Goal: Task Accomplishment & Management: Complete application form

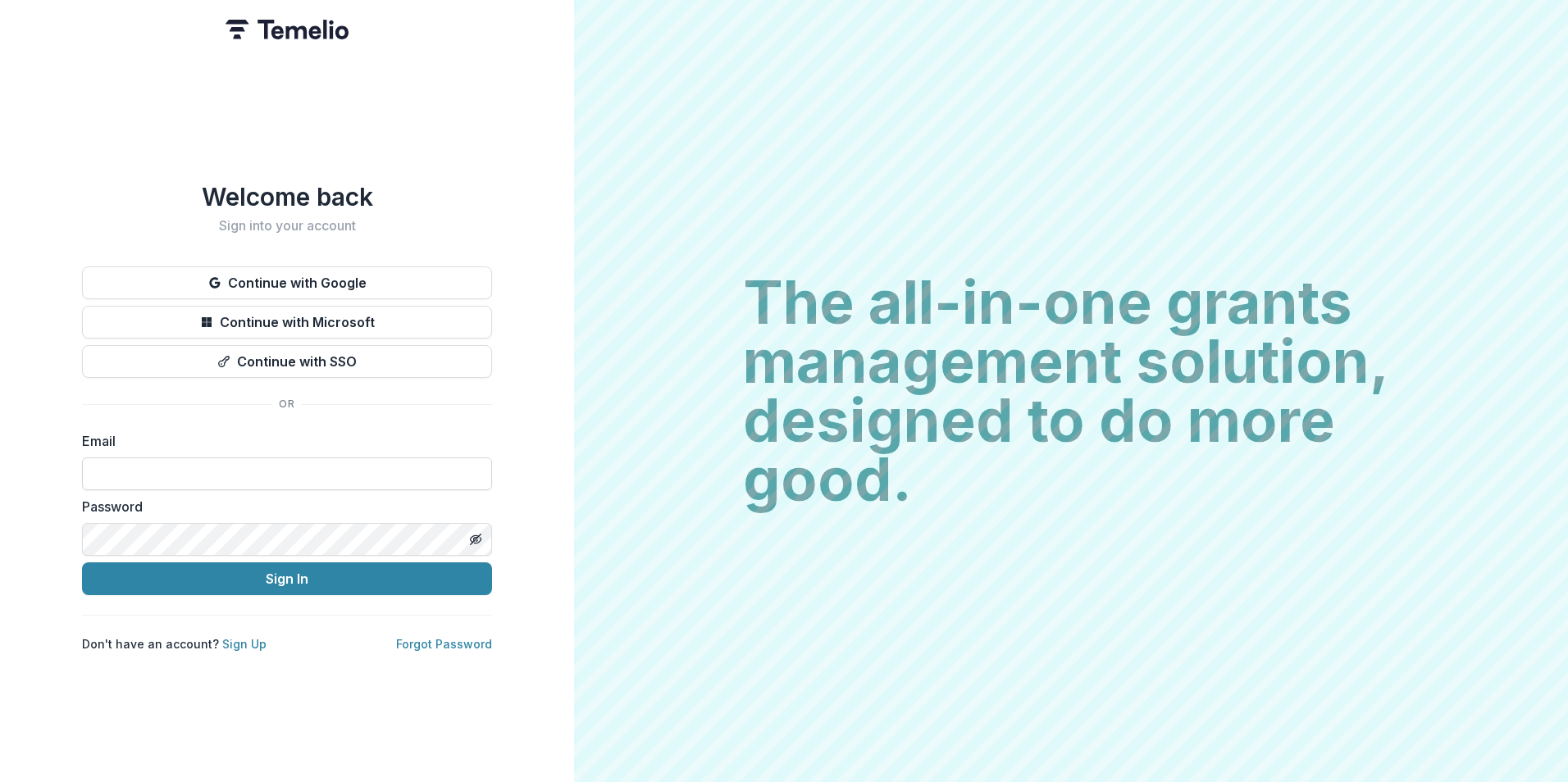
click at [215, 470] on input at bounding box center [287, 473] width 410 height 33
type input "**********"
click at [82, 562] on button "Sign In" at bounding box center [287, 578] width 410 height 33
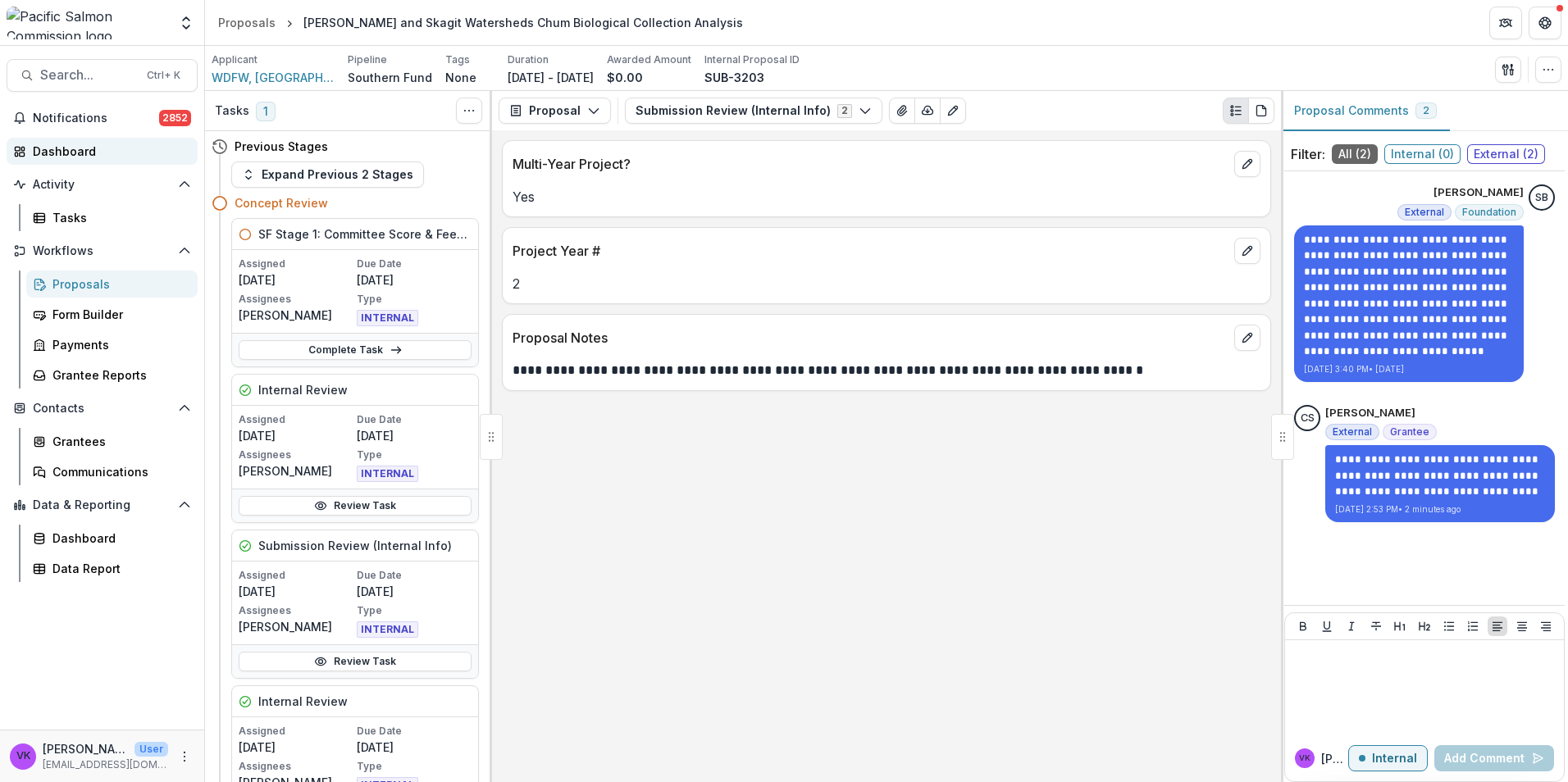
click at [70, 150] on div "Dashboard" at bounding box center [109, 151] width 152 height 17
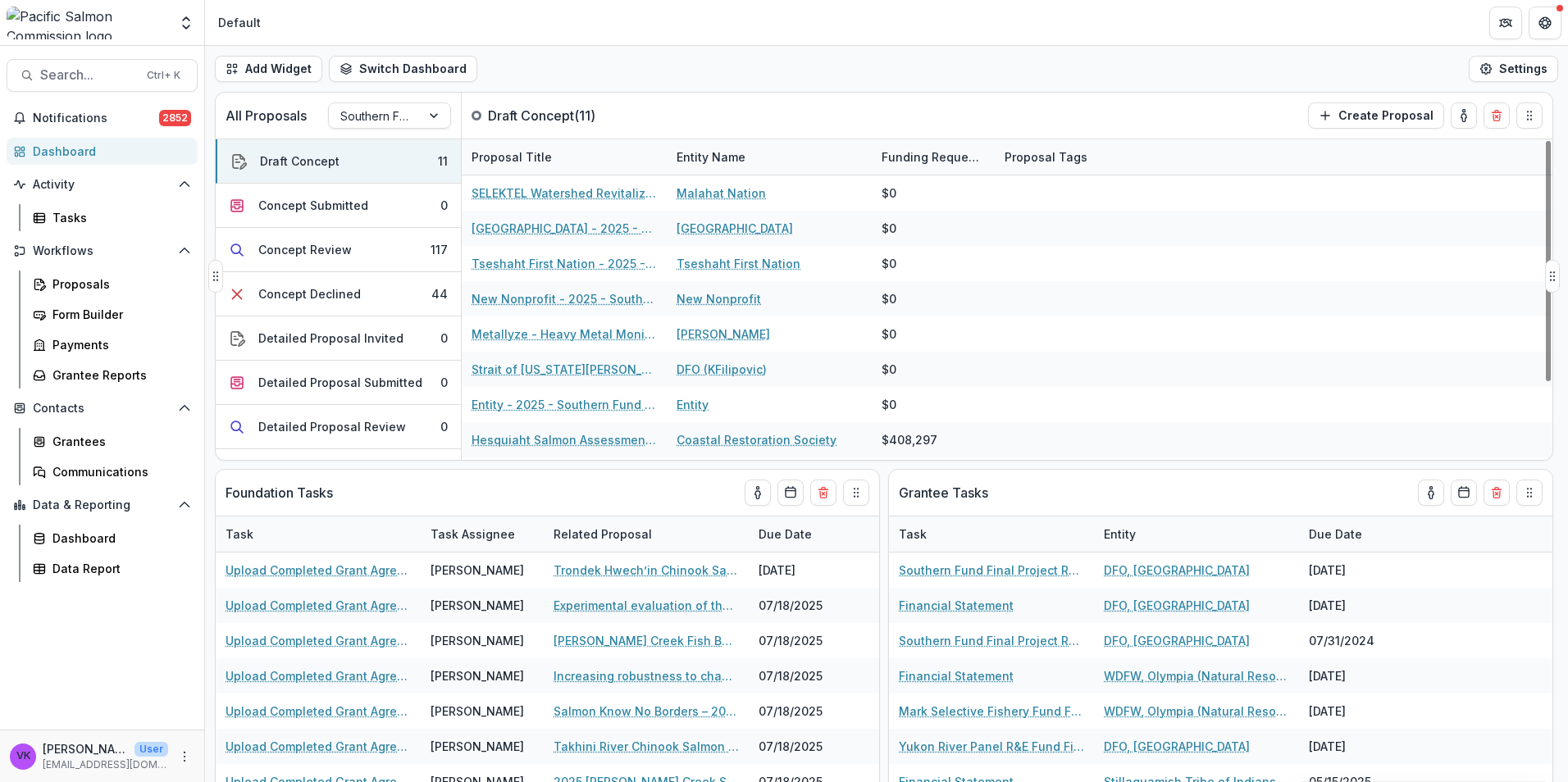
click at [1125, 121] on div "All Proposals Southern Fund Draft Concept ( 11 ) Create Proposal" at bounding box center [849, 115] width 1268 height 46
drag, startPoint x: 1080, startPoint y: 115, endPoint x: 1147, endPoint y: 90, distance: 71.5
click at [1081, 115] on div "All Proposals Southern Fund Draft Concept ( 11 ) Create Proposal" at bounding box center [849, 115] width 1268 height 46
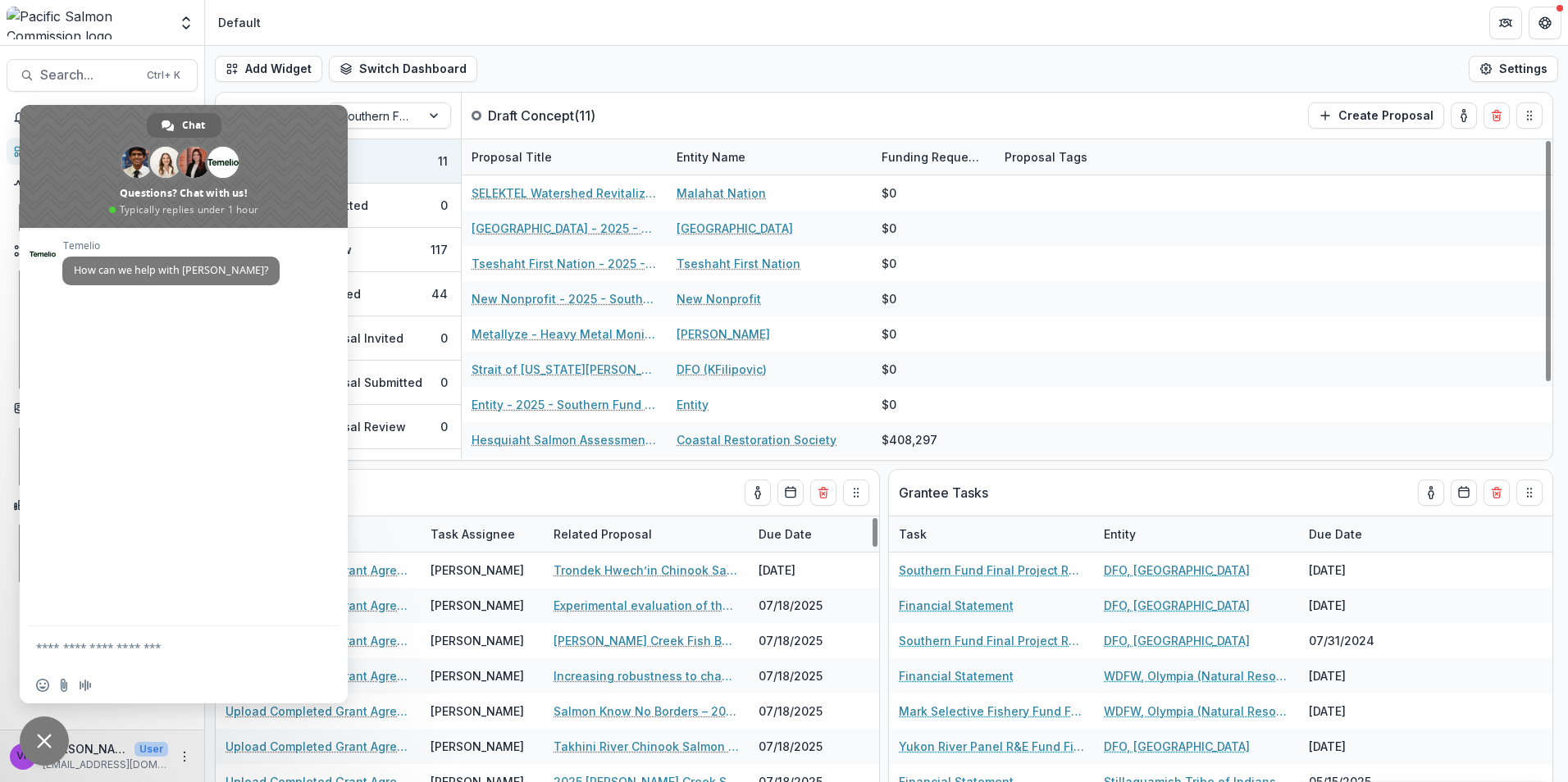
click at [47, 739] on span "Close chat" at bounding box center [43, 740] width 14 height 14
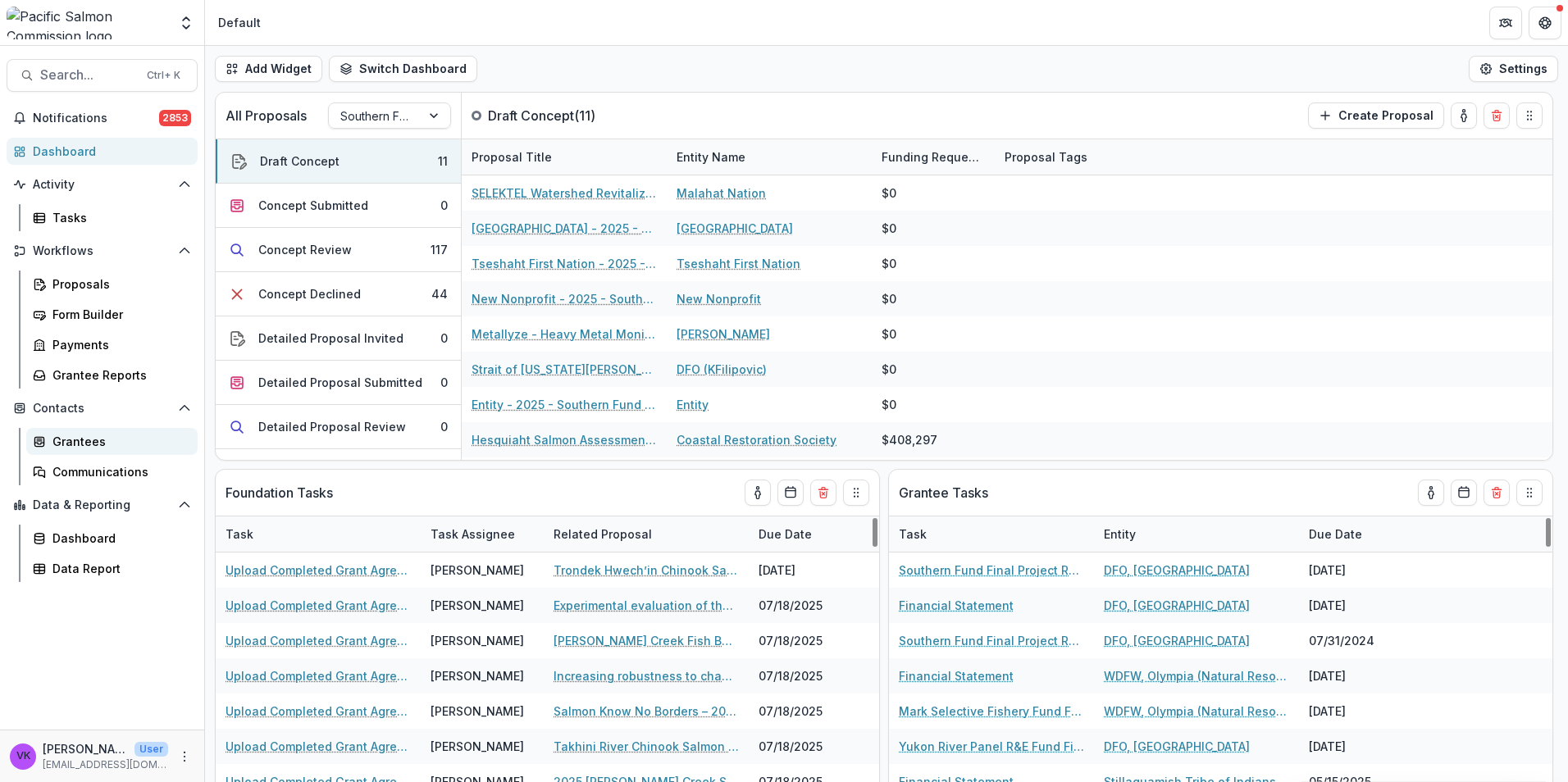
drag, startPoint x: 70, startPoint y: 440, endPoint x: 190, endPoint y: 438, distance: 120.0
click at [72, 441] on div "Grantees" at bounding box center [119, 441] width 132 height 17
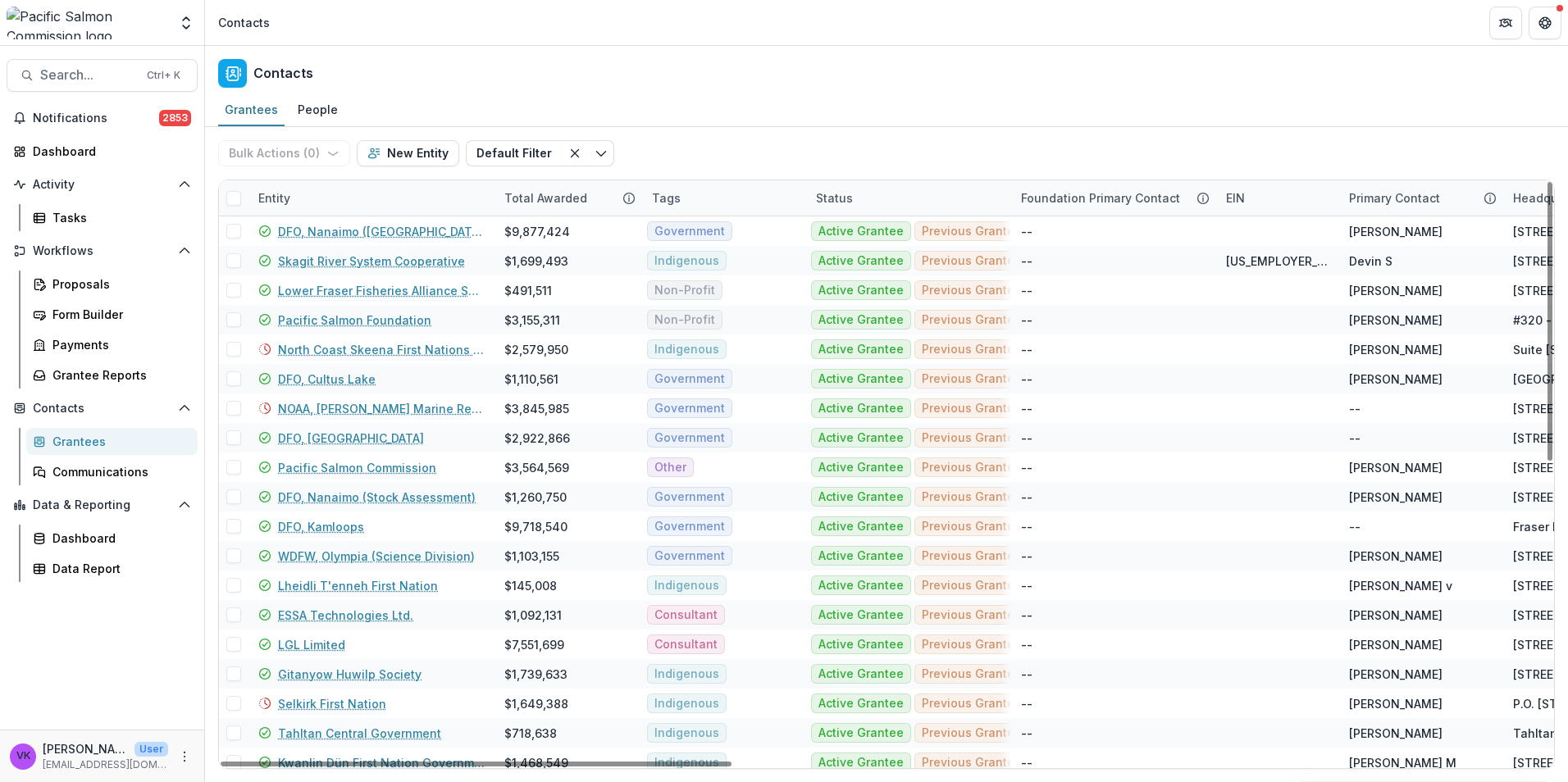
click at [331, 192] on div "Entity" at bounding box center [372, 198] width 246 height 36
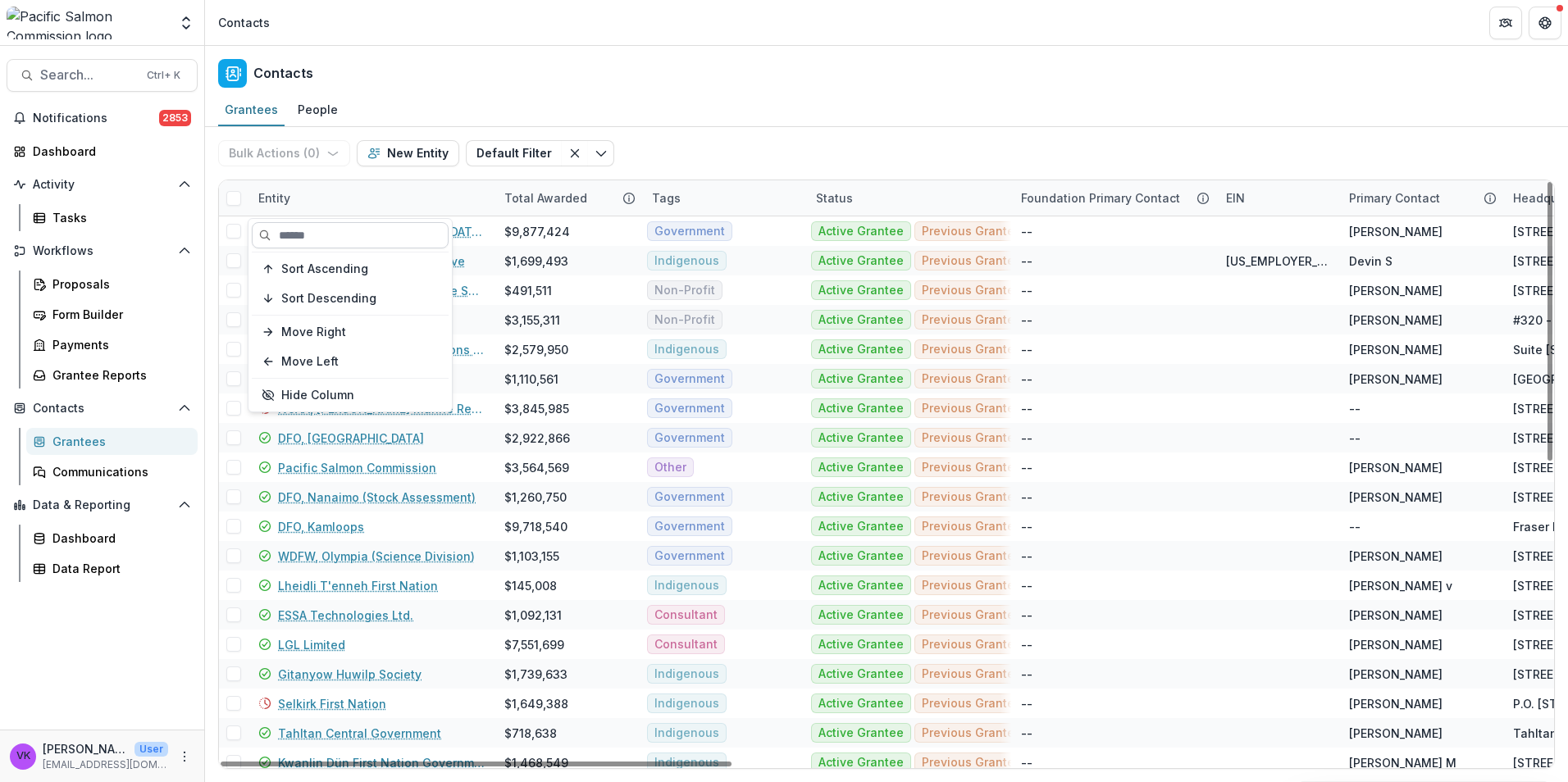
click at [351, 230] on input at bounding box center [350, 235] width 197 height 26
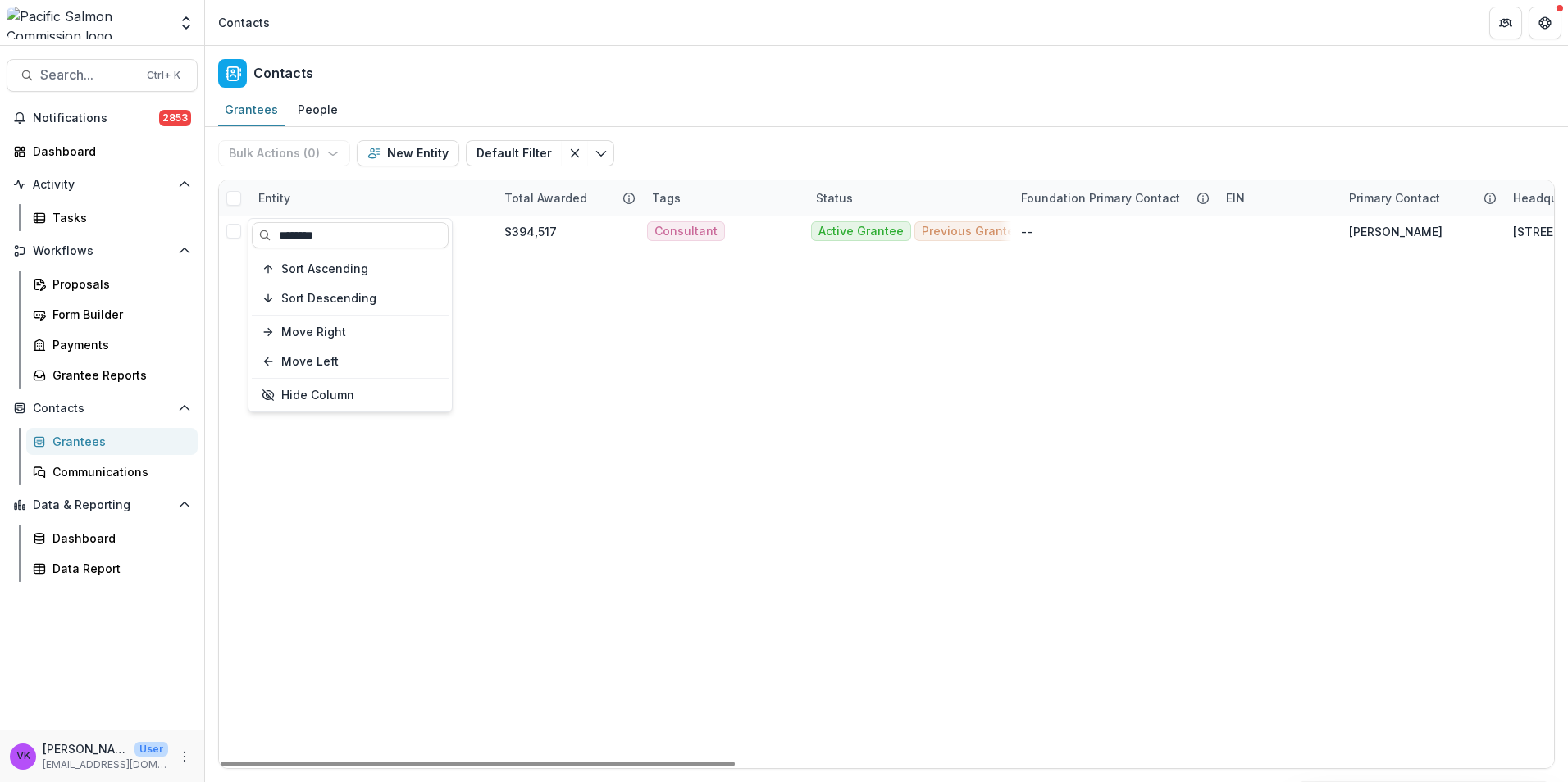
type input "********"
drag, startPoint x: 337, startPoint y: 235, endPoint x: 645, endPoint y: 327, distance: 321.4
click at [338, 234] on link "All Fish Consulting Inc." at bounding box center [344, 232] width 131 height 17
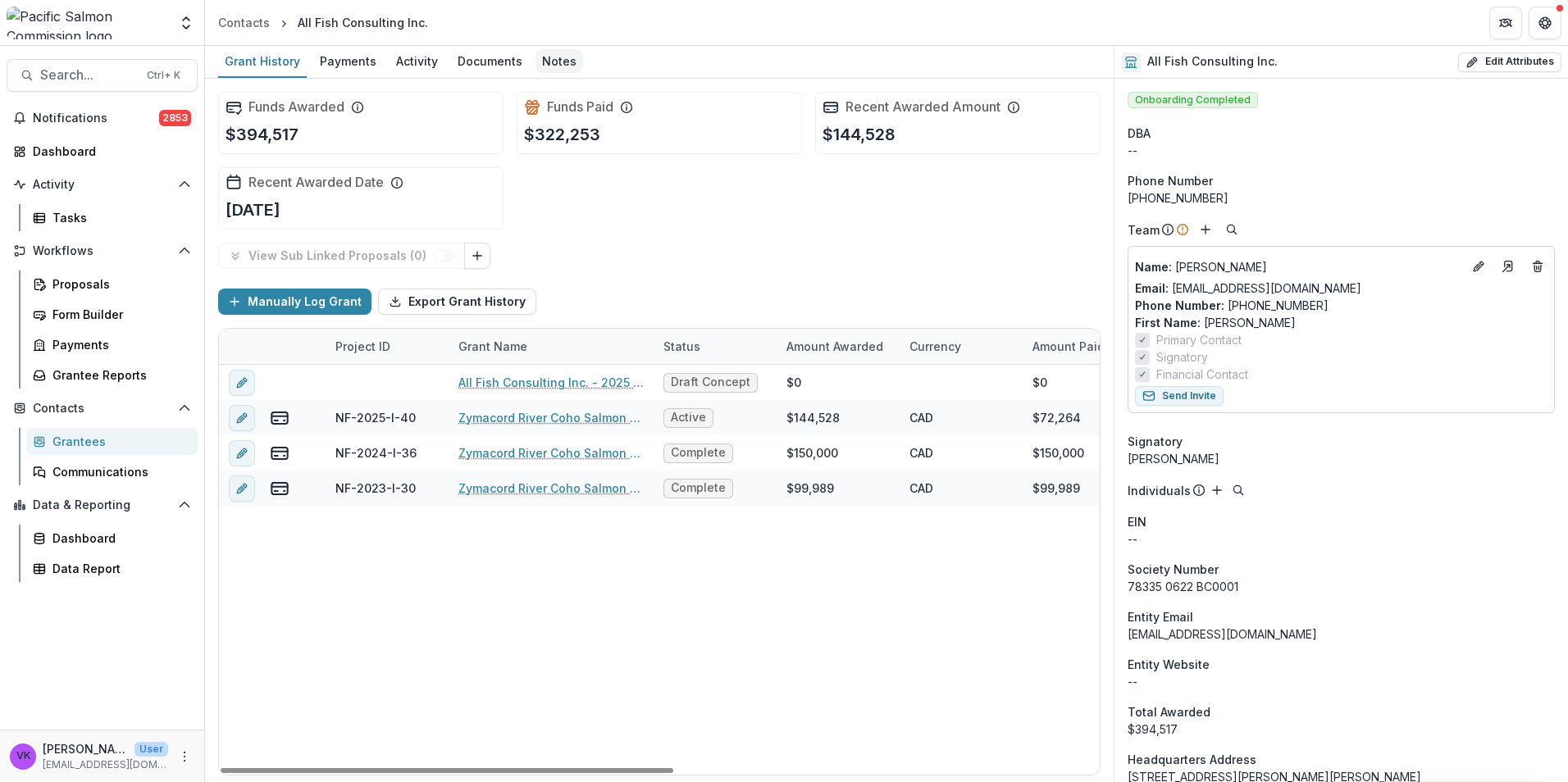
click at [563, 61] on div "Notes" at bounding box center [559, 61] width 48 height 24
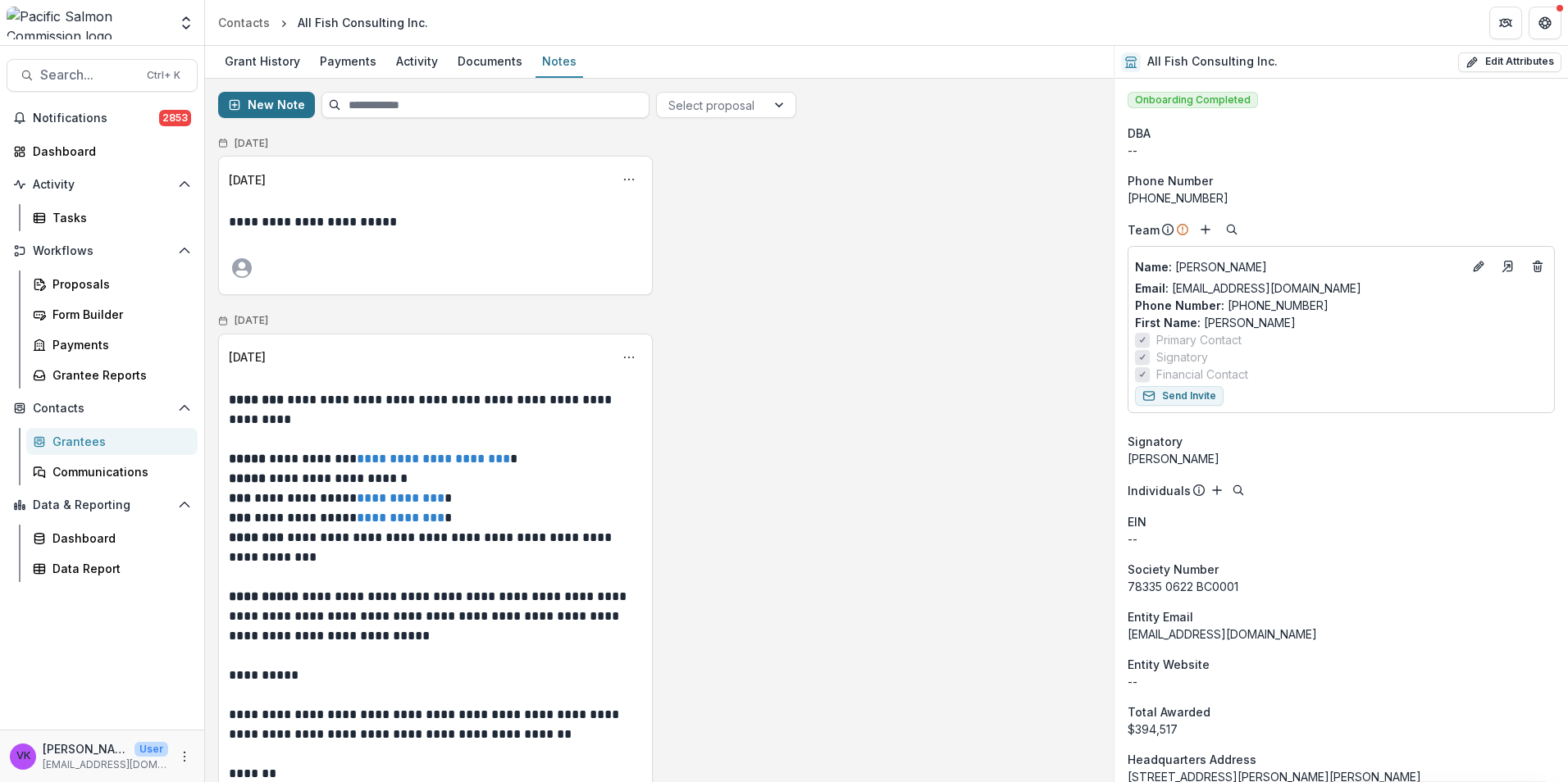
click at [266, 105] on button "New Note" at bounding box center [266, 104] width 97 height 26
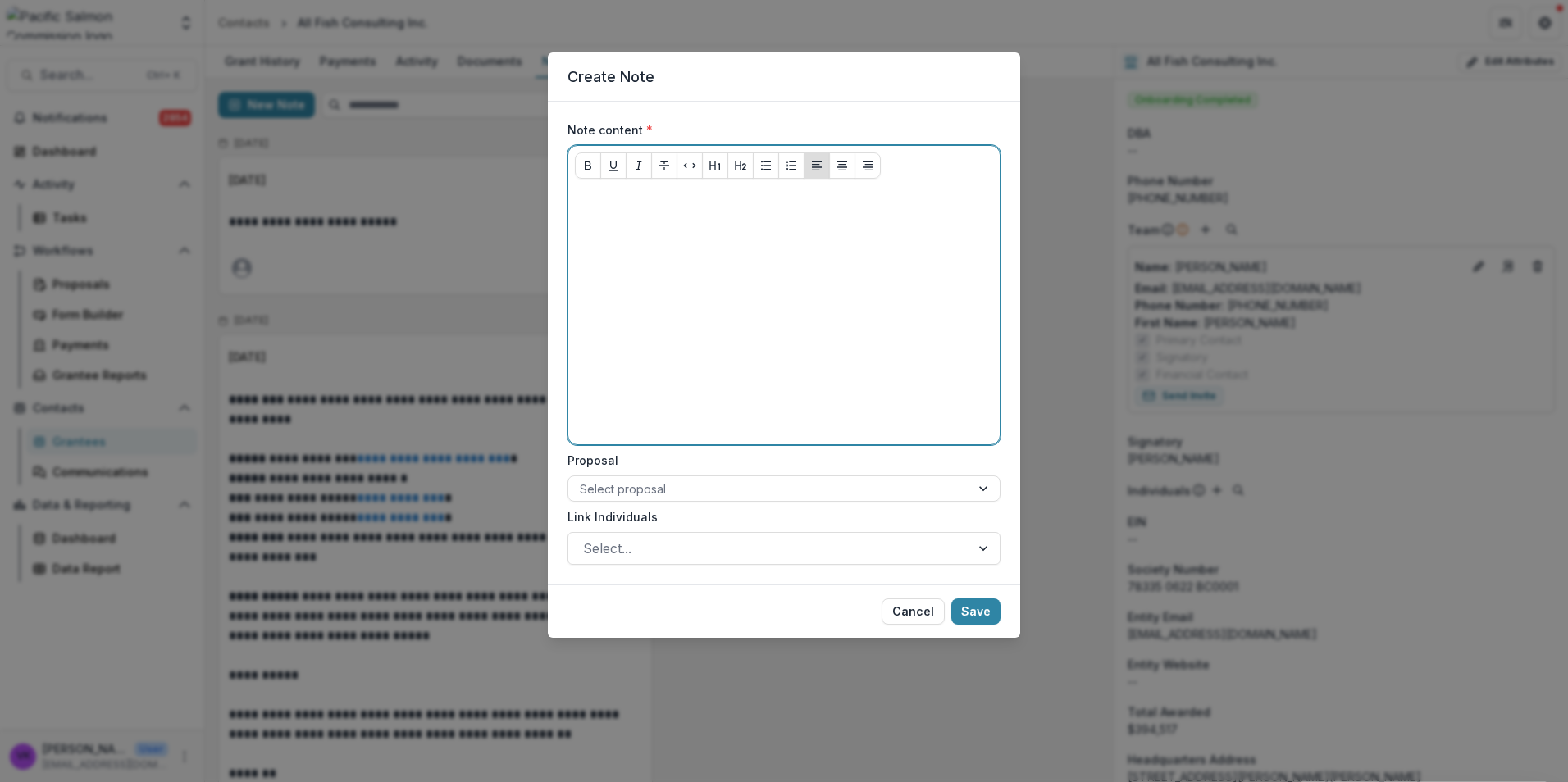
click at [615, 203] on p at bounding box center [784, 200] width 418 height 18
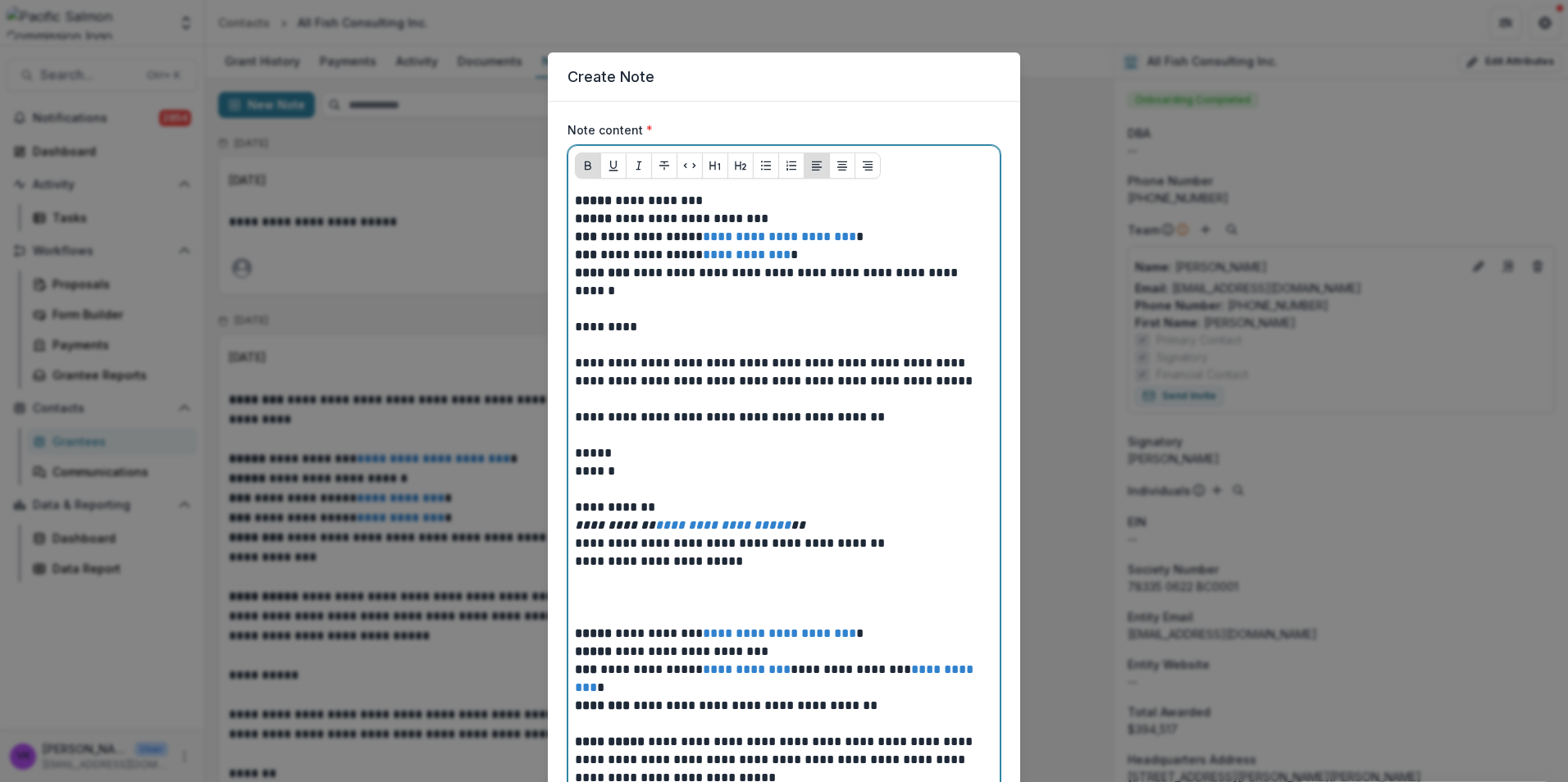
click at [575, 198] on strong "*****" at bounding box center [593, 200] width 36 height 12
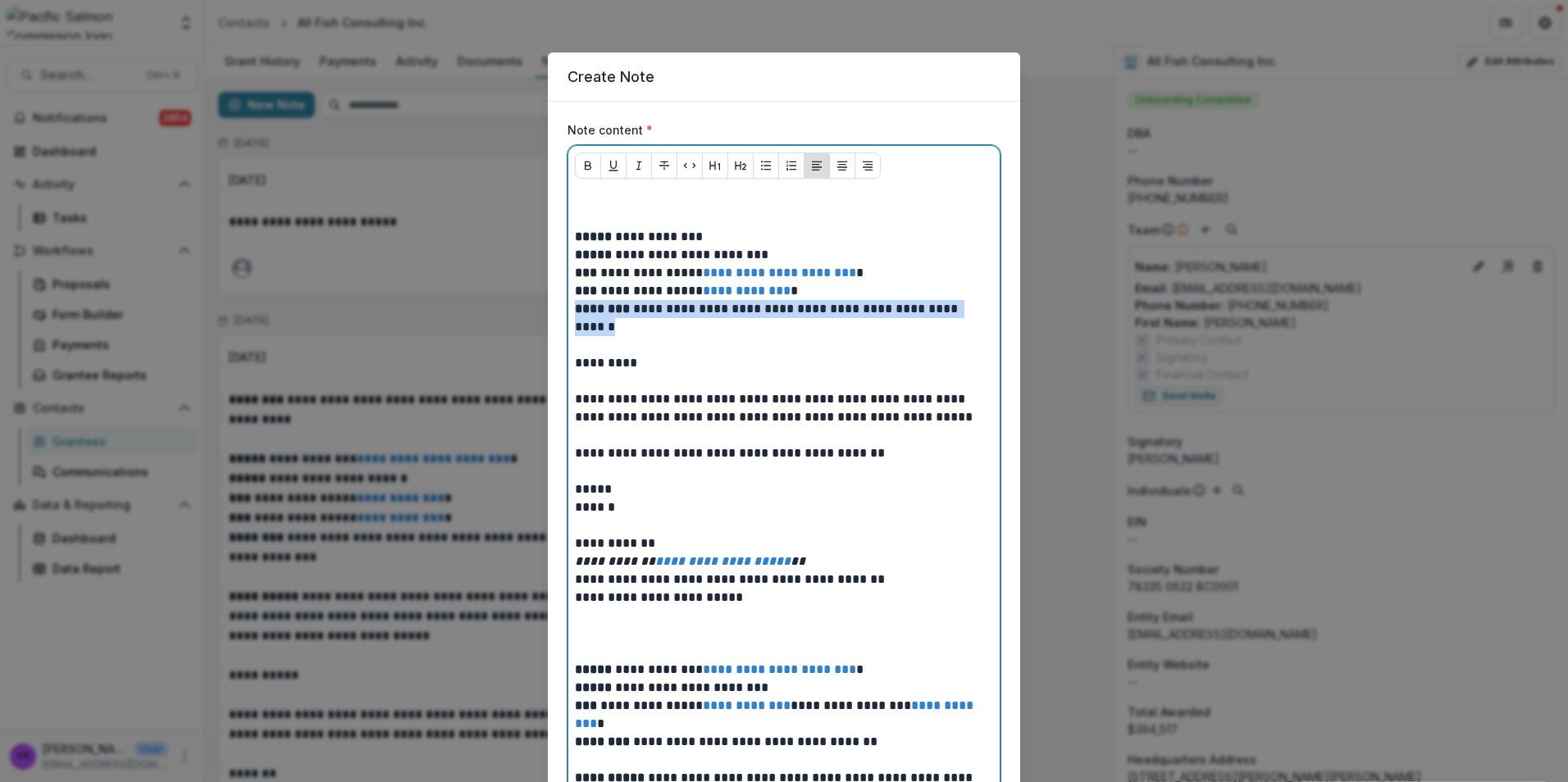
drag, startPoint x: 576, startPoint y: 309, endPoint x: 617, endPoint y: 322, distance: 43.0
click at [632, 329] on p "**********" at bounding box center [784, 282] width 418 height 109
copy strong "********"
click at [617, 201] on p at bounding box center [784, 200] width 418 height 18
paste div
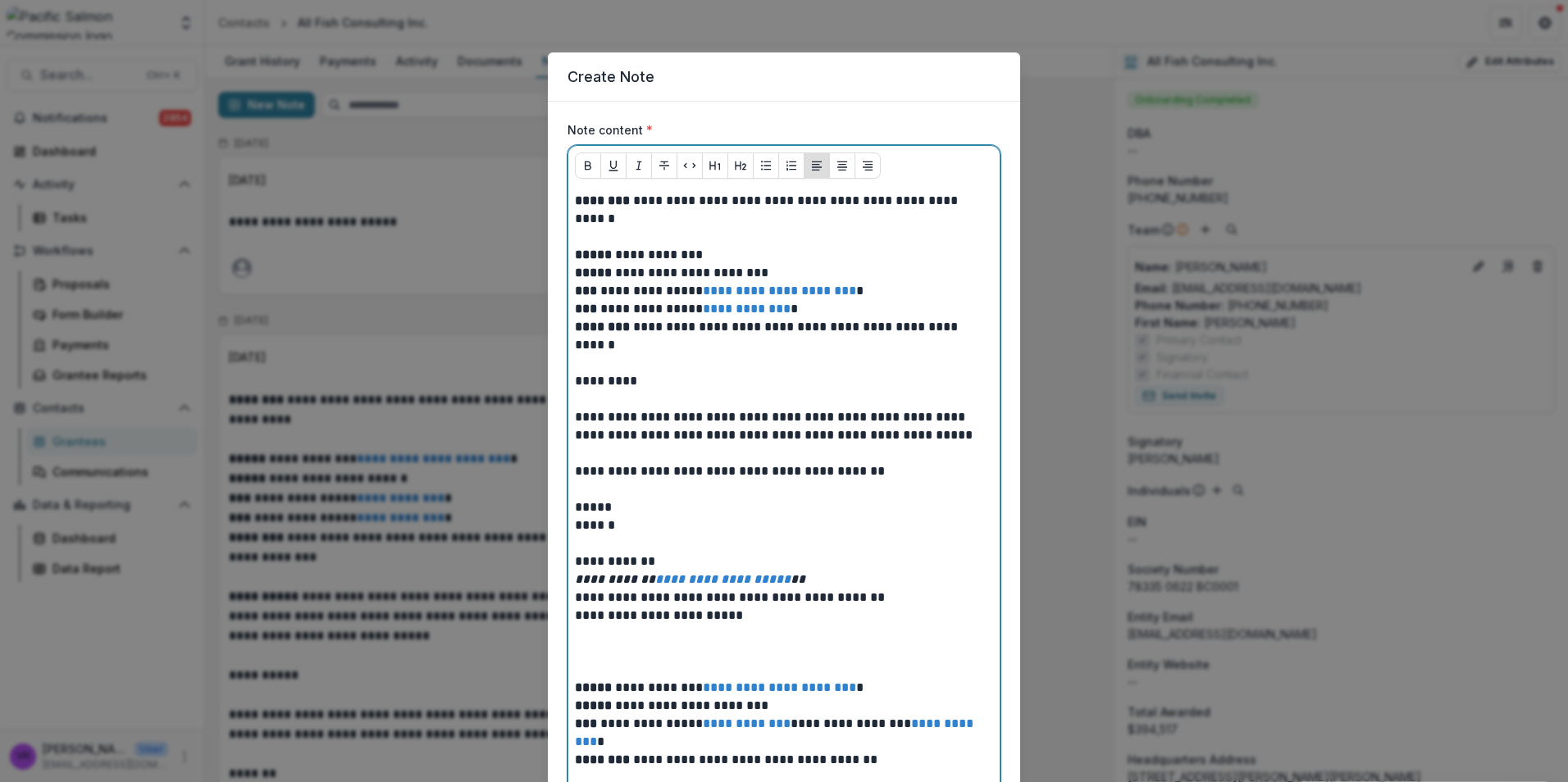
click at [645, 203] on p "**********" at bounding box center [784, 209] width 418 height 36
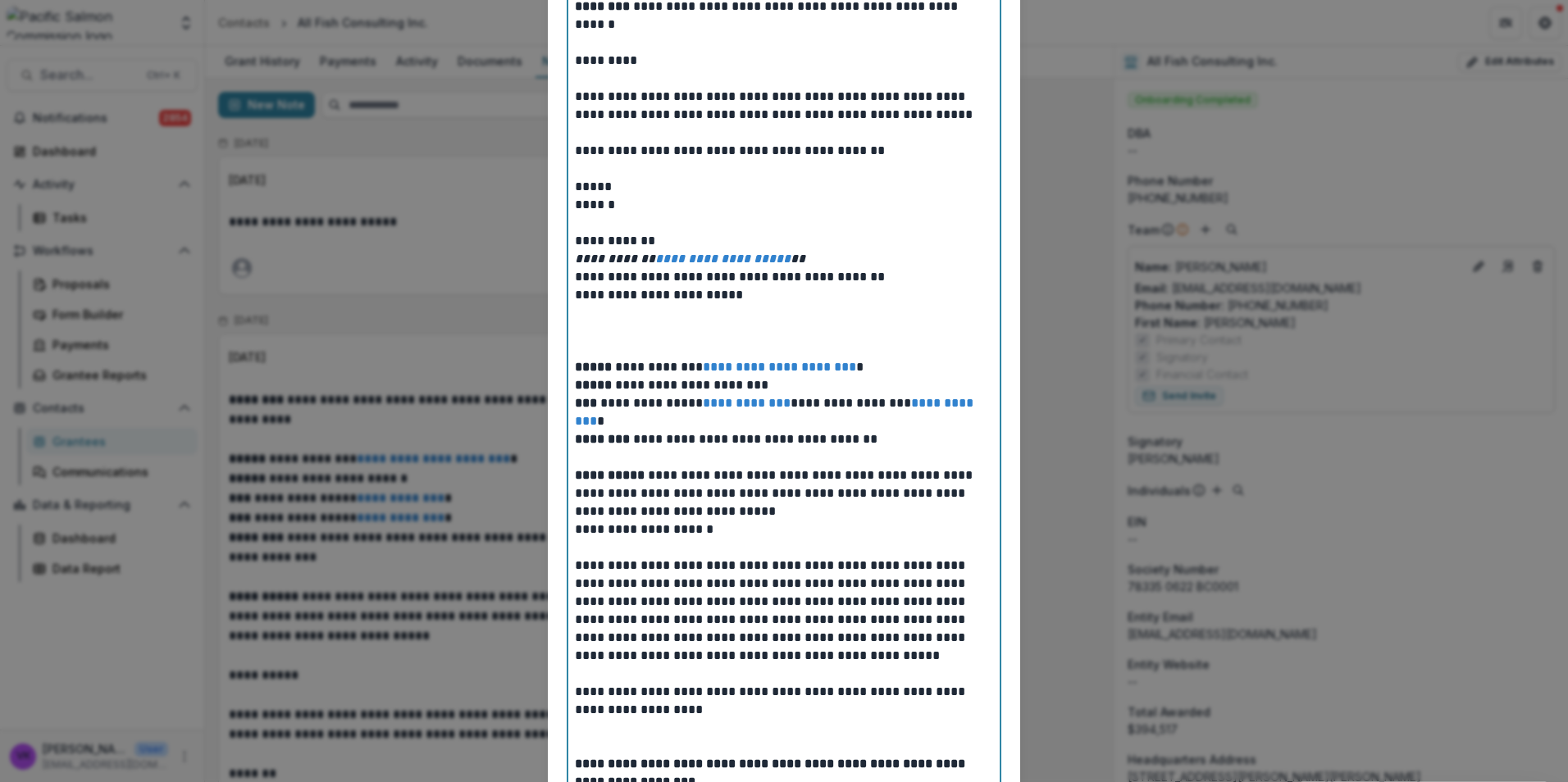
scroll to position [410, 0]
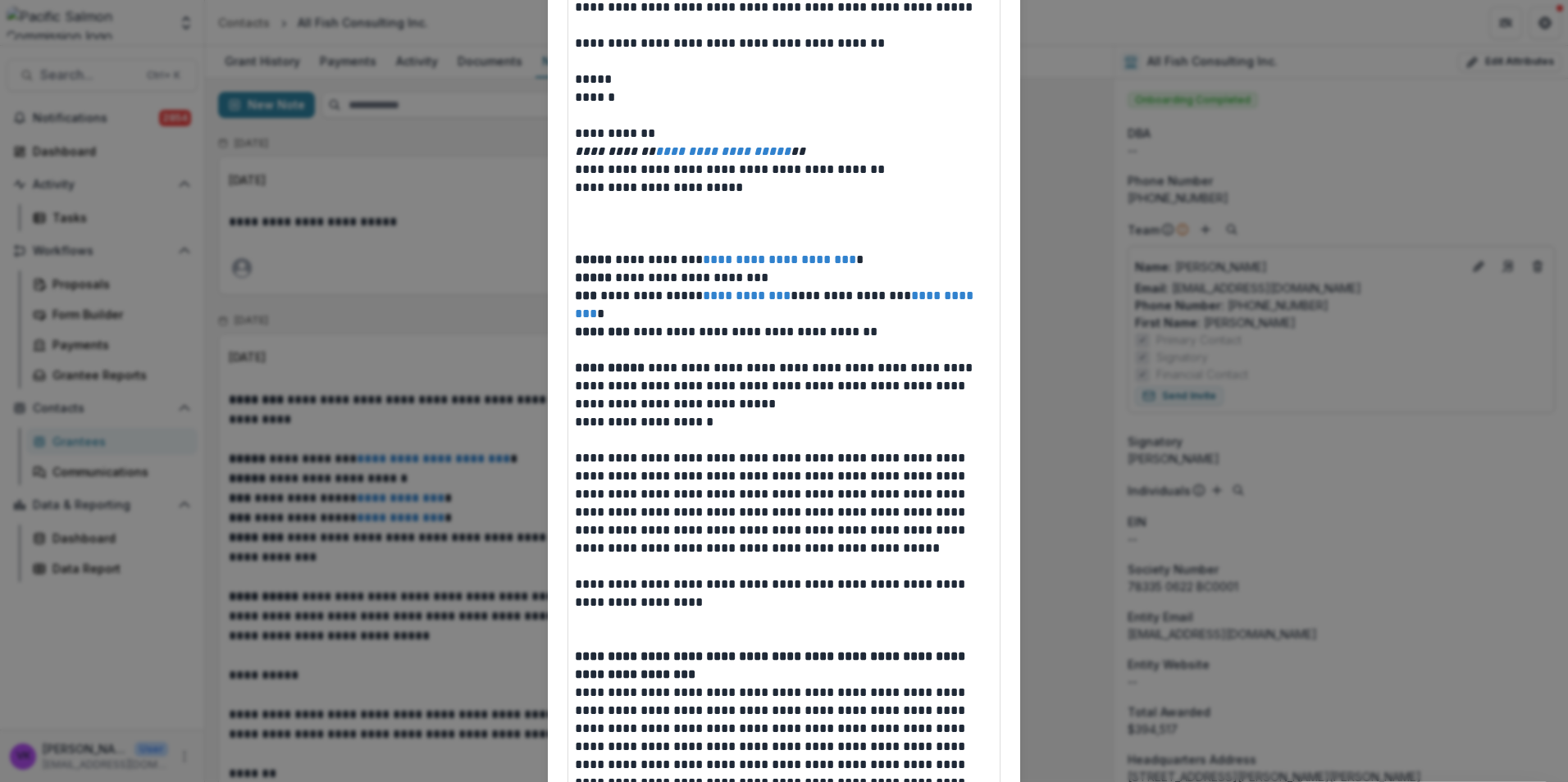
click at [568, 209] on div "**********" at bounding box center [784, 602] width 431 height 1655
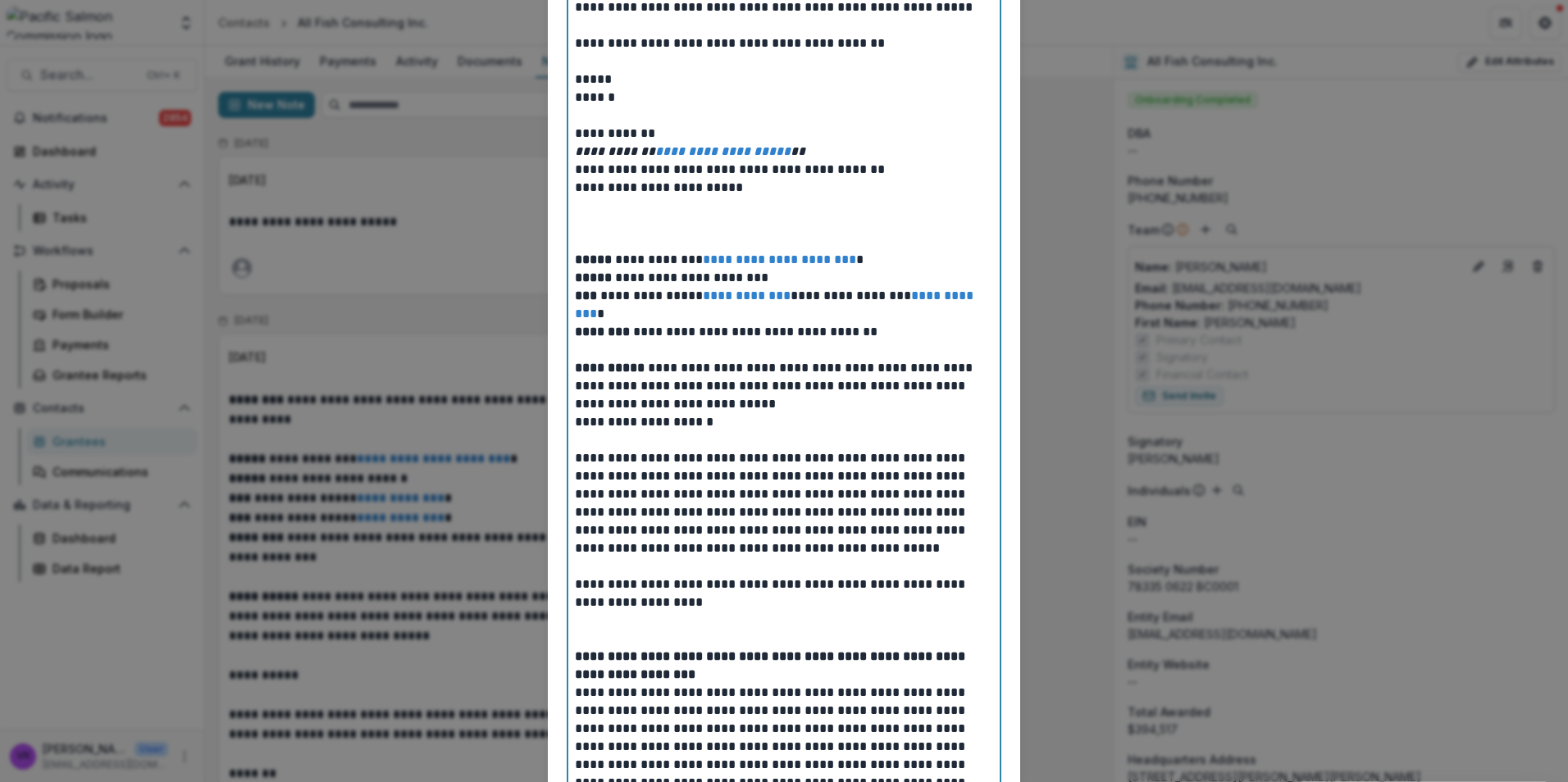
scroll to position [188, 0]
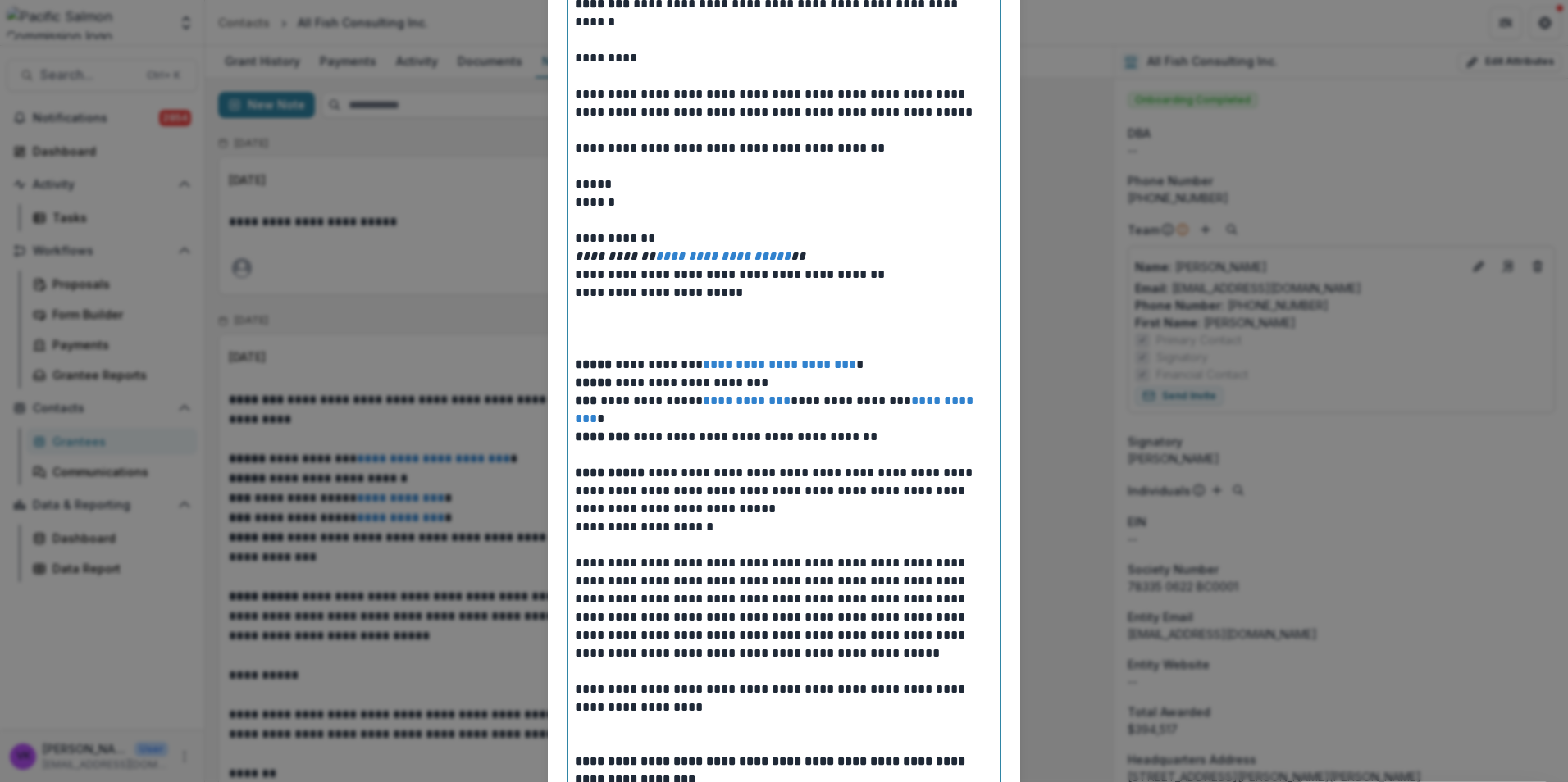
scroll to position [410, 0]
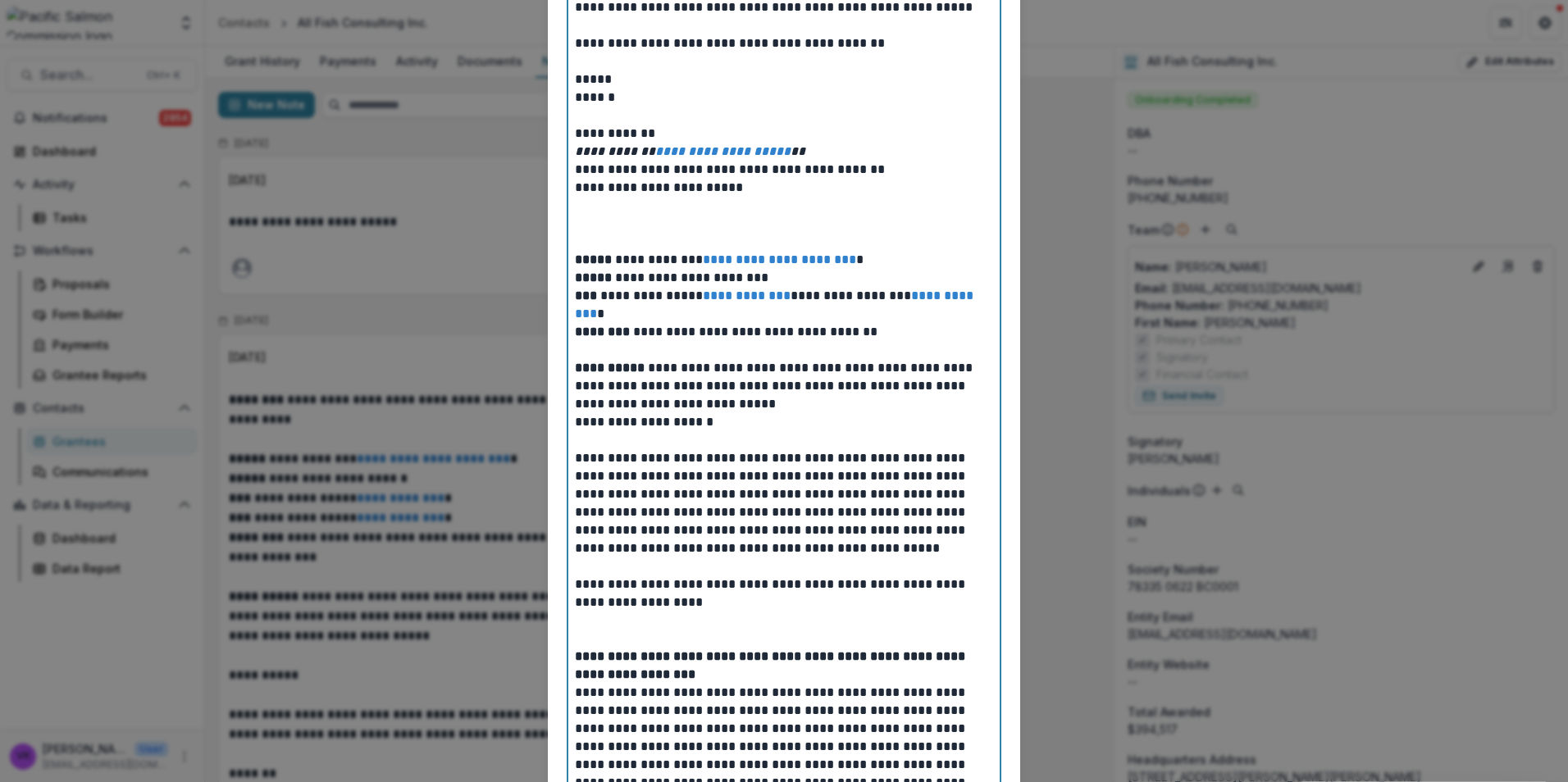
click at [575, 202] on p at bounding box center [784, 205] width 418 height 18
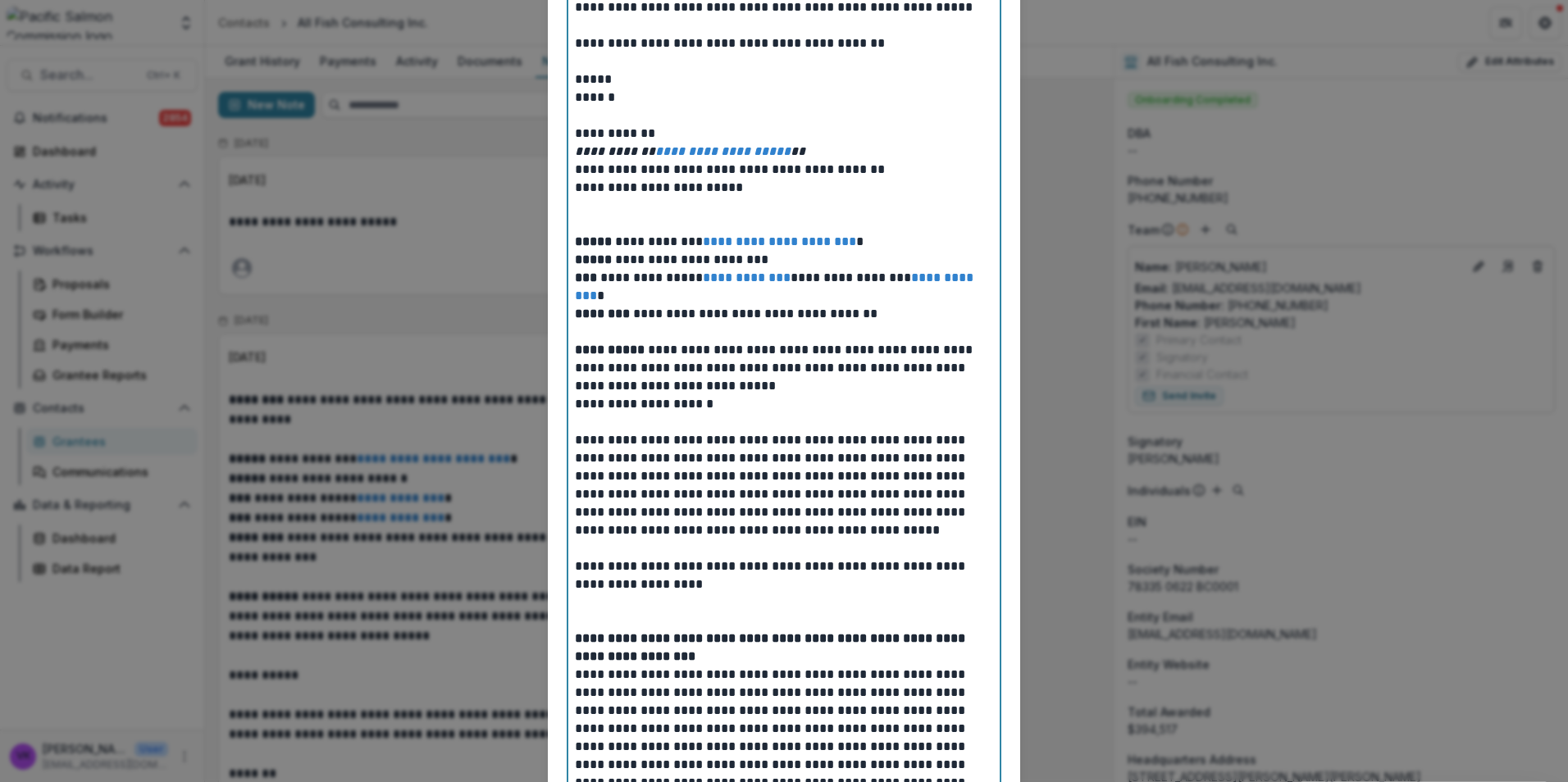
click at [810, 392] on p "**********" at bounding box center [784, 368] width 418 height 54
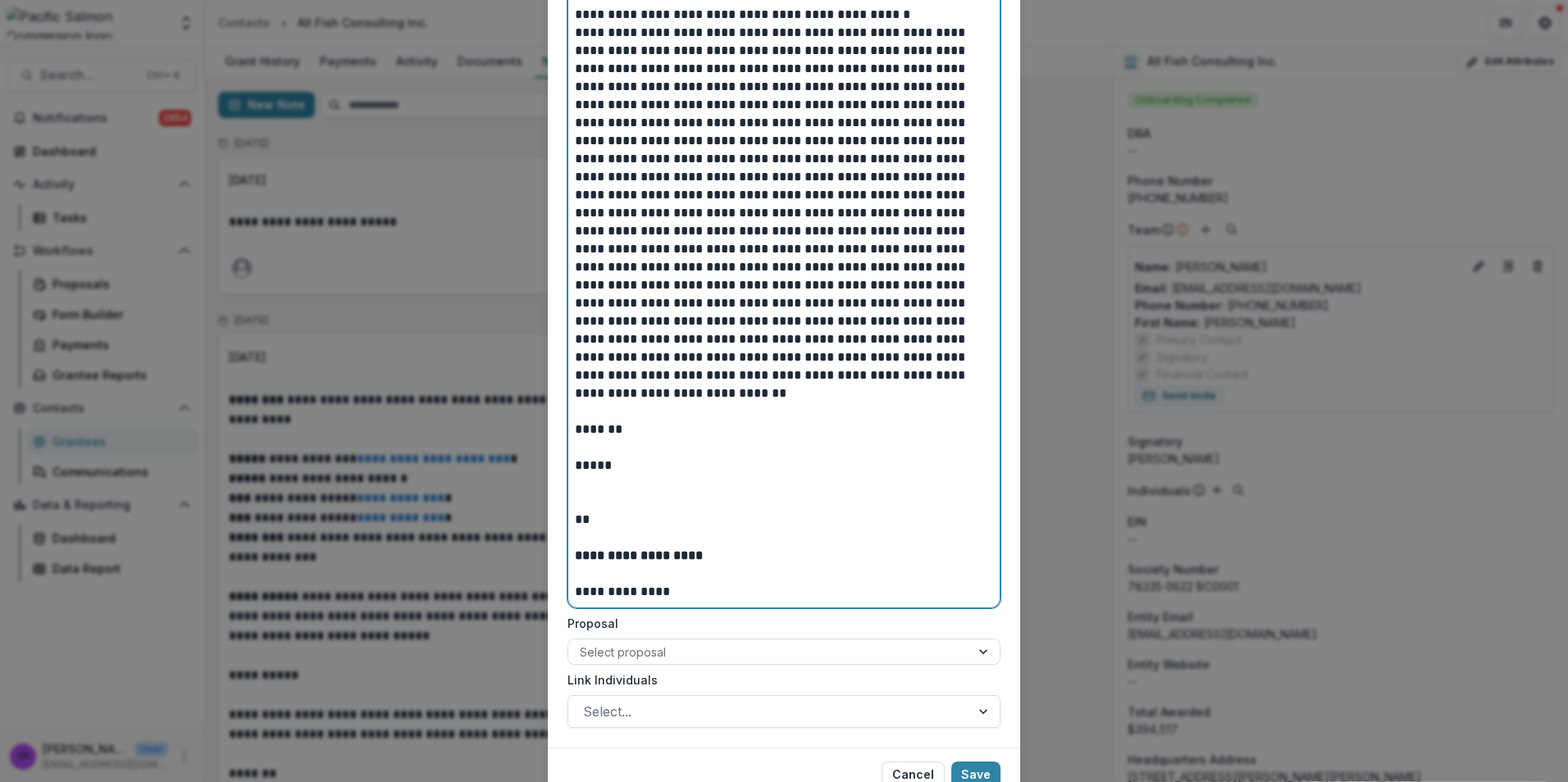
scroll to position [1304, 0]
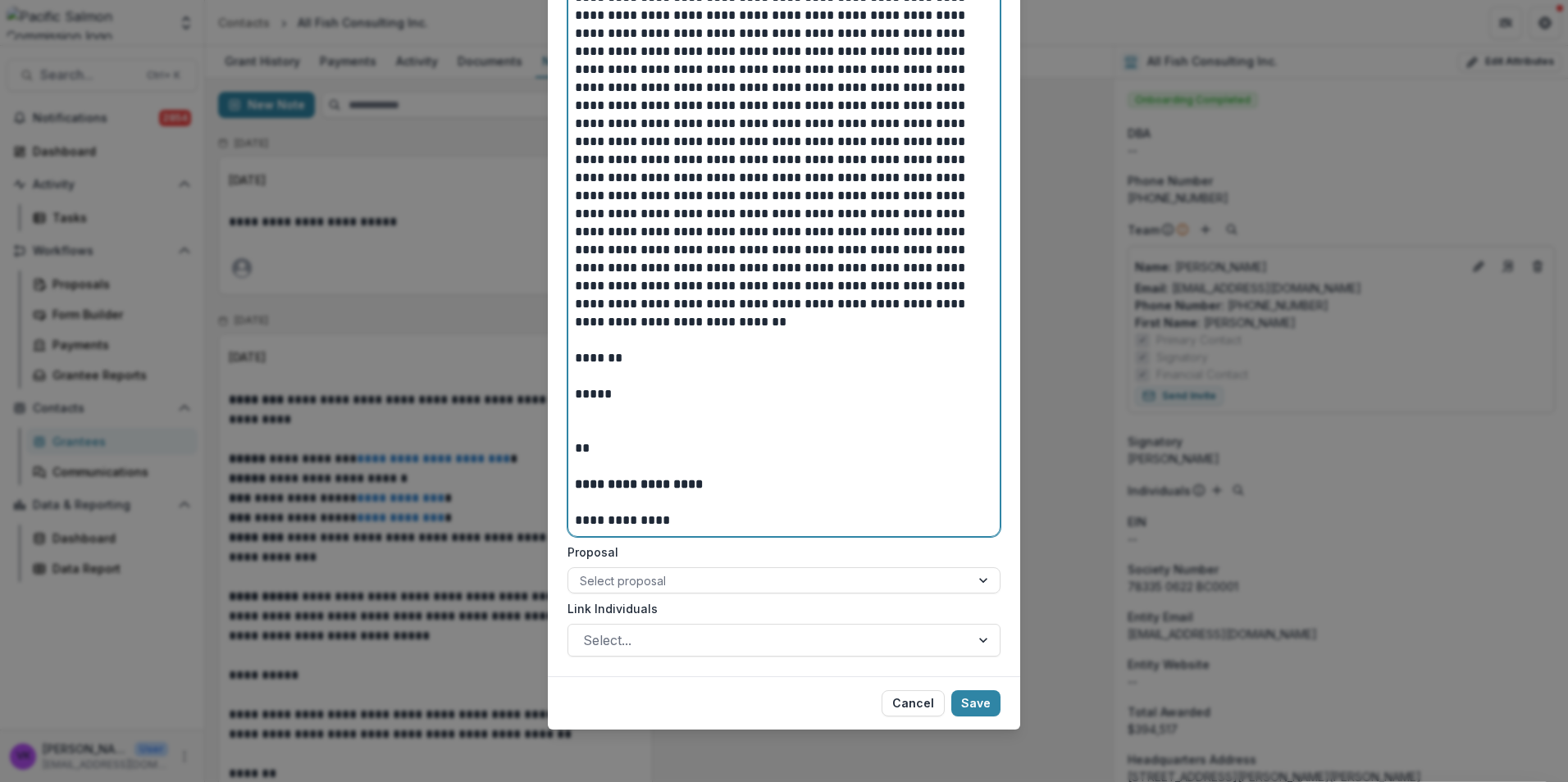
click at [652, 364] on p "*******" at bounding box center [784, 358] width 418 height 18
click at [602, 417] on p at bounding box center [784, 412] width 418 height 18
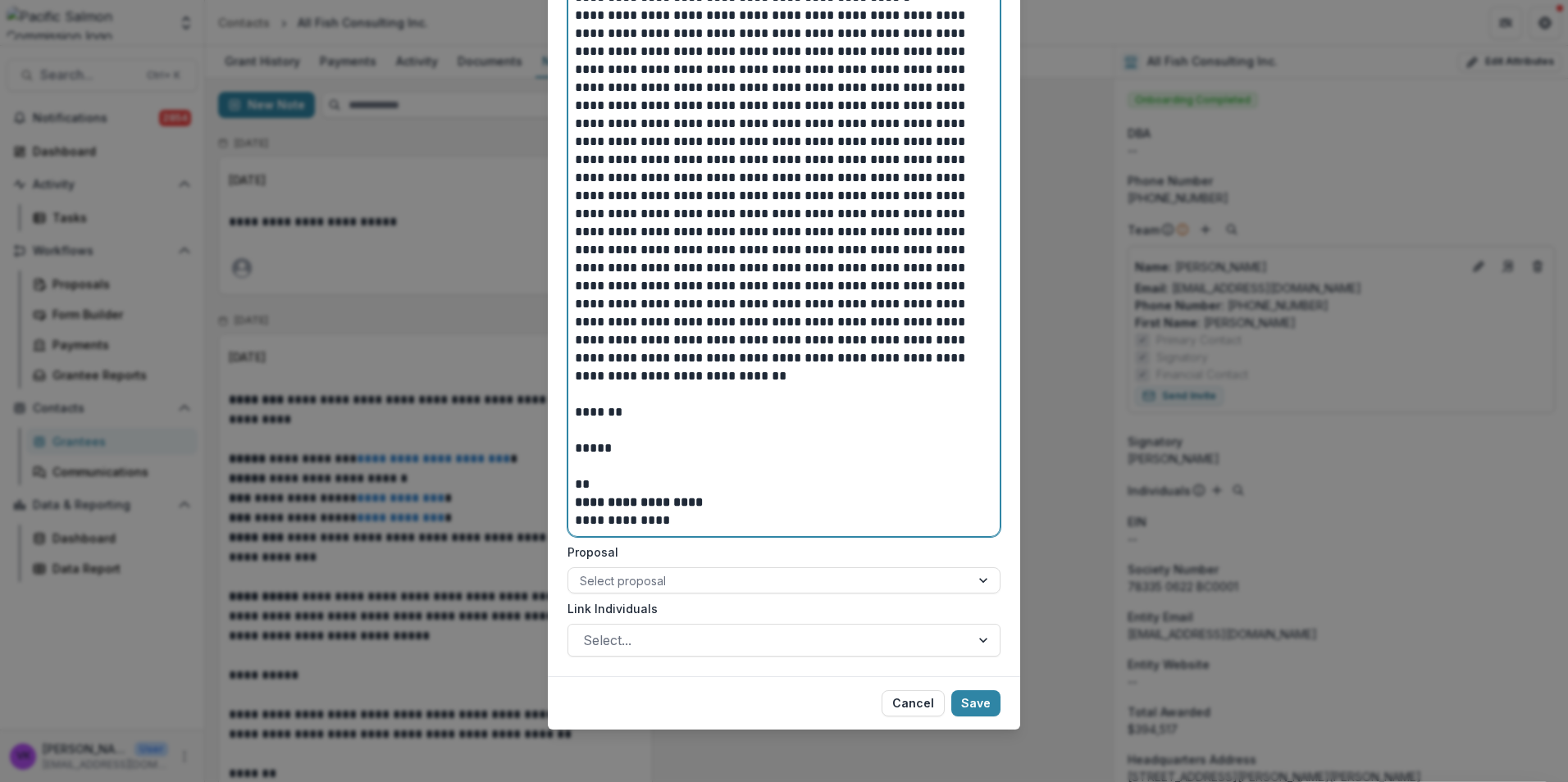
scroll to position [1249, 0]
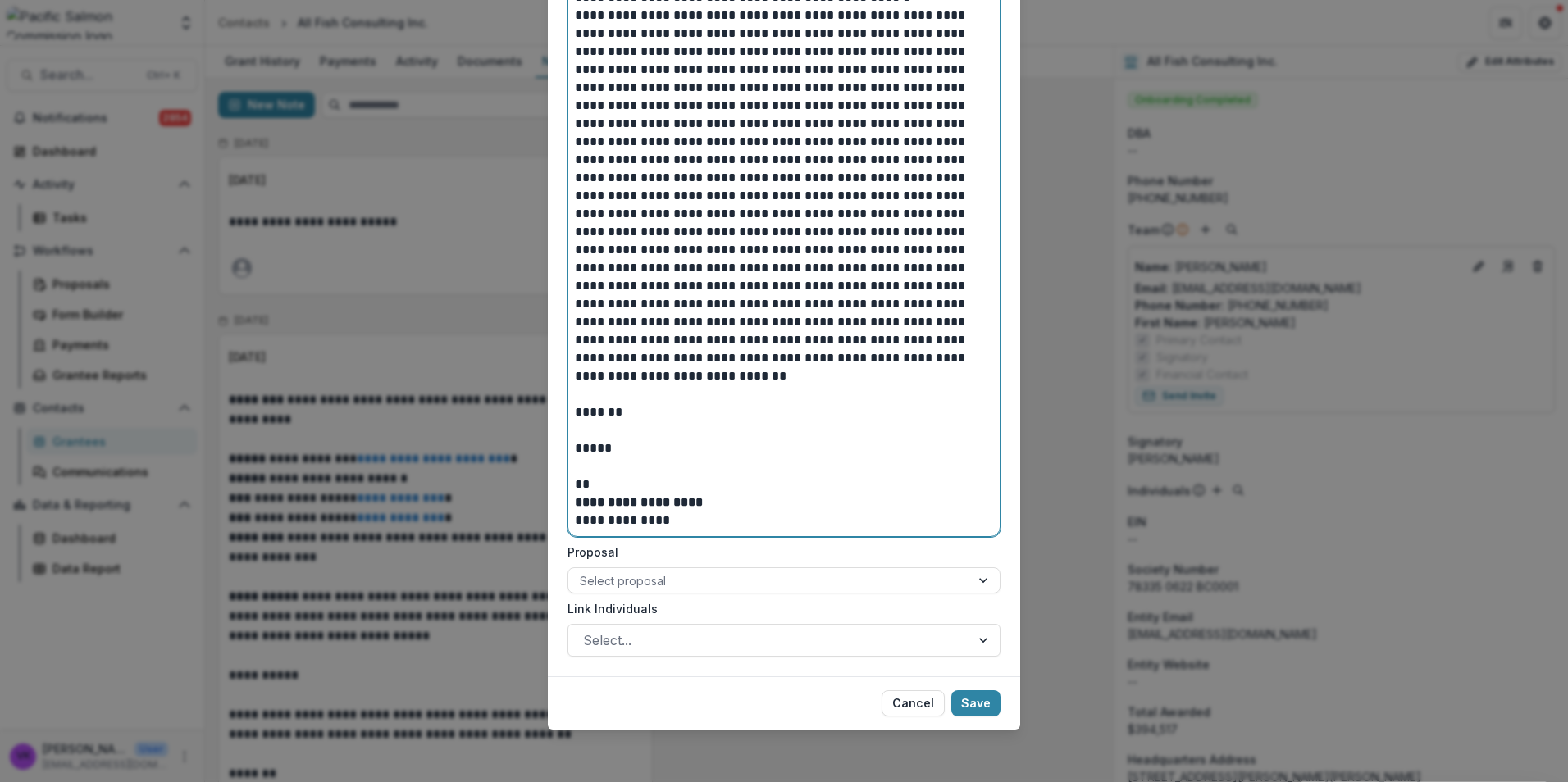
click at [703, 514] on p "**********" at bounding box center [784, 520] width 418 height 18
click at [695, 522] on p "**********" at bounding box center [784, 520] width 418 height 18
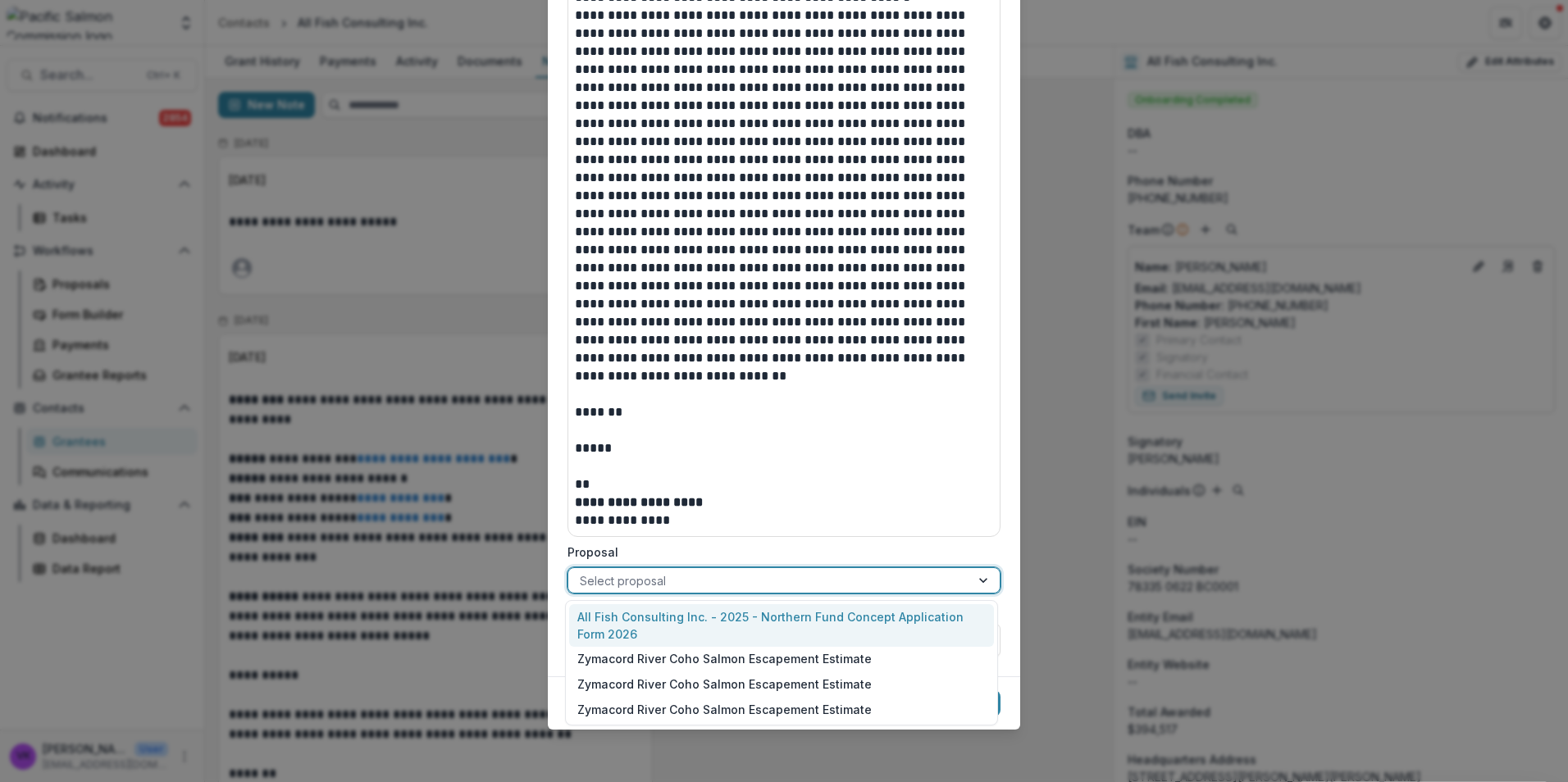
click at [983, 578] on div at bounding box center [984, 580] width 30 height 25
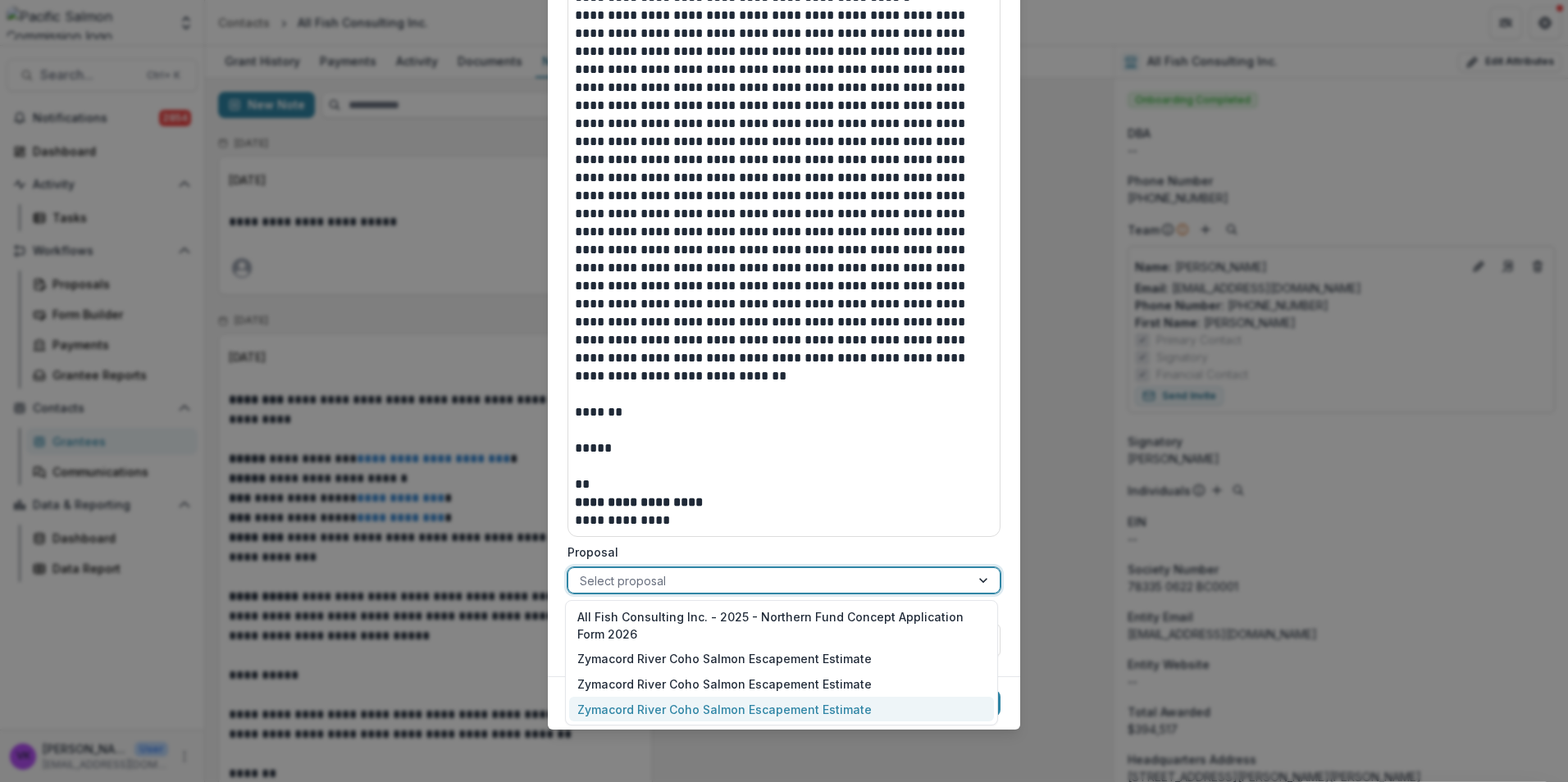
click at [852, 706] on div "Zymacord River Coho Salmon Escapement Estimate" at bounding box center [781, 710] width 425 height 25
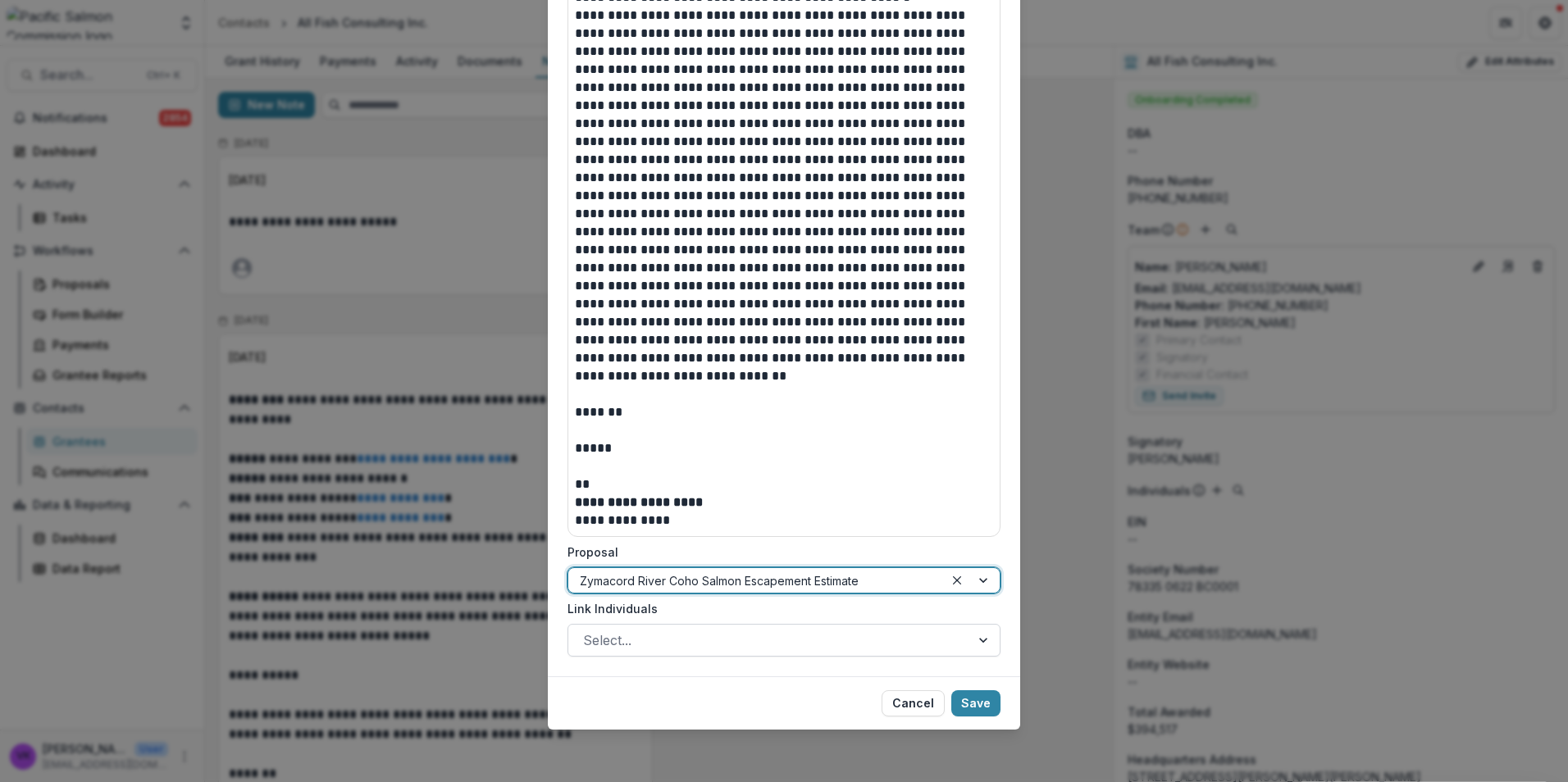
click at [946, 628] on div "Select..." at bounding box center [770, 640] width 402 height 26
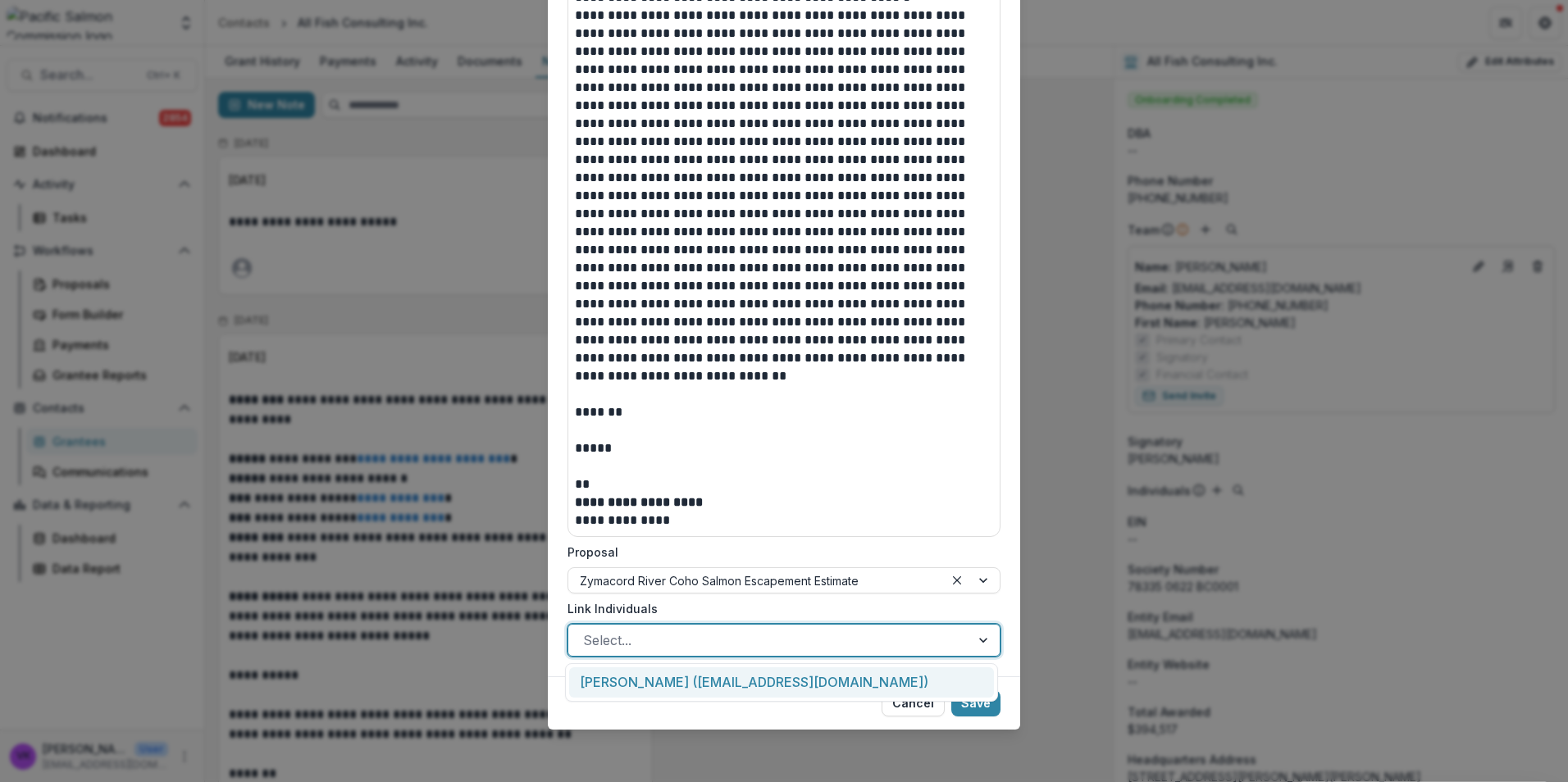
click at [803, 675] on div "Laura K. Elmer (lauraelmer193@gmail.com)" at bounding box center [781, 683] width 425 height 31
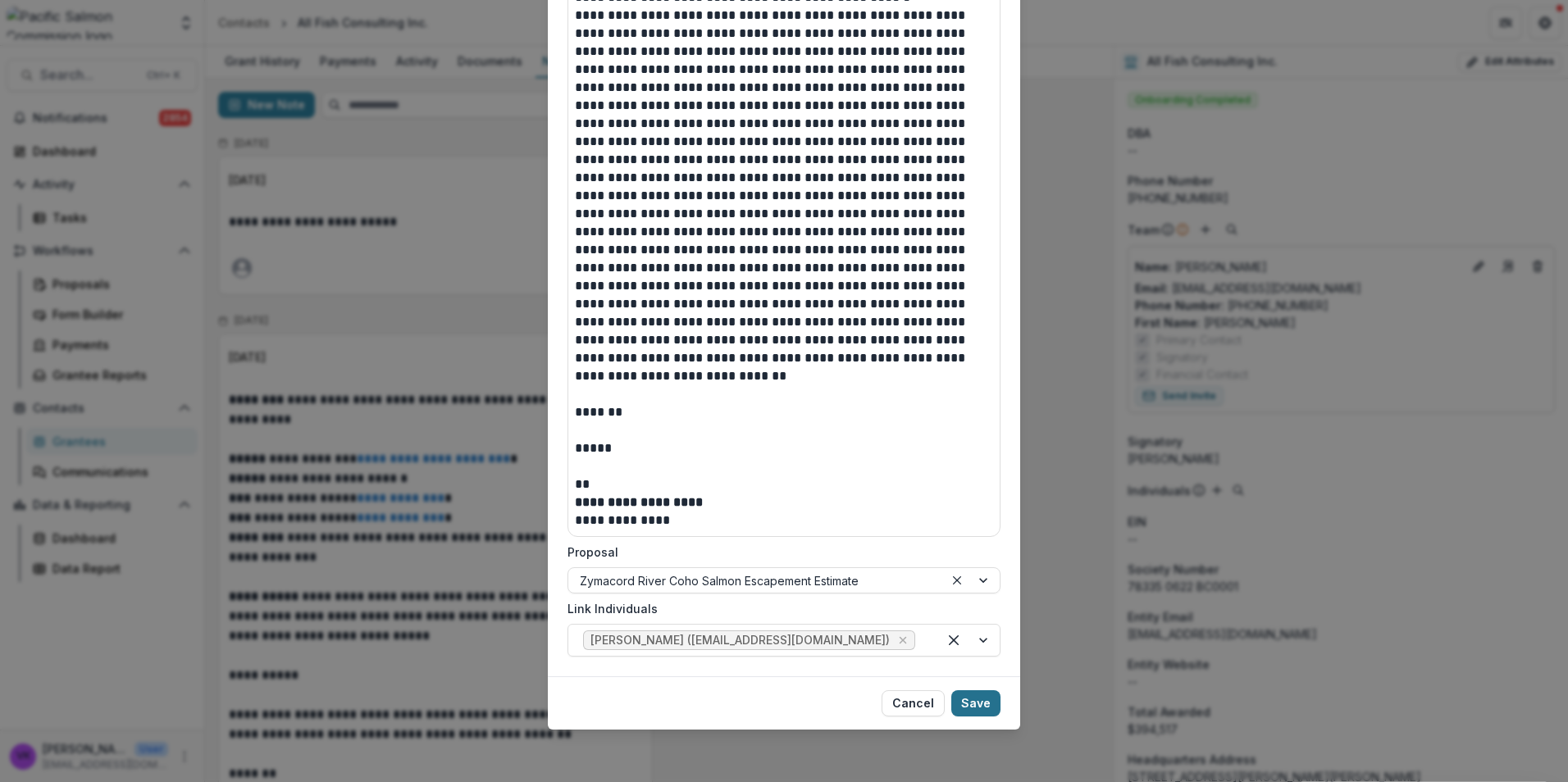
click at [976, 701] on button "Save" at bounding box center [976, 703] width 49 height 26
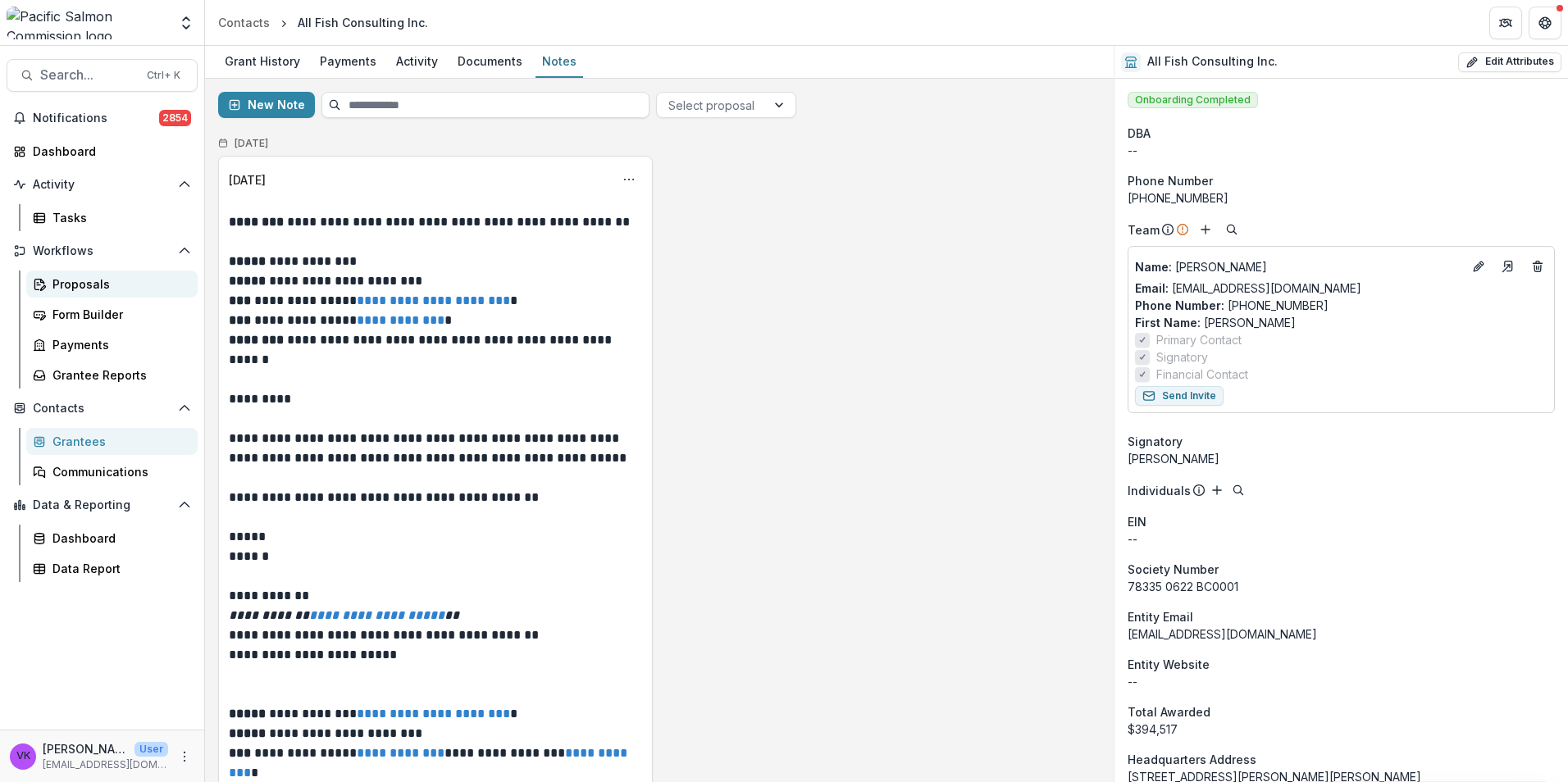
drag, startPoint x: 81, startPoint y: 288, endPoint x: 109, endPoint y: 293, distance: 28.4
click at [80, 288] on div "Proposals" at bounding box center [119, 284] width 132 height 17
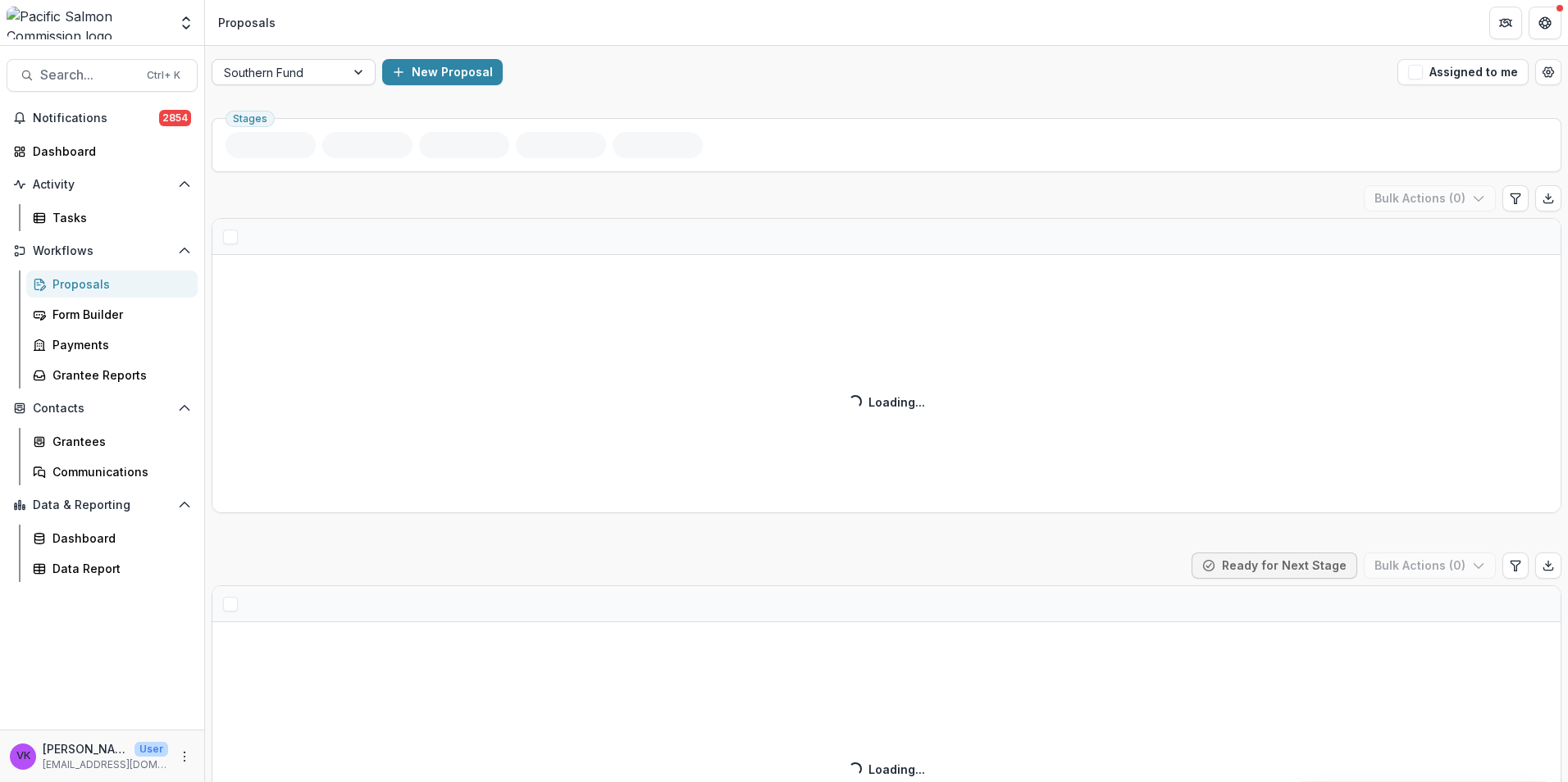
click at [361, 70] on div at bounding box center [360, 72] width 30 height 25
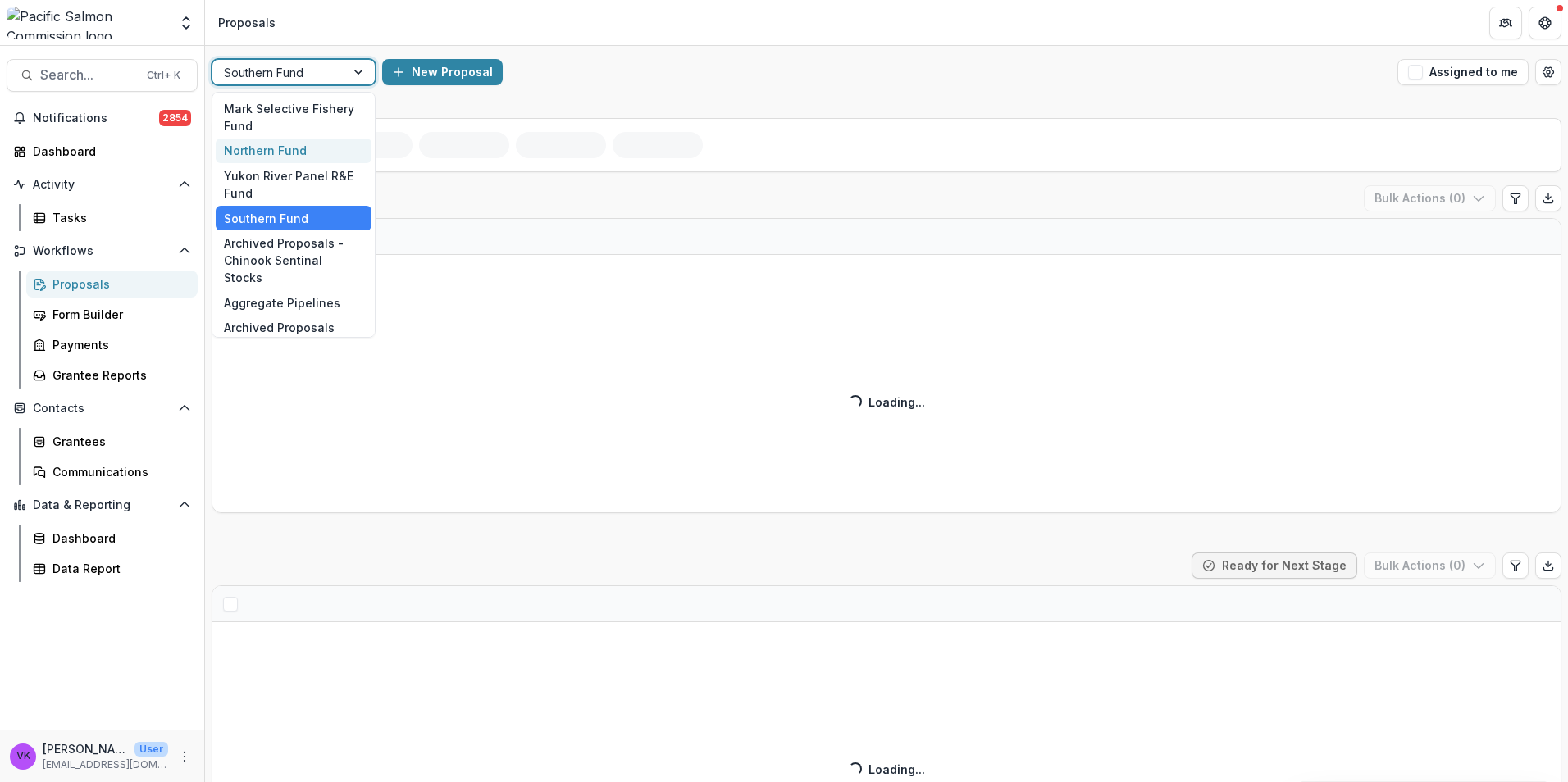
click at [306, 154] on div "Northern Fund" at bounding box center [294, 151] width 156 height 25
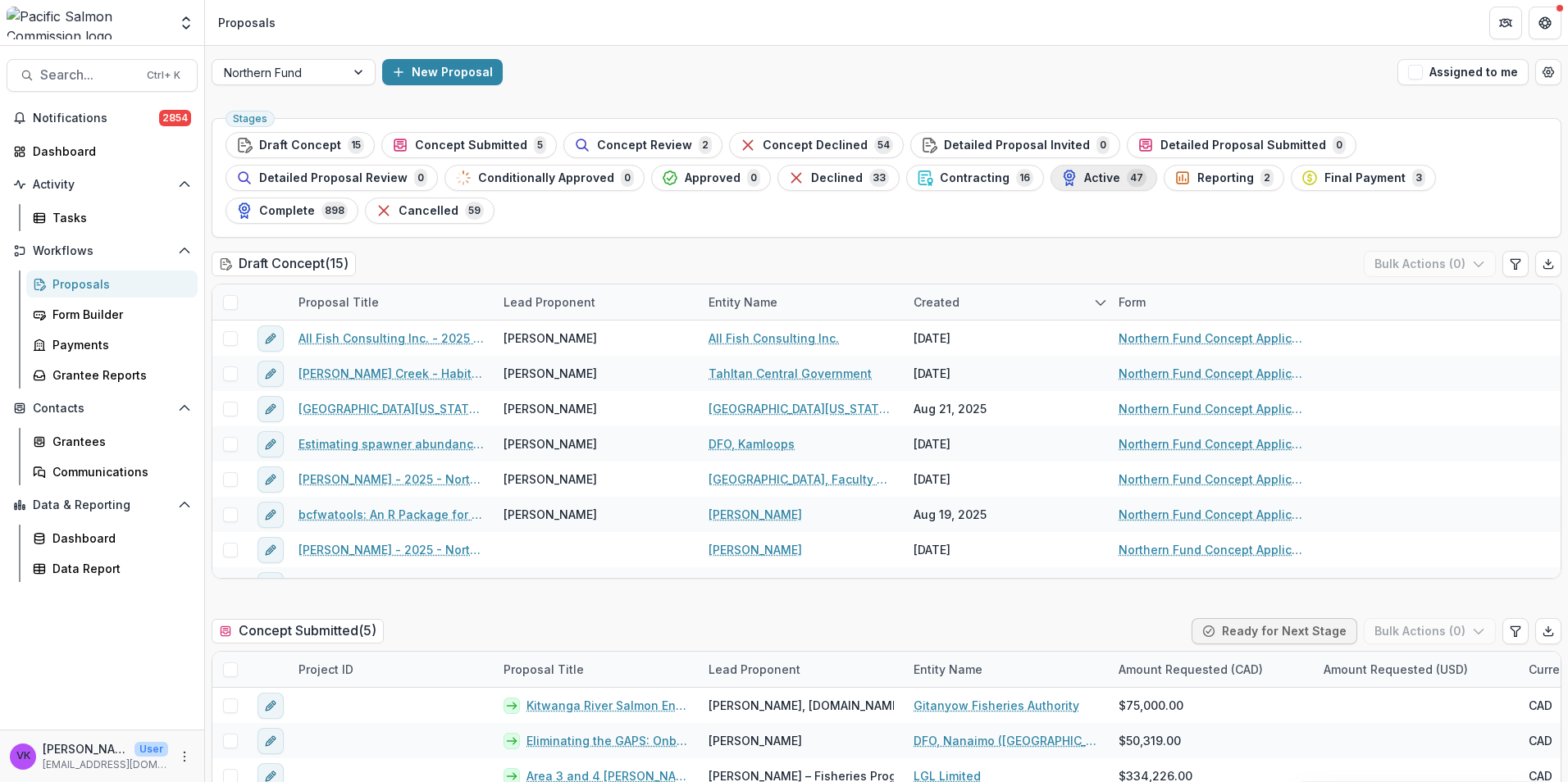
click at [1084, 177] on span "Active" at bounding box center [1102, 178] width 36 height 14
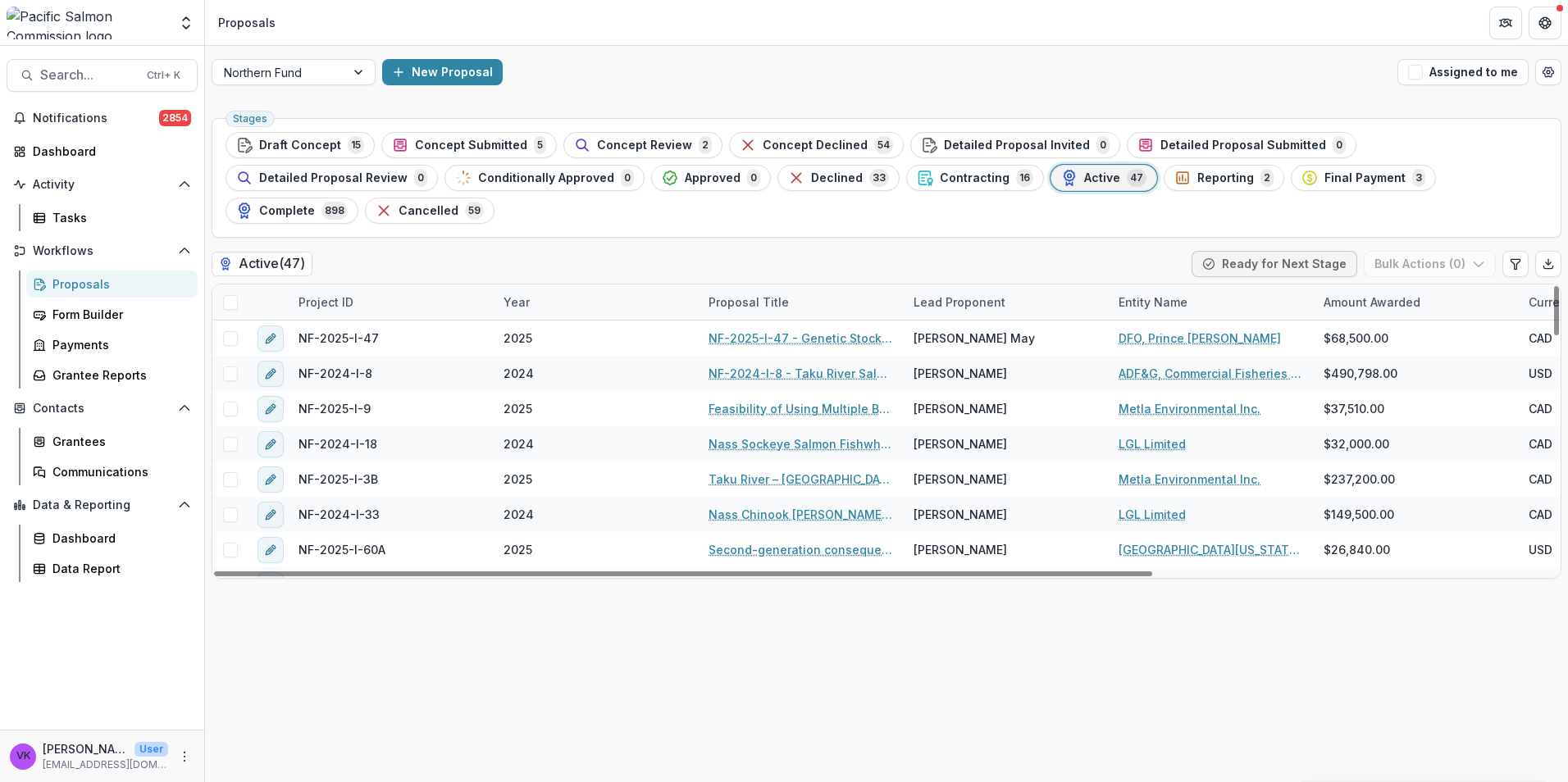
click at [439, 284] on div "Project ID" at bounding box center [391, 302] width 205 height 36
click at [398, 308] on input at bounding box center [390, 306] width 197 height 26
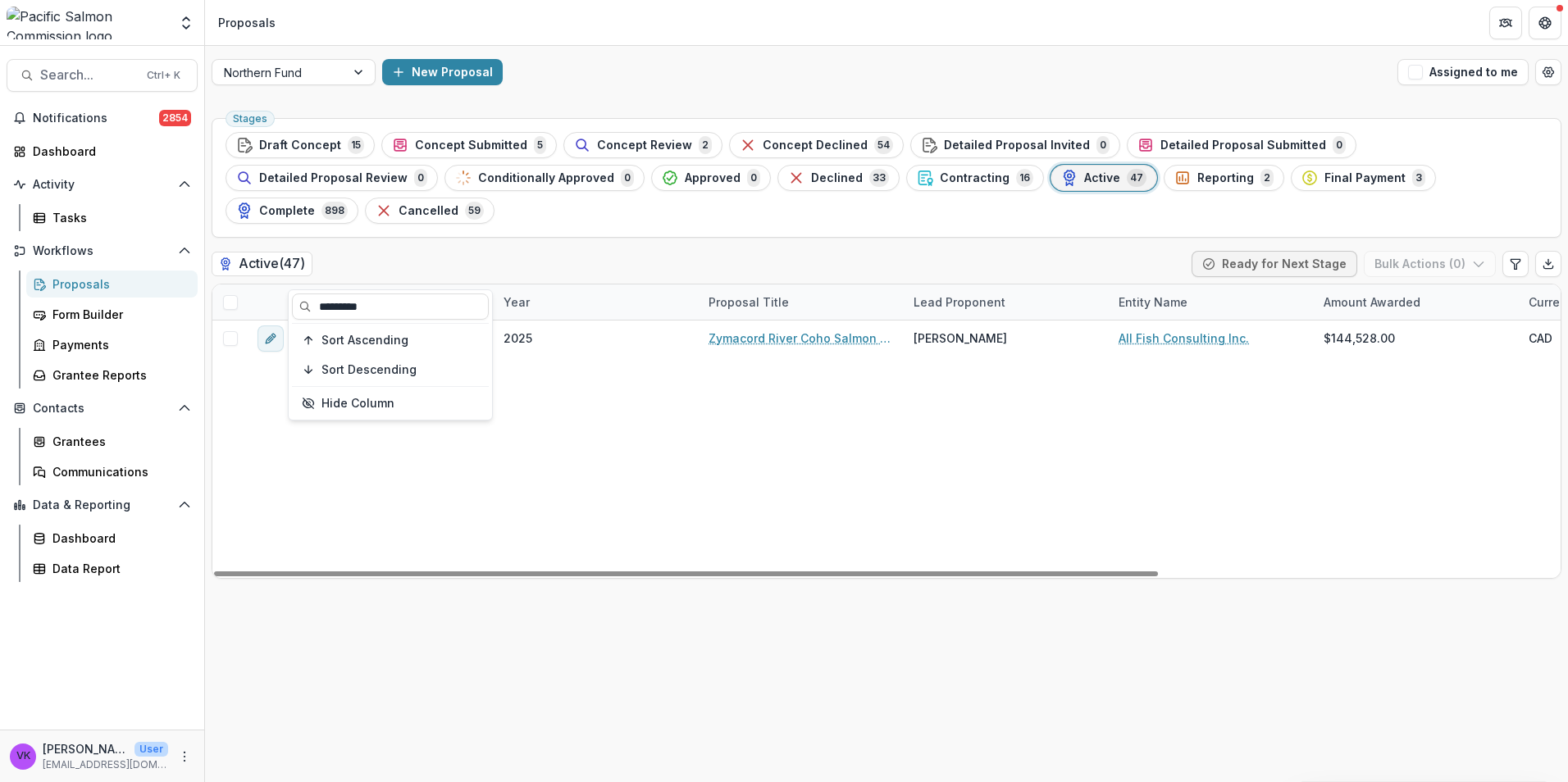
type input "*********"
drag, startPoint x: 957, startPoint y: 369, endPoint x: 1016, endPoint y: 412, distance: 73.0
click at [958, 375] on div "NF-2025-I-40 2025 Zymacord River Coho Salmon Escapement Estimate Laura K. Elmer…" at bounding box center [1173, 450] width 1922 height 258
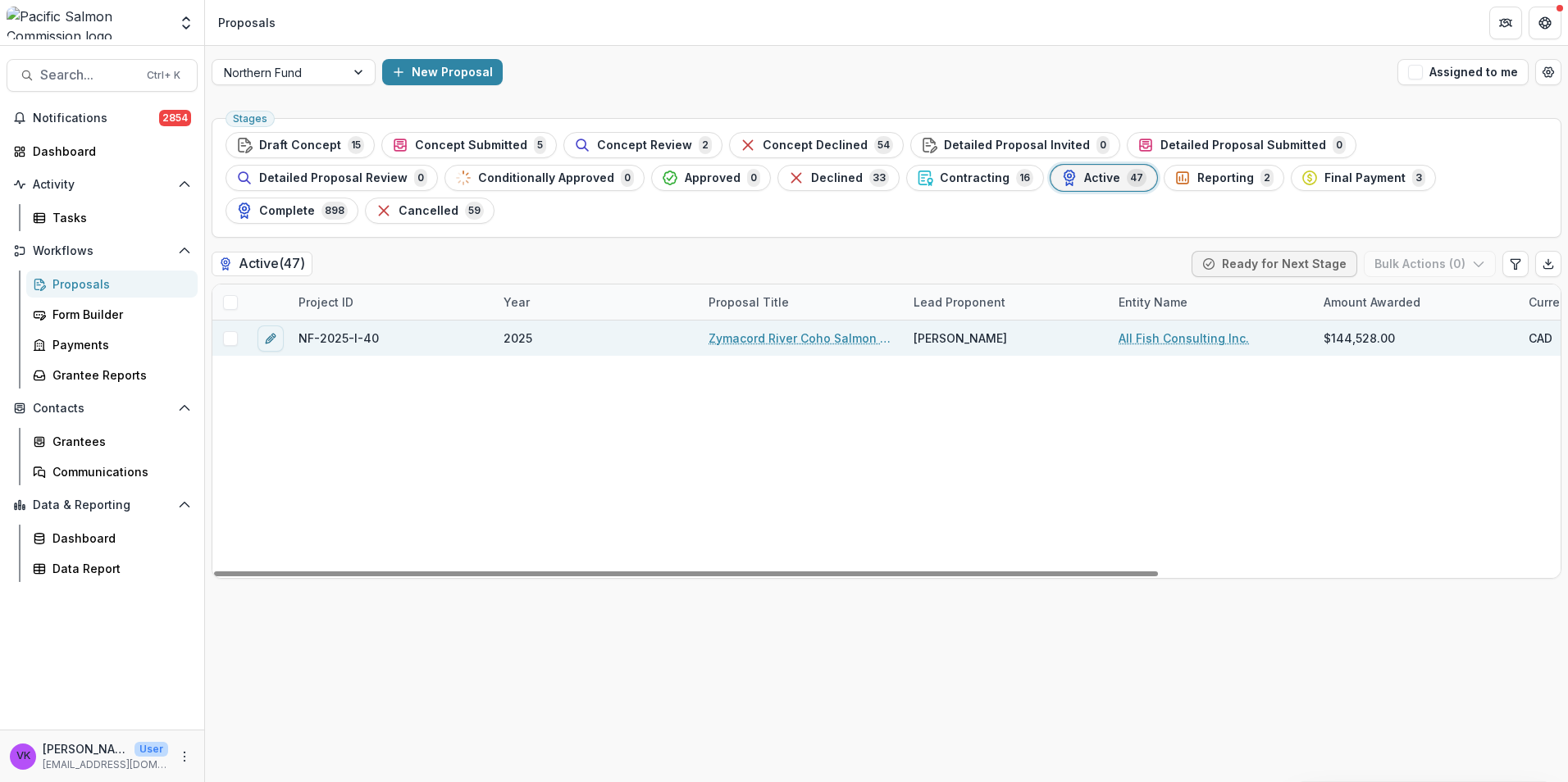
drag, startPoint x: 787, startPoint y: 304, endPoint x: 798, endPoint y: 305, distance: 11.0
click at [787, 330] on link "Zymacord River Coho Salmon Escapement Estimate" at bounding box center [801, 338] width 185 height 17
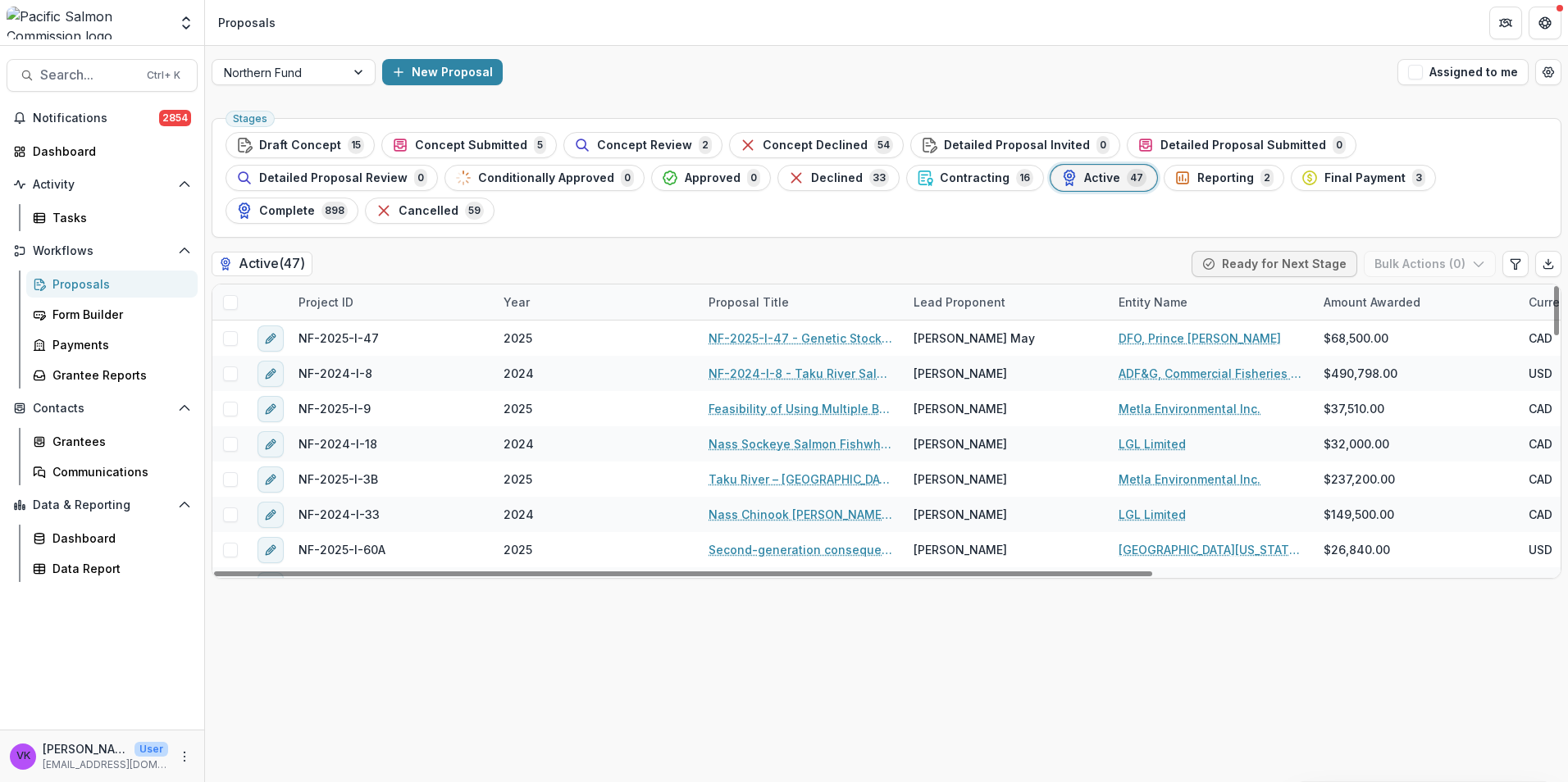
click at [419, 284] on div "Project ID" at bounding box center [391, 302] width 205 height 36
click at [385, 300] on input at bounding box center [390, 306] width 197 height 26
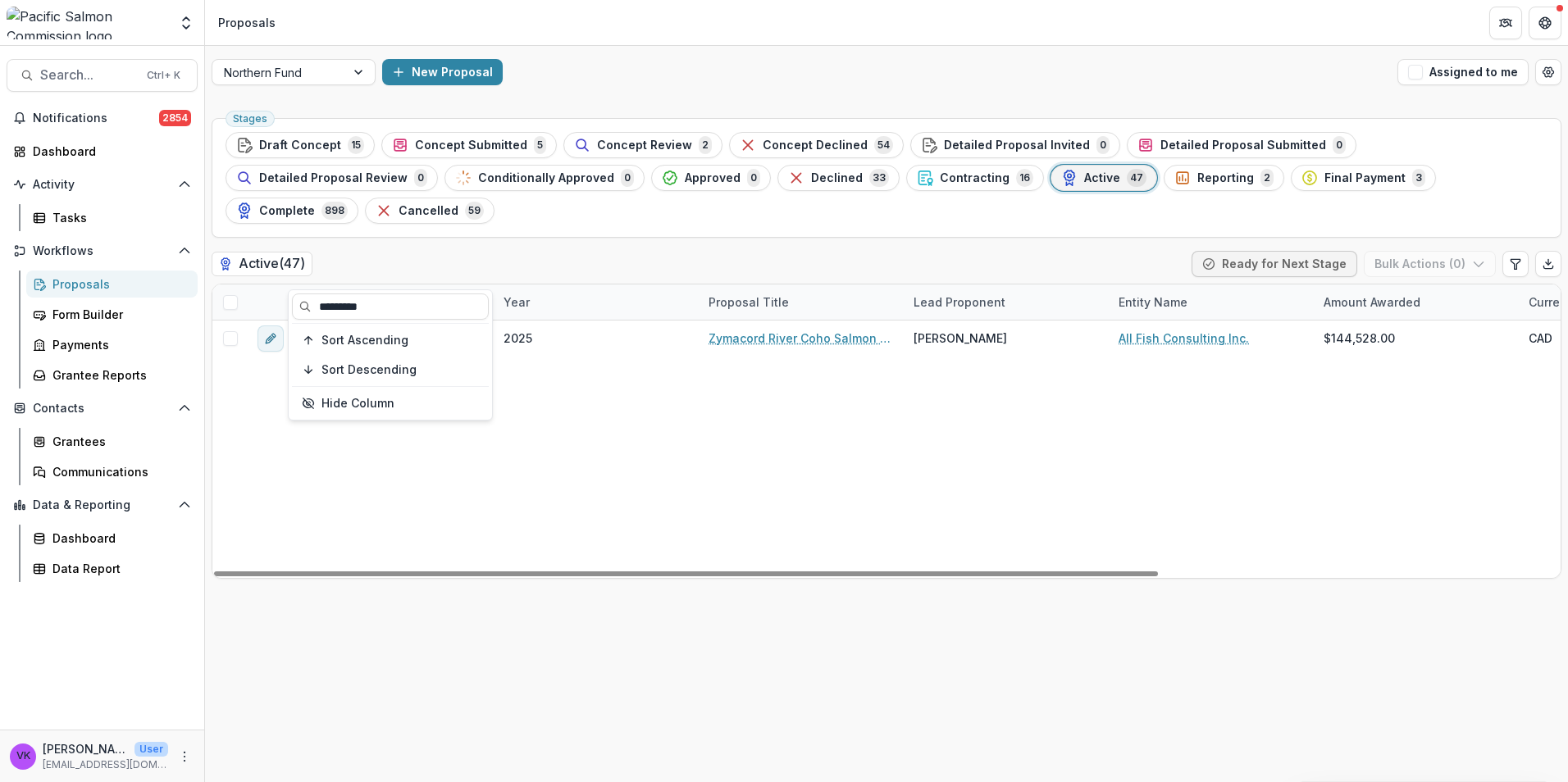
type input "*********"
drag, startPoint x: 777, startPoint y: 462, endPoint x: 707, endPoint y: 444, distance: 72.3
click at [776, 461] on div "NF-2025-I-40 2025 Zymacord River Coho Salmon Escapement Estimate Laura K. Elmer…" at bounding box center [1173, 450] width 1922 height 258
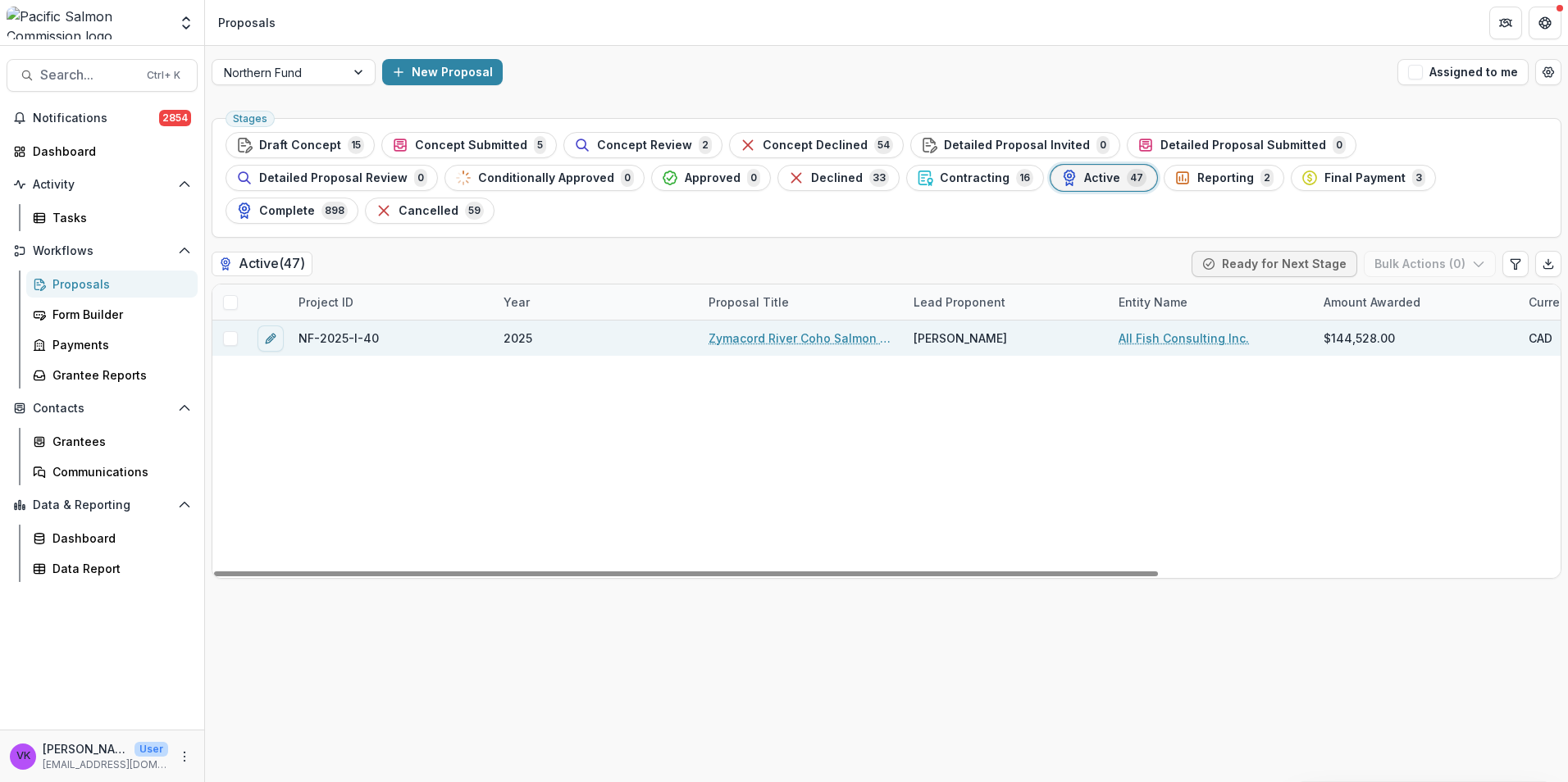
click at [227, 331] on span at bounding box center [230, 338] width 14 height 14
click at [1485, 251] on button "Bulk Actions ( 1 )" at bounding box center [1431, 264] width 129 height 26
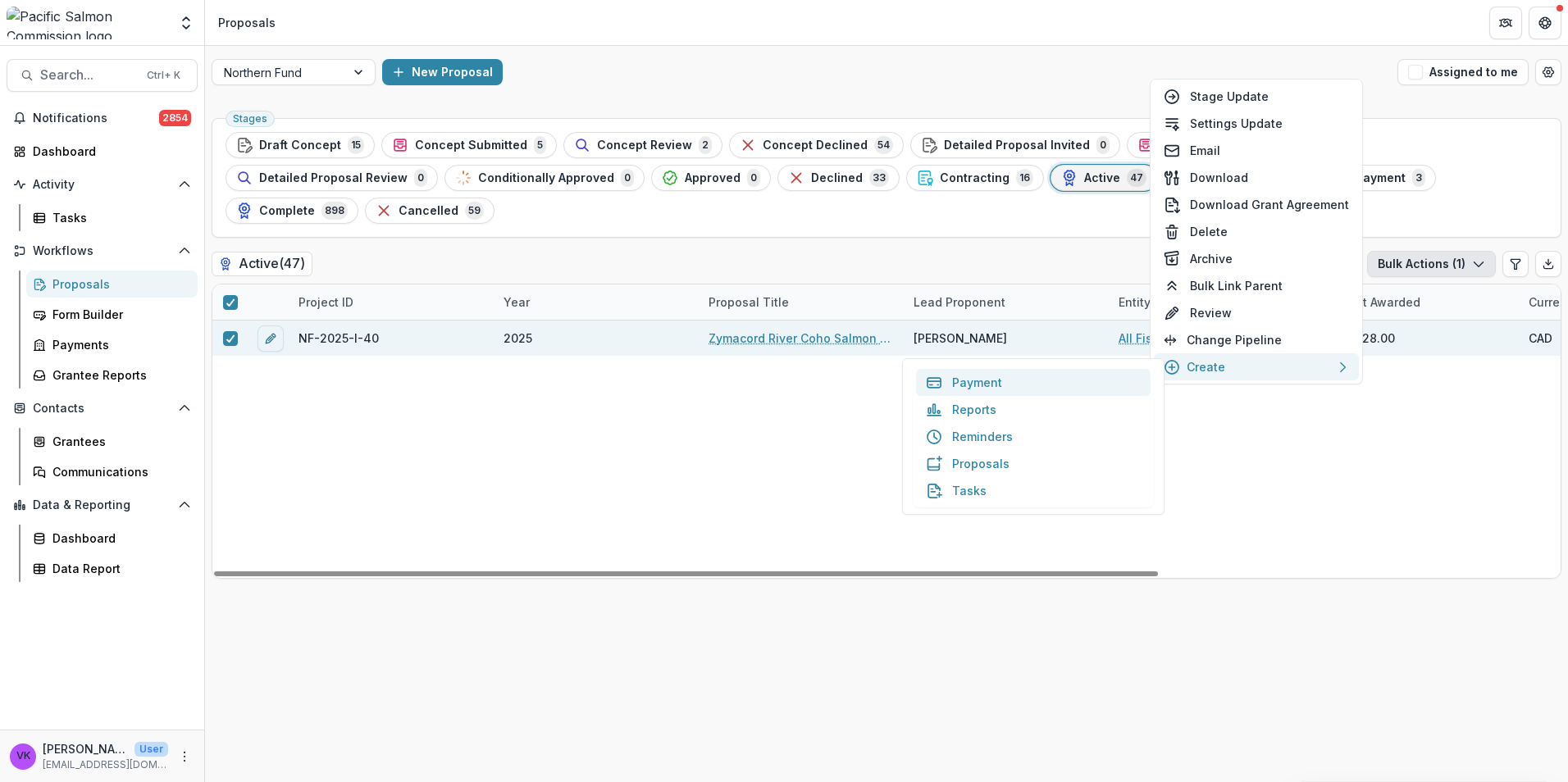
click at [971, 380] on button "Payment" at bounding box center [1033, 383] width 234 height 27
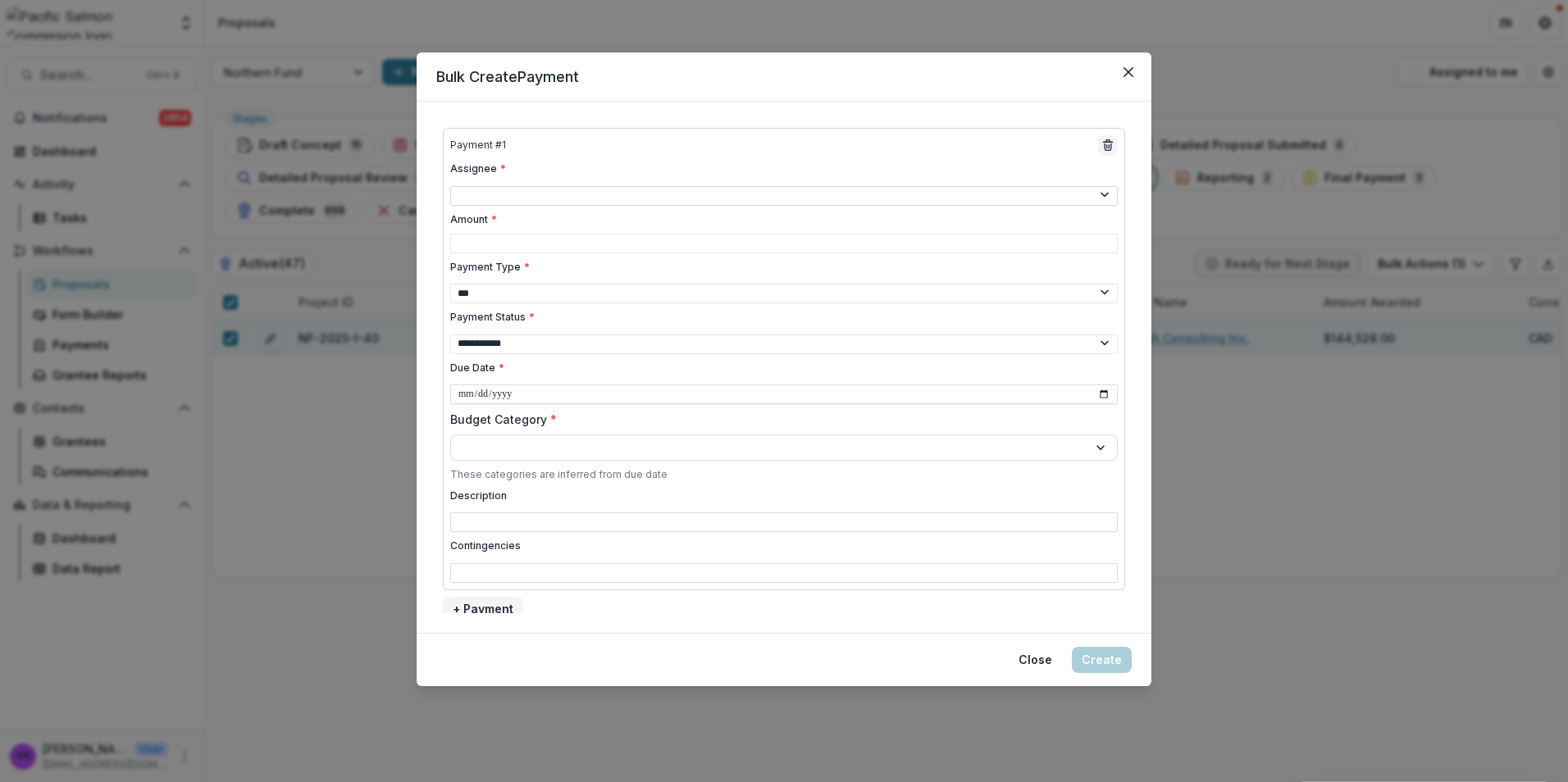
click at [1100, 192] on select "**********" at bounding box center [784, 195] width 668 height 20
select select "**********"
click at [451, 186] on select "**********" at bounding box center [784, 195] width 668 height 20
click at [735, 243] on input "Amount *" at bounding box center [784, 243] width 668 height 20
type input "*****"
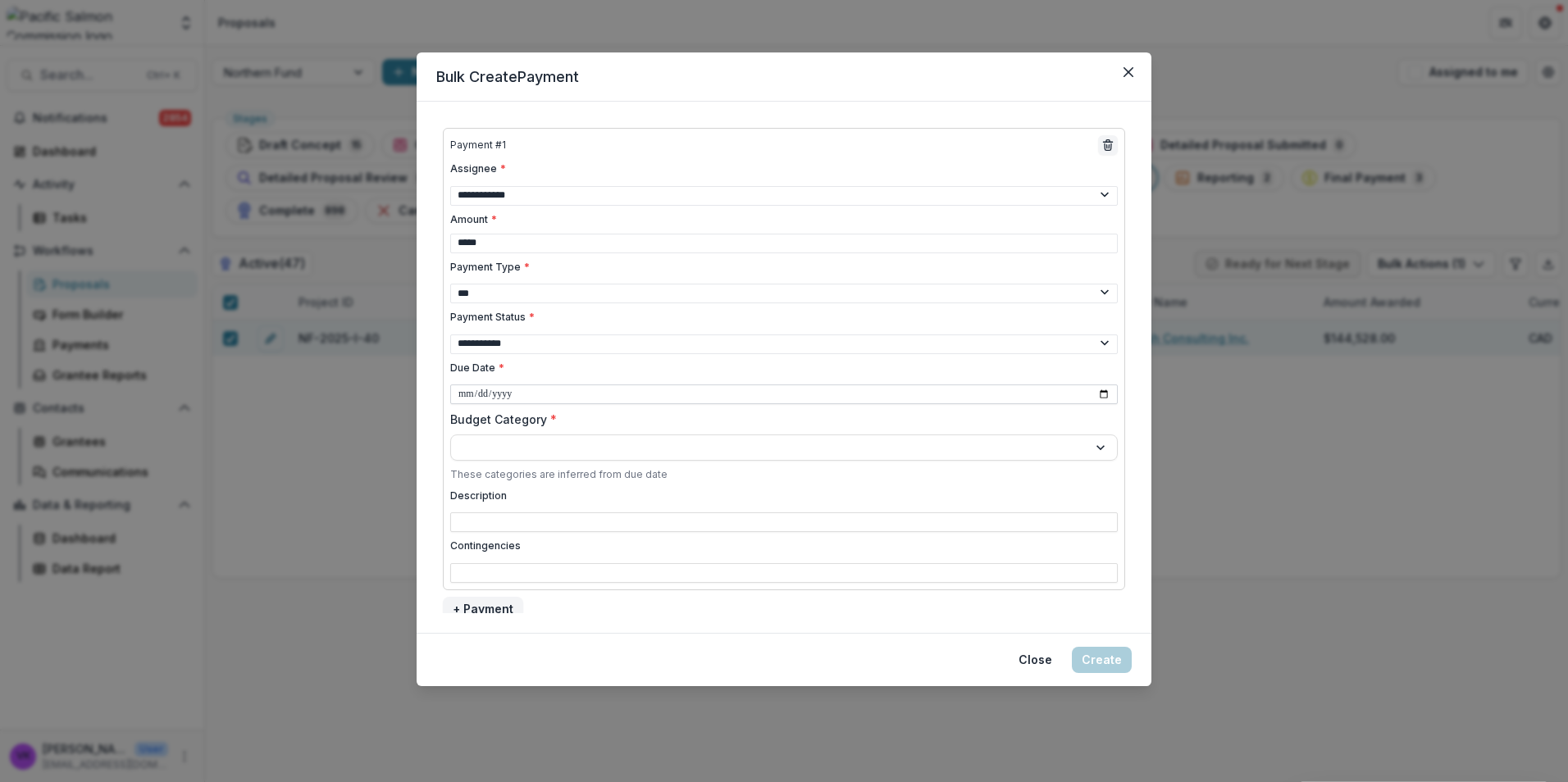
click at [1101, 384] on input "Due Date *" at bounding box center [784, 394] width 668 height 20
type input "**********"
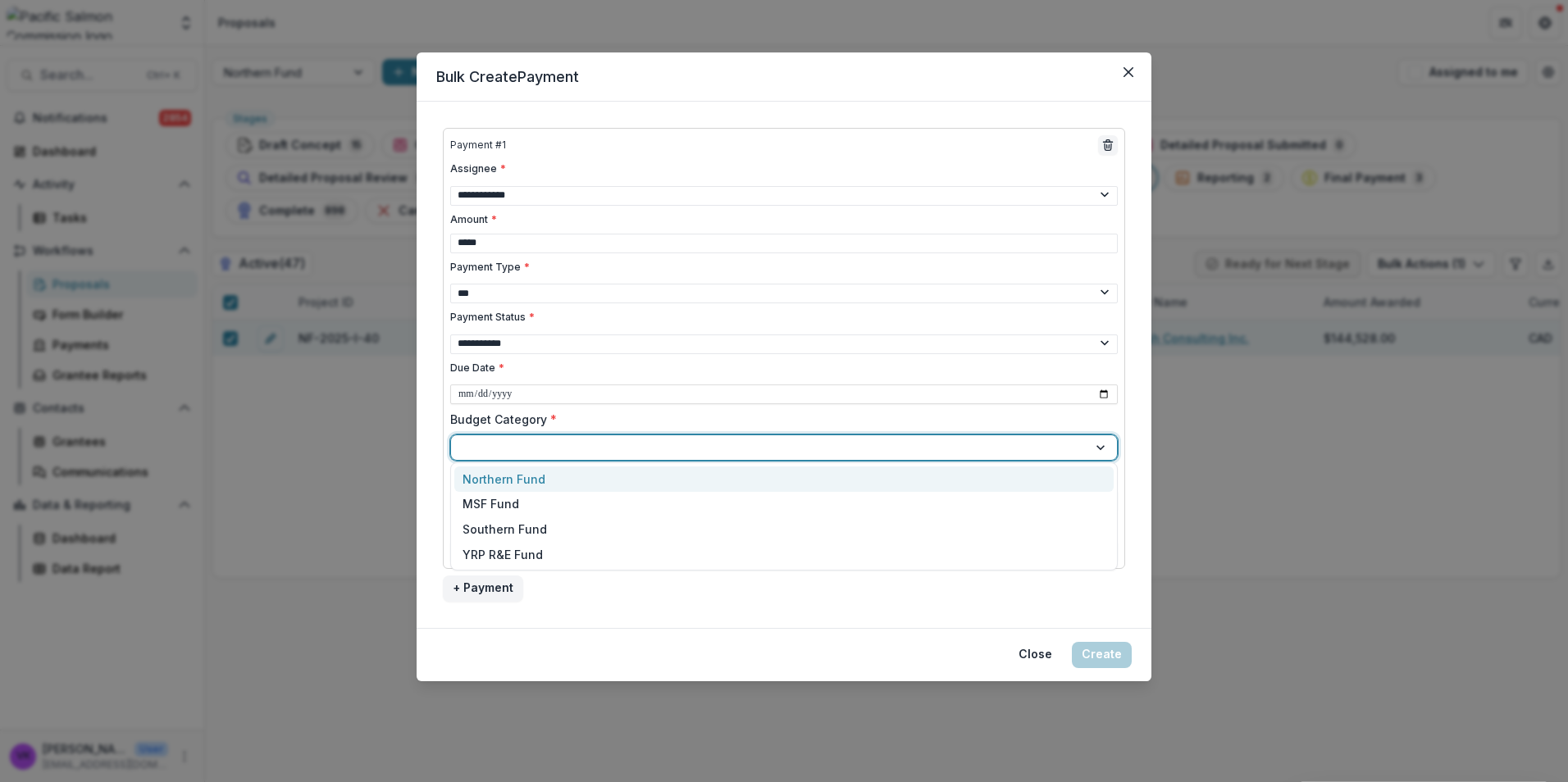
click at [570, 443] on div at bounding box center [769, 447] width 613 height 20
click at [552, 481] on div "Northern Fund" at bounding box center [783, 479] width 659 height 25
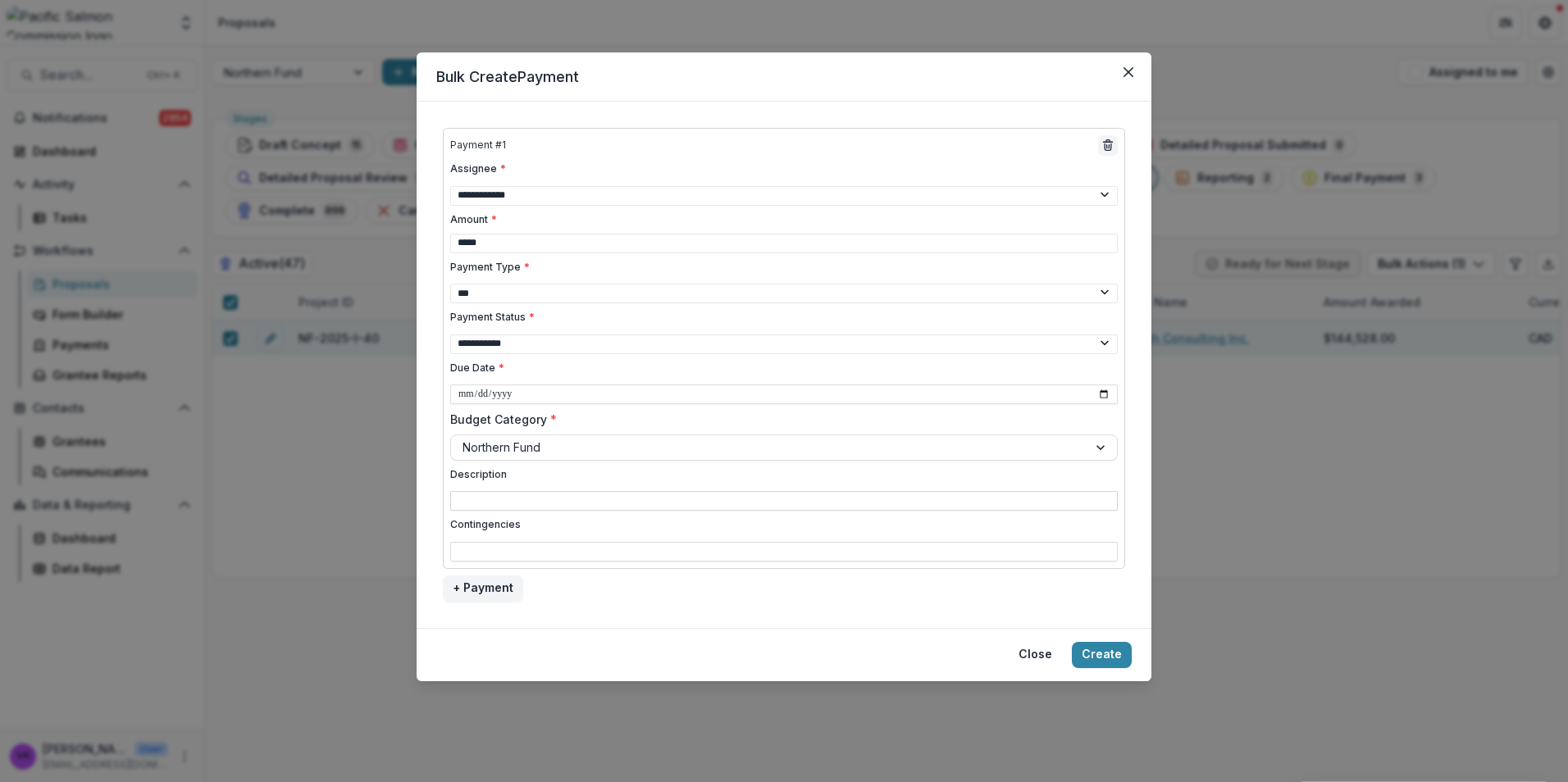
click at [590, 495] on input "Description" at bounding box center [784, 500] width 668 height 20
type input "**********"
click at [704, 542] on input "Contingencies" at bounding box center [784, 551] width 668 height 20
click at [829, 603] on div "**********" at bounding box center [784, 365] width 735 height 527
click at [549, 542] on input "Contingencies" at bounding box center [784, 551] width 668 height 20
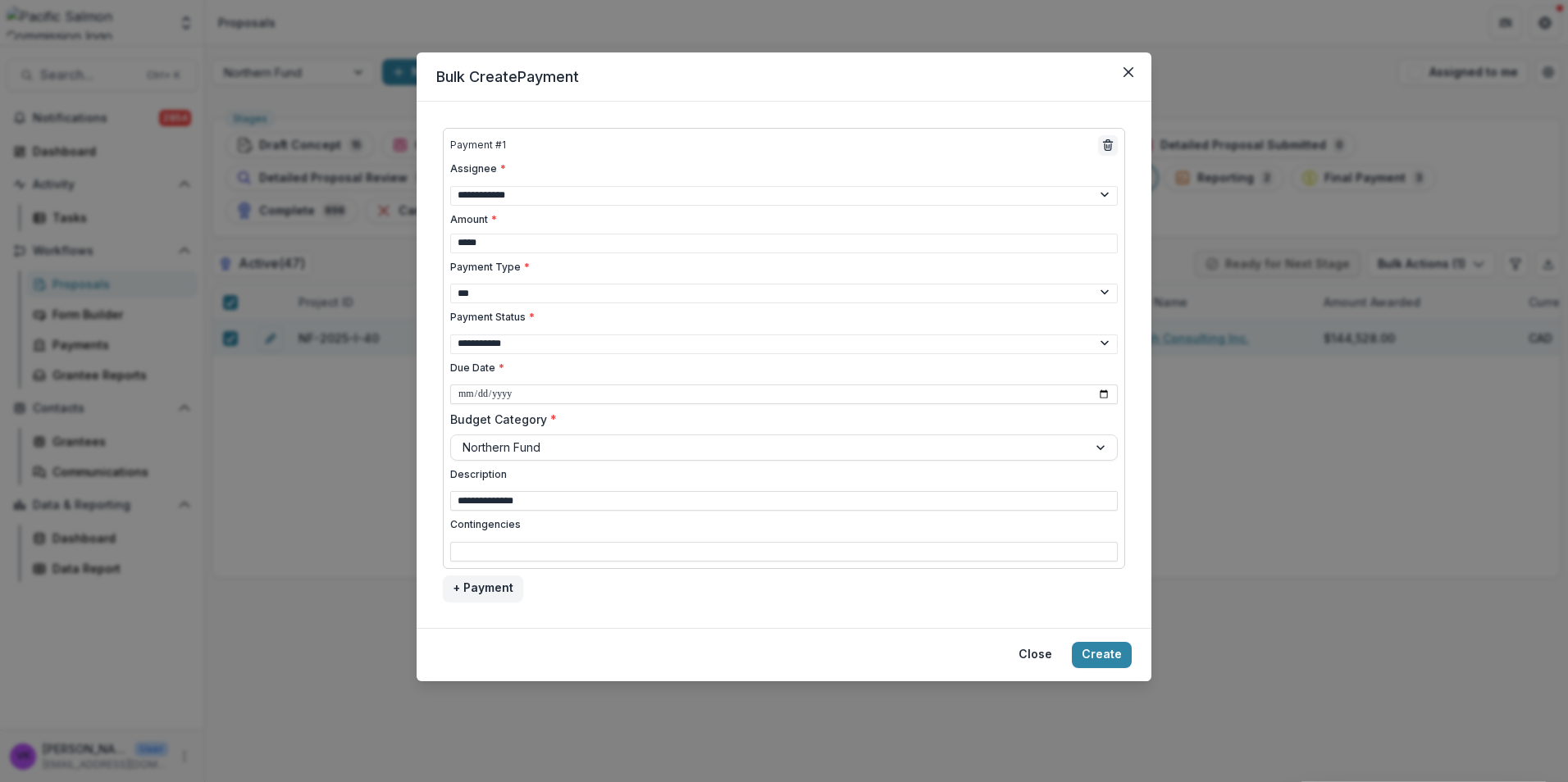
click at [1053, 517] on label "Contingencies" at bounding box center [779, 524] width 658 height 14
click at [1053, 542] on input "Contingencies" at bounding box center [784, 551] width 668 height 20
click at [749, 518] on label "Contingencies" at bounding box center [779, 524] width 658 height 14
click at [749, 542] on input "Contingencies" at bounding box center [784, 551] width 668 height 20
click at [1104, 645] on button "Create" at bounding box center [1101, 655] width 60 height 26
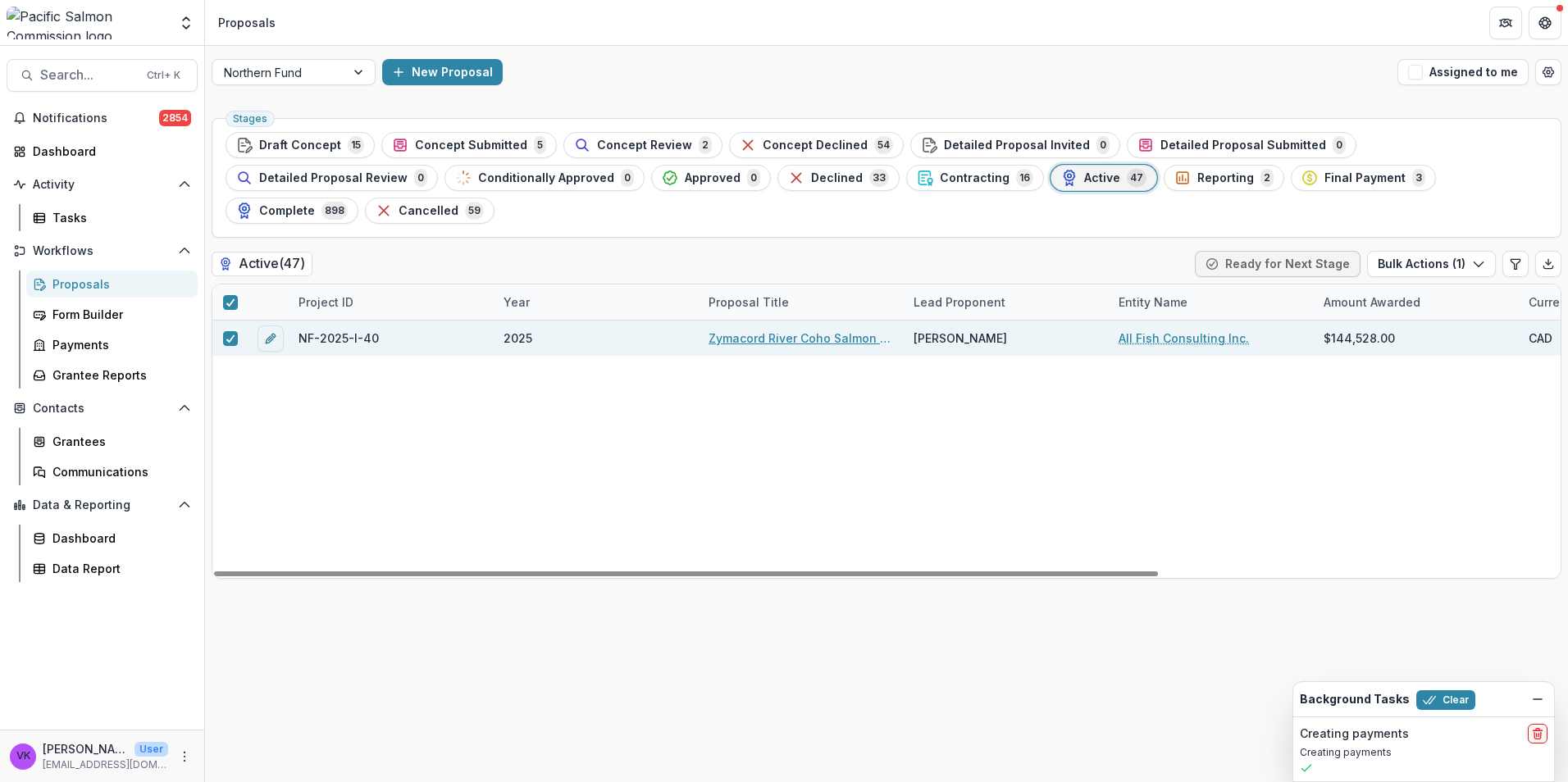
drag, startPoint x: 823, startPoint y: 301, endPoint x: 987, endPoint y: 312, distance: 164.4
click at [823, 330] on link "Zymacord River Coho Salmon Escapement Estimate" at bounding box center [801, 338] width 185 height 17
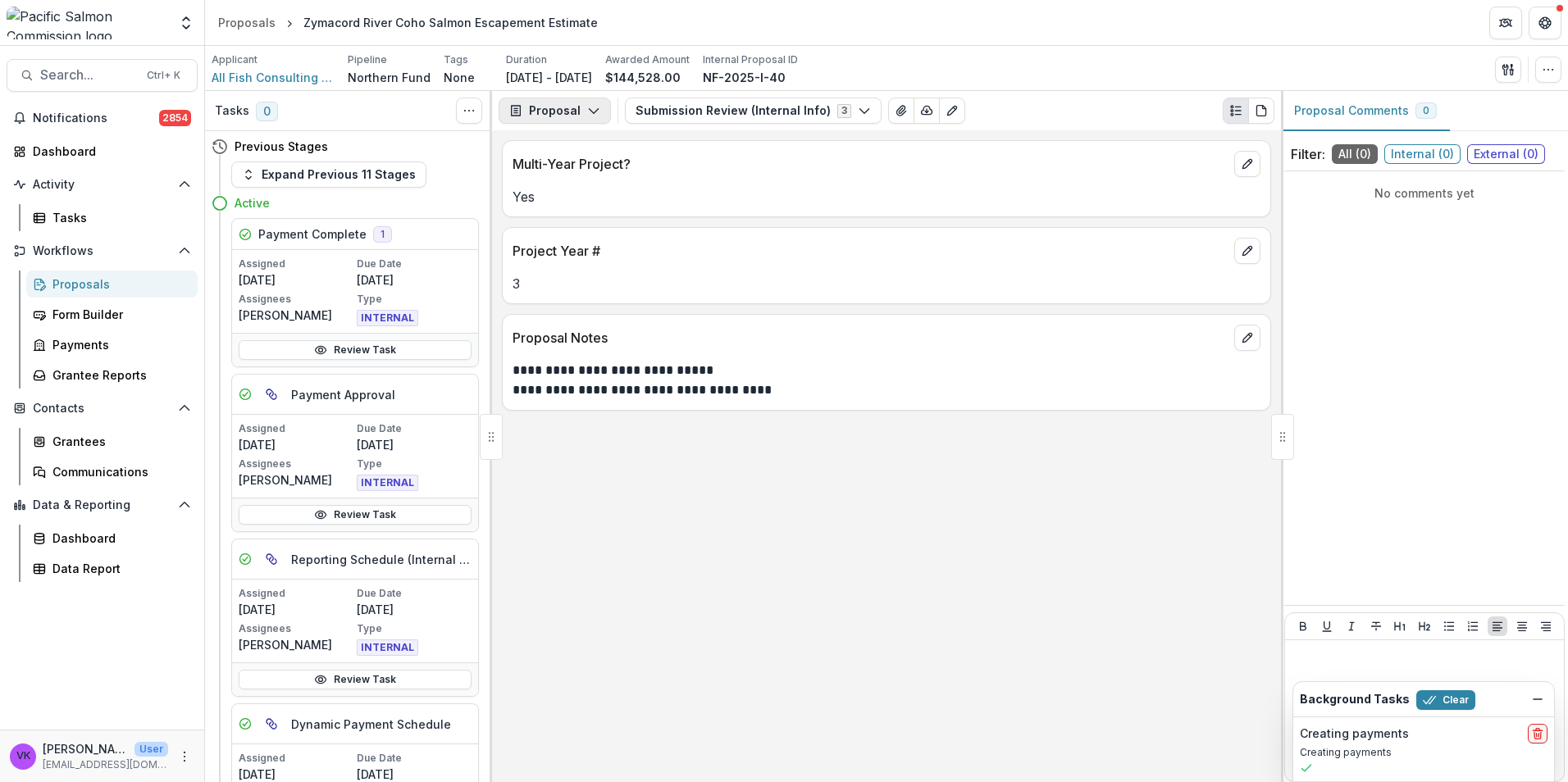
click at [597, 109] on icon "button" at bounding box center [593, 110] width 13 height 13
click at [573, 176] on div "Payments" at bounding box center [606, 175] width 150 height 17
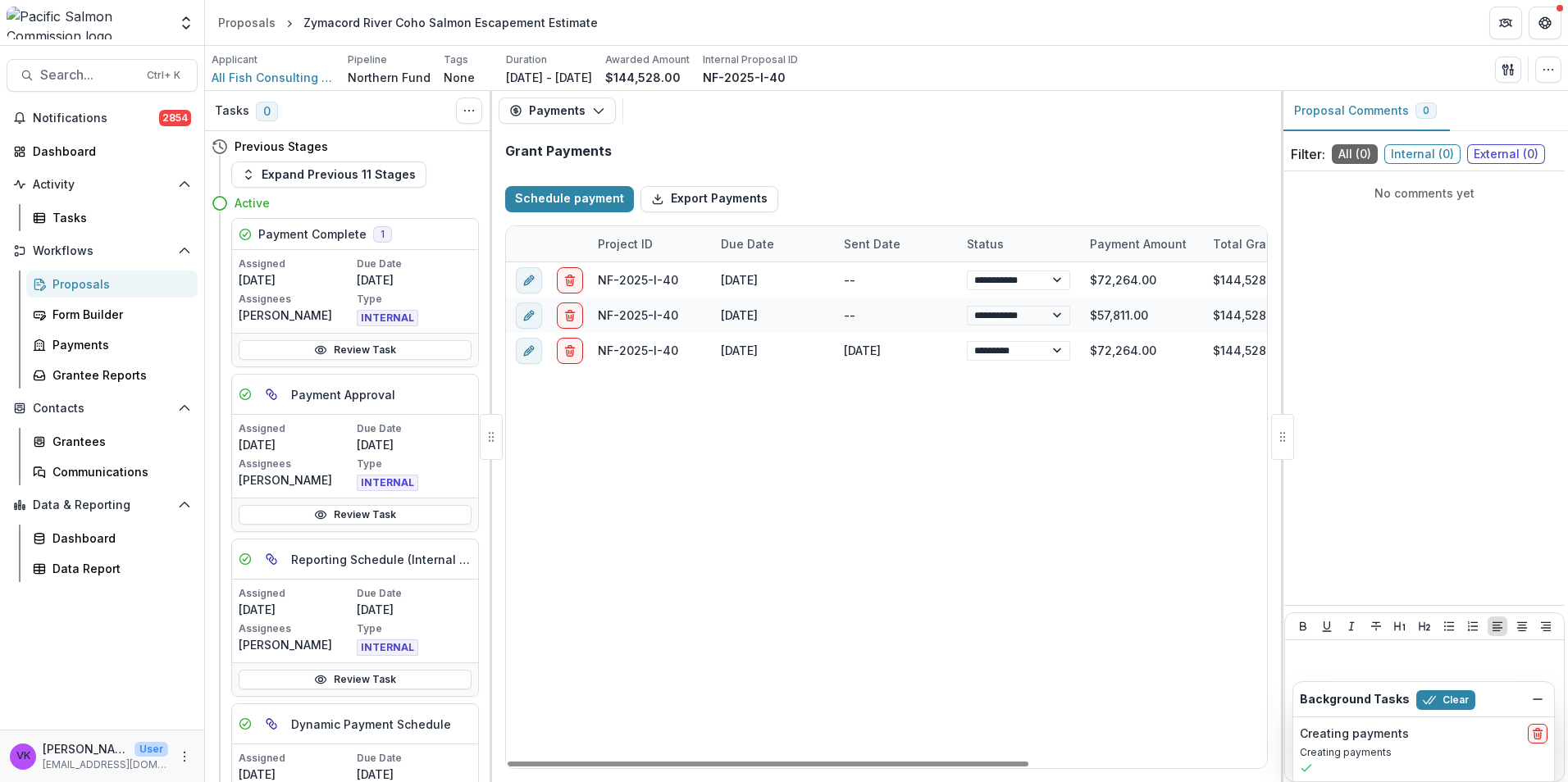
select select "****"
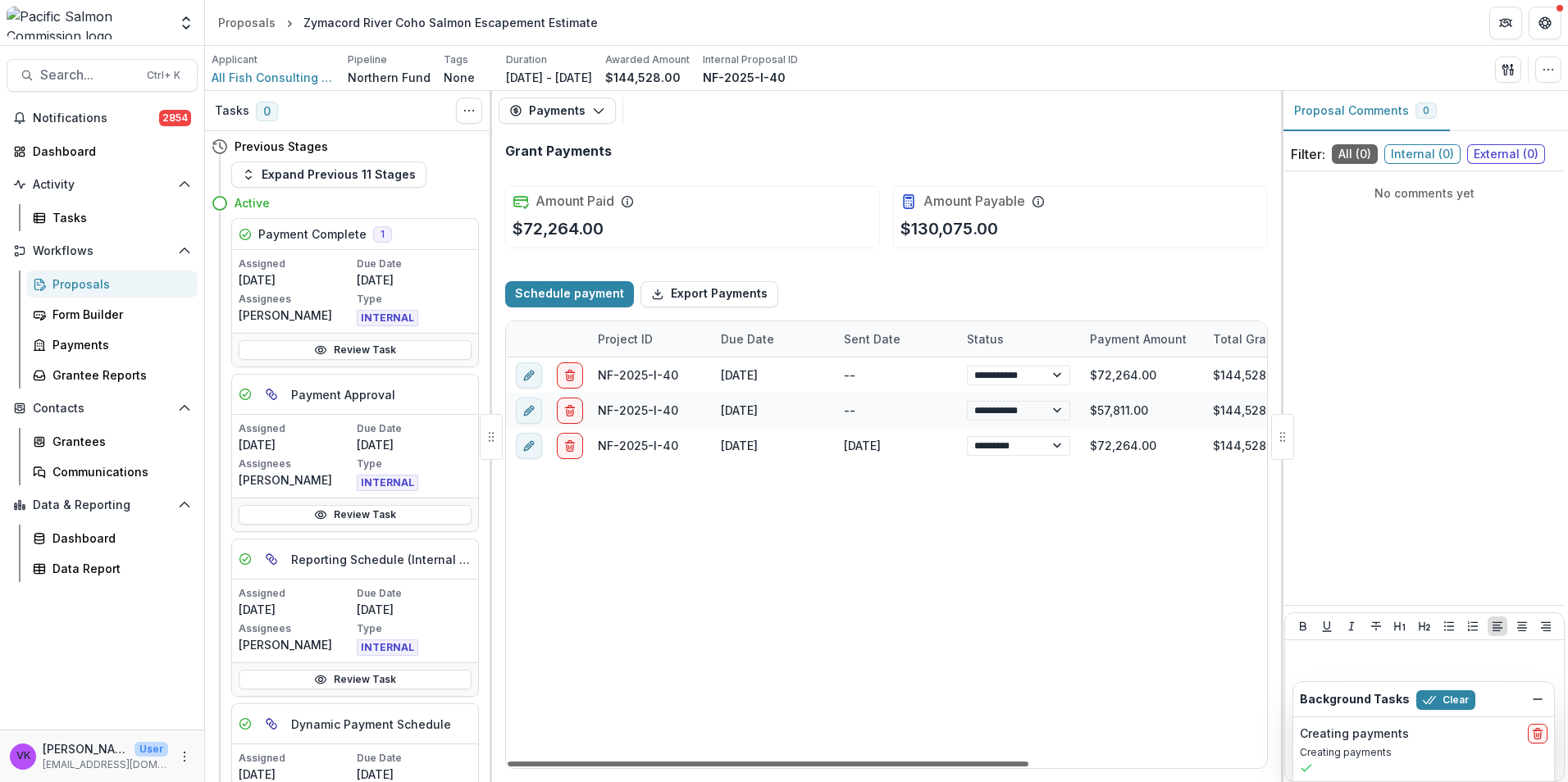
drag, startPoint x: 999, startPoint y: 758, endPoint x: 902, endPoint y: 749, distance: 97.4
click at [902, 762] on div at bounding box center [768, 764] width 521 height 5
click at [531, 411] on icon "edit" at bounding box center [529, 410] width 13 height 13
select select "**********"
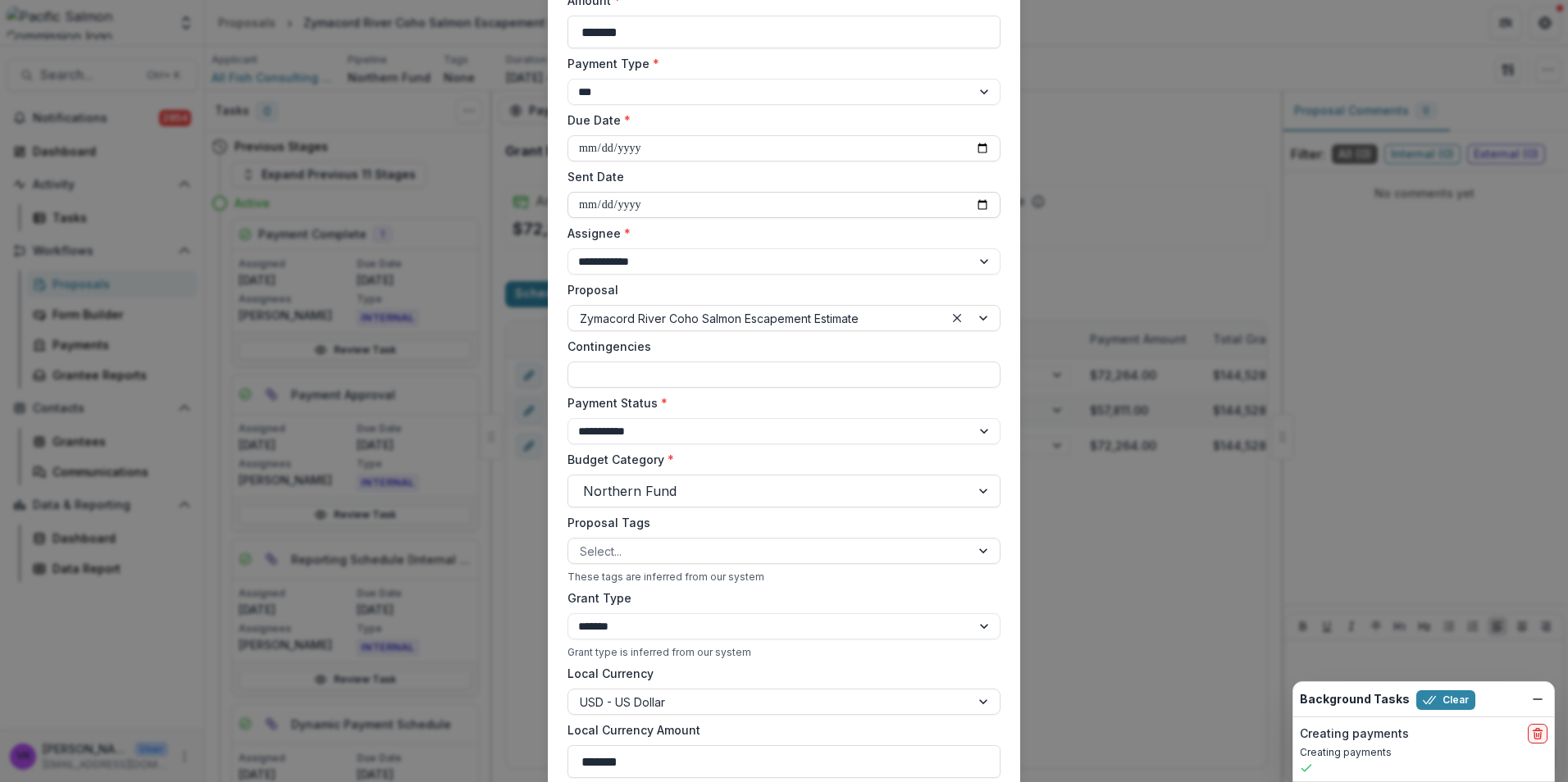
scroll to position [36, 0]
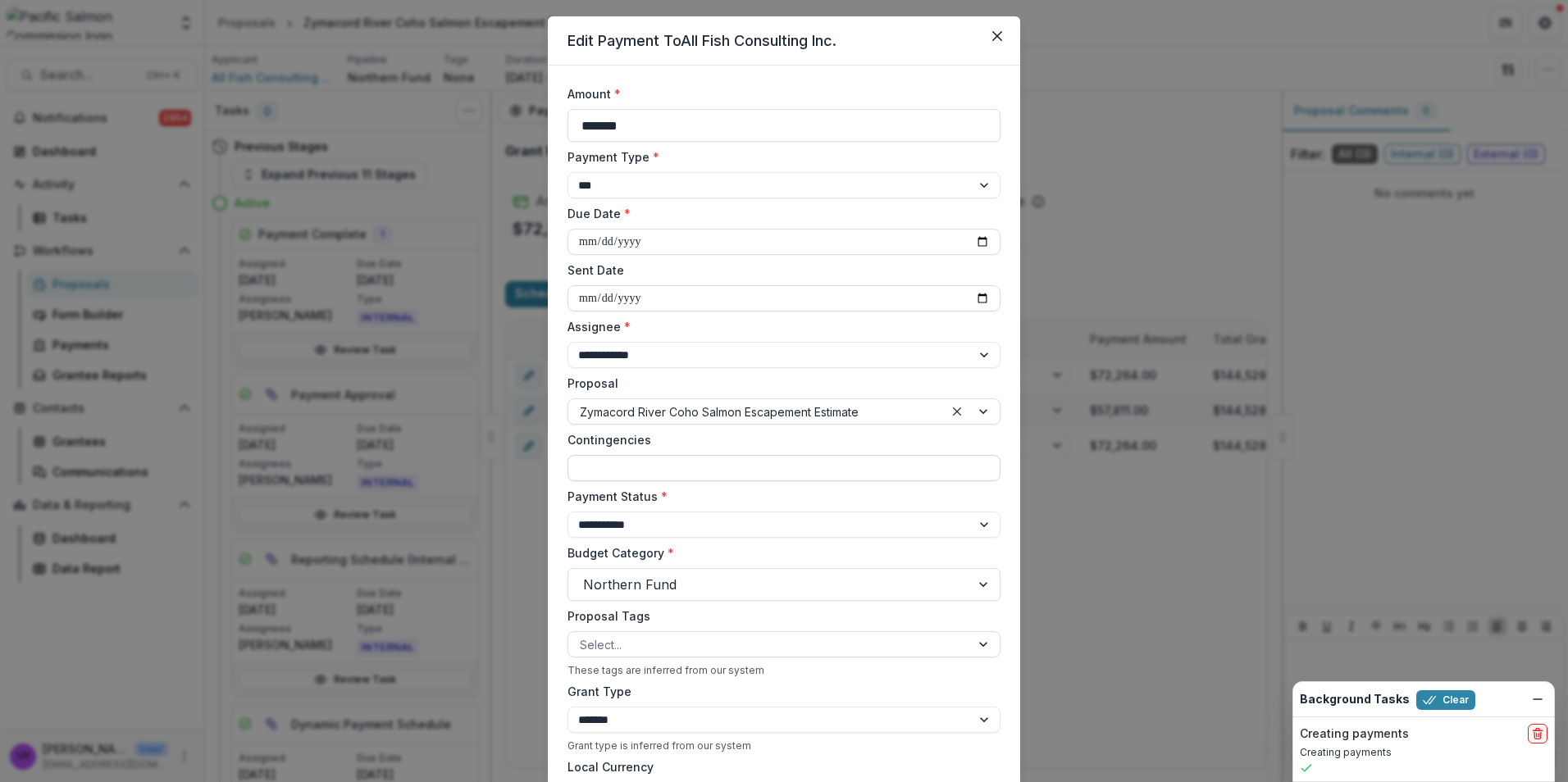
click at [692, 468] on input "Contingencies" at bounding box center [784, 467] width 433 height 26
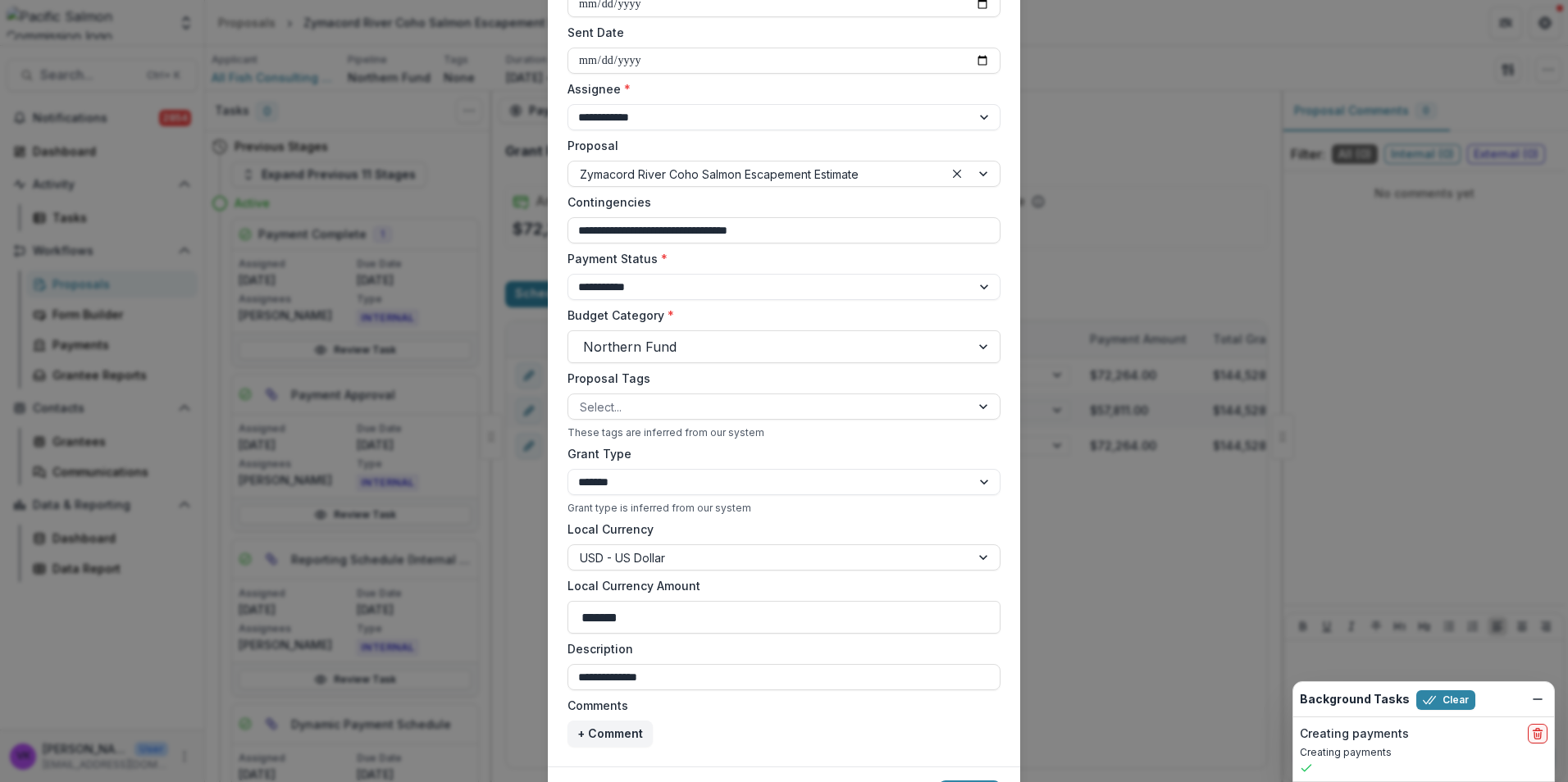
scroll to position [364, 0]
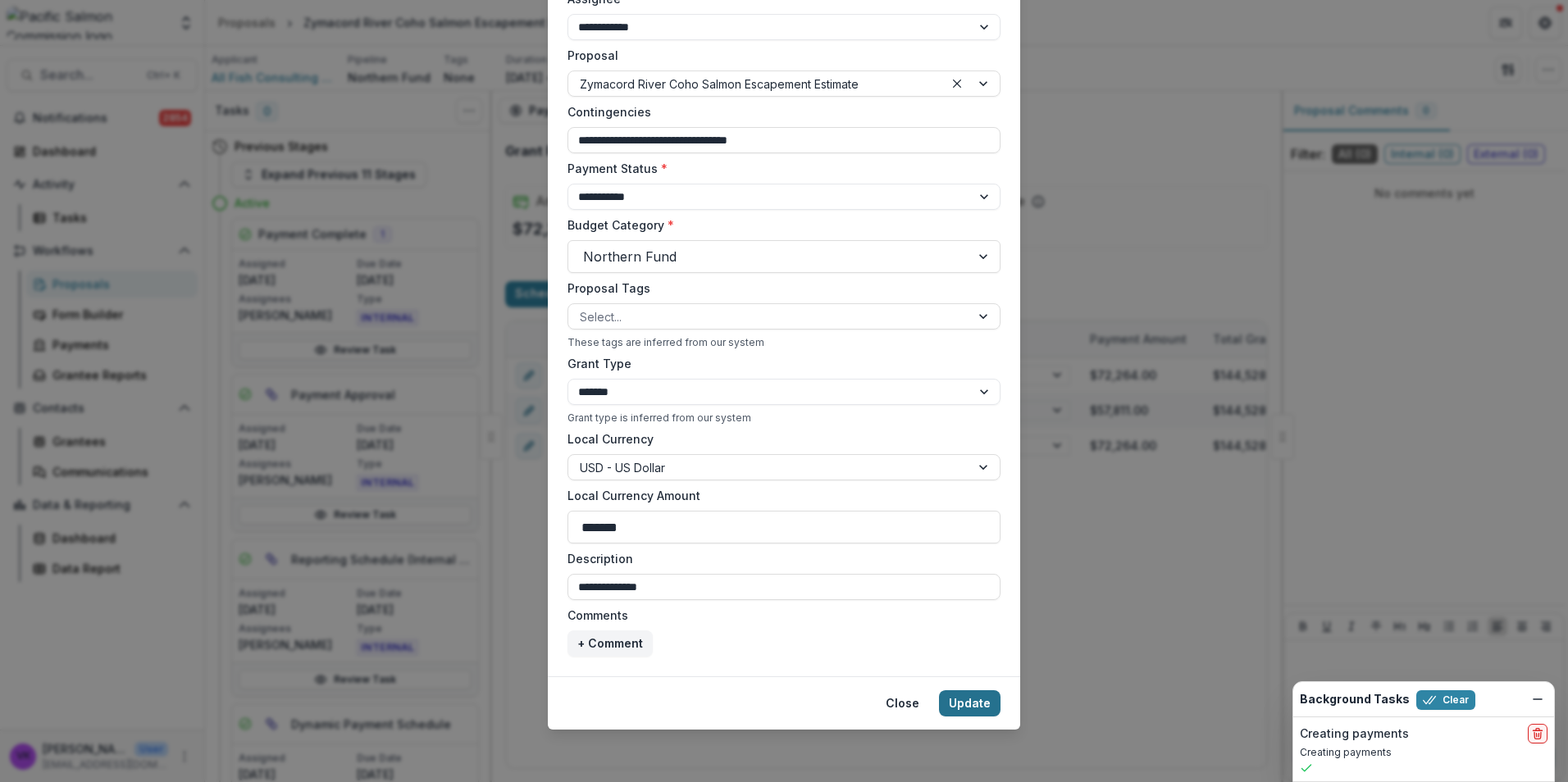
type input "**********"
drag, startPoint x: 960, startPoint y: 699, endPoint x: 1061, endPoint y: 672, distance: 104.5
click at [958, 695] on button "Update" at bounding box center [970, 703] width 61 height 26
select select "****"
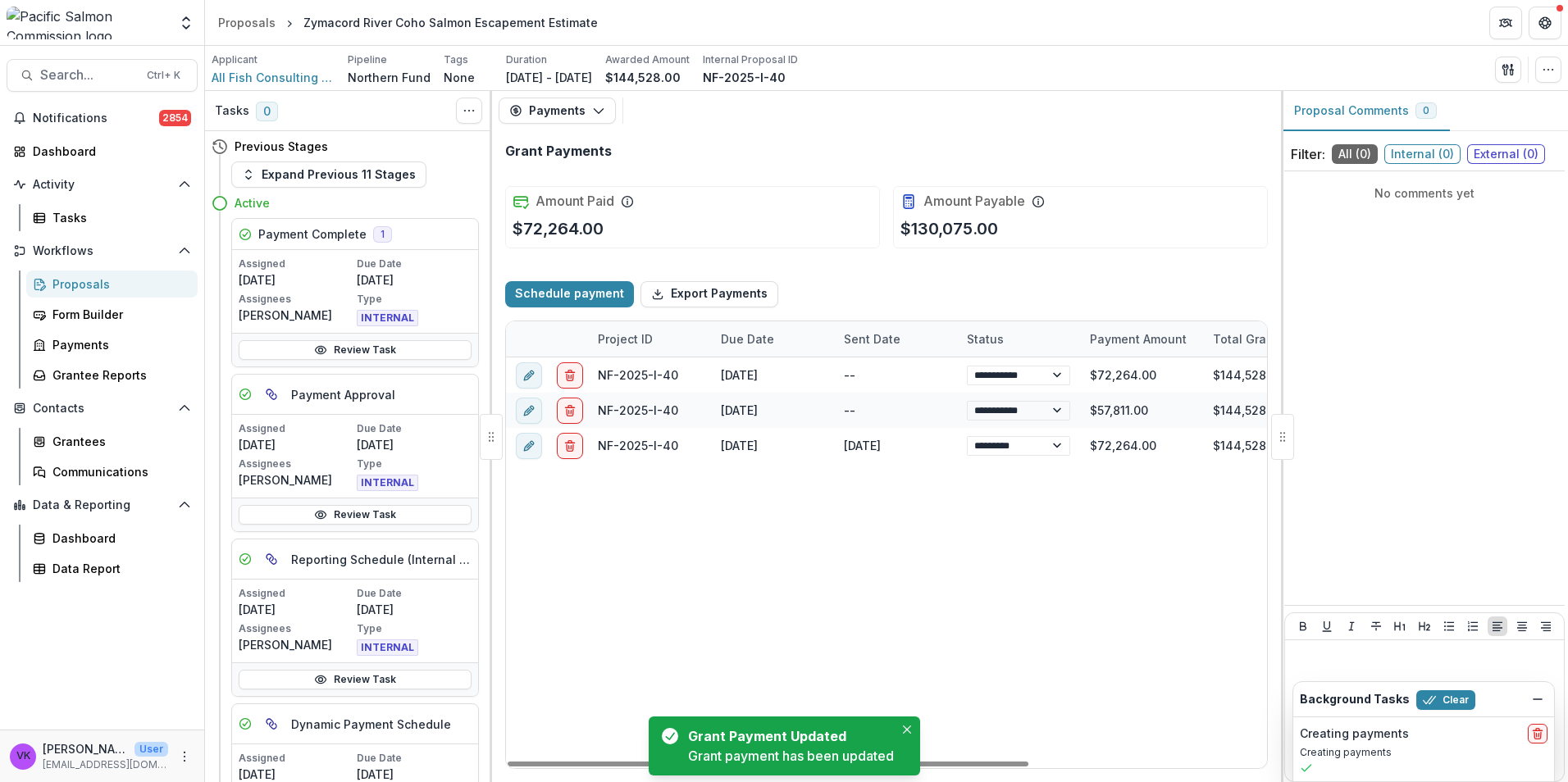
select select "****"
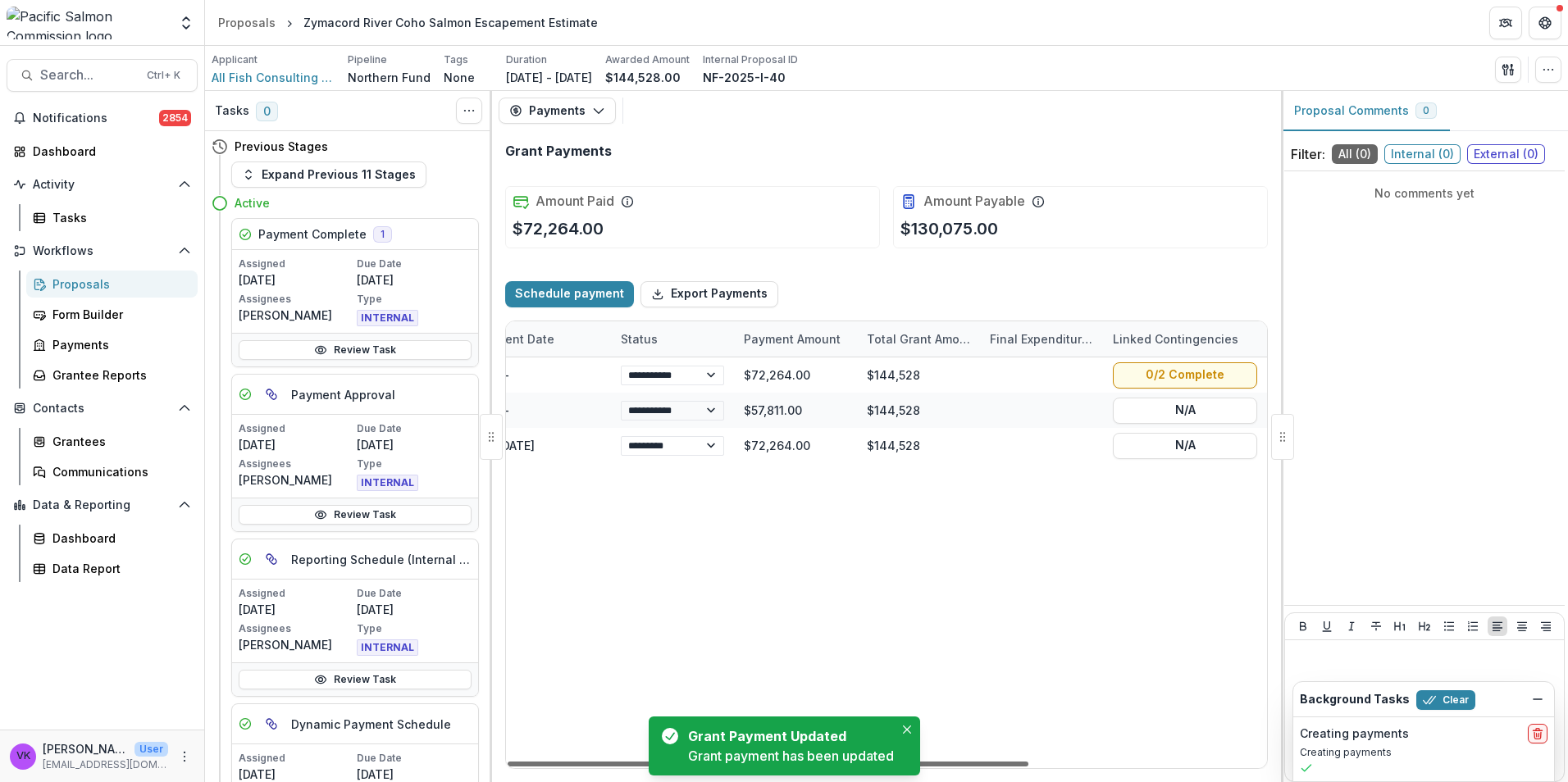
scroll to position [0, 0]
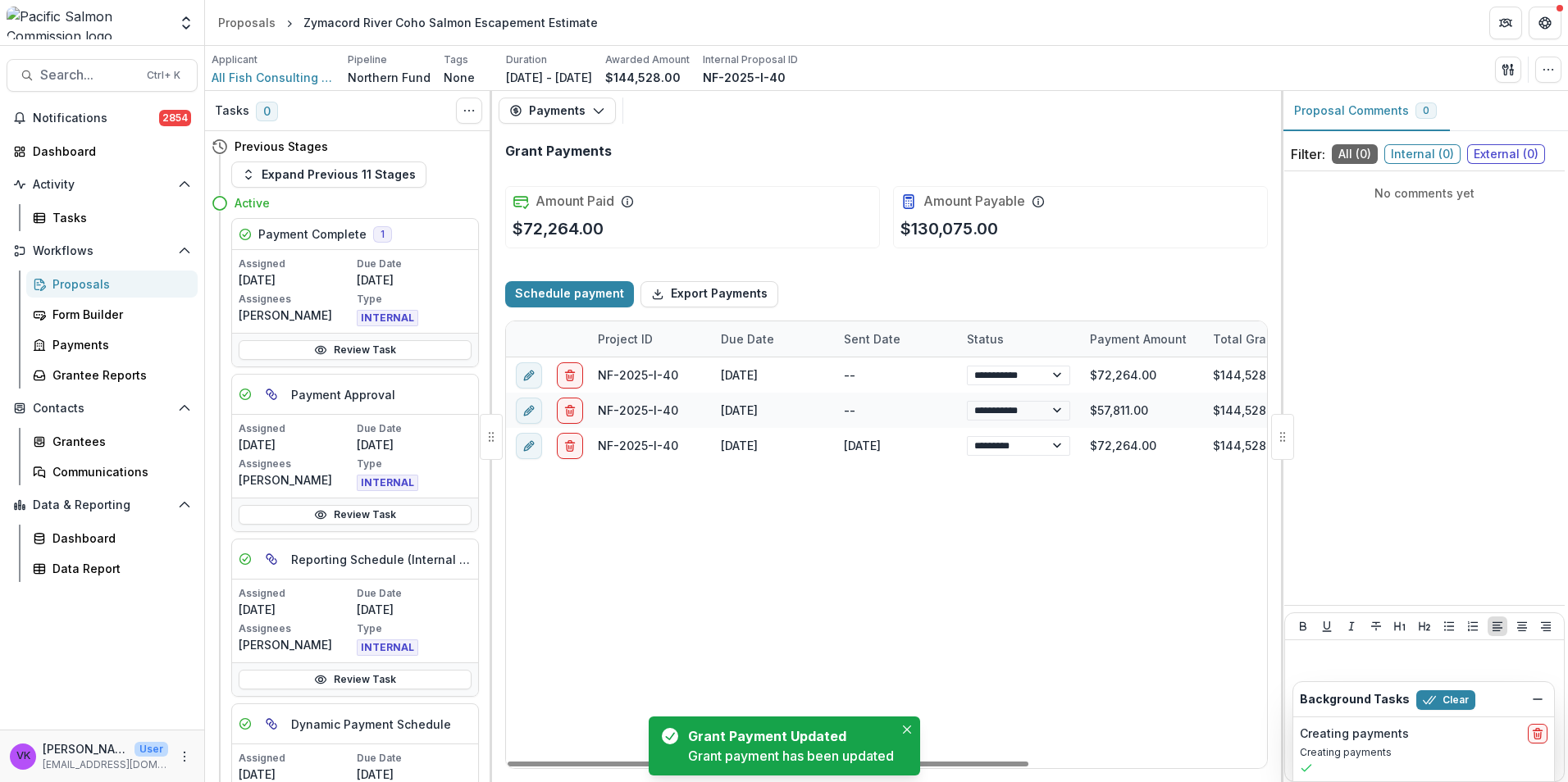
drag, startPoint x: 1019, startPoint y: 761, endPoint x: 795, endPoint y: 762, distance: 224.0
click at [798, 767] on div at bounding box center [768, 764] width 521 height 5
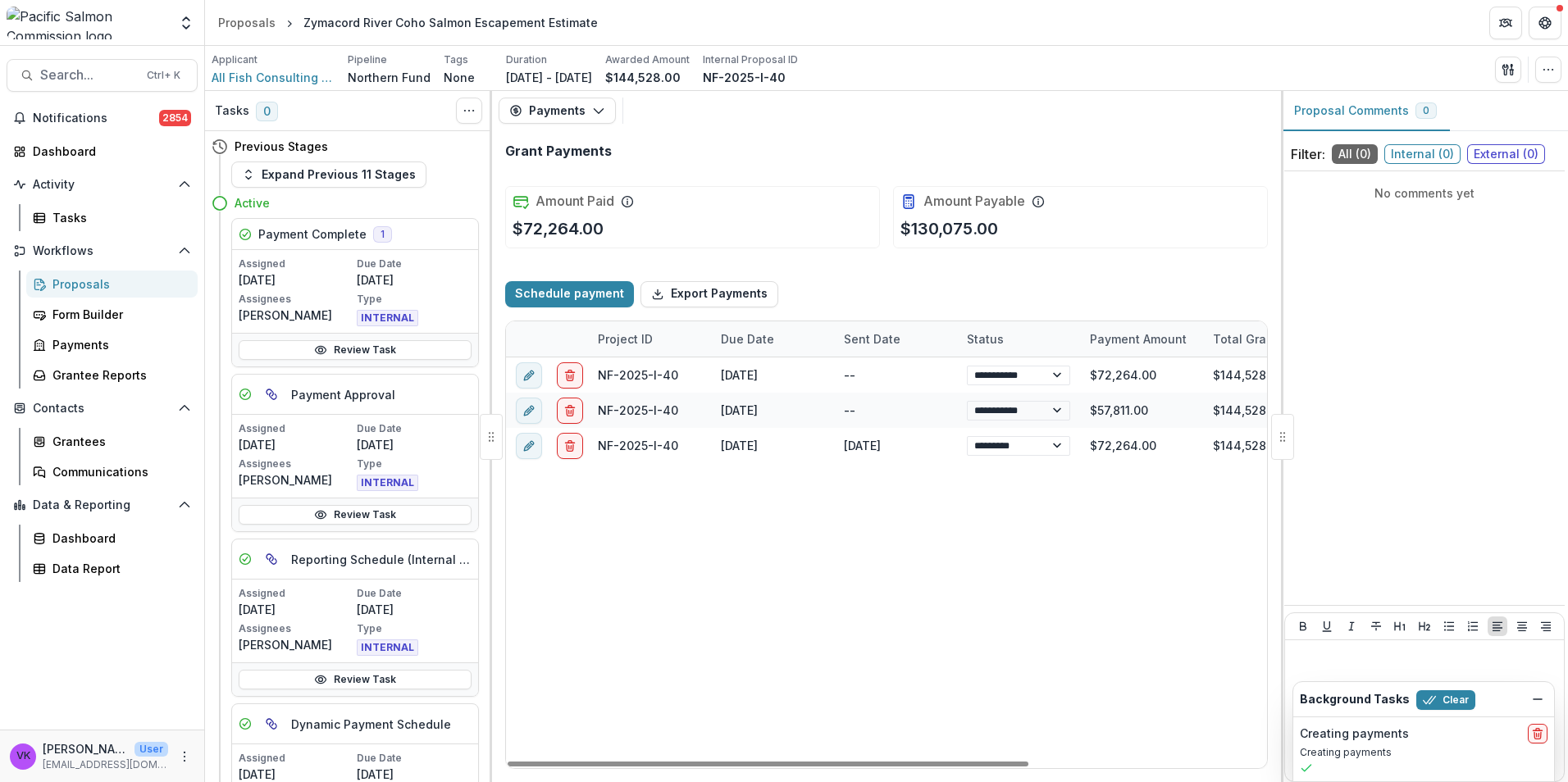
drag, startPoint x: 997, startPoint y: 762, endPoint x: 524, endPoint y: 737, distance: 473.7
click at [521, 762] on div at bounding box center [768, 764] width 521 height 5
select select "****"
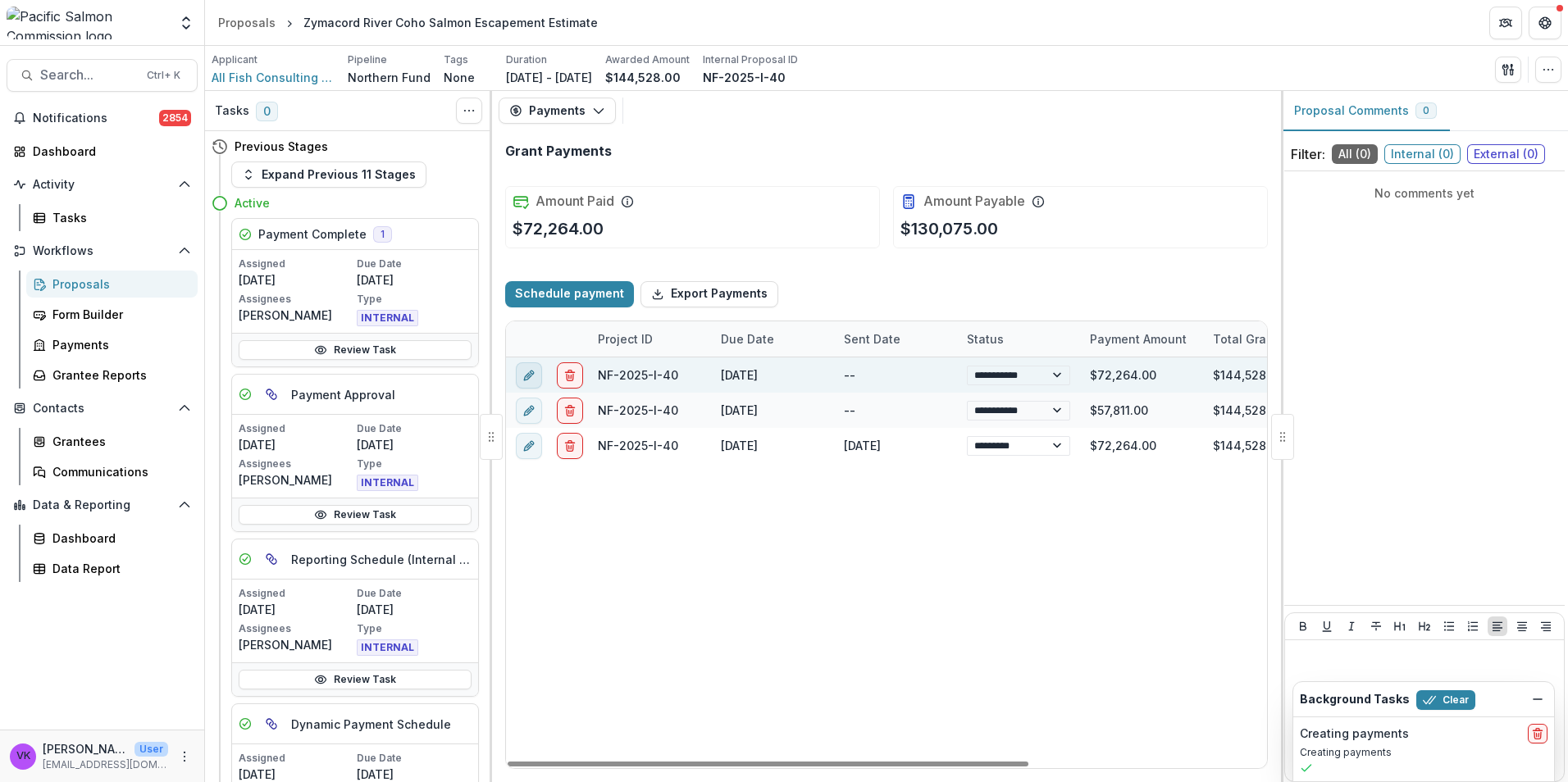
click at [522, 376] on button "edit" at bounding box center [529, 374] width 26 height 26
select select "**********"
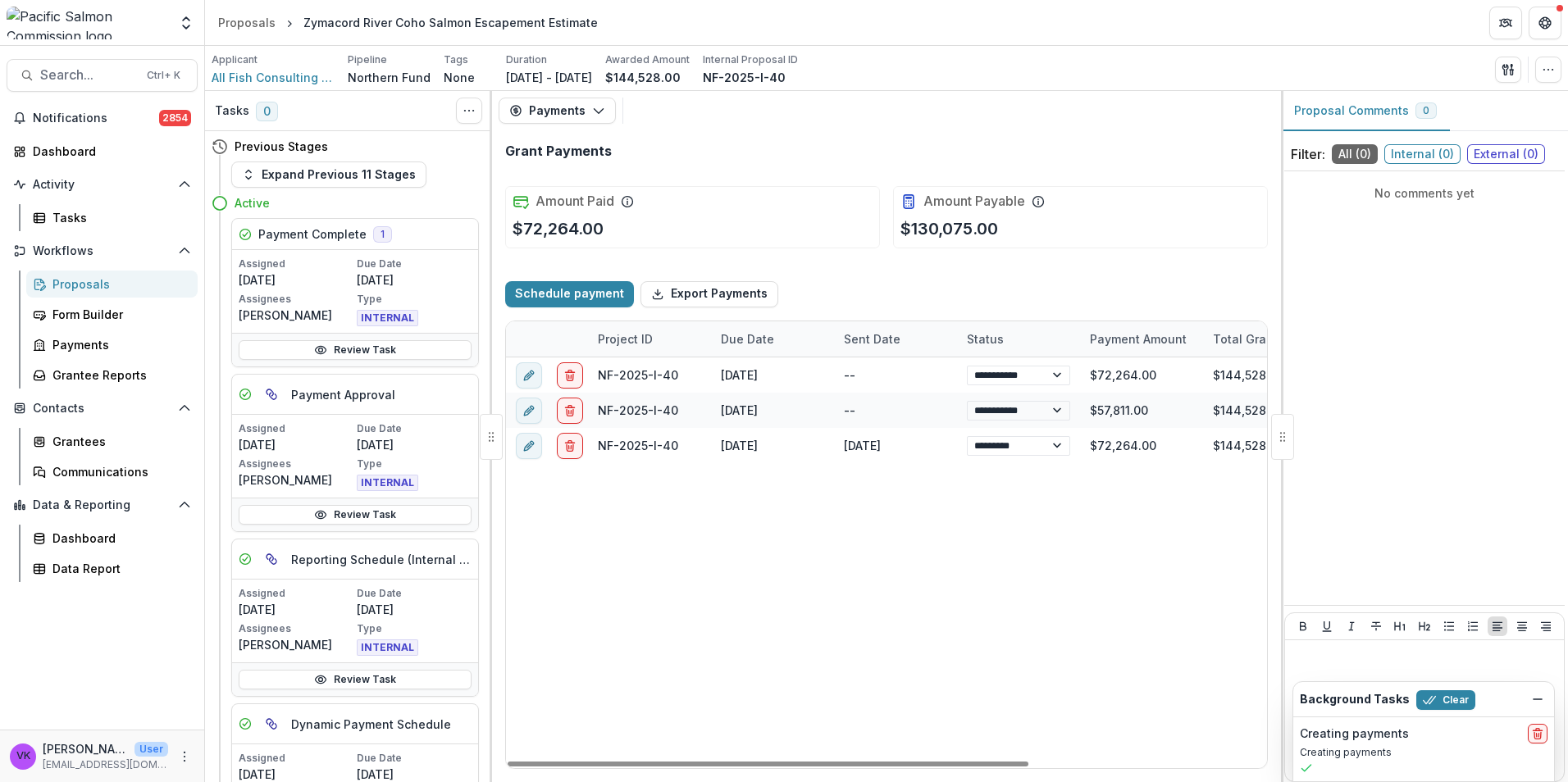
select select "****"
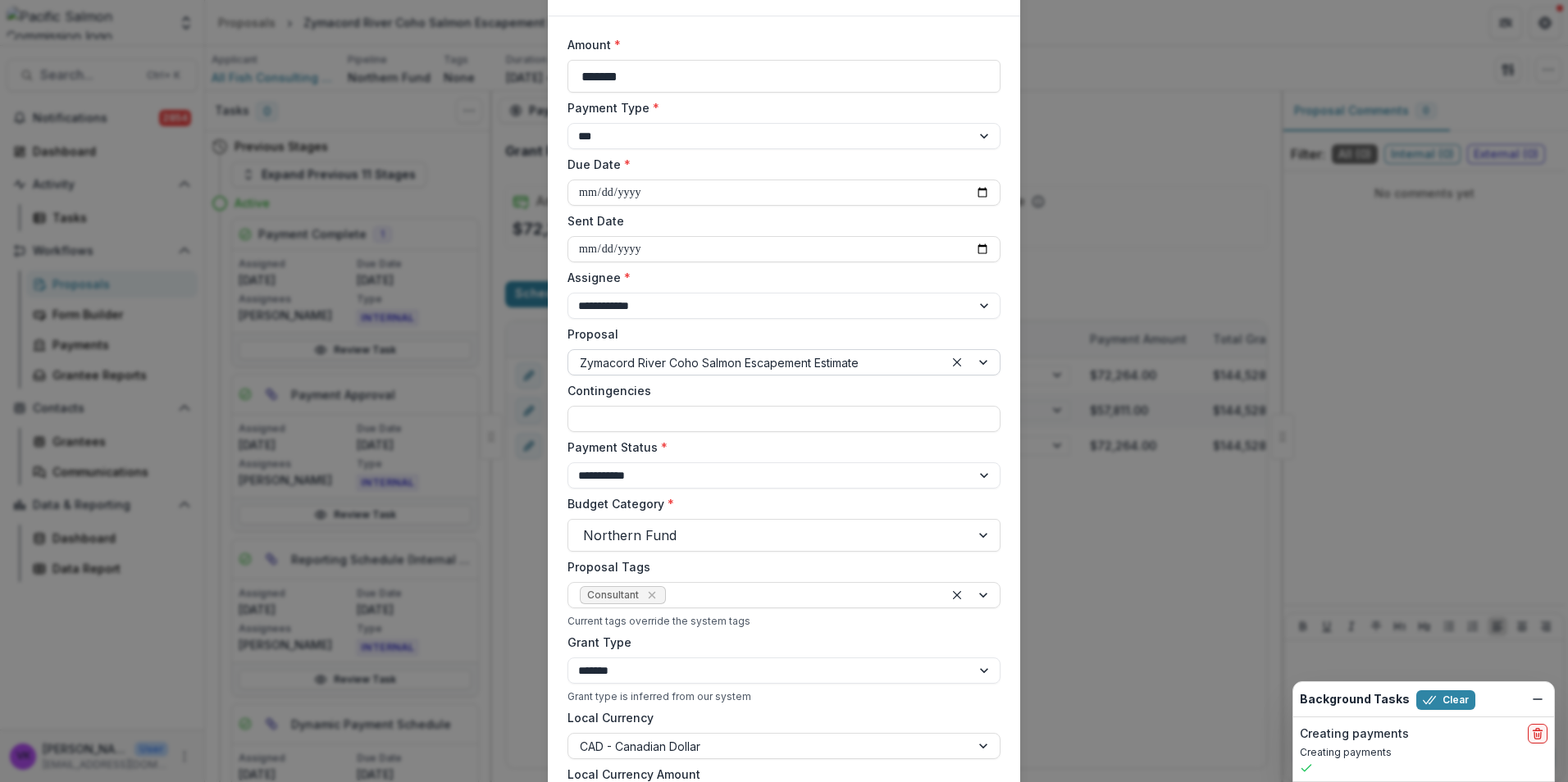
scroll to position [69, 0]
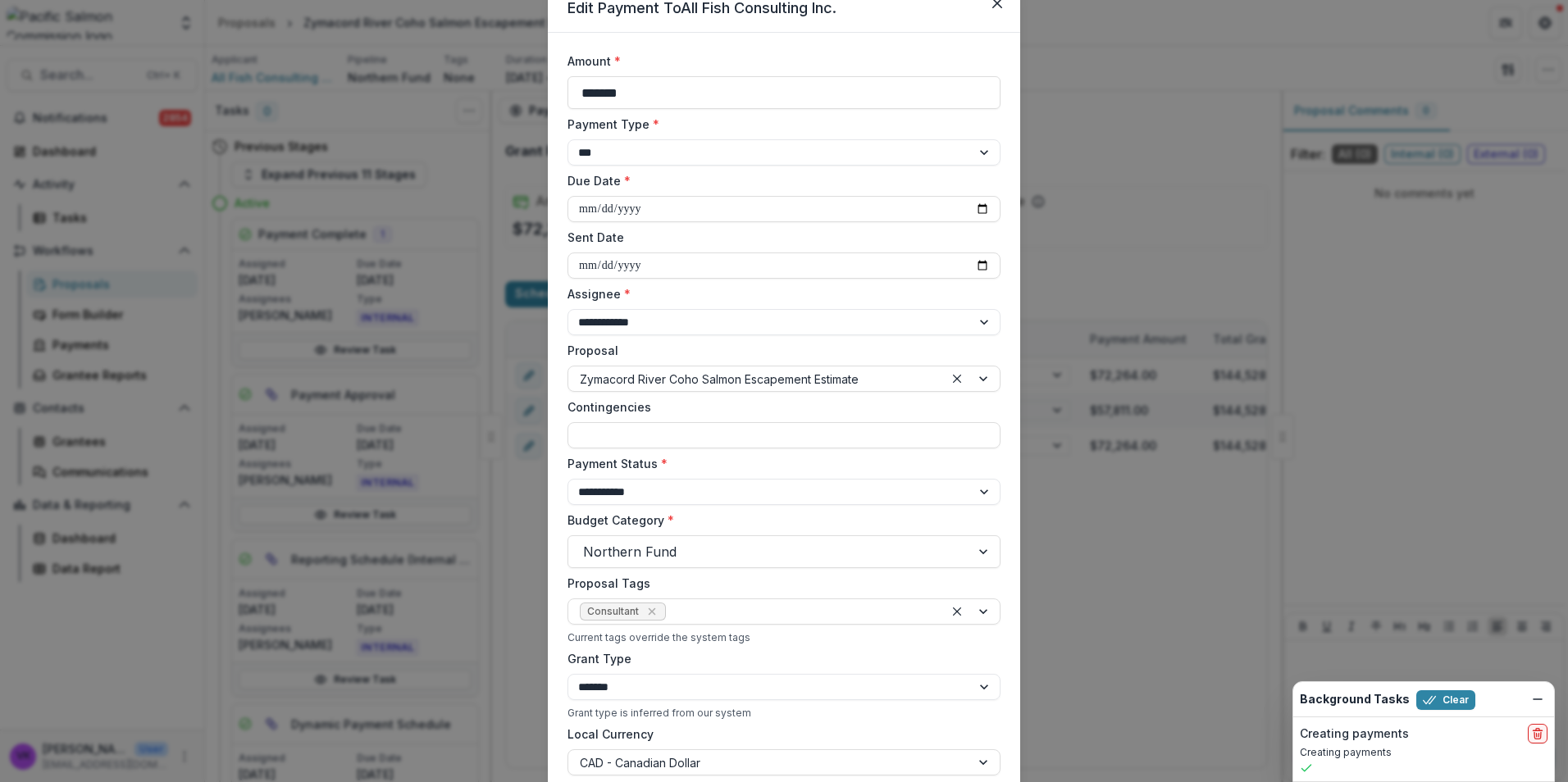
drag, startPoint x: 646, startPoint y: 95, endPoint x: 485, endPoint y: 92, distance: 161.0
click at [488, 92] on div "**********" at bounding box center [784, 391] width 1568 height 782
type input "*******"
click at [764, 132] on div "**********" at bounding box center [784, 140] width 433 height 50
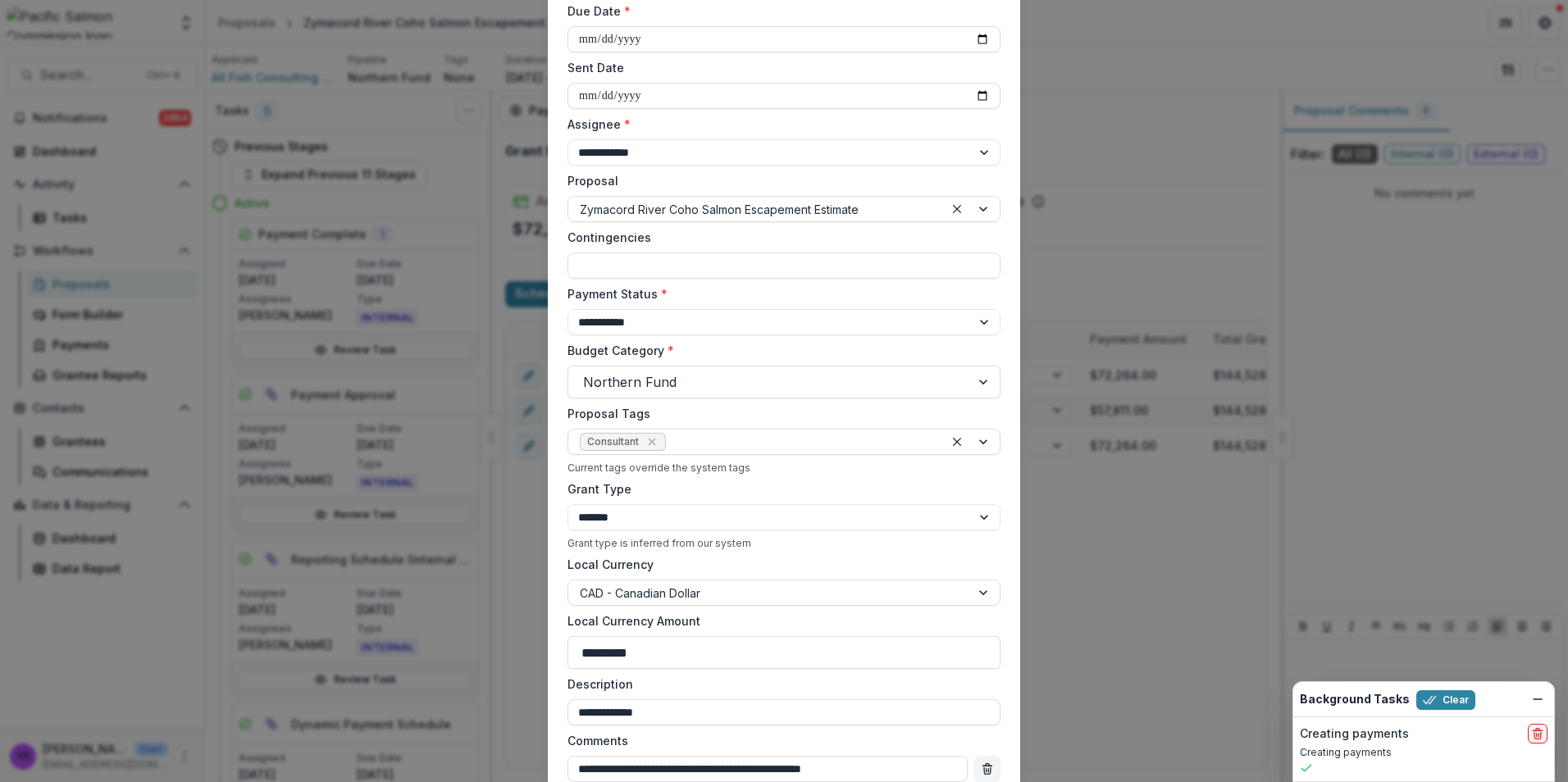
scroll to position [397, 0]
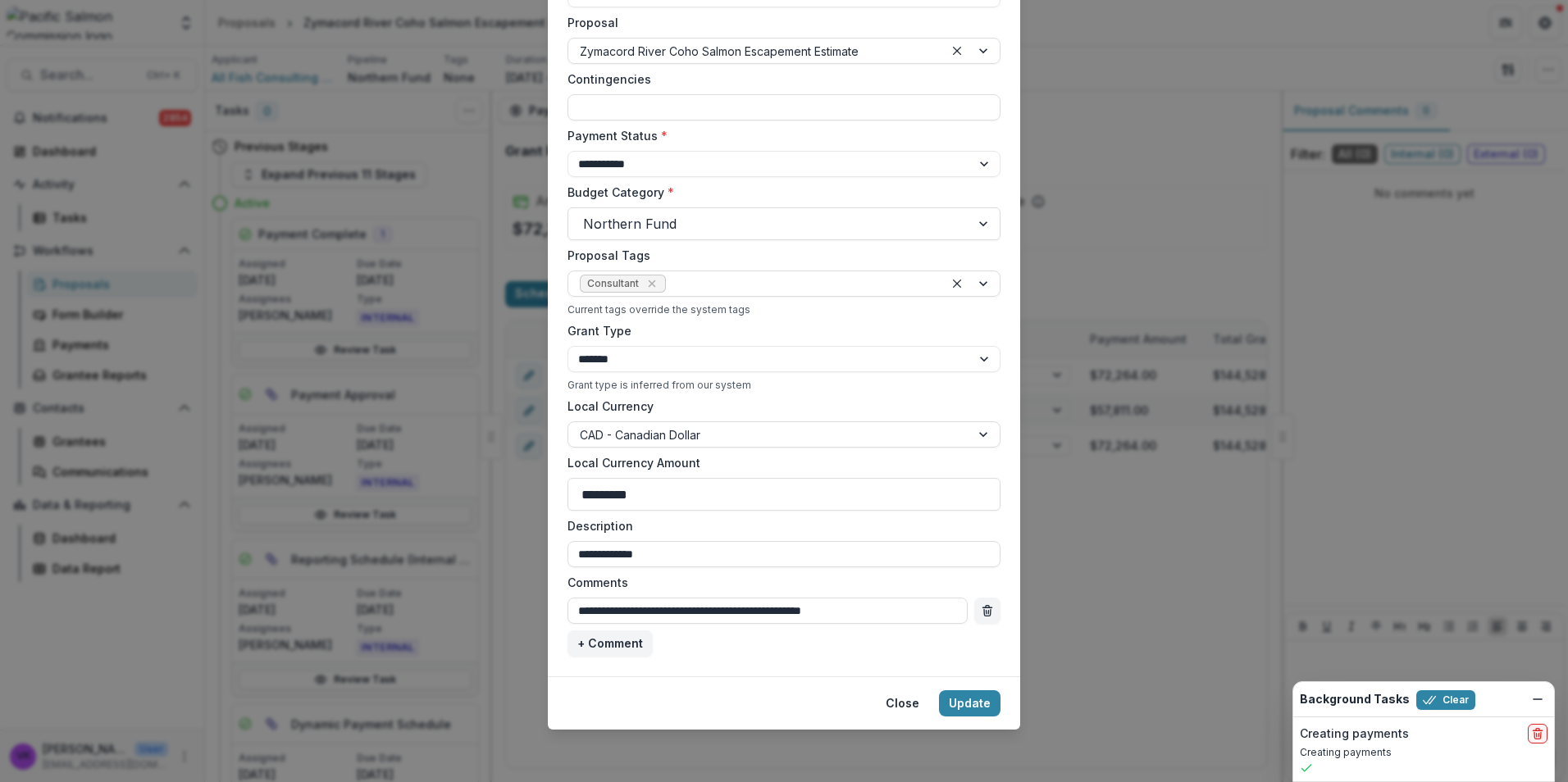
drag, startPoint x: 674, startPoint y: 492, endPoint x: 485, endPoint y: 475, distance: 189.8
click at [485, 475] on div "**********" at bounding box center [784, 391] width 1568 height 782
type input "*********"
drag, startPoint x: 974, startPoint y: 693, endPoint x: 1136, endPoint y: 702, distance: 162.2
click at [975, 694] on button "Update" at bounding box center [970, 703] width 61 height 26
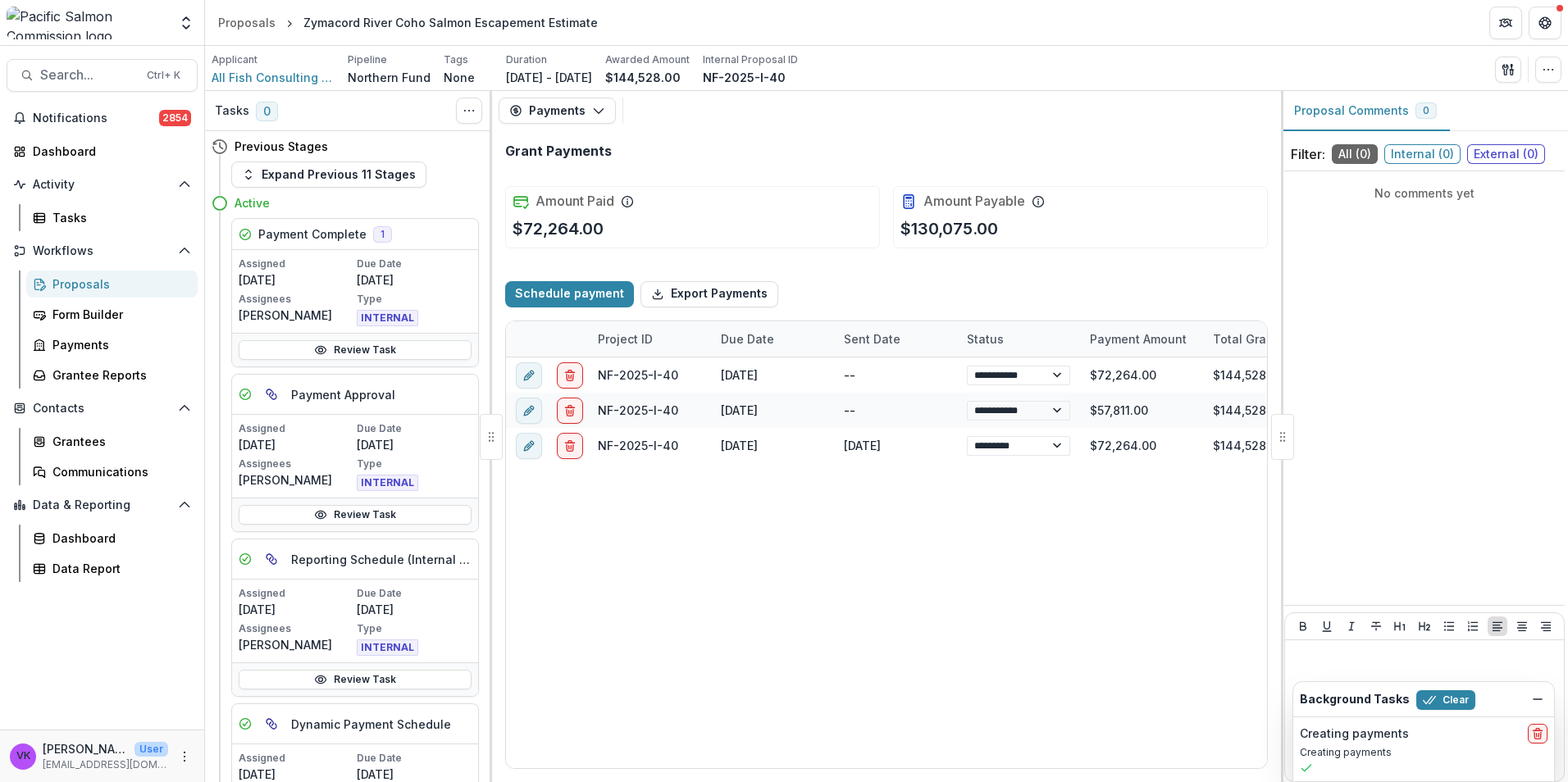
type input "*******"
type input "*********"
select select "****"
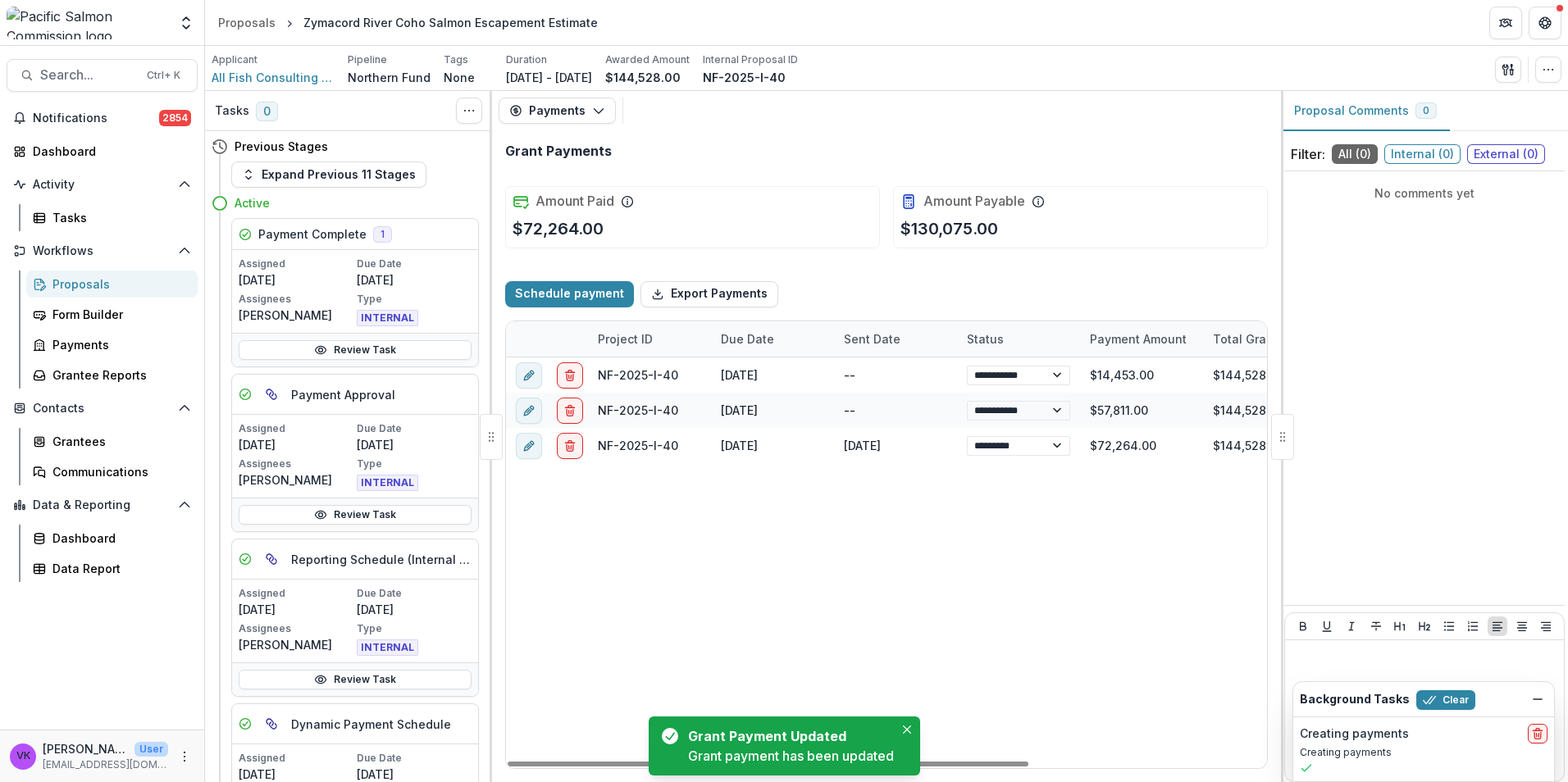
drag, startPoint x: 1008, startPoint y: 754, endPoint x: 1016, endPoint y: 760, distance: 10.0
click at [1008, 755] on div "**********" at bounding box center [1059, 562] width 1107 height 411
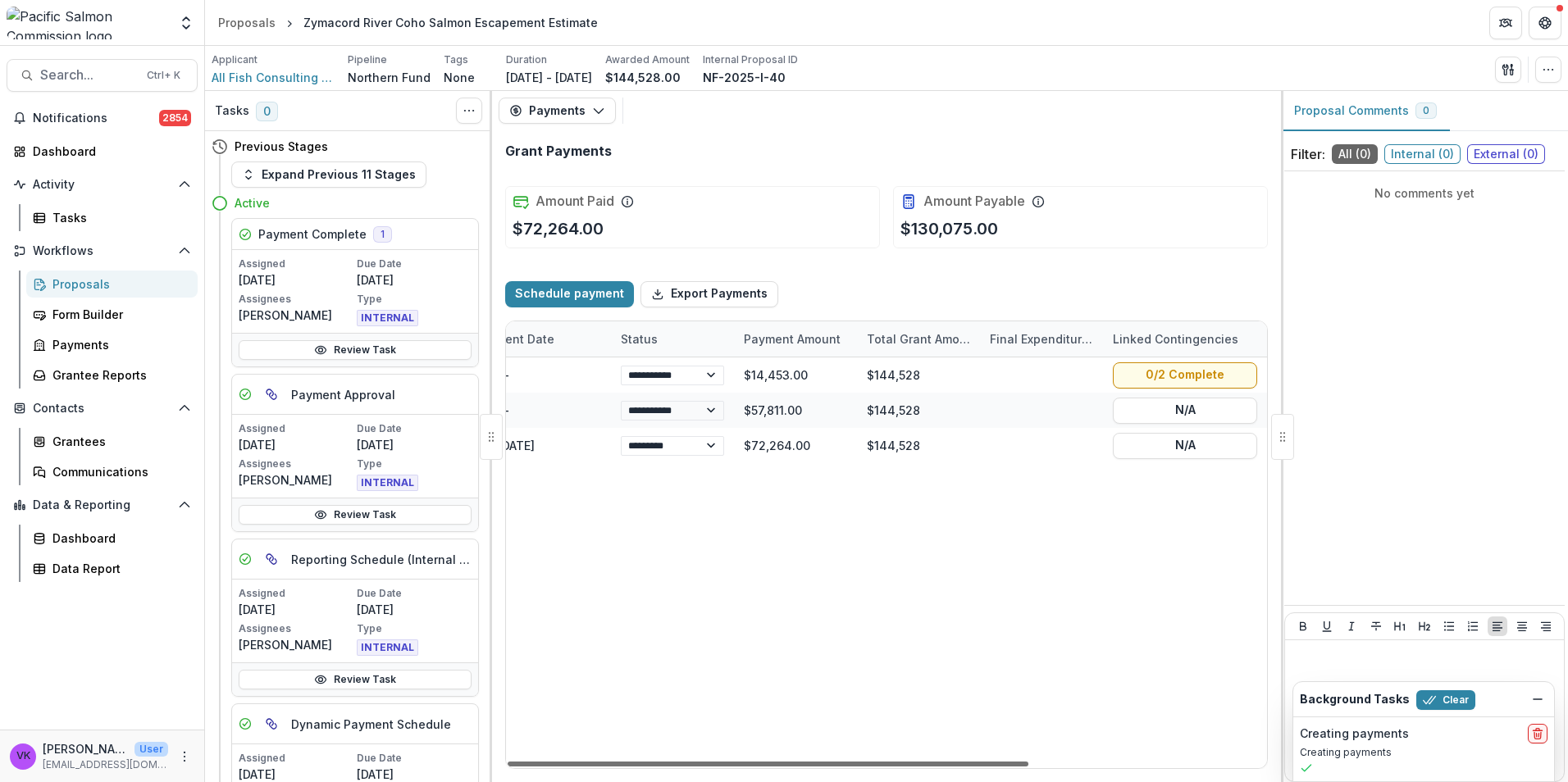
scroll to position [0, 0]
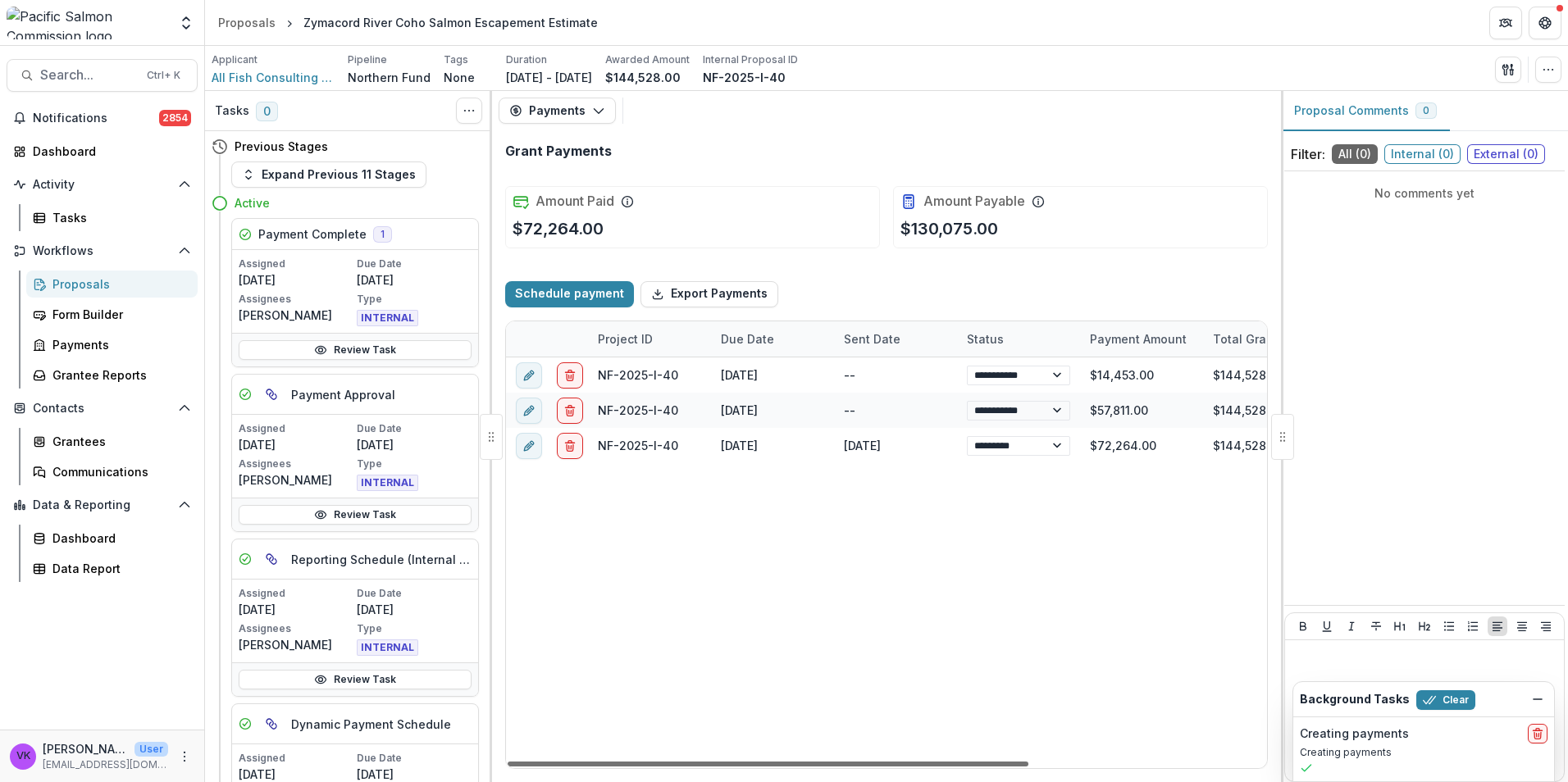
drag, startPoint x: 1011, startPoint y: 761, endPoint x: 962, endPoint y: 781, distance: 52.9
click at [962, 767] on div at bounding box center [768, 764] width 521 height 5
select select "****"
drag, startPoint x: 1014, startPoint y: 763, endPoint x: 445, endPoint y: 726, distance: 570.2
click at [507, 762] on div at bounding box center [768, 764] width 521 height 5
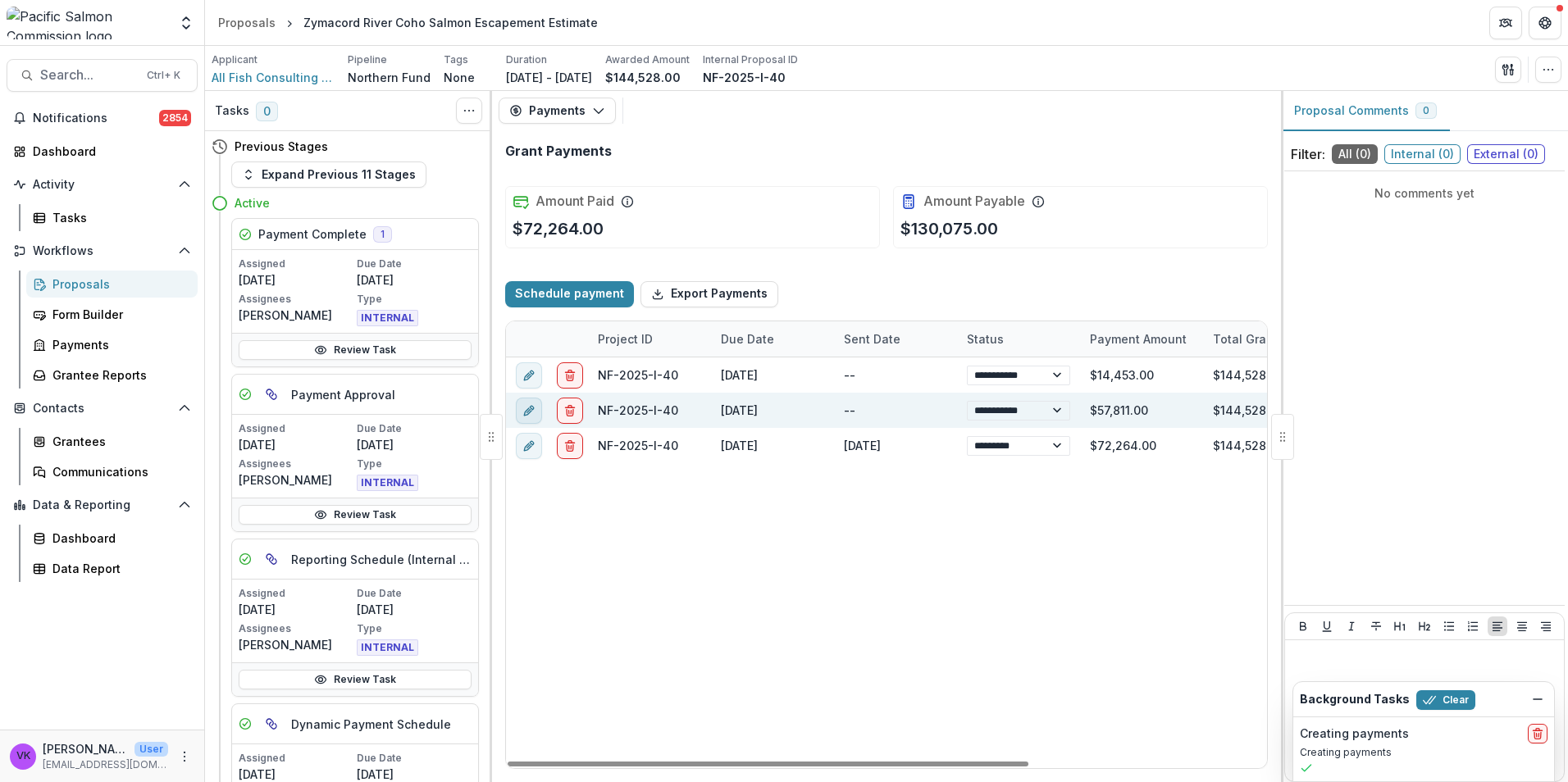
click at [519, 411] on button "edit" at bounding box center [529, 410] width 26 height 26
select select "**********"
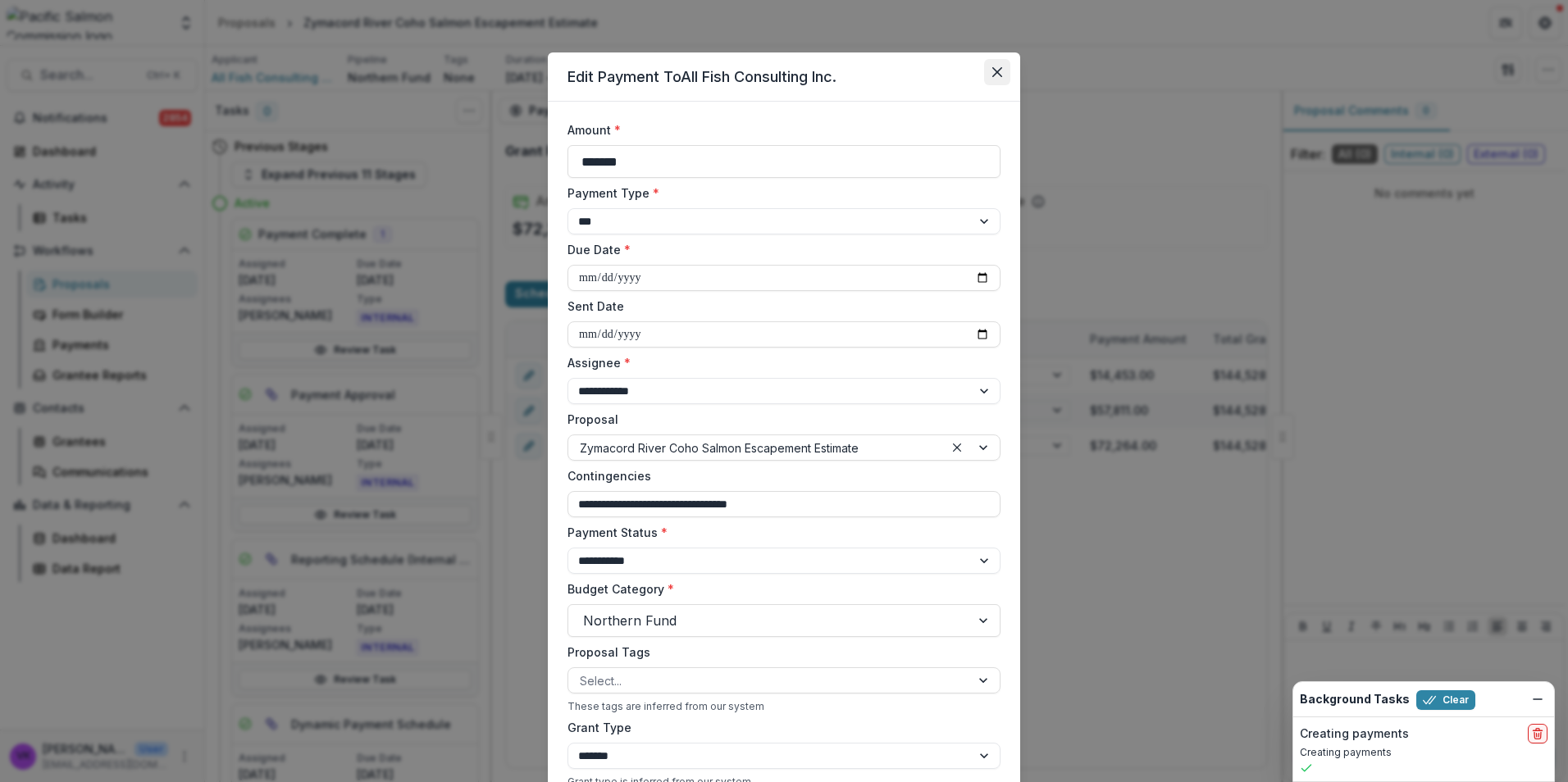
drag, startPoint x: 984, startPoint y: 64, endPoint x: 998, endPoint y: 72, distance: 16.1
click at [984, 63] on button "Close" at bounding box center [997, 72] width 26 height 26
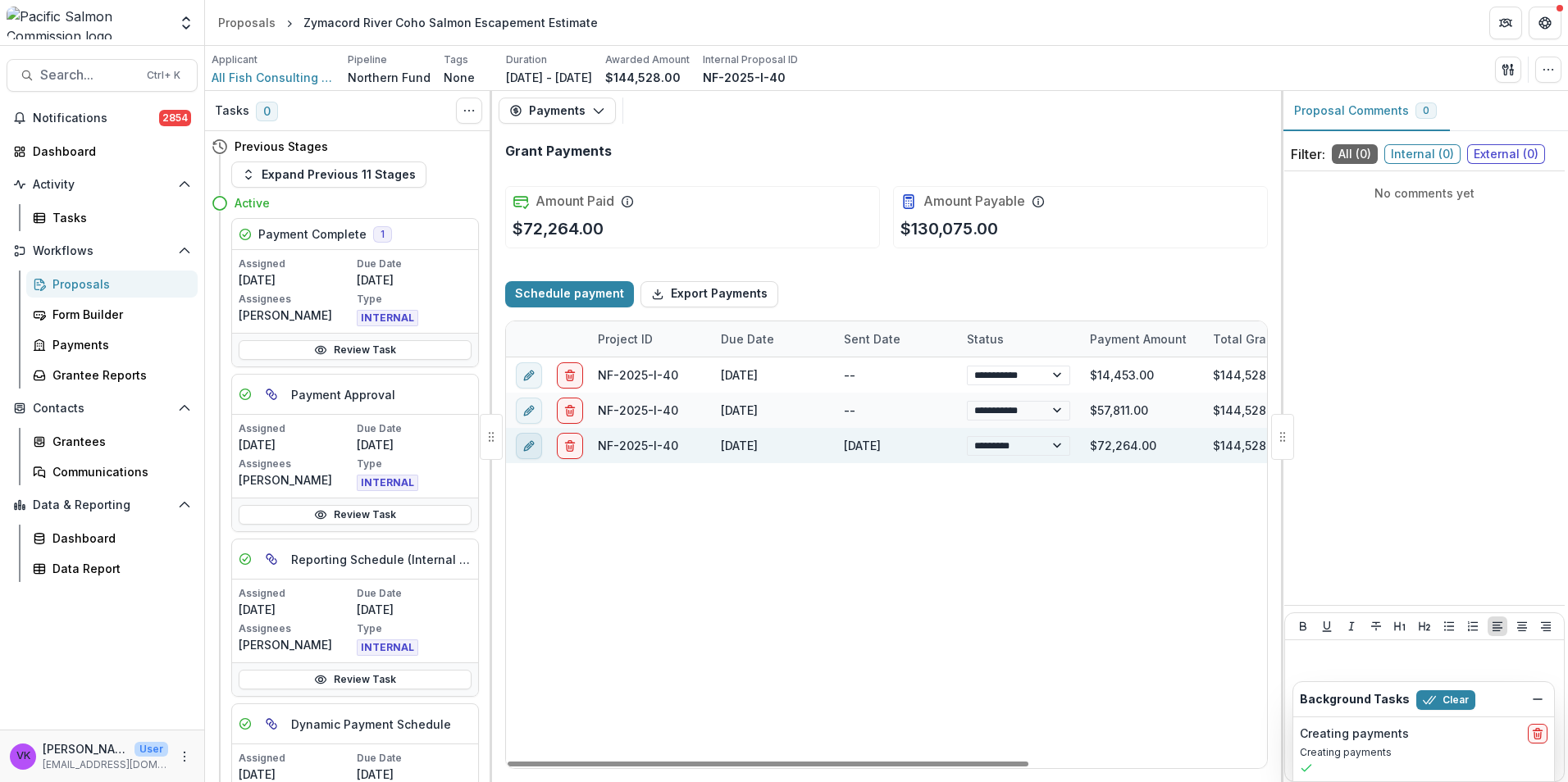
click at [529, 448] on g "edit" at bounding box center [529, 445] width 10 height 10
select select "**********"
select select "****"
select select "**********"
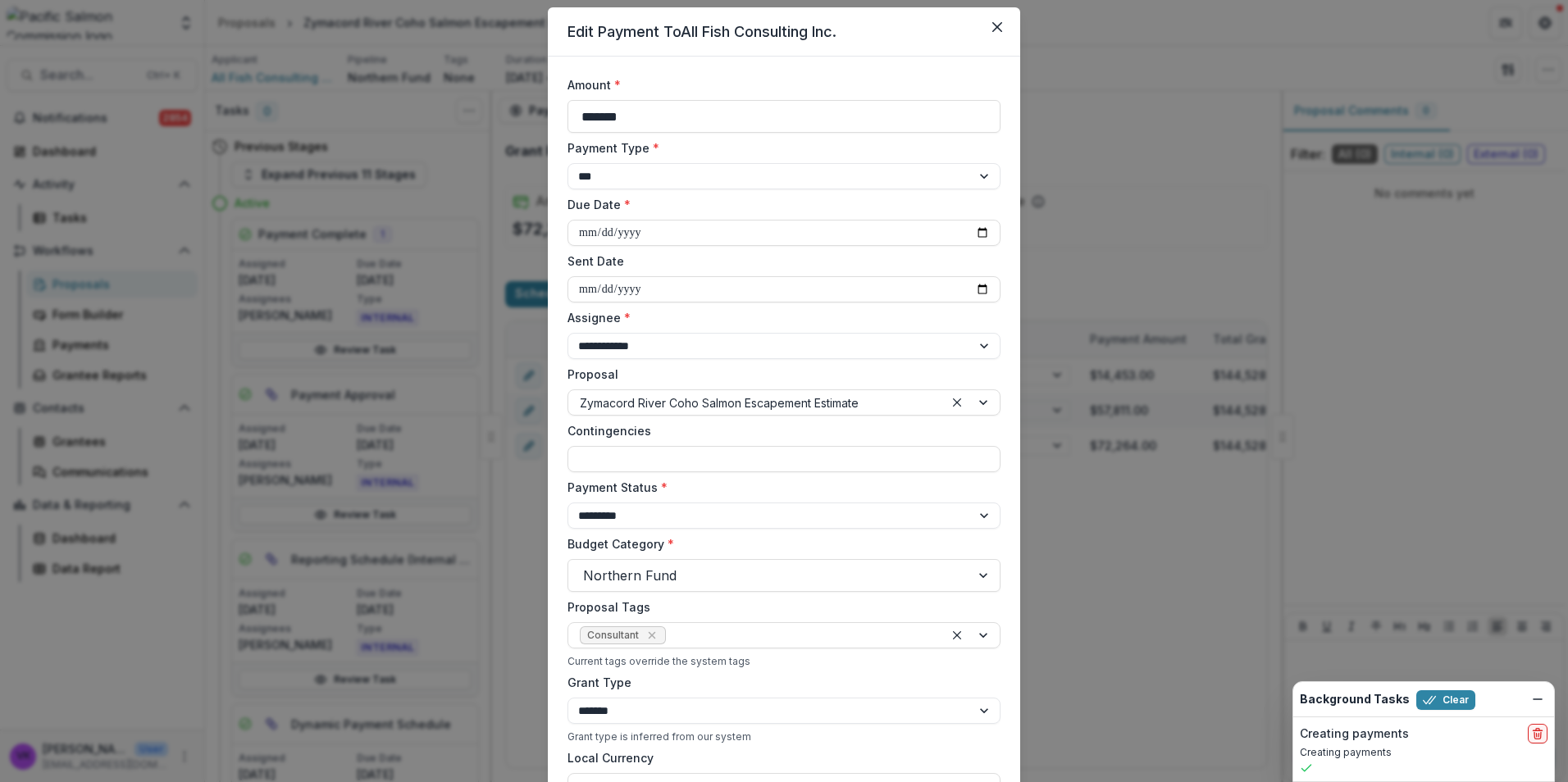
scroll to position [36, 0]
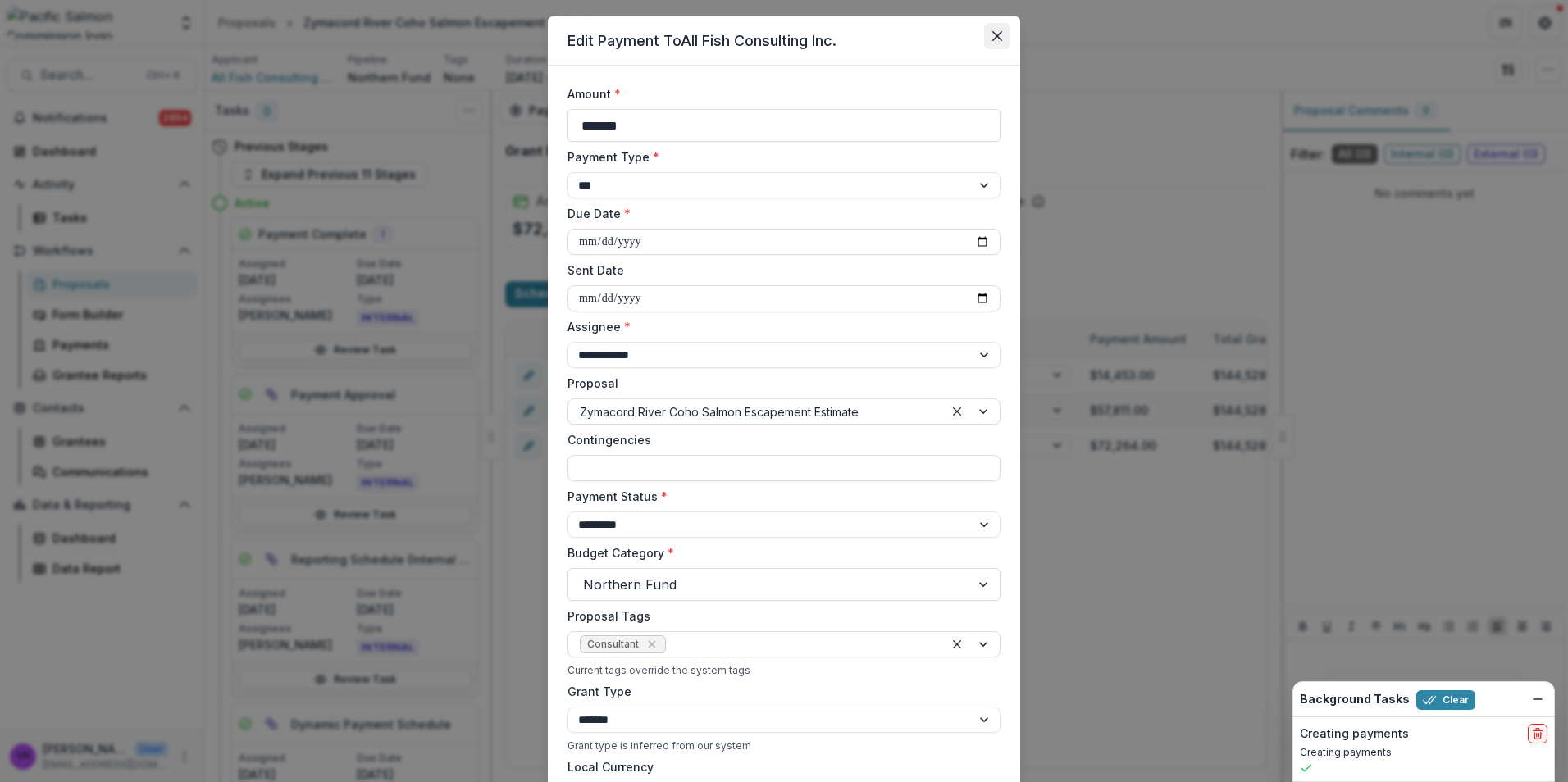
click at [995, 33] on icon "Close" at bounding box center [998, 36] width 10 height 10
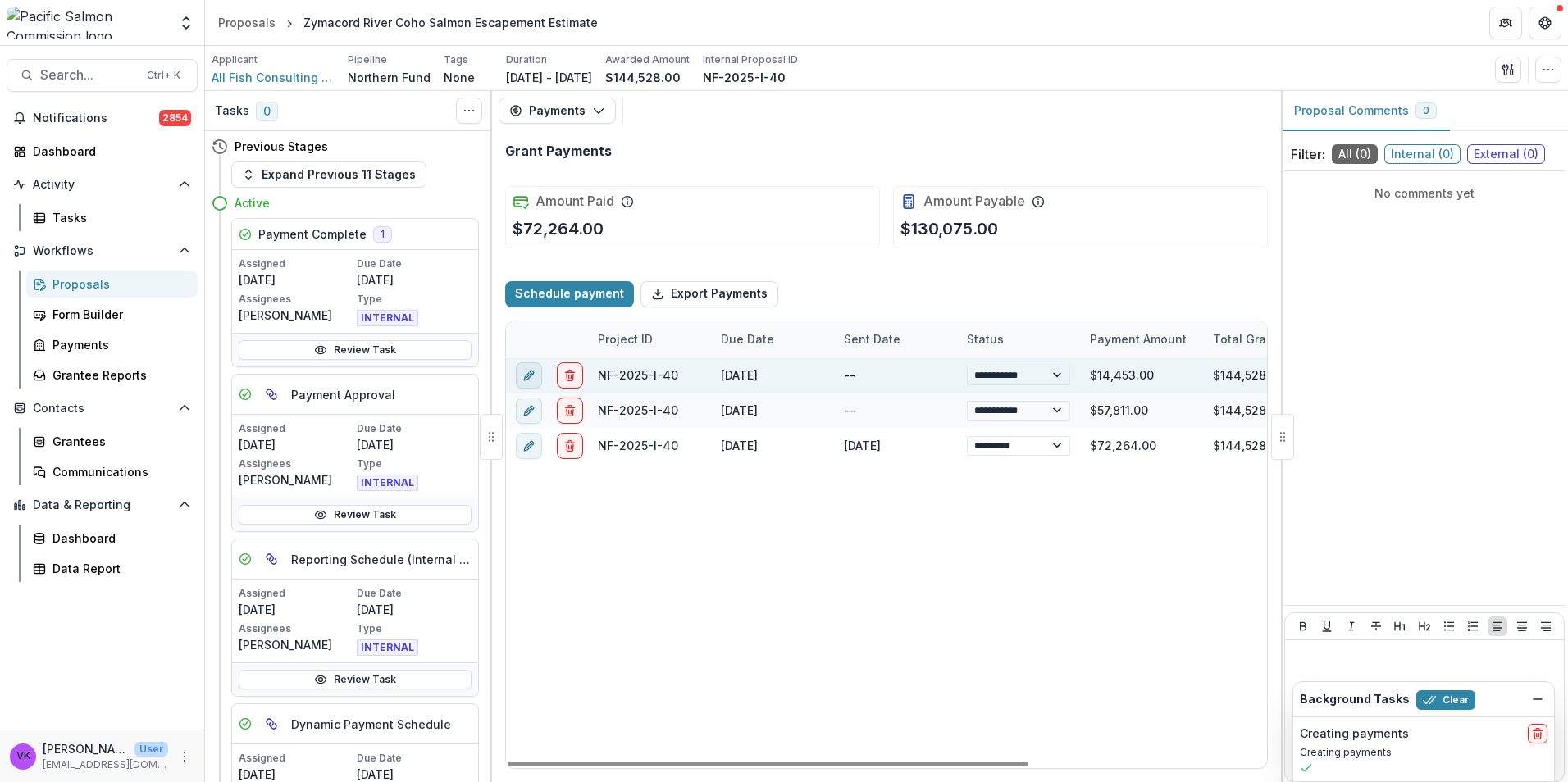
click at [518, 374] on button "edit" at bounding box center [529, 374] width 26 height 26
select select "**********"
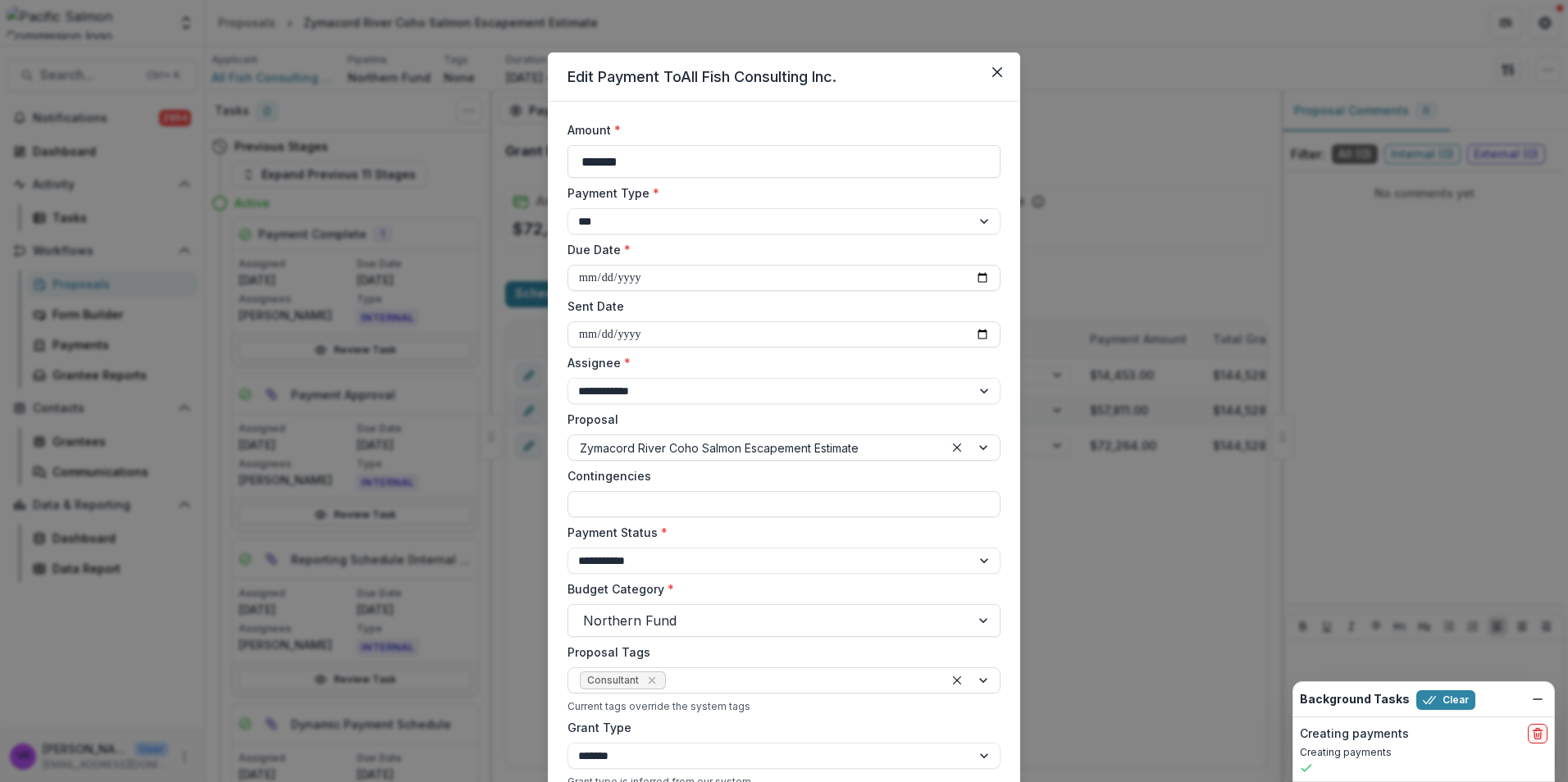
drag, startPoint x: 1003, startPoint y: 77, endPoint x: 1067, endPoint y: 106, distance: 70.3
click at [1003, 76] on button "Close" at bounding box center [997, 72] width 26 height 26
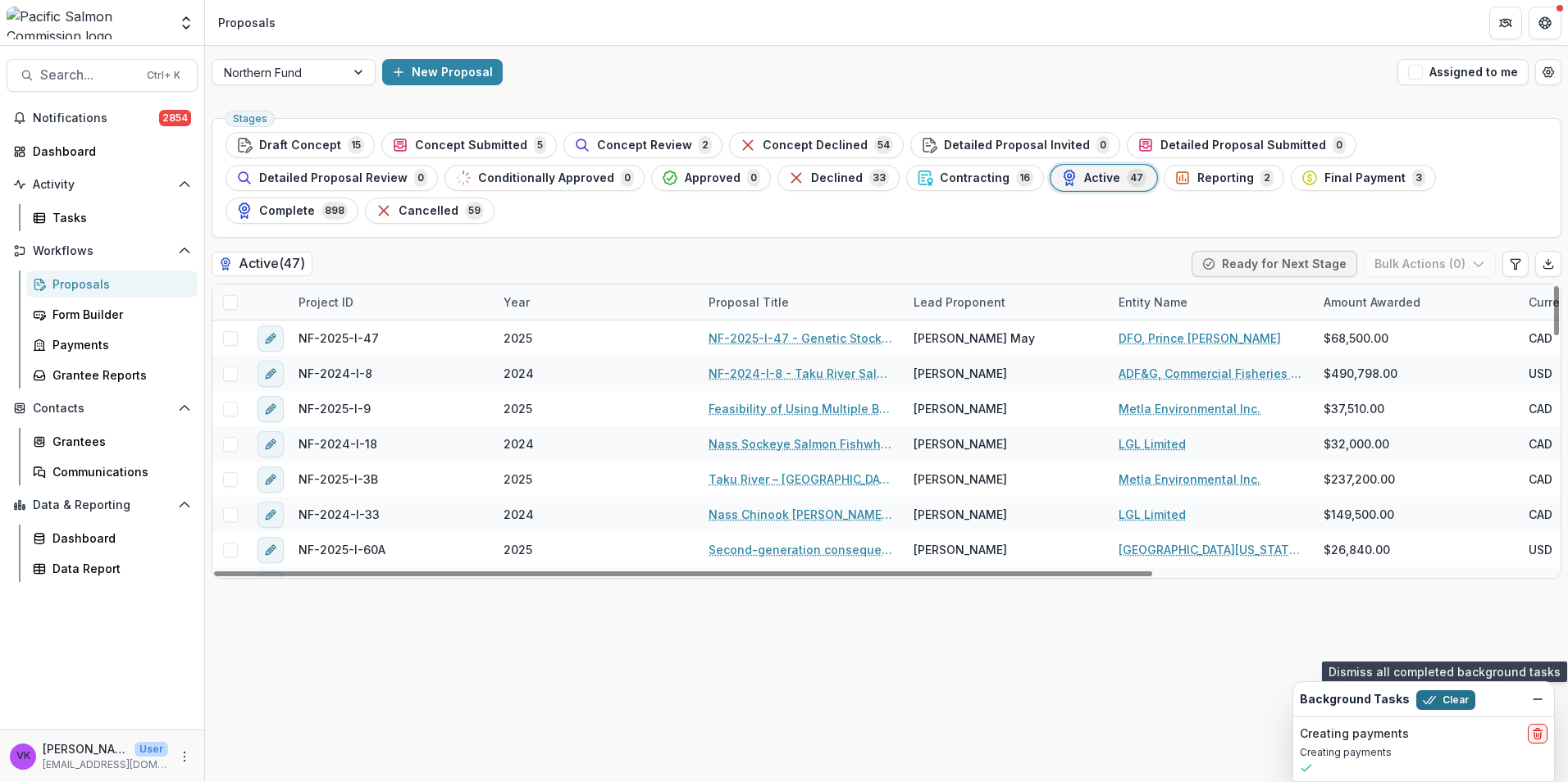
click at [1451, 699] on button "Clear" at bounding box center [1446, 700] width 59 height 20
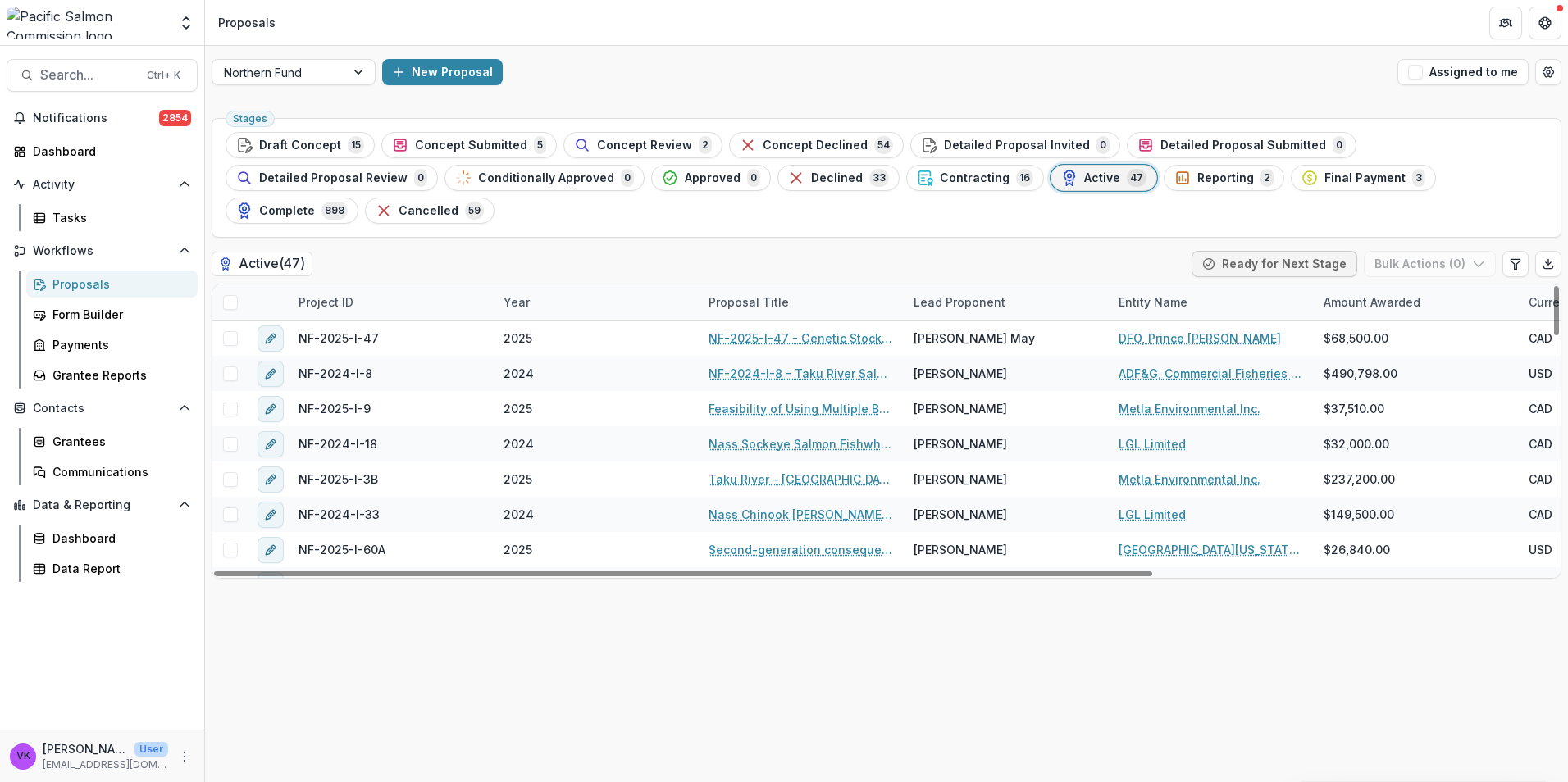
click at [370, 284] on div "Project ID" at bounding box center [391, 302] width 205 height 36
click at [398, 299] on input at bounding box center [390, 306] width 197 height 26
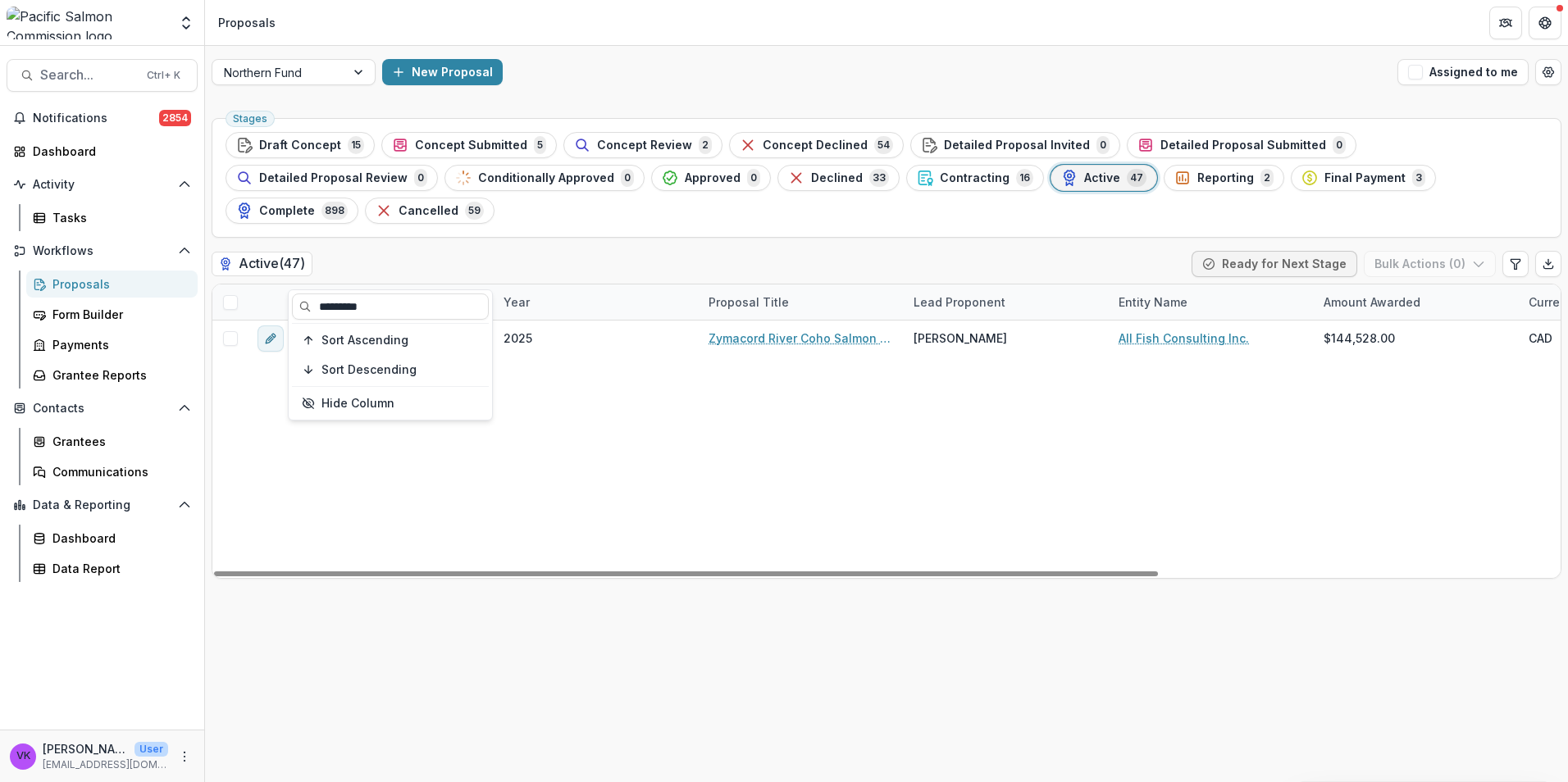
type input "*********"
drag, startPoint x: 745, startPoint y: 405, endPoint x: 753, endPoint y: 418, distance: 15.3
click at [745, 406] on div "NF-2025-I-40 2025 Zymacord River Coho Salmon Escapement Estimate Laura K. Elmer…" at bounding box center [1173, 450] width 1922 height 258
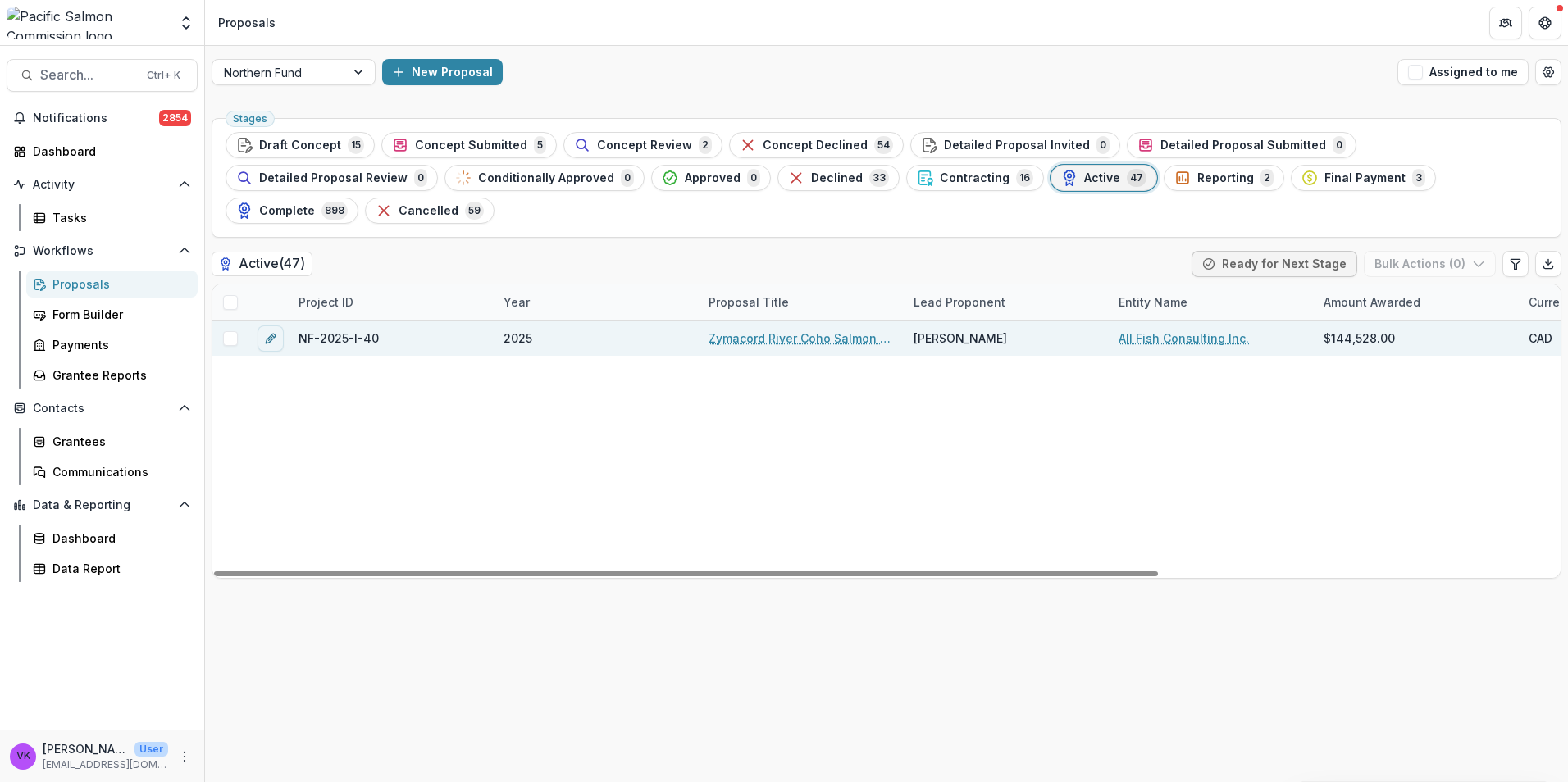
click at [233, 331] on span at bounding box center [230, 338] width 14 height 14
click at [1484, 251] on button "Bulk Actions ( 1 )" at bounding box center [1431, 264] width 129 height 26
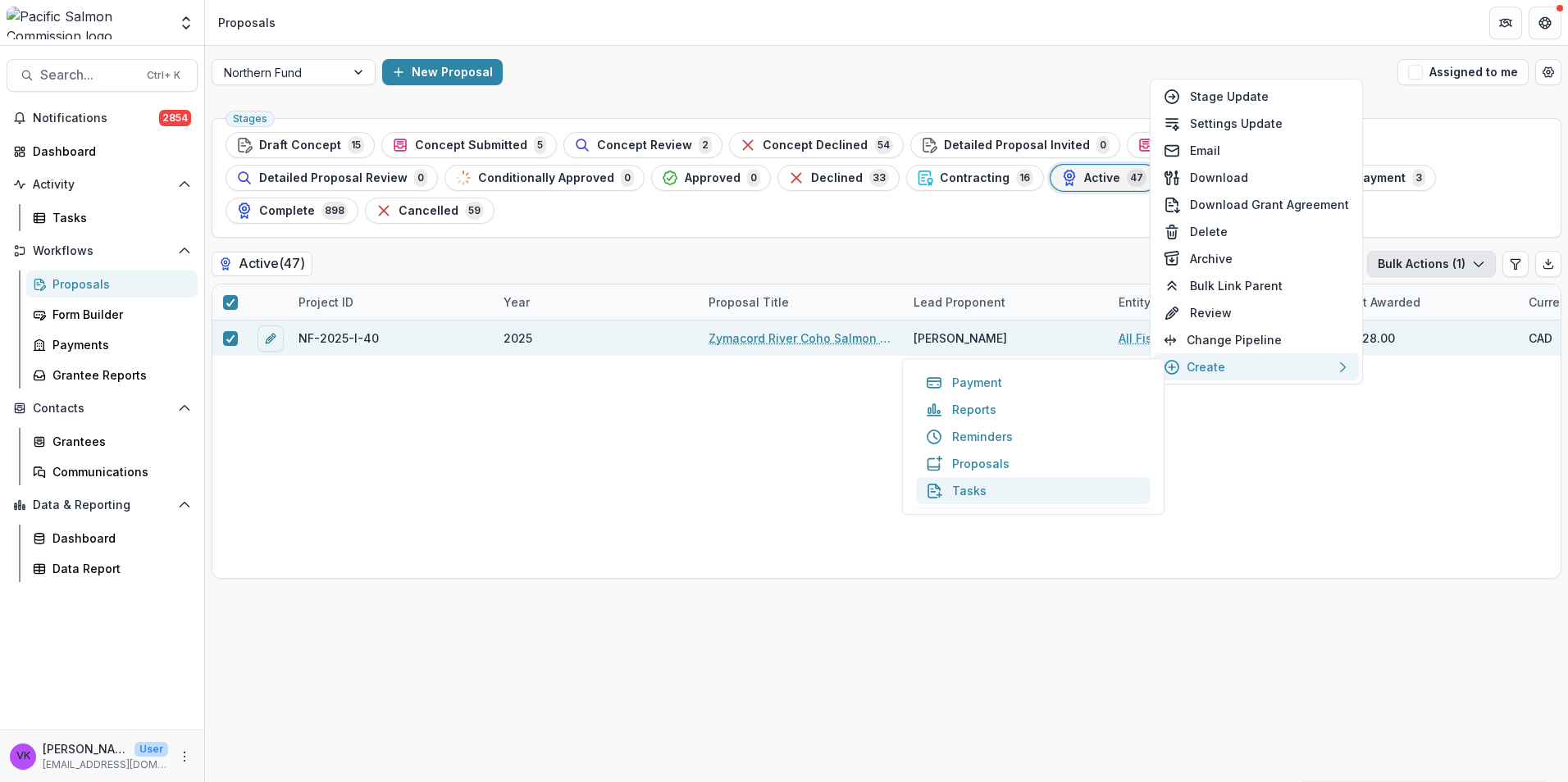
click at [965, 494] on button "Tasks" at bounding box center [1033, 491] width 234 height 27
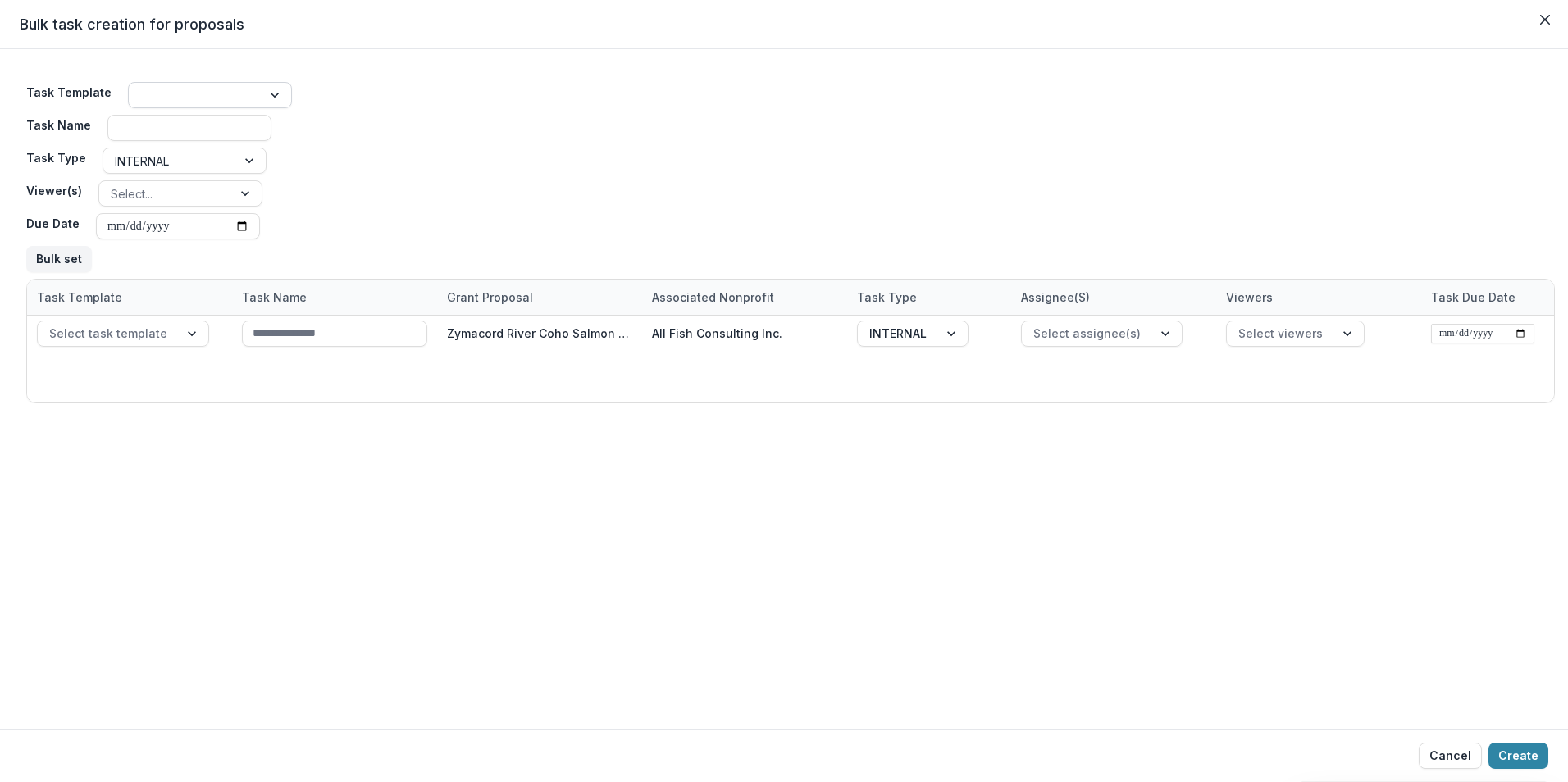
click at [268, 92] on div at bounding box center [276, 95] width 30 height 25
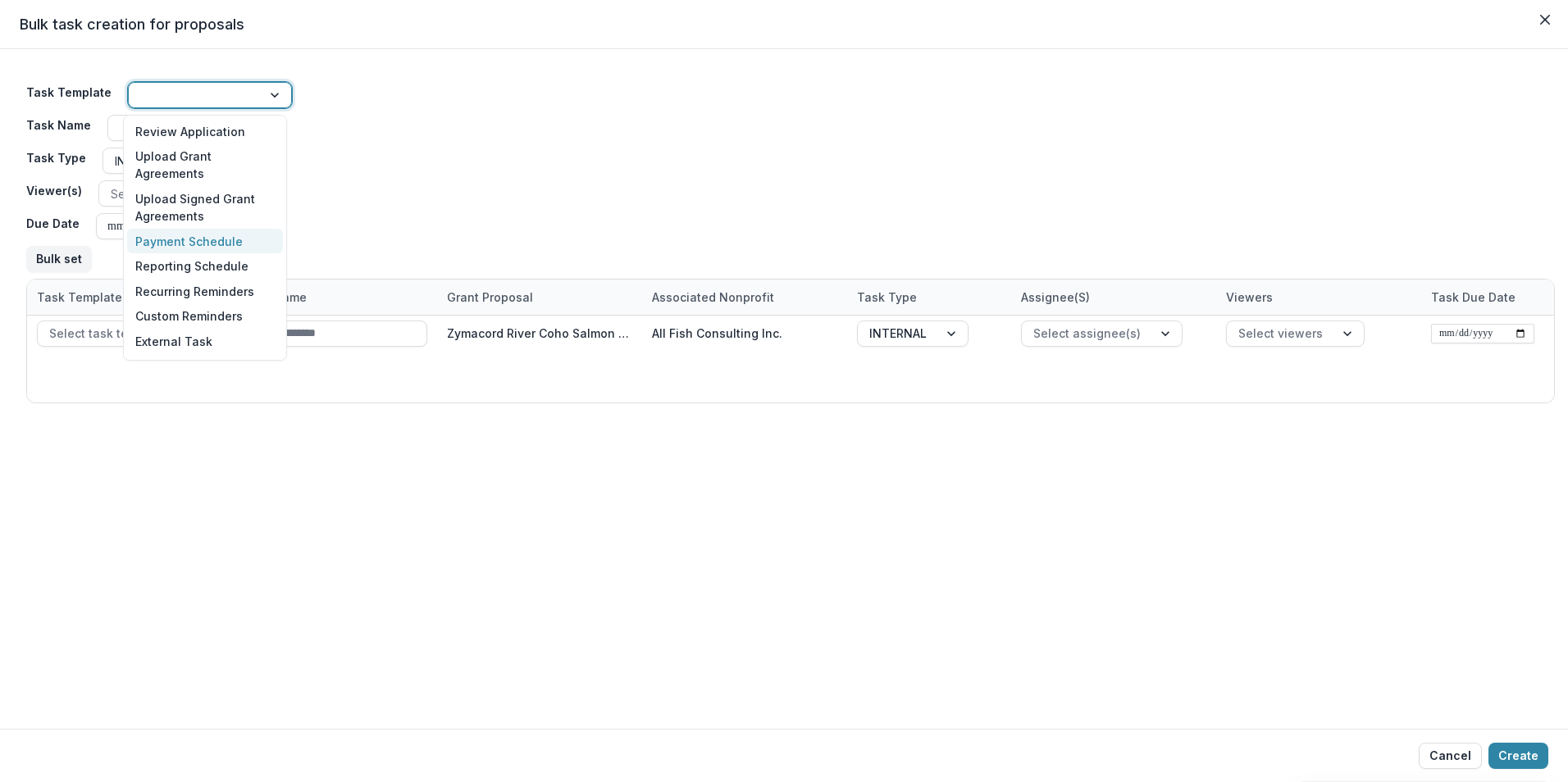
click at [203, 243] on div "Payment Schedule" at bounding box center [205, 242] width 156 height 25
type input "**********"
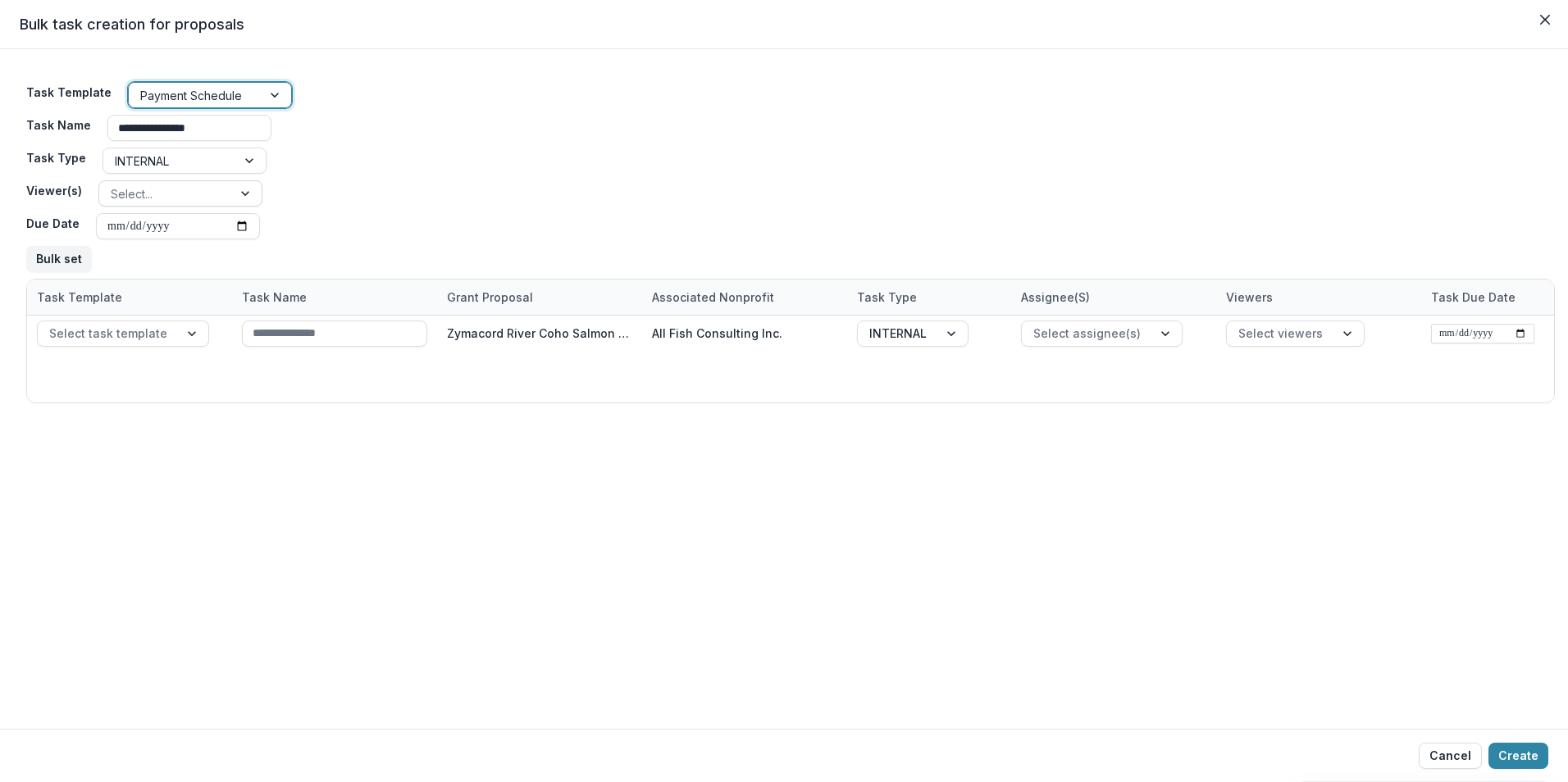
click at [238, 196] on div at bounding box center [247, 193] width 30 height 25
click at [424, 209] on div "**********" at bounding box center [791, 177] width 1529 height 204
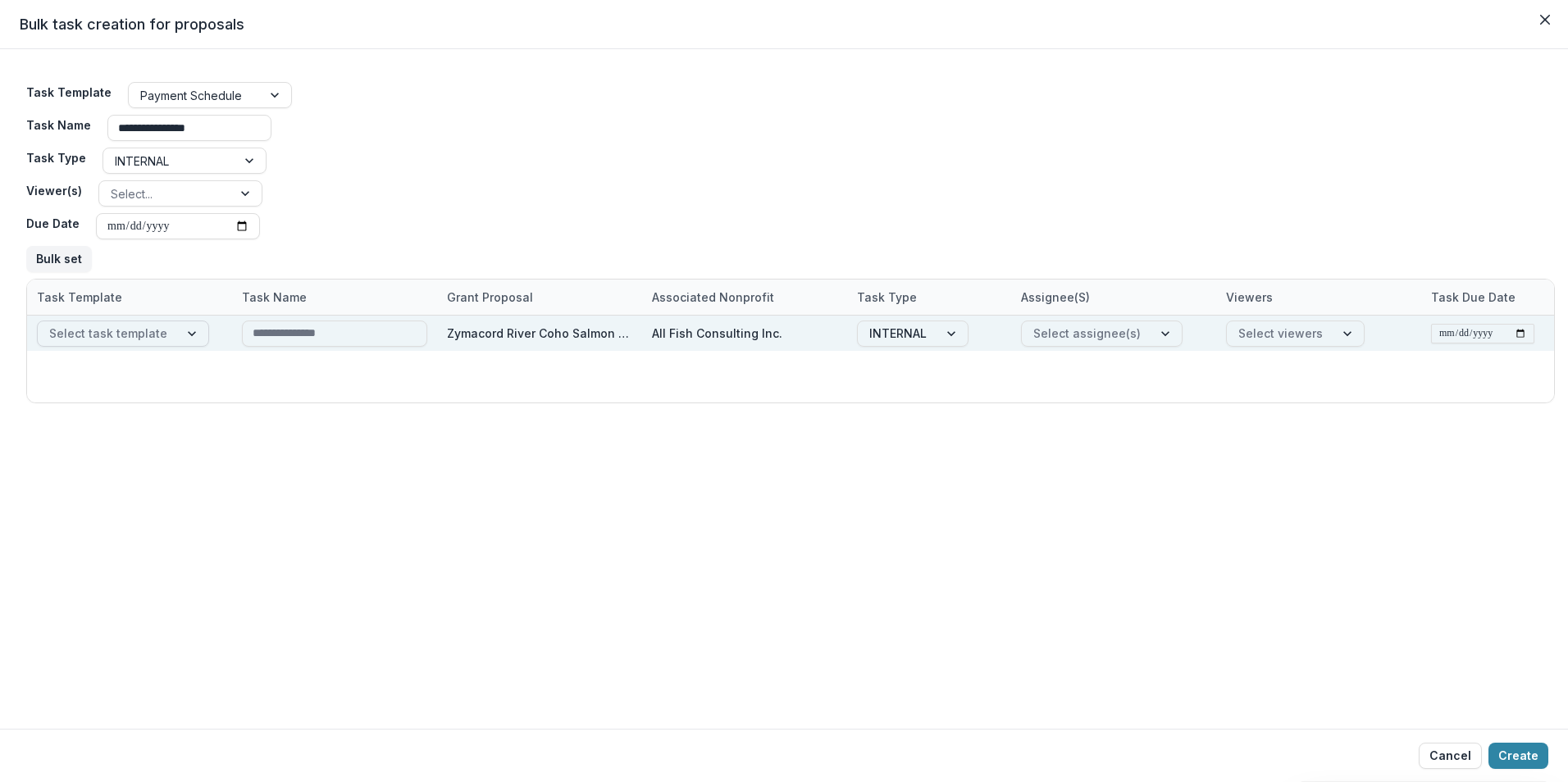
click at [182, 339] on div at bounding box center [193, 333] width 30 height 25
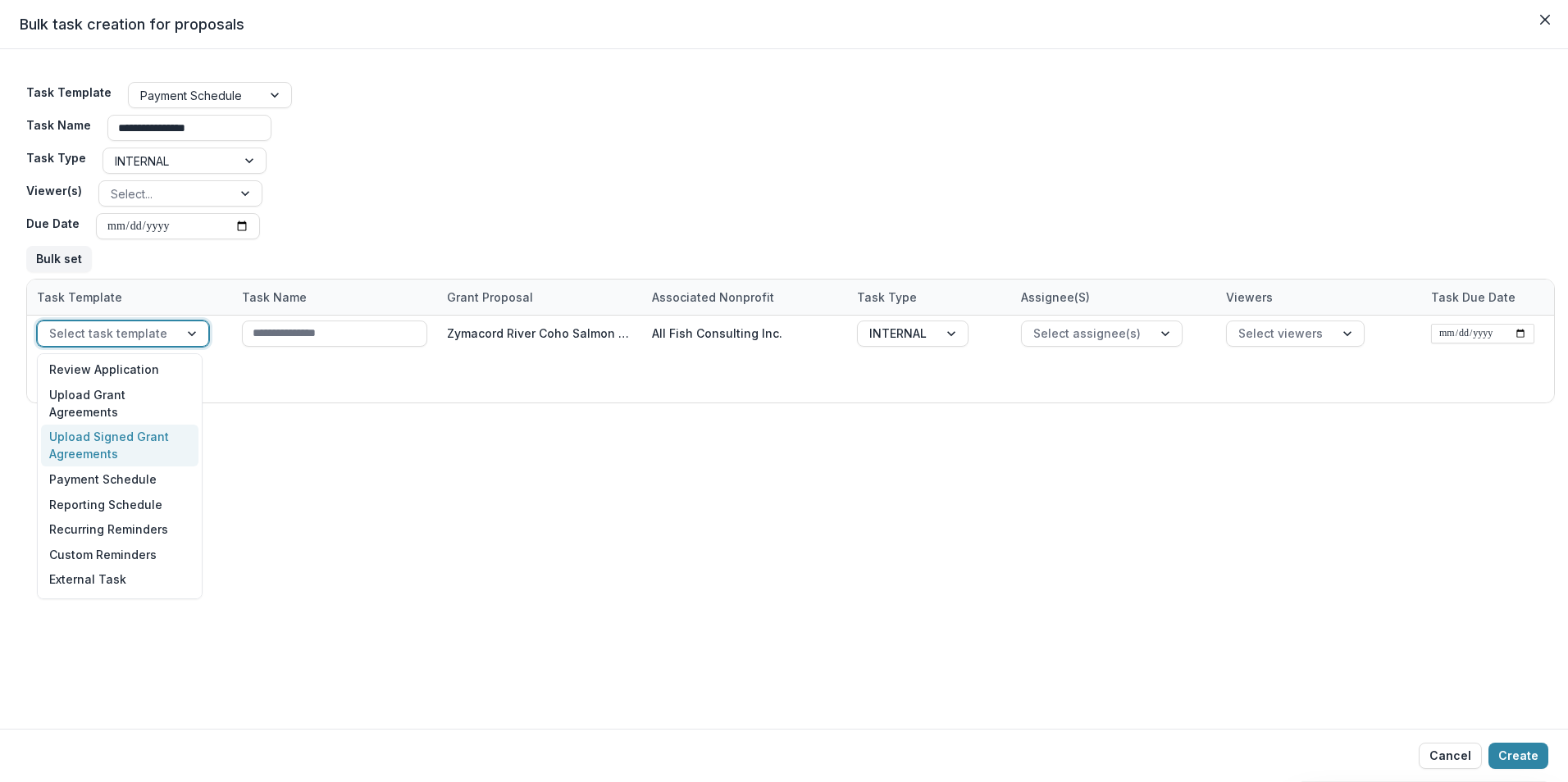
click at [298, 489] on div "**********" at bounding box center [784, 388] width 1568 height 679
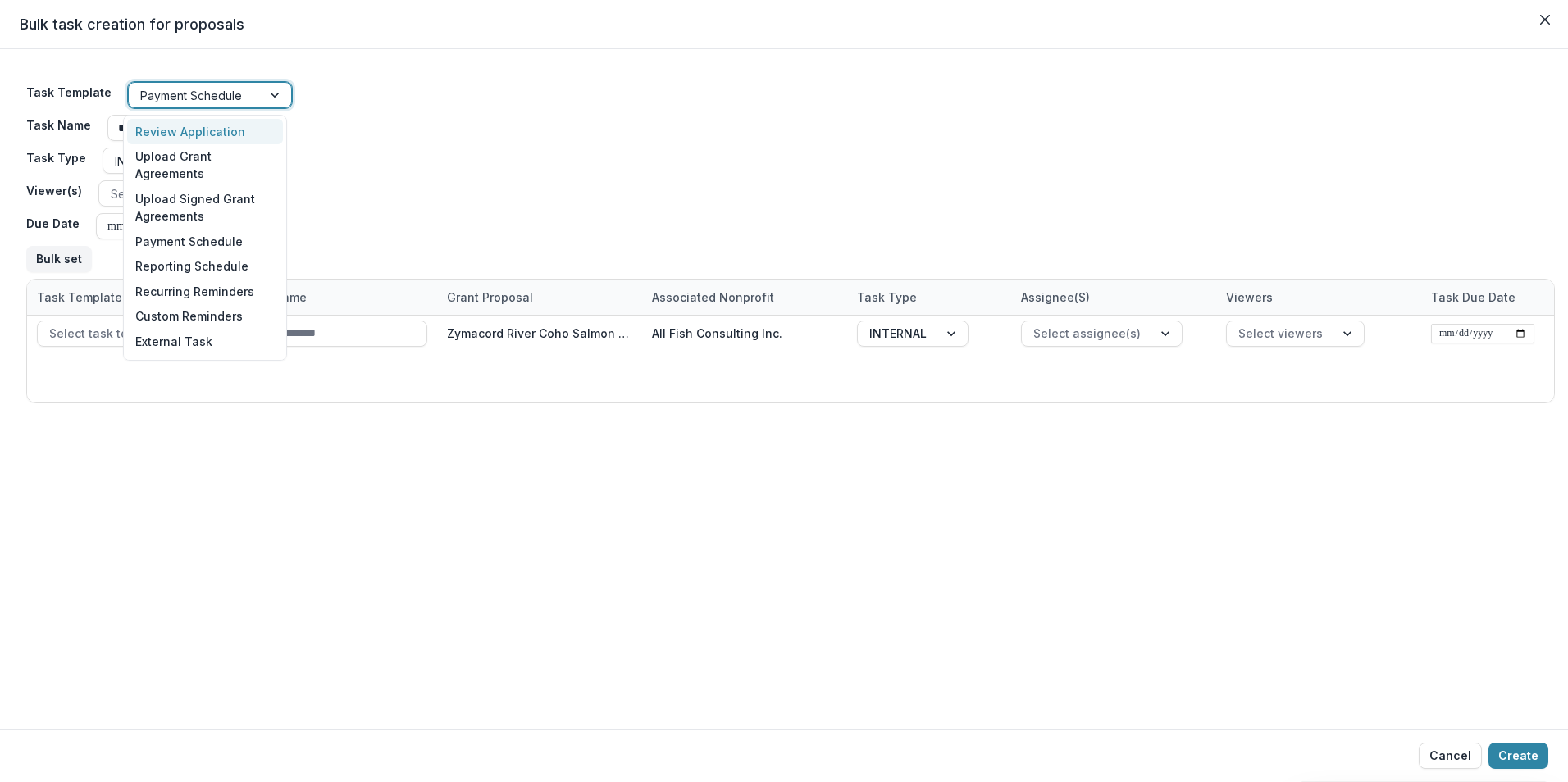
click at [256, 90] on div "Payment Schedule" at bounding box center [195, 96] width 133 height 24
drag, startPoint x: 286, startPoint y: 124, endPoint x: 284, endPoint y: 144, distance: 20.1
click at [286, 148] on div "Review Application Upload Grant Agreements Upload Signed Grant Agreements Payme…" at bounding box center [204, 237] width 164 height 246
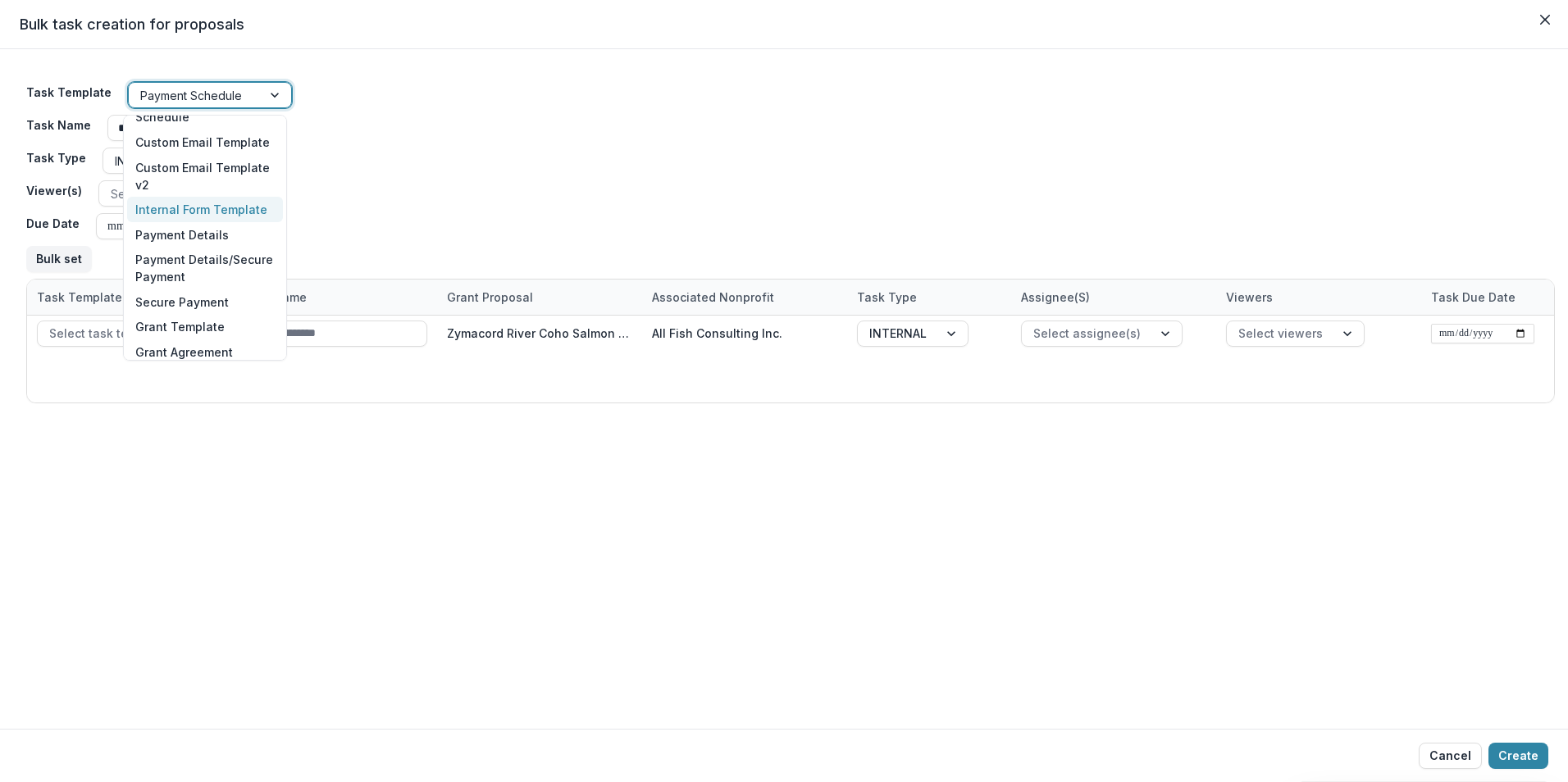
scroll to position [383, 0]
drag, startPoint x: 280, startPoint y: 164, endPoint x: 287, endPoint y: 181, distance: 18.4
click at [287, 181] on body "Skip to content Foundations Pacific Salmon Commission Nonprofits Test Phising I…" at bounding box center [784, 391] width 1568 height 782
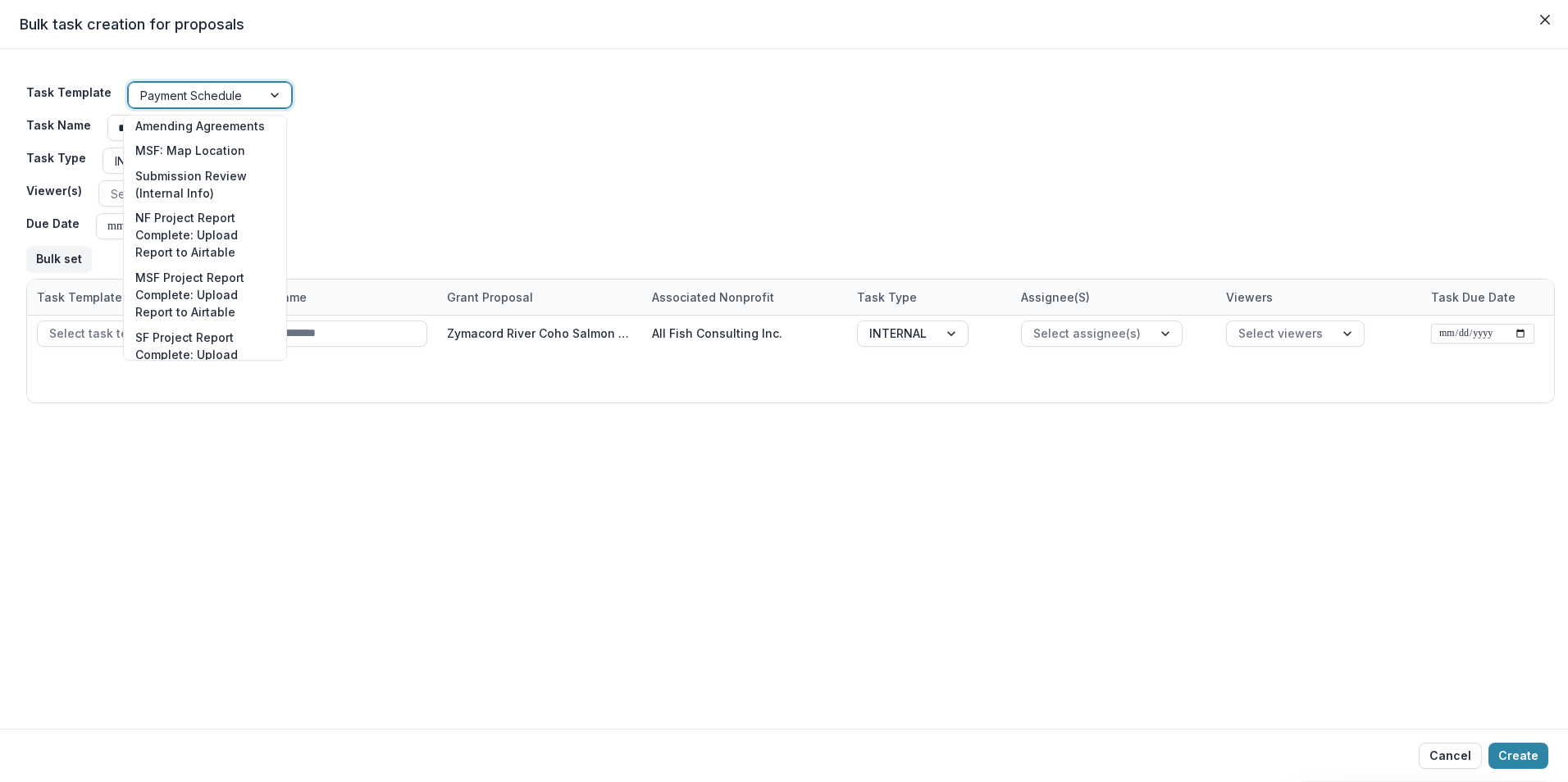
scroll to position [2189, 0]
click at [515, 396] on div "Select task template Zymacord River Coho Salmon Escapement Estimate All Fish Co…" at bounding box center [791, 359] width 1527 height 87
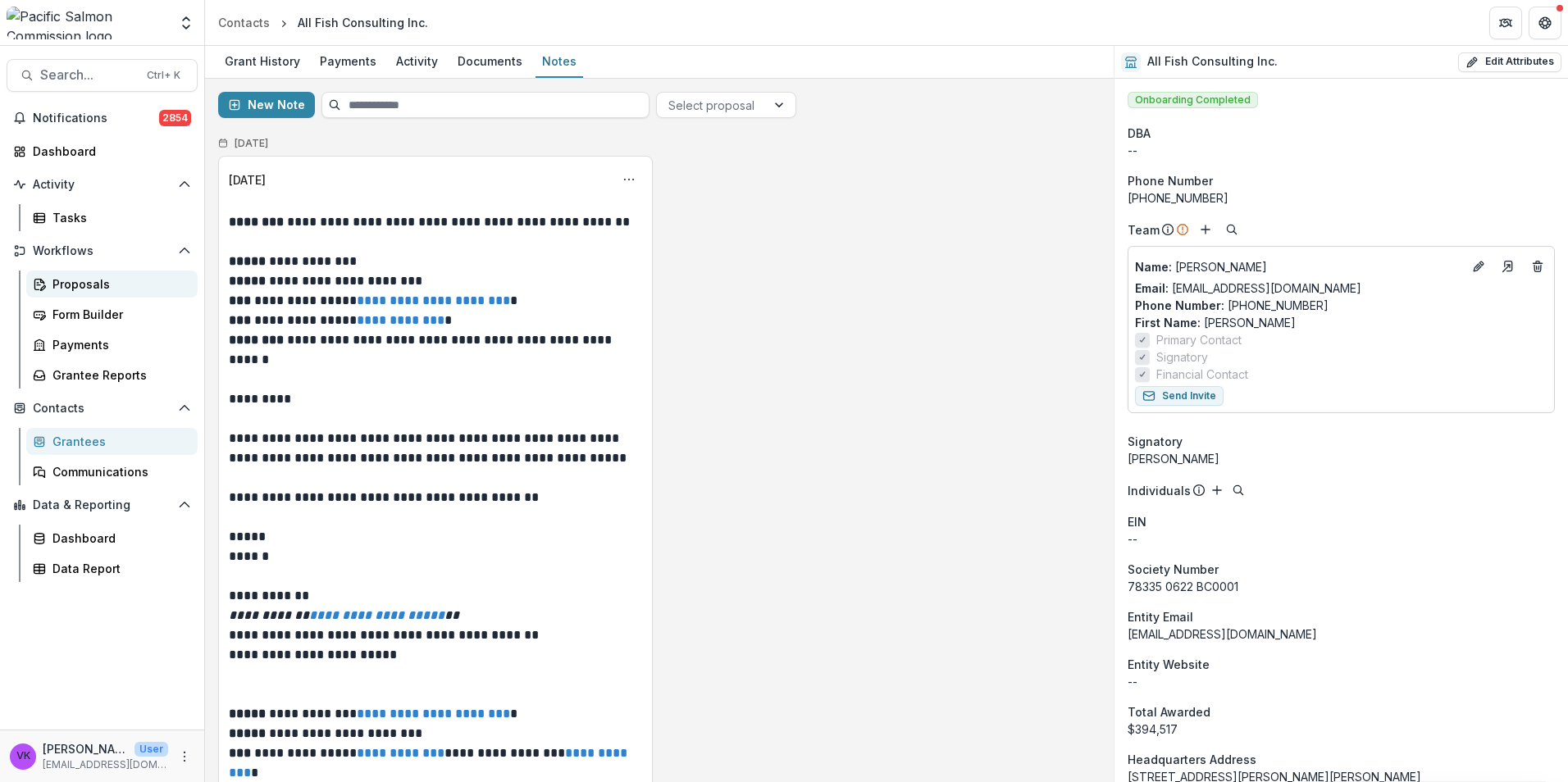
click at [95, 275] on link "Proposals" at bounding box center [112, 284] width 171 height 27
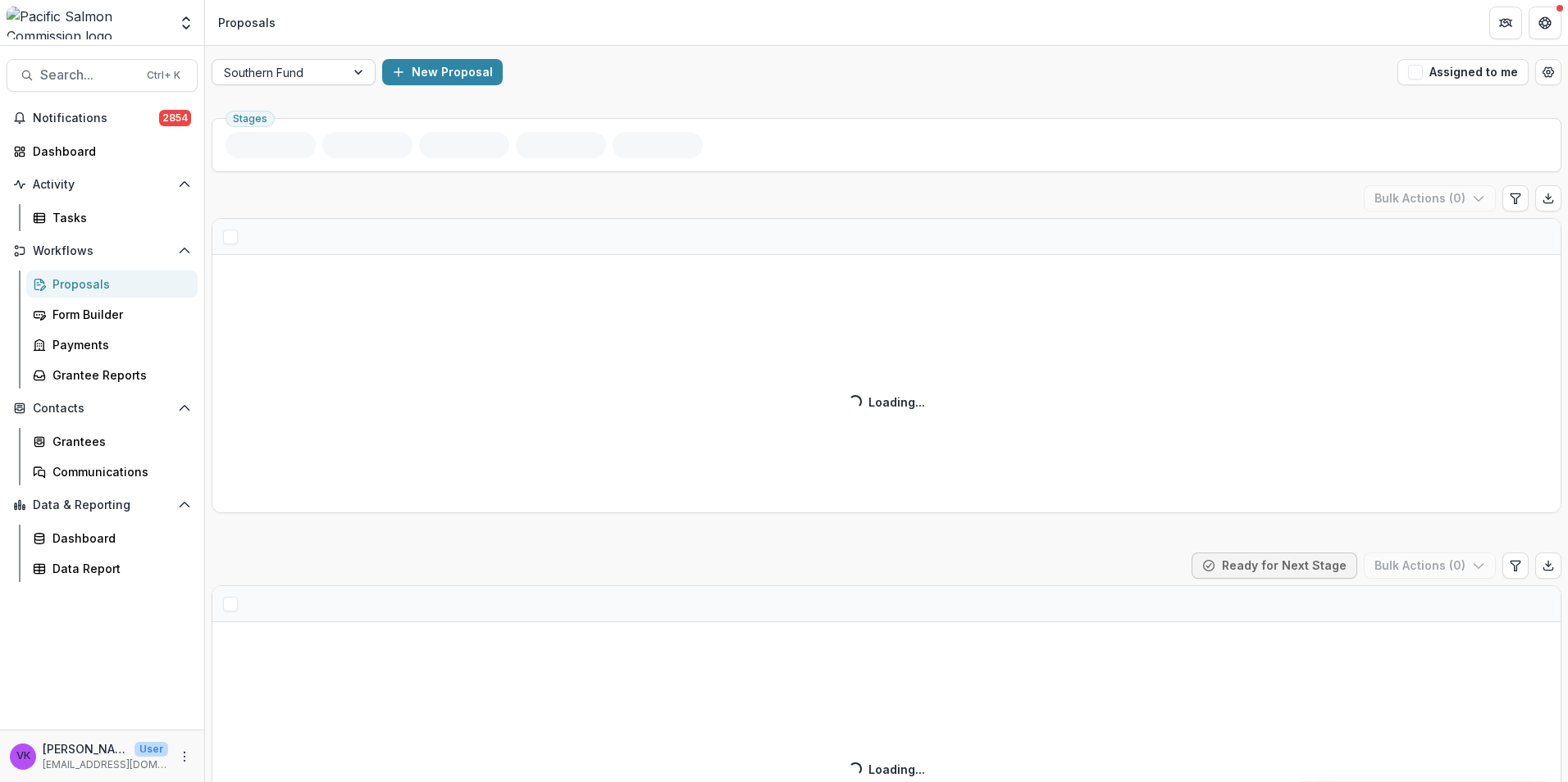
click at [358, 70] on div at bounding box center [360, 72] width 30 height 25
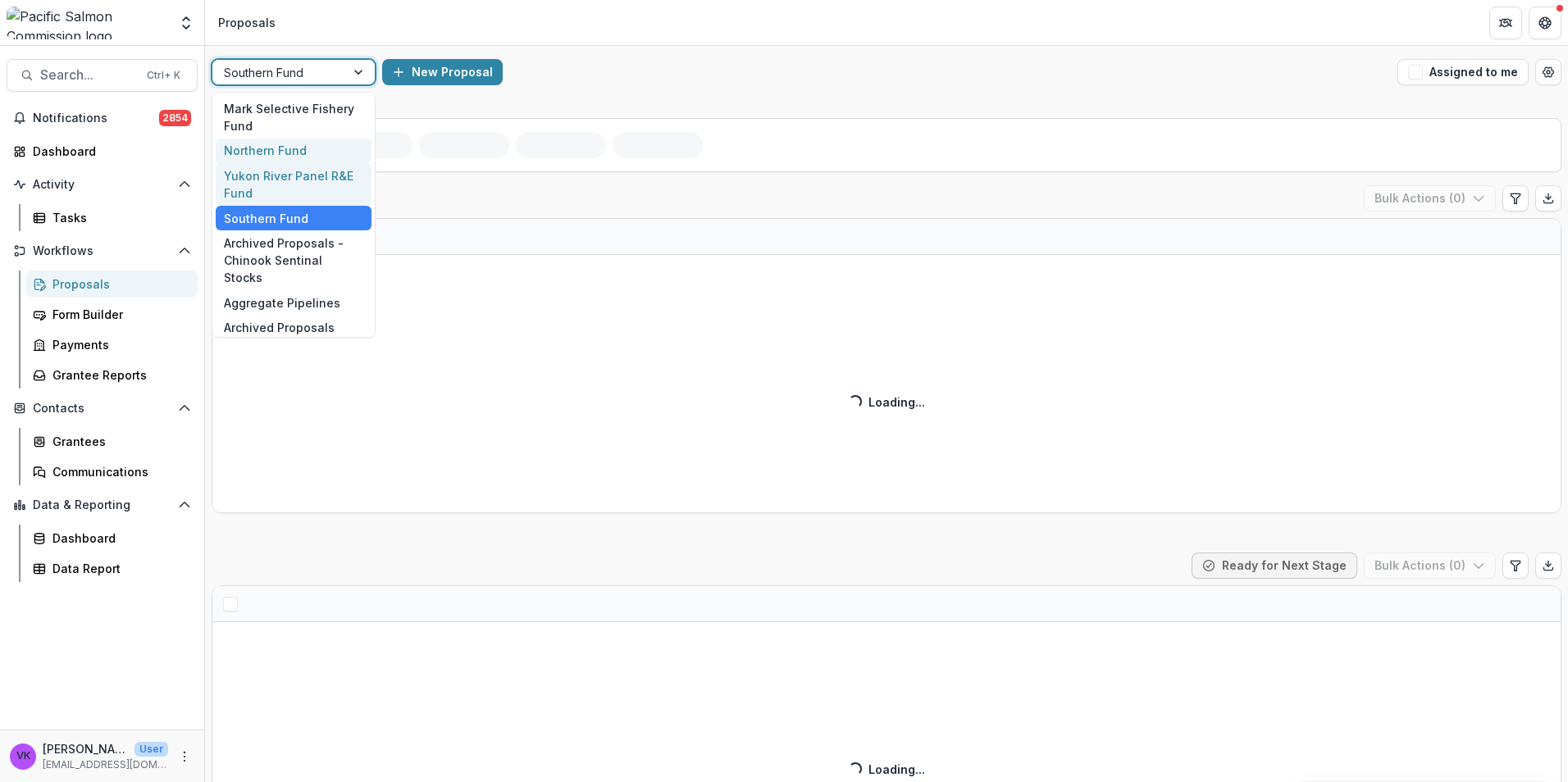
click at [286, 154] on div "Northern Fund" at bounding box center [294, 151] width 156 height 25
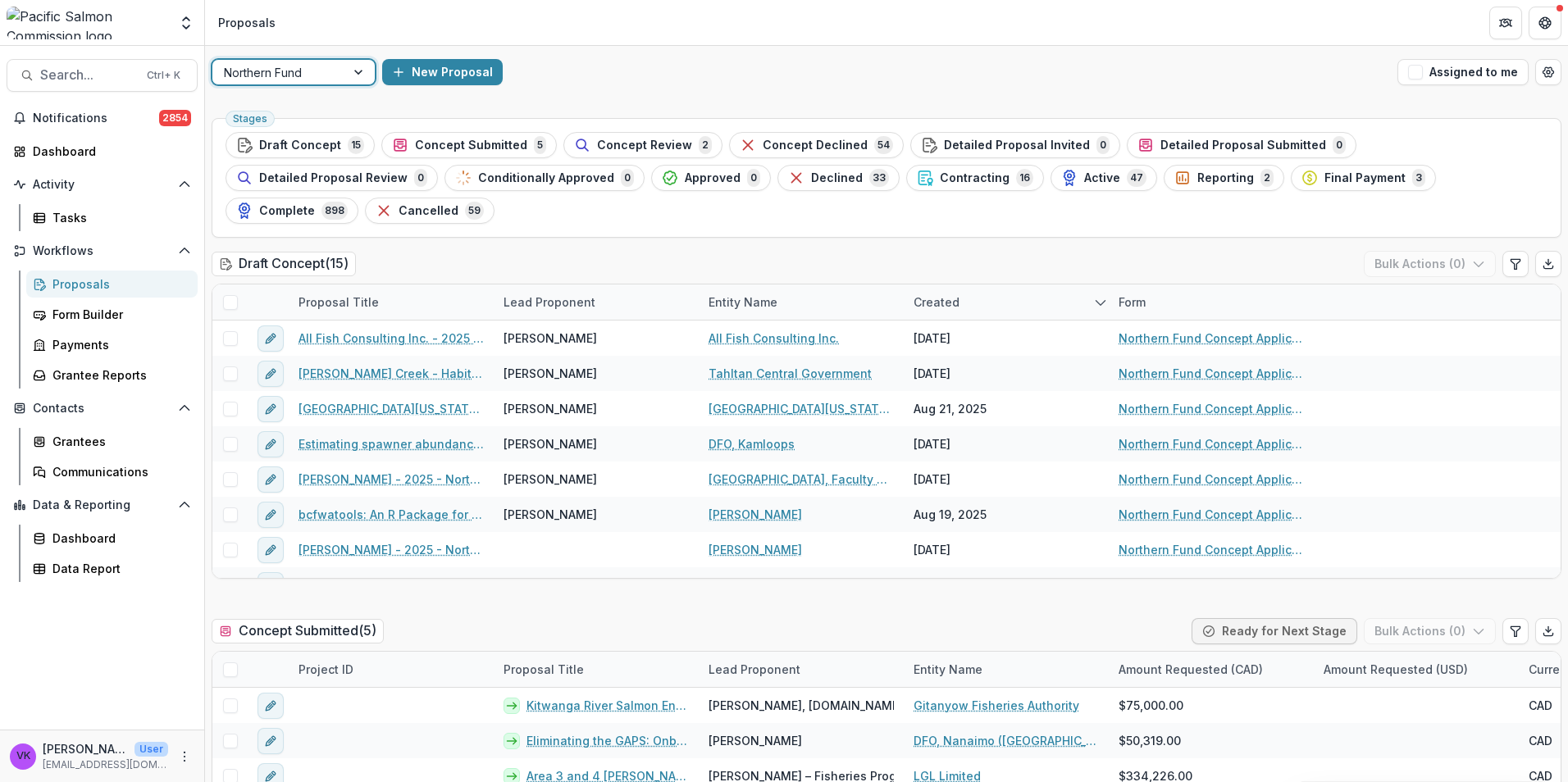
drag, startPoint x: 286, startPoint y: 154, endPoint x: 398, endPoint y: 160, distance: 112.2
click at [272, 138] on span "Draft Concept" at bounding box center [300, 145] width 82 height 14
click at [284, 151] on ul "Stages Draft Concept 15 Concept Submitted 5 Concept Review 2 Concept Declined 5…" at bounding box center [887, 178] width 1322 height 92
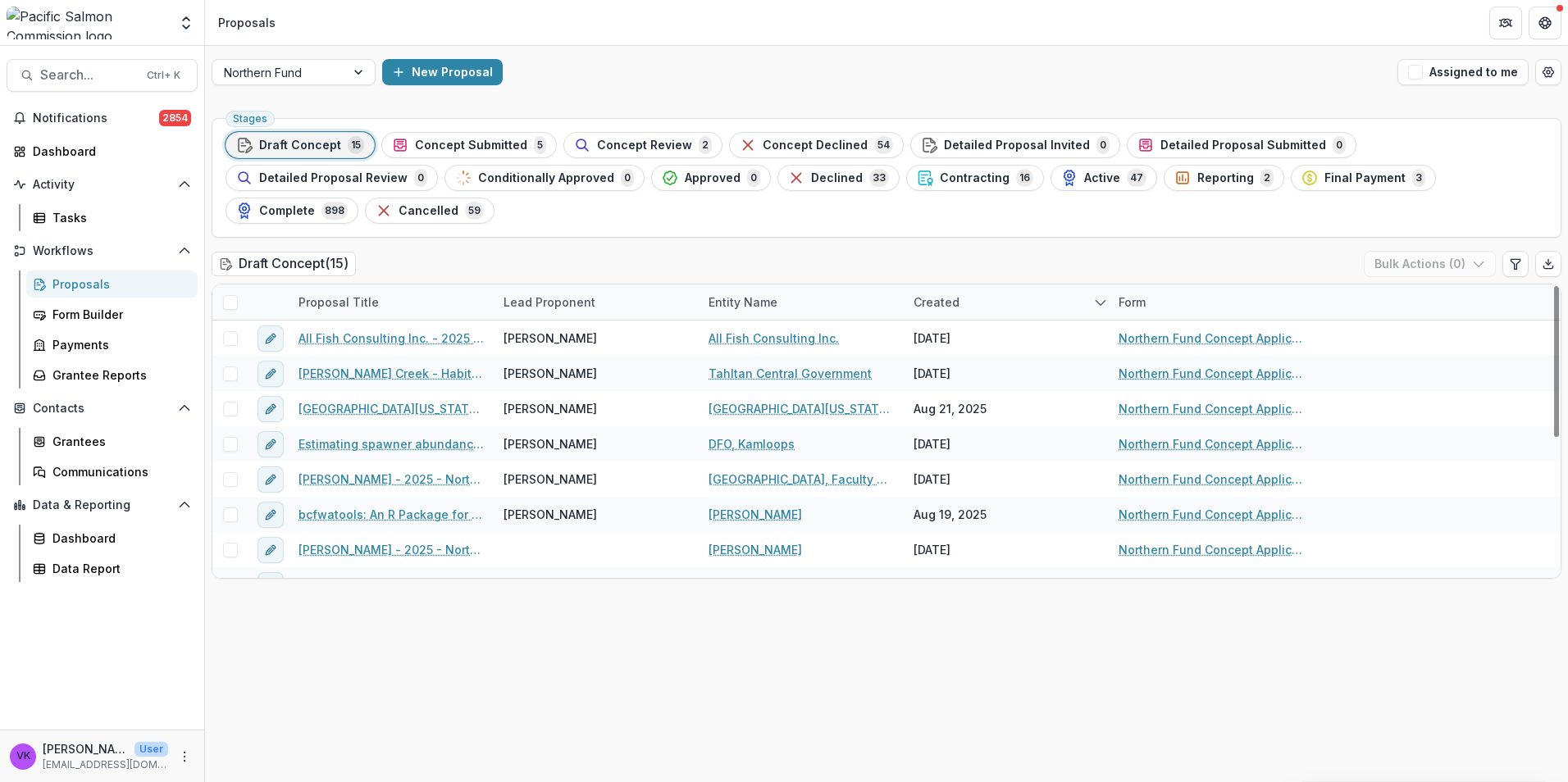
click at [381, 284] on div "Proposal Title" at bounding box center [391, 302] width 205 height 36
click at [368, 310] on input at bounding box center [390, 306] width 197 height 26
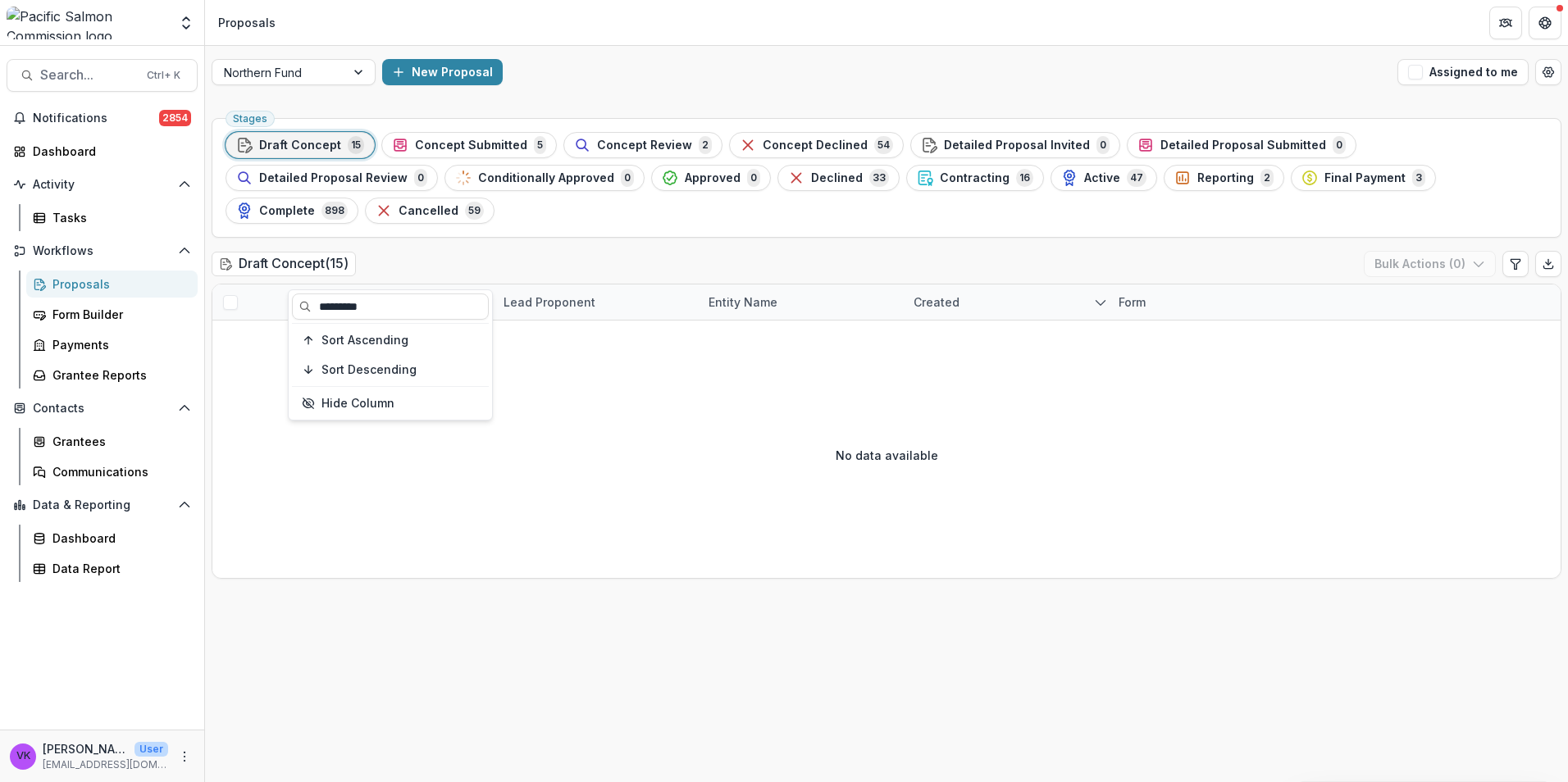
type input "*********"
click at [713, 444] on div "No data available" at bounding box center [886, 455] width 1348 height 246
click at [1061, 178] on div "Active 47" at bounding box center [1104, 177] width 86 height 18
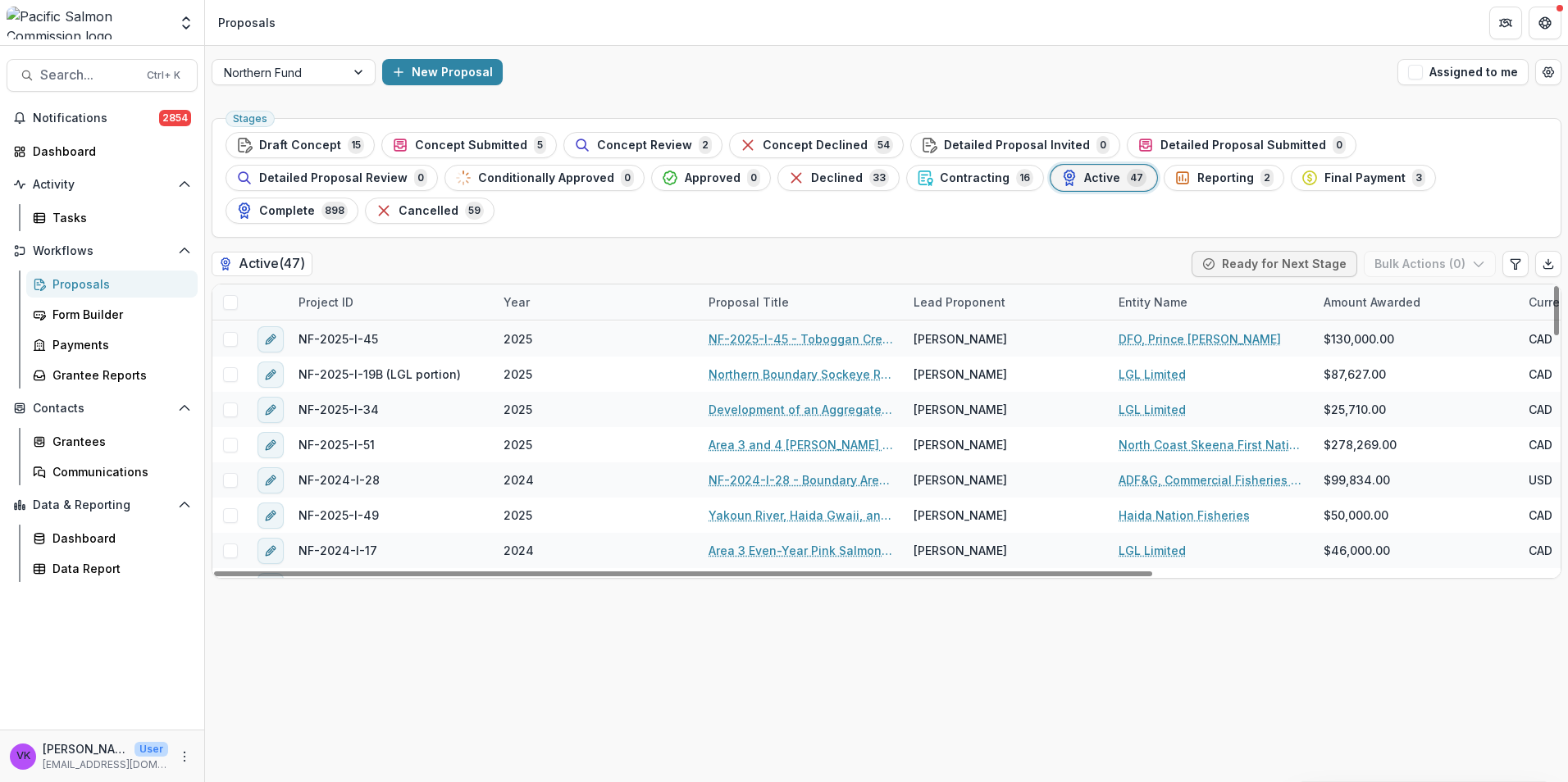
scroll to position [574, 0]
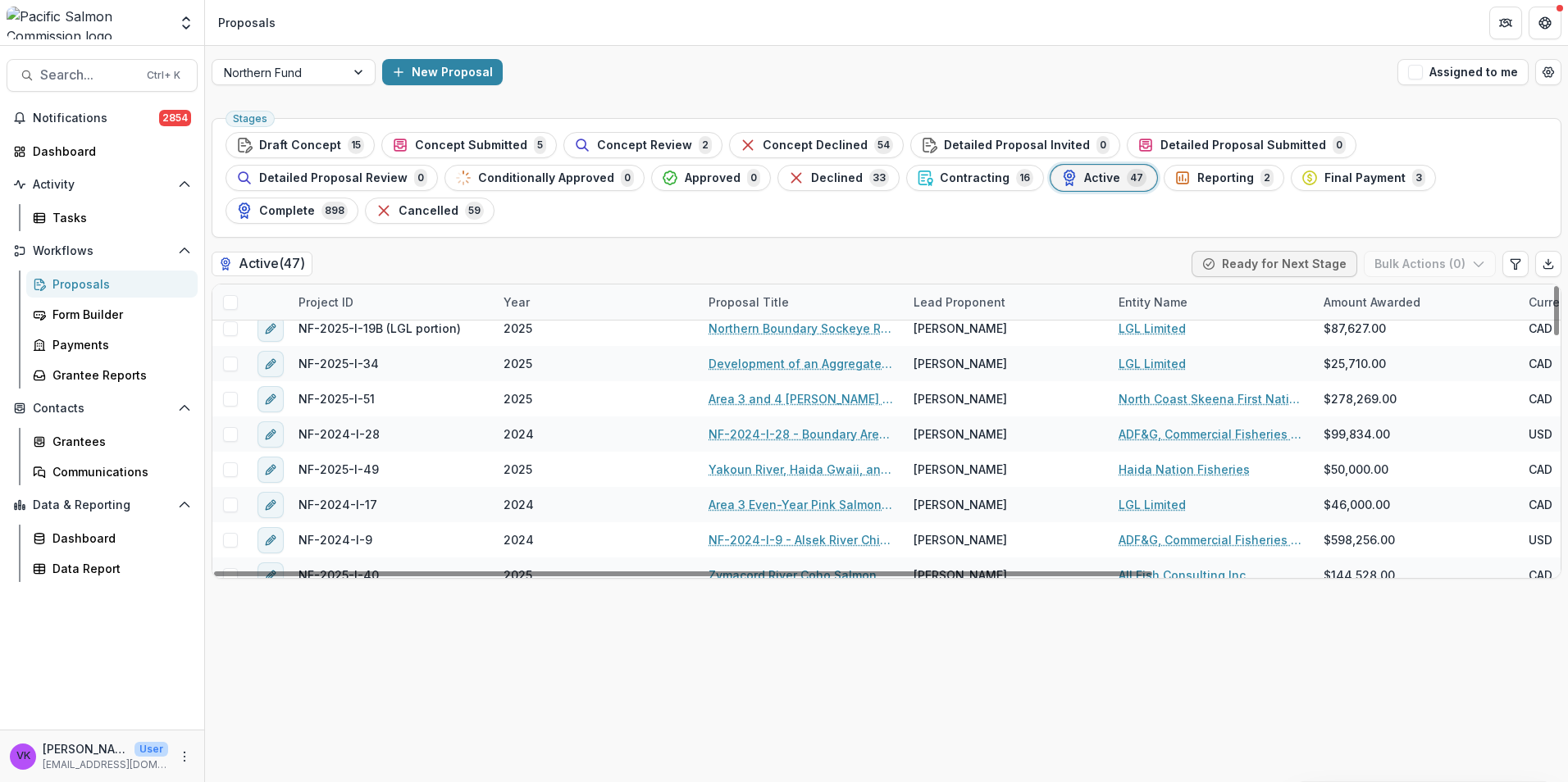
click at [387, 284] on div "Project ID" at bounding box center [391, 302] width 205 height 36
click at [385, 317] on input at bounding box center [390, 306] width 197 height 26
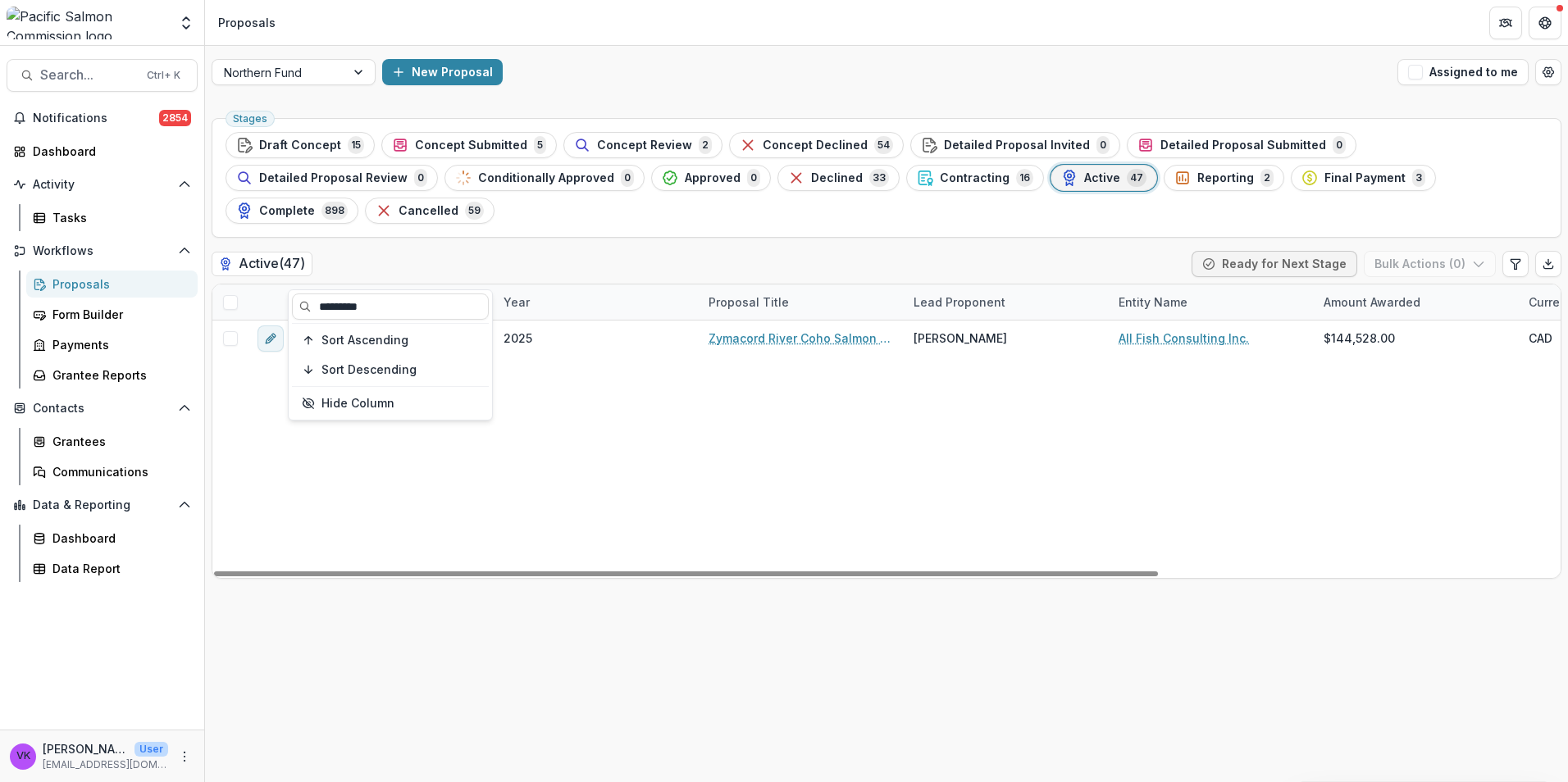
scroll to position [0, 0]
type input "*********"
click at [625, 404] on div "NF-2025-I-40 2025 Zymacord River Coho Salmon Escapement Estimate Laura K. Elmer…" at bounding box center [1173, 450] width 1922 height 258
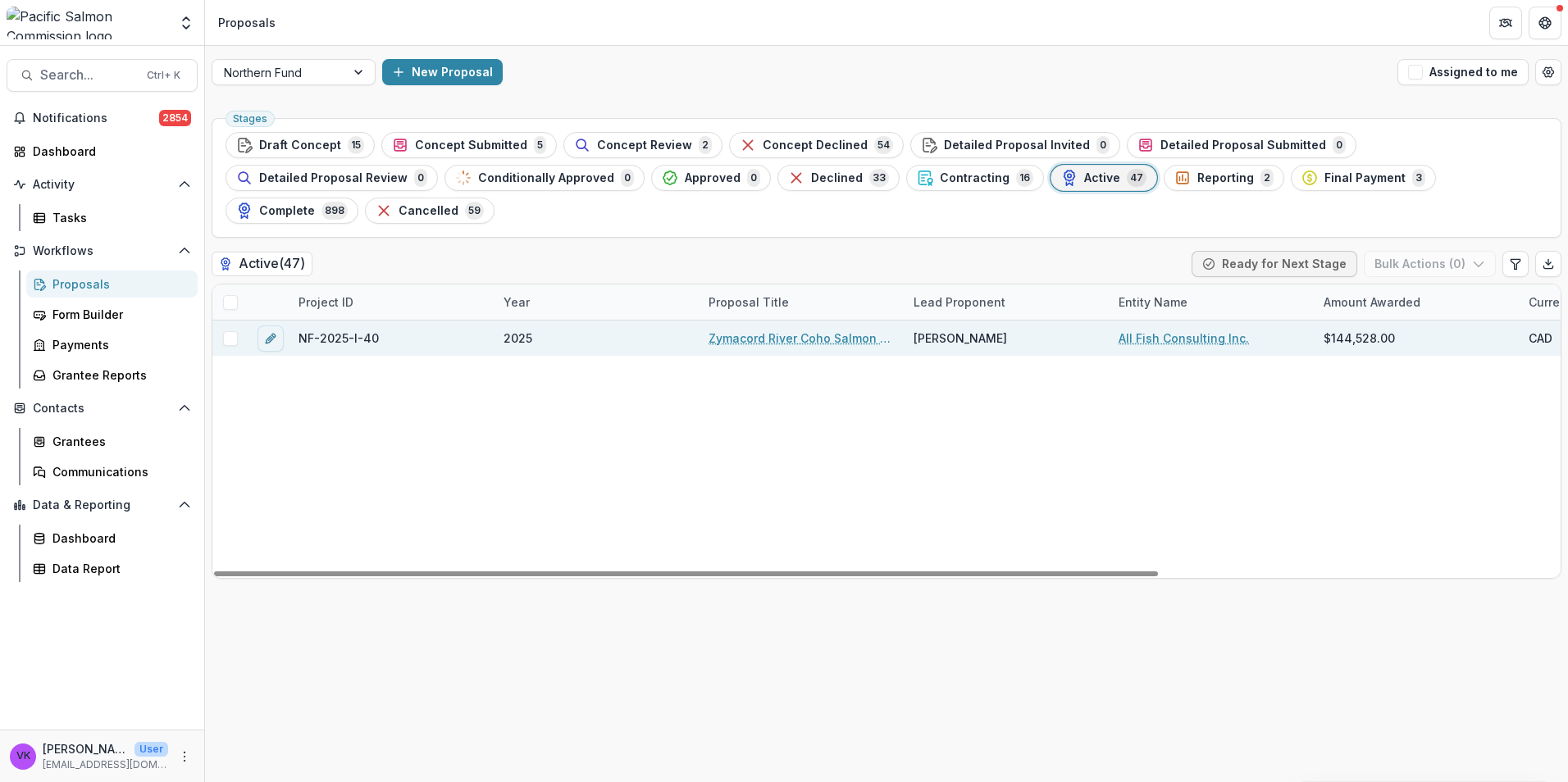
drag, startPoint x: 760, startPoint y: 299, endPoint x: 1036, endPoint y: 389, distance: 290.3
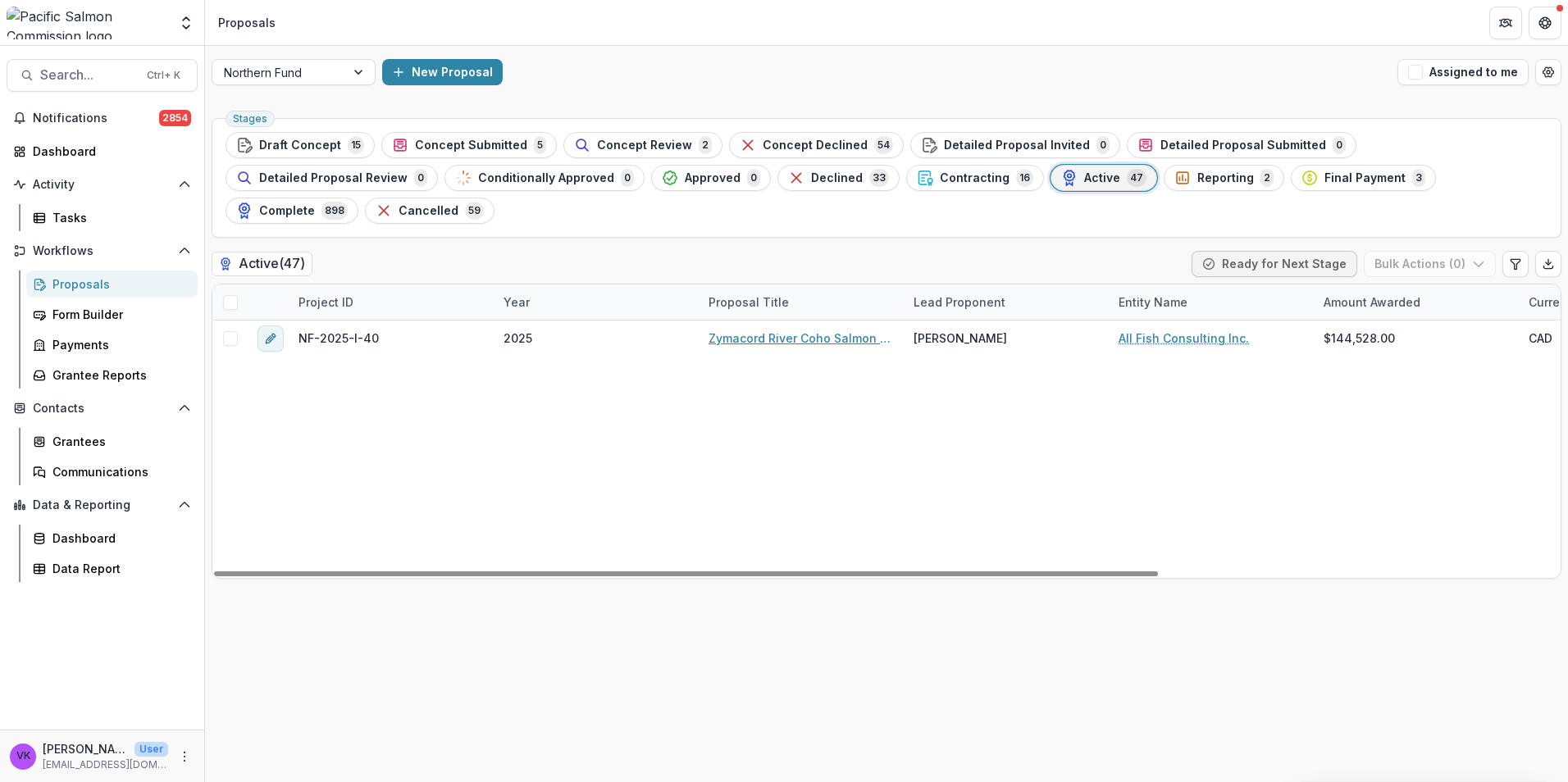
click at [763, 330] on link "Zymacord River Coho Salmon Escapement Estimate" at bounding box center [801, 338] width 185 height 17
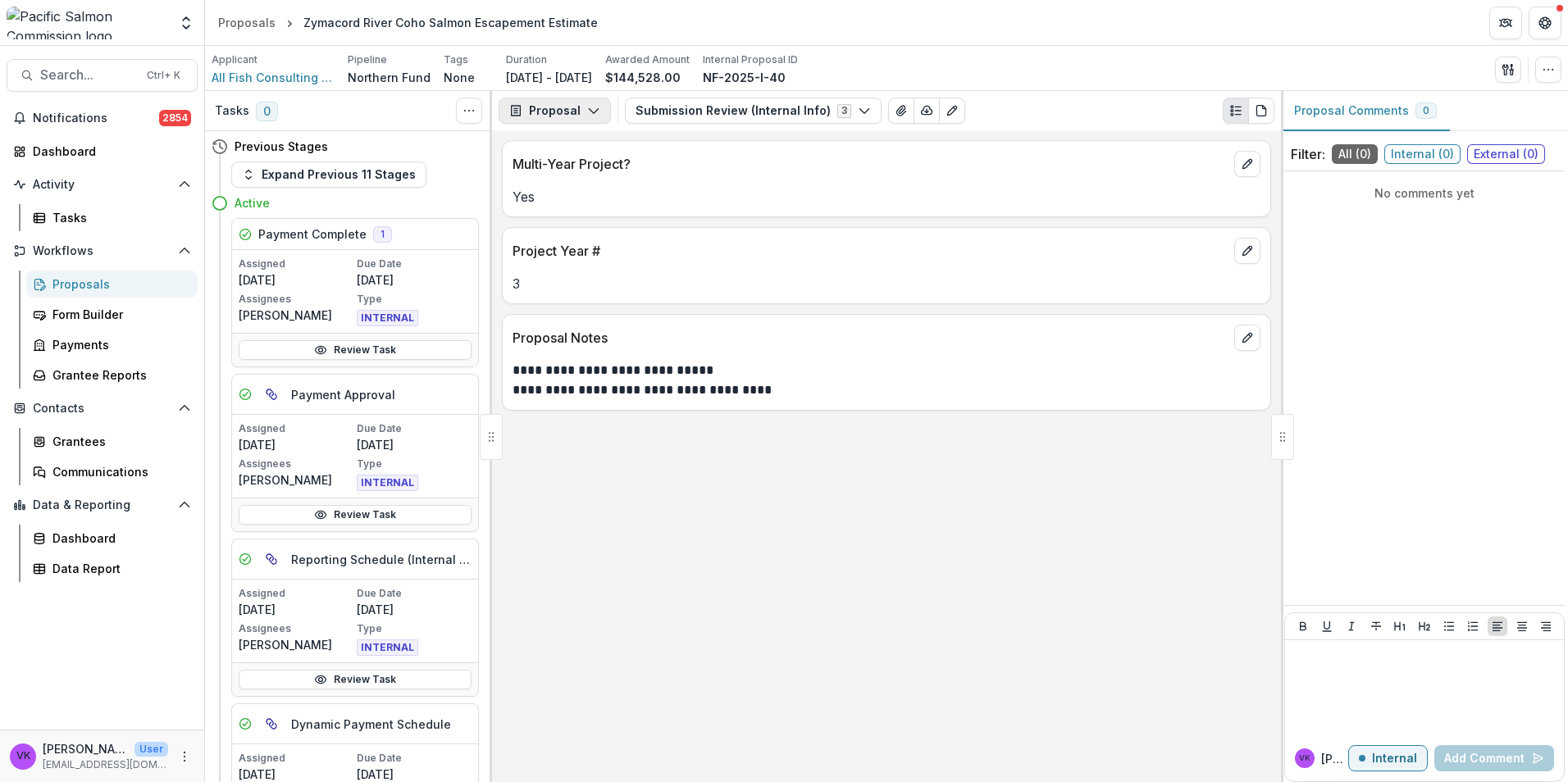
click at [601, 112] on button "Proposal" at bounding box center [555, 110] width 112 height 26
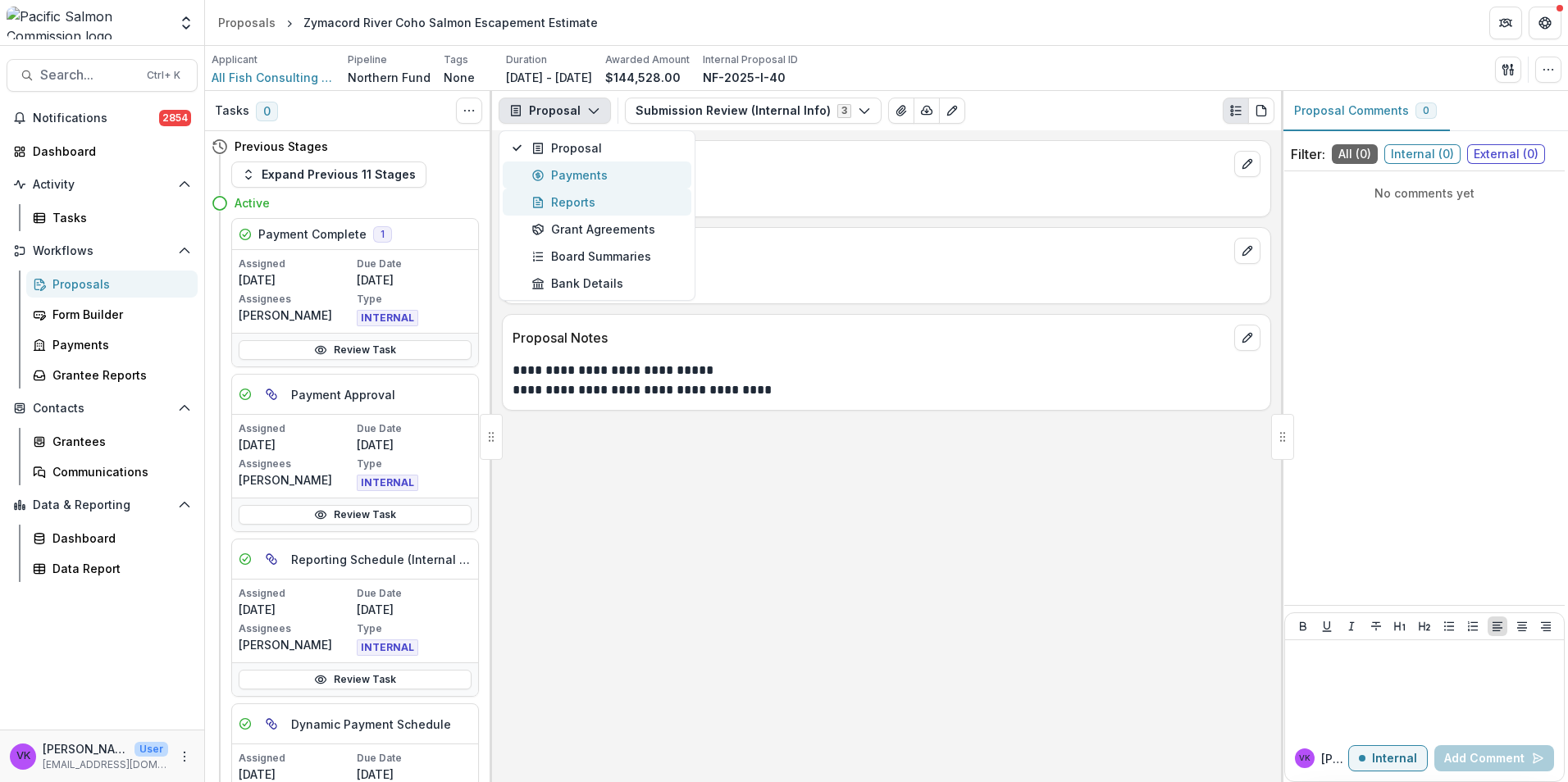
drag, startPoint x: 574, startPoint y: 174, endPoint x: 602, endPoint y: 190, distance: 32.2
click at [574, 175] on div "Payments" at bounding box center [606, 175] width 150 height 17
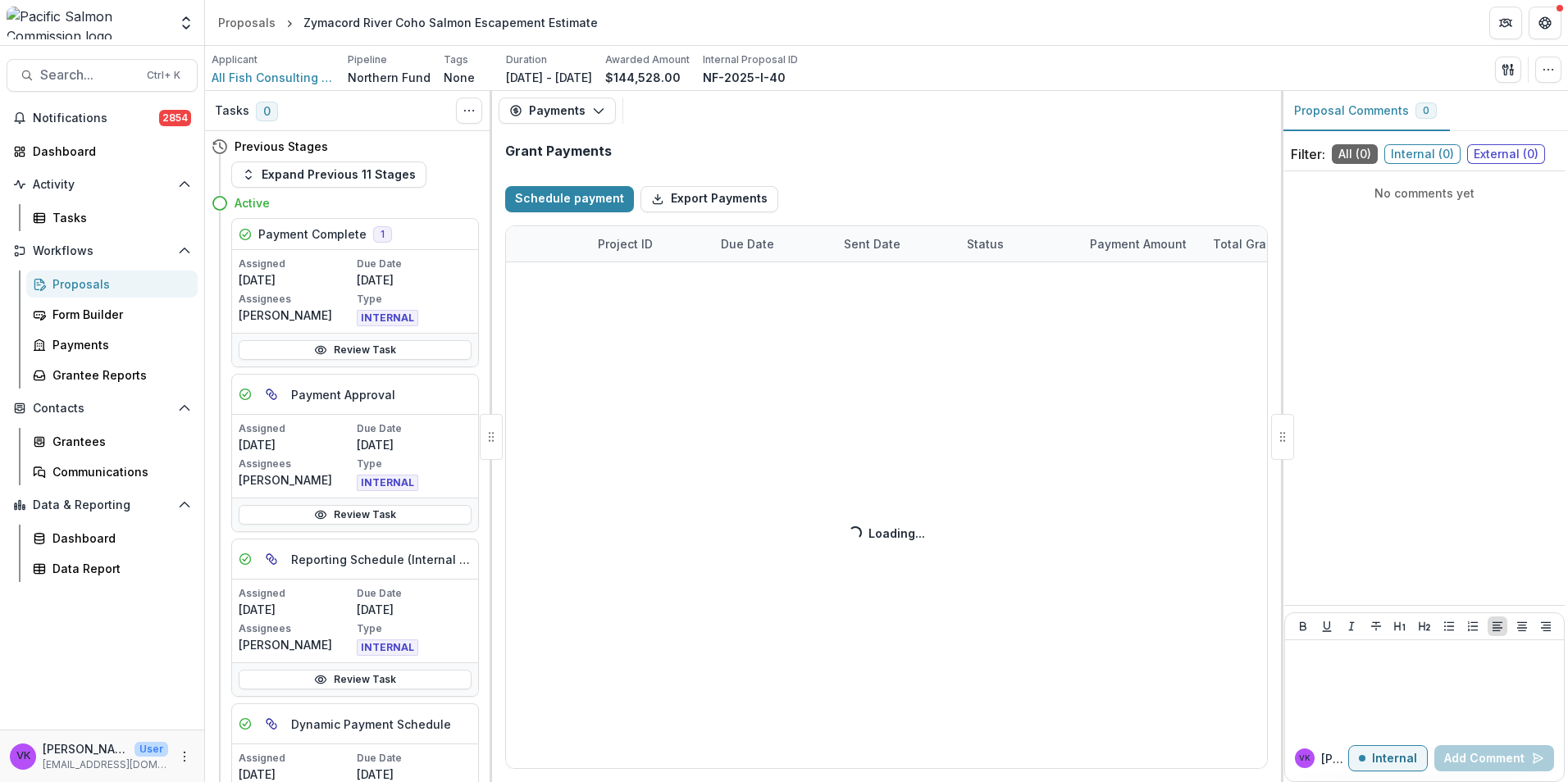
select select "****"
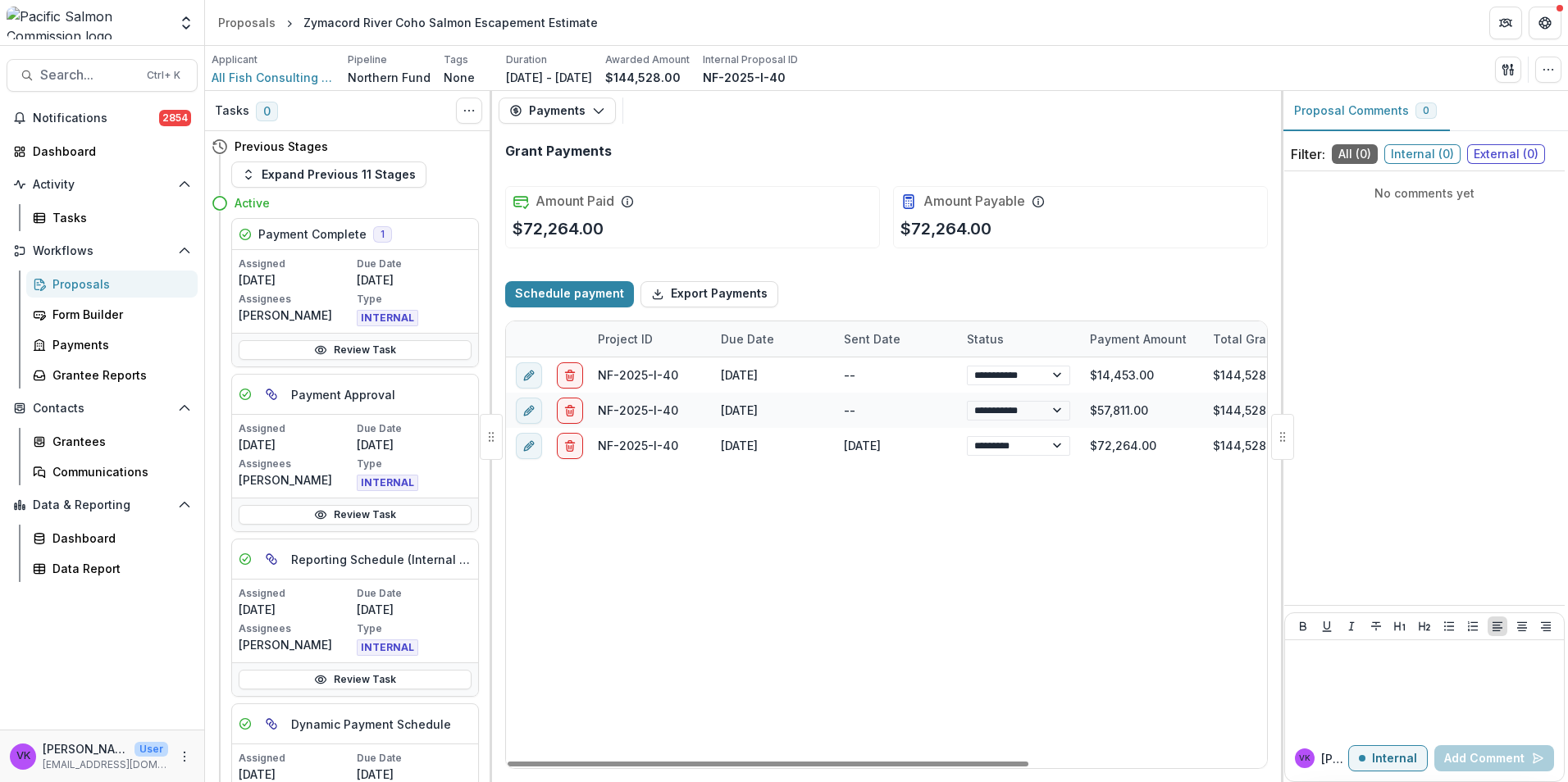
drag, startPoint x: 1002, startPoint y: 761, endPoint x: 1124, endPoint y: 723, distance: 127.8
click at [826, 762] on div at bounding box center [768, 764] width 521 height 5
click at [528, 420] on button "edit" at bounding box center [529, 410] width 26 height 26
select select "**********"
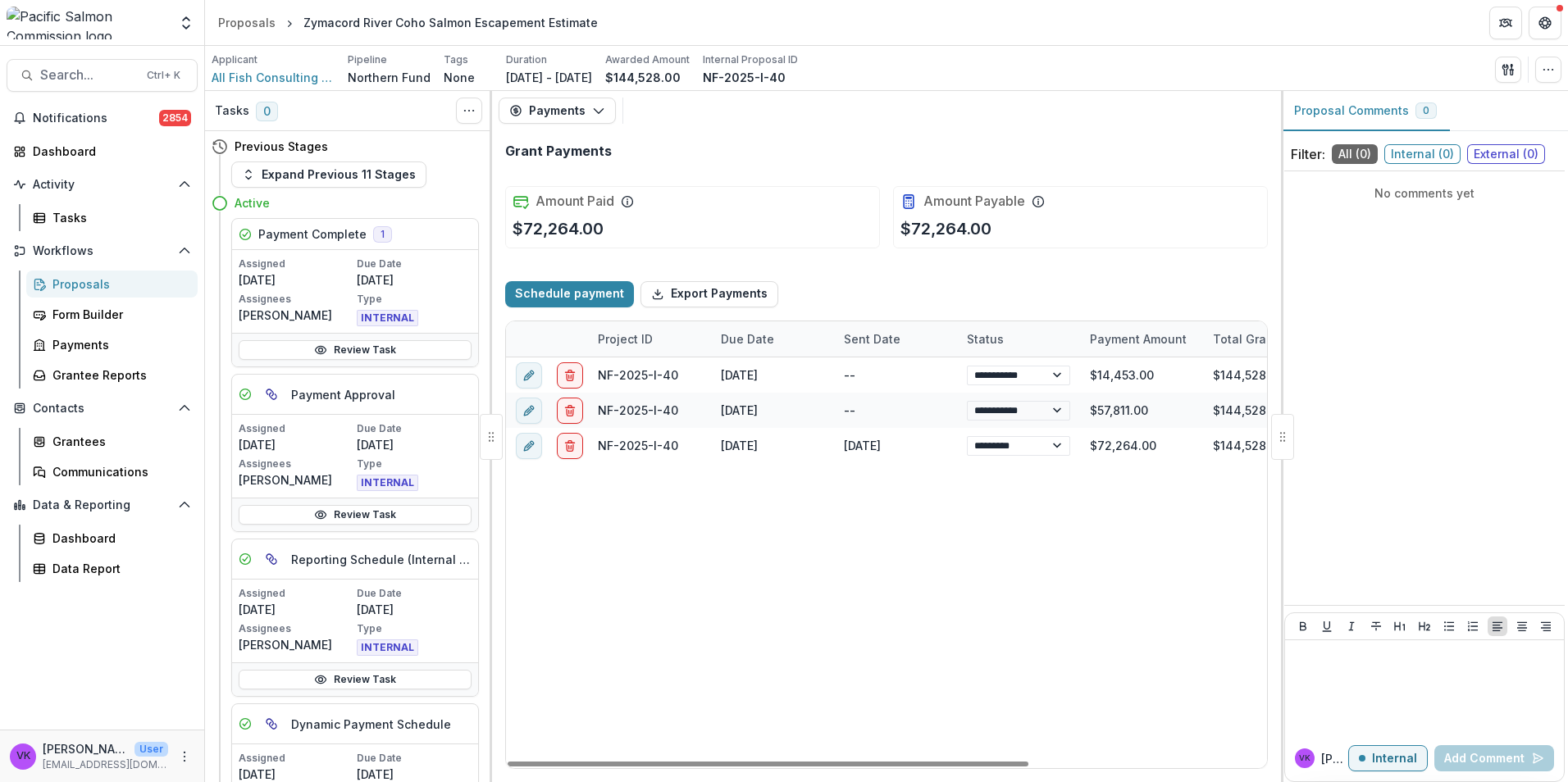
select select "****"
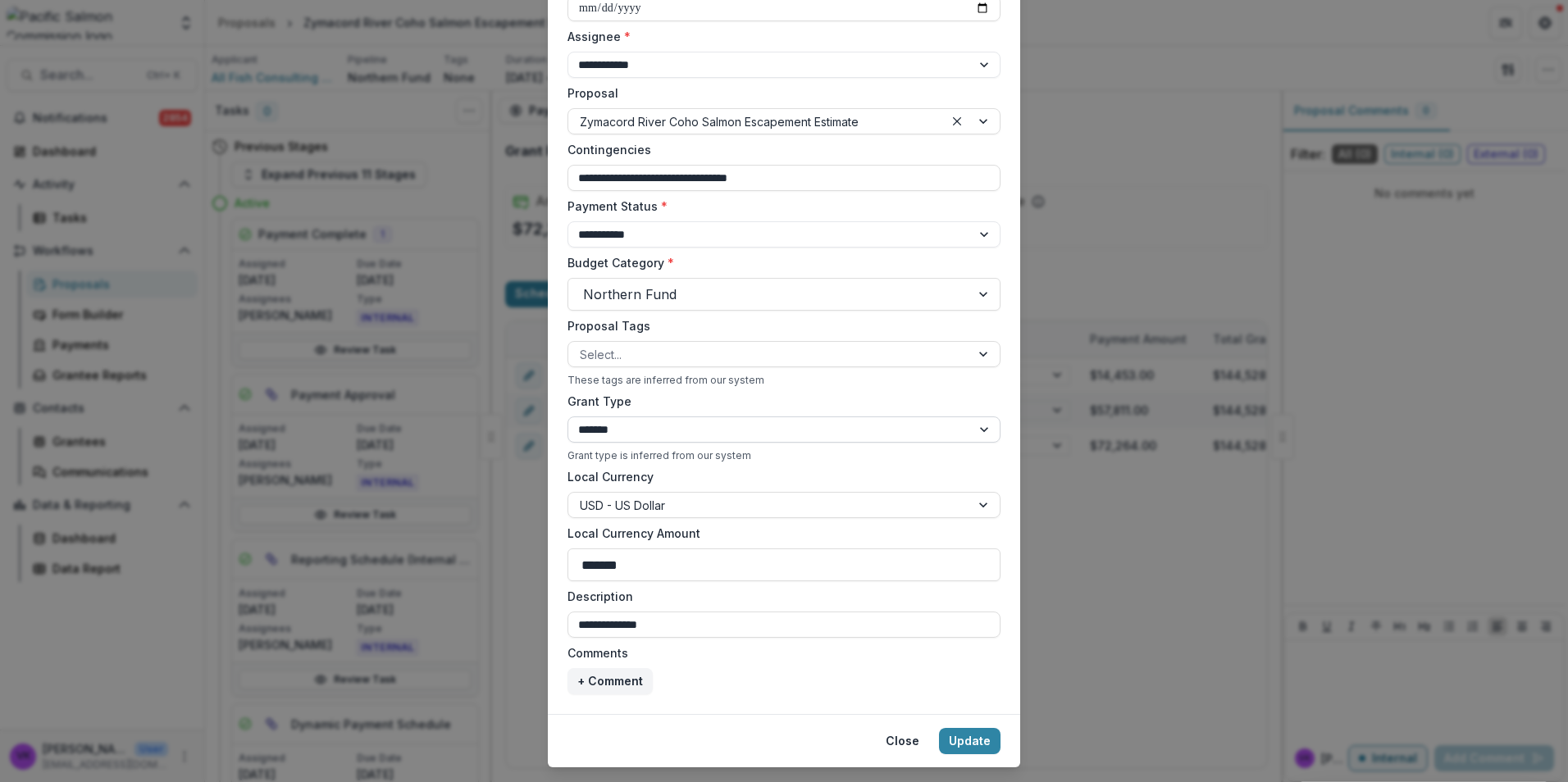
scroll to position [328, 0]
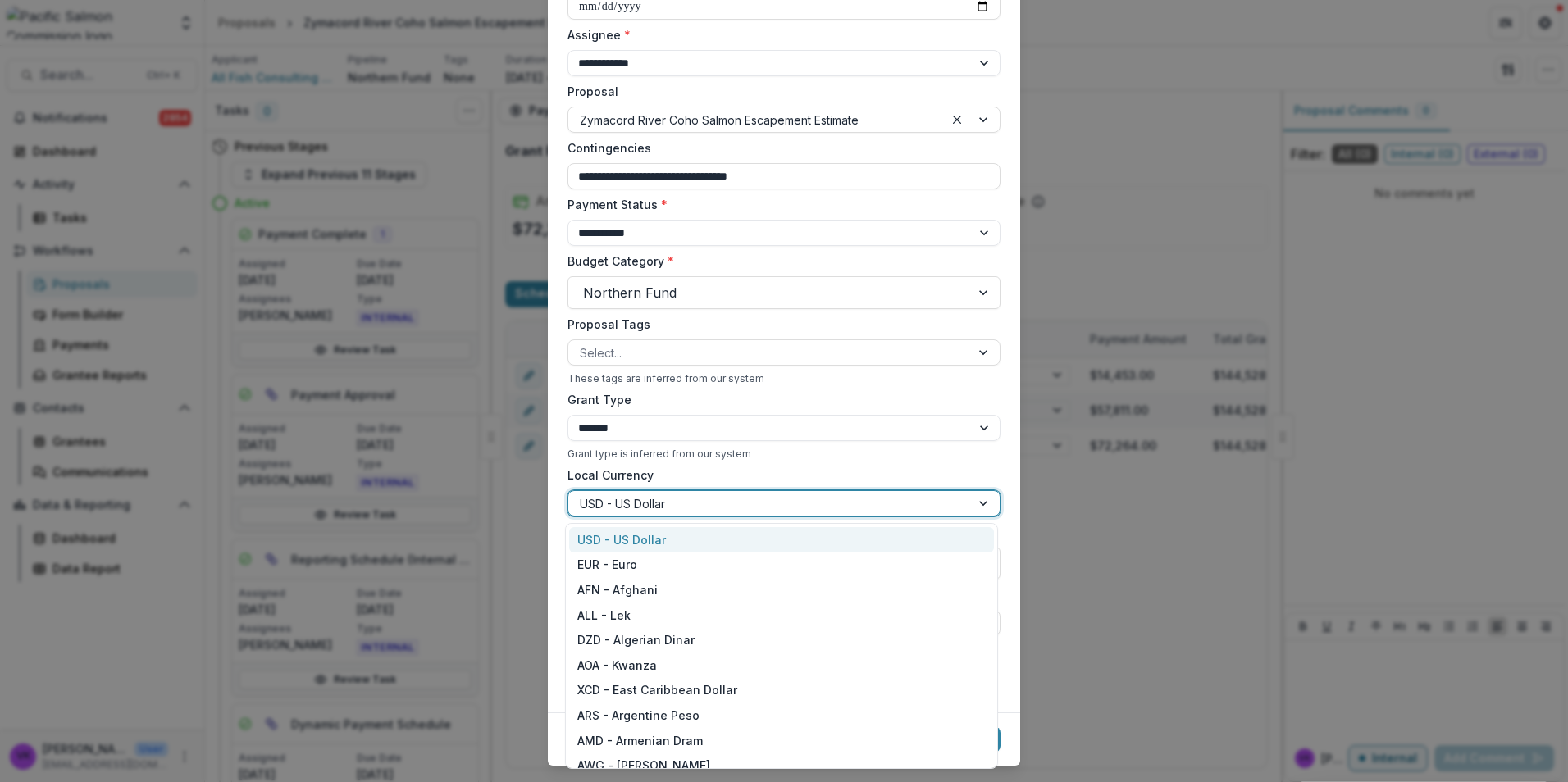
click at [979, 497] on div at bounding box center [984, 503] width 30 height 25
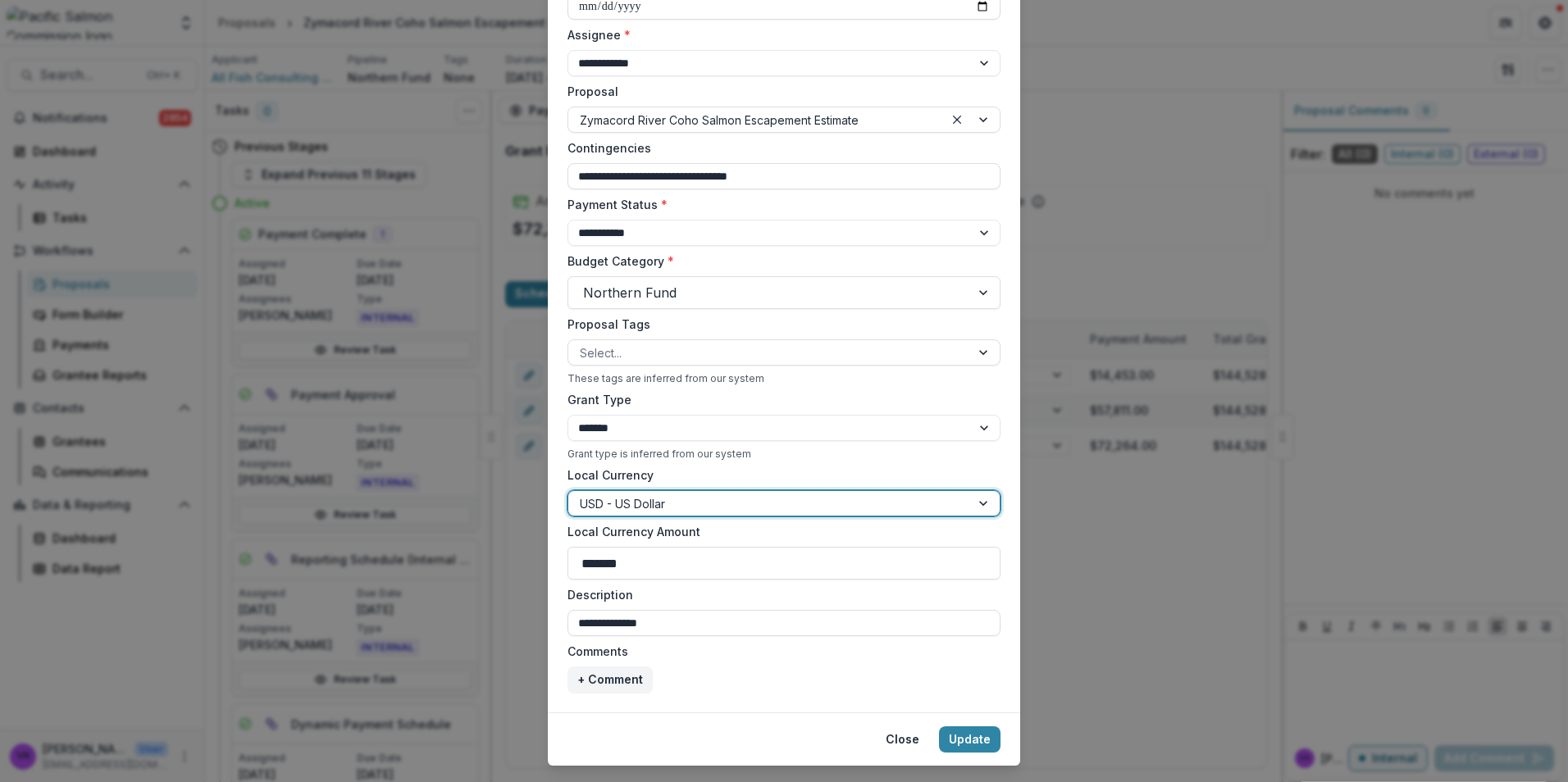
click at [777, 512] on div at bounding box center [769, 504] width 379 height 20
click at [977, 500] on div at bounding box center [984, 503] width 30 height 25
drag, startPoint x: 703, startPoint y: 505, endPoint x: 577, endPoint y: 494, distance: 126.5
click at [539, 491] on div "**********" at bounding box center [784, 391] width 1568 height 782
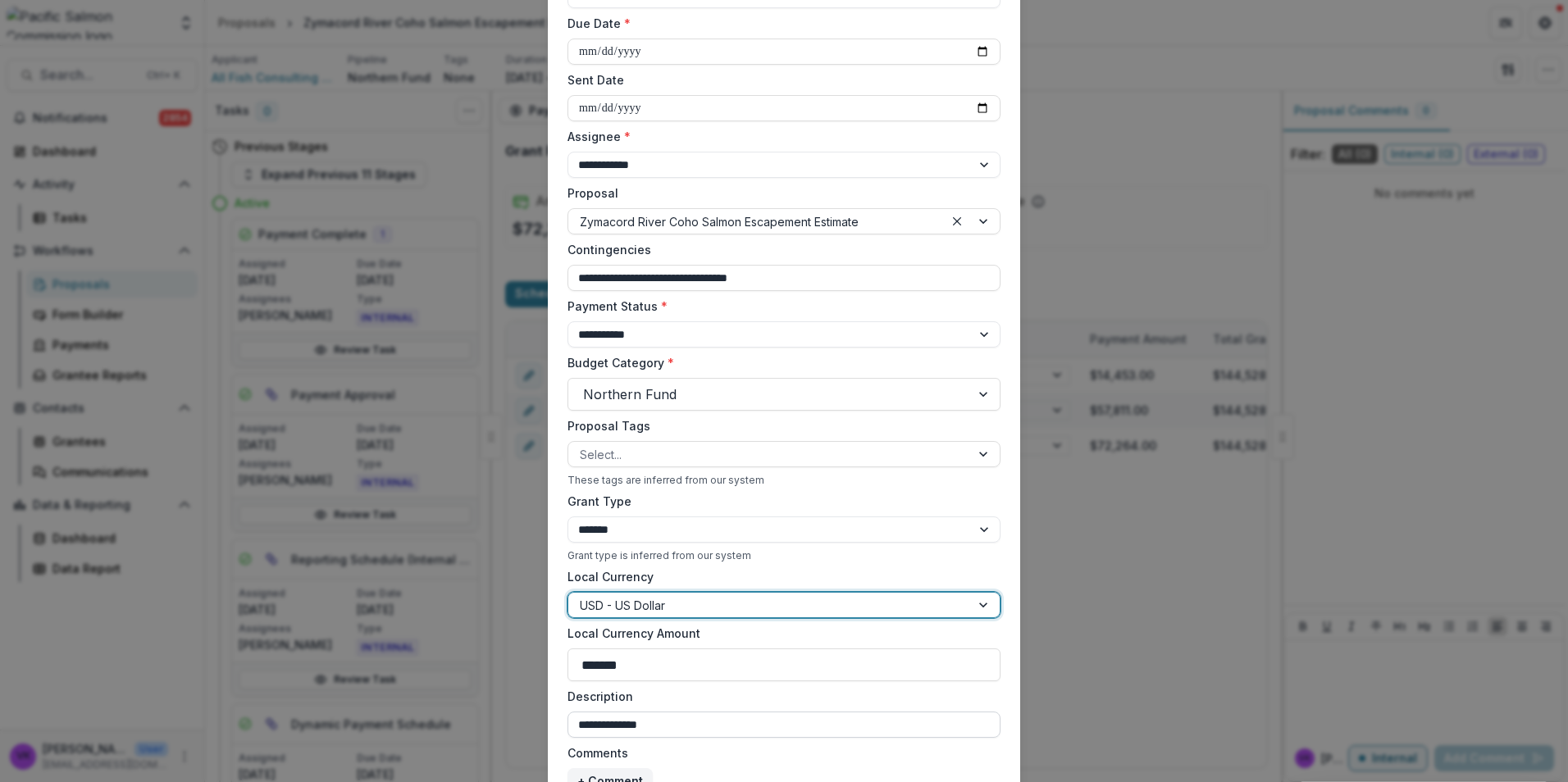
scroll to position [364, 0]
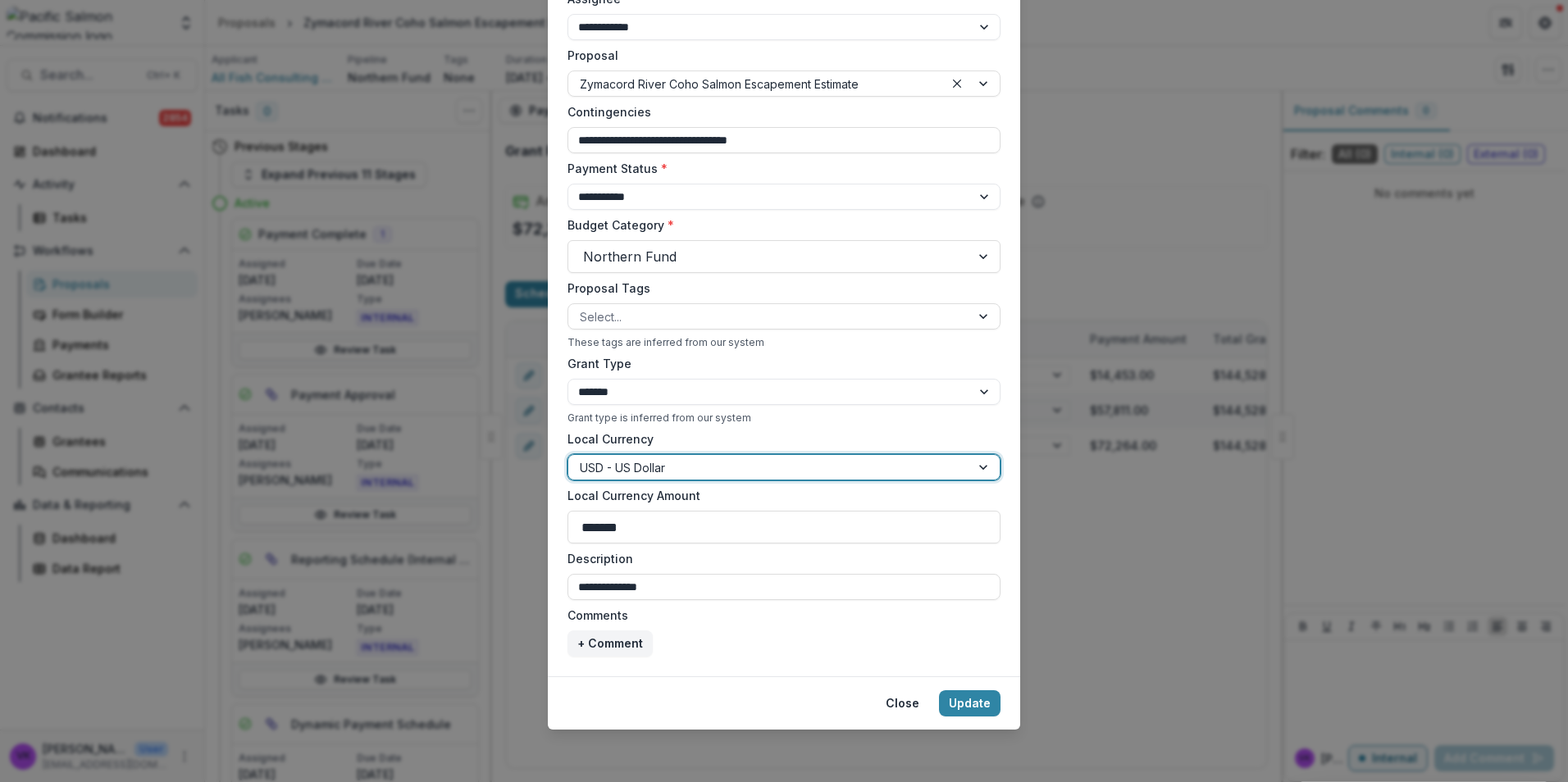
drag, startPoint x: 742, startPoint y: 455, endPoint x: 787, endPoint y: 483, distance: 53.0
click at [741, 455] on div "Local Currency USD - US Dollar" at bounding box center [784, 455] width 433 height 50
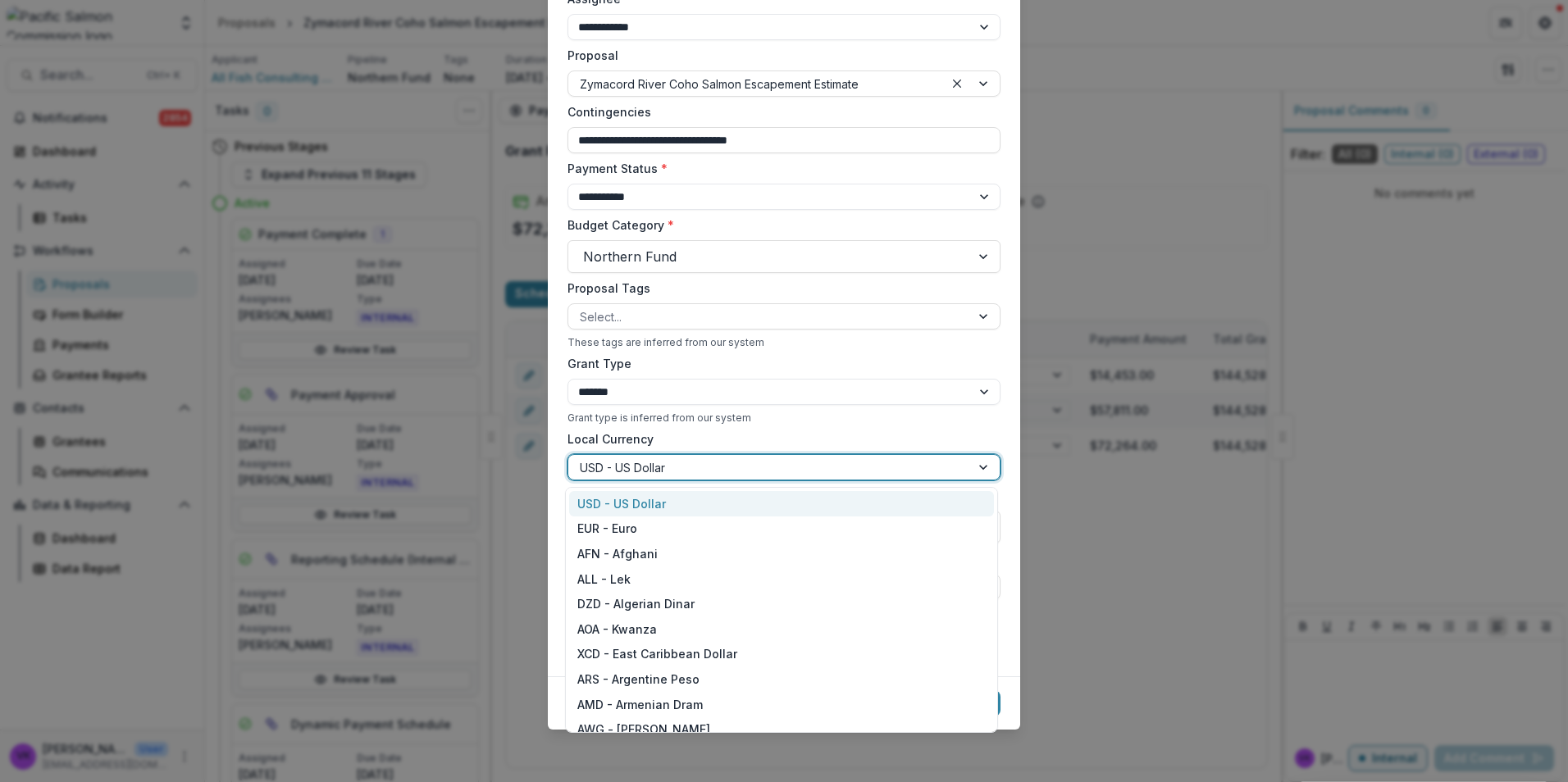
click at [977, 463] on div at bounding box center [984, 466] width 30 height 25
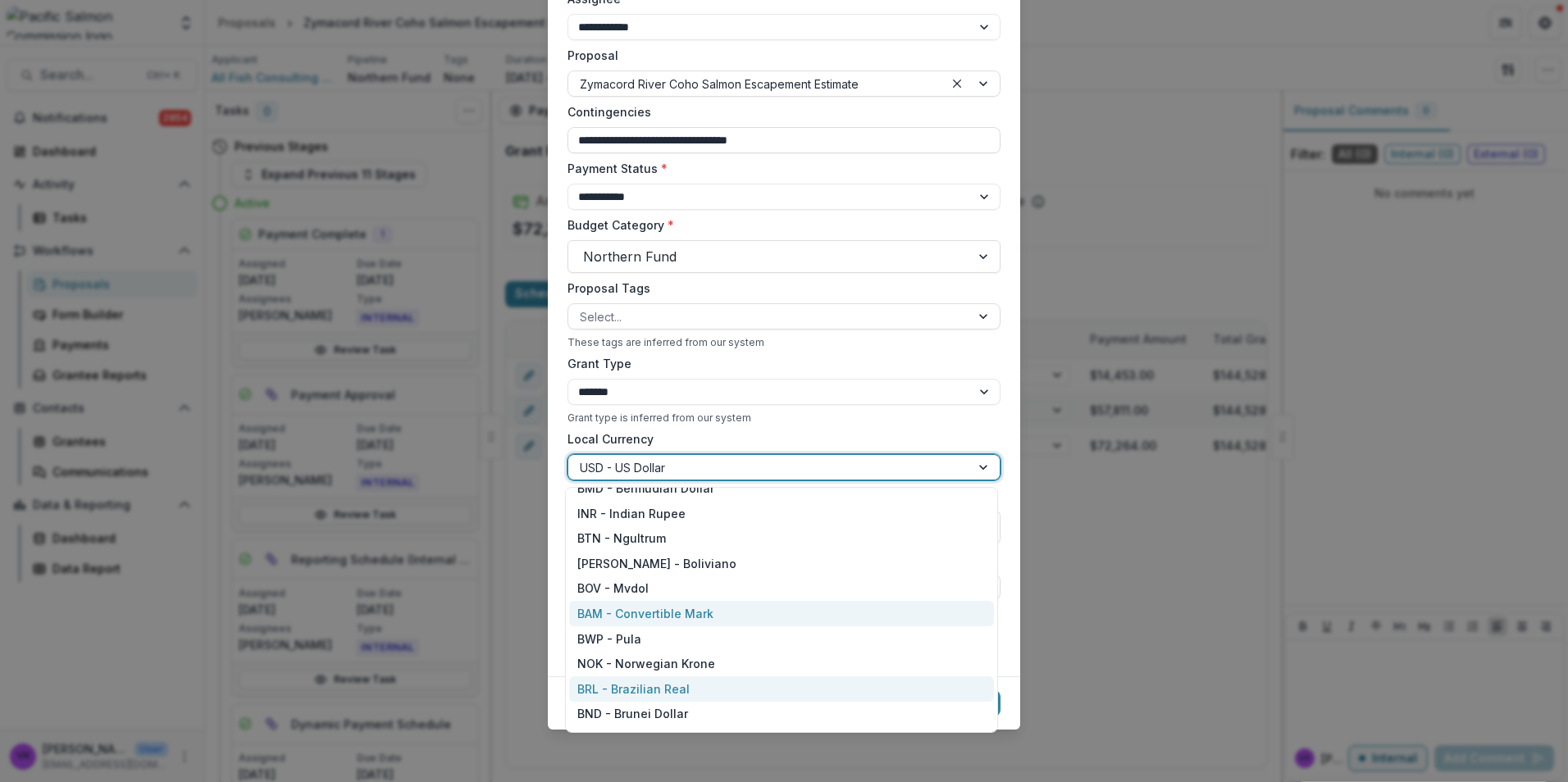
scroll to position [738, 0]
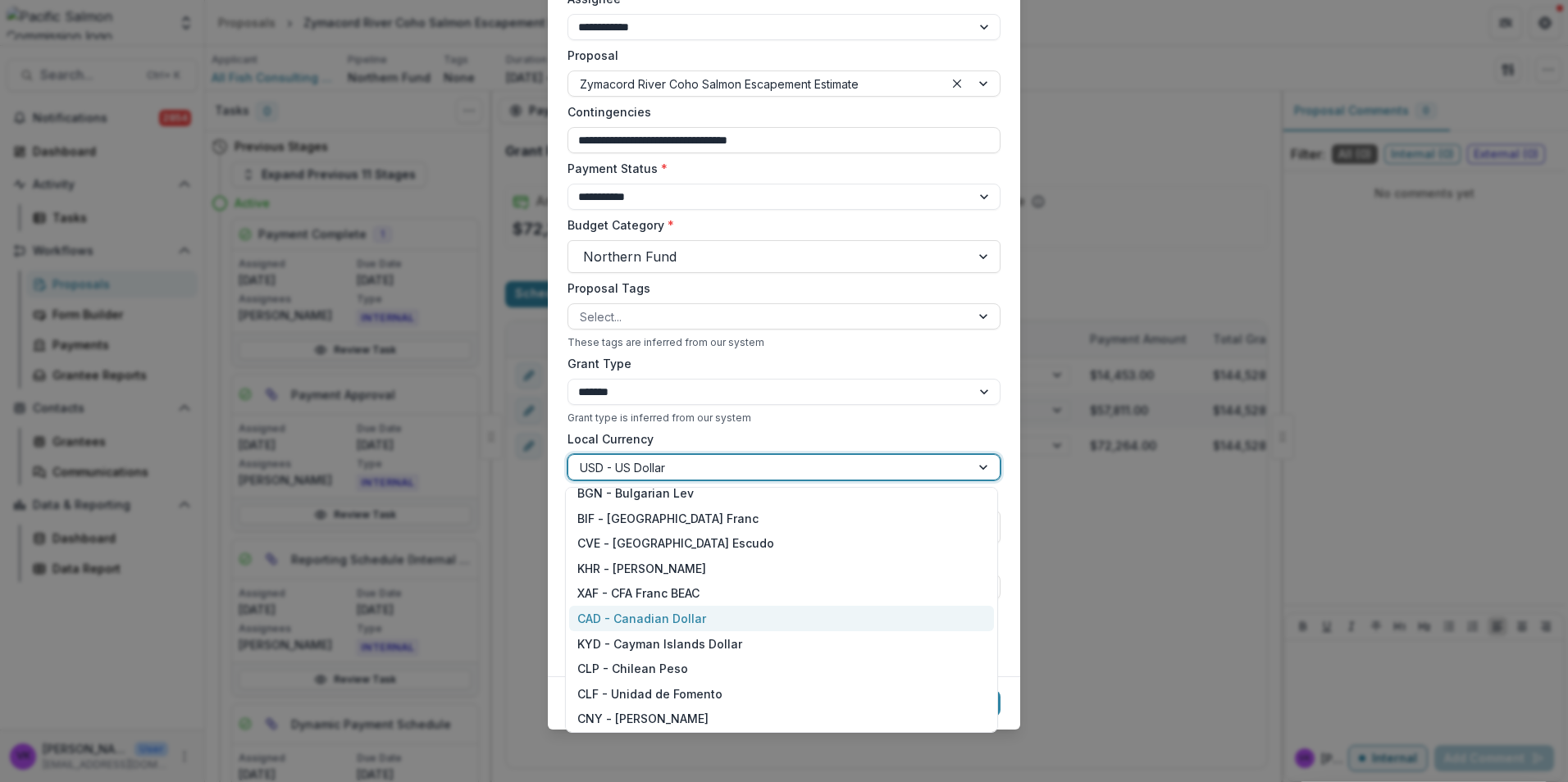
click at [682, 620] on div "CAD - Canadian Dollar" at bounding box center [781, 618] width 425 height 25
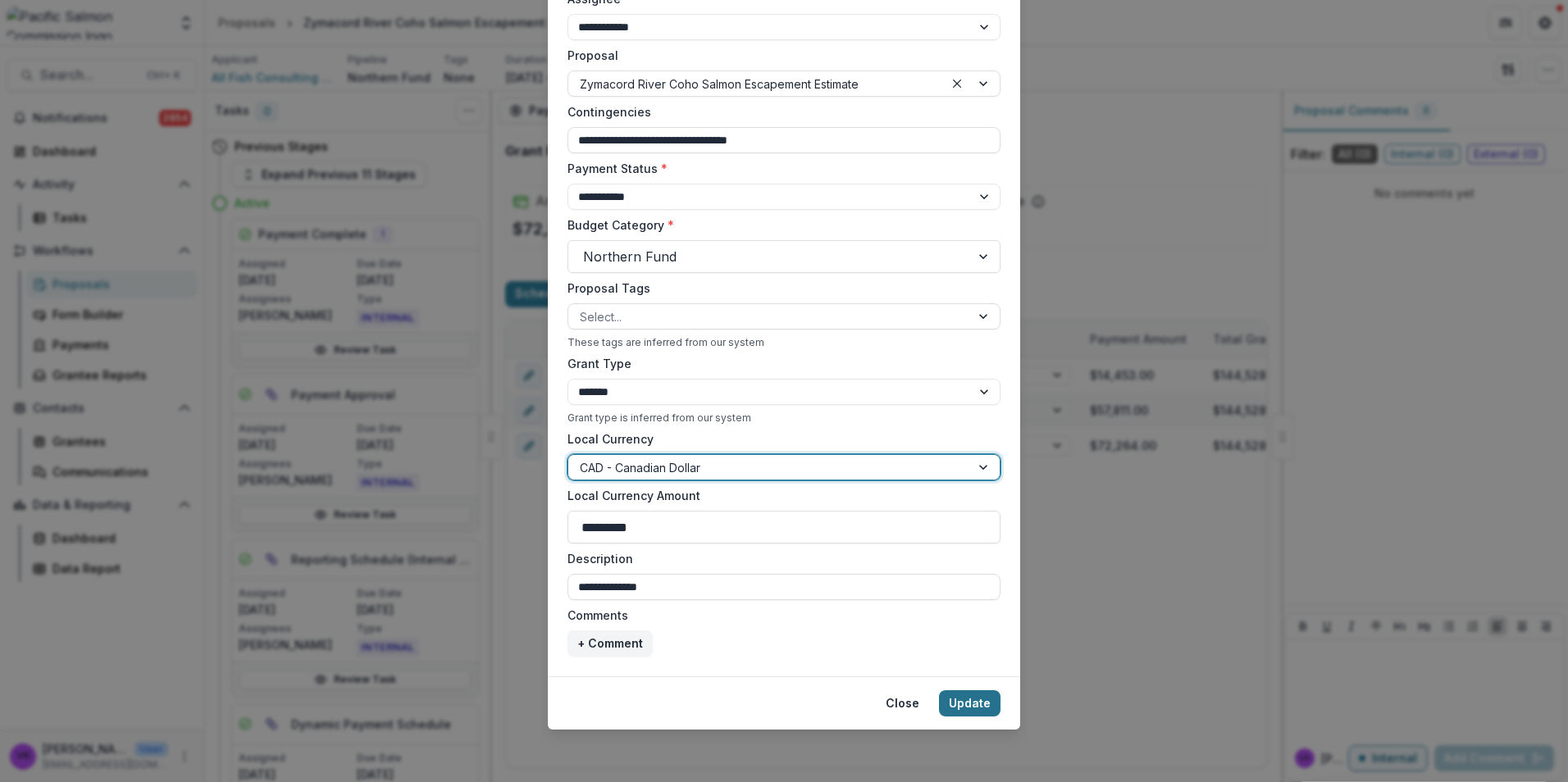
click at [966, 700] on button "Update" at bounding box center [970, 703] width 61 height 26
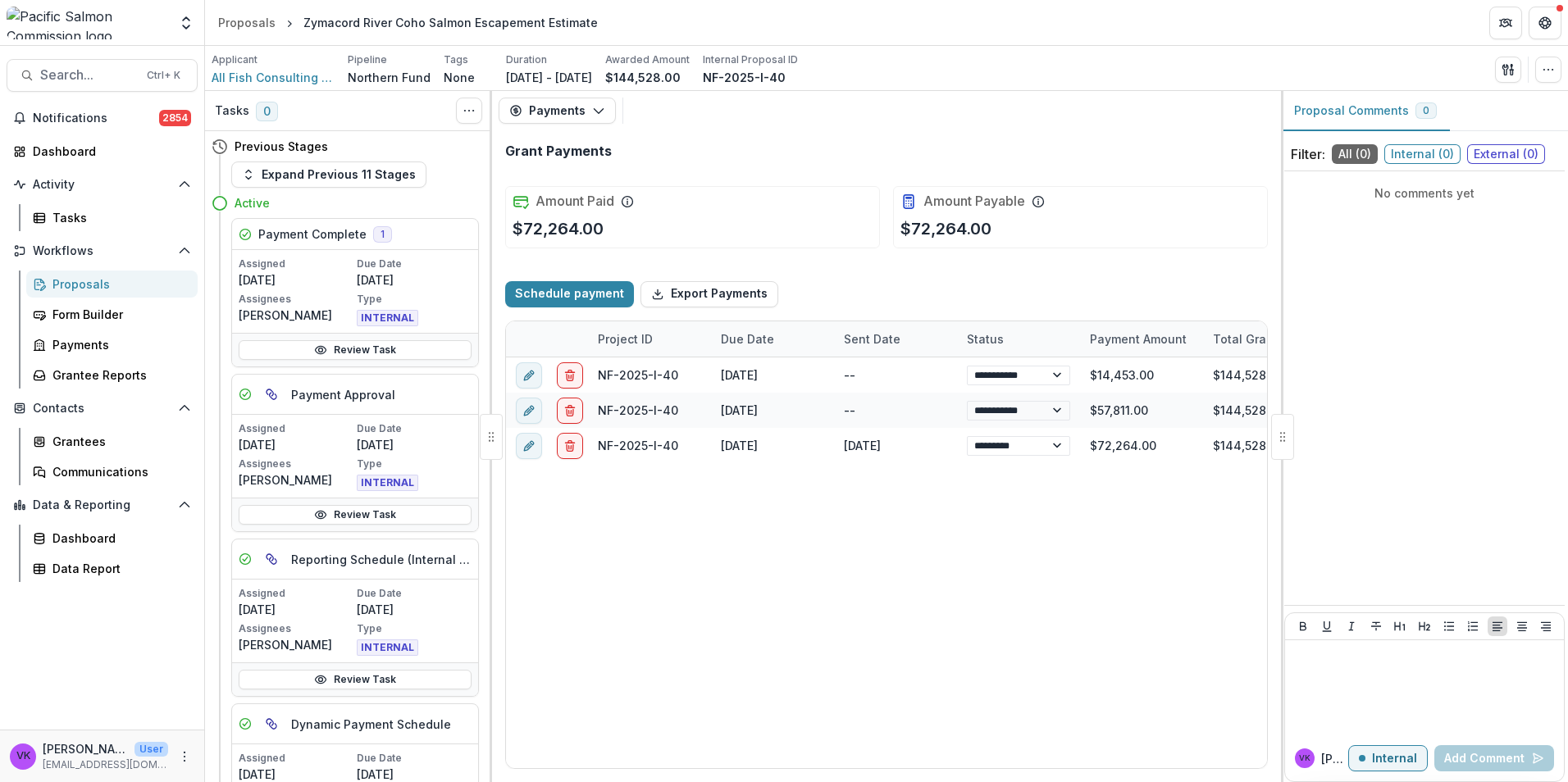
type input "*******"
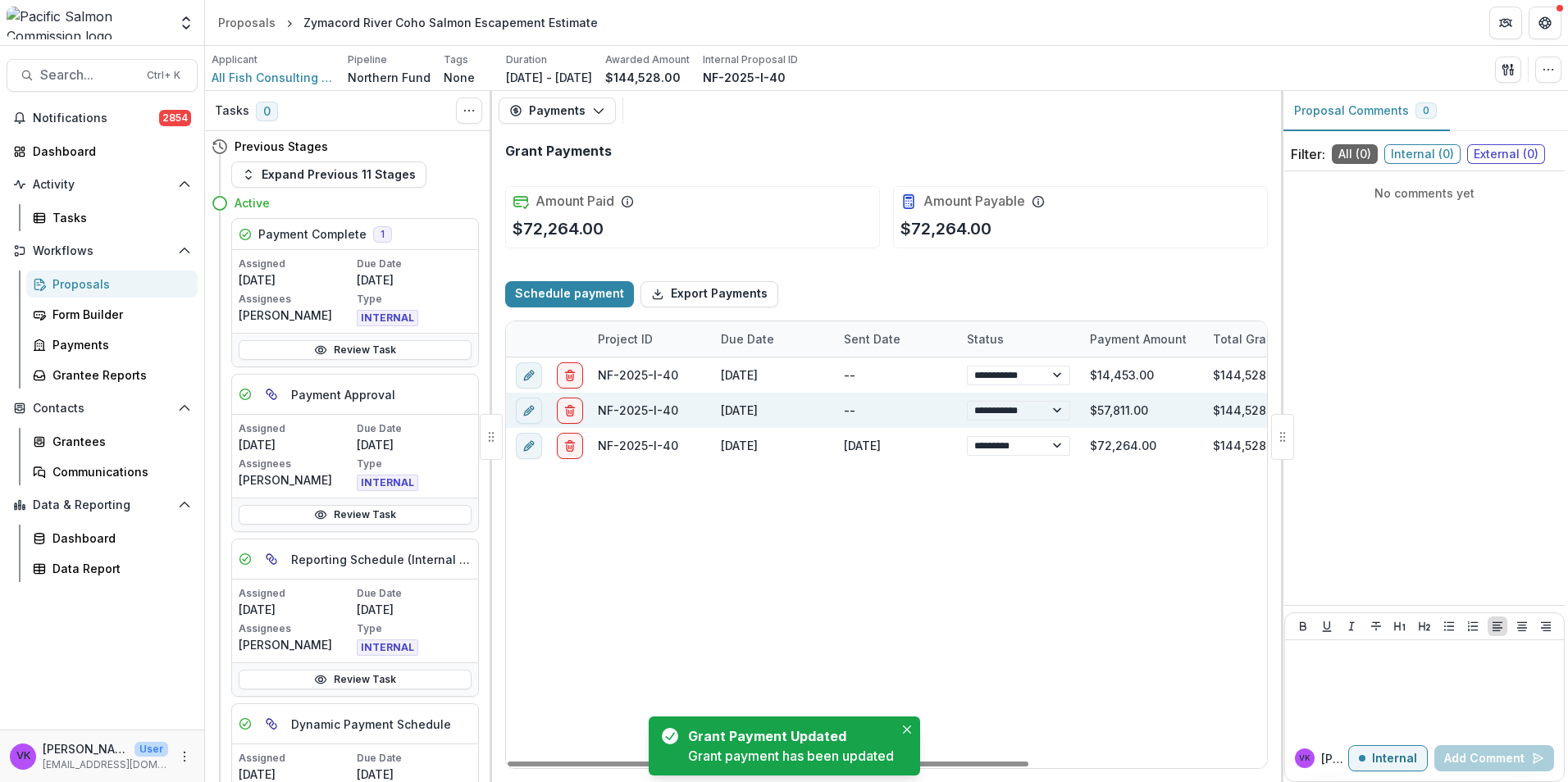
select select "****"
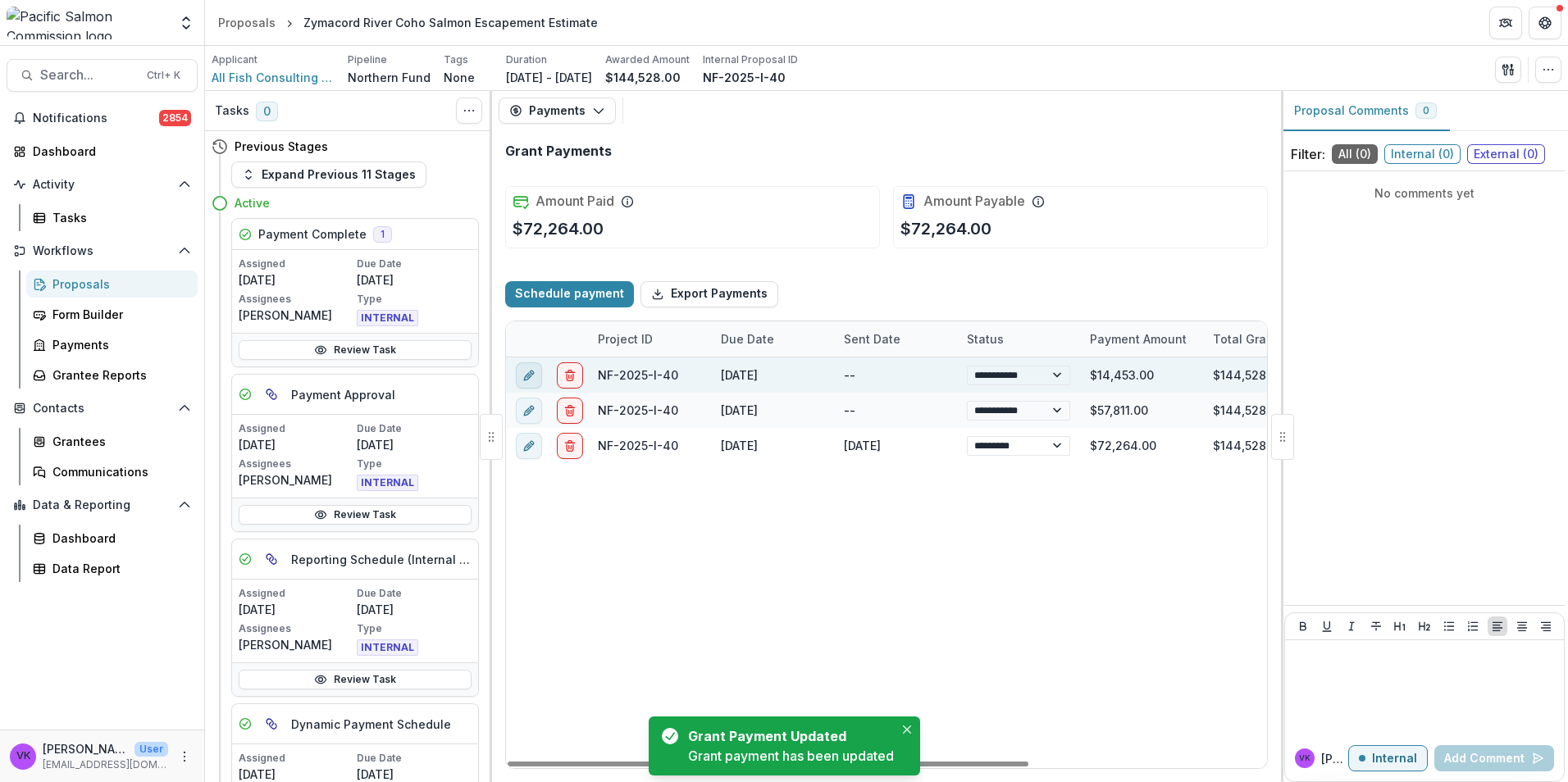
click at [522, 378] on button "edit" at bounding box center [529, 374] width 26 height 26
select select "**********"
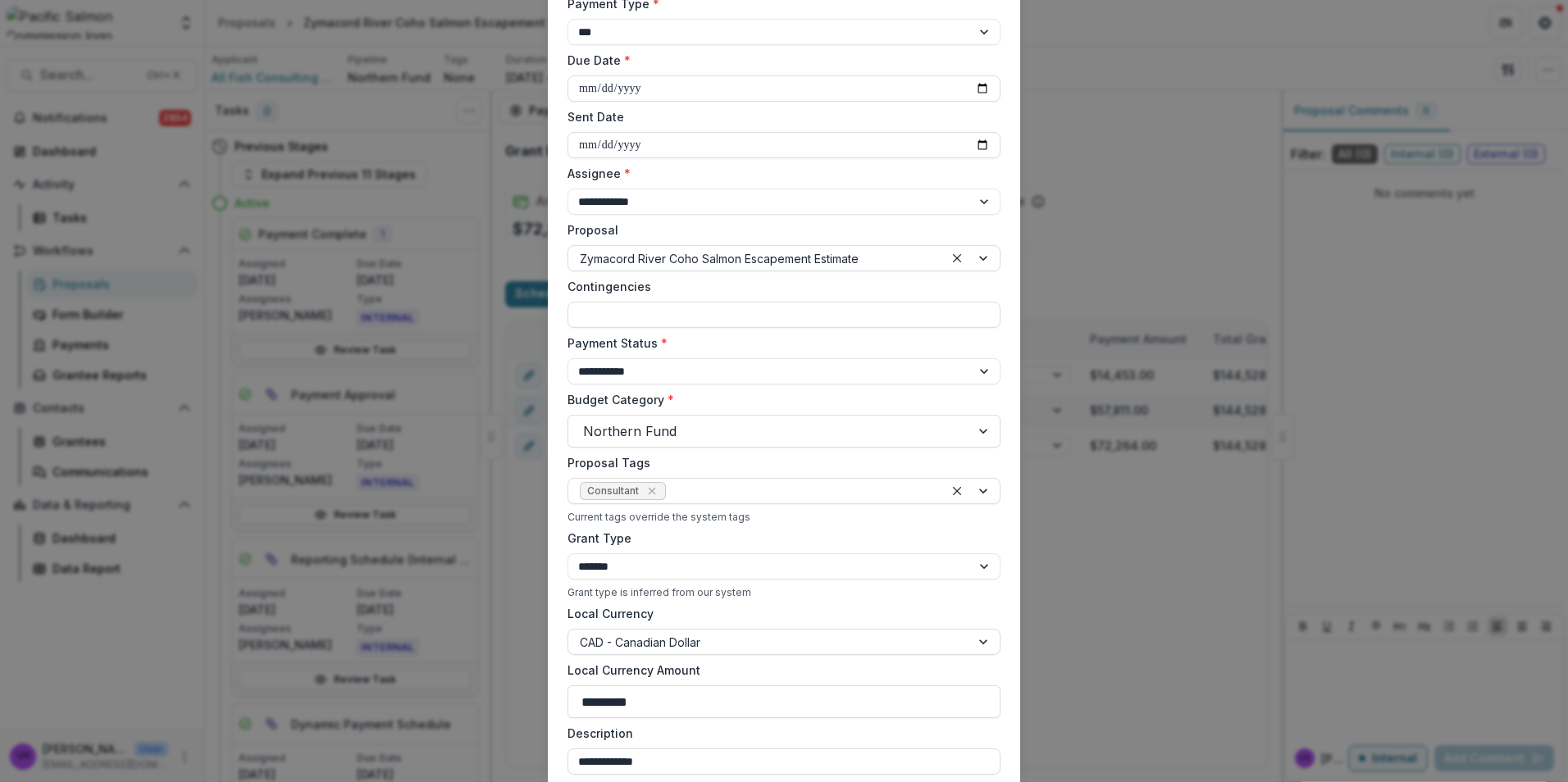
scroll to position [328, 0]
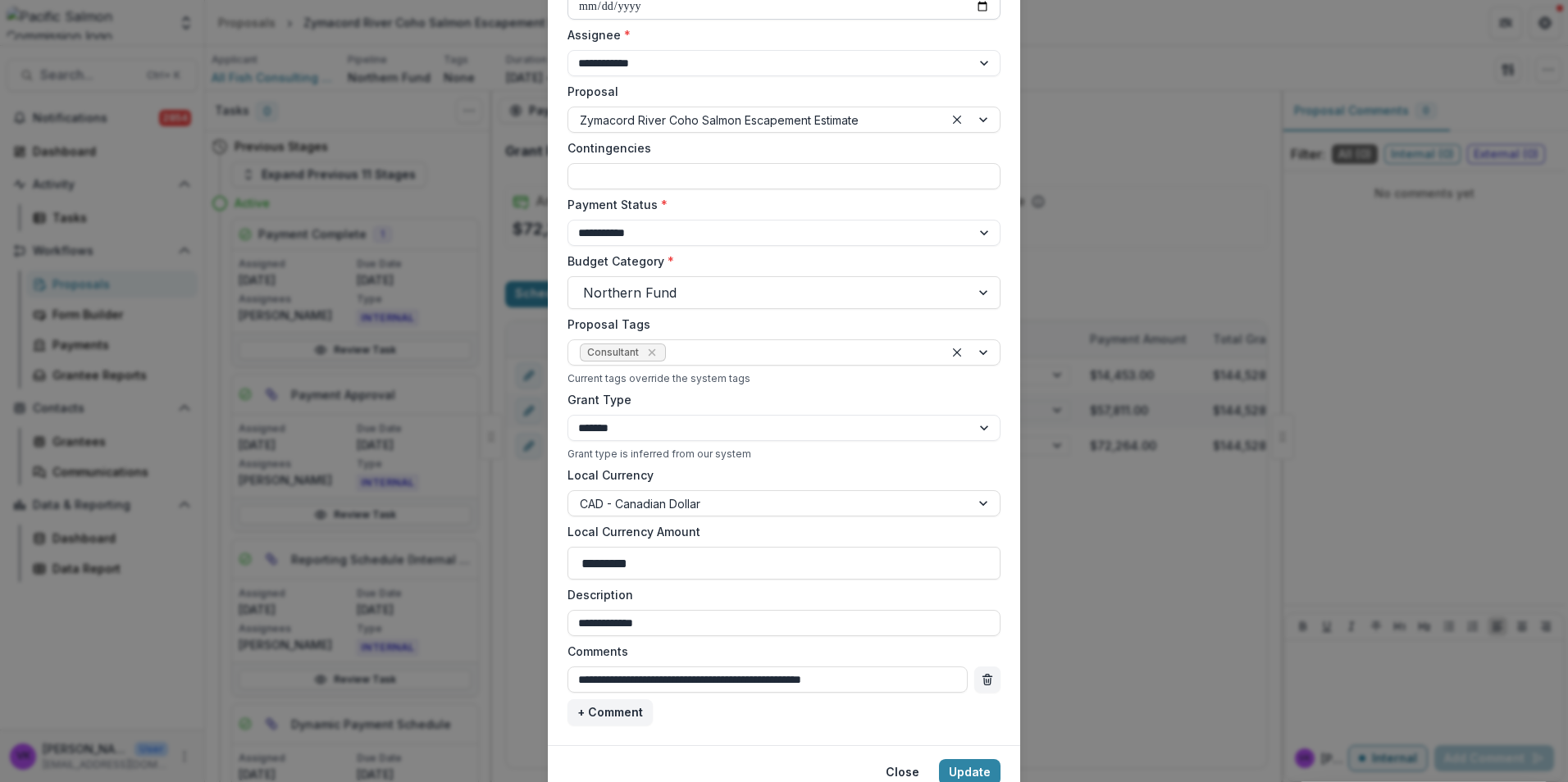
click at [980, 10] on input "Sent Date" at bounding box center [784, 6] width 433 height 26
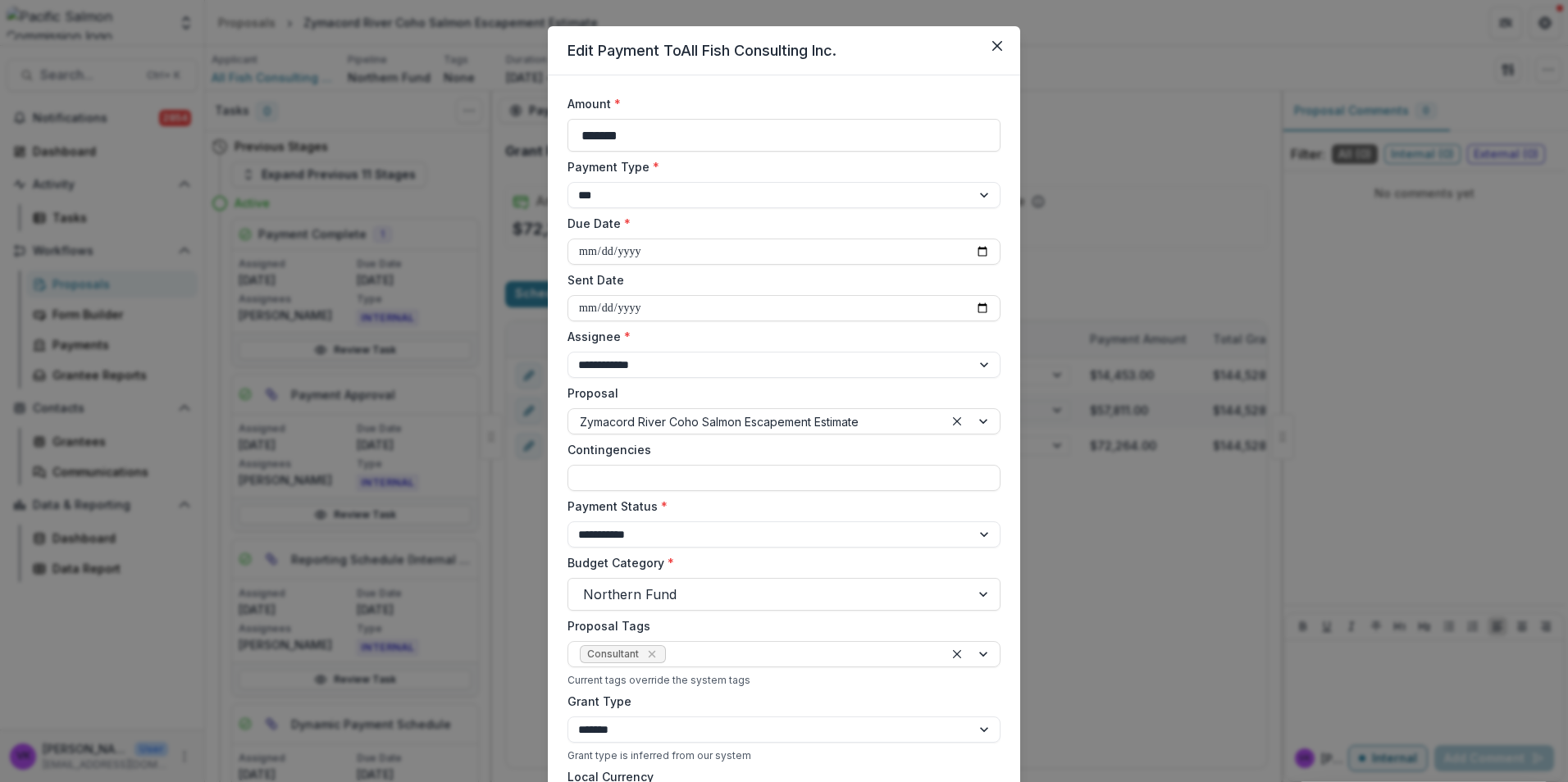
scroll to position [0, 0]
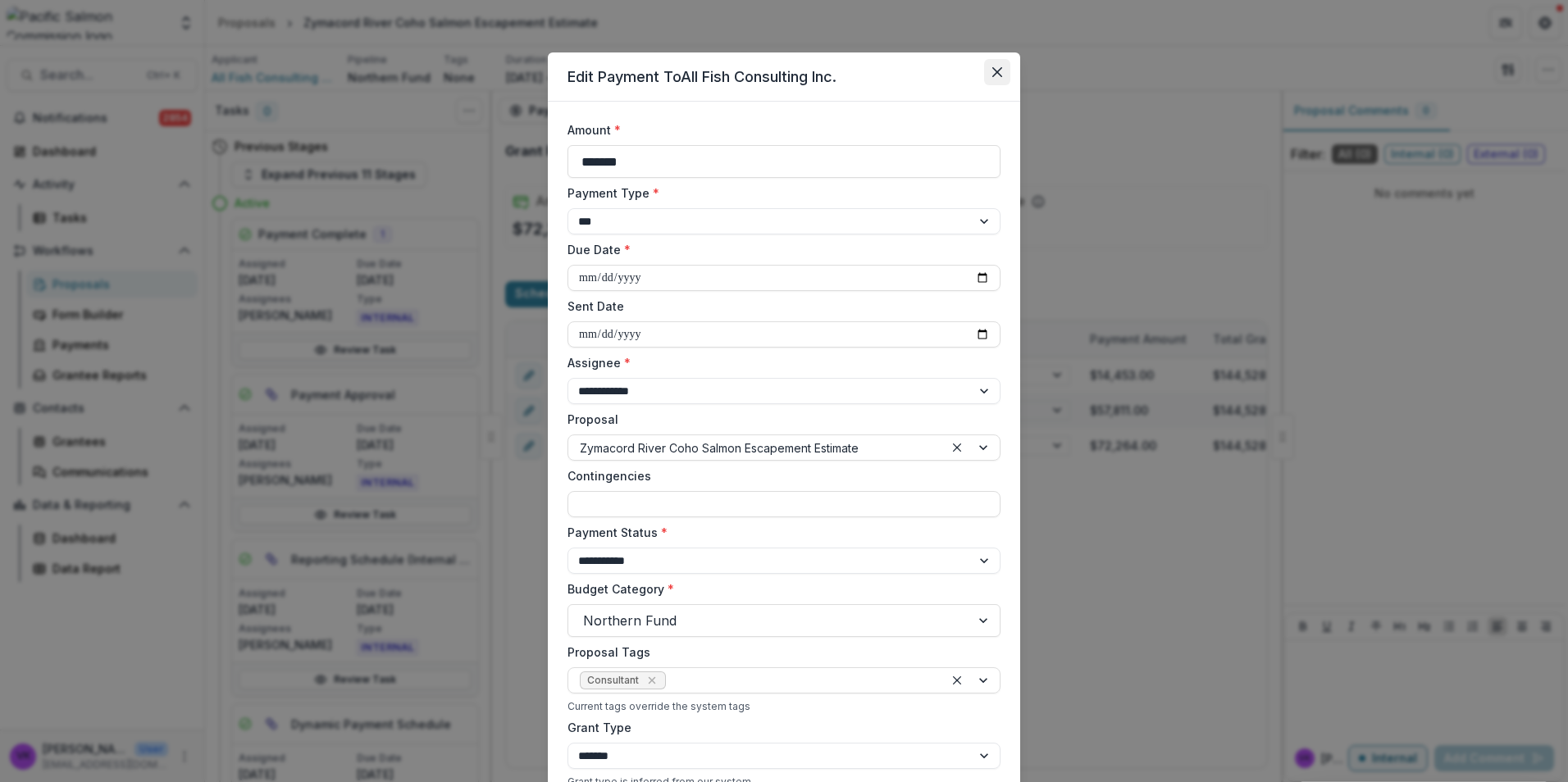
click at [993, 69] on icon "Close" at bounding box center [998, 72] width 10 height 10
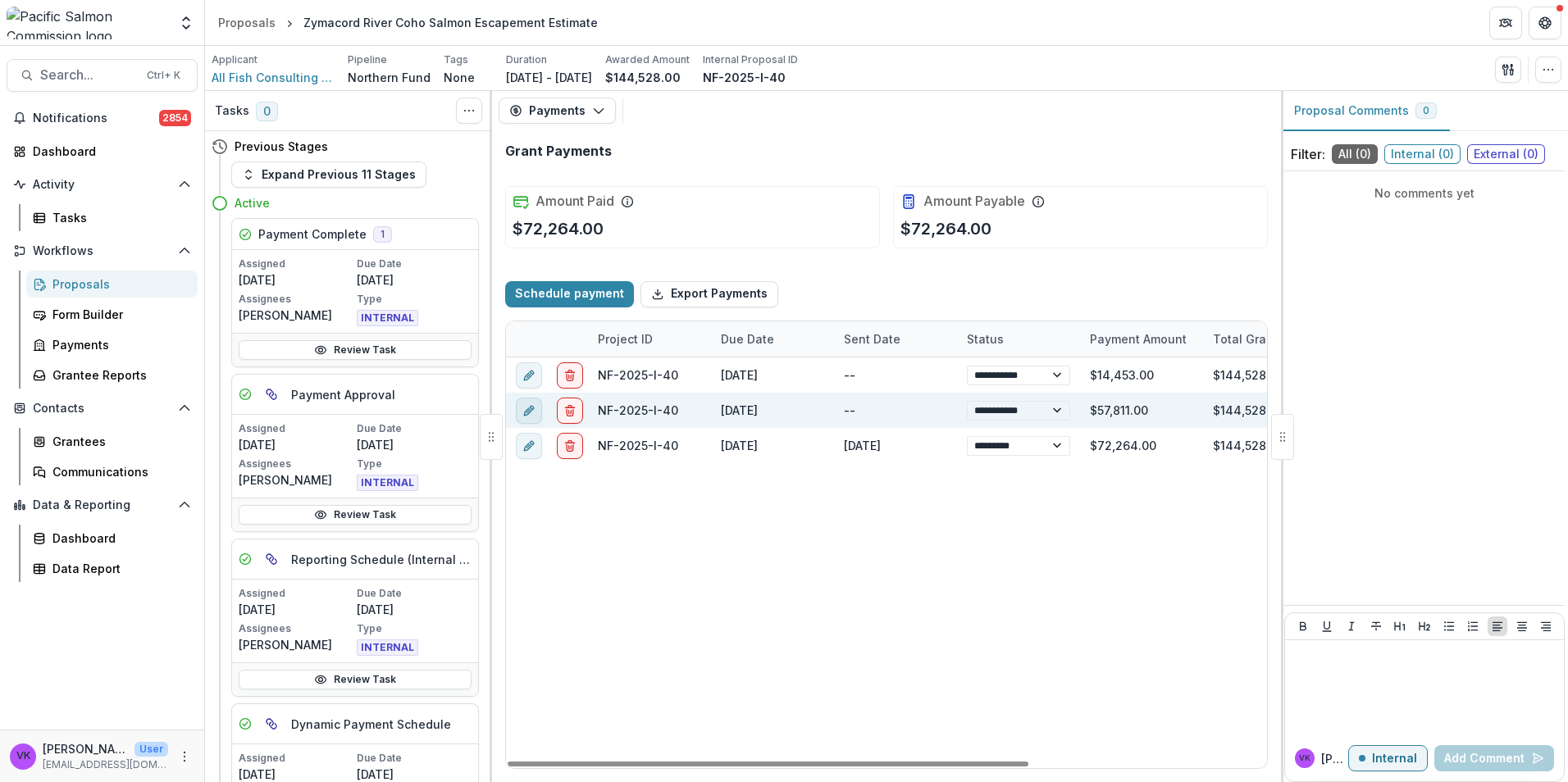
click at [521, 419] on button "edit" at bounding box center [529, 410] width 26 height 26
select select "**********"
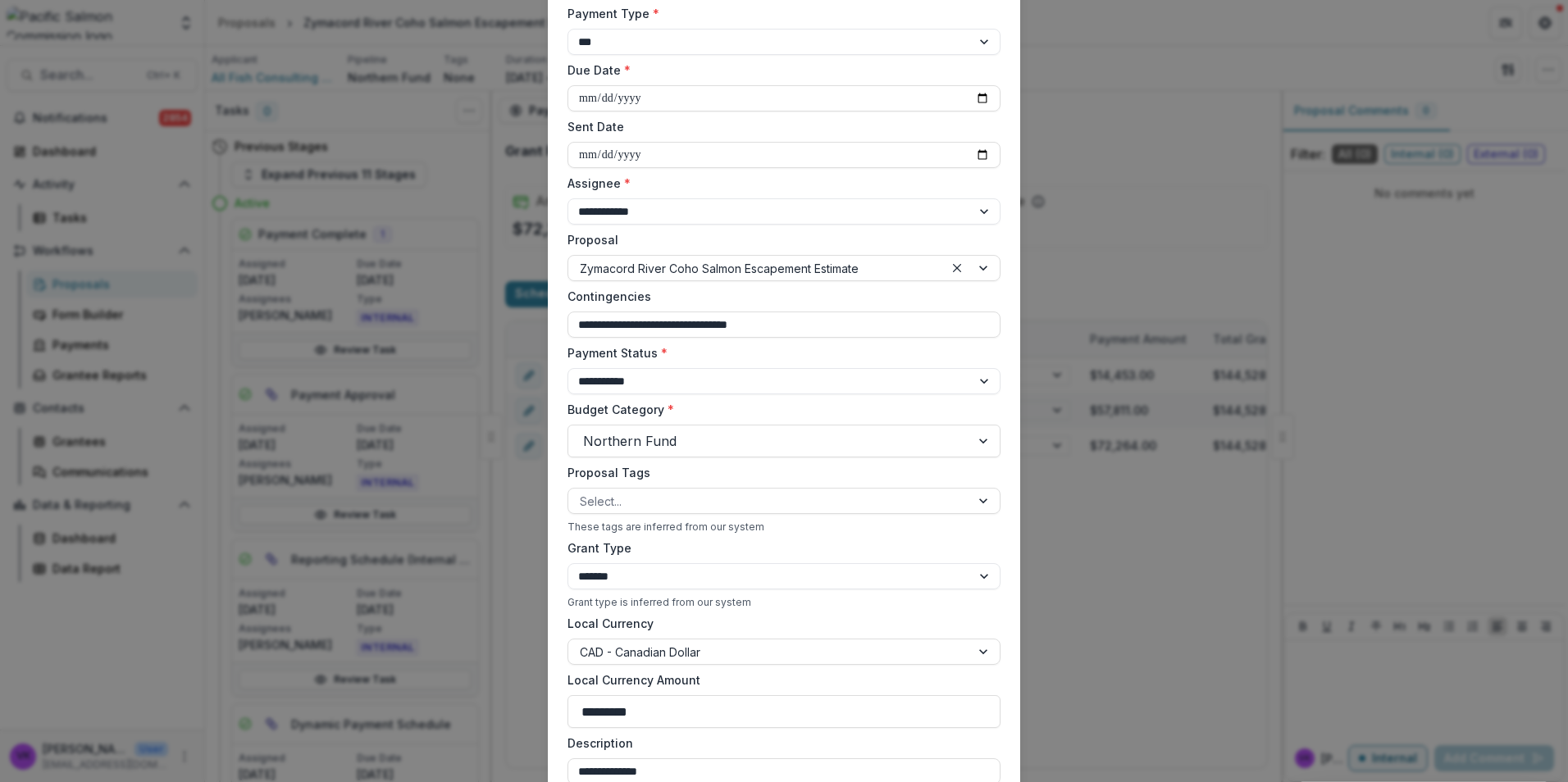
scroll to position [364, 0]
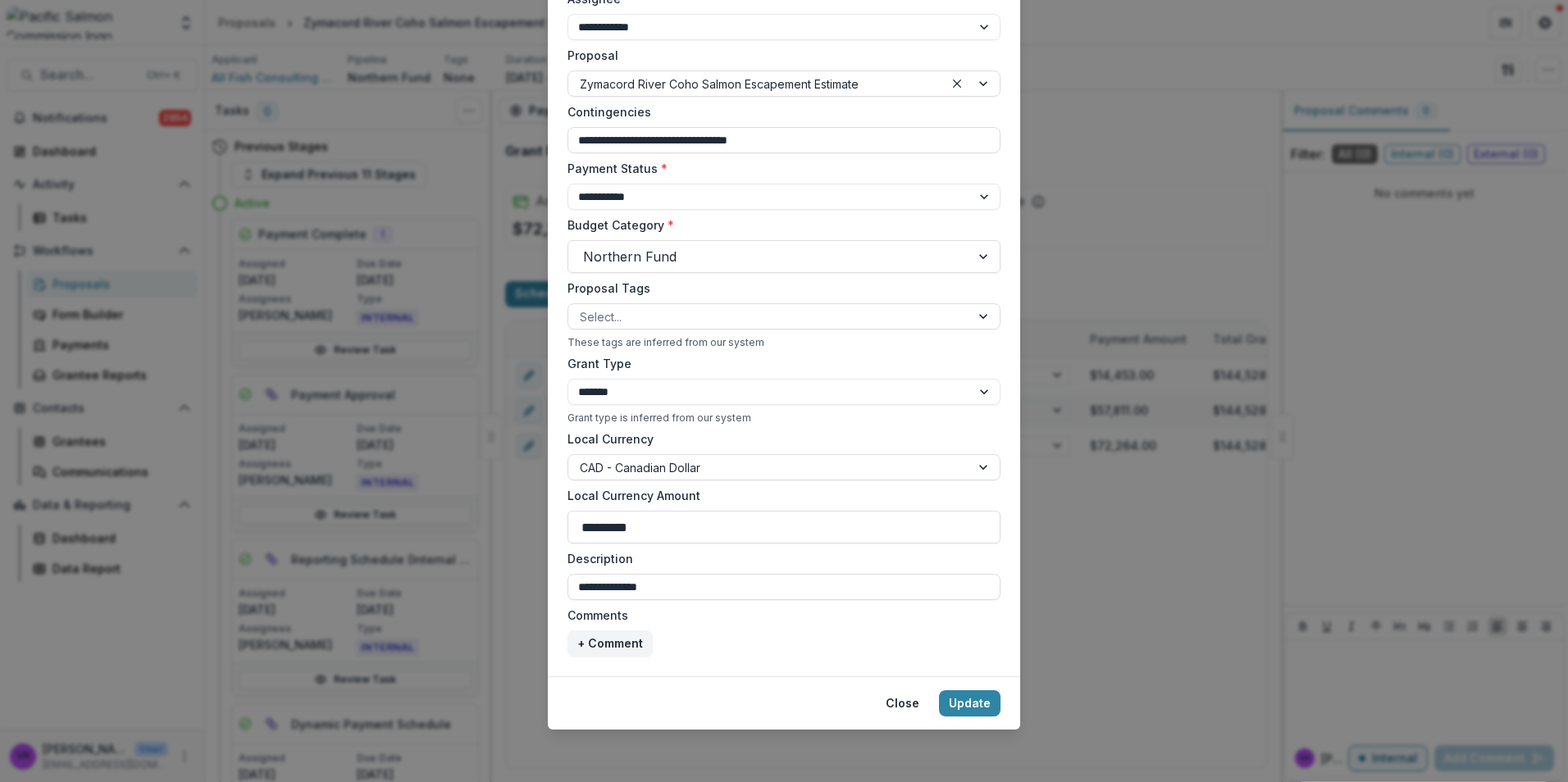
click at [983, 700] on button "Update" at bounding box center [970, 703] width 61 height 26
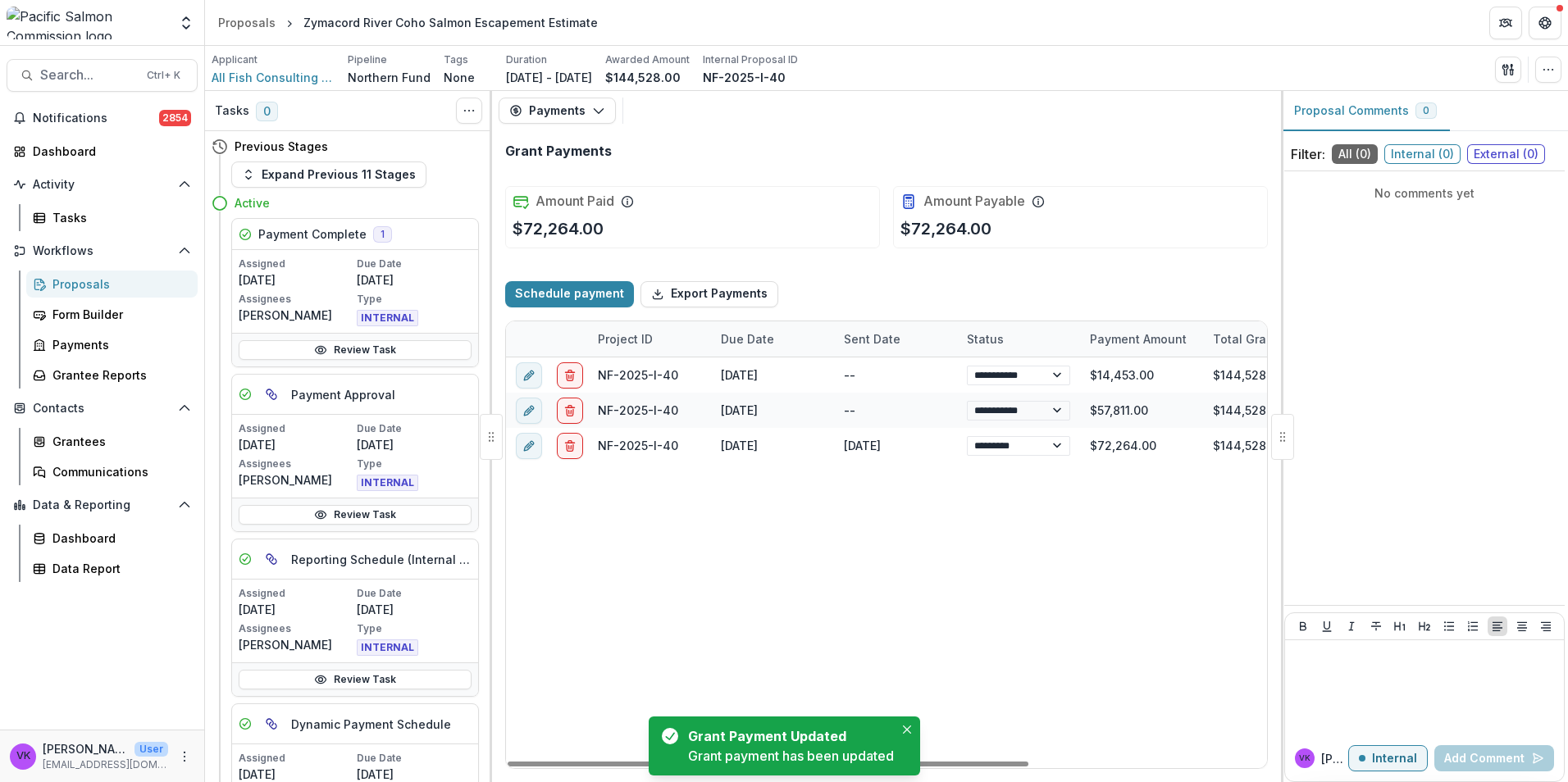
select select "****"
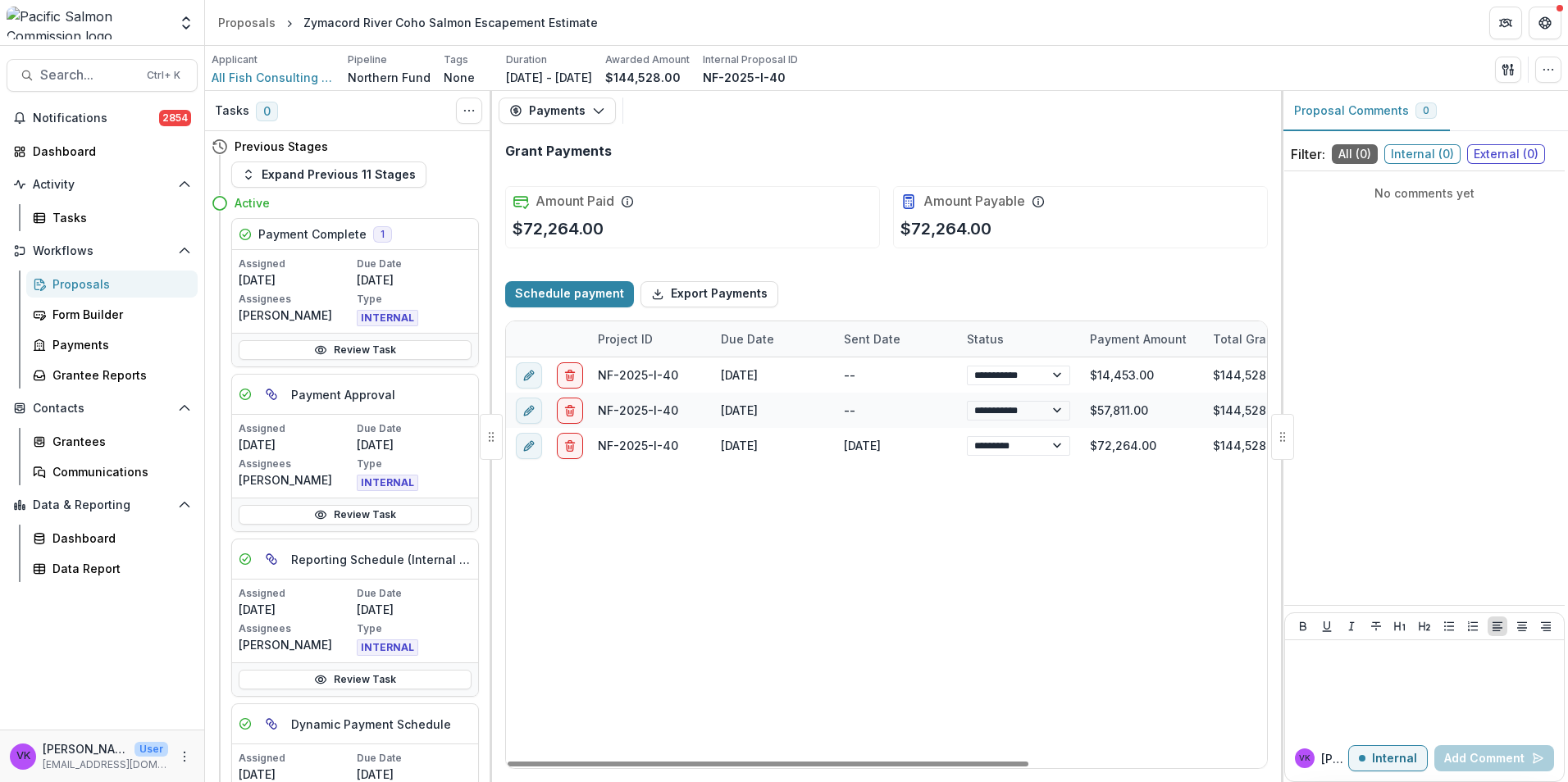
select select "****"
click at [89, 286] on div "Proposals" at bounding box center [119, 284] width 132 height 17
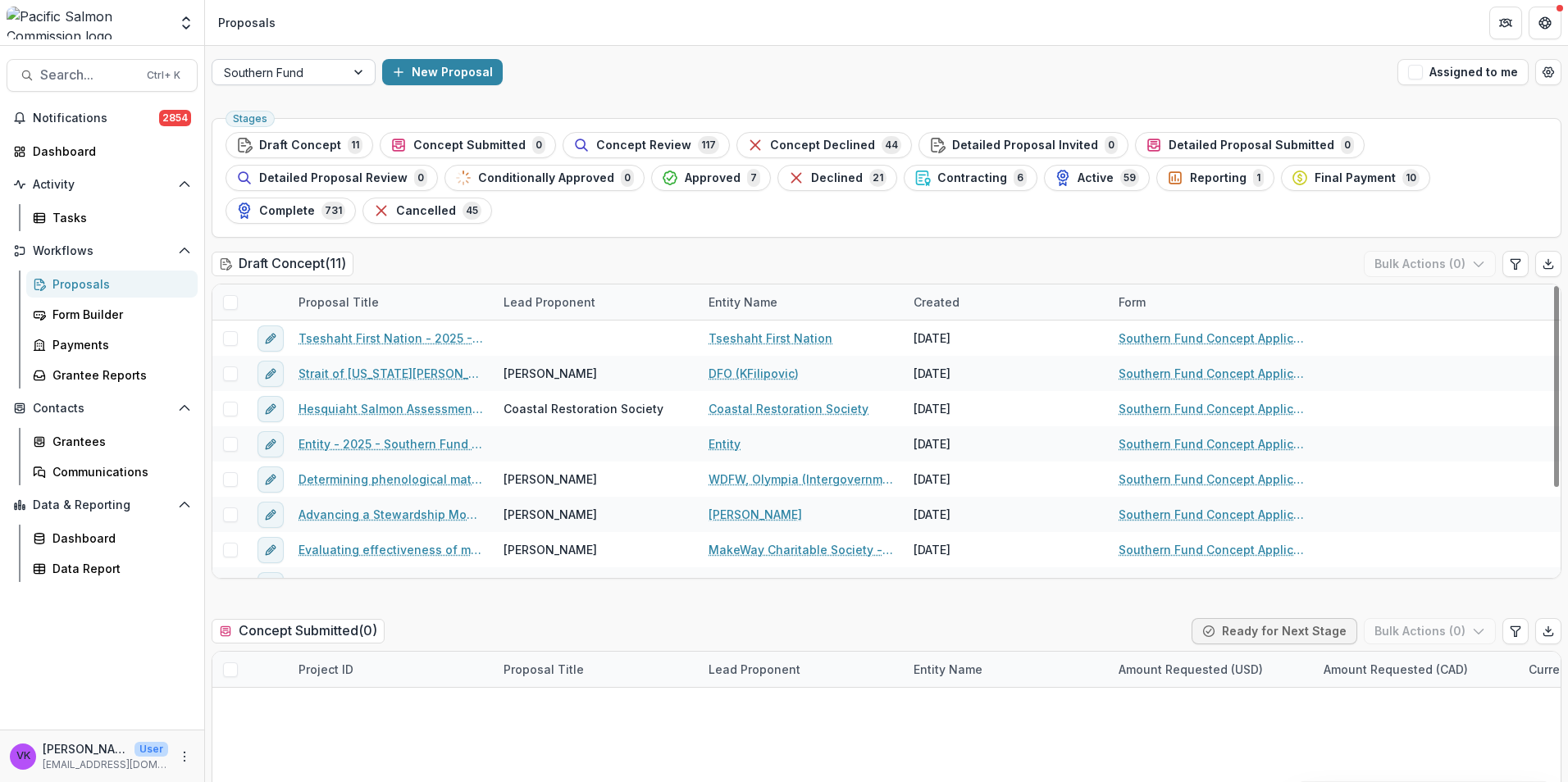
click at [356, 68] on div at bounding box center [360, 72] width 30 height 25
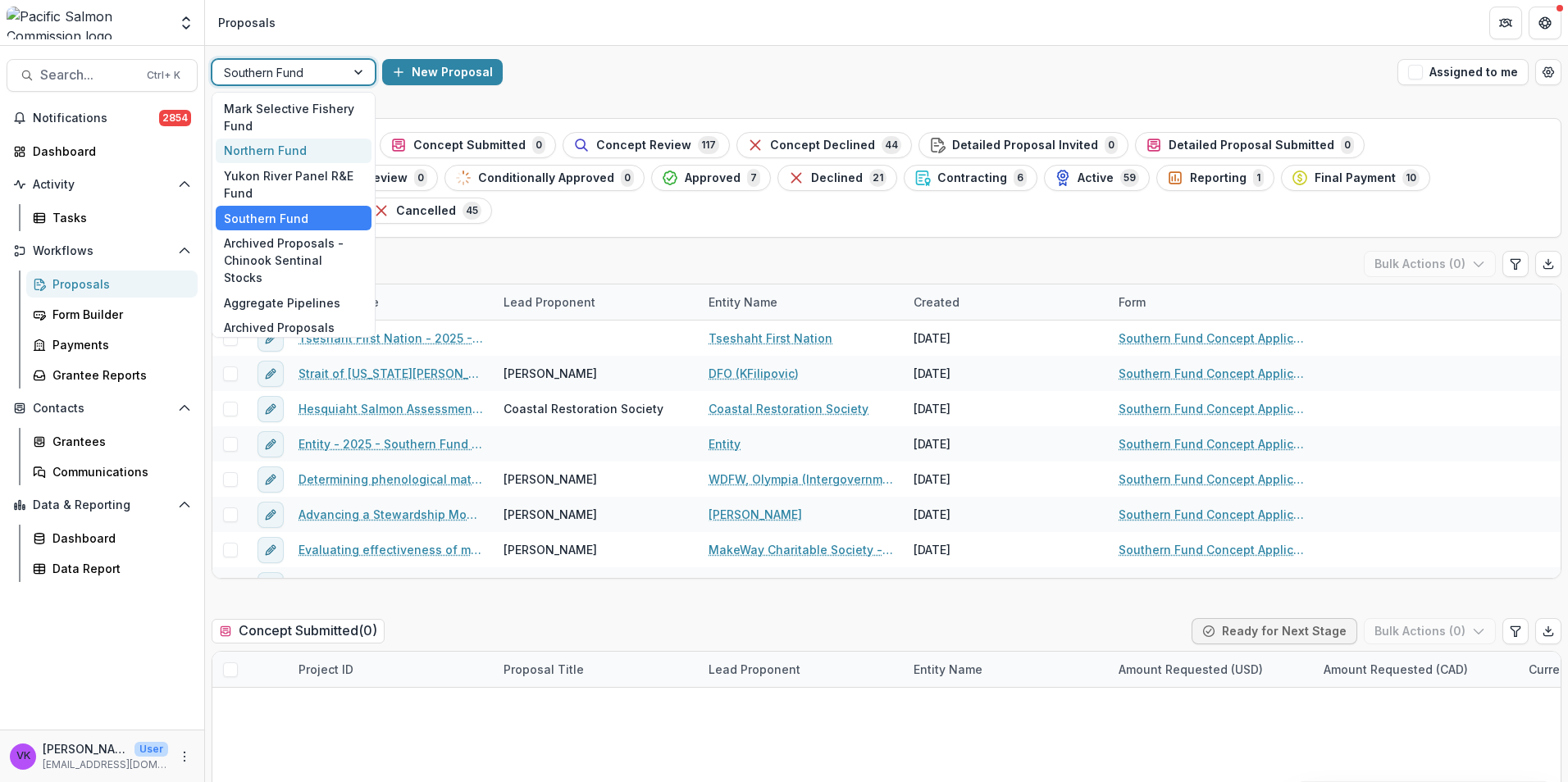
click at [298, 143] on div "Northern Fund" at bounding box center [294, 151] width 156 height 25
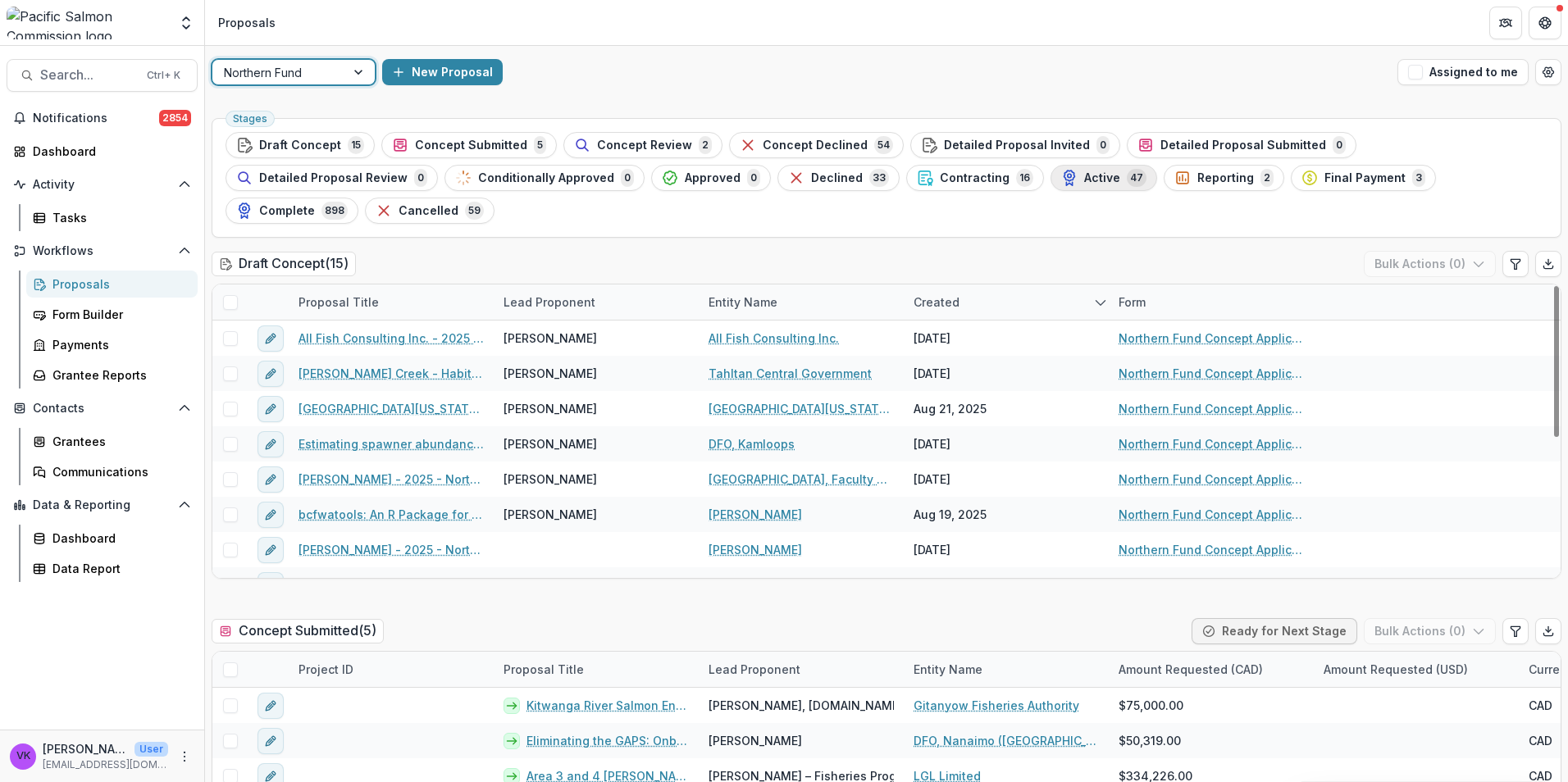
click at [1050, 166] on button "Active 47" at bounding box center [1104, 177] width 107 height 26
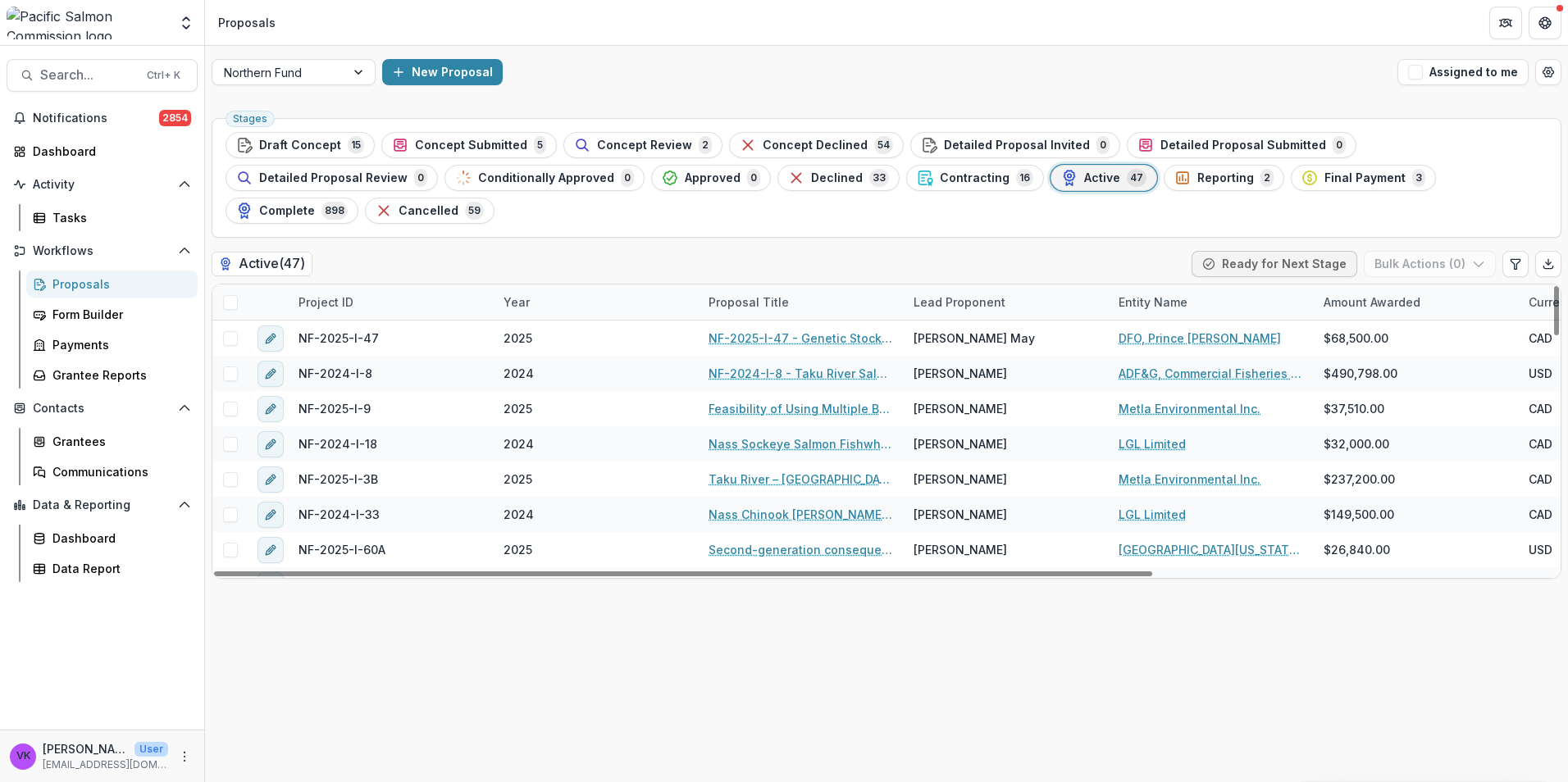
click at [376, 284] on div "Project ID" at bounding box center [391, 302] width 205 height 36
drag, startPoint x: 395, startPoint y: 305, endPoint x: 434, endPoint y: 320, distance: 41.8
click at [396, 304] on input at bounding box center [390, 306] width 197 height 26
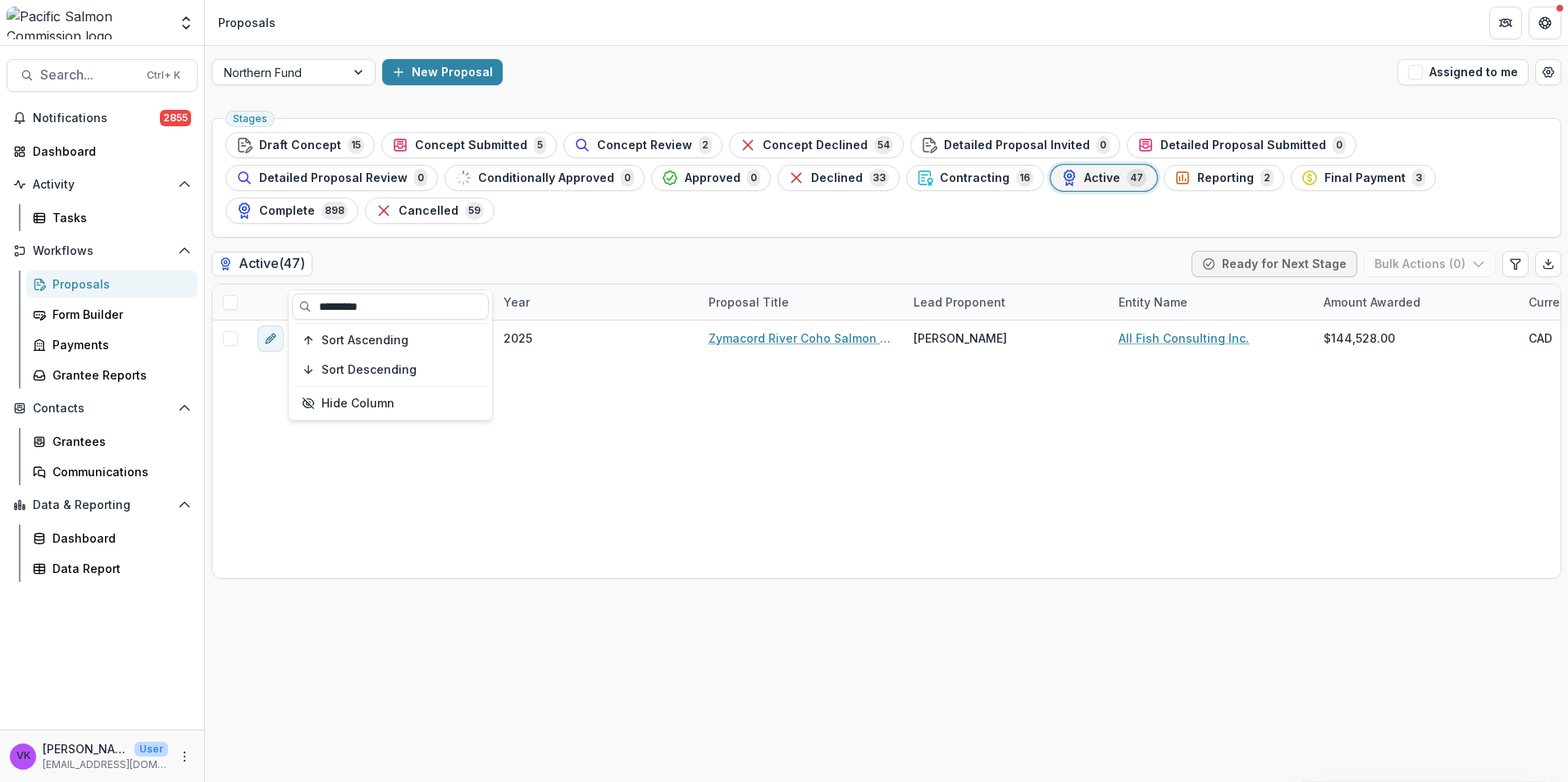
type input "*********"
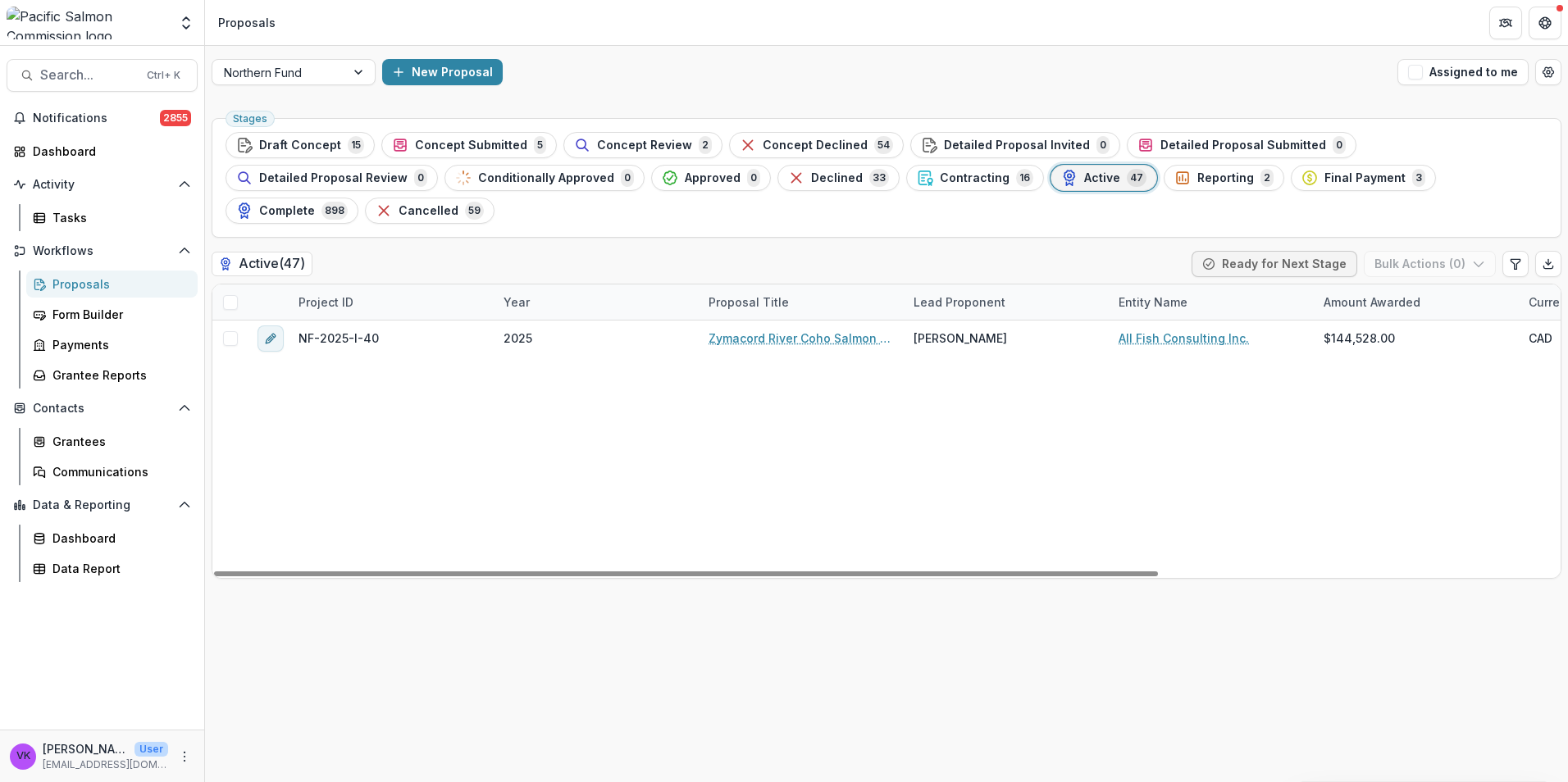
drag, startPoint x: 976, startPoint y: 483, endPoint x: 725, endPoint y: 383, distance: 270.2
click at [974, 481] on div "NF-2025-I-40 2025 Zymacord River Coho Salmon Escapement Estimate Laura K. Elmer…" at bounding box center [1173, 450] width 1922 height 258
drag, startPoint x: 231, startPoint y: 308, endPoint x: 670, endPoint y: 399, distance: 448.3
click at [232, 331] on span at bounding box center [230, 338] width 14 height 14
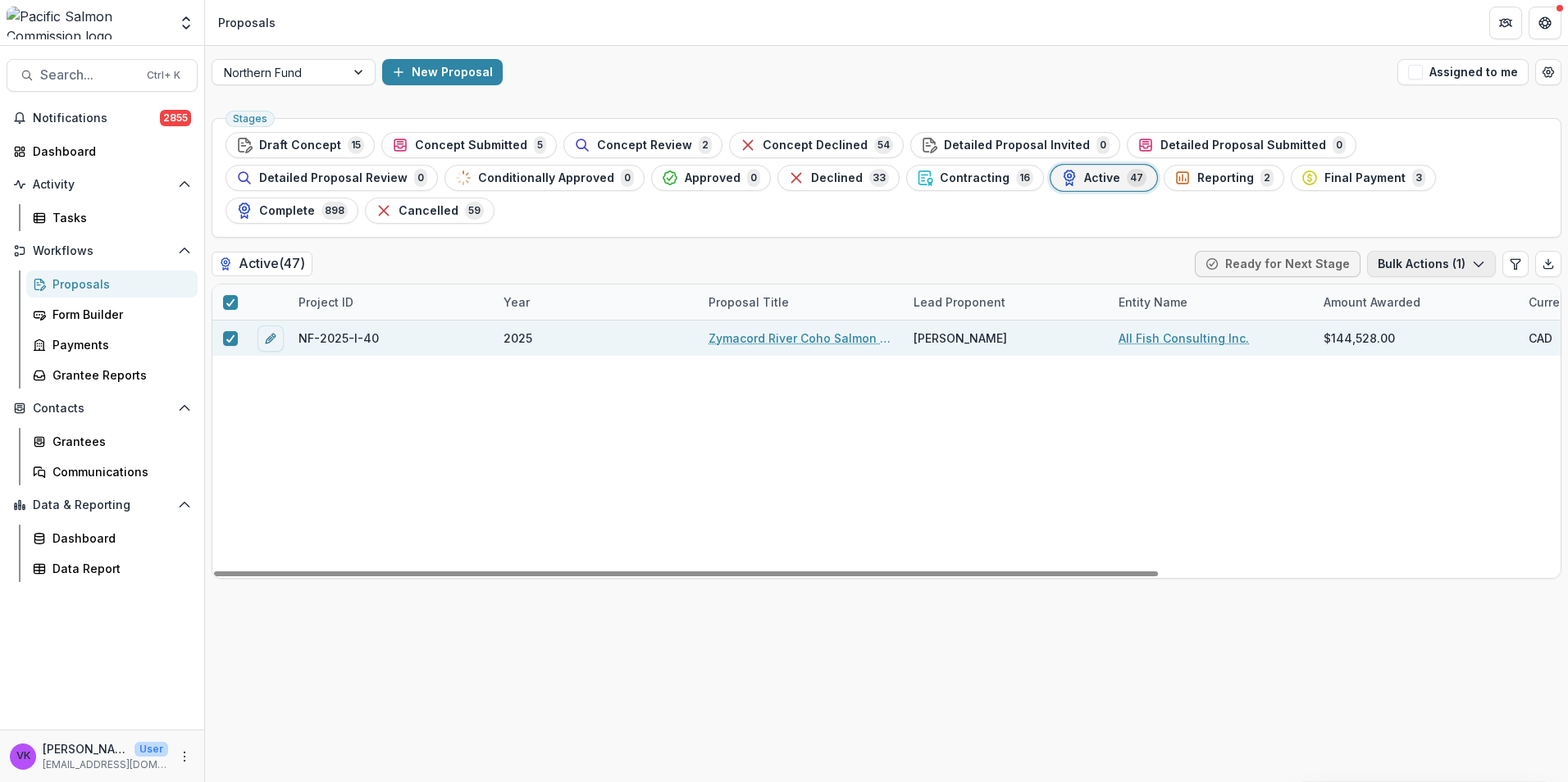
click at [1482, 258] on icon "button" at bounding box center [1478, 264] width 13 height 13
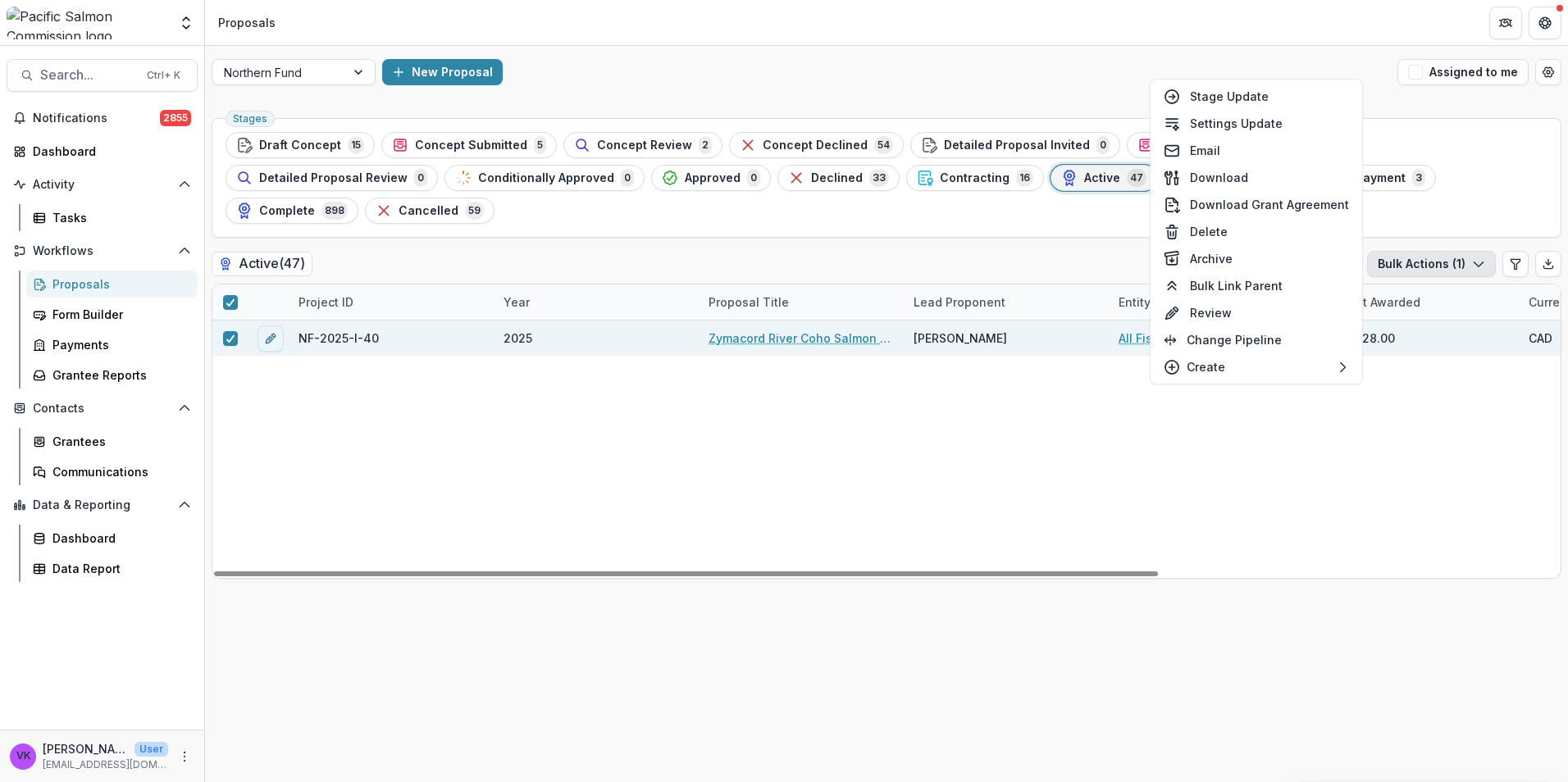
click at [1459, 480] on div "NF-2025-I-40 2025 Zymacord River Coho Salmon Escapement Estimate Laura K. Elmer…" at bounding box center [1173, 450] width 1922 height 258
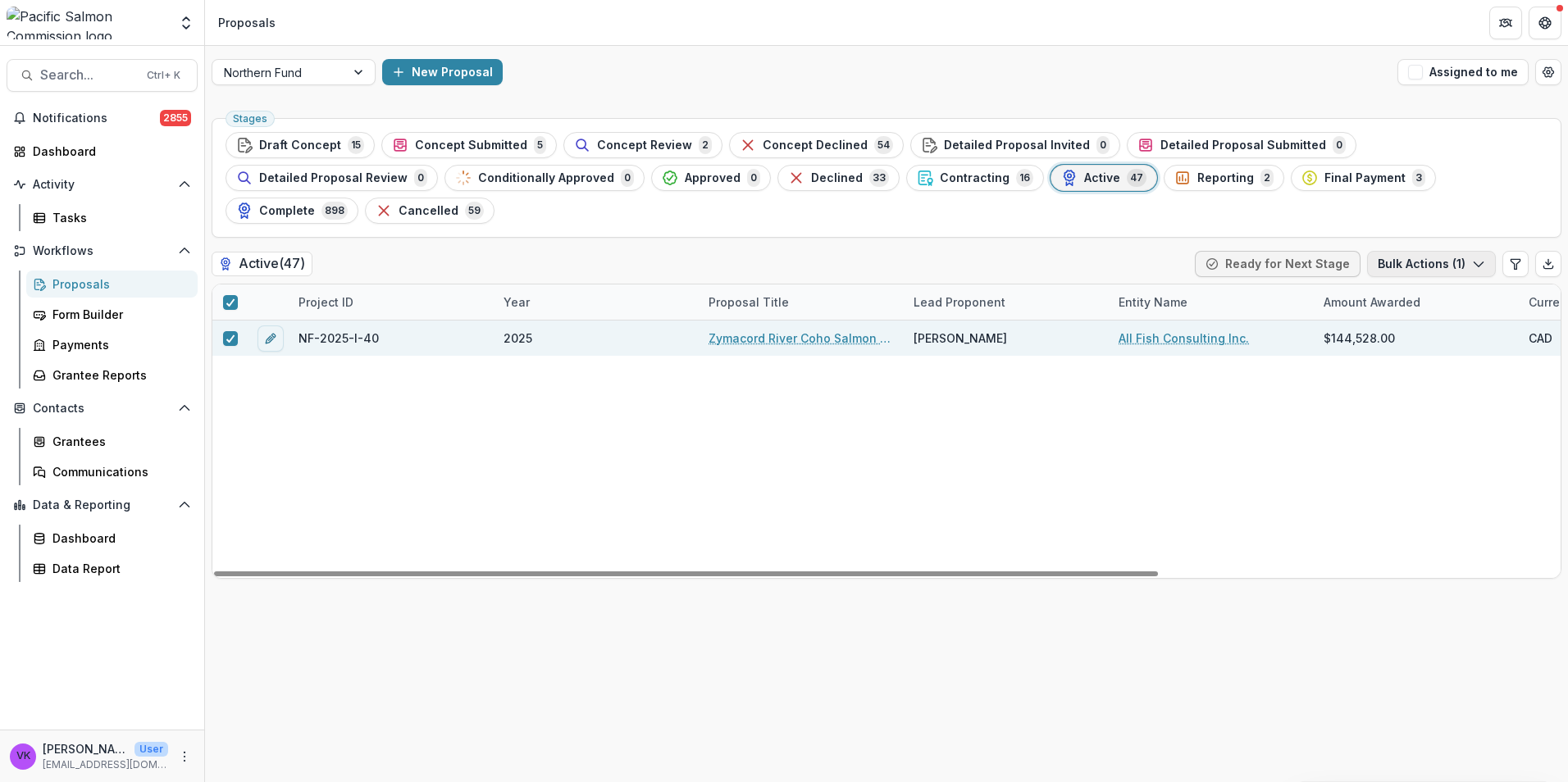
click at [1478, 258] on icon "button" at bounding box center [1478, 264] width 13 height 13
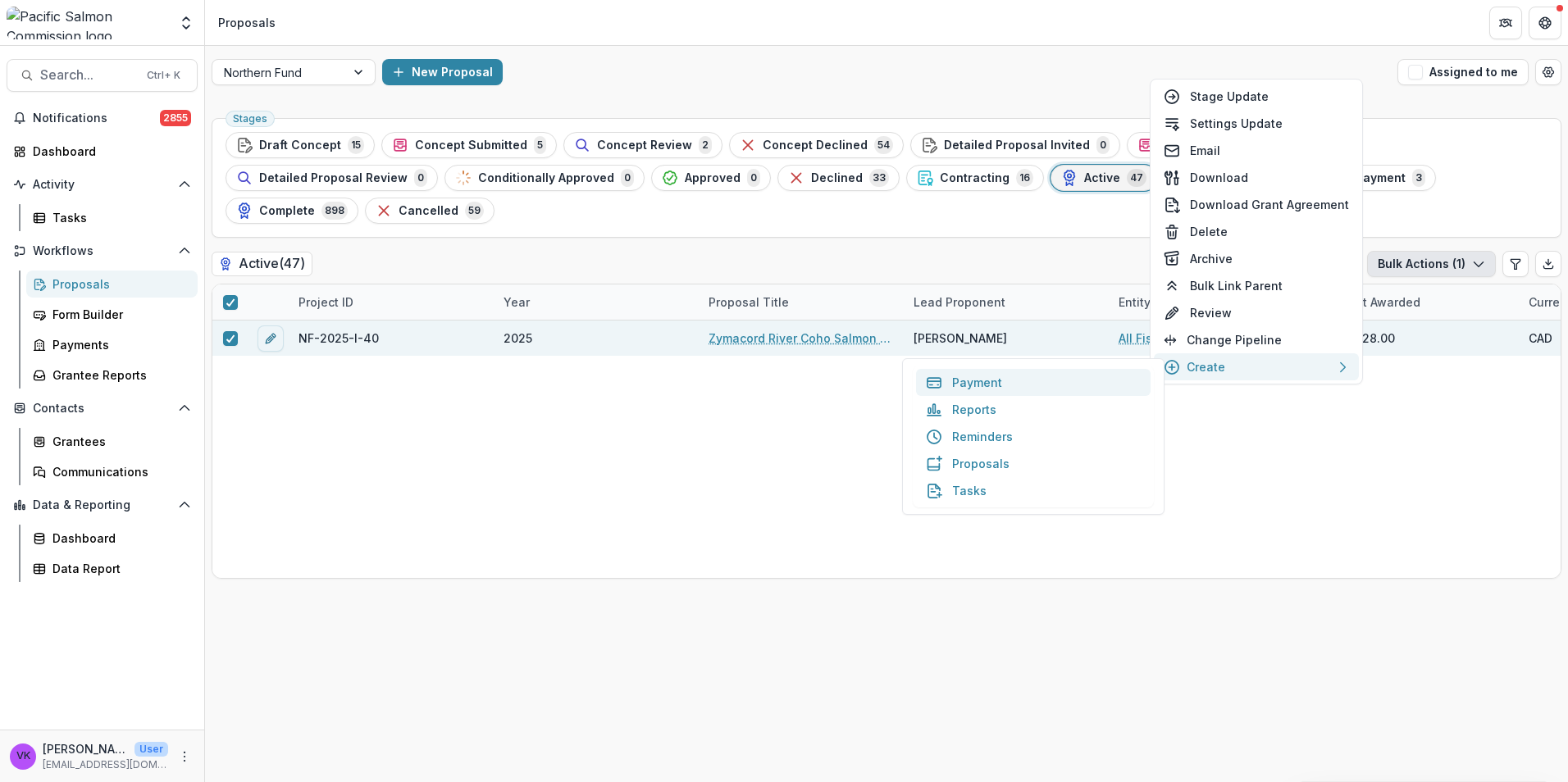
click at [980, 386] on button "Payment" at bounding box center [1033, 383] width 234 height 27
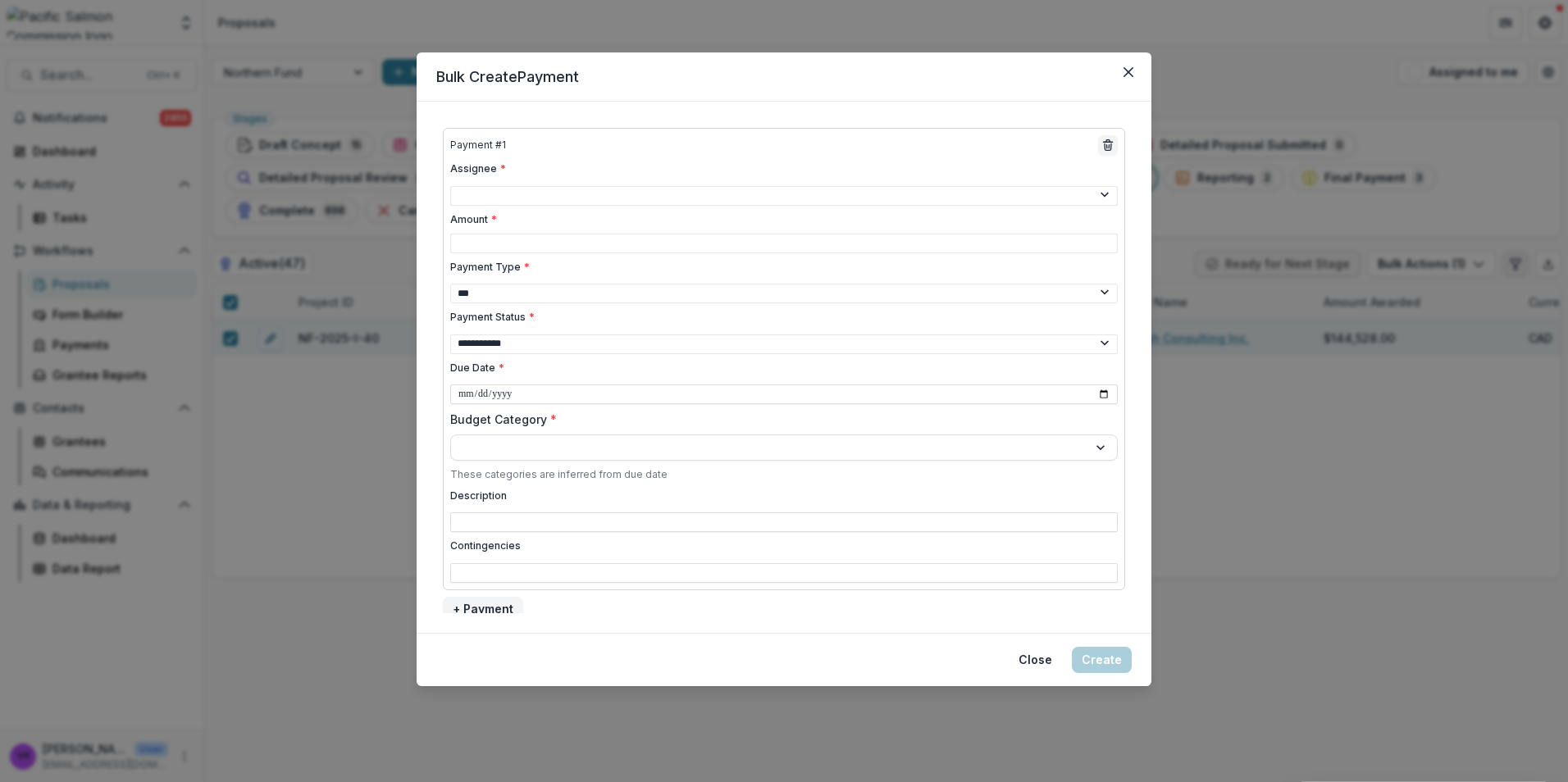
drag, startPoint x: 1121, startPoint y: 72, endPoint x: 1520, endPoint y: 226, distance: 427.7
click at [1121, 73] on button "Close" at bounding box center [1128, 72] width 26 height 26
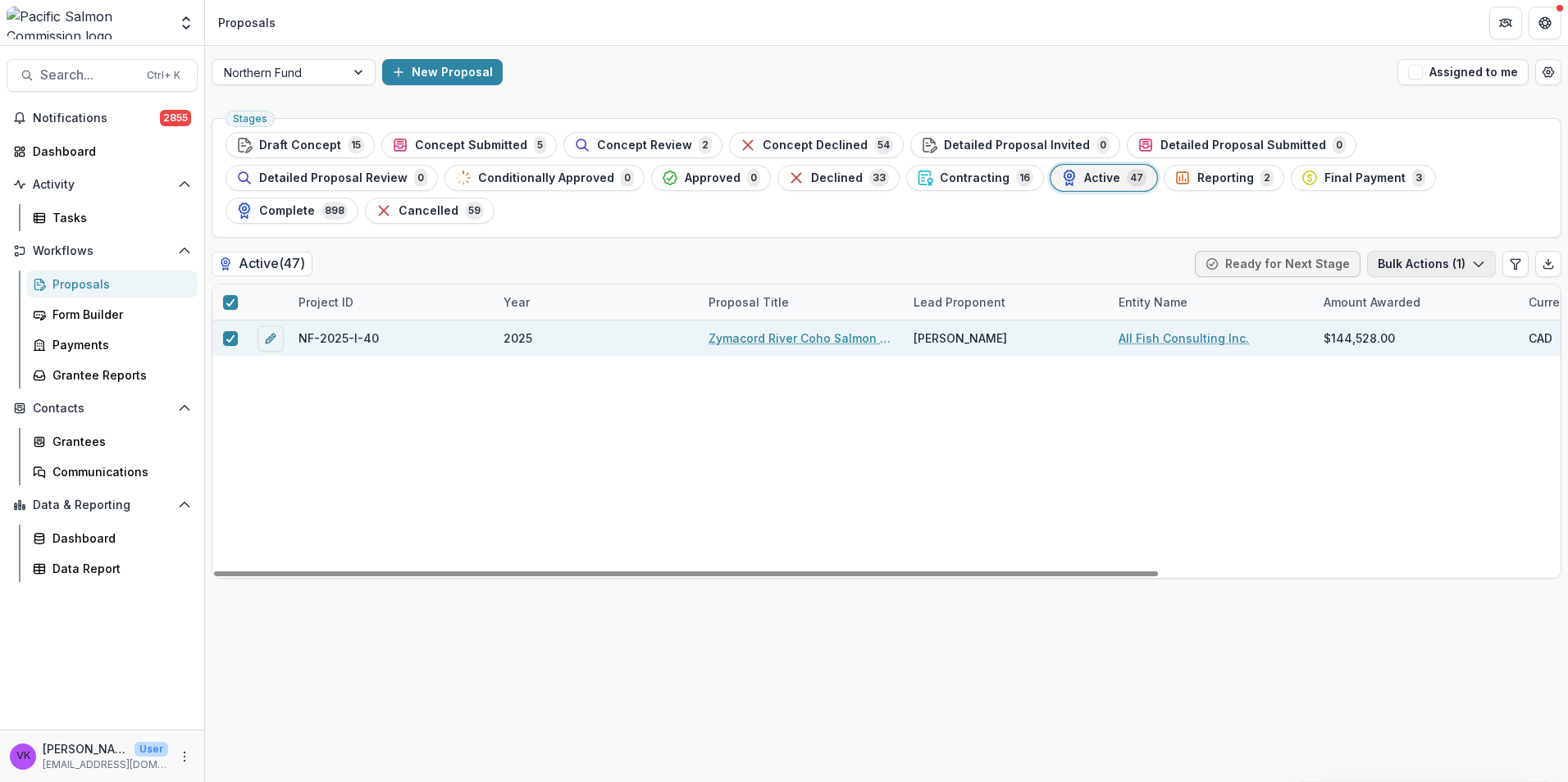
click at [1484, 258] on icon "button" at bounding box center [1478, 264] width 13 height 13
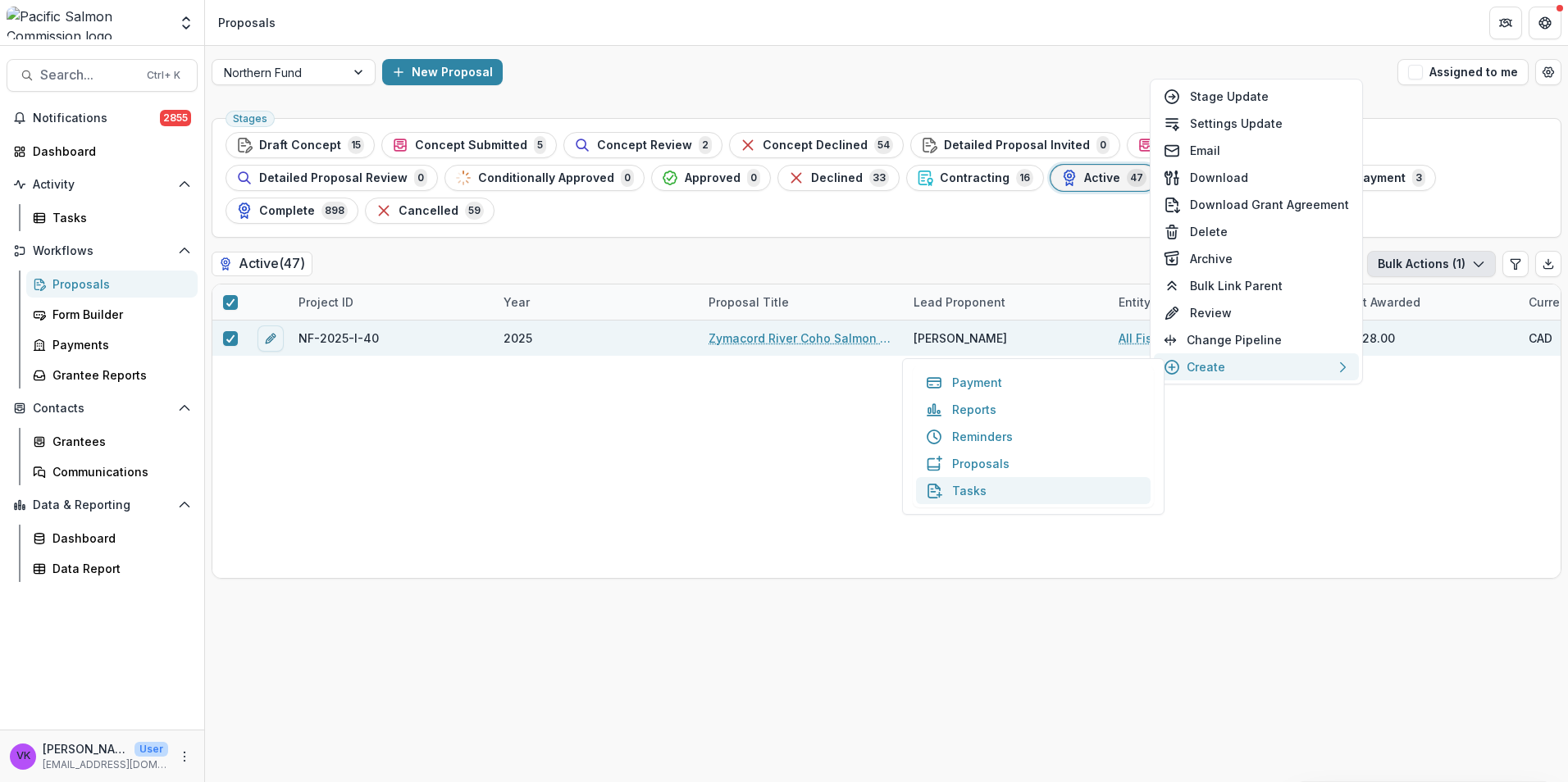
click at [968, 490] on button "Tasks" at bounding box center [1033, 491] width 234 height 27
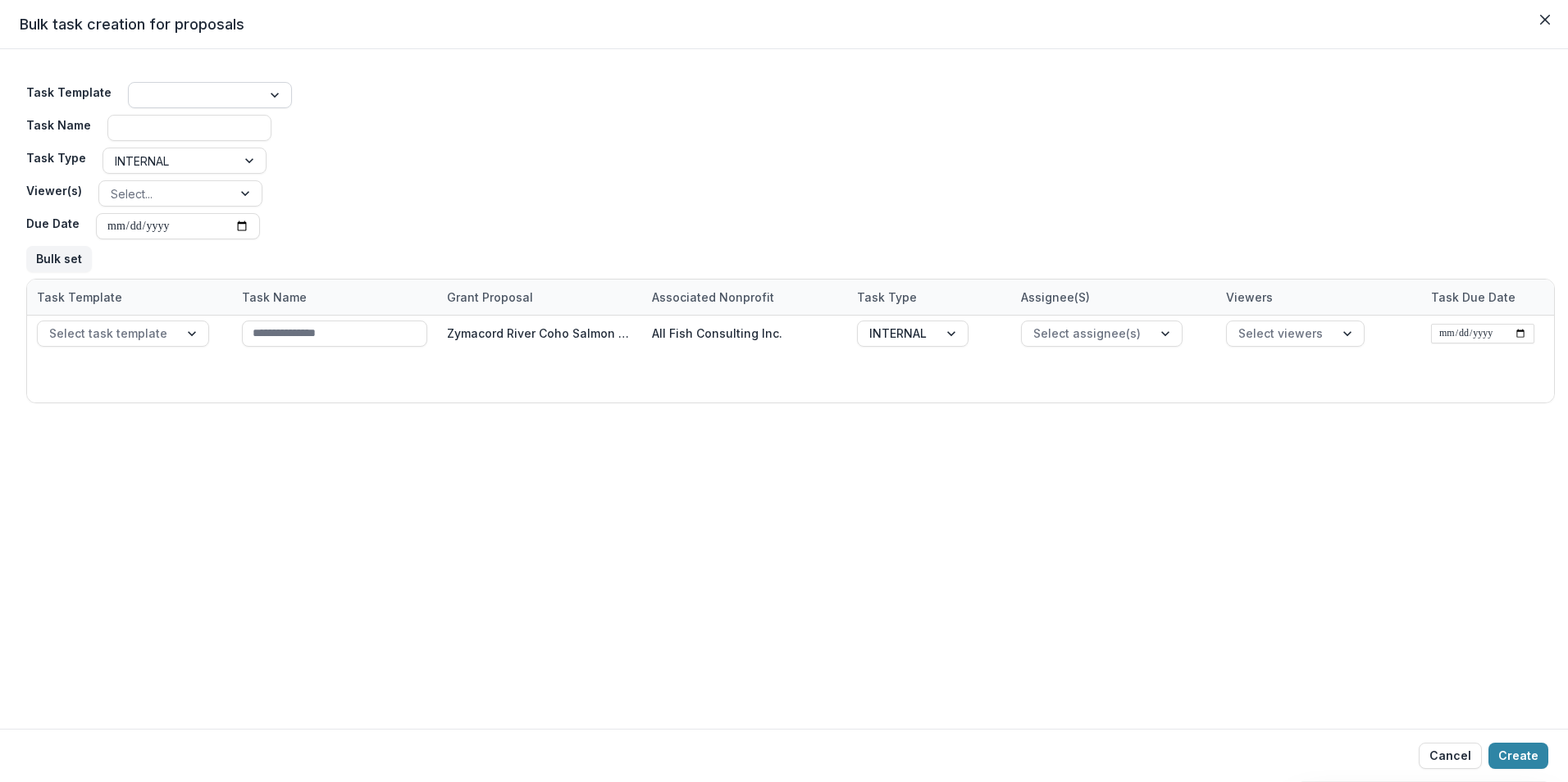
click at [268, 91] on div at bounding box center [276, 95] width 30 height 25
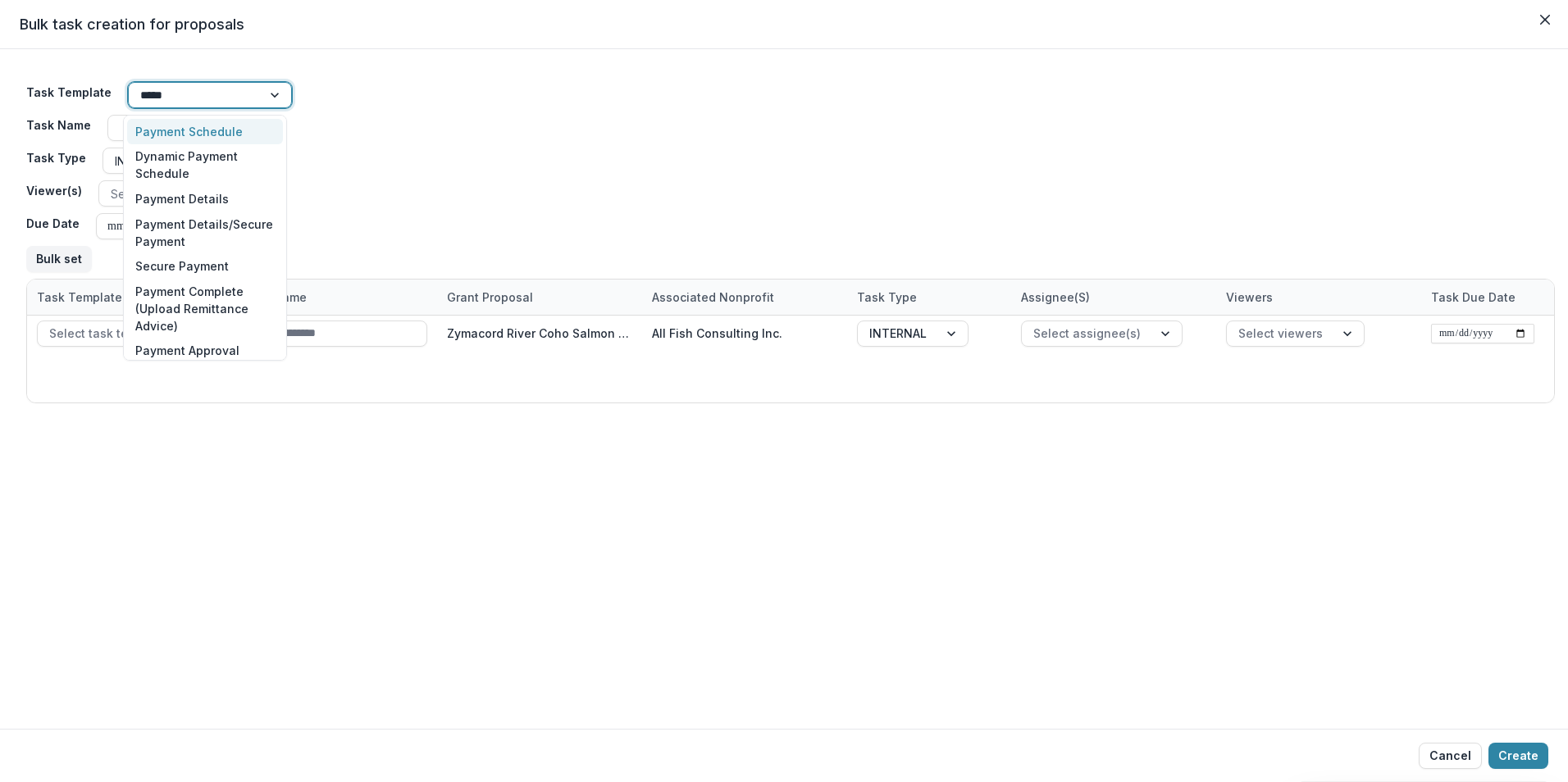
type input "******"
click at [216, 351] on div "Payment Approval" at bounding box center [205, 351] width 156 height 25
type input "**********"
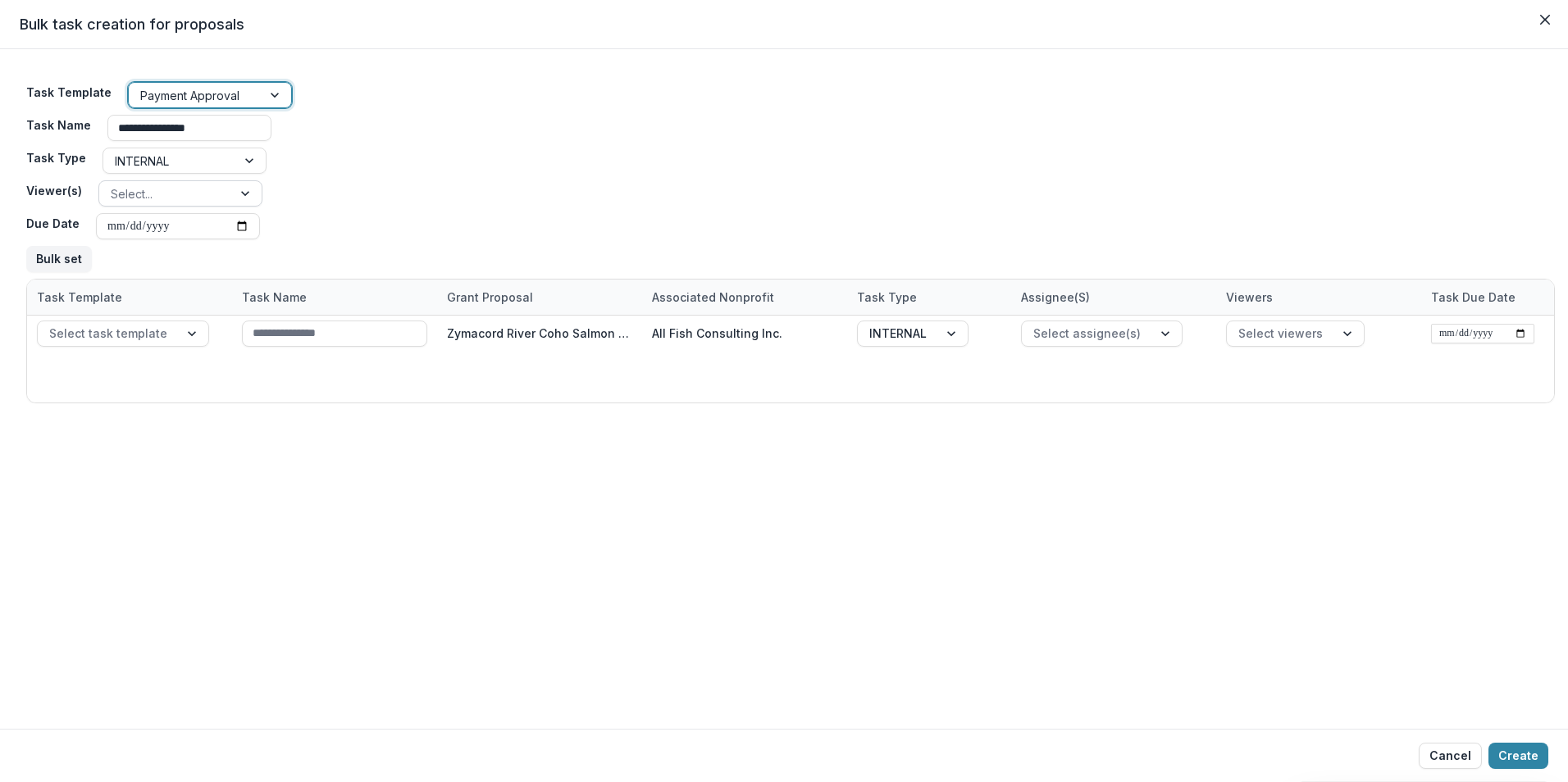
click at [240, 189] on div at bounding box center [247, 193] width 30 height 25
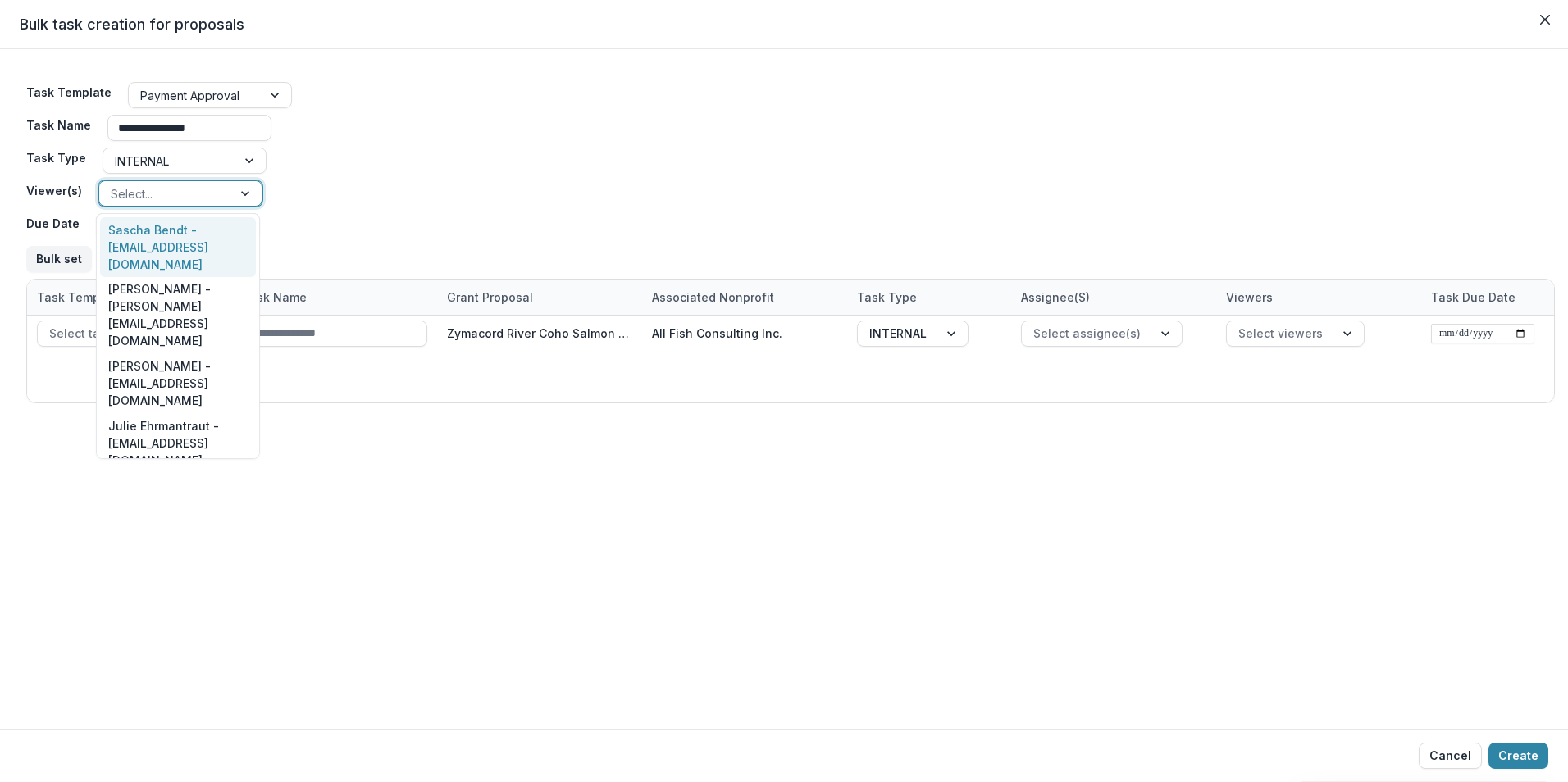
click at [184, 243] on div "Sascha Bendt - bendt@psc.org" at bounding box center [178, 247] width 156 height 60
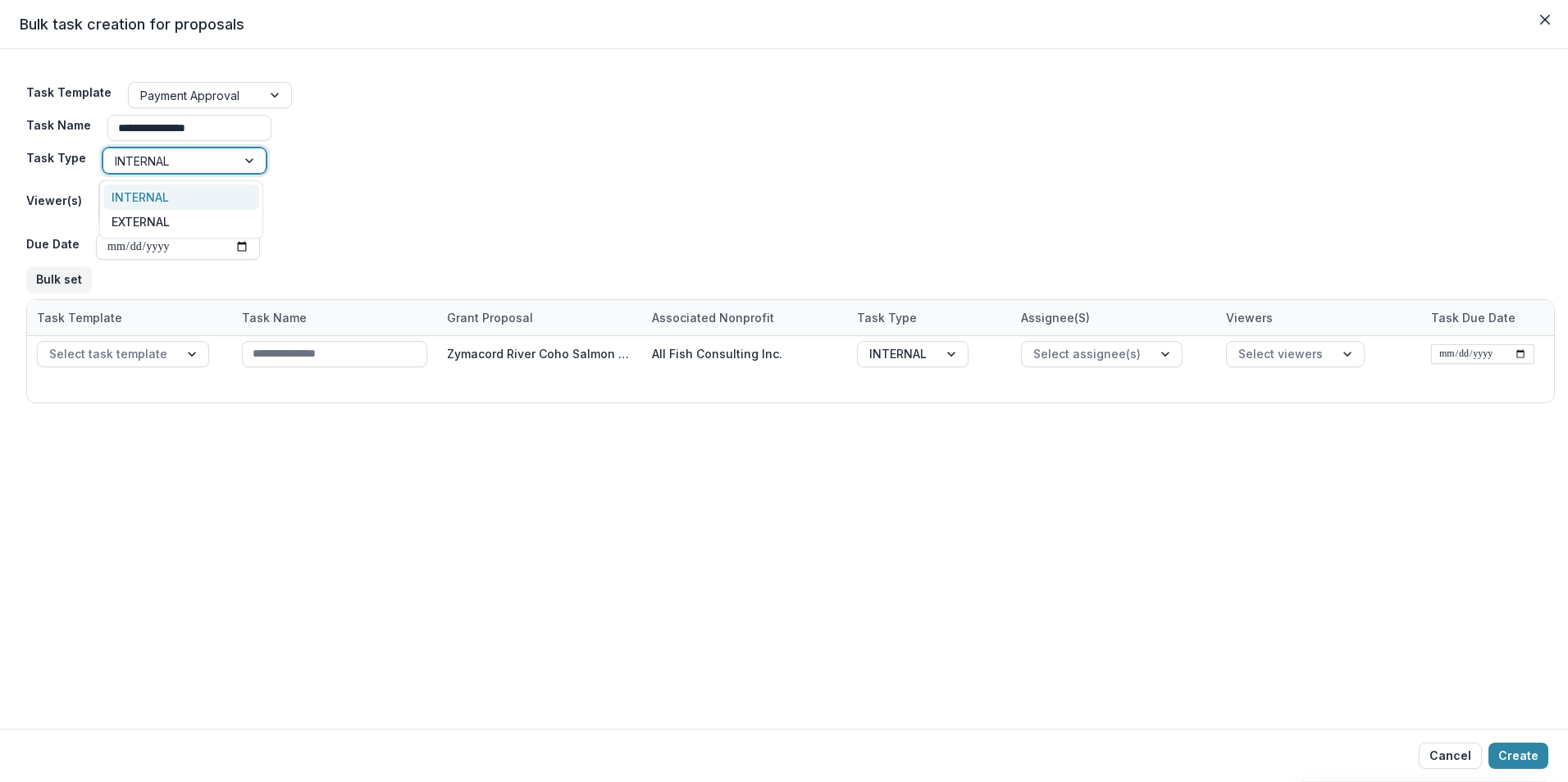
click at [244, 159] on div at bounding box center [250, 160] width 30 height 25
drag, startPoint x: 387, startPoint y: 154, endPoint x: 482, endPoint y: 170, distance: 96.3
click at [388, 154] on div "**********" at bounding box center [791, 187] width 1529 height 224
click at [240, 207] on div at bounding box center [234, 204] width 56 height 45
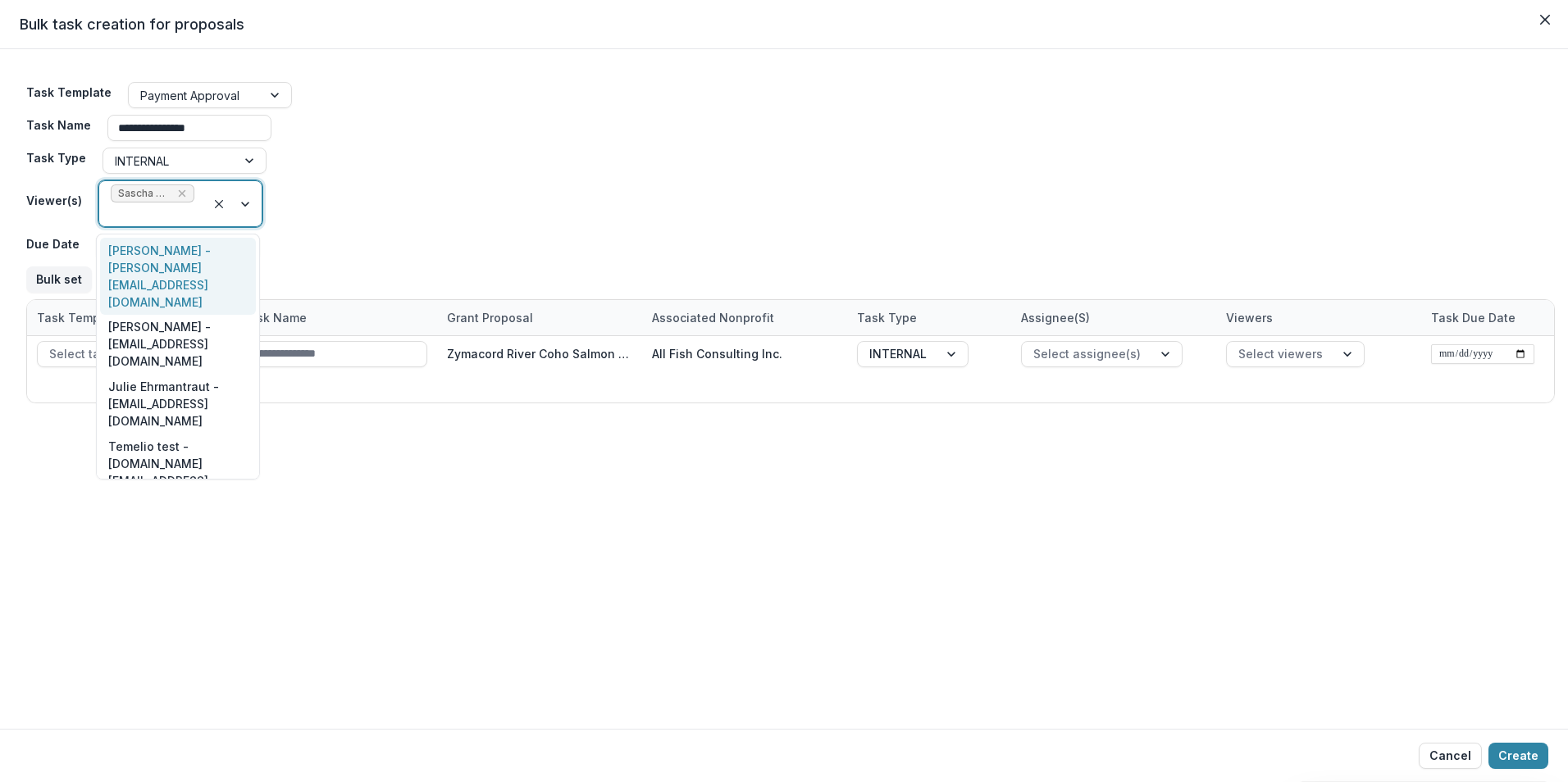
click at [179, 254] on div "Victor Keong - keong@psc.org" at bounding box center [178, 276] width 156 height 77
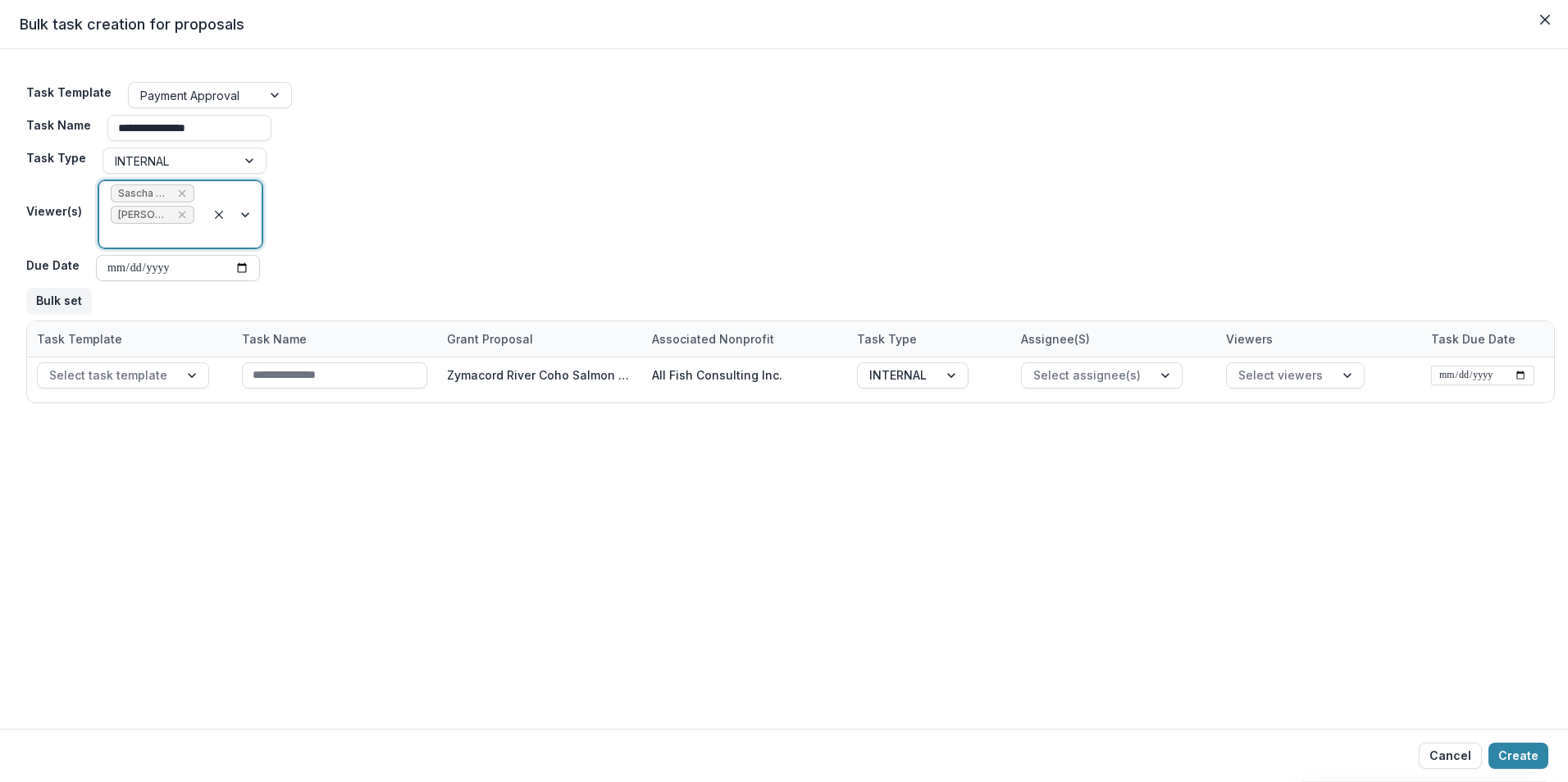
click at [231, 262] on input "Due Date" at bounding box center [177, 268] width 164 height 26
click at [241, 266] on input "Due Date" at bounding box center [177, 268] width 164 height 26
type input "**********"
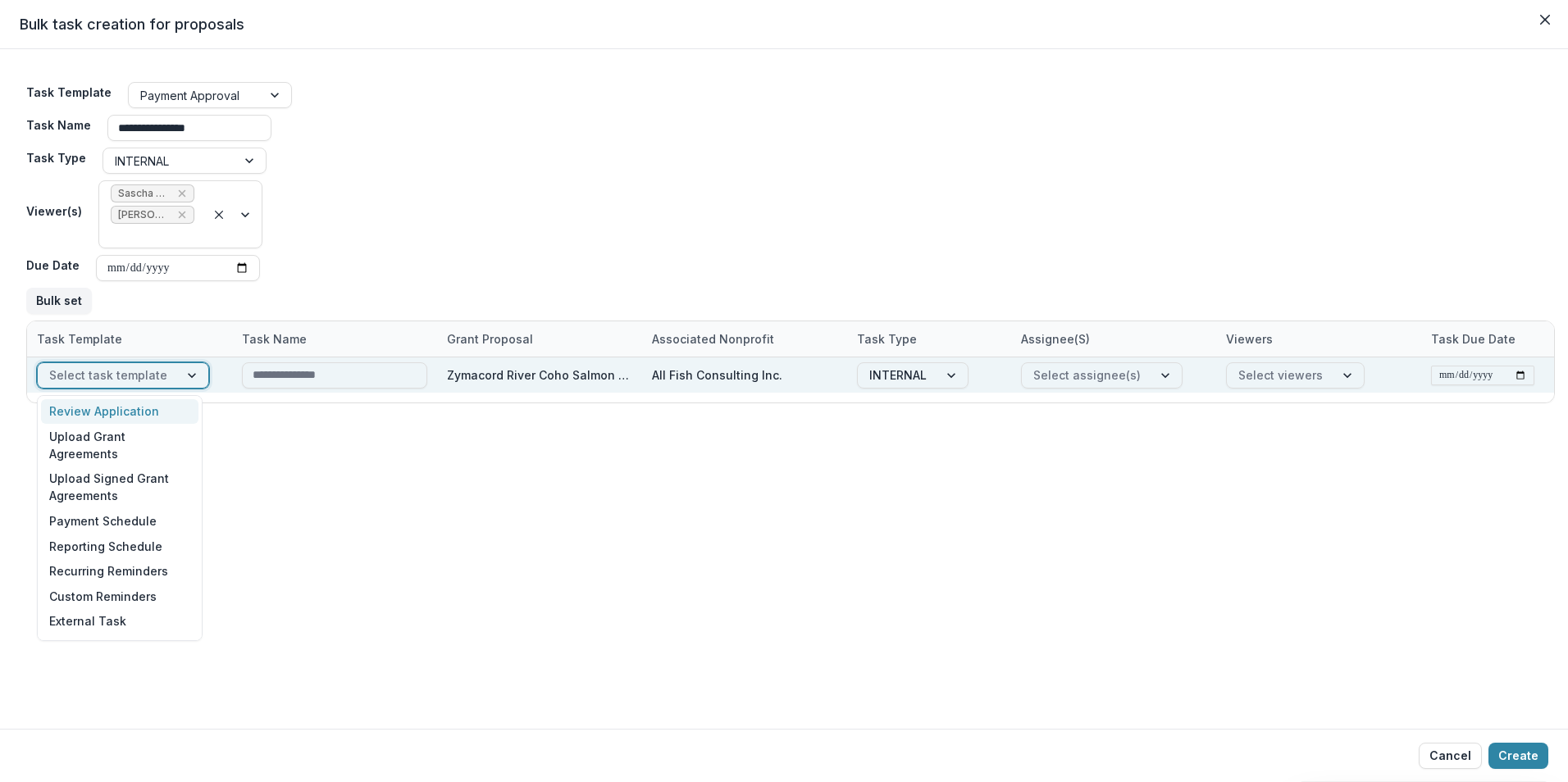
click at [179, 370] on div at bounding box center [193, 375] width 30 height 25
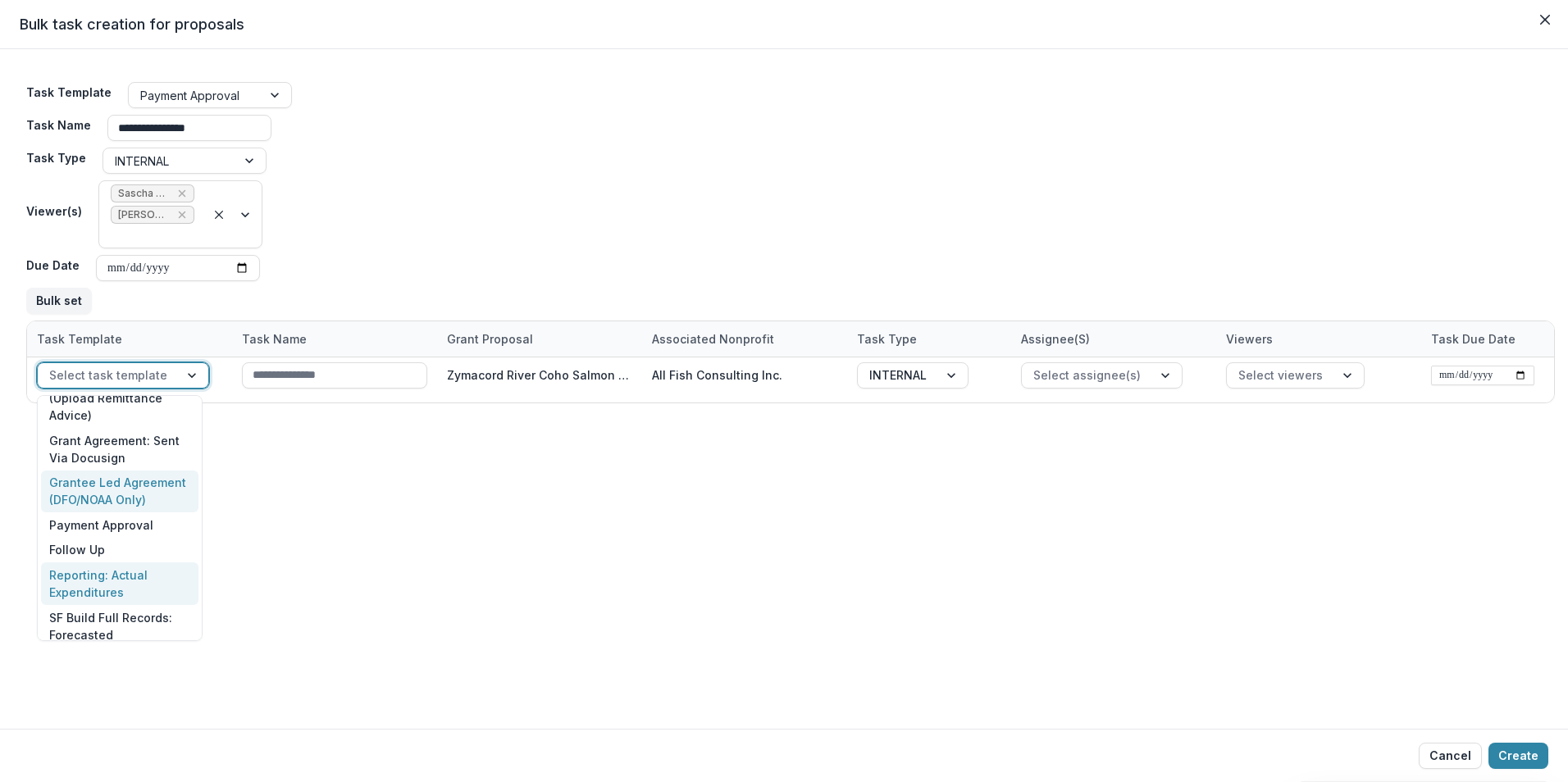
scroll to position [1066, 0]
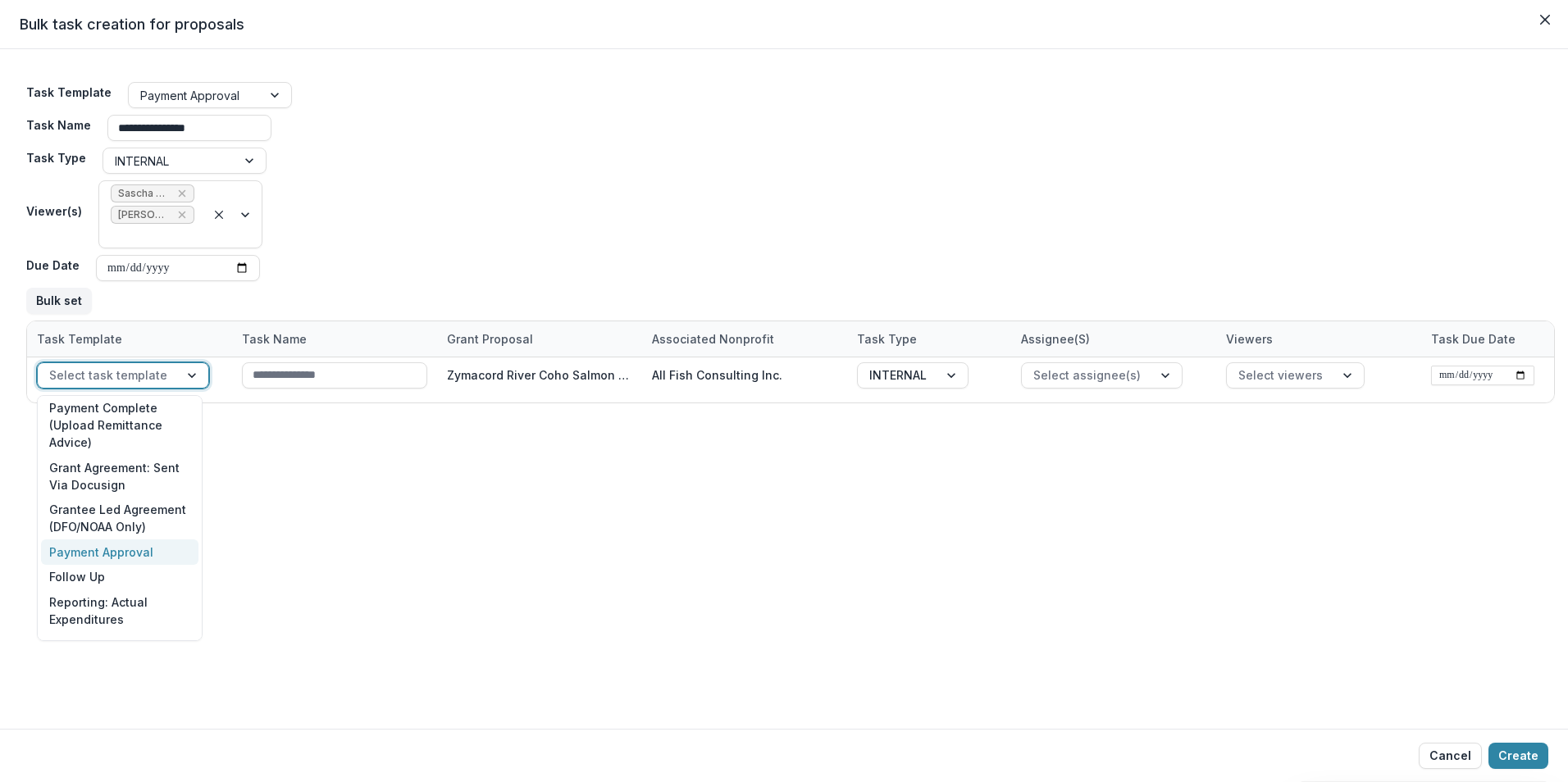
click at [119, 539] on div "Payment Approval" at bounding box center [120, 552] width 158 height 25
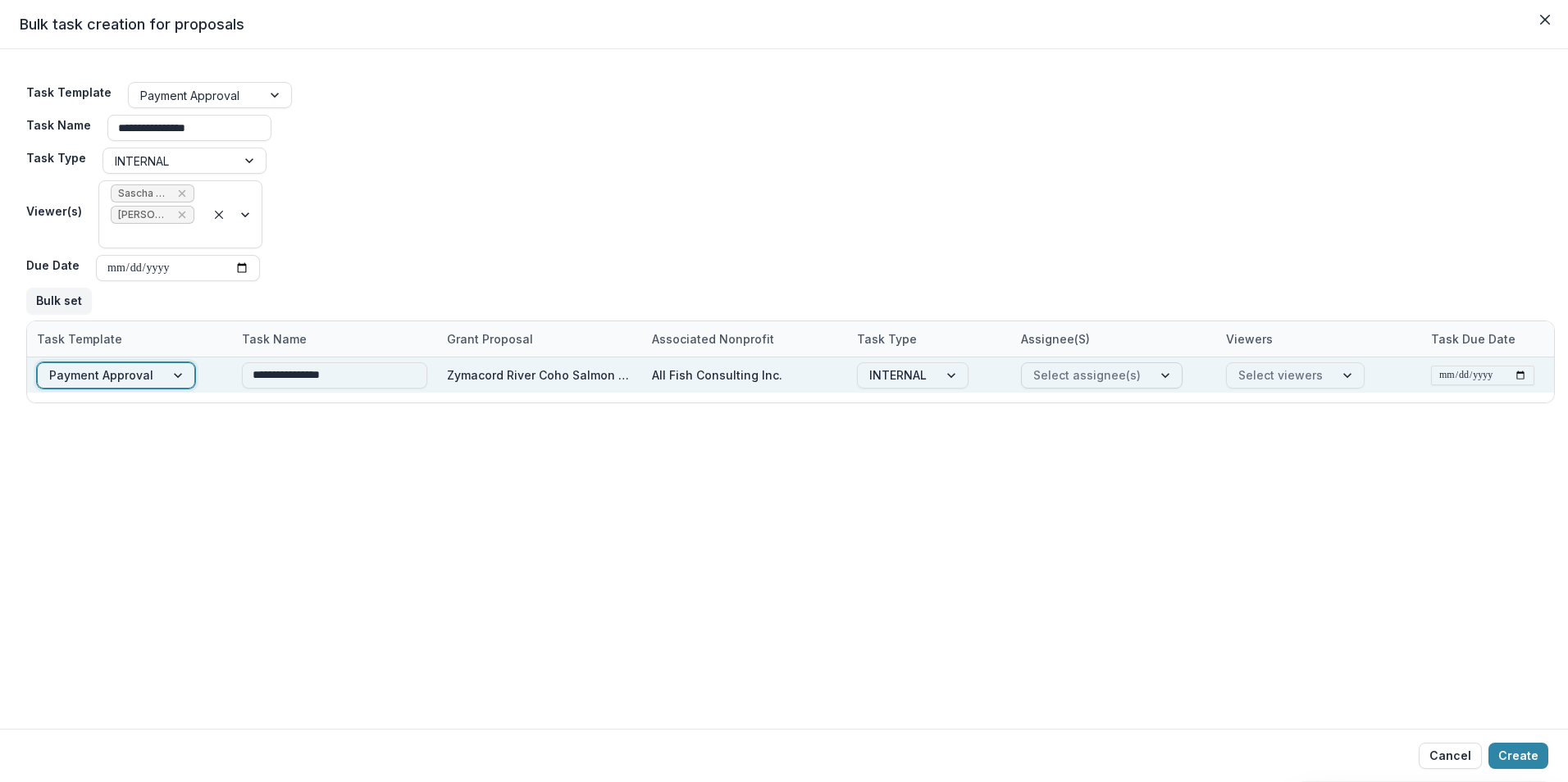
click at [1157, 369] on div at bounding box center [1167, 375] width 30 height 25
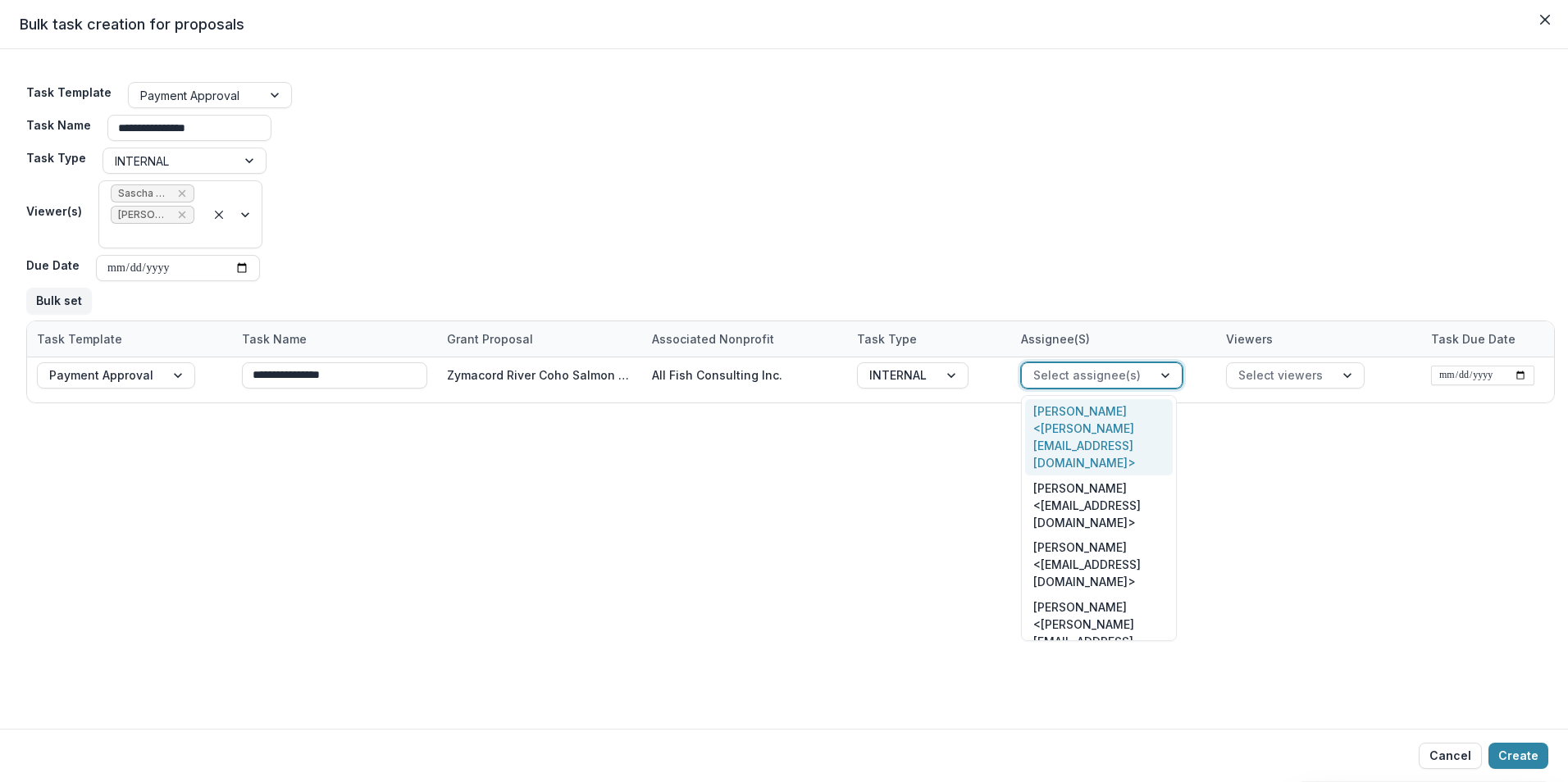
click at [1103, 414] on div "Sascha Bendt <bendt@psc.org>" at bounding box center [1099, 438] width 148 height 77
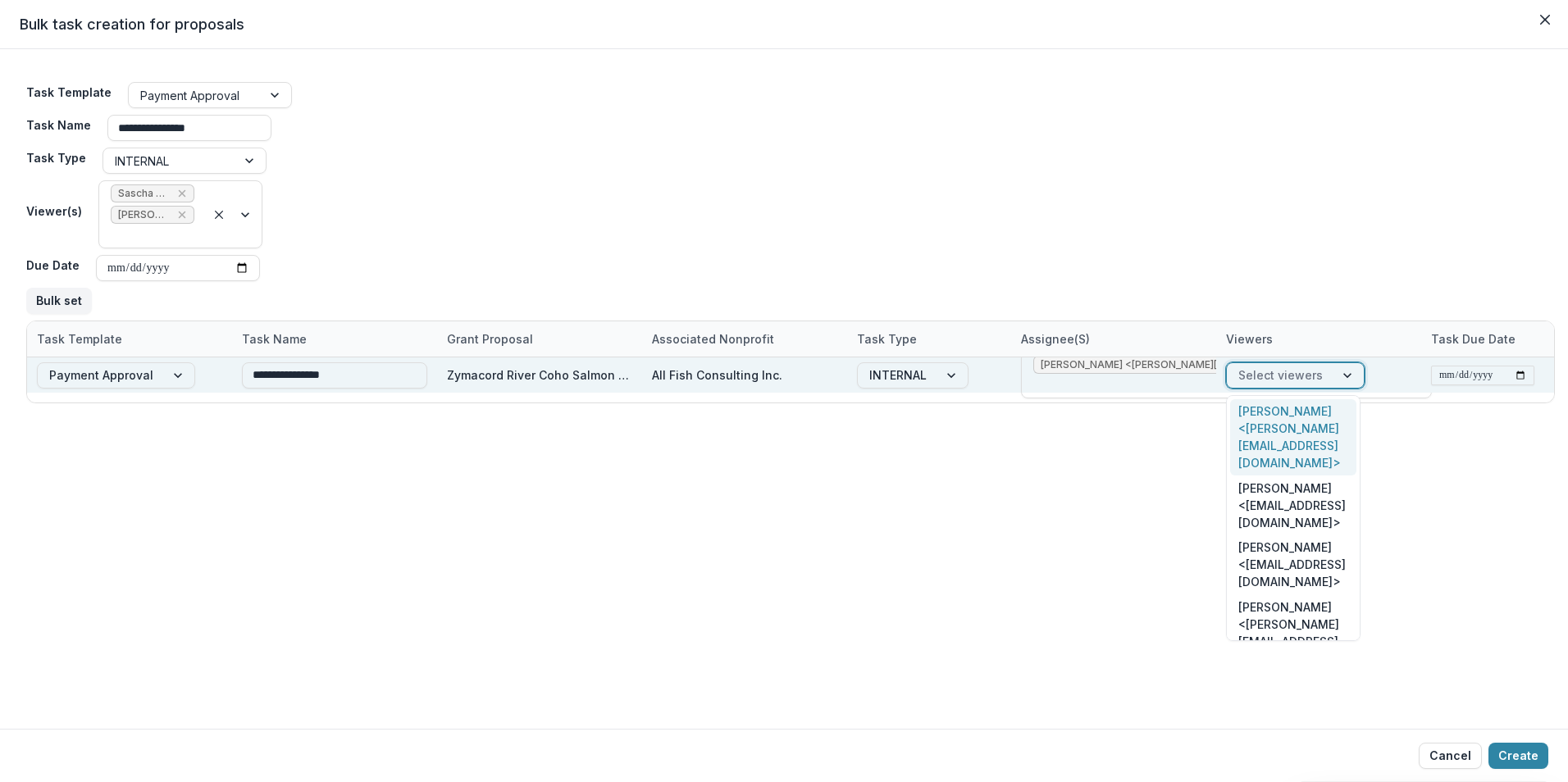
click at [1339, 373] on div at bounding box center [1349, 375] width 30 height 25
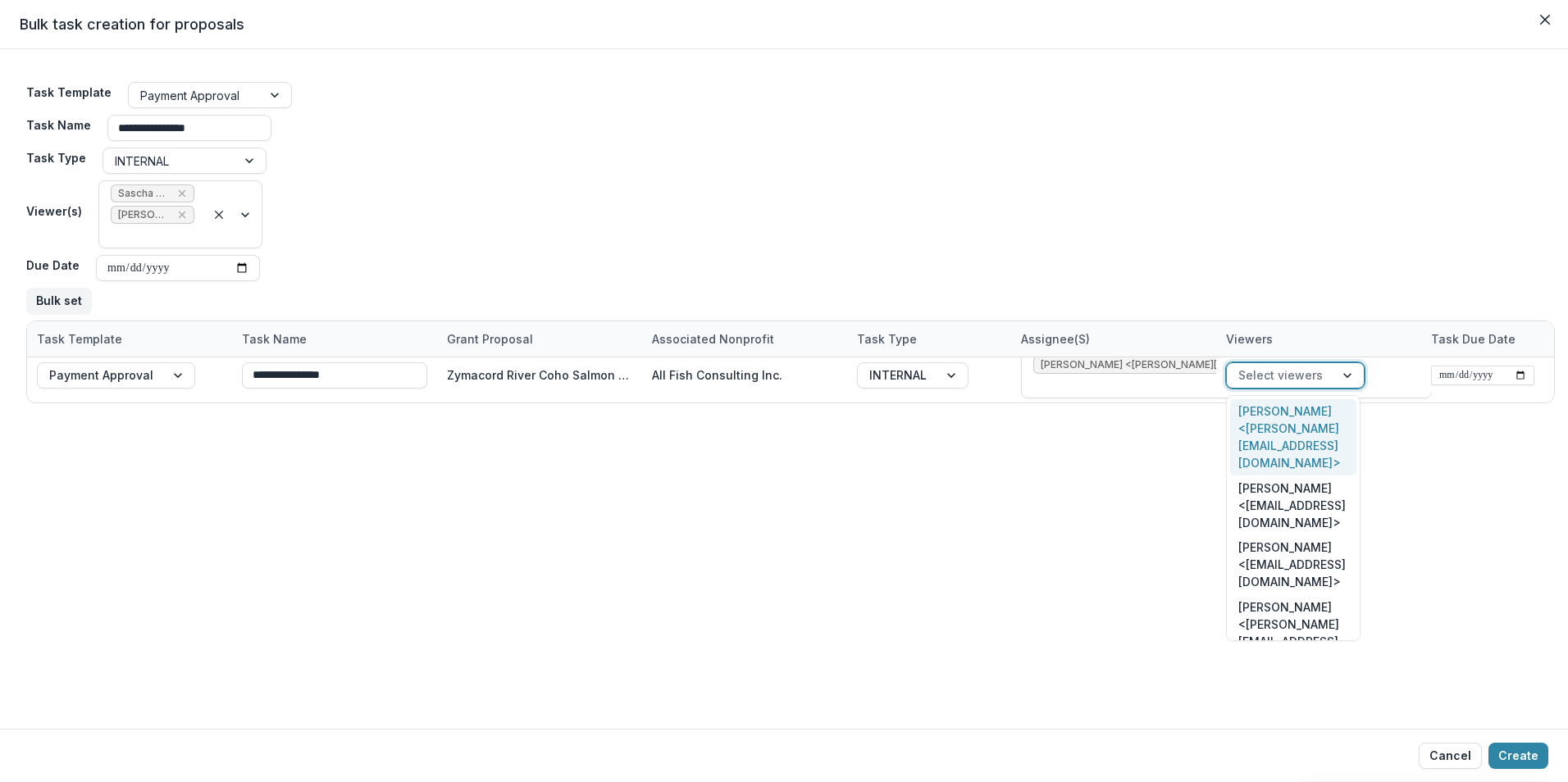
drag, startPoint x: 1294, startPoint y: 423, endPoint x: 1336, endPoint y: 405, distance: 45.7
click at [1294, 422] on div "Sascha Bendt <bendt@psc.org>" at bounding box center [1293, 438] width 126 height 77
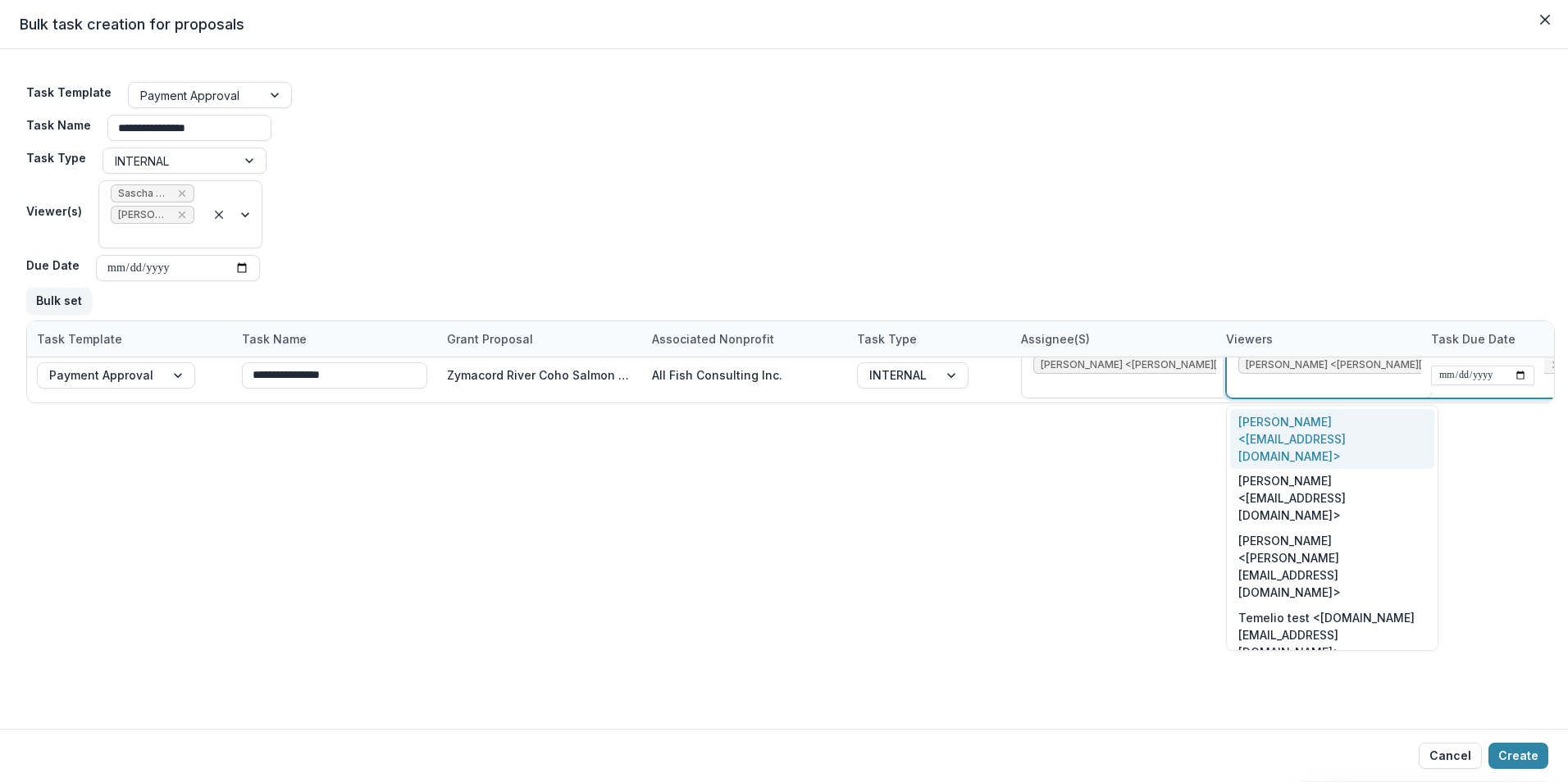
click at [1316, 423] on div "Victor Keong <keong@psc.org>" at bounding box center [1332, 438] width 204 height 60
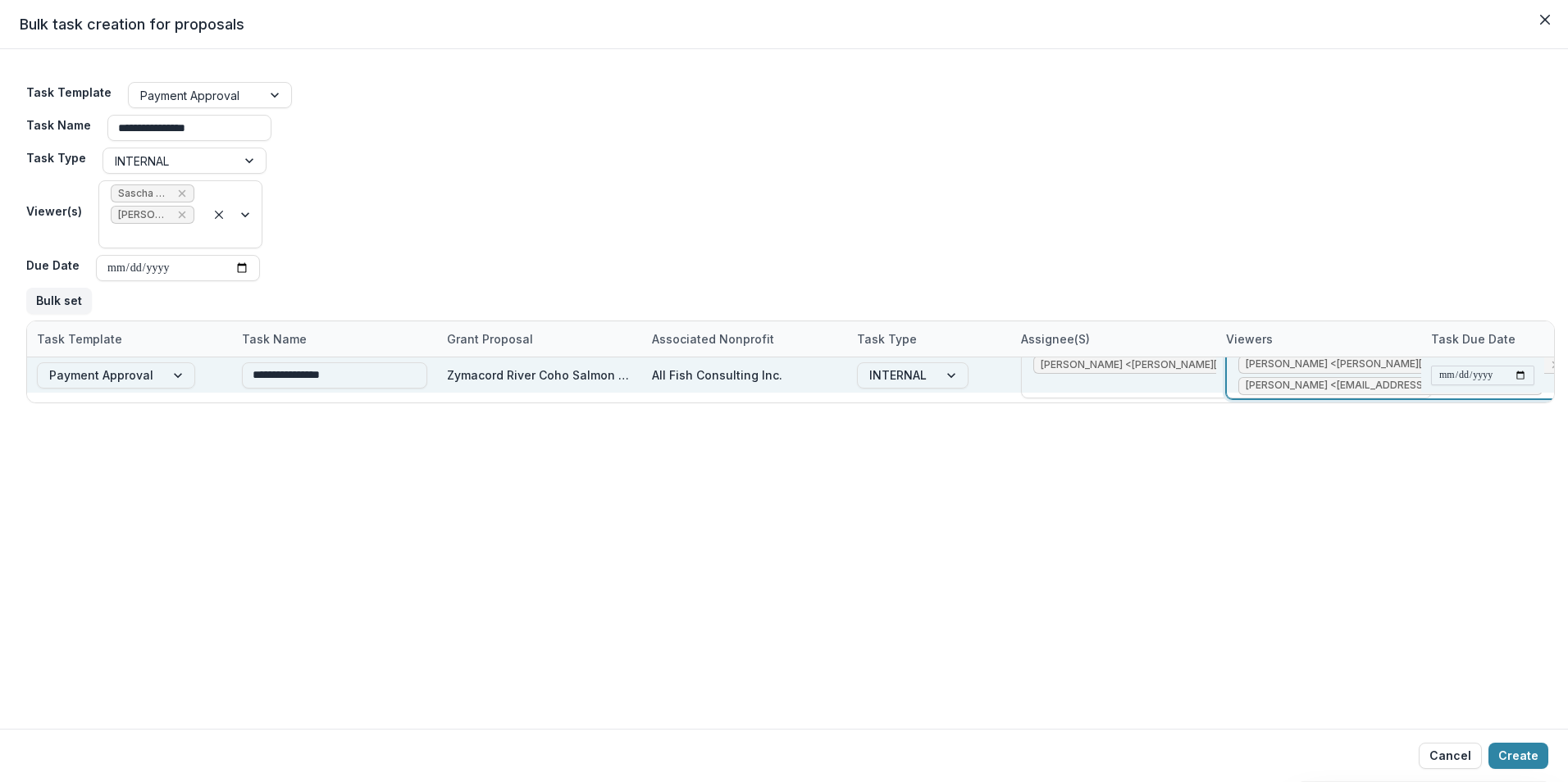
drag, startPoint x: 1458, startPoint y: 367, endPoint x: 1466, endPoint y: 371, distance: 8.9
click at [1458, 366] on input "date" at bounding box center [1483, 375] width 104 height 20
click at [1513, 371] on input "date" at bounding box center [1483, 375] width 104 height 20
click at [1527, 377] on input "date" at bounding box center [1483, 375] width 104 height 20
click at [1526, 376] on input "date" at bounding box center [1483, 375] width 104 height 20
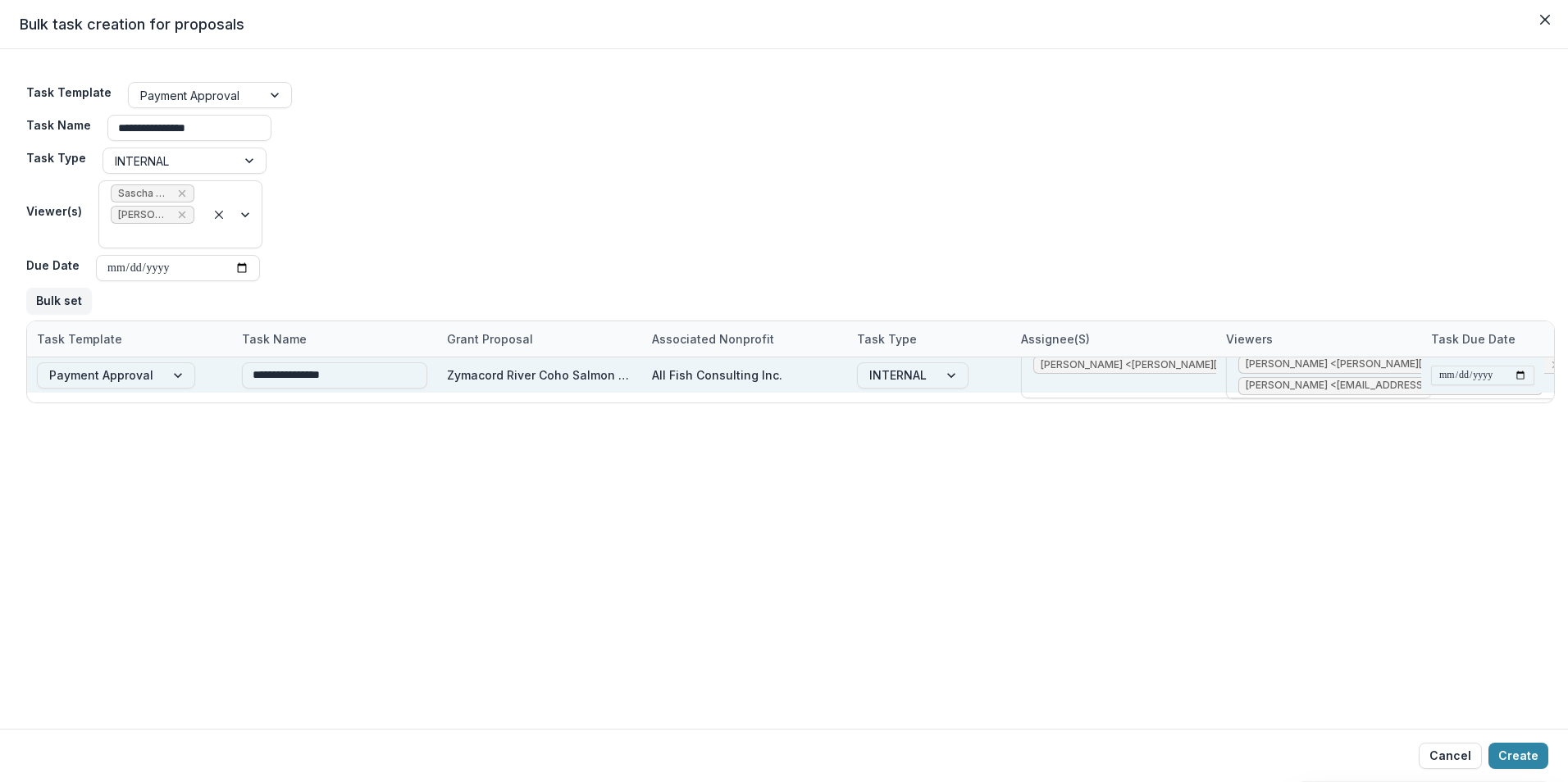
type input "**********"
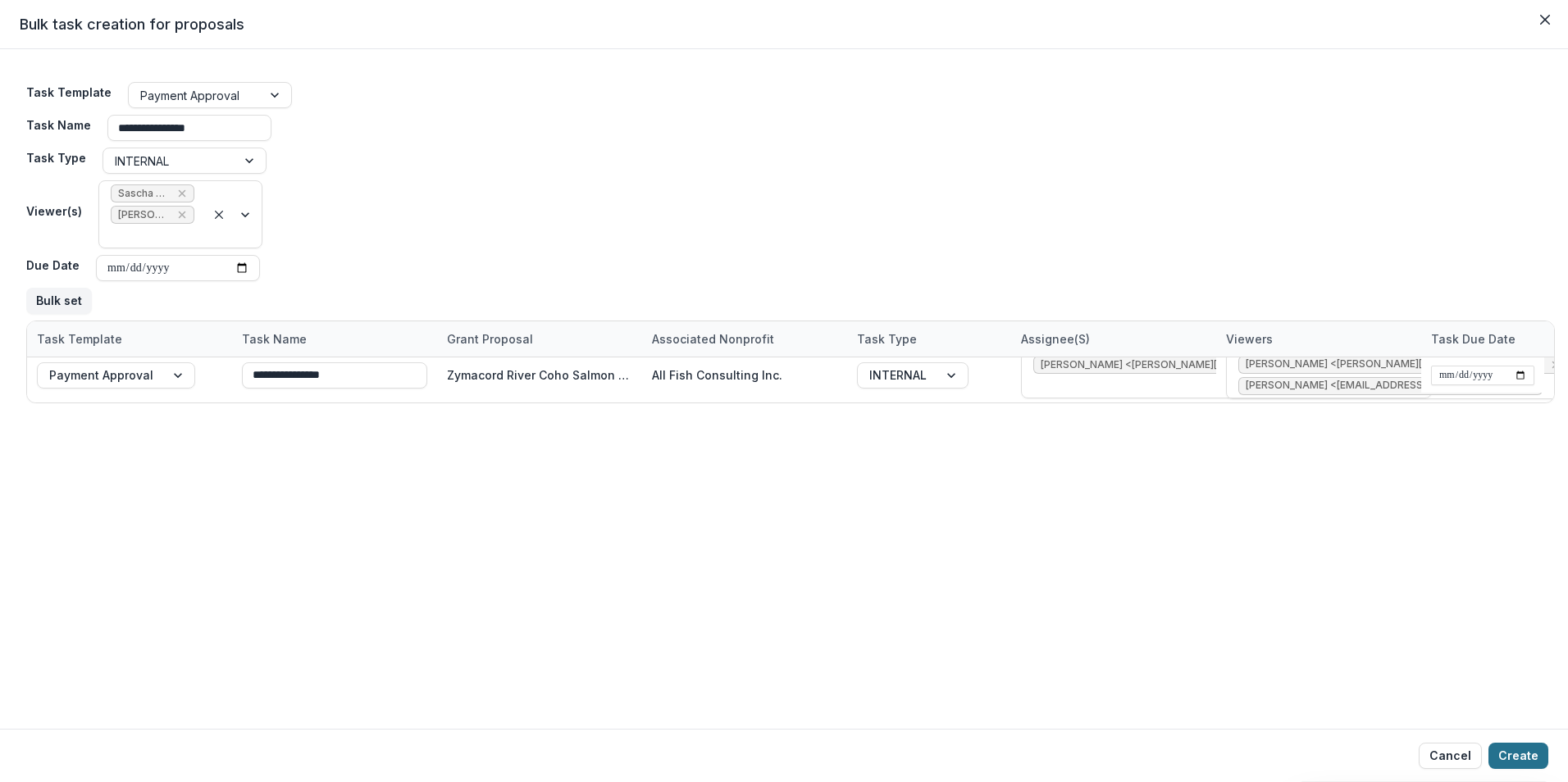
click at [1512, 756] on button "Create" at bounding box center [1518, 756] width 60 height 26
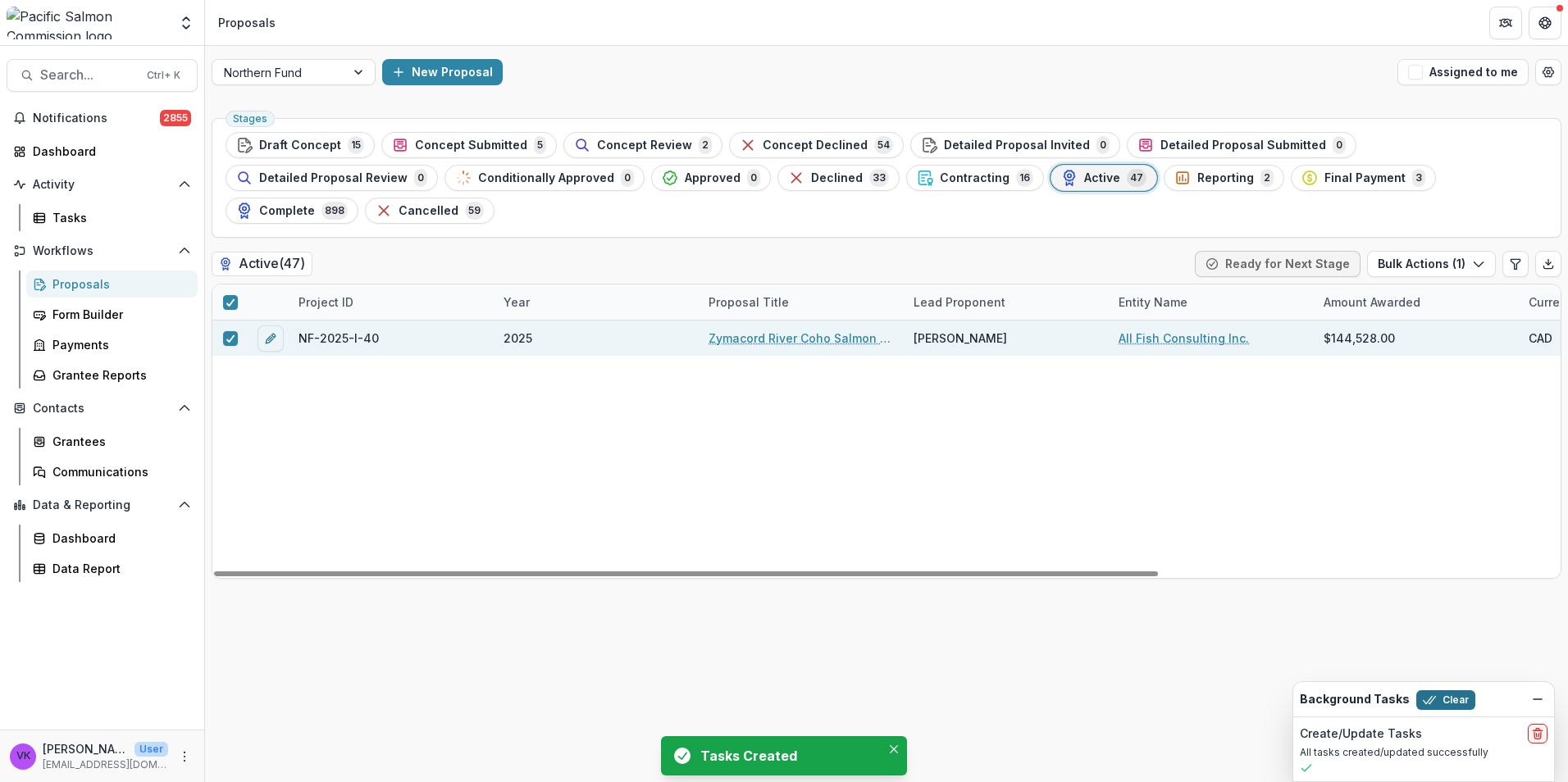
click at [1453, 699] on button "Clear" at bounding box center [1446, 700] width 59 height 20
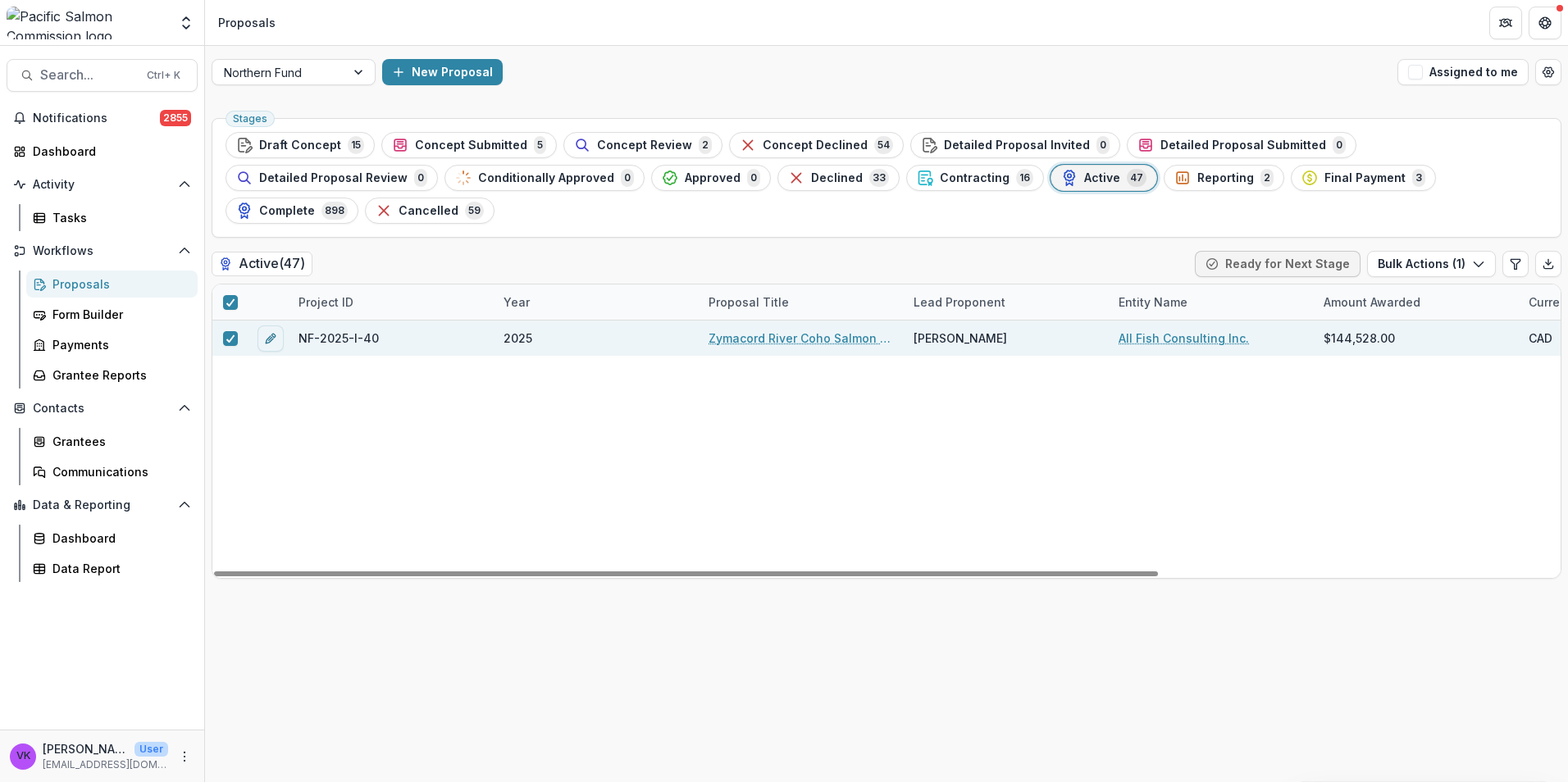
click at [815, 330] on link "Zymacord River Coho Salmon Escapement Estimate" at bounding box center [801, 338] width 185 height 17
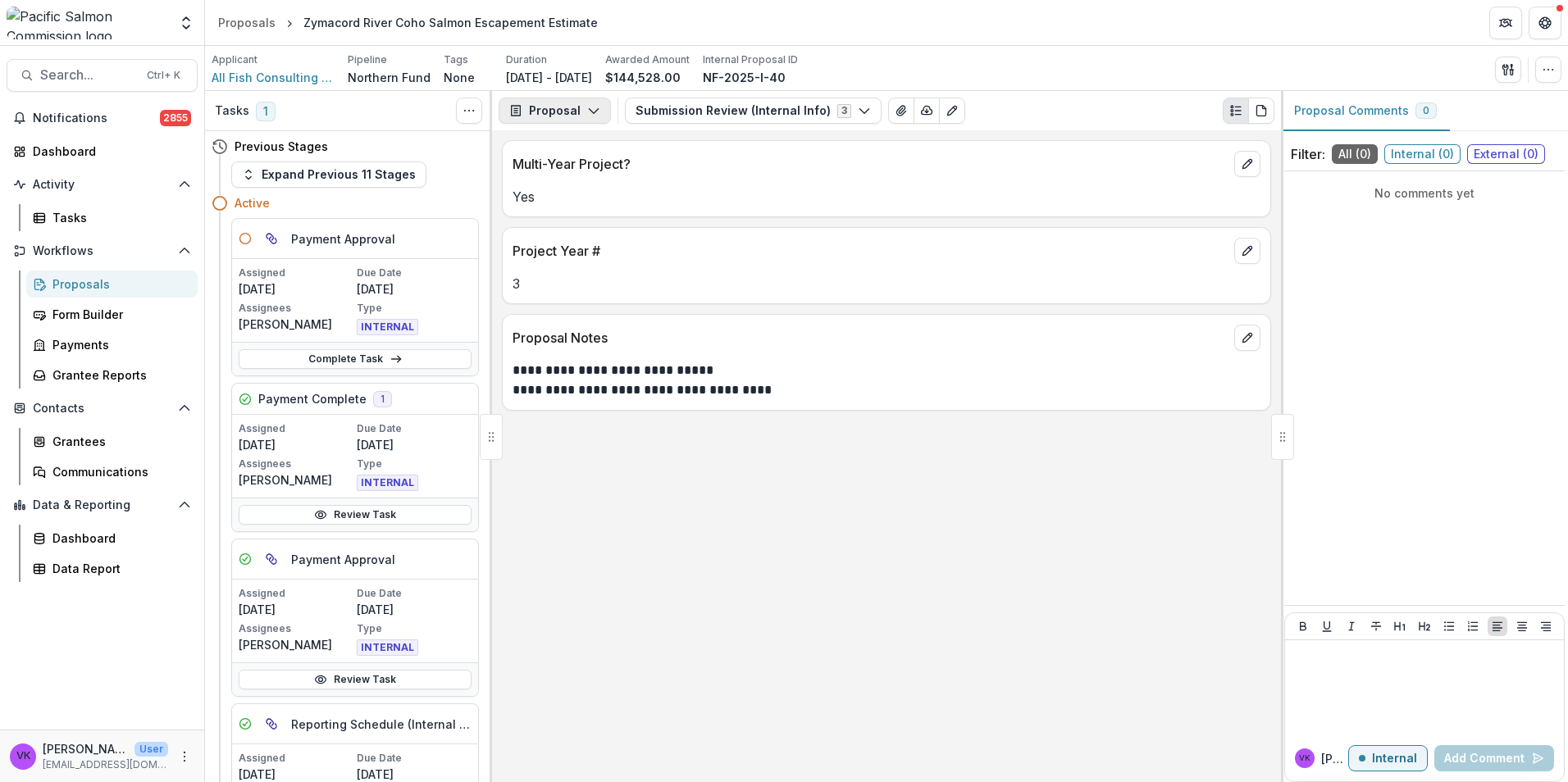
click at [588, 108] on icon "button" at bounding box center [593, 110] width 13 height 13
click at [948, 561] on div "**********" at bounding box center [887, 456] width 789 height 651
drag, startPoint x: 704, startPoint y: 115, endPoint x: 725, endPoint y: 127, distance: 24.2
click at [705, 115] on button "Submission Review (Internal Info) 3" at bounding box center [753, 110] width 257 height 26
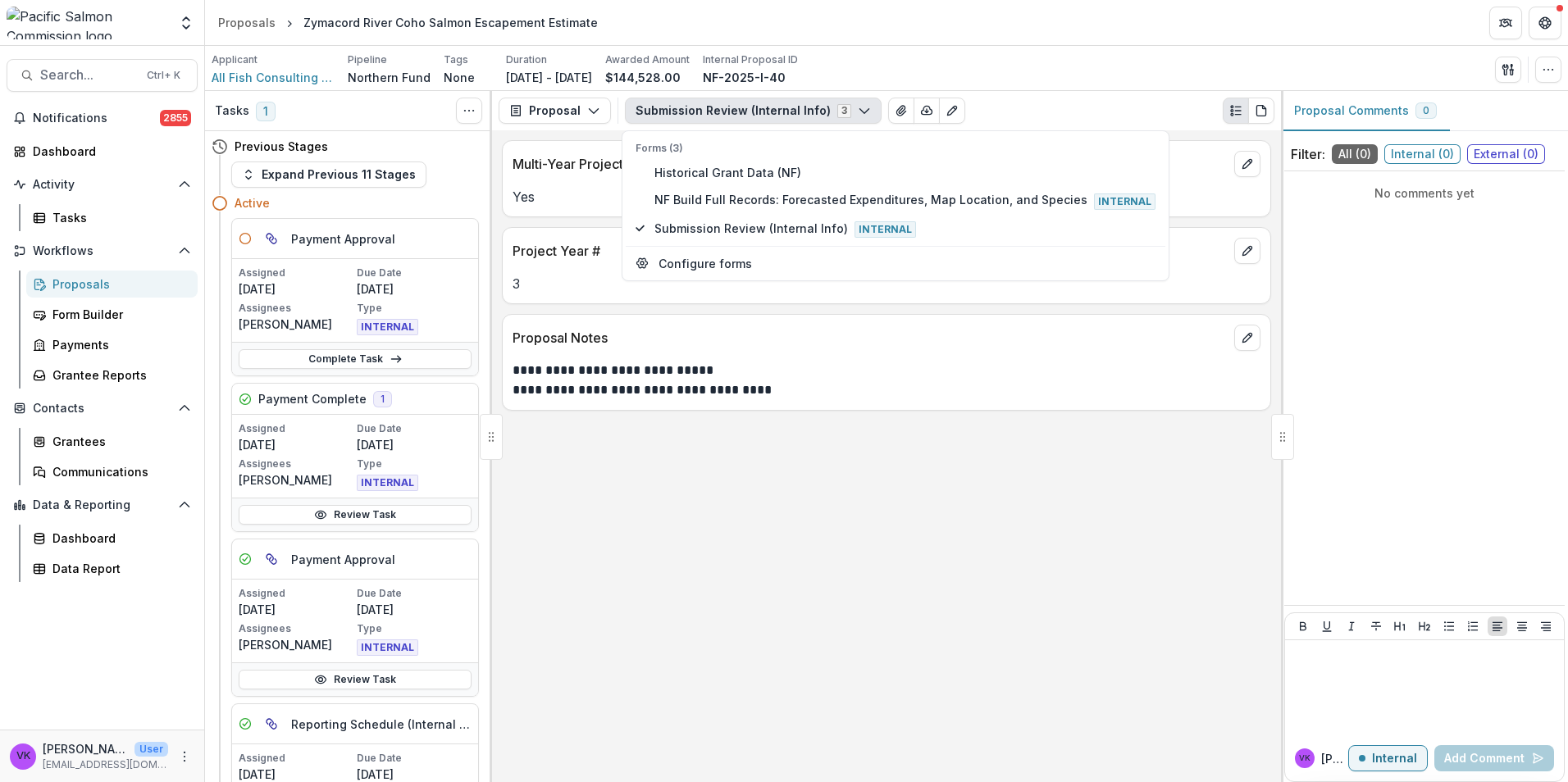
drag, startPoint x: 885, startPoint y: 613, endPoint x: 972, endPoint y: 614, distance: 87.0
click at [885, 612] on div "**********" at bounding box center [887, 456] width 789 height 651
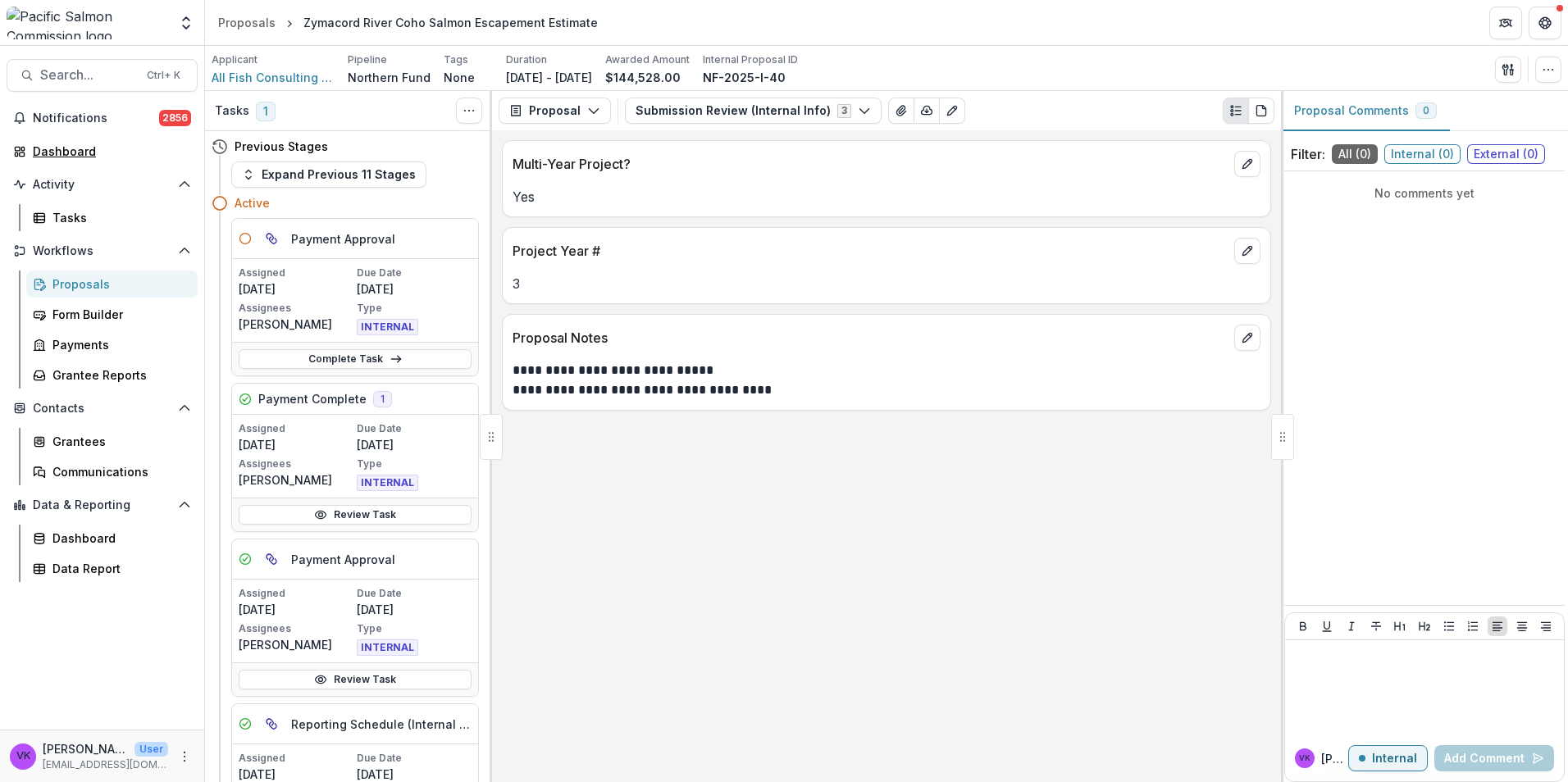
drag, startPoint x: 61, startPoint y: 150, endPoint x: 625, endPoint y: 12, distance: 580.6
click at [61, 149] on div "Dashboard" at bounding box center [109, 151] width 152 height 17
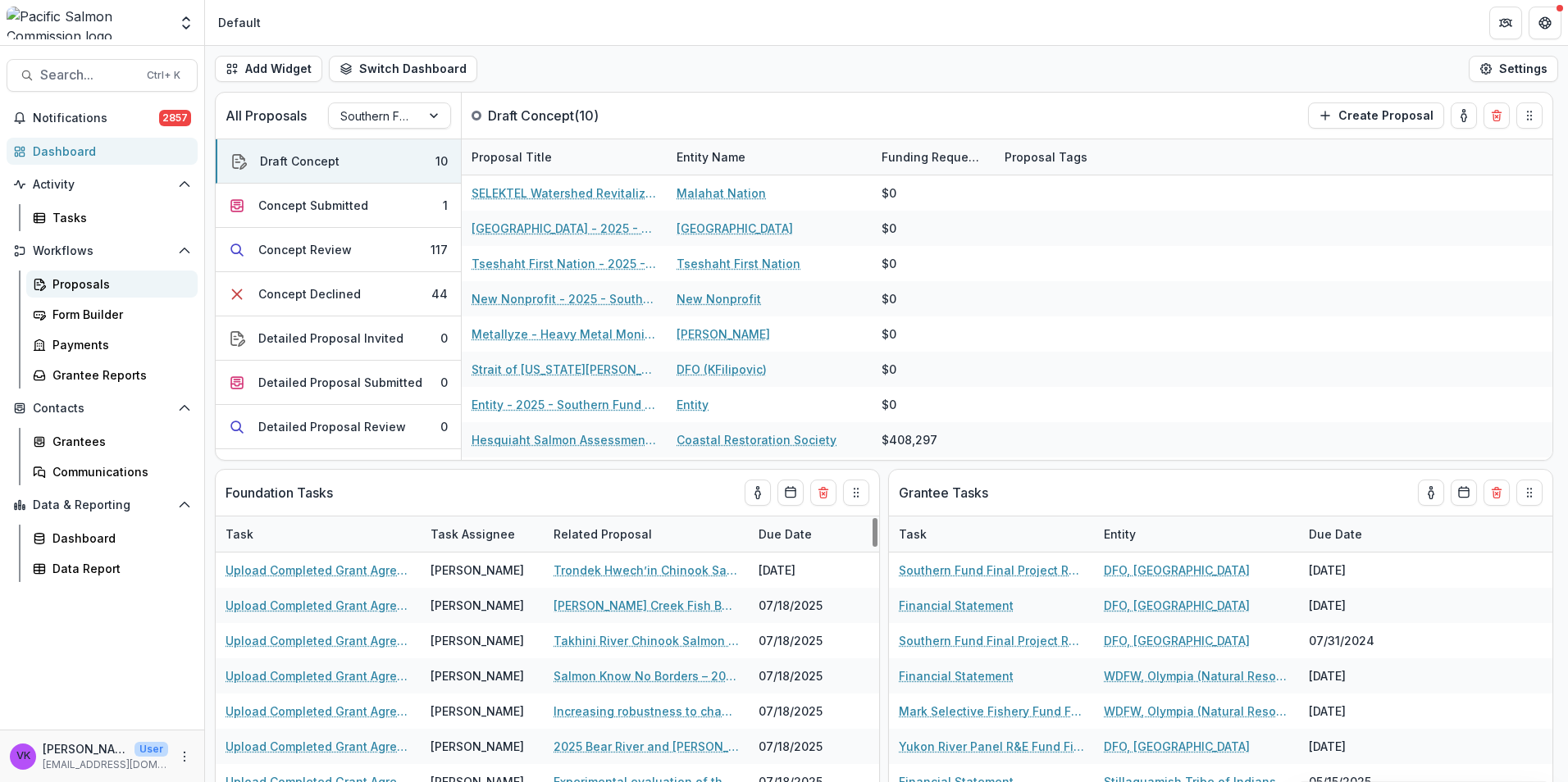
click at [71, 272] on link "Proposals" at bounding box center [112, 284] width 171 height 27
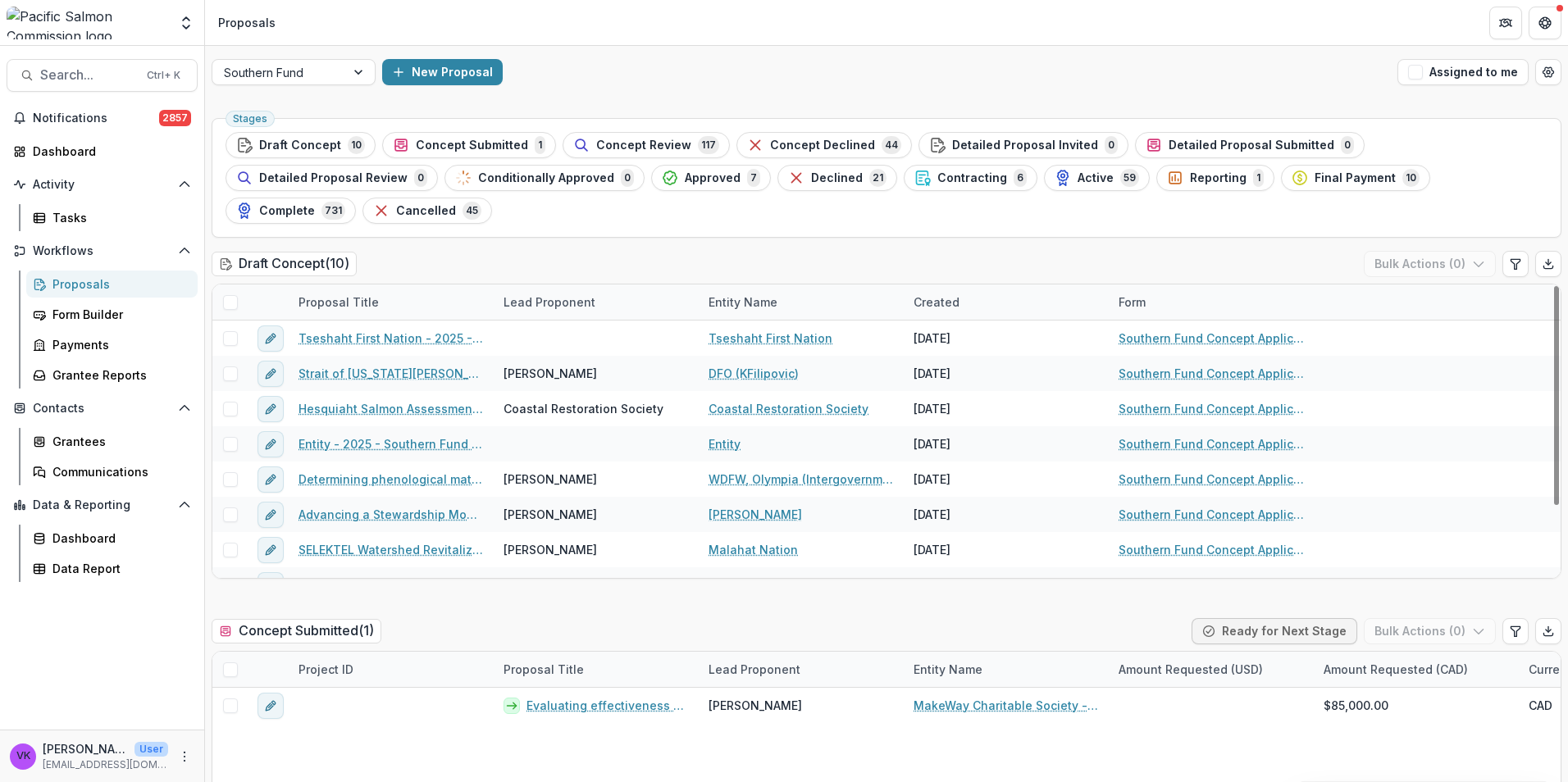
drag, startPoint x: 751, startPoint y: 180, endPoint x: 1099, endPoint y: 271, distance: 359.7
click at [938, 179] on span "Contracting" at bounding box center [972, 178] width 70 height 14
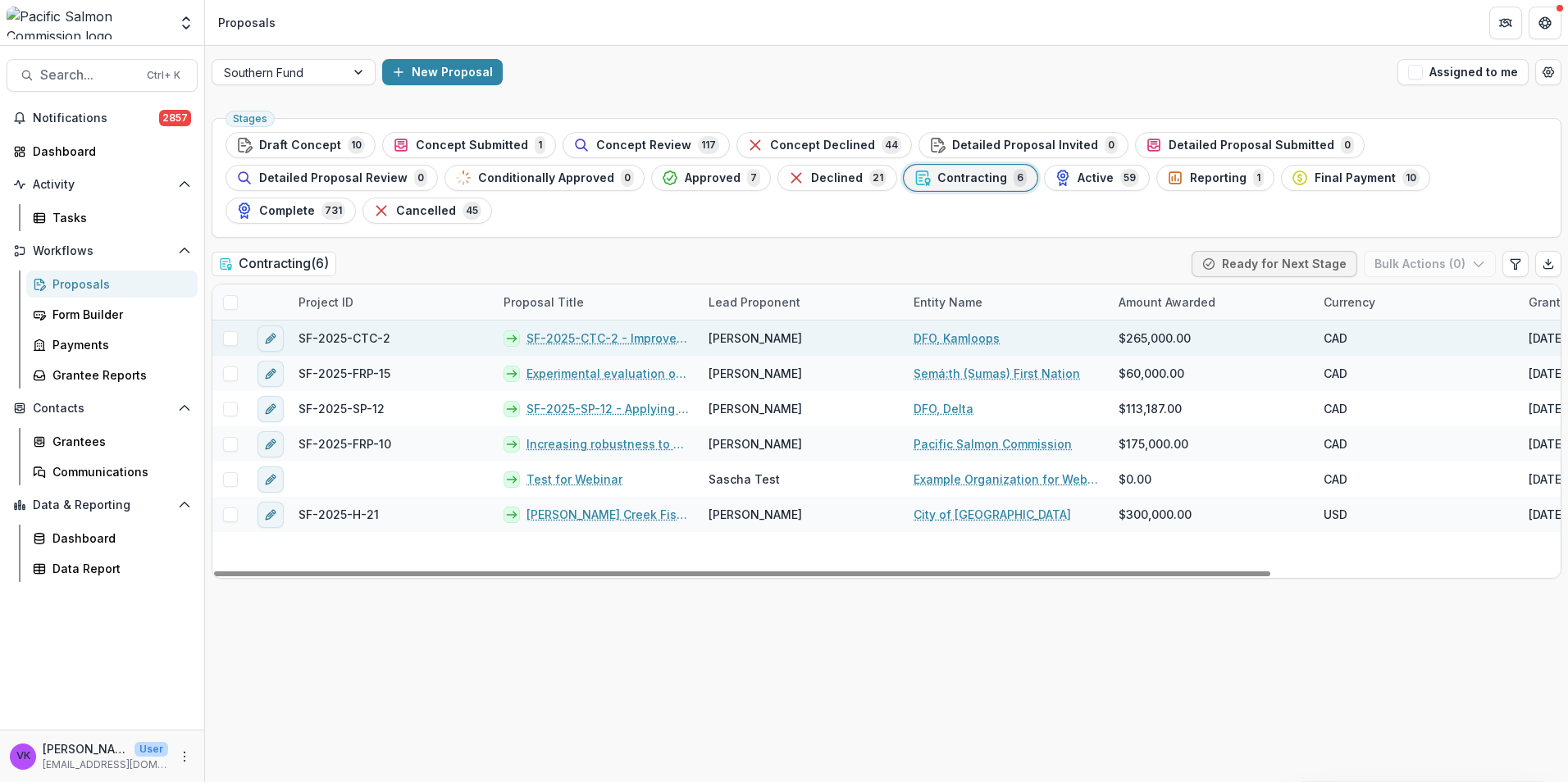
click at [313, 330] on span "SF-2025-CTC-2" at bounding box center [344, 338] width 92 height 17
click at [591, 330] on link "SF-2025-CTC-2 - Improved escapement estimates and evaluation of the representat…" at bounding box center [608, 338] width 162 height 17
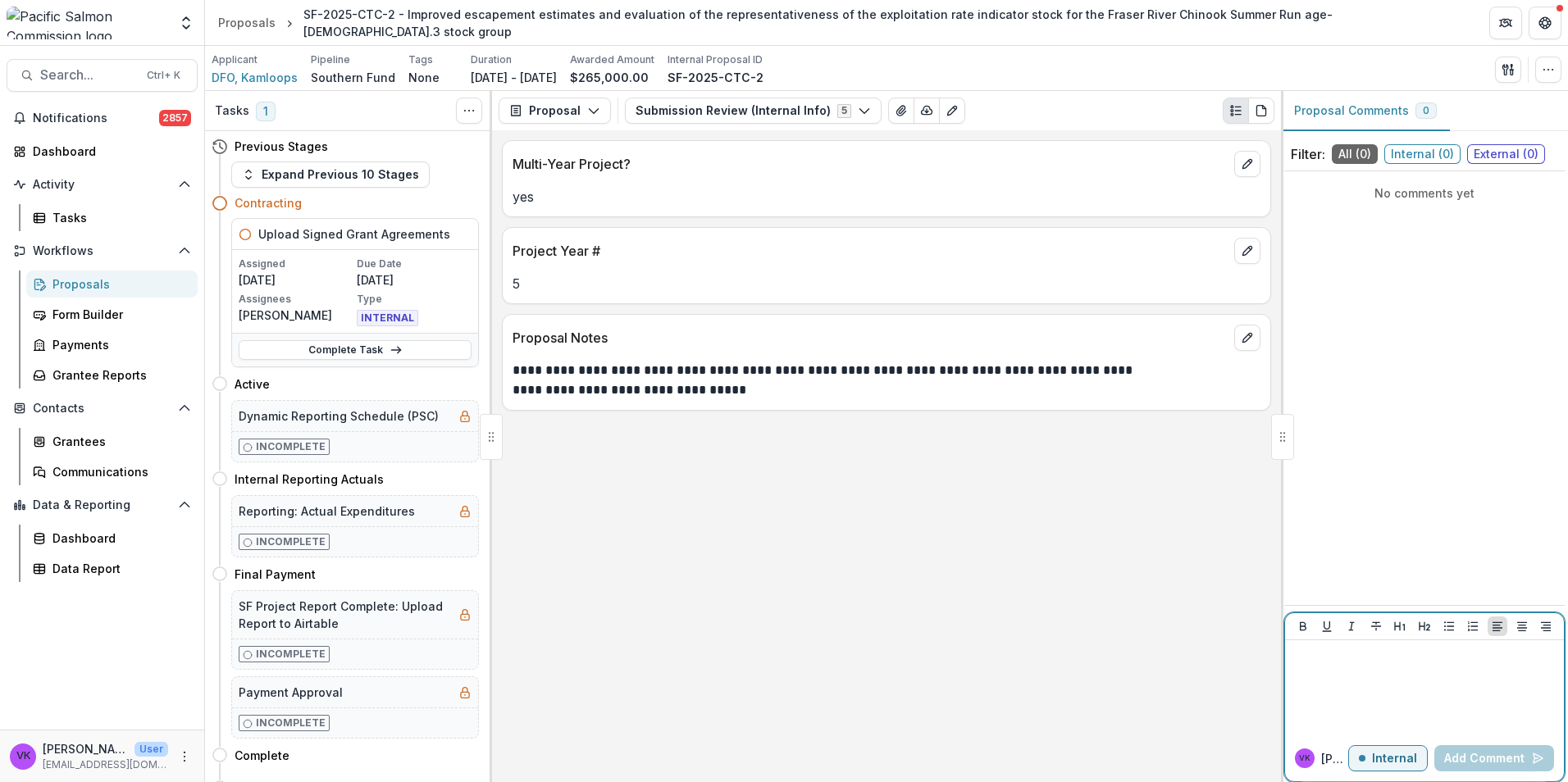
drag, startPoint x: 1340, startPoint y: 673, endPoint x: 1336, endPoint y: 662, distance: 11.7
click at [1340, 671] on div at bounding box center [1424, 688] width 266 height 82
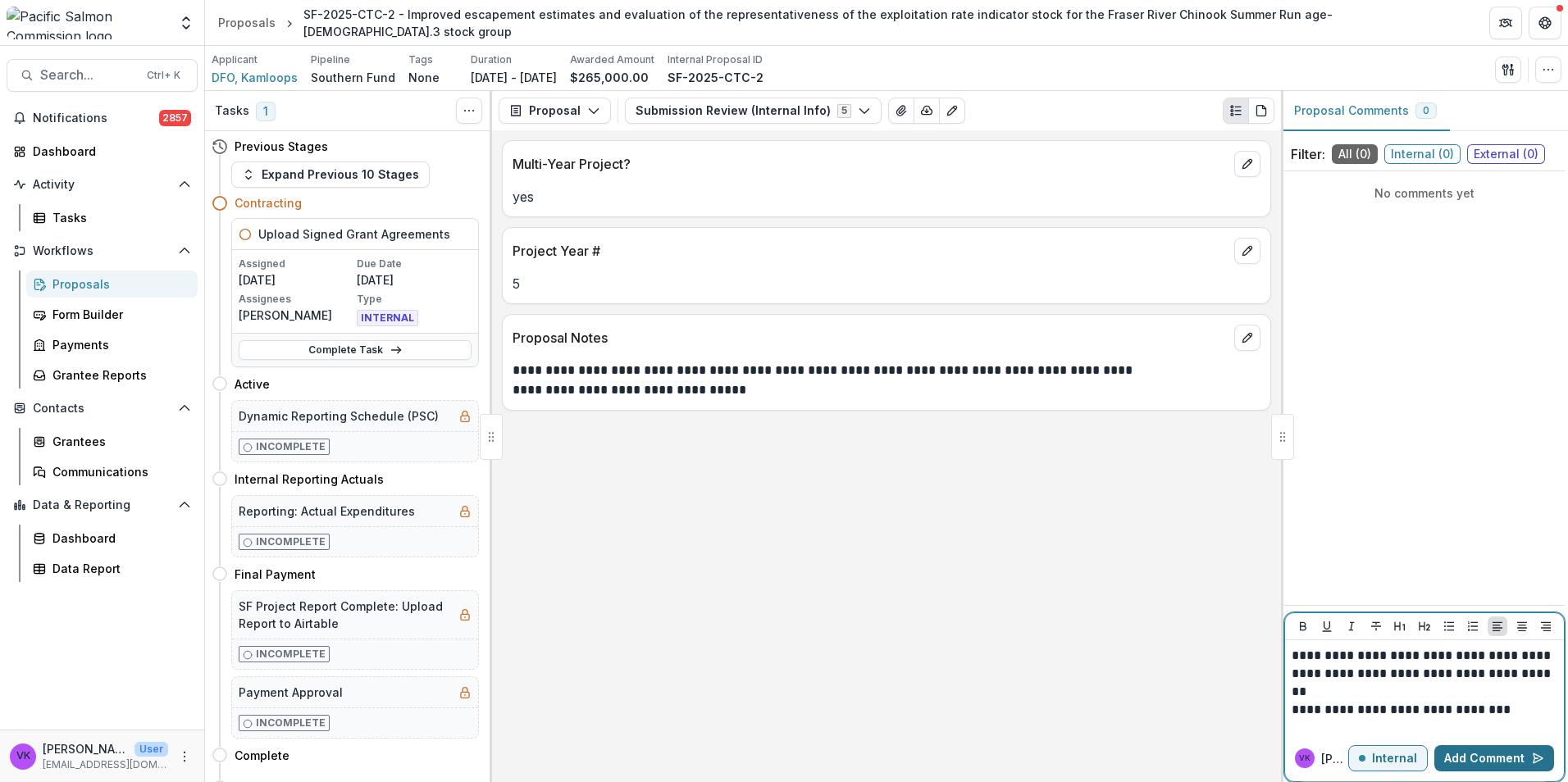
click at [1520, 754] on button "Add Comment" at bounding box center [1494, 758] width 120 height 26
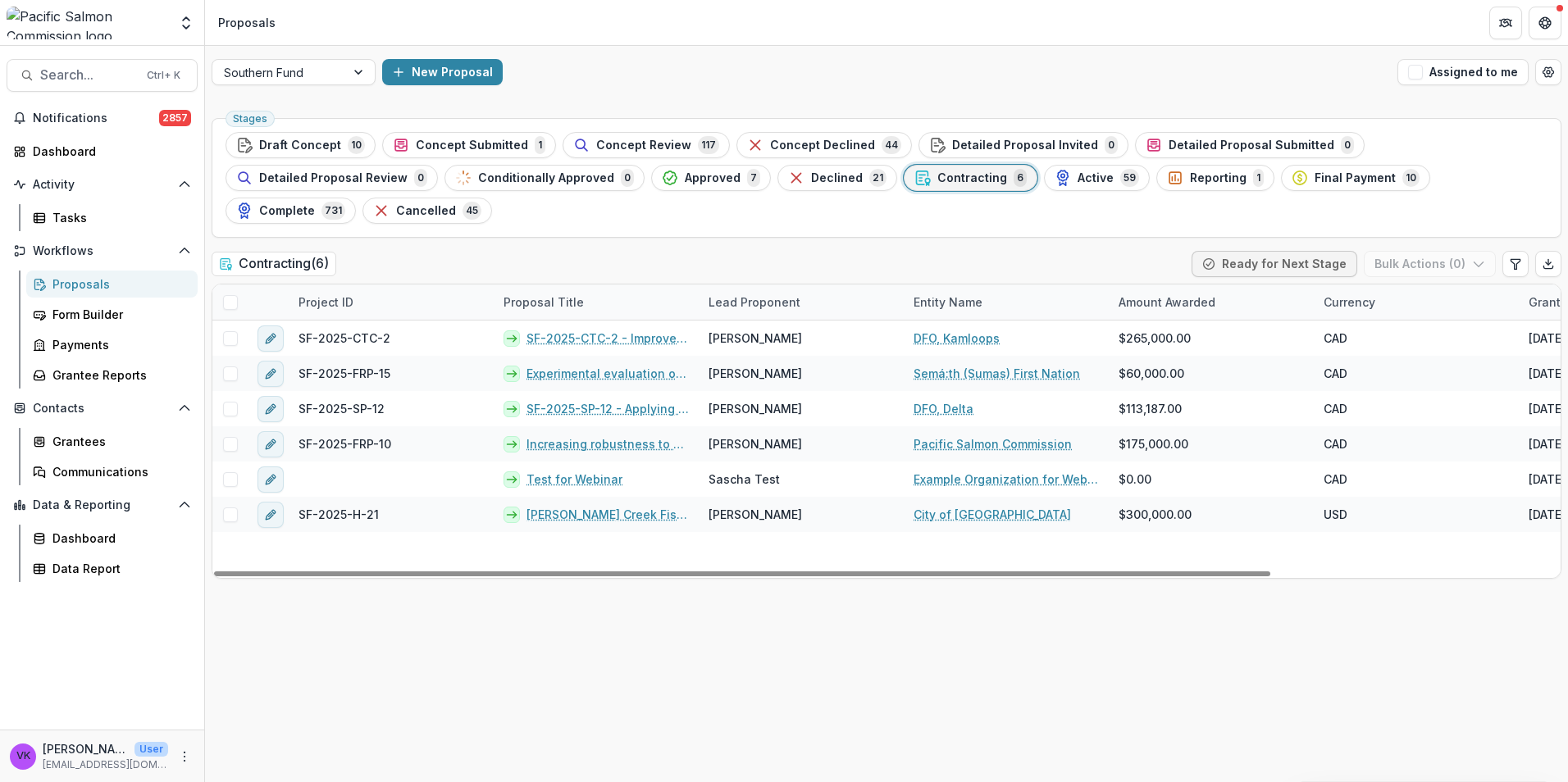
click at [938, 180] on span "Contracting" at bounding box center [972, 178] width 70 height 14
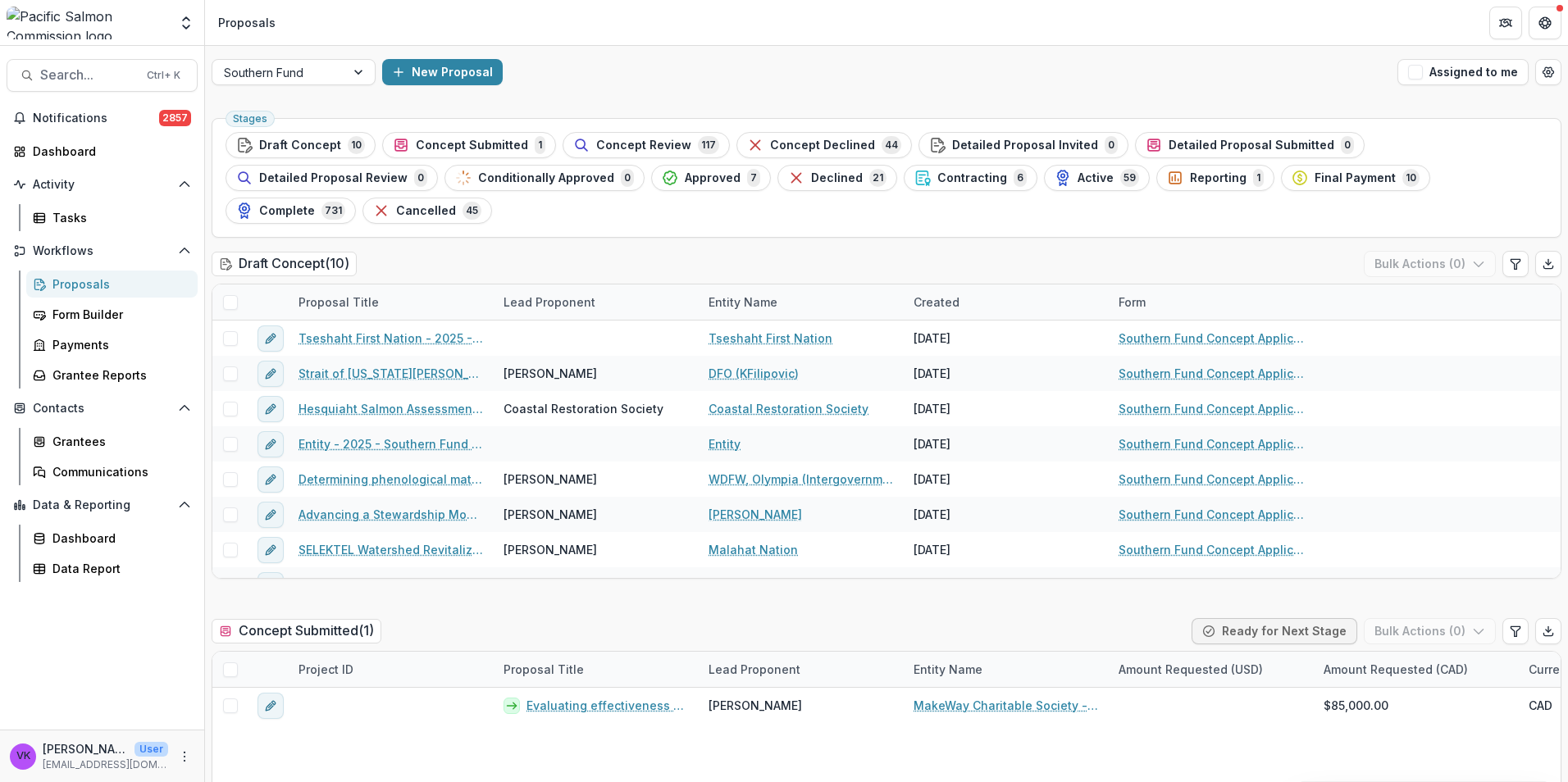
click at [938, 173] on span "Contracting" at bounding box center [972, 178] width 70 height 14
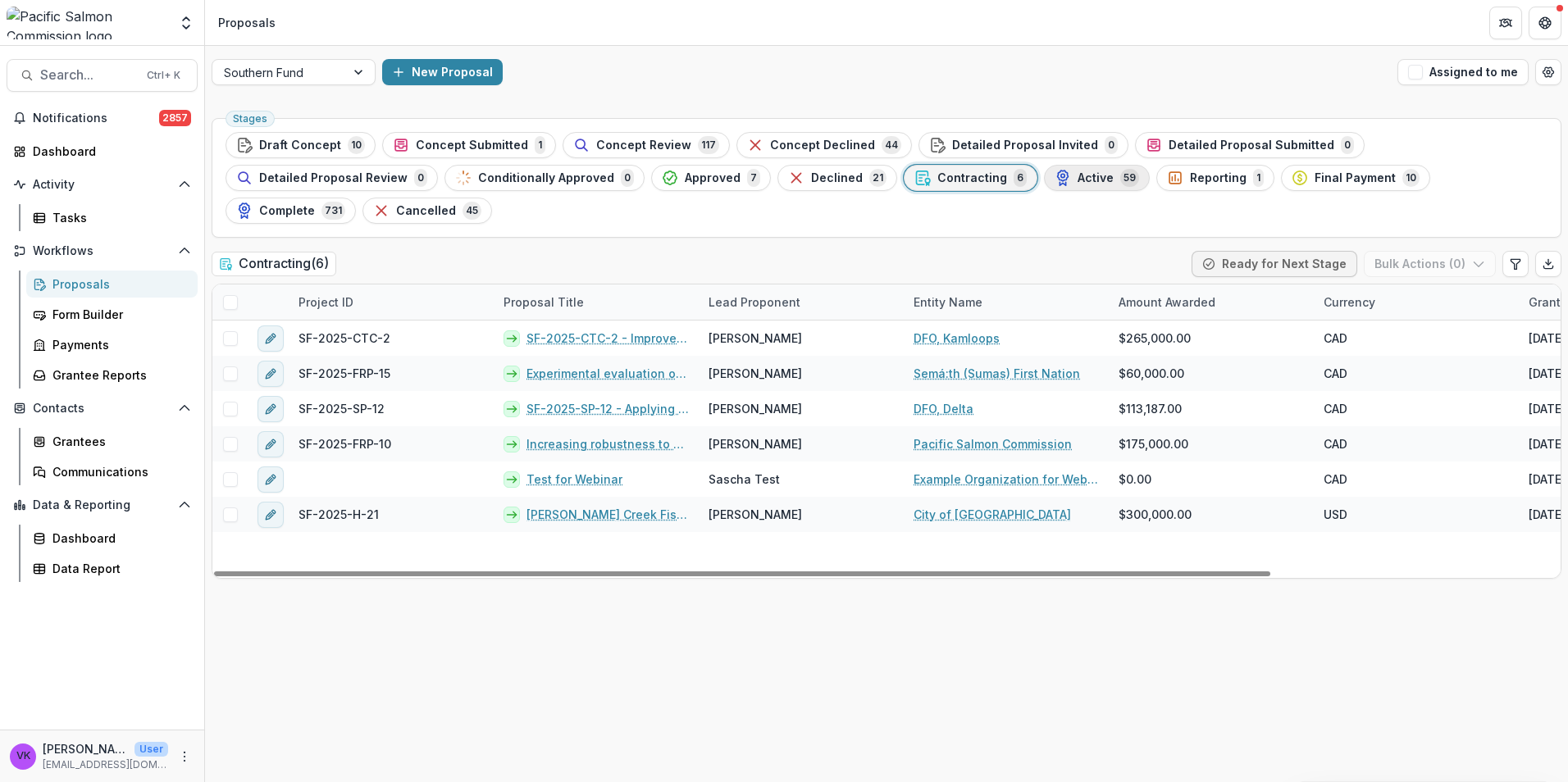
click at [1078, 177] on span "Active" at bounding box center [1095, 178] width 36 height 14
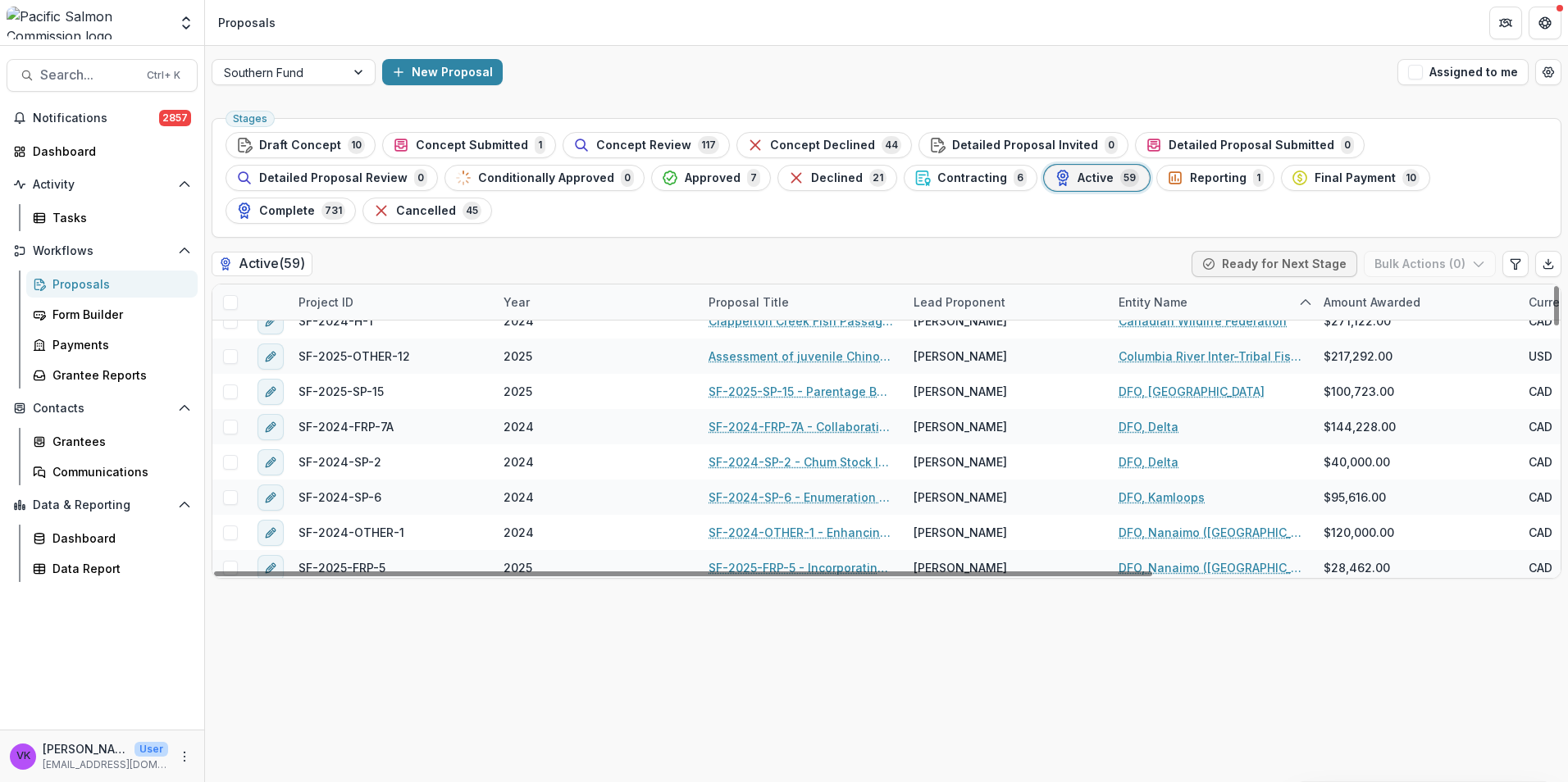
scroll to position [492, 0]
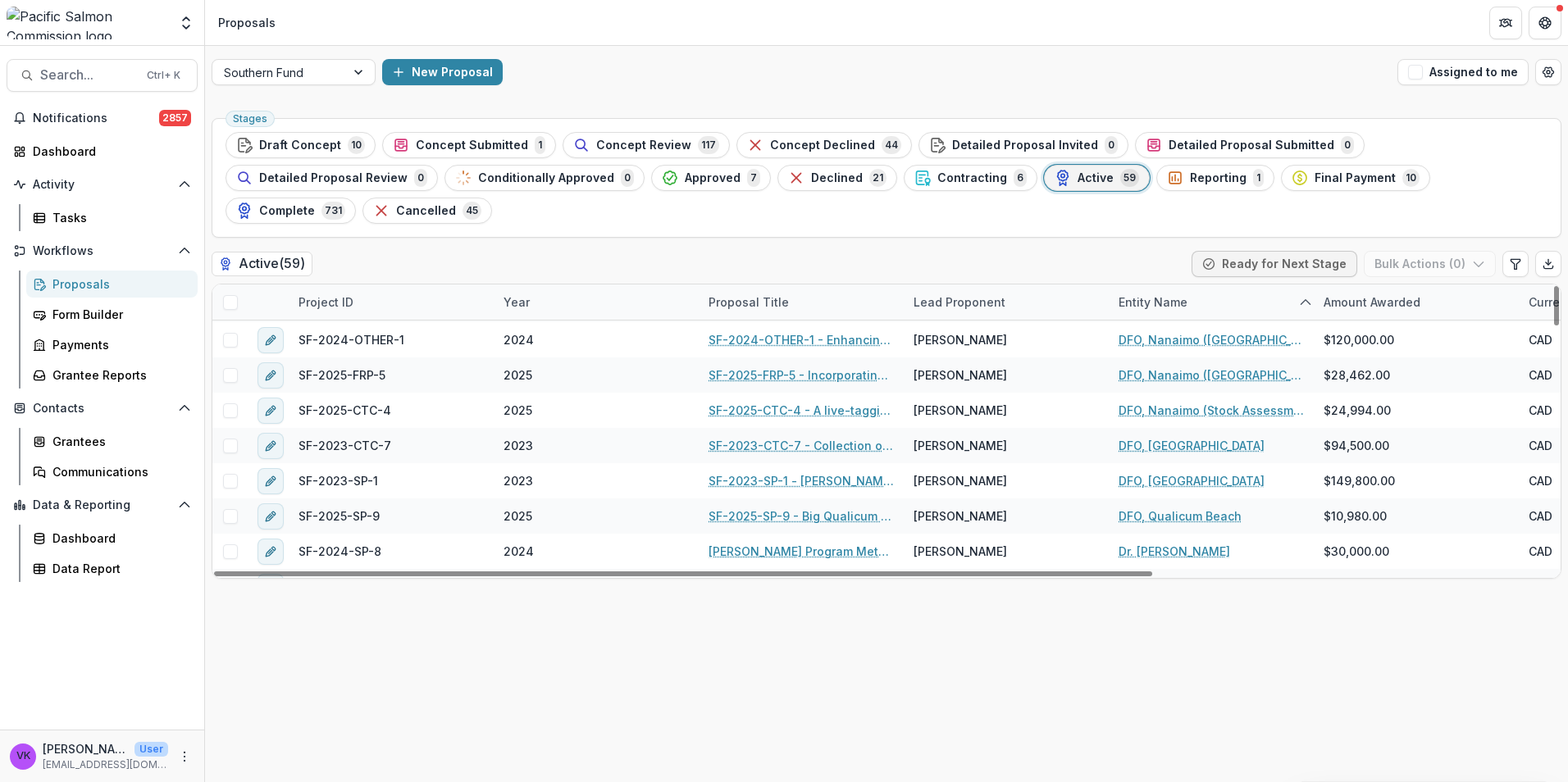
drag, startPoint x: 354, startPoint y: 255, endPoint x: 403, endPoint y: 271, distance: 51.5
click at [355, 284] on div "Project ID" at bounding box center [391, 302] width 205 height 36
click at [378, 299] on input at bounding box center [390, 306] width 197 height 26
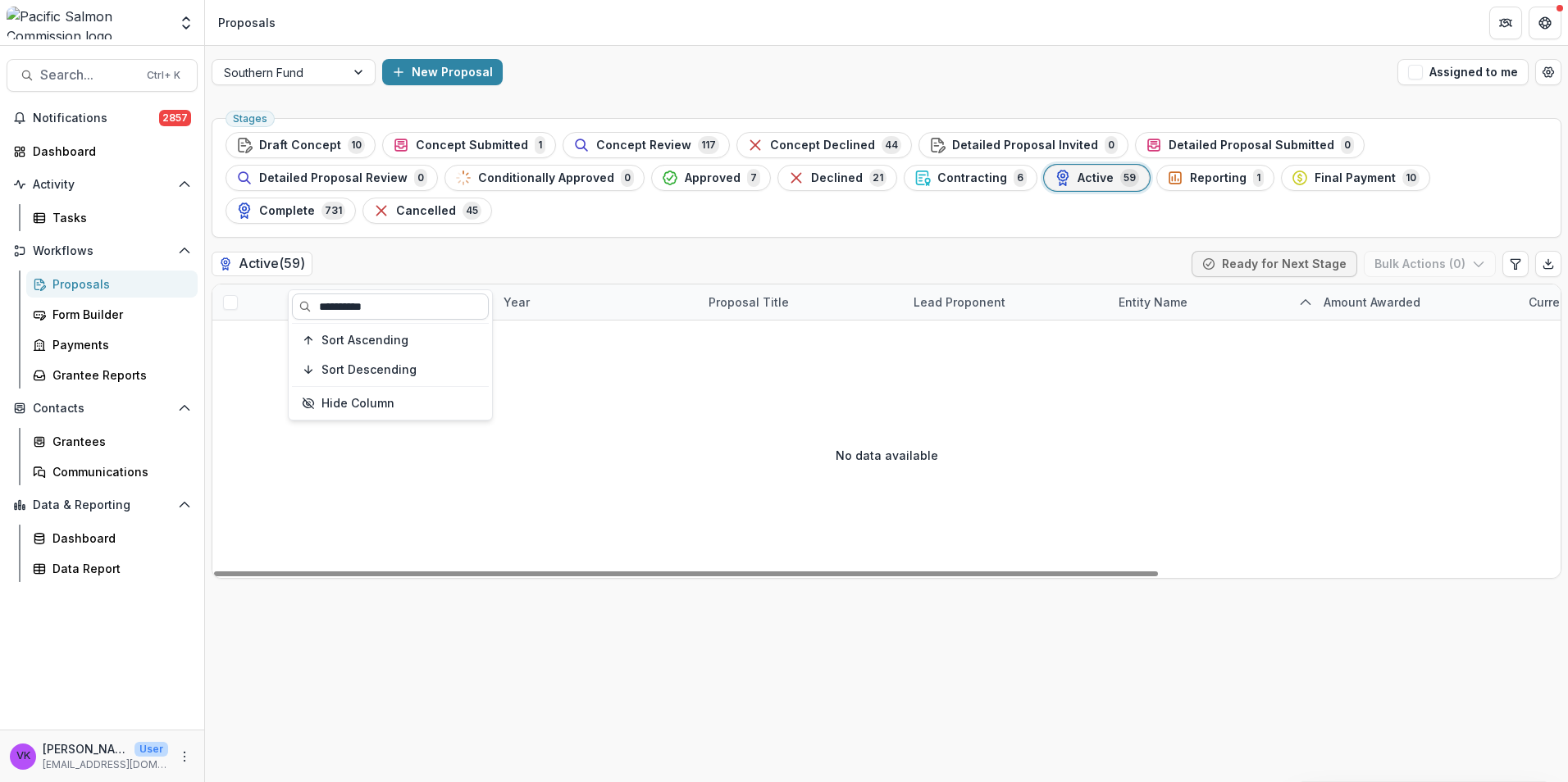
scroll to position [0, 0]
type input "**********"
click at [695, 445] on div "No data available" at bounding box center [886, 455] width 1348 height 246
click at [685, 179] on span "Approved" at bounding box center [713, 178] width 56 height 14
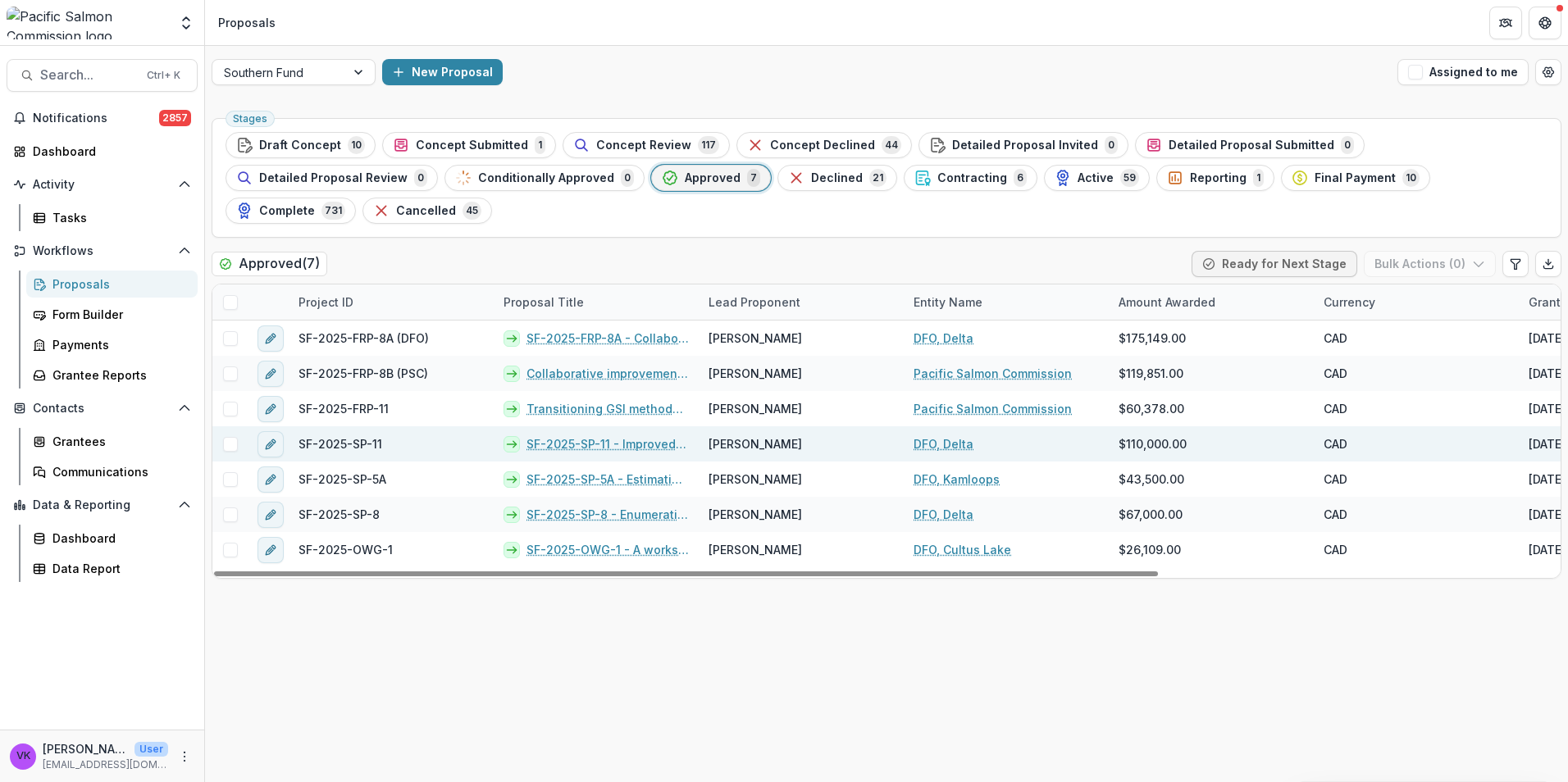
drag, startPoint x: 563, startPoint y: 409, endPoint x: 574, endPoint y: 409, distance: 11.0
click at [563, 435] on link "SF-2025-SP-11 - Improved estimates of escapement, survival, and exploitation fo…" at bounding box center [608, 444] width 162 height 17
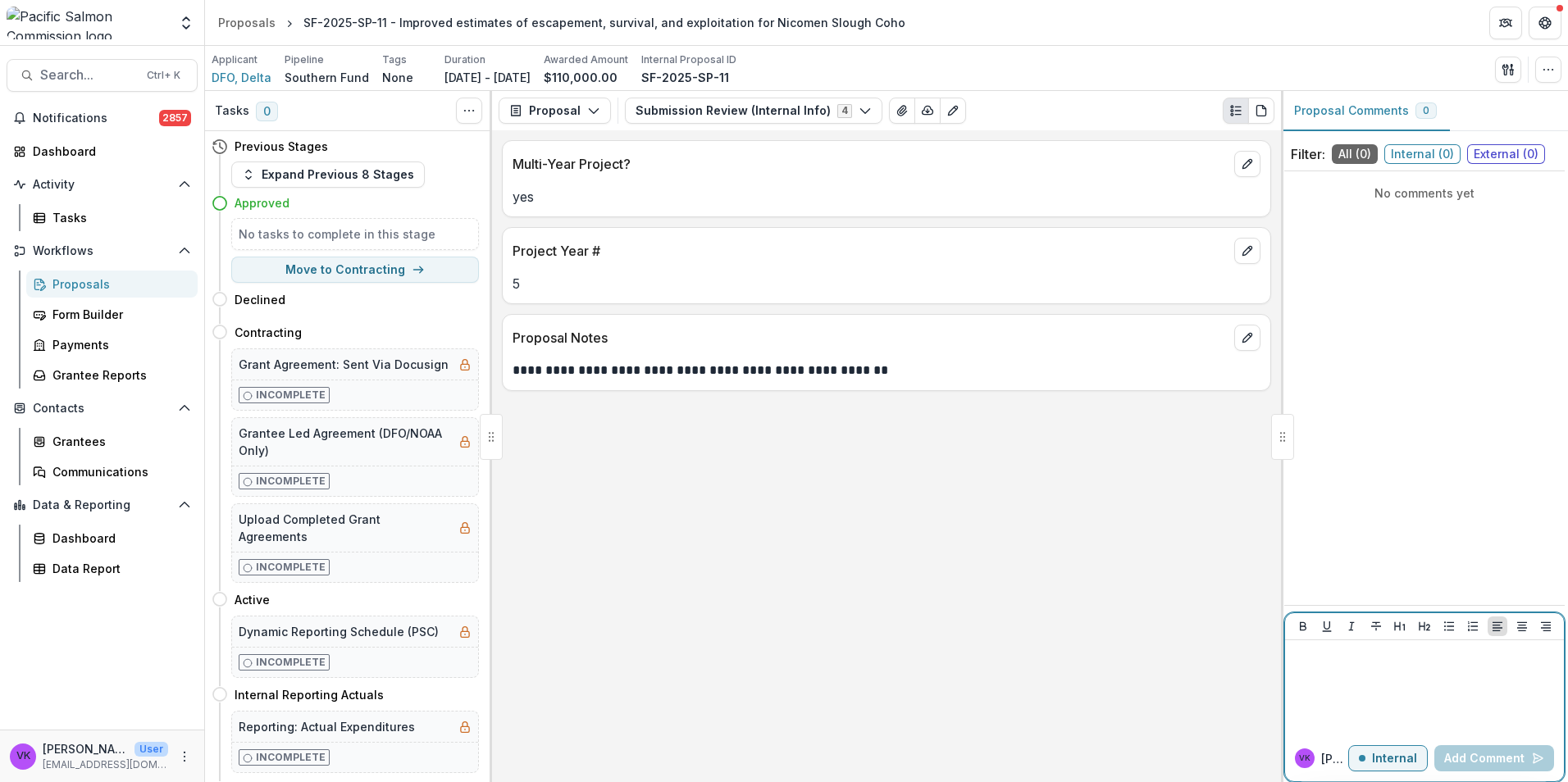
click at [1367, 662] on p at bounding box center [1424, 656] width 266 height 18
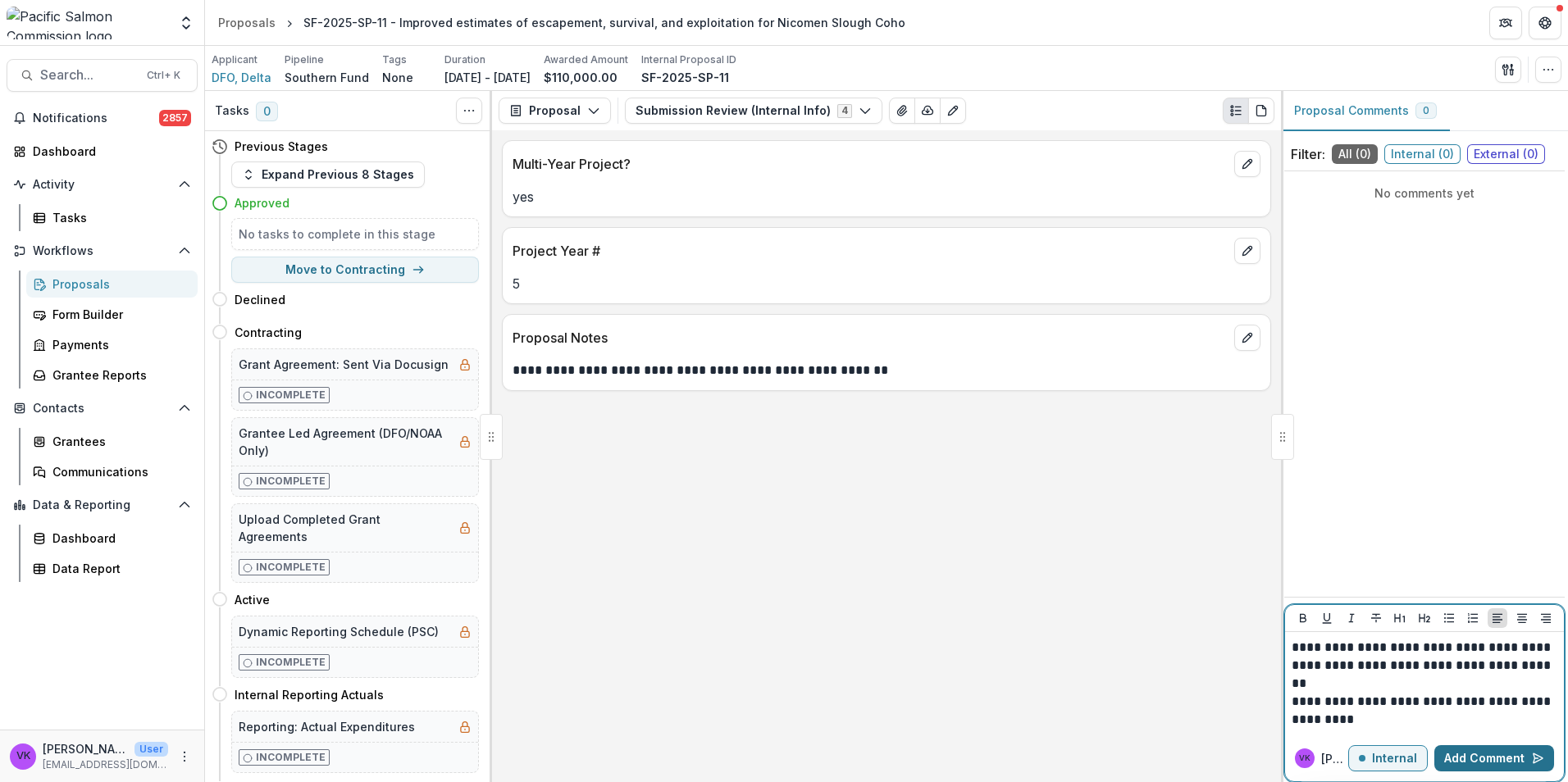
drag, startPoint x: 1509, startPoint y: 755, endPoint x: 1327, endPoint y: 704, distance: 189.0
click at [1509, 756] on button "Add Comment" at bounding box center [1494, 758] width 120 height 26
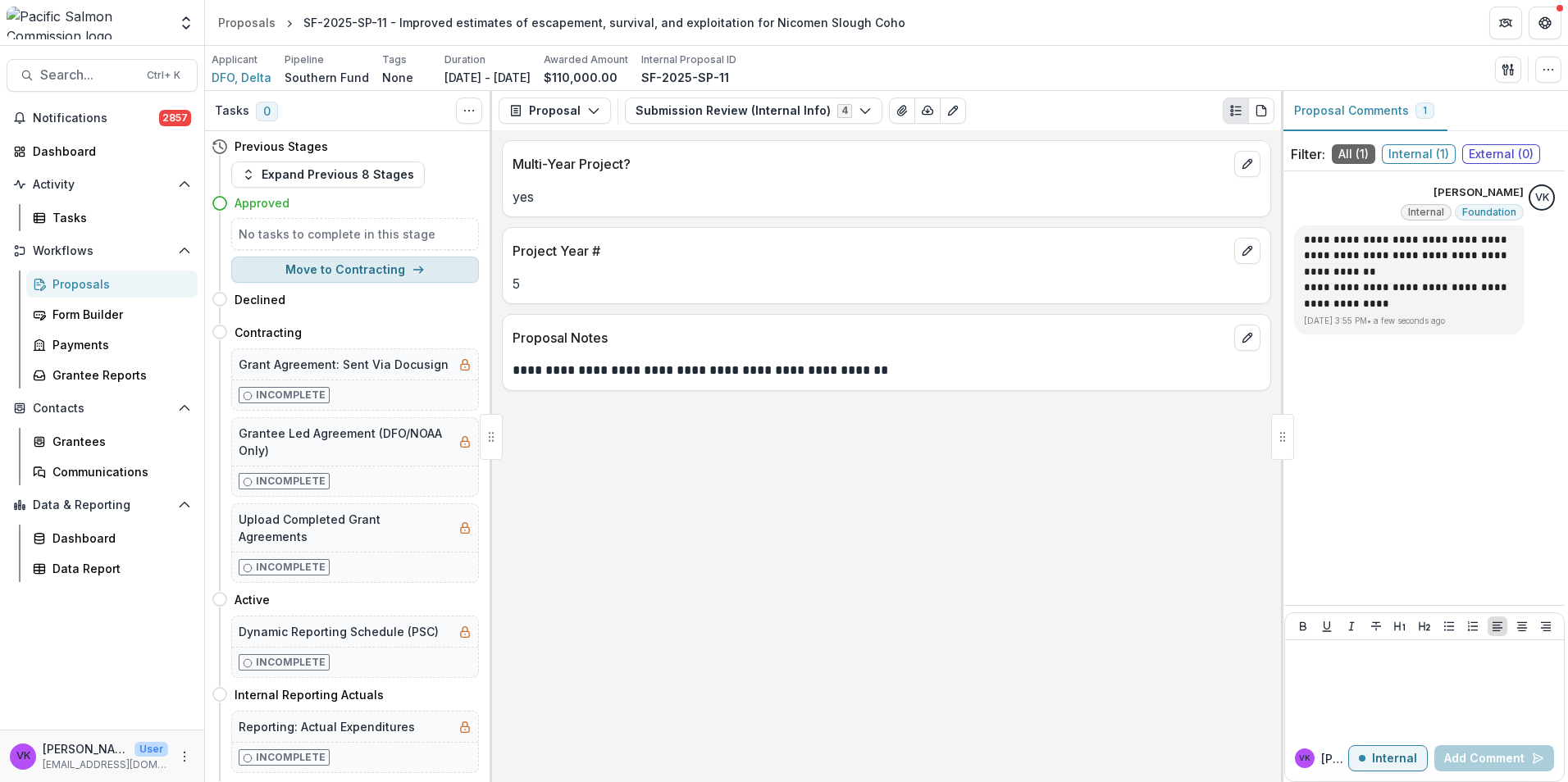
click at [381, 272] on button "Move to Contracting" at bounding box center [356, 270] width 248 height 26
select select "**********"
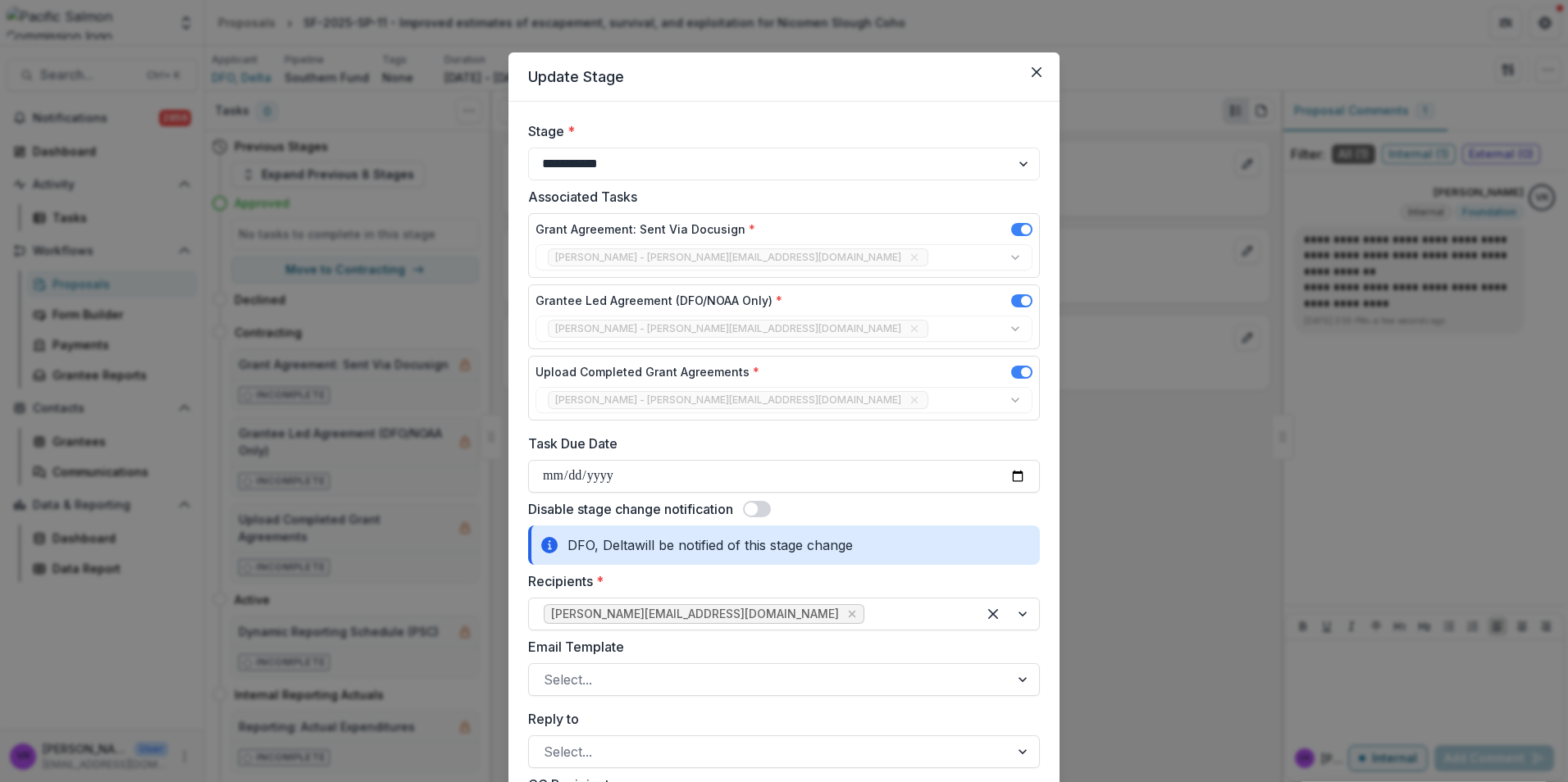
click at [1037, 70] on icon "Close" at bounding box center [1037, 72] width 10 height 10
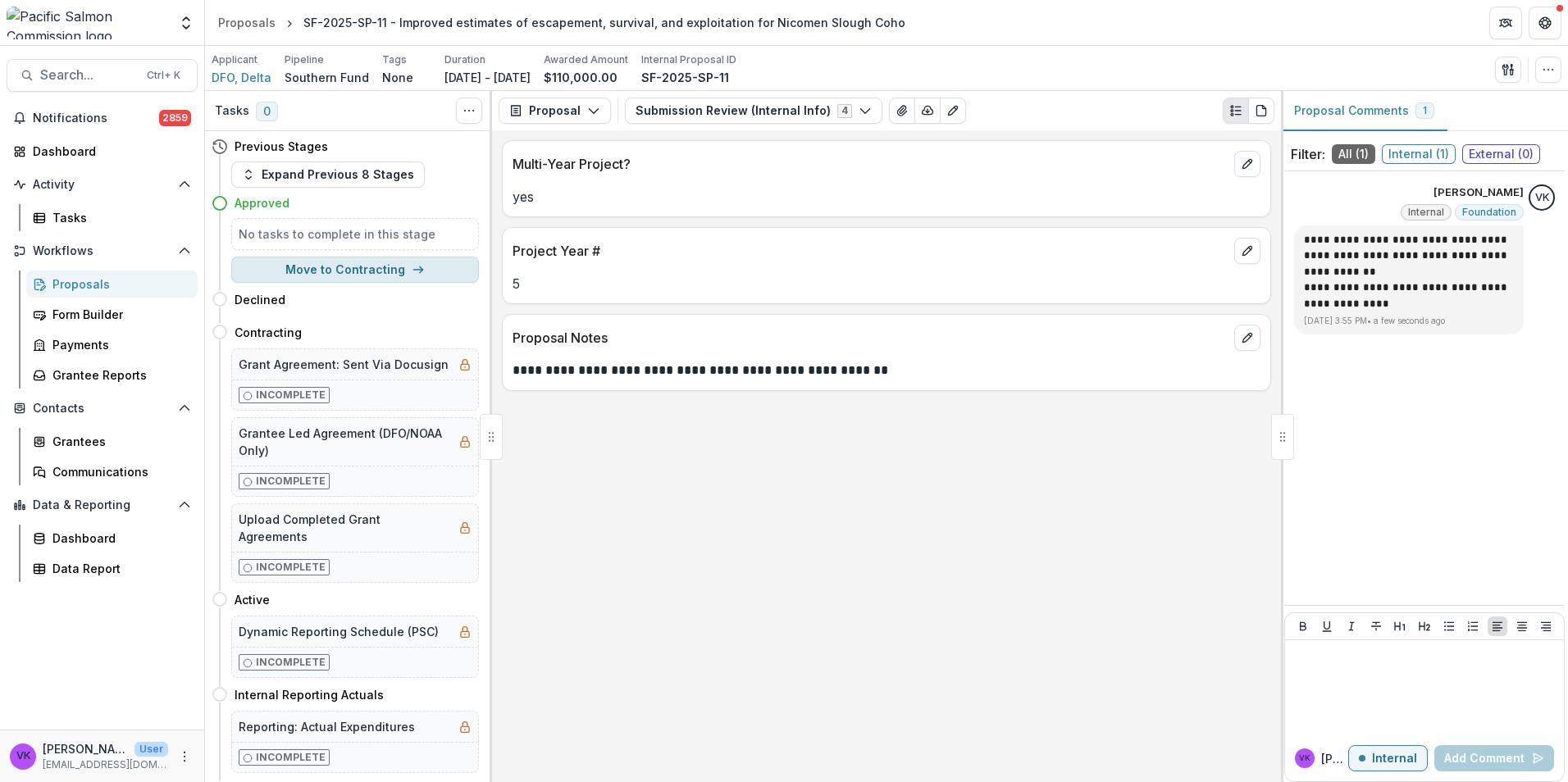
click at [385, 267] on button "Move to Contracting" at bounding box center [356, 270] width 248 height 26
select select "**********"
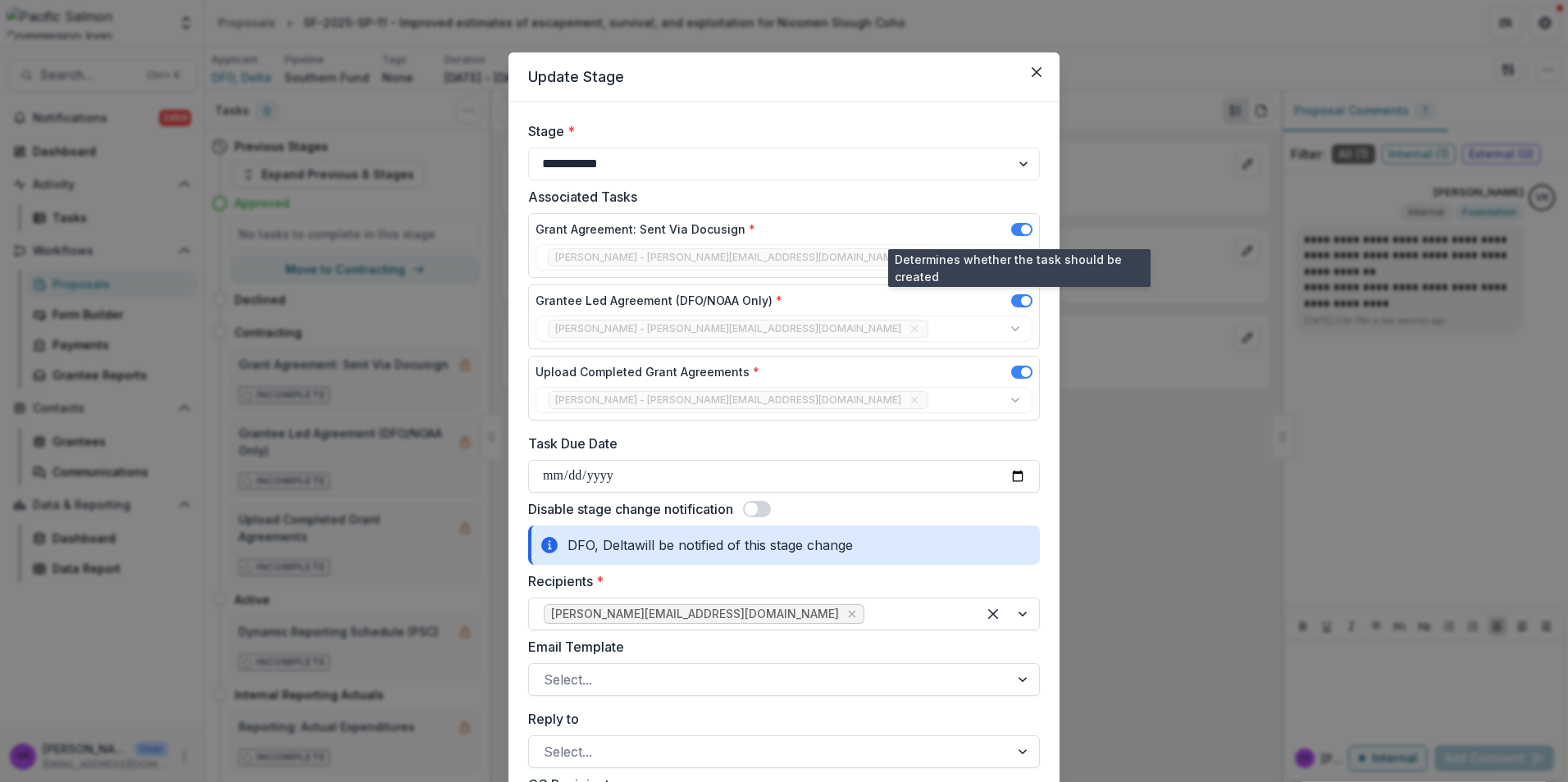
click at [1014, 226] on span at bounding box center [1022, 229] width 21 height 13
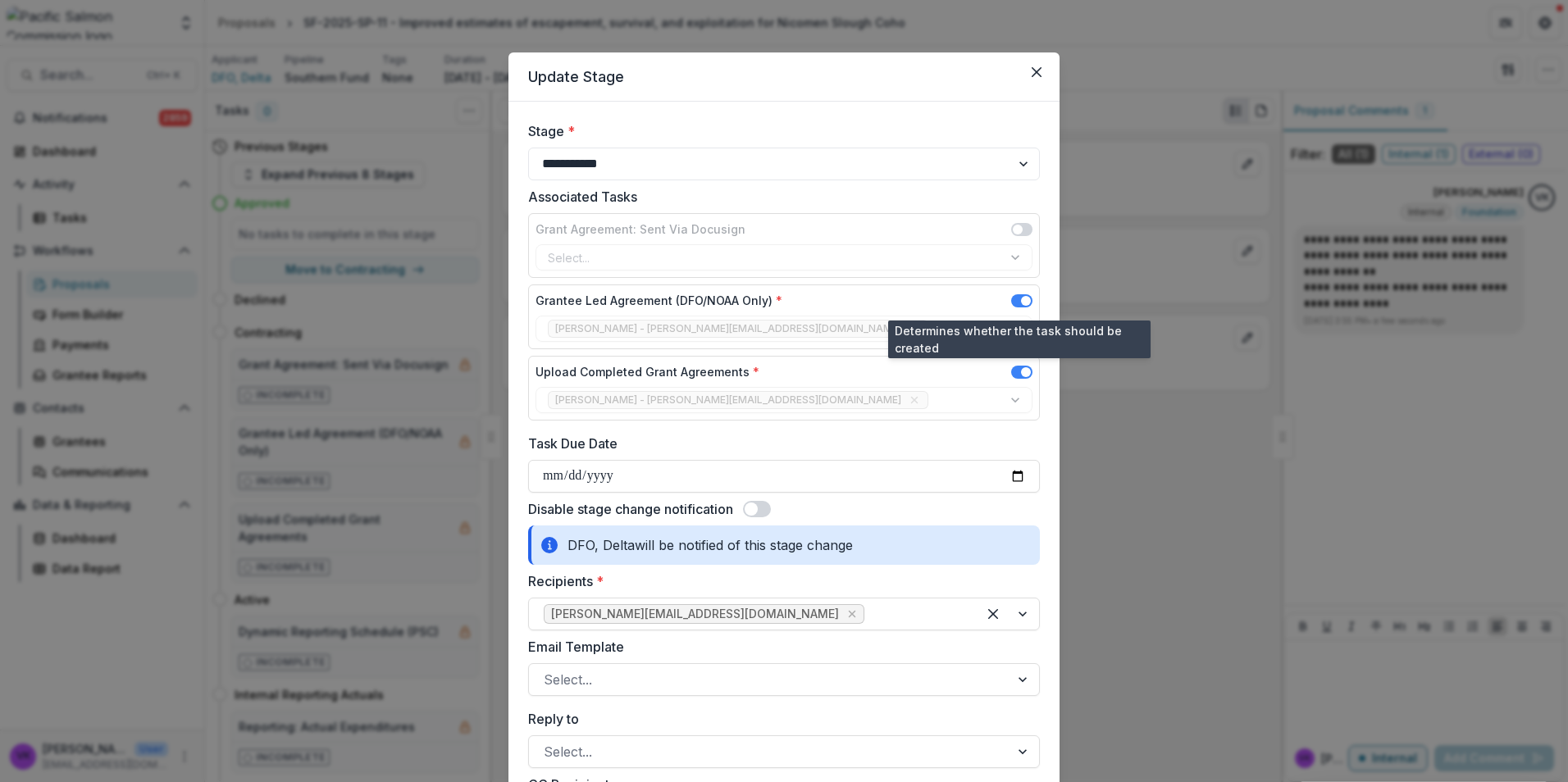
click at [1016, 300] on span at bounding box center [1022, 300] width 21 height 13
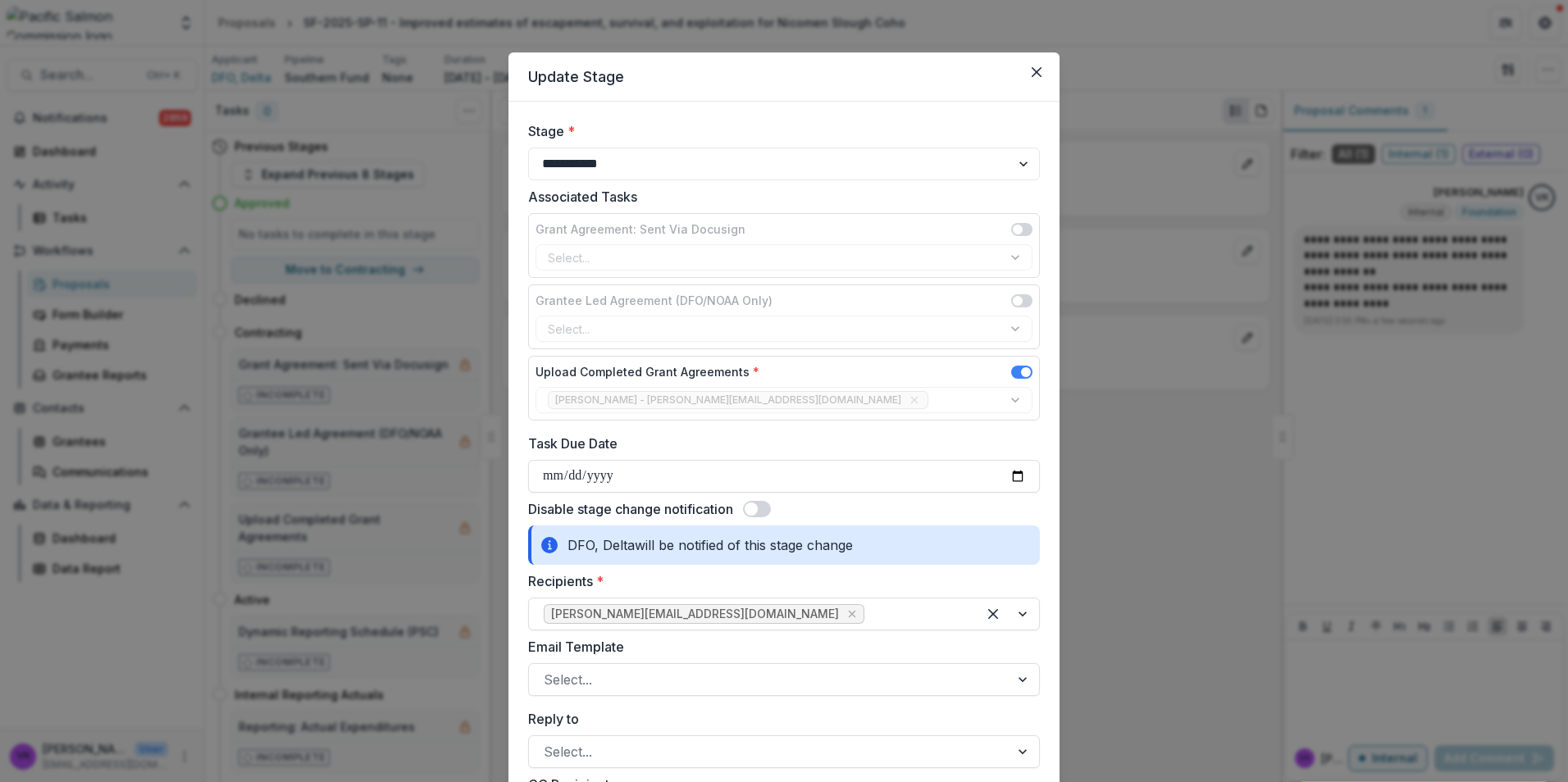
drag, startPoint x: 769, startPoint y: 507, endPoint x: 1067, endPoint y: 529, distance: 298.8
click at [770, 507] on span at bounding box center [757, 509] width 28 height 16
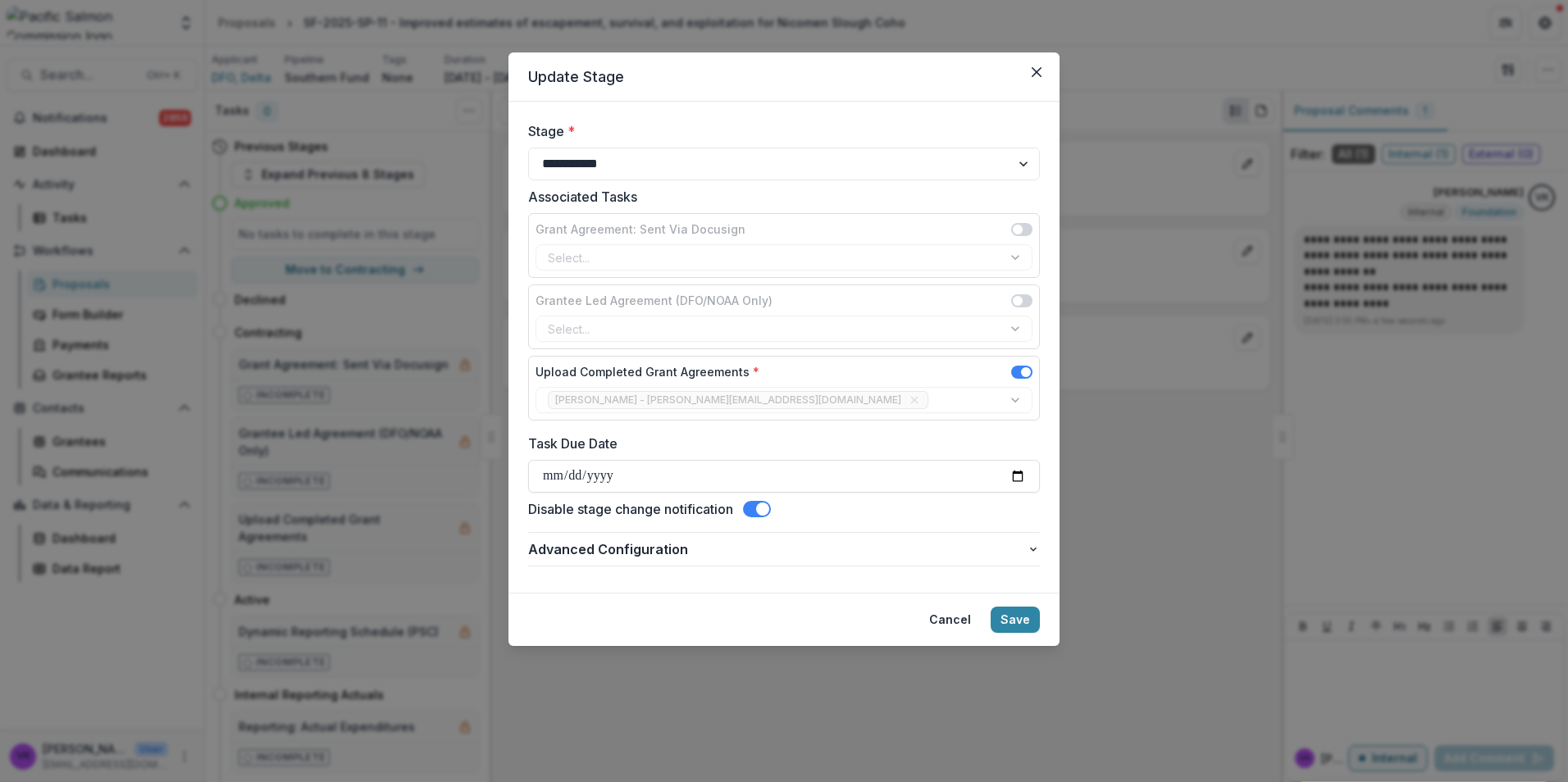
drag, startPoint x: 1020, startPoint y: 619, endPoint x: 1362, endPoint y: 625, distance: 342.1
click at [1019, 619] on button "Save" at bounding box center [1016, 619] width 49 height 26
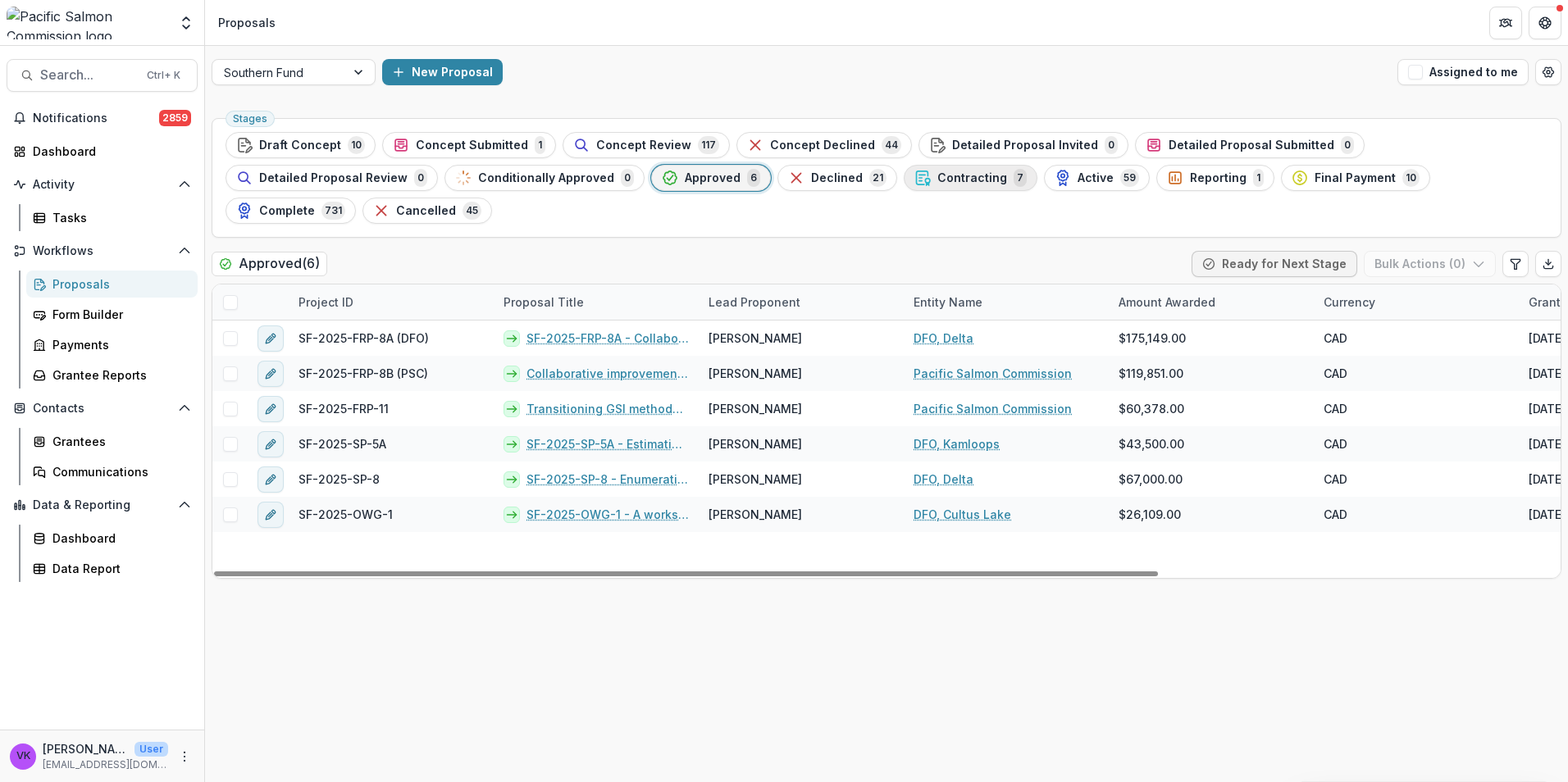
click at [938, 178] on span "Contracting" at bounding box center [972, 178] width 70 height 14
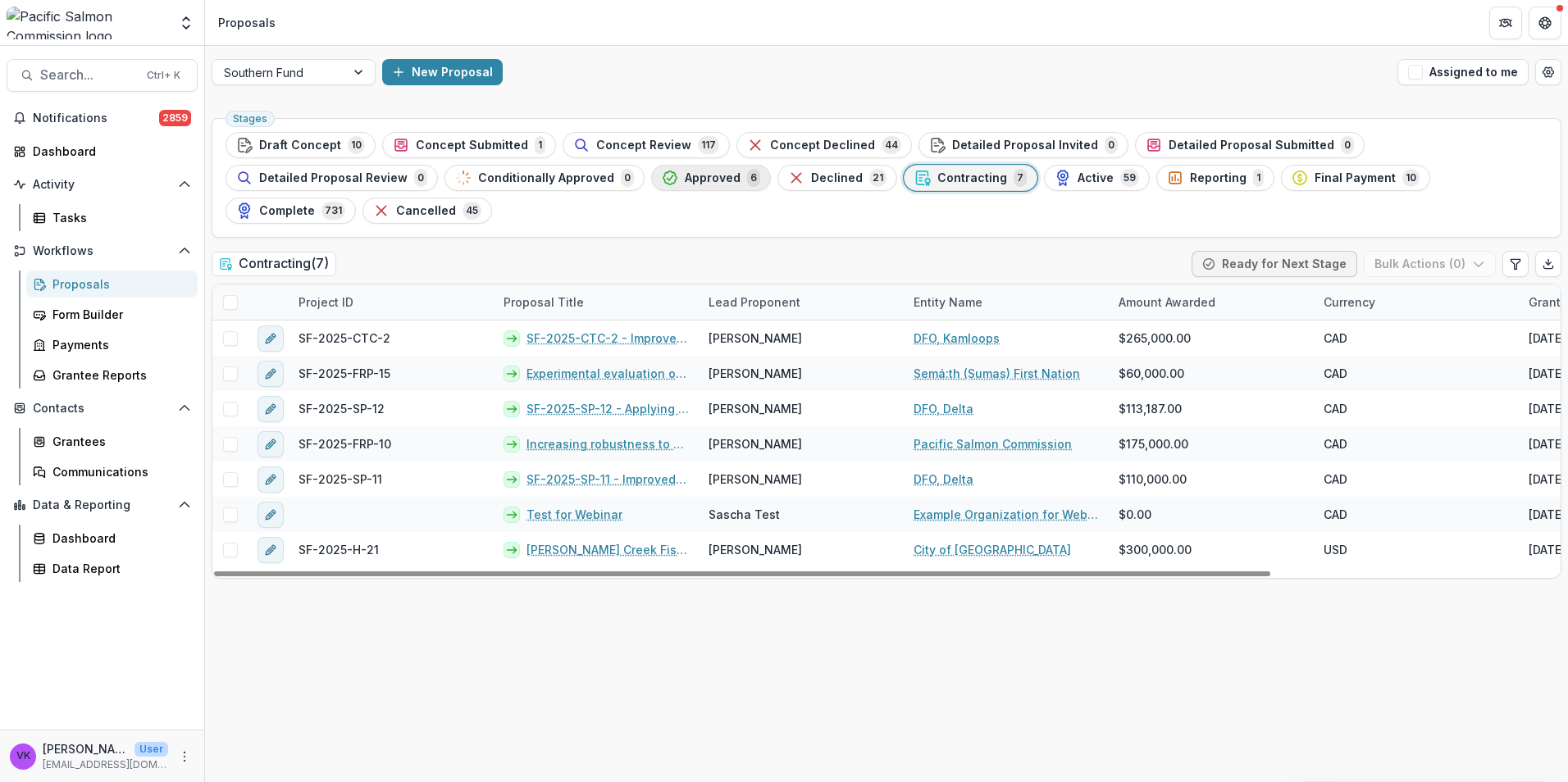
click at [685, 178] on span "Approved" at bounding box center [713, 178] width 56 height 14
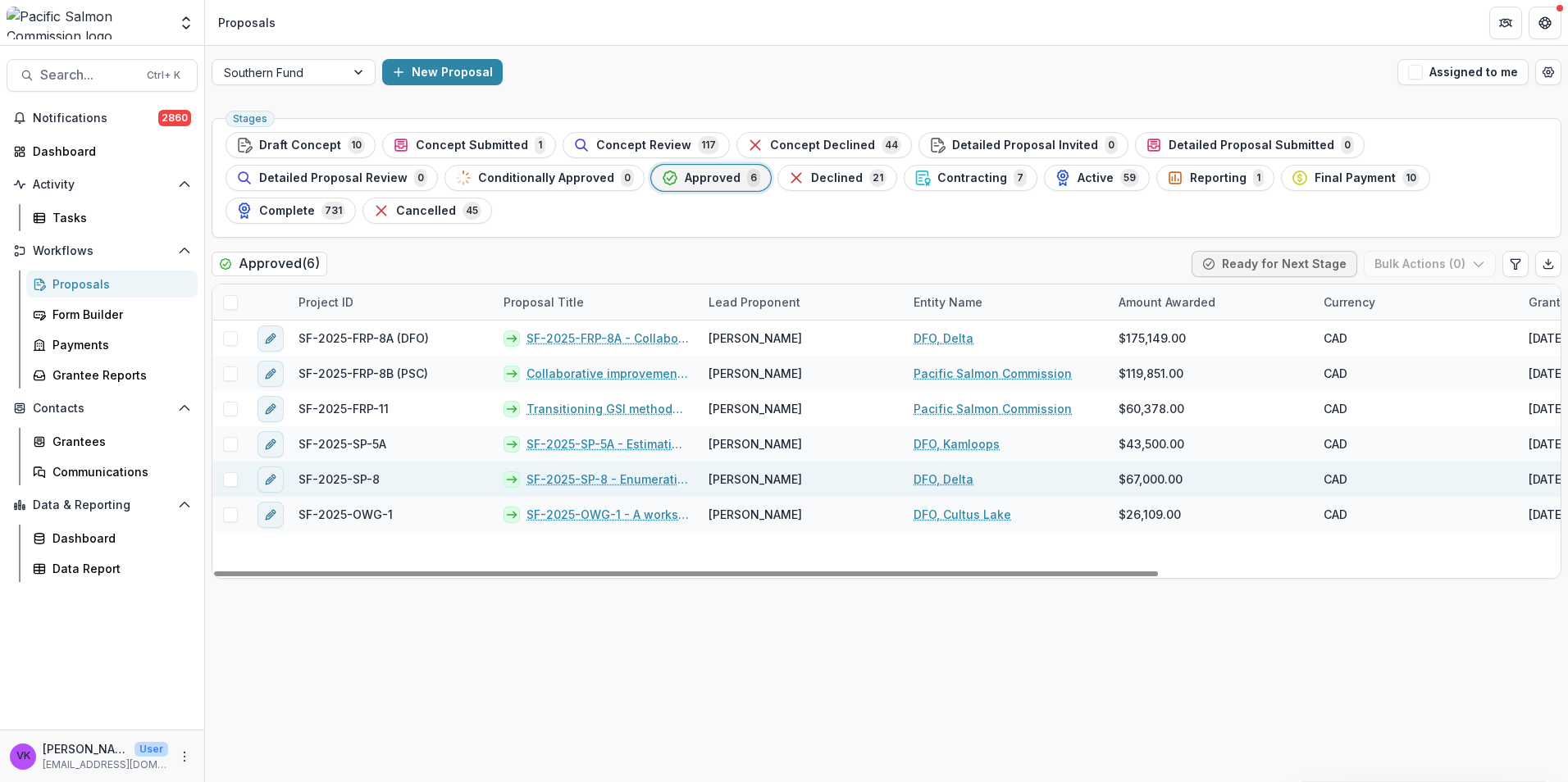
click at [595, 471] on link "SF-2025-SP-8 - Enumeration of Coho Salmon in the Lower Chilcotin River" at bounding box center [608, 479] width 162 height 17
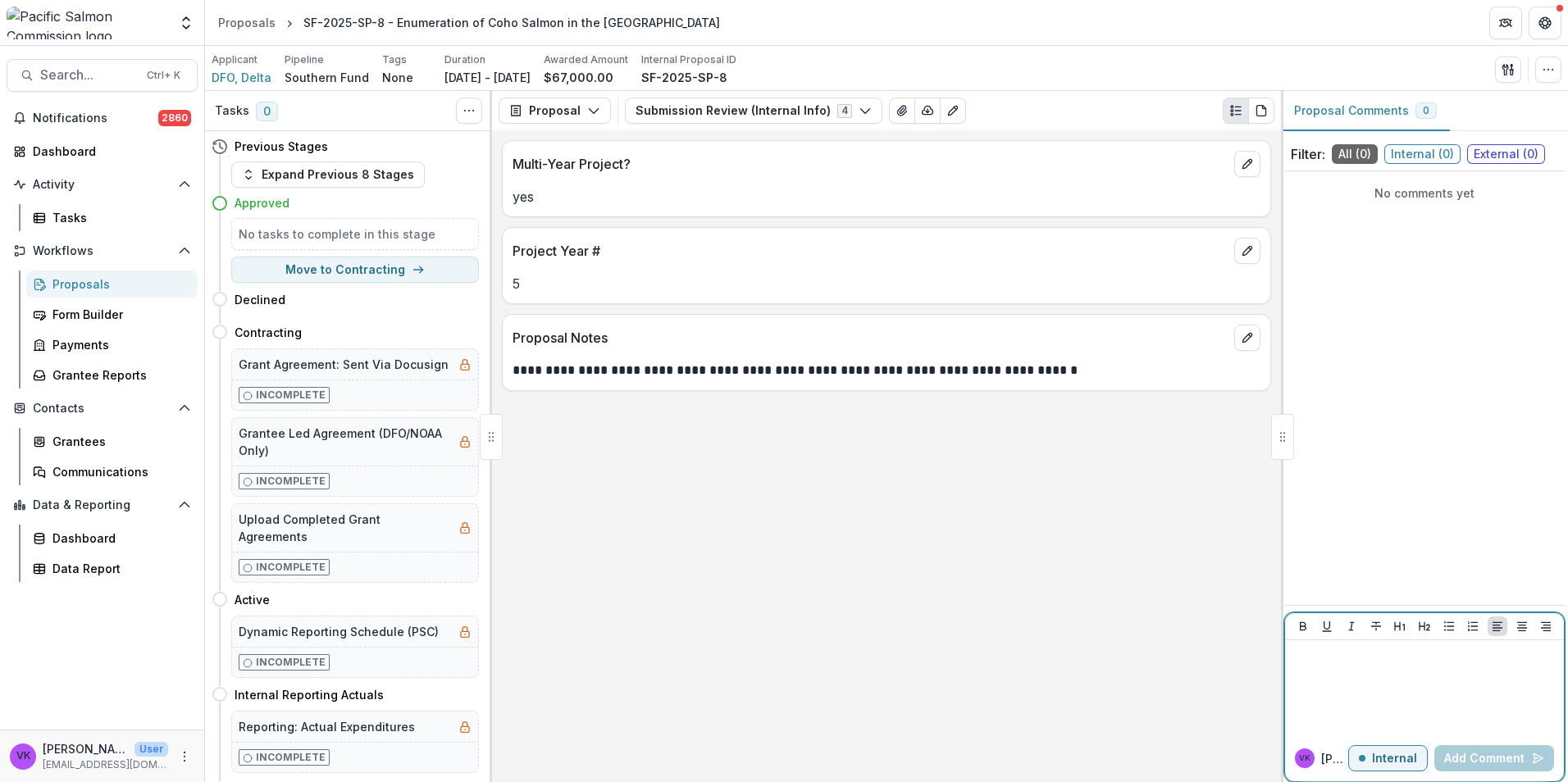
click at [1320, 679] on div at bounding box center [1424, 688] width 266 height 82
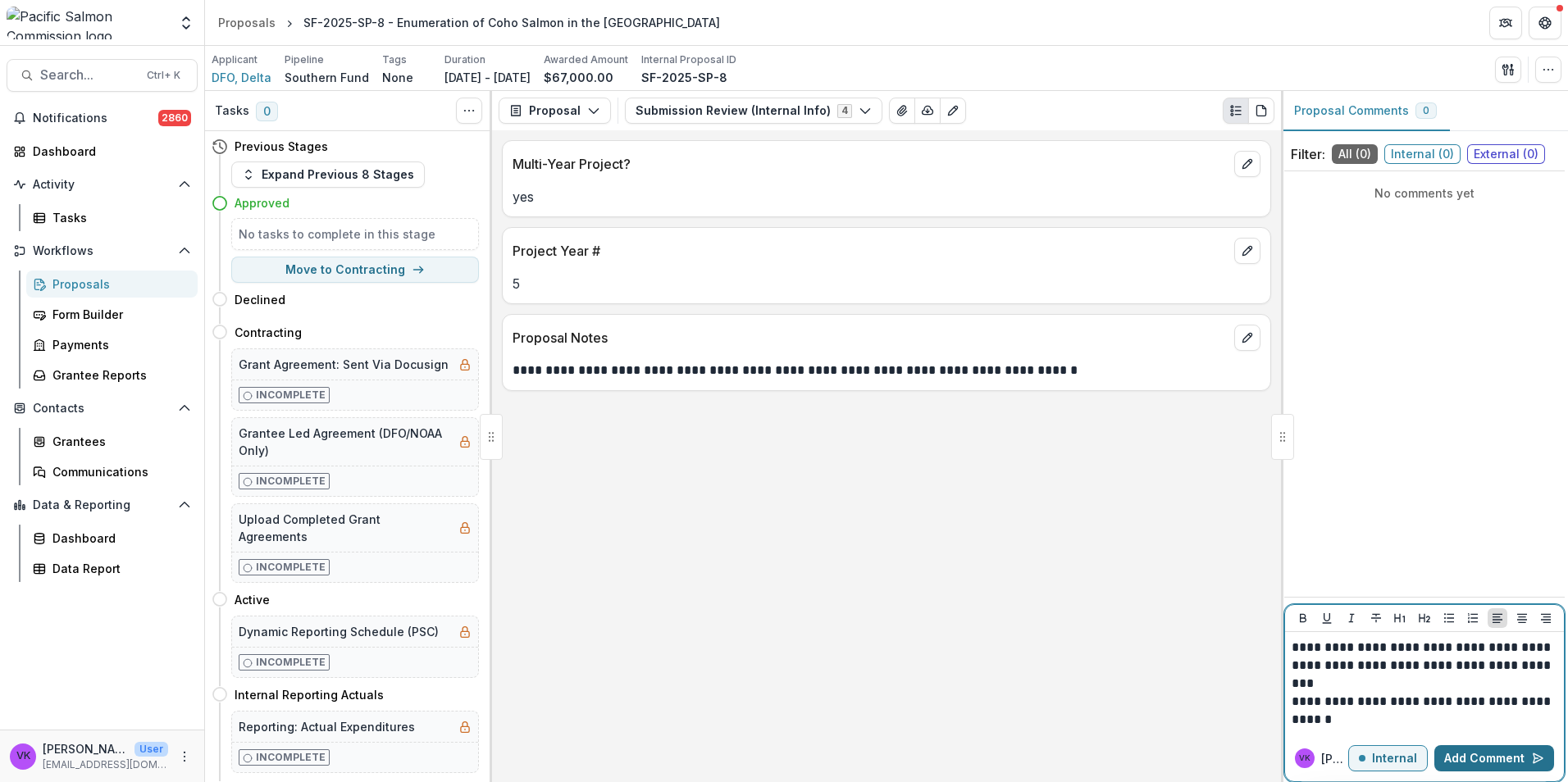
click at [1501, 759] on button "Add Comment" at bounding box center [1494, 758] width 120 height 26
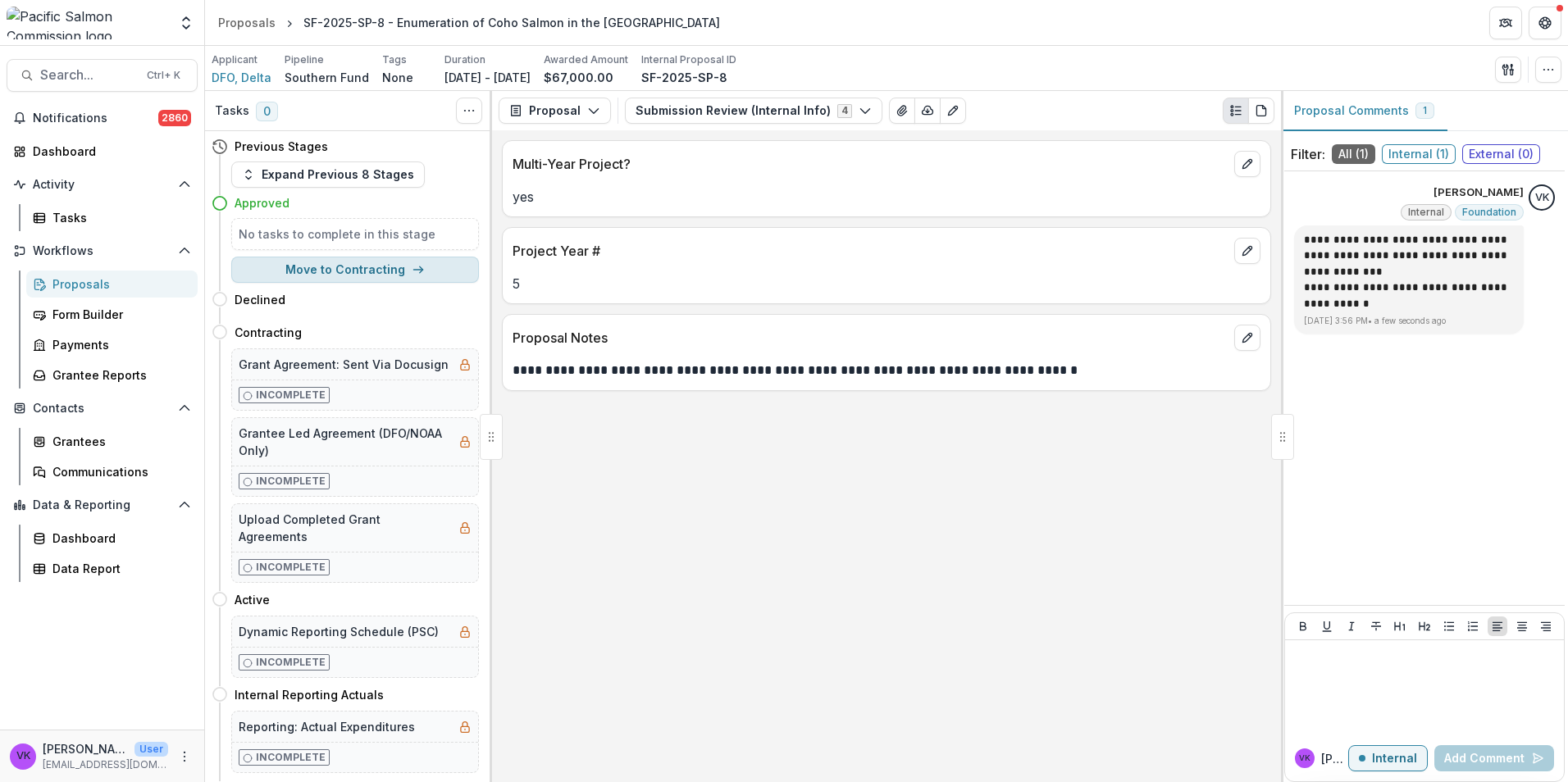
click at [329, 274] on button "Move to Contracting" at bounding box center [356, 270] width 248 height 26
select select "**********"
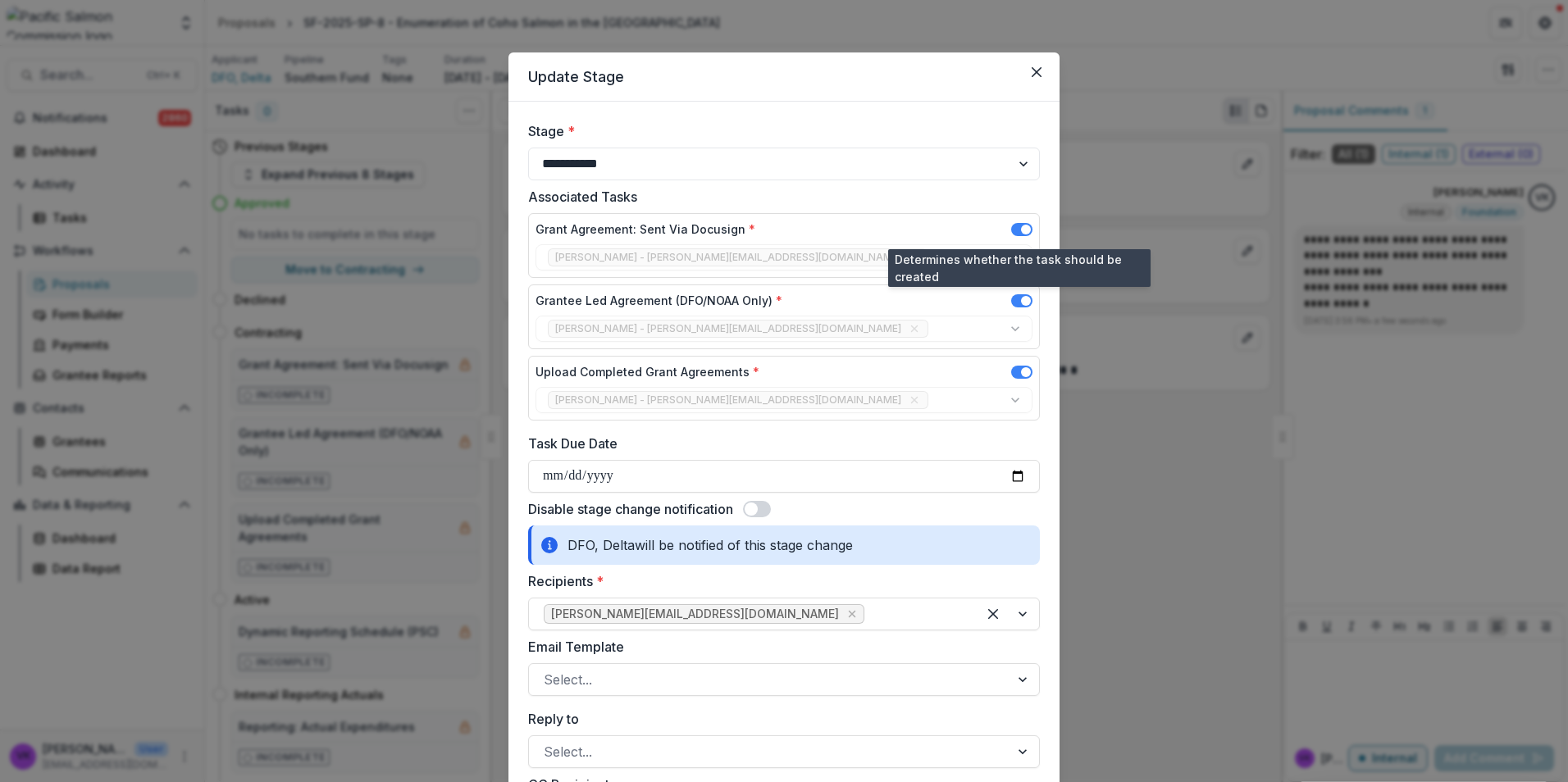
click at [1014, 228] on span at bounding box center [1022, 229] width 21 height 13
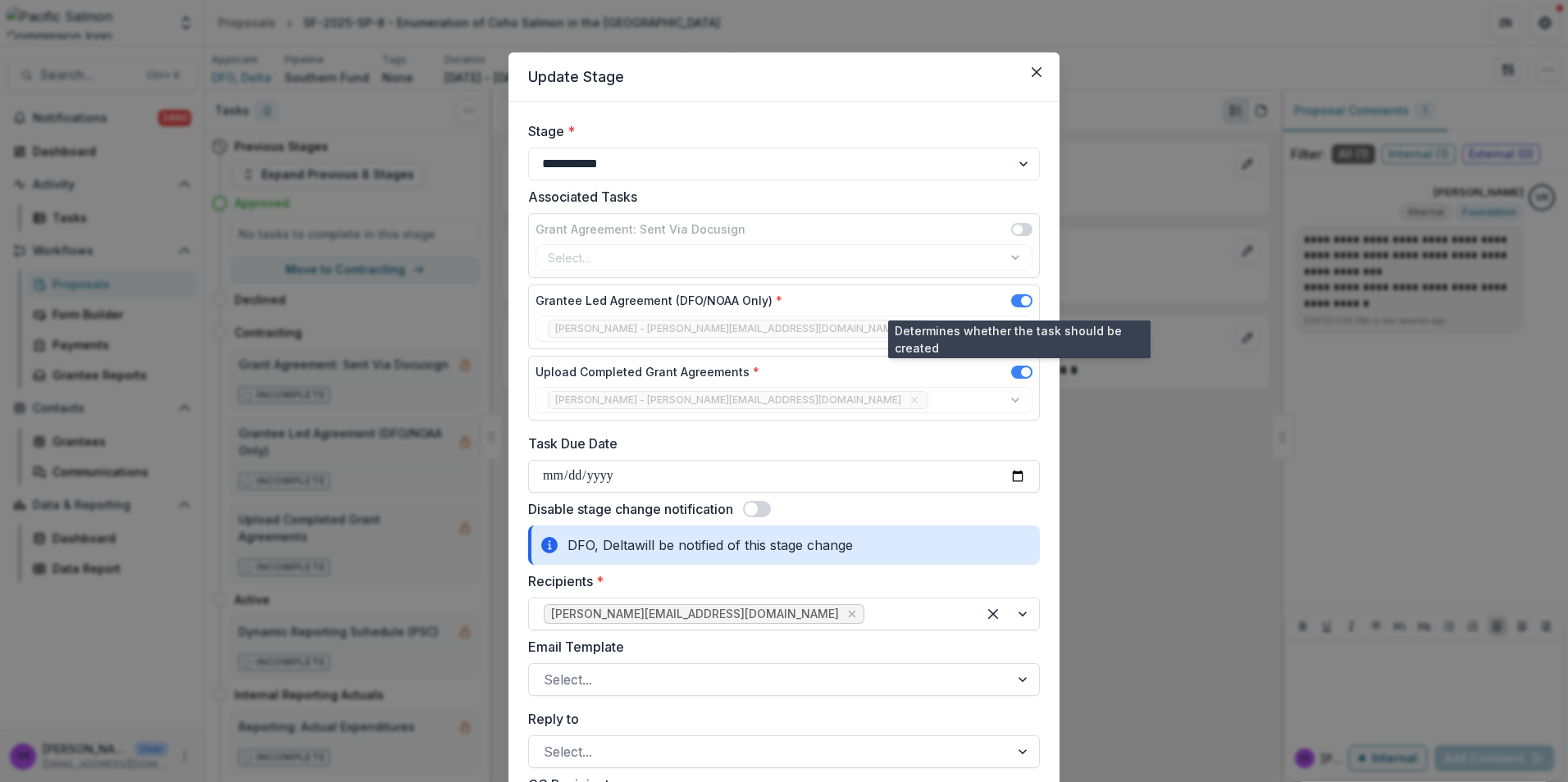
drag, startPoint x: 1011, startPoint y: 298, endPoint x: 1145, endPoint y: 403, distance: 170.2
click at [1012, 299] on span at bounding box center [1022, 300] width 21 height 13
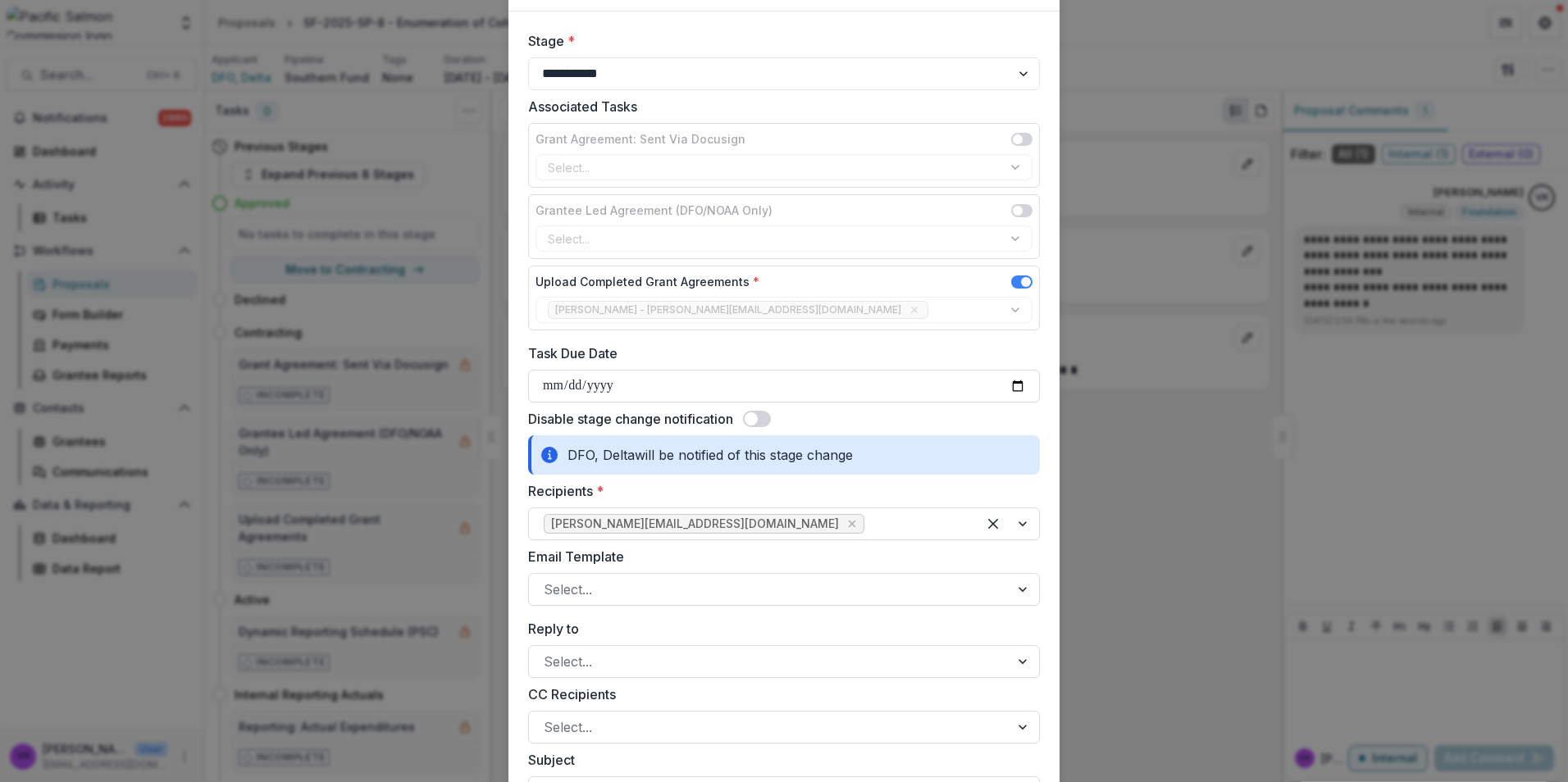
scroll to position [246, 0]
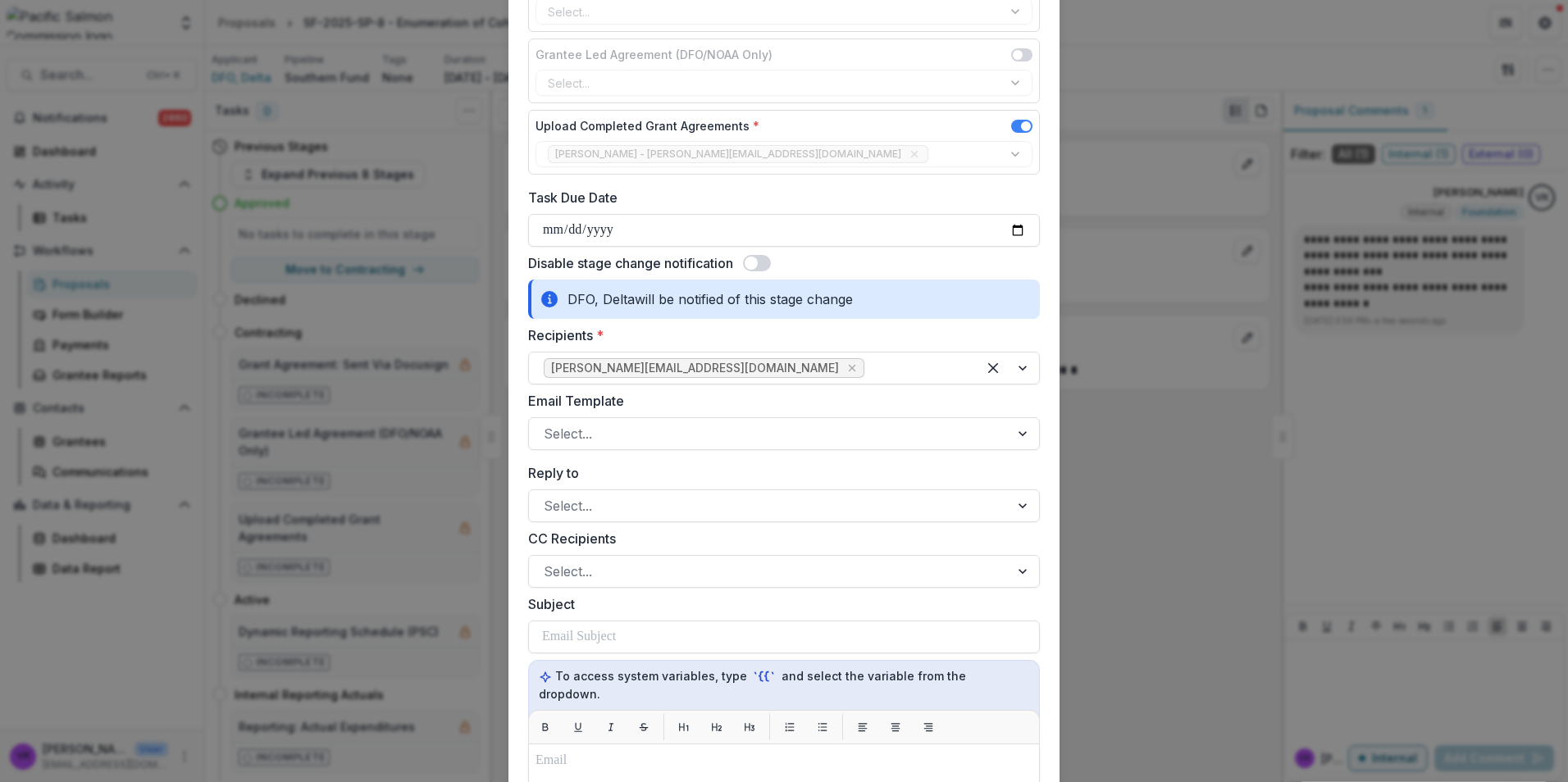
click at [761, 258] on span at bounding box center [757, 263] width 28 height 16
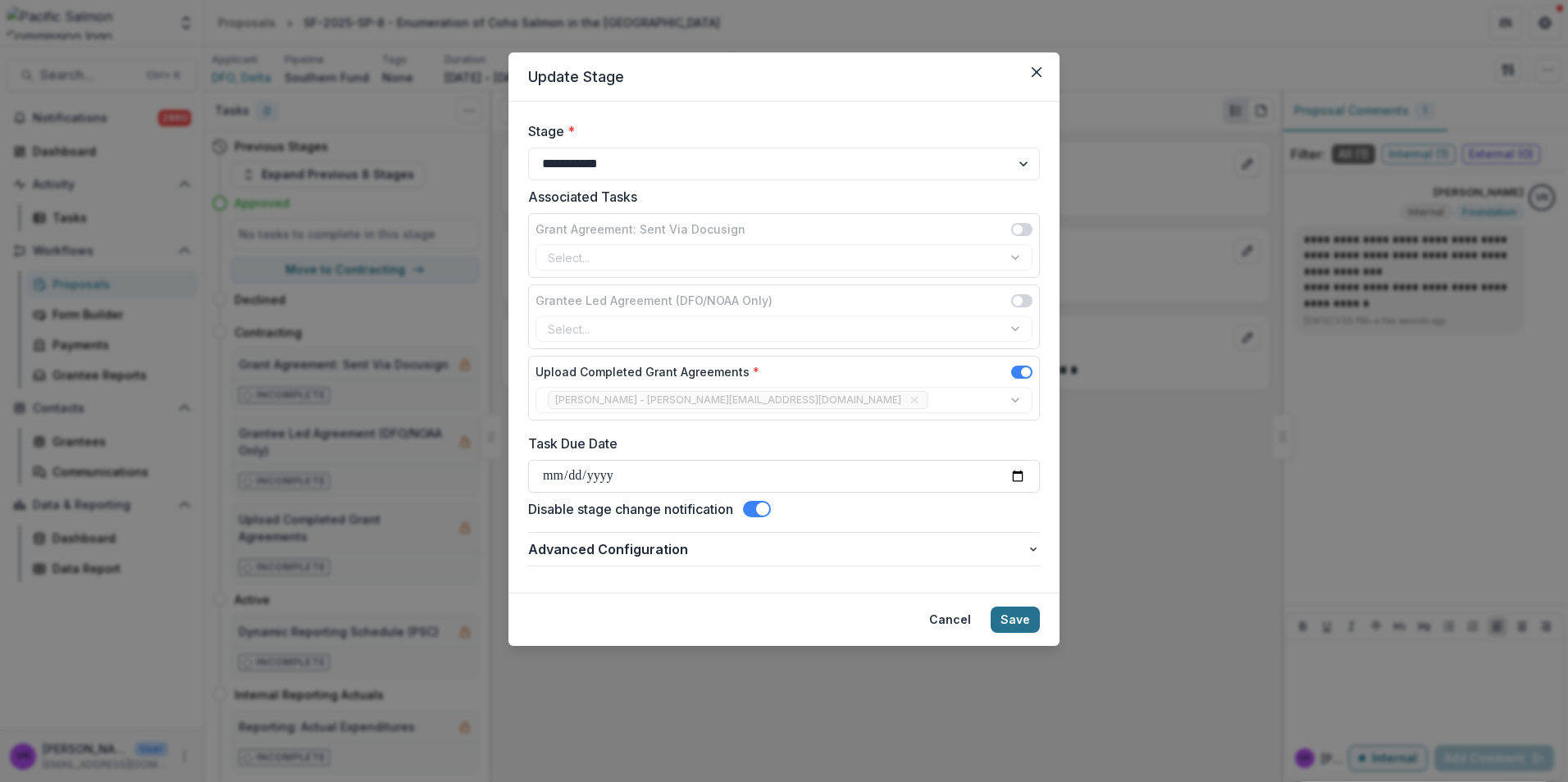
drag, startPoint x: 1022, startPoint y: 615, endPoint x: 1042, endPoint y: 628, distance: 23.9
click at [1022, 616] on button "Save" at bounding box center [1016, 619] width 49 height 26
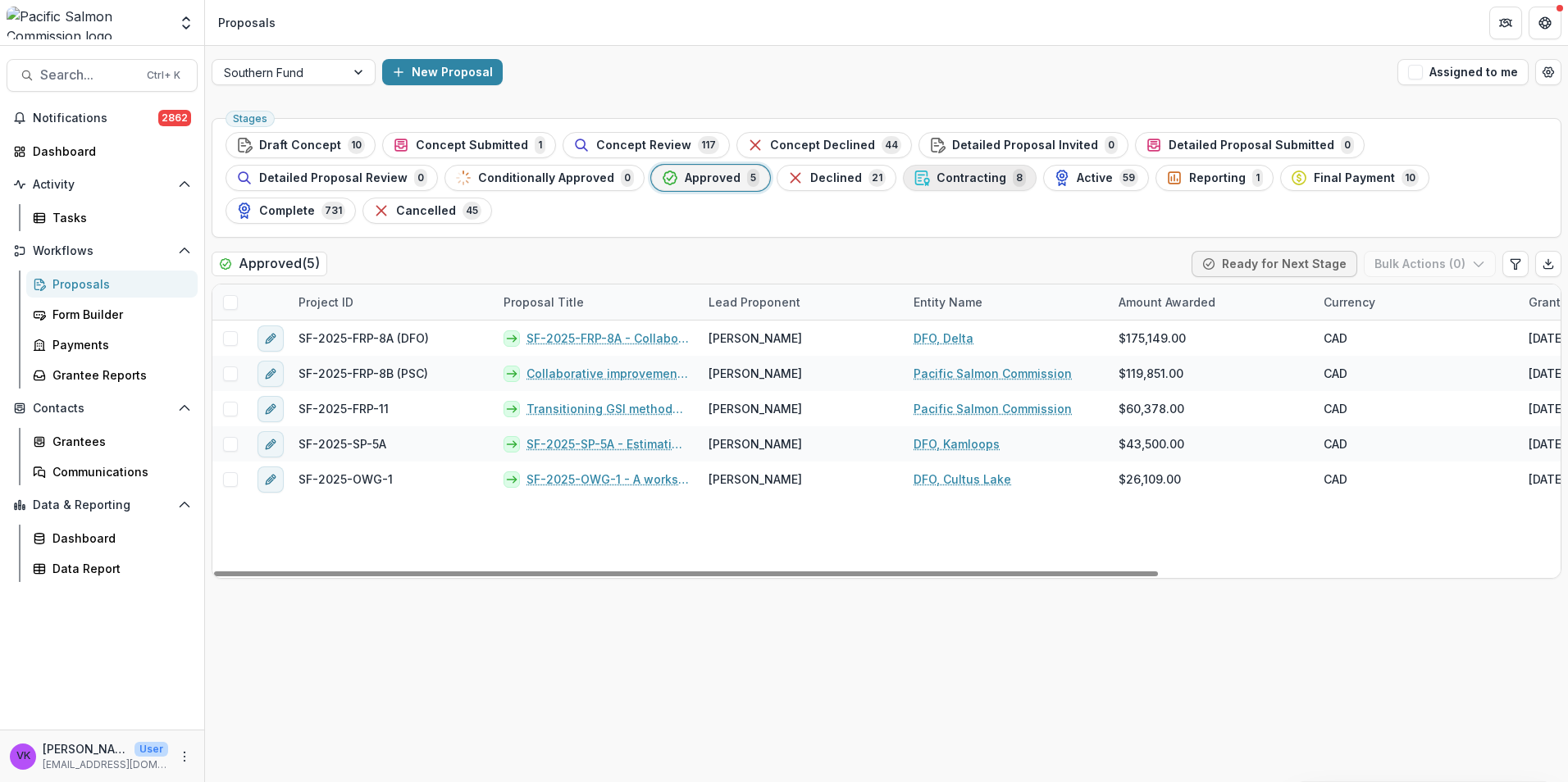
click at [937, 181] on span "Contracting" at bounding box center [972, 178] width 70 height 14
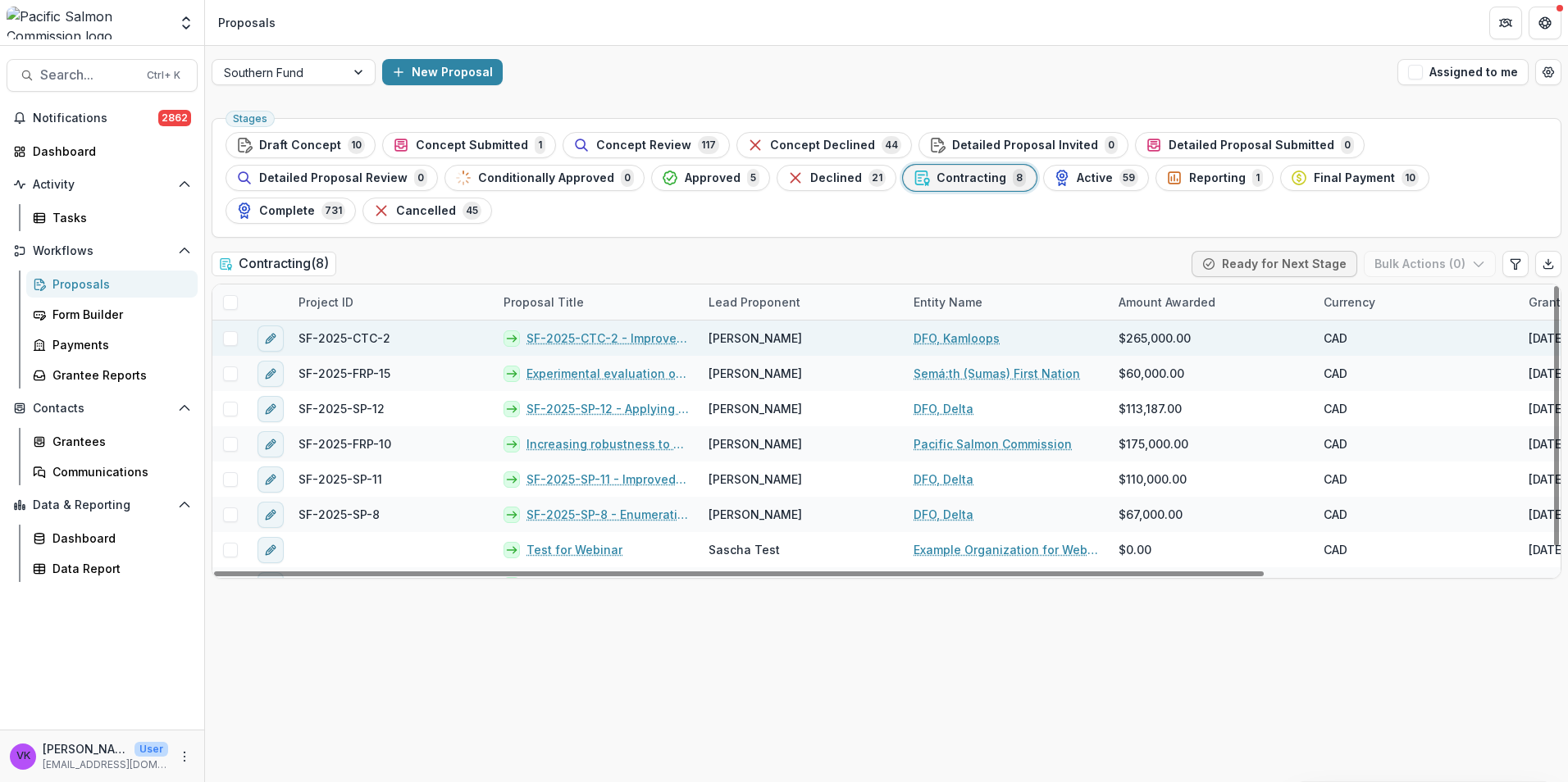
click at [581, 330] on link "SF-2025-CTC-2 - Improved escapement estimates and evaluation of the representat…" at bounding box center [608, 338] width 162 height 17
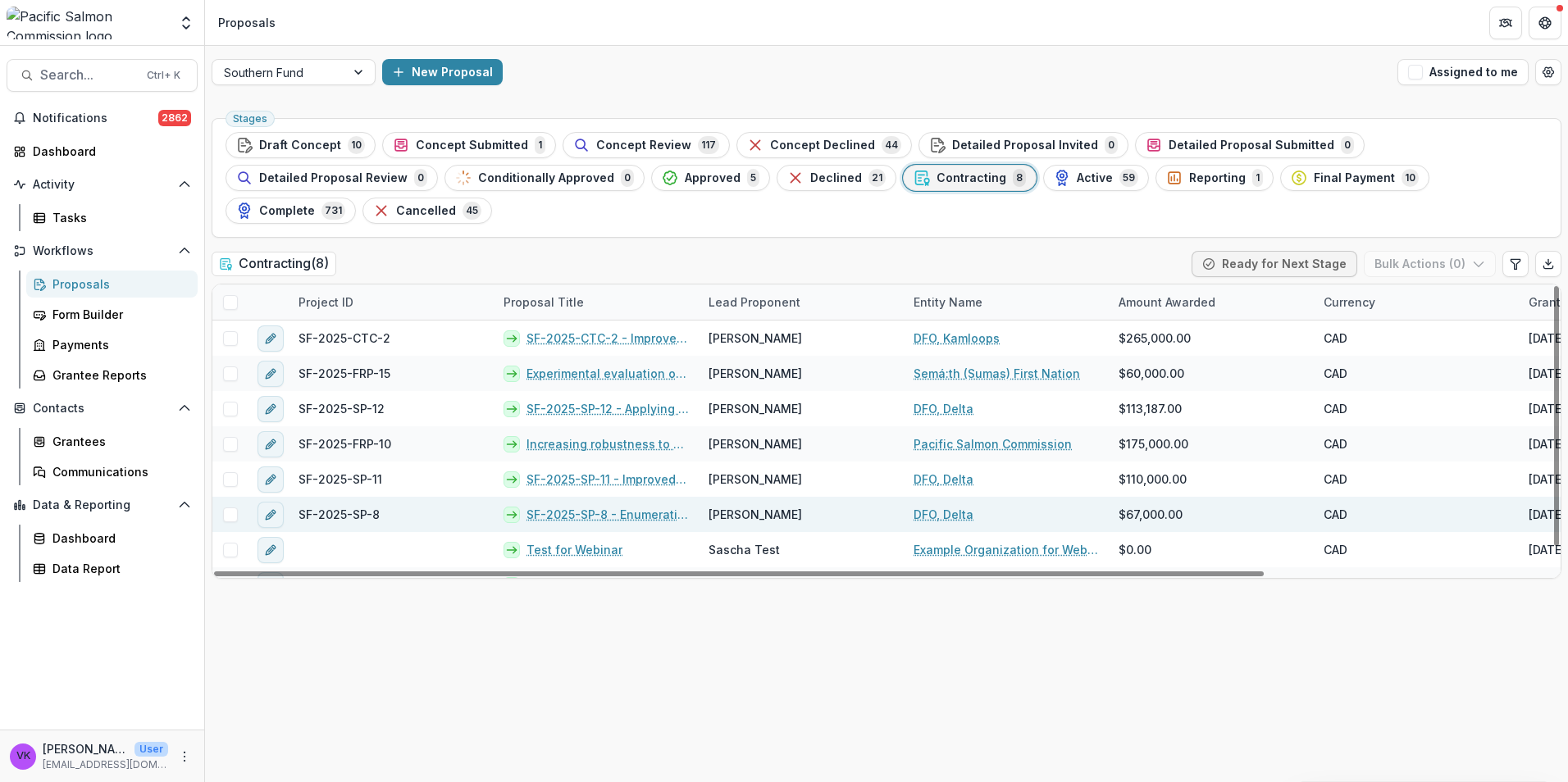
click at [590, 506] on link "SF-2025-SP-8 - Enumeration of Coho Salmon in the Lower Chilcotin River" at bounding box center [608, 514] width 162 height 17
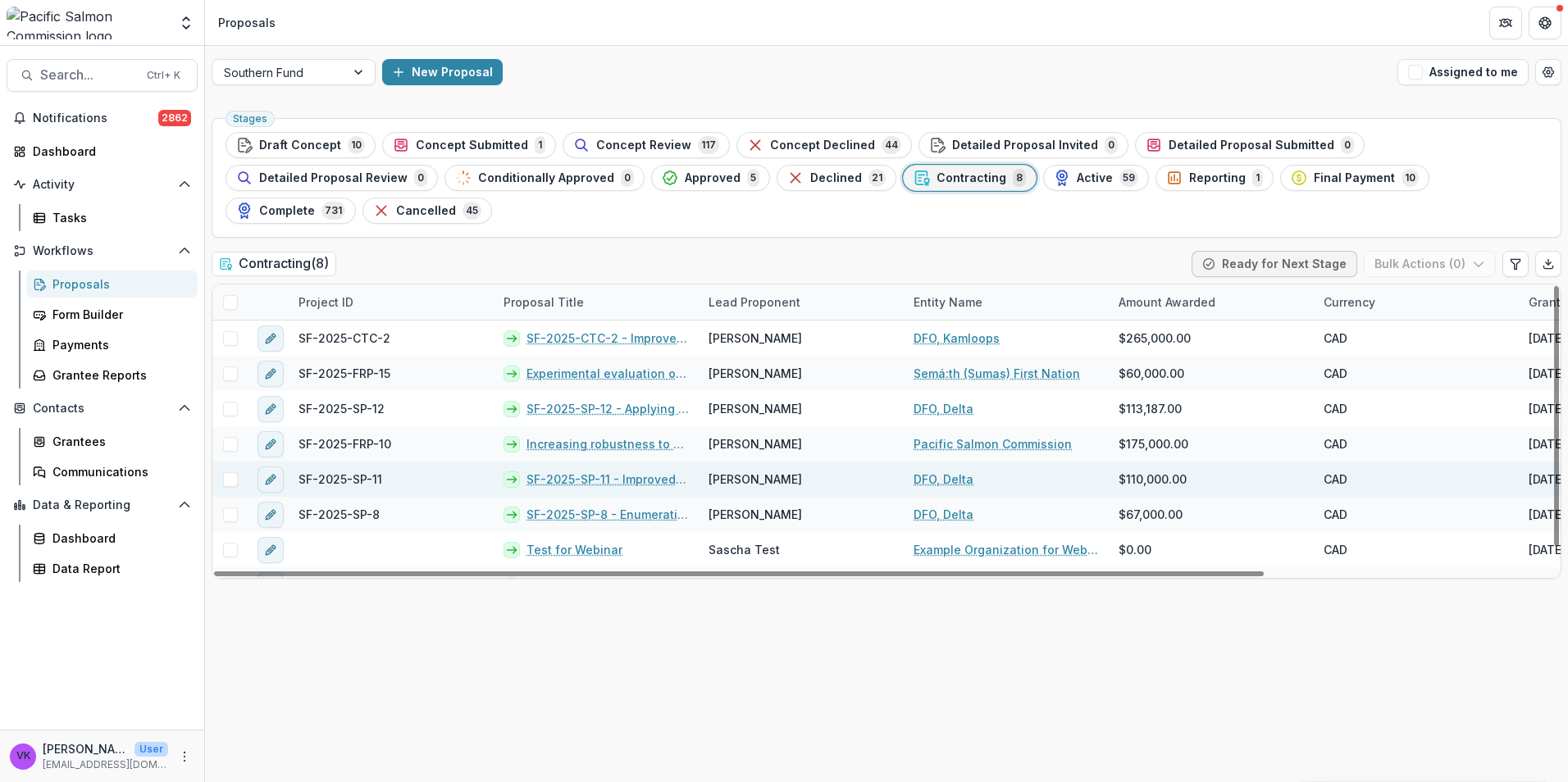
click at [580, 471] on link "SF-2025-SP-11 - Improved estimates of escapement, survival, and exploitation fo…" at bounding box center [608, 479] width 162 height 17
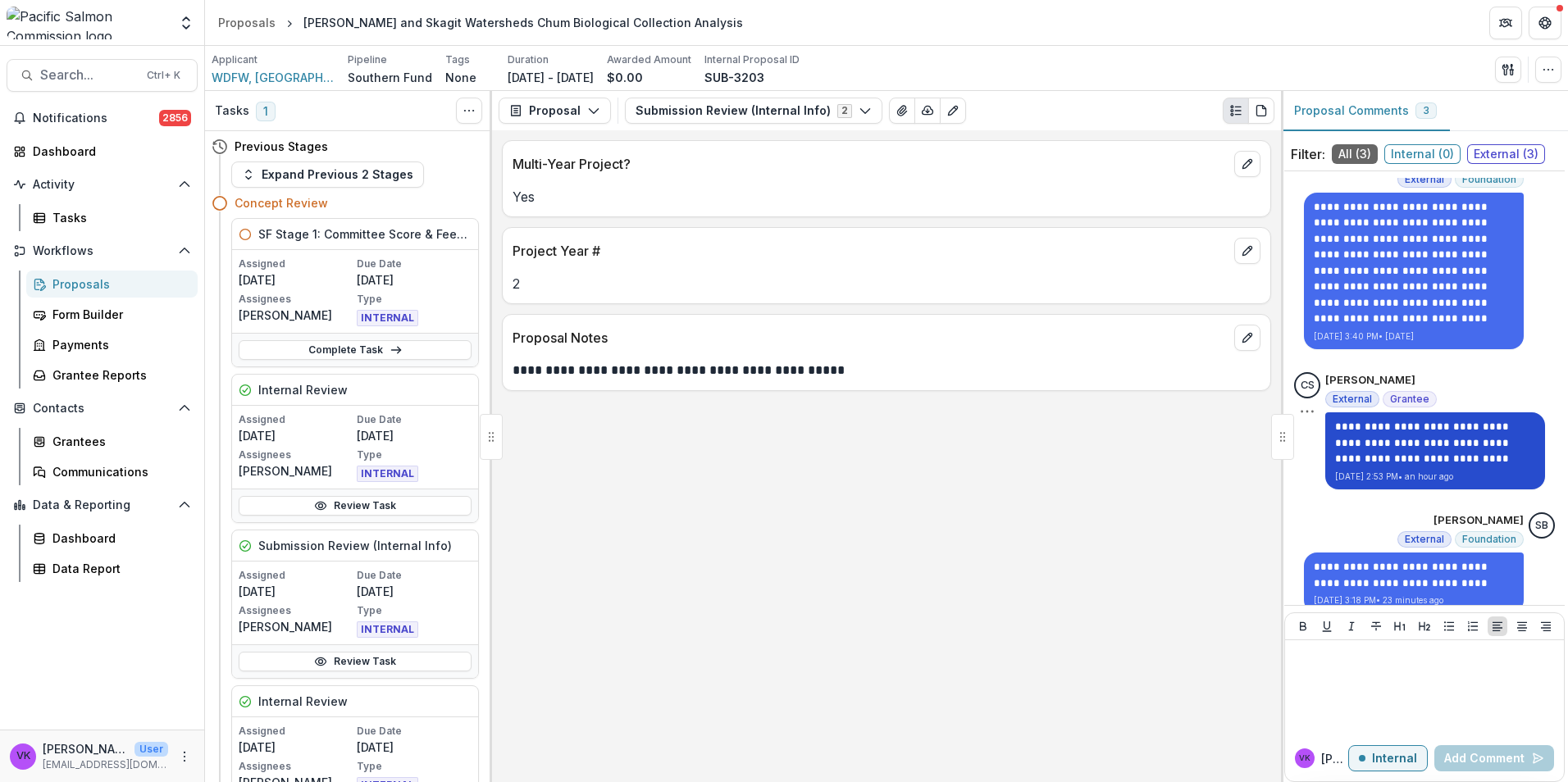
scroll to position [50, 0]
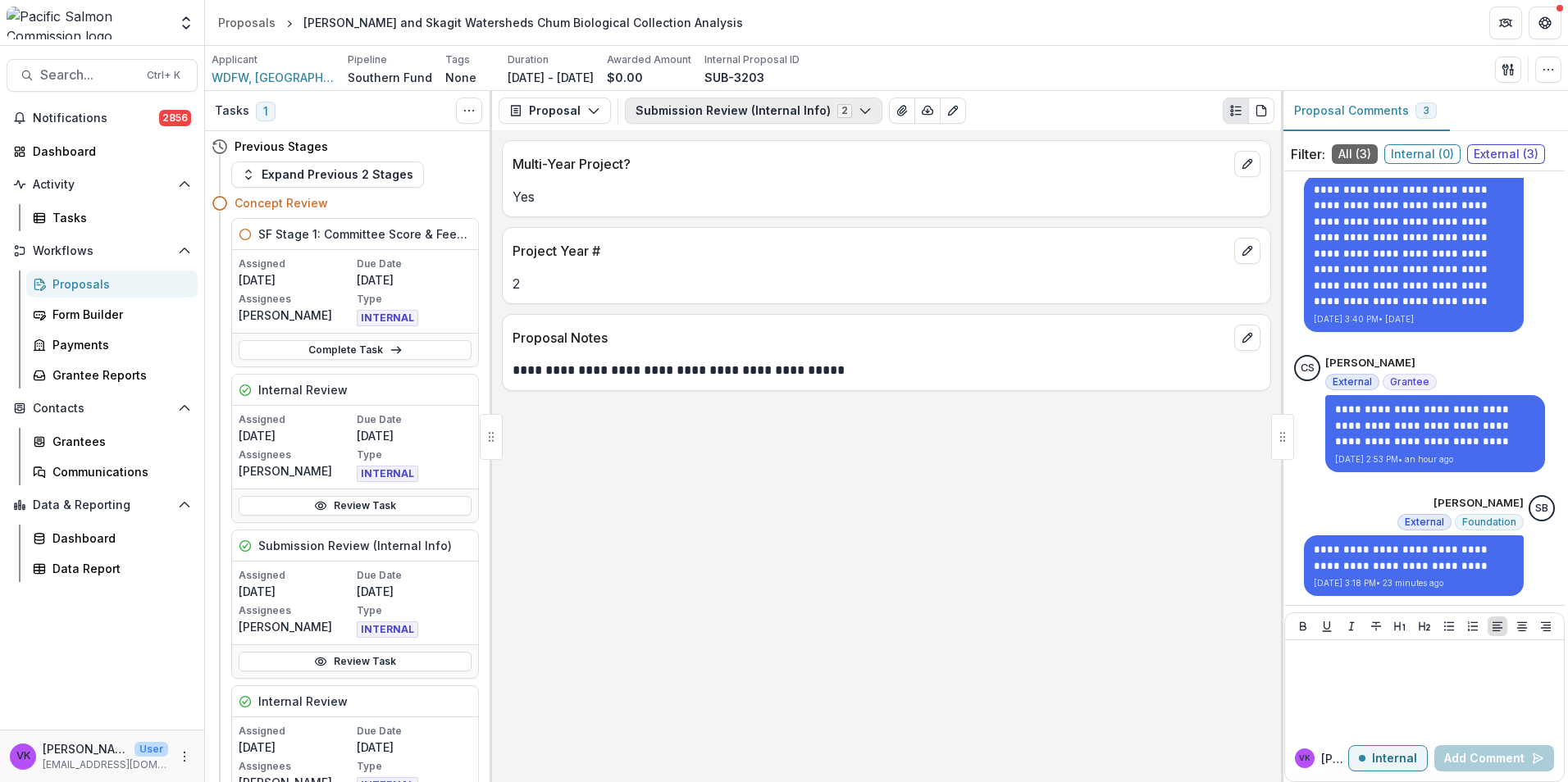
click at [859, 109] on icon "button" at bounding box center [865, 110] width 13 height 13
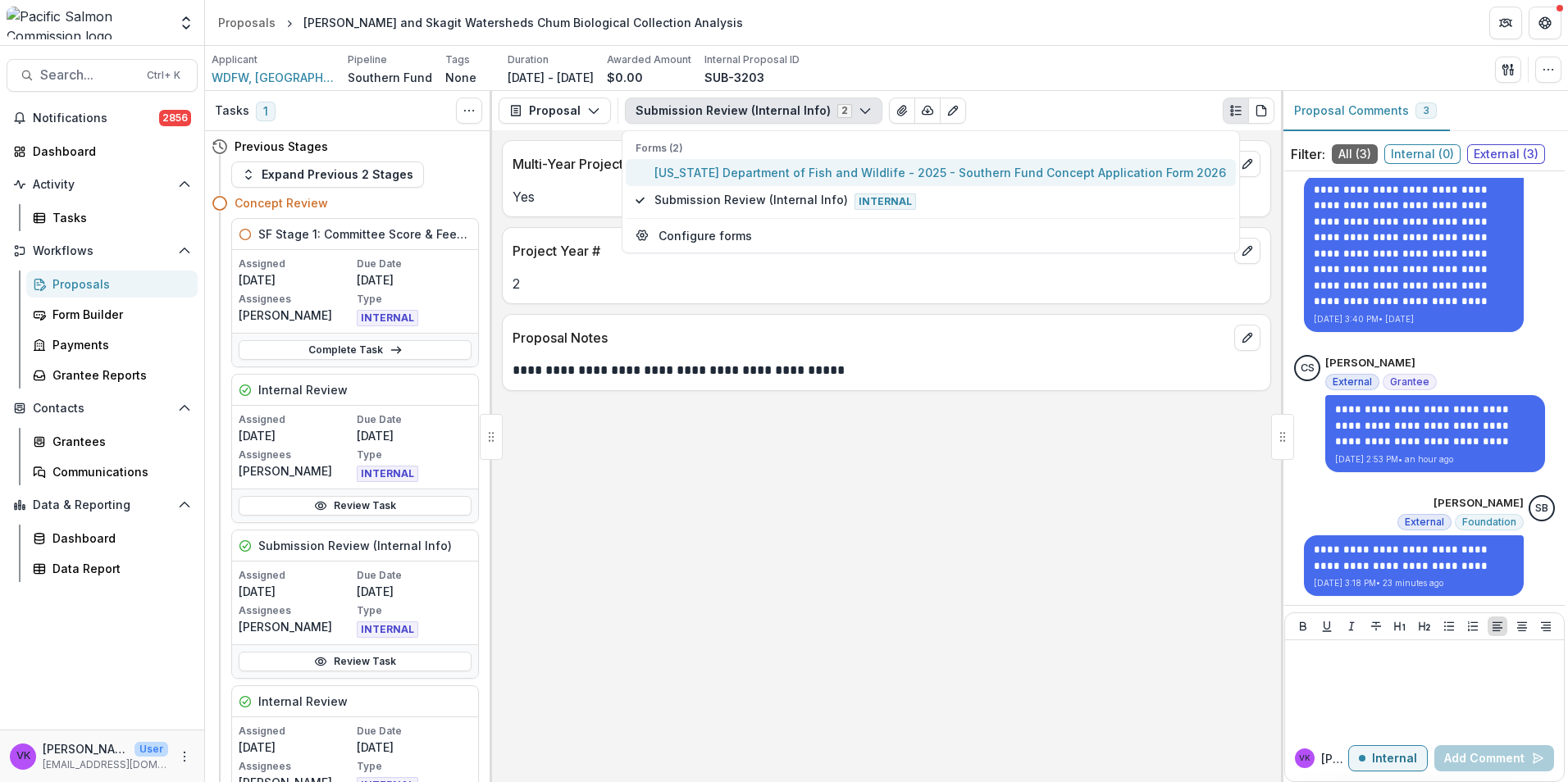
click at [804, 163] on button "[US_STATE] Department of Fish and Wildlife - 2025 - Southern Fund Concept Appli…" at bounding box center [930, 173] width 610 height 27
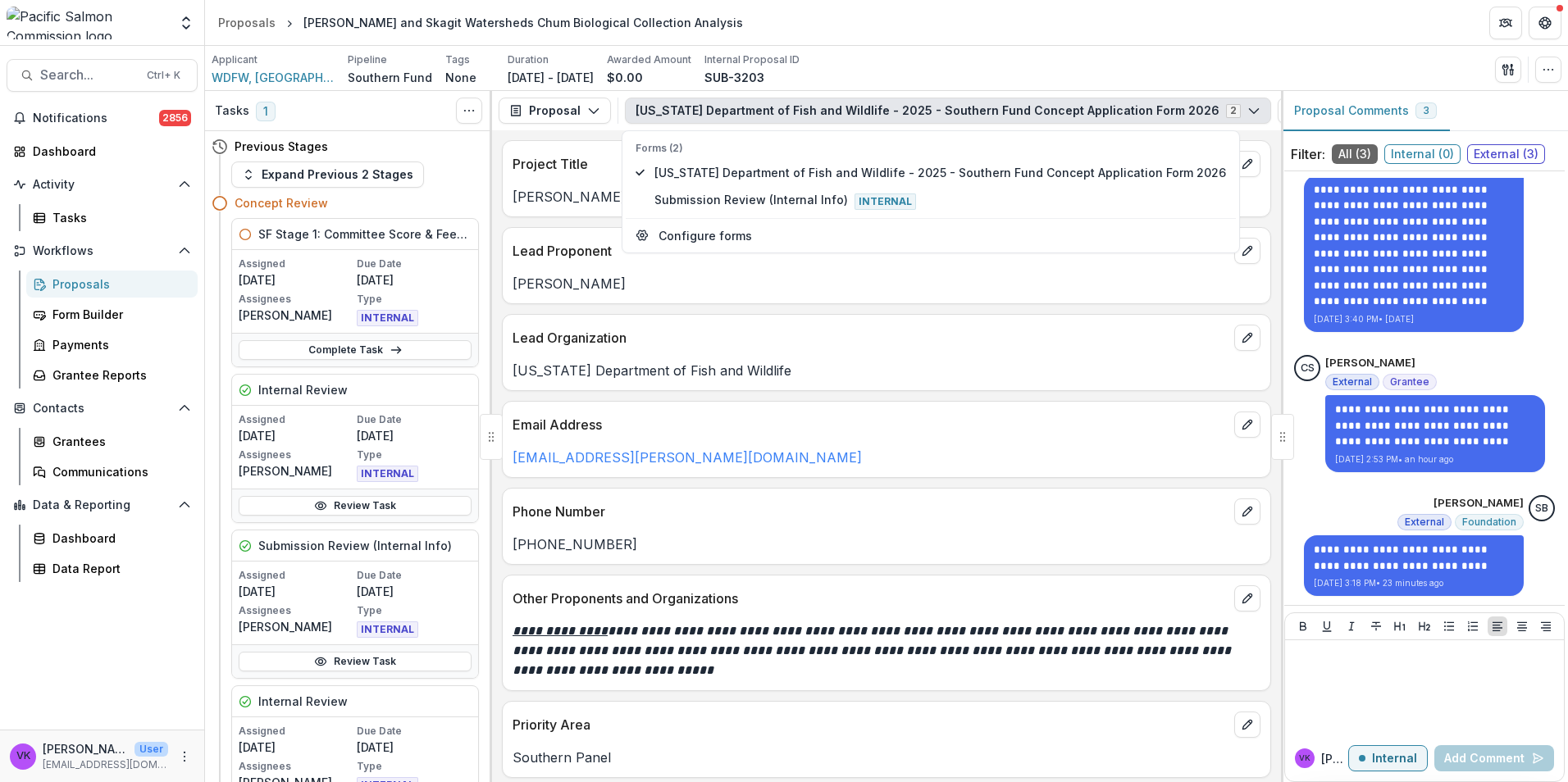
click at [972, 63] on div "Applicant WDFW, Stanwood Pipeline Southern Fund Tags None All tags Duration Mar…" at bounding box center [886, 70] width 1350 height 34
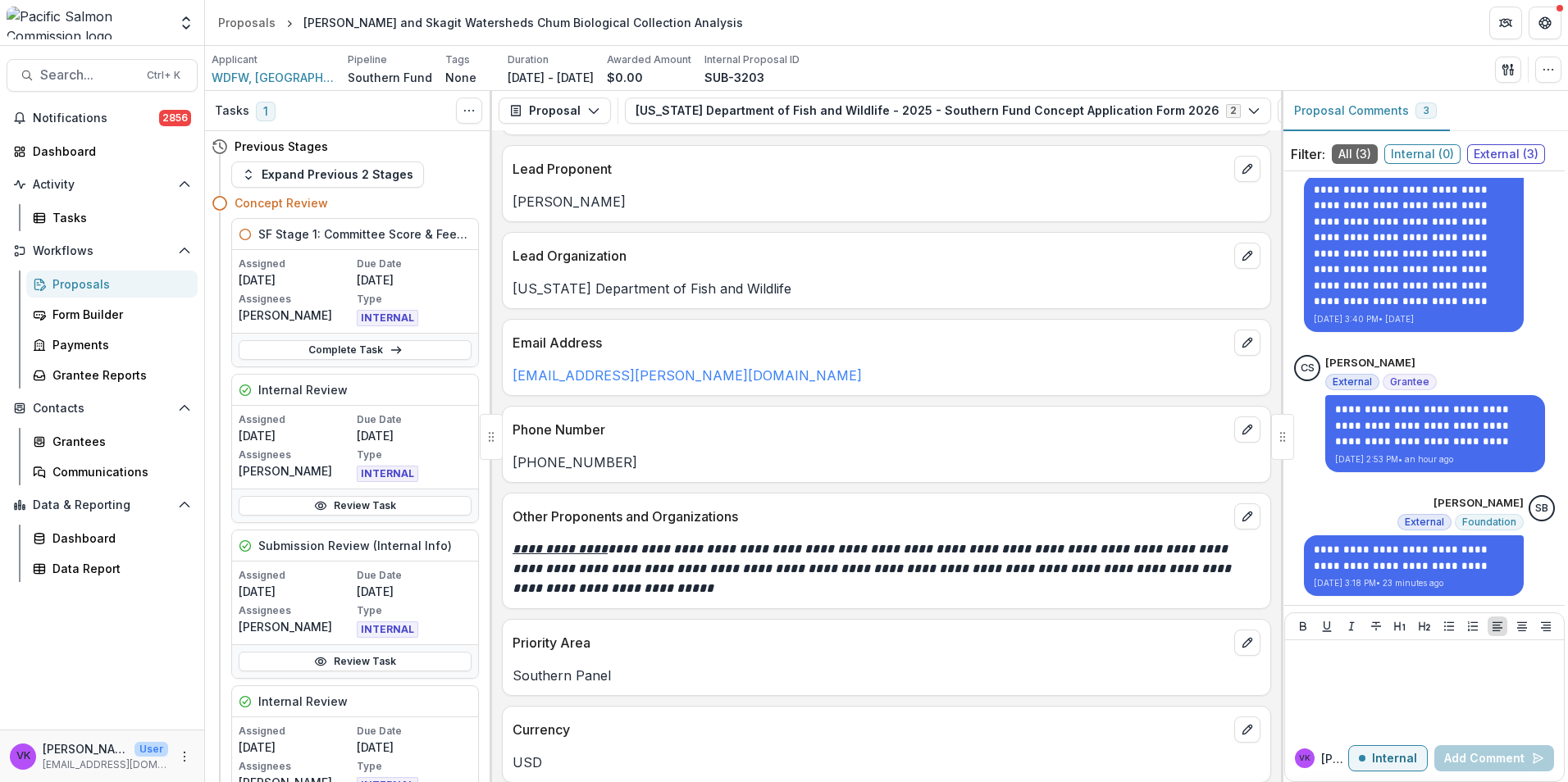
scroll to position [328, 0]
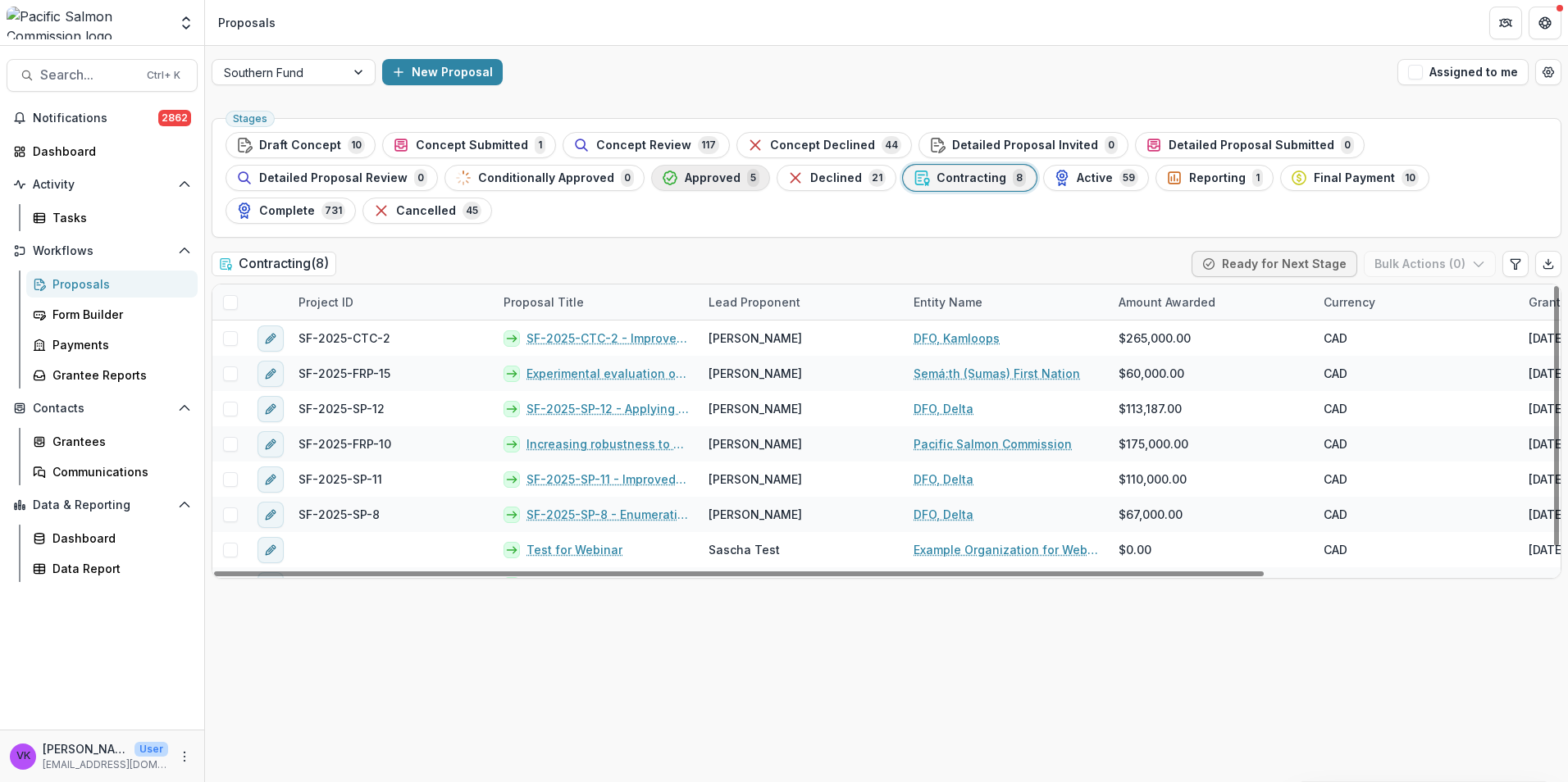
click at [685, 173] on span "Approved" at bounding box center [713, 178] width 56 height 14
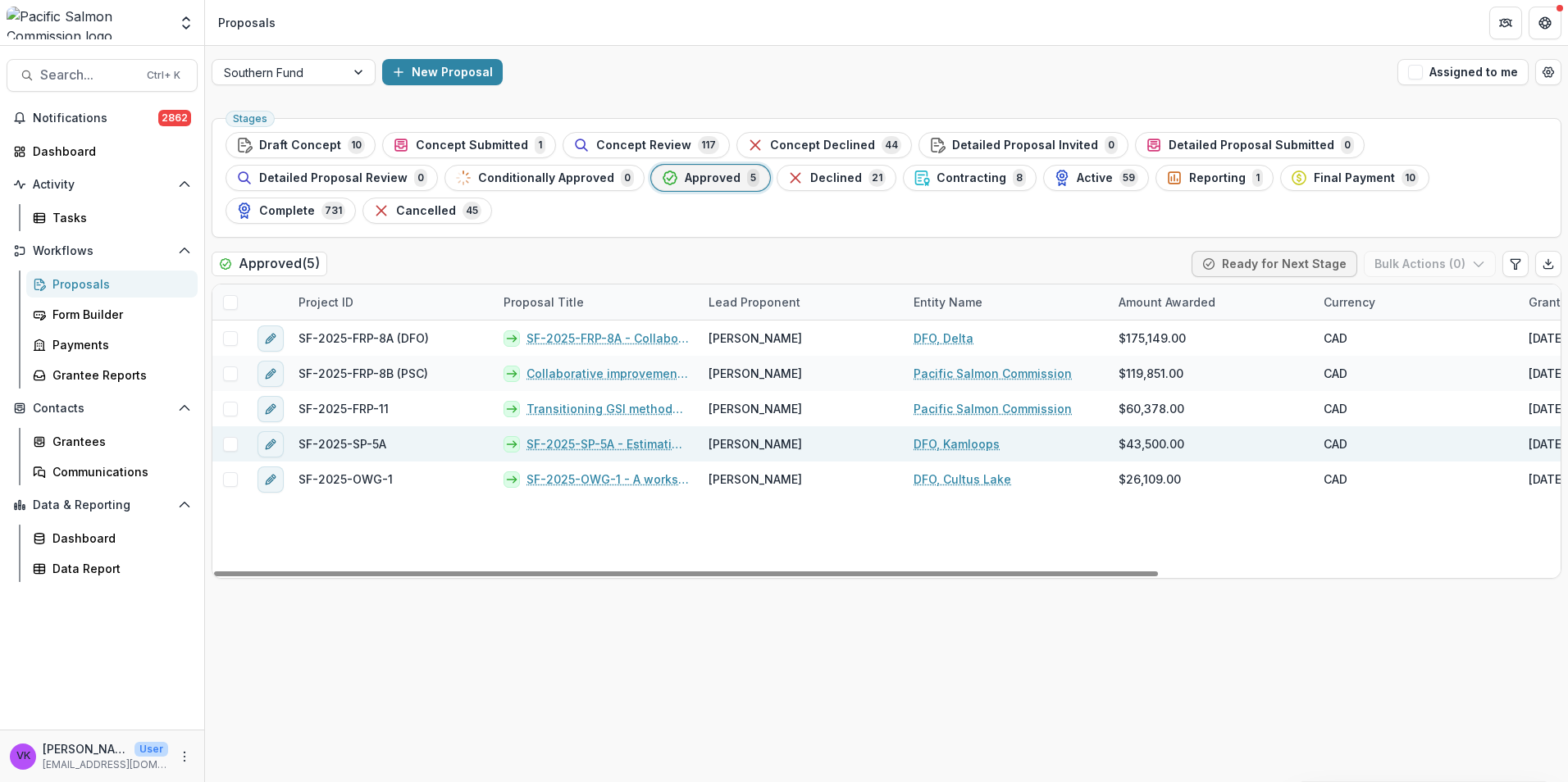
click at [590, 435] on link "SF-2025-SP-5A - Estimating Aggregate Coho Salmon Escapement to the Lower Fraser…" at bounding box center [608, 444] width 162 height 17
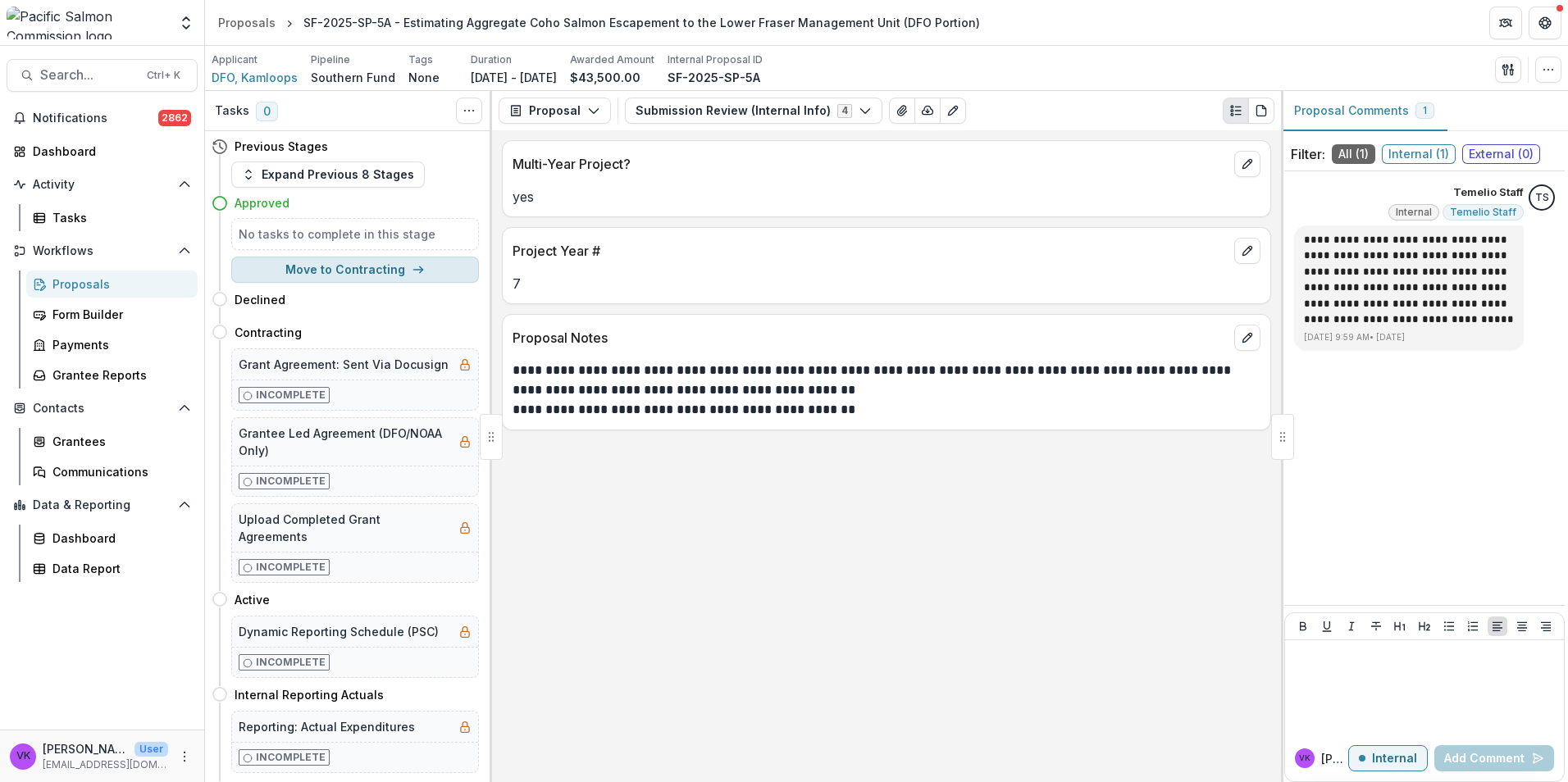
click at [400, 266] on button "Move to Contracting" at bounding box center [356, 270] width 248 height 26
select select "**********"
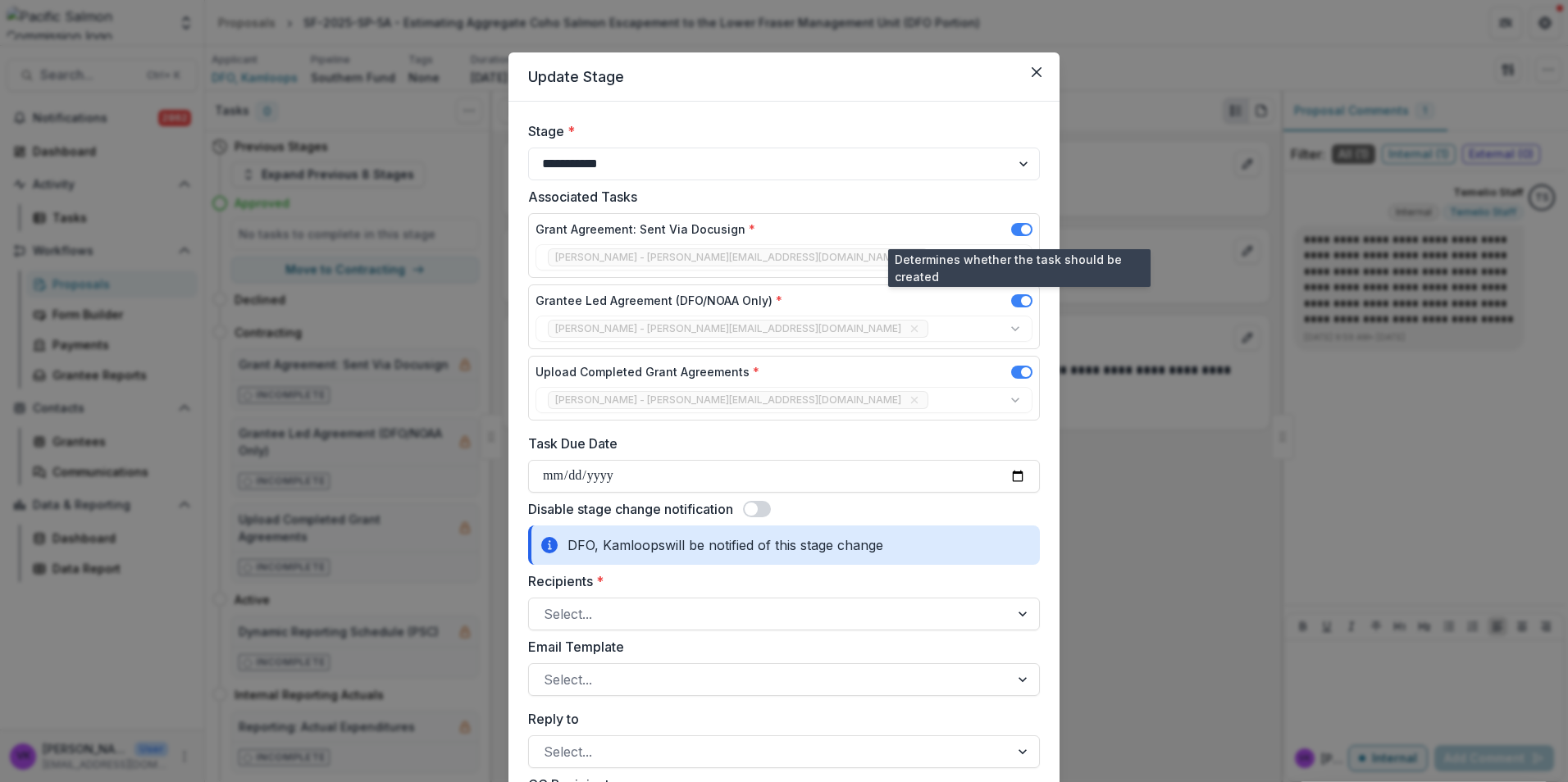
drag, startPoint x: 1014, startPoint y: 230, endPoint x: 1022, endPoint y: 244, distance: 16.1
click at [1014, 231] on span at bounding box center [1022, 229] width 21 height 13
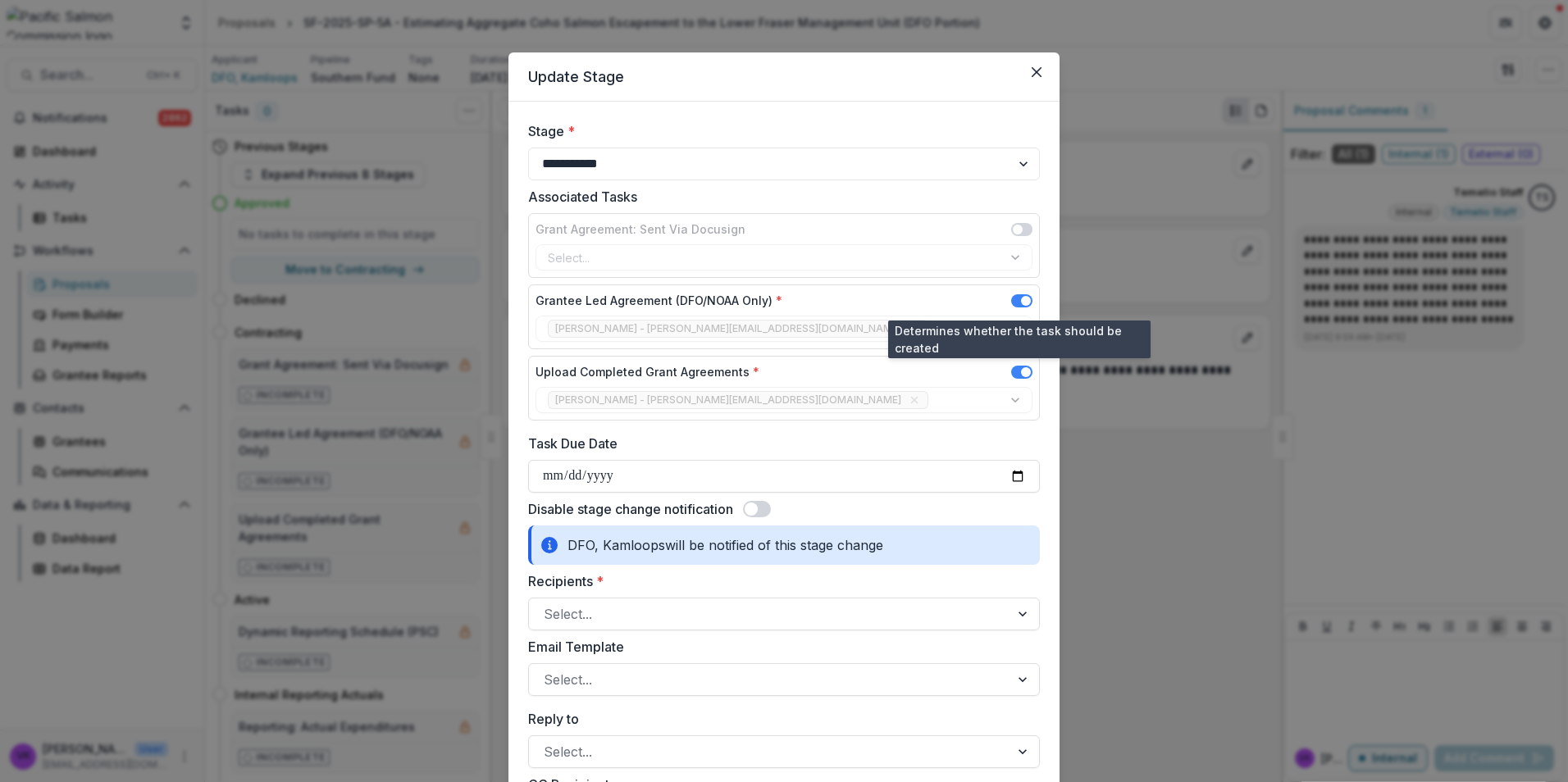
click at [1021, 300] on span at bounding box center [1026, 301] width 10 height 10
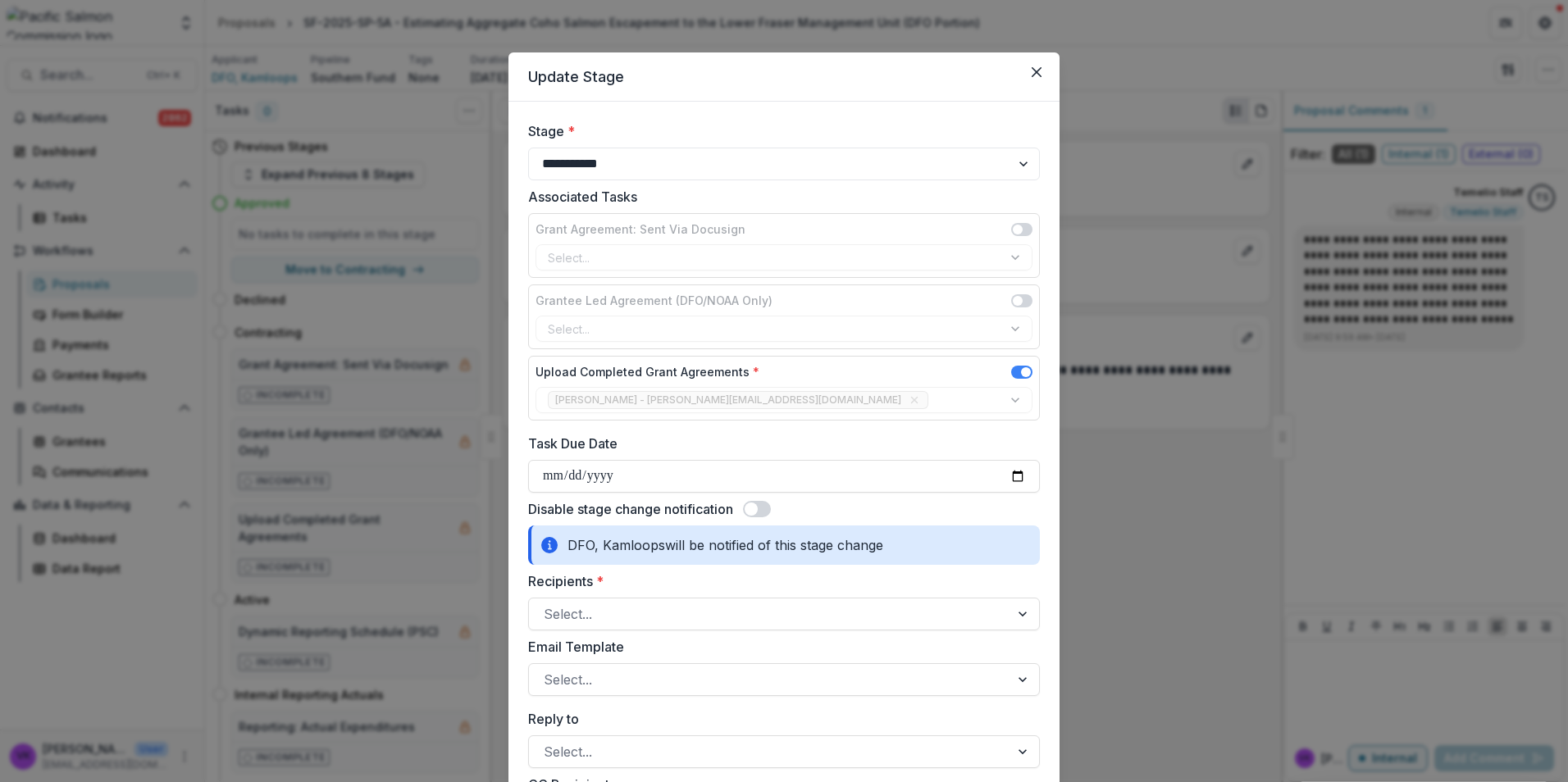
scroll to position [246, 0]
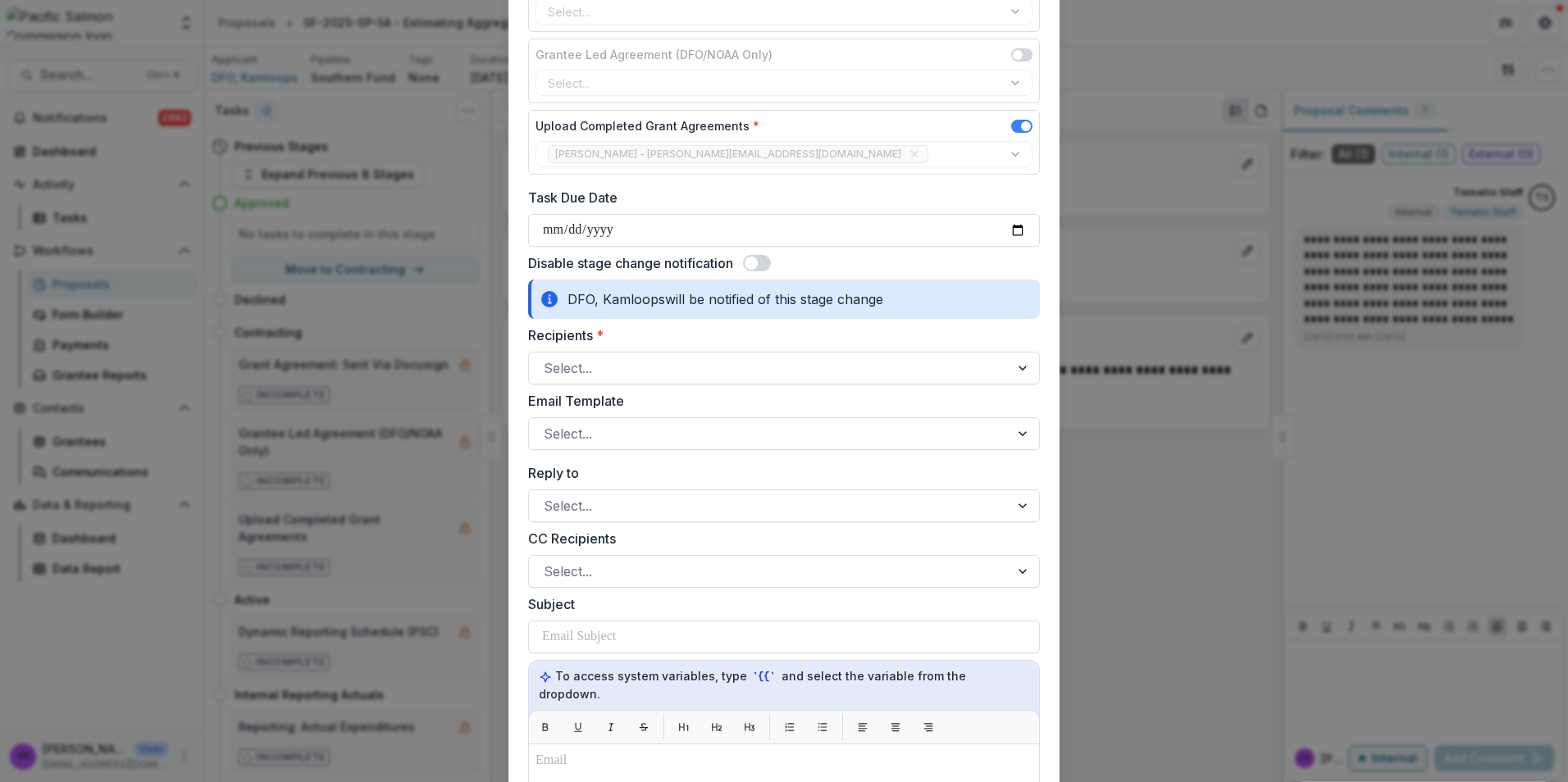
drag, startPoint x: 769, startPoint y: 262, endPoint x: 781, endPoint y: 267, distance: 13.0
click at [773, 262] on div "Disable stage change notification" at bounding box center [783, 263] width 512 height 20
drag, startPoint x: 766, startPoint y: 263, endPoint x: 854, endPoint y: 275, distance: 88.8
click at [766, 262] on span at bounding box center [757, 263] width 28 height 16
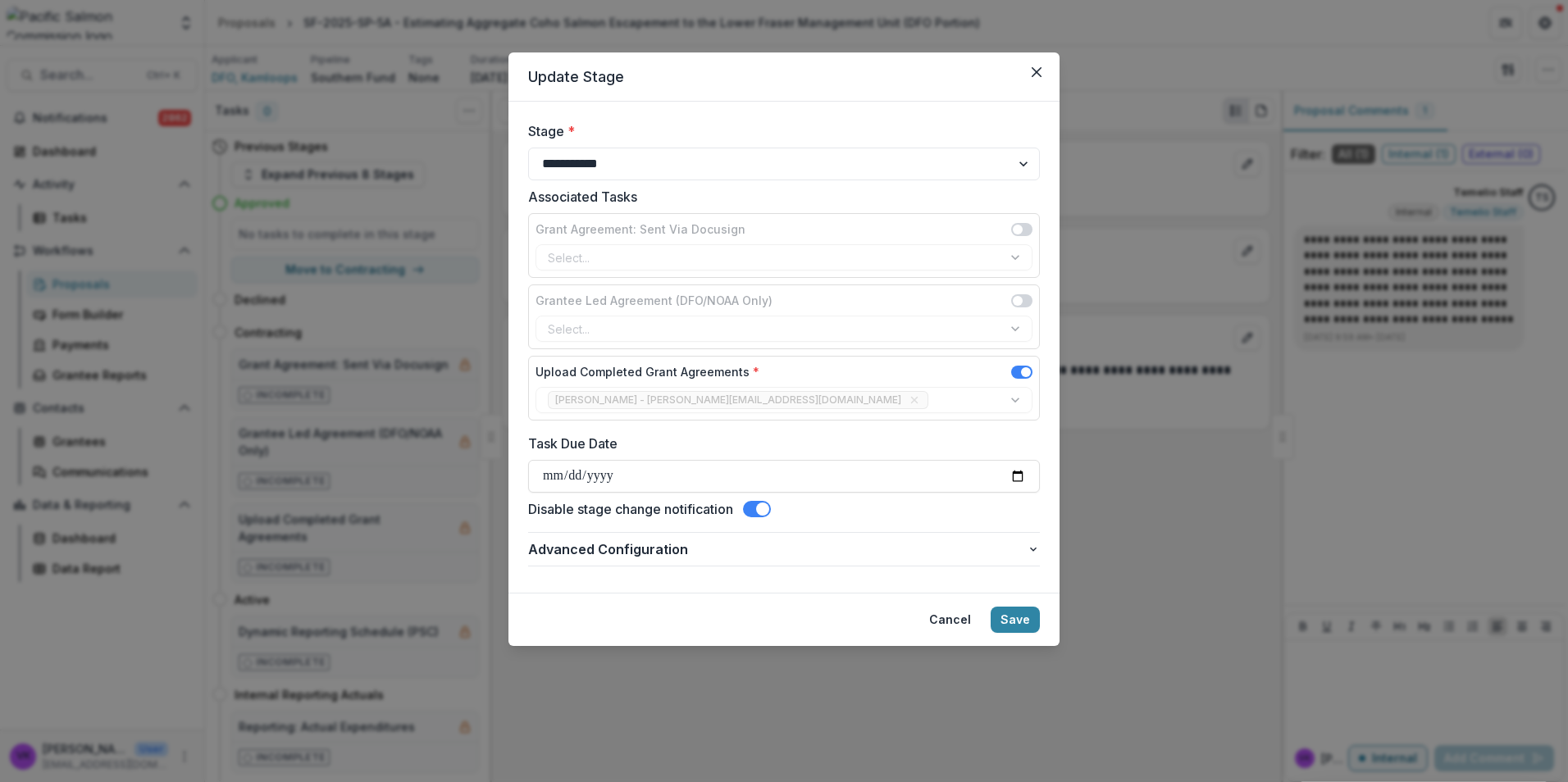
scroll to position [0, 0]
drag, startPoint x: 1016, startPoint y: 623, endPoint x: 1032, endPoint y: 630, distance: 17.5
click at [1015, 624] on button "Save" at bounding box center [1016, 619] width 49 height 26
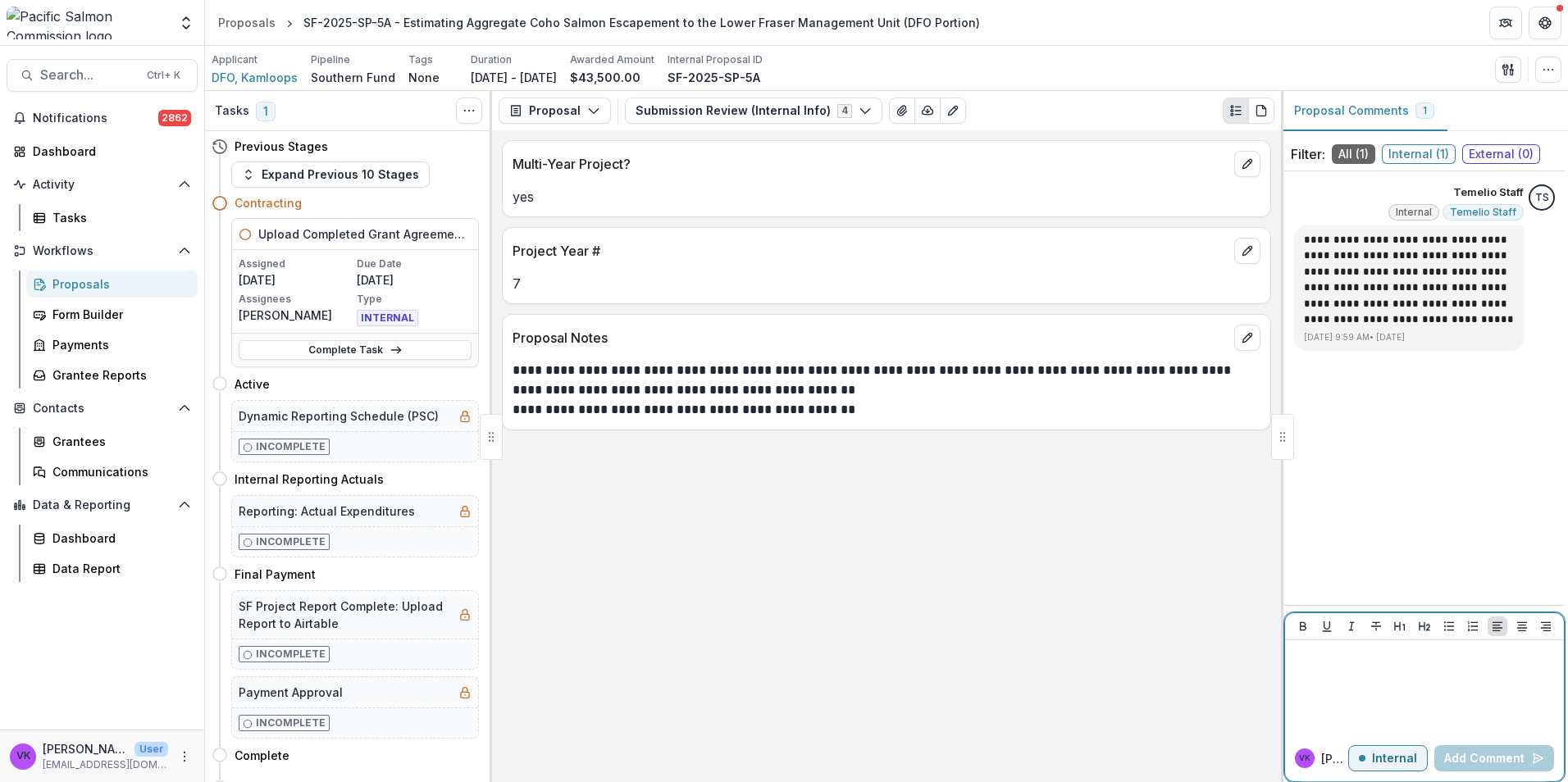
click at [1392, 674] on div at bounding box center [1424, 688] width 266 height 82
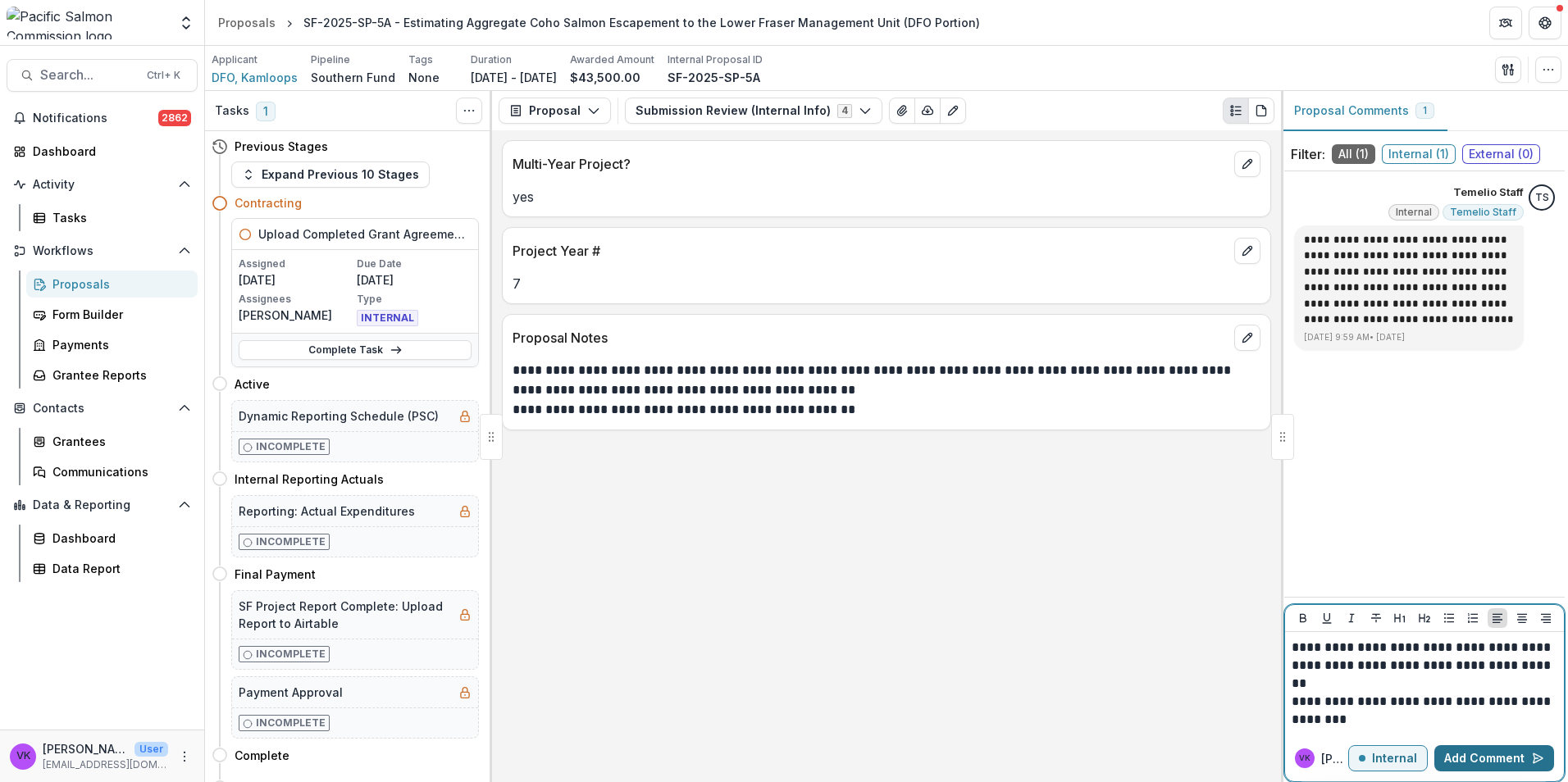
click at [1470, 761] on button "Add Comment" at bounding box center [1494, 758] width 120 height 26
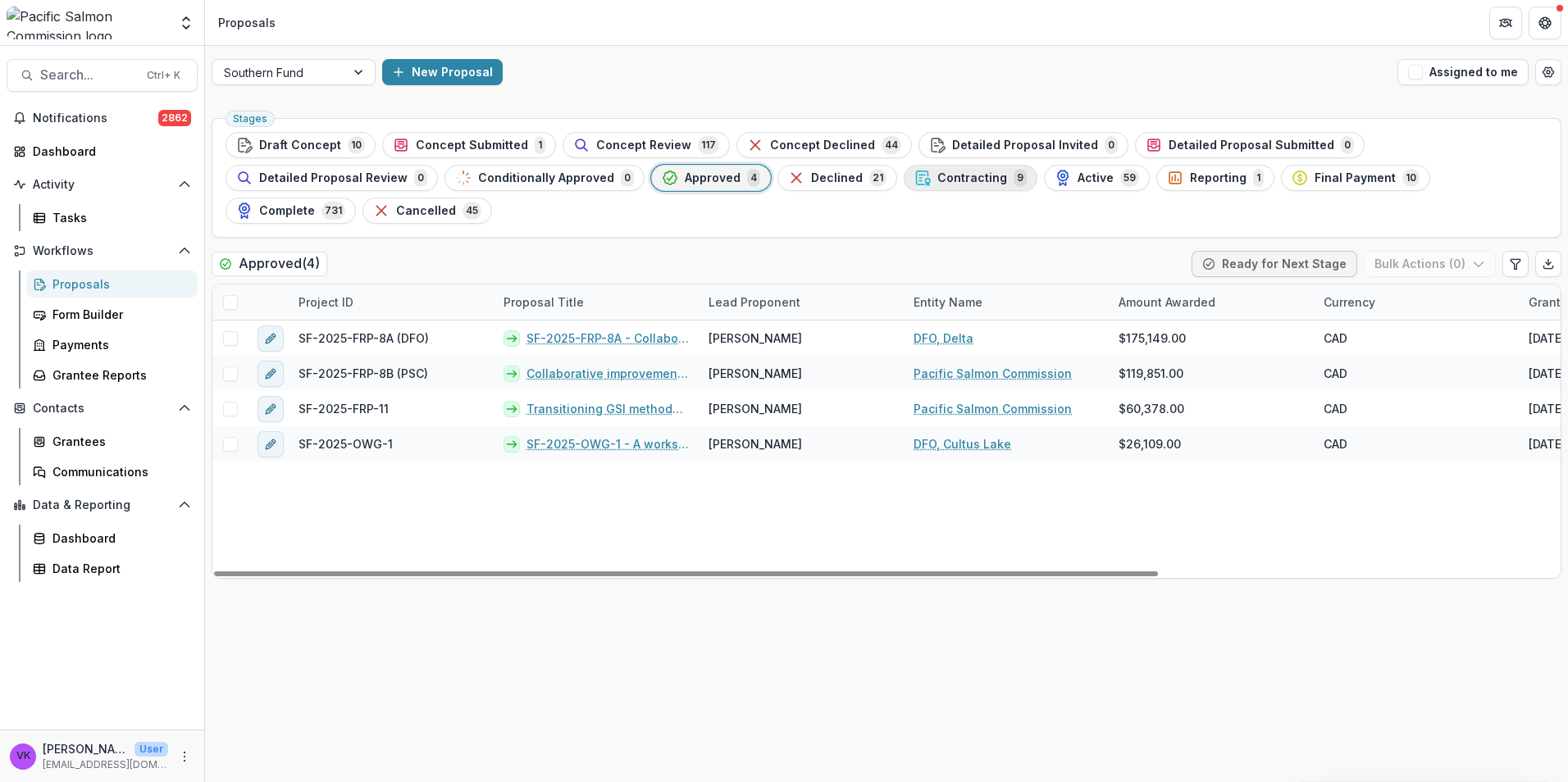
click at [938, 176] on span "Contracting" at bounding box center [972, 178] width 70 height 14
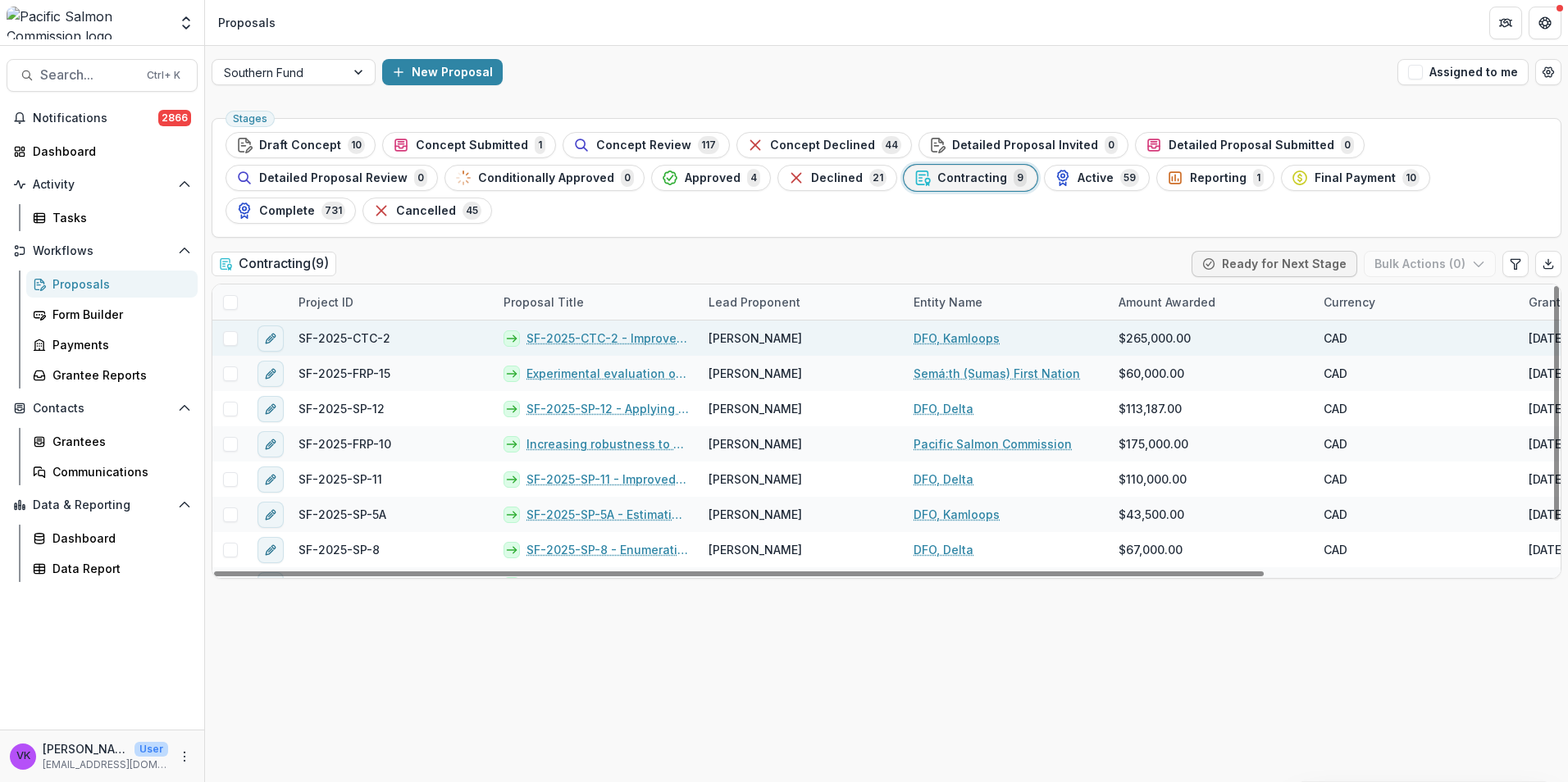
click at [608, 330] on link "SF-2025-CTC-2 - Improved escapement estimates and evaluation of the representat…" at bounding box center [608, 338] width 162 height 17
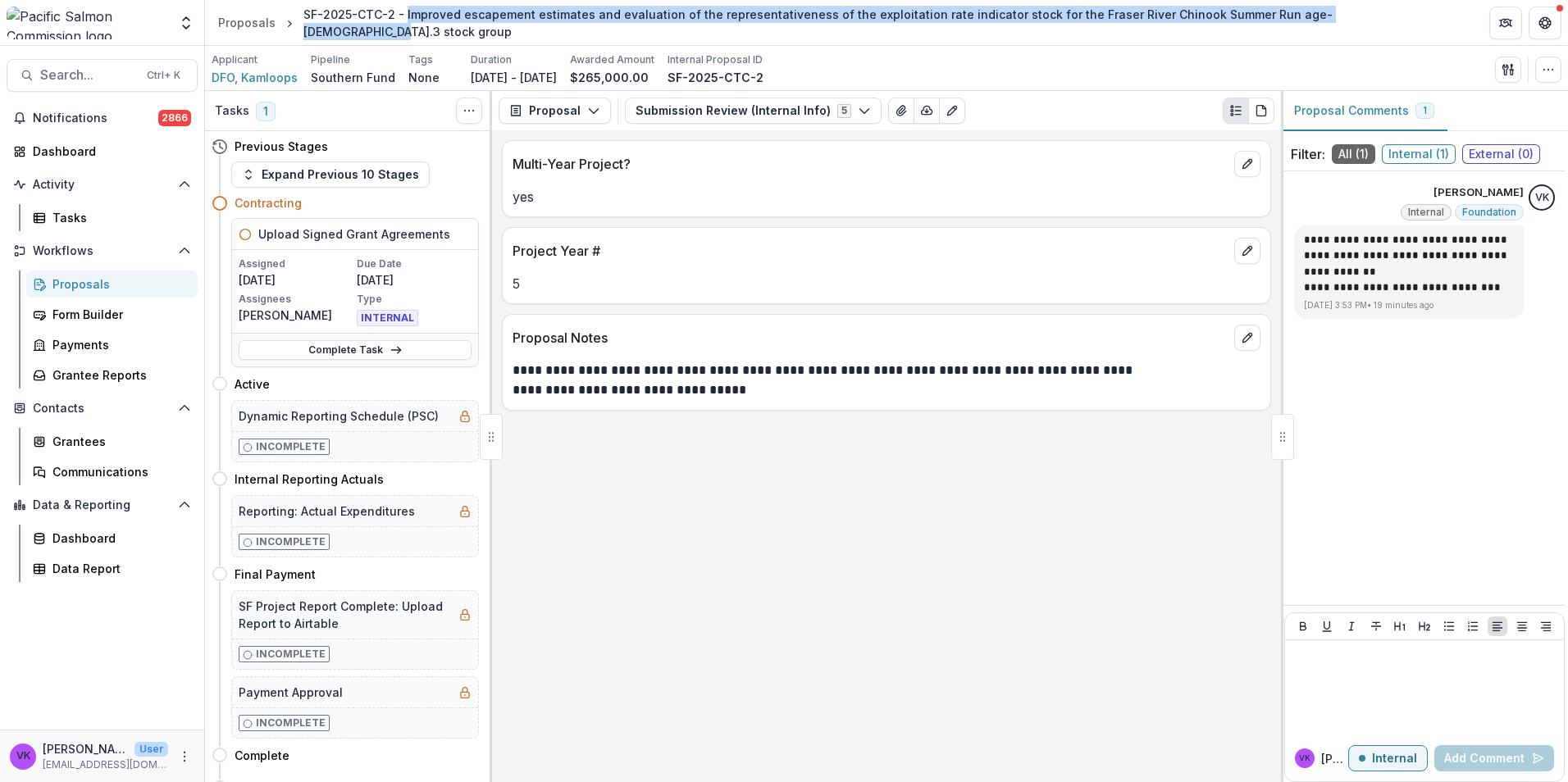
drag, startPoint x: 402, startPoint y: 25, endPoint x: 1365, endPoint y: 9, distance: 963.1
click at [1365, 9] on header "Proposals SF-2025-CTC-2 - Improved escapement estimates and evaluation of the r…" at bounding box center [887, 22] width 1363 height 45
drag, startPoint x: 1365, startPoint y: 9, endPoint x: 1328, endPoint y: 20, distance: 38.6
copy div "Improved escapement estimates and evaluation of the representativeness of the e…"
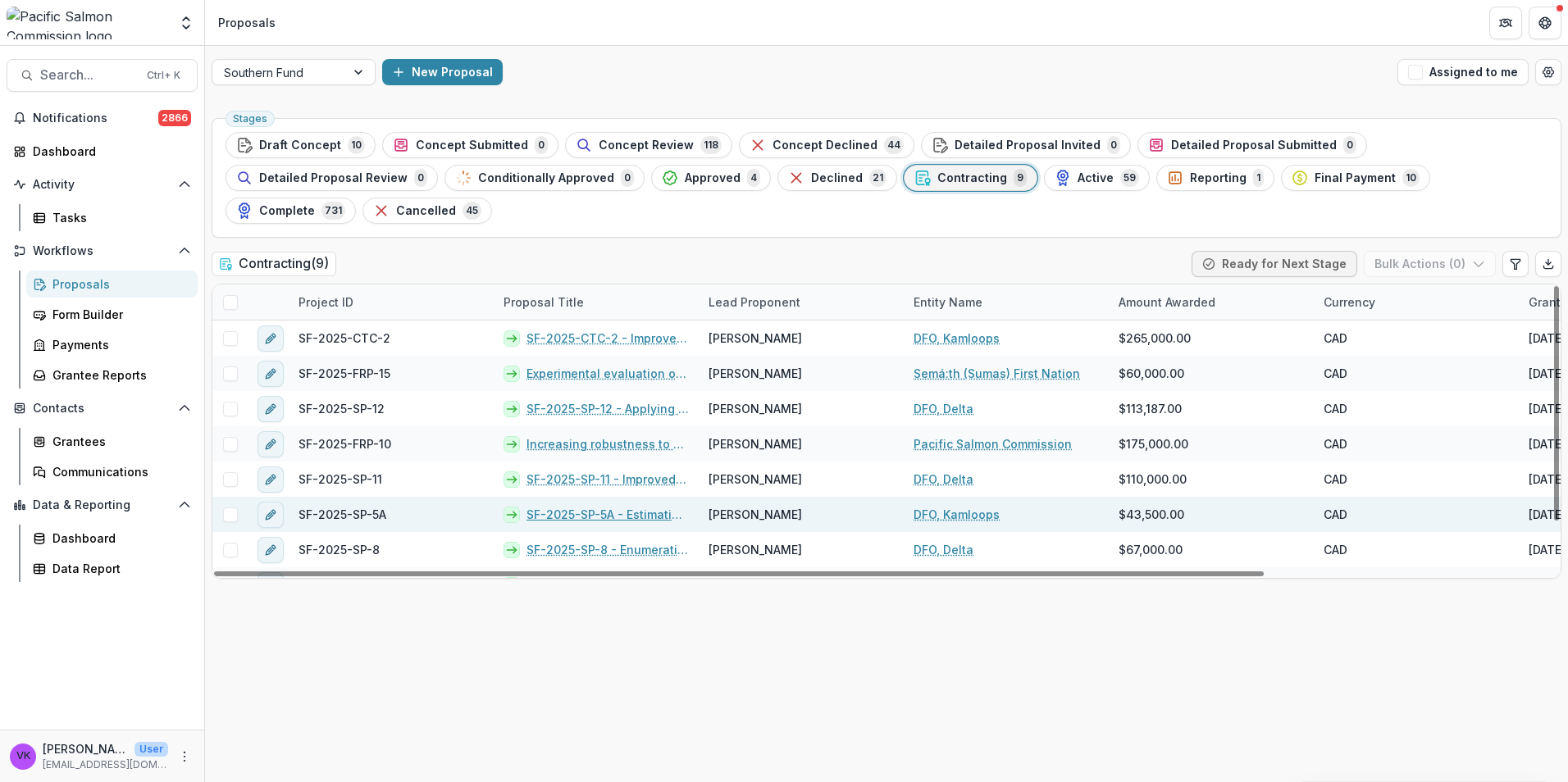
drag, startPoint x: 577, startPoint y: 483, endPoint x: 658, endPoint y: 494, distance: 81.7
click at [578, 506] on link "SF-2025-SP-5A - Estimating Aggregate Coho Salmon Escapement to the Lower Fraser…" at bounding box center [608, 514] width 162 height 17
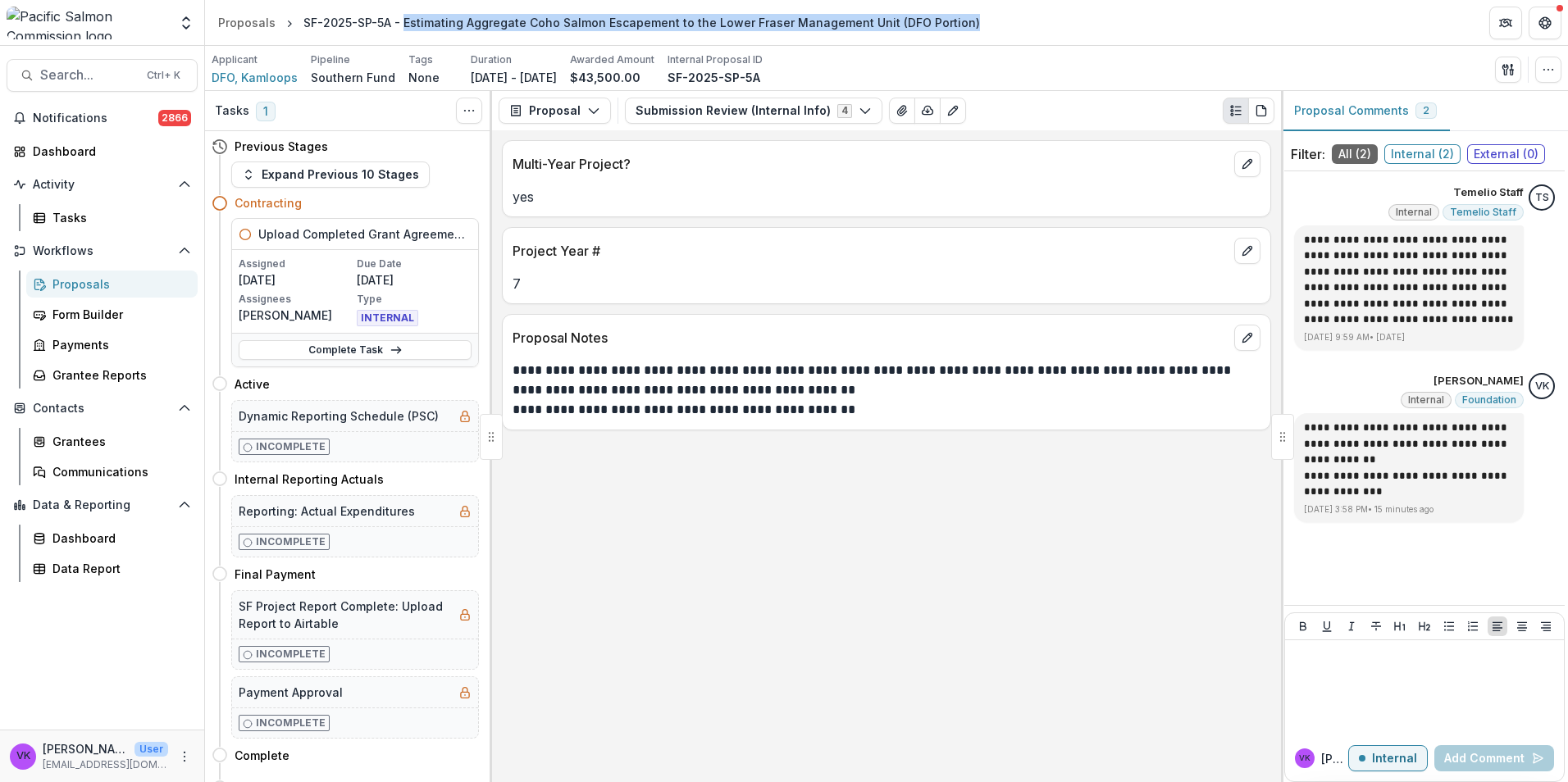
drag, startPoint x: 403, startPoint y: 24, endPoint x: 972, endPoint y: 31, distance: 569.0
click at [972, 31] on header "Proposals SF-2025-SP-5A - Estimating Aggregate Coho Salmon Escapement to the Lo…" at bounding box center [887, 22] width 1363 height 45
drag, startPoint x: 972, startPoint y: 31, endPoint x: 939, endPoint y: 20, distance: 34.8
copy div "Estimating Aggregate Coho Salmon Escapement to the Lower Fraser Management Unit…"
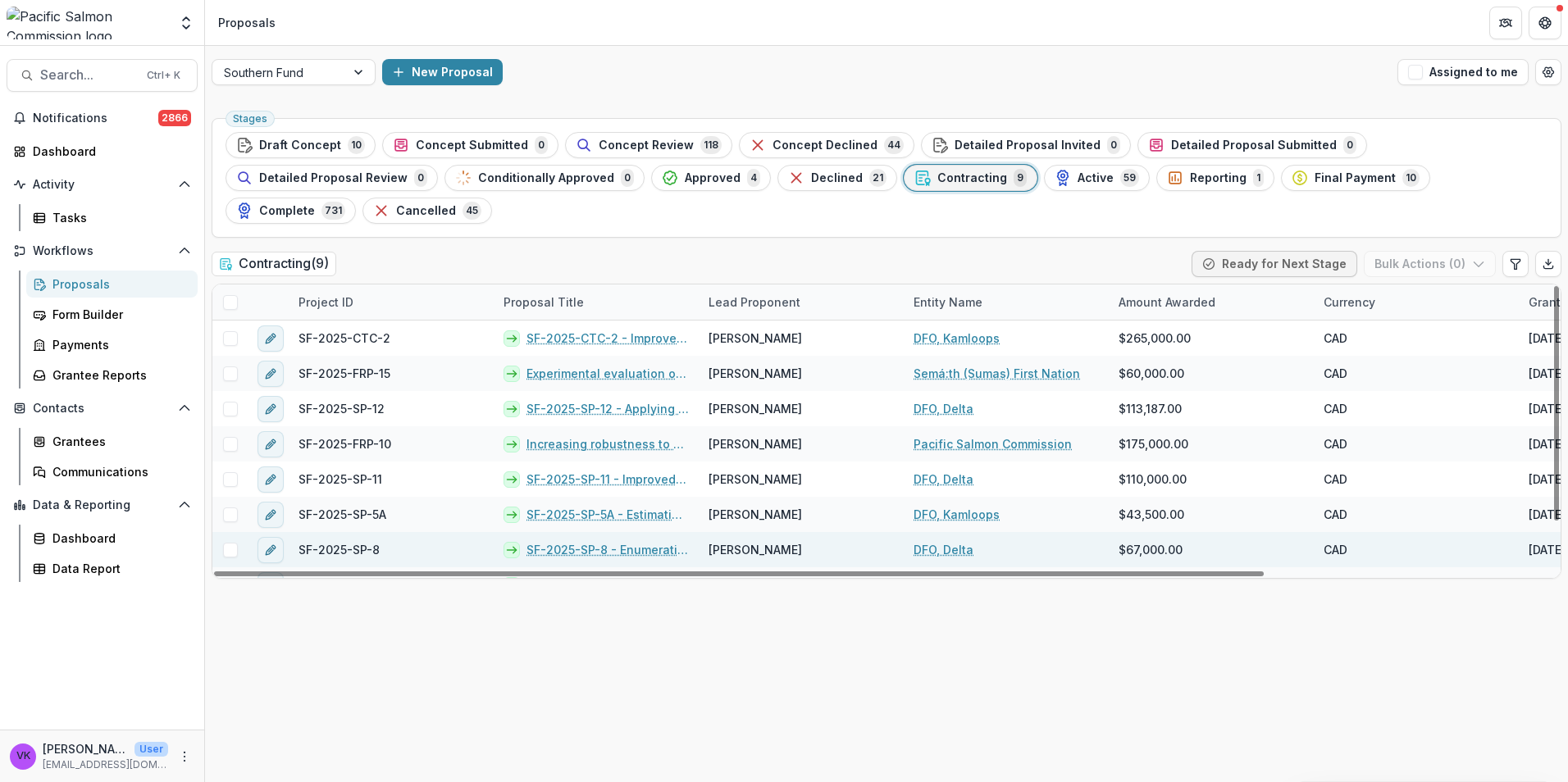
click at [582, 541] on link "SF-2025-SP-8 - Enumeration of Coho Salmon in the Lower Chilcotin River" at bounding box center [608, 550] width 162 height 17
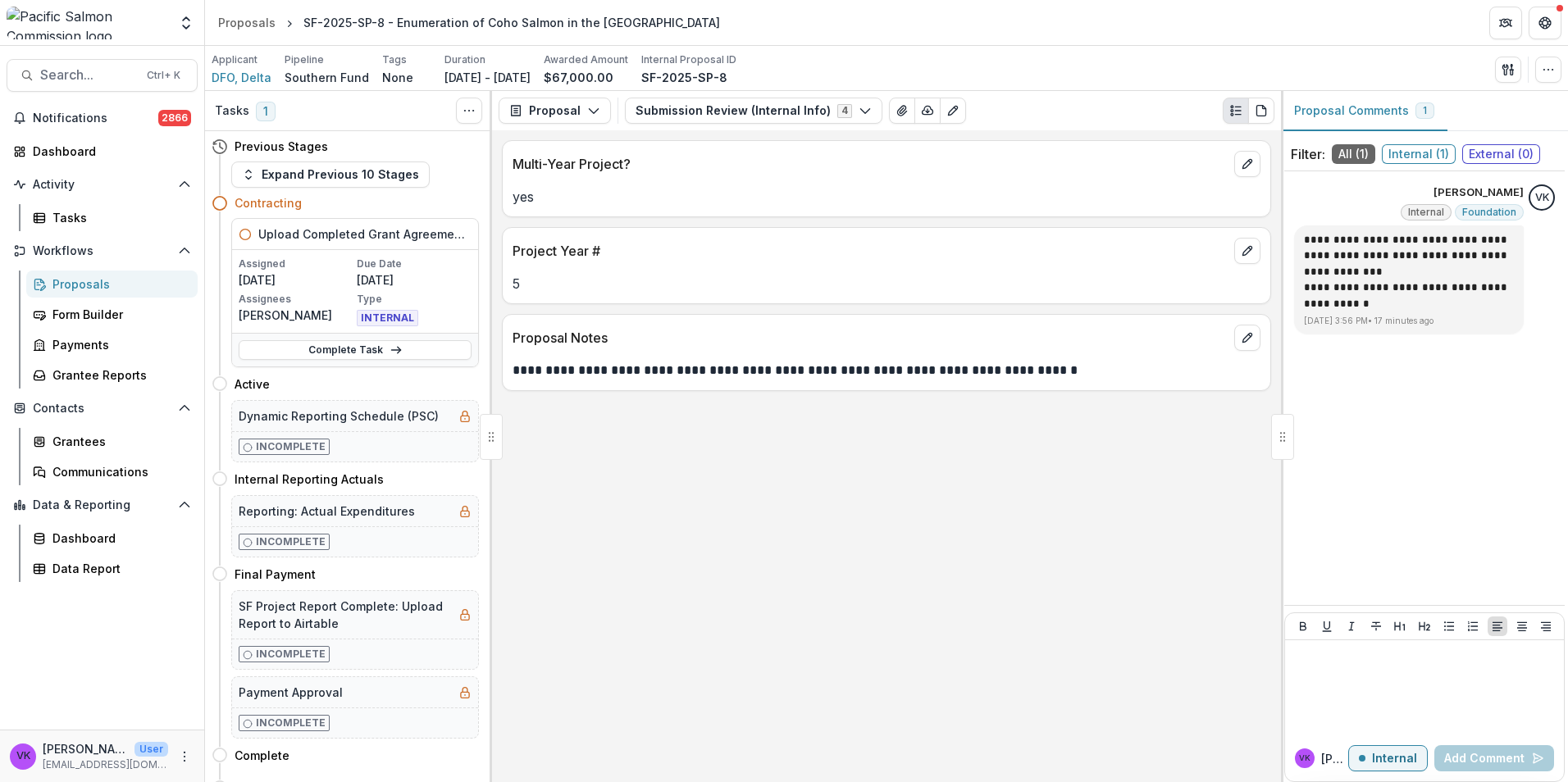
drag, startPoint x: 394, startPoint y: 27, endPoint x: 710, endPoint y: 35, distance: 316.1
click at [710, 35] on header "Proposals SF-2025-SP-8 - Enumeration of Coho Salmon in the Lower Chilcotin River" at bounding box center [887, 22] width 1363 height 45
drag, startPoint x: 710, startPoint y: 35, endPoint x: 702, endPoint y: 27, distance: 11.3
copy div "Enumeration of Coho Salmon in the Lower Chilcotin River"
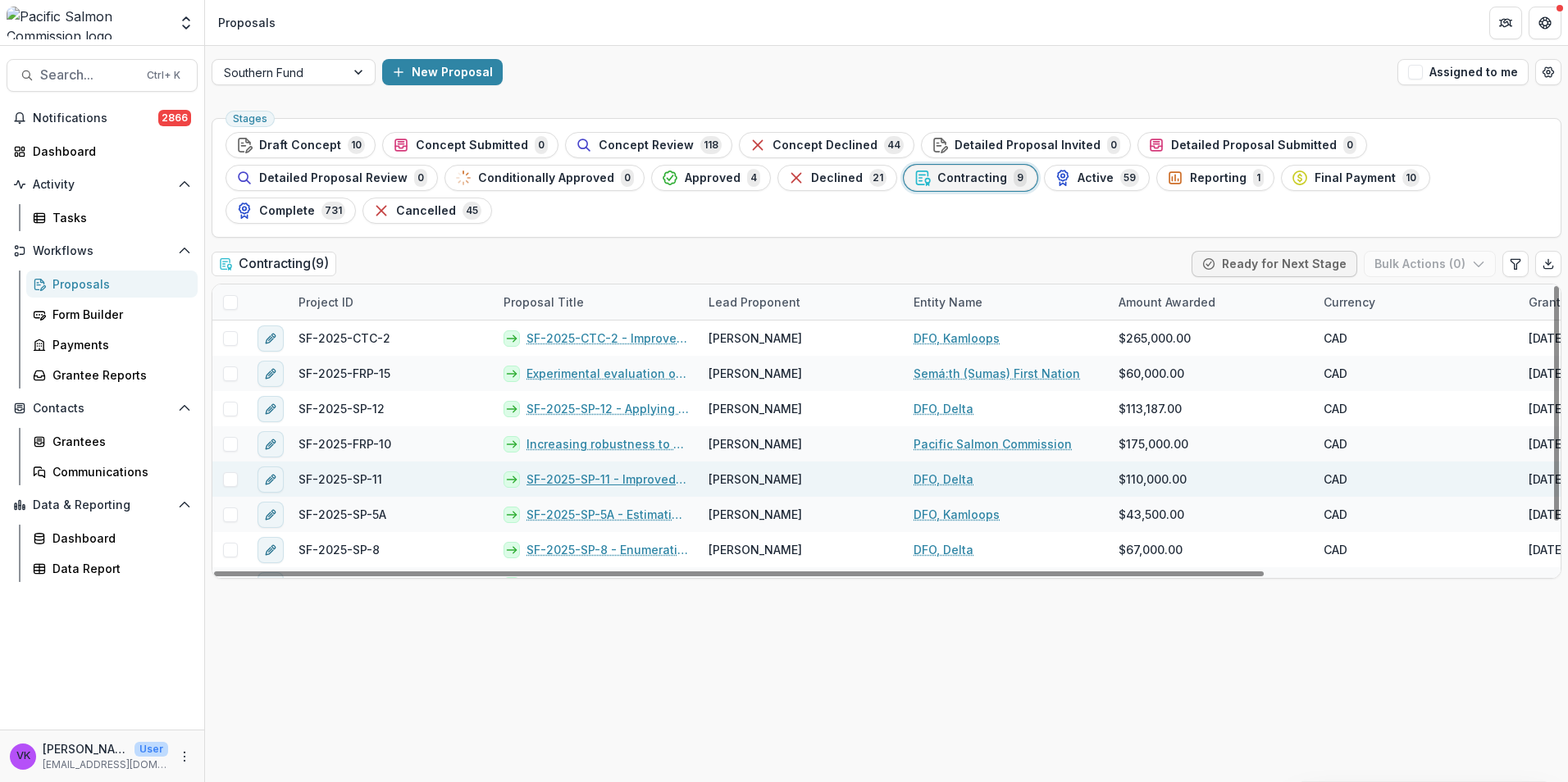
drag, startPoint x: 621, startPoint y: 449, endPoint x: 829, endPoint y: 456, distance: 208.1
click at [621, 471] on link "SF-2025-SP-11 - Improved estimates of escapement, survival, and exploitation fo…" at bounding box center [608, 479] width 162 height 17
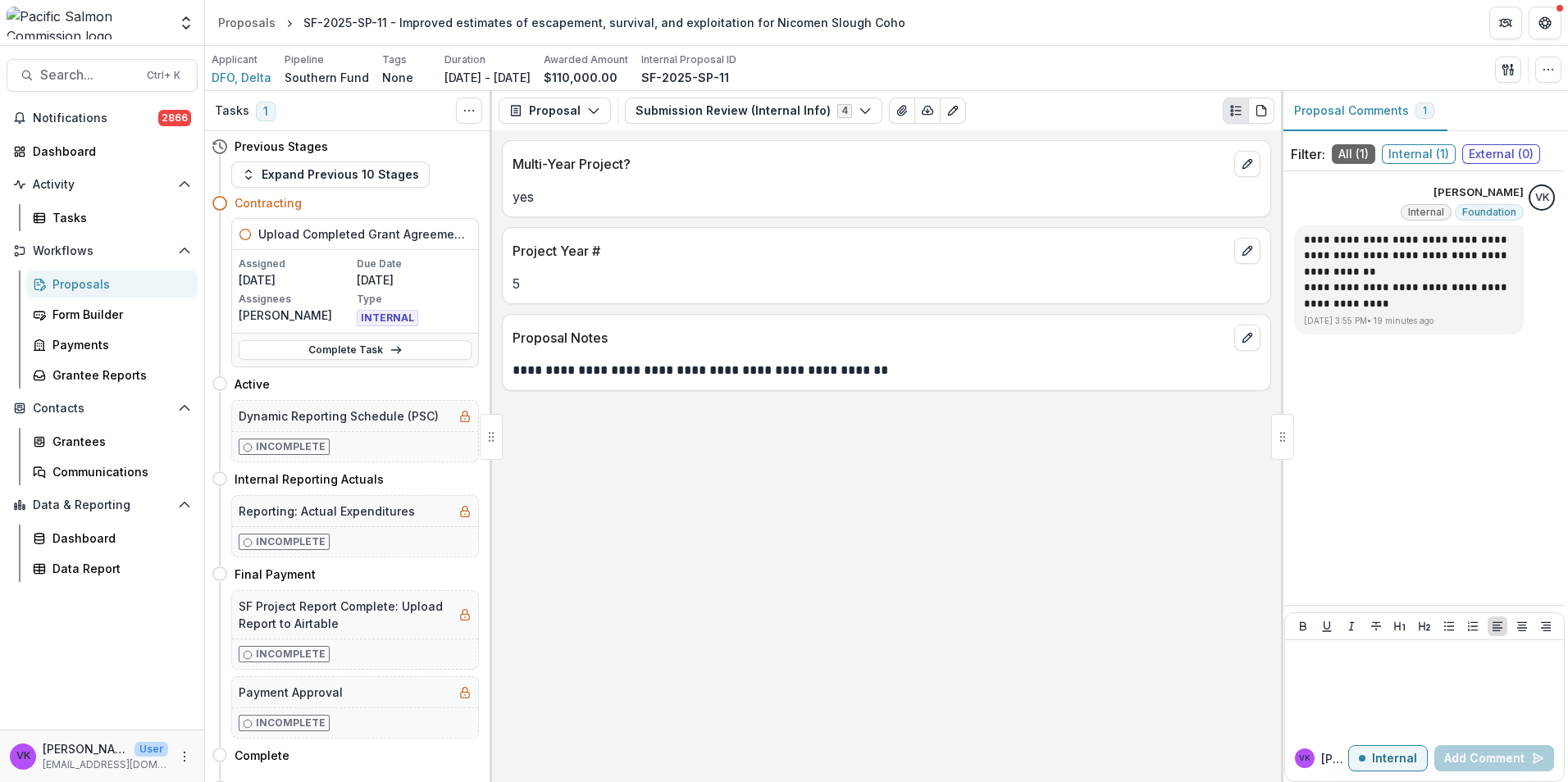
click at [395, 22] on div "SF-2025-SP-11 - Improved estimates of escapement, survival, and exploitation fo…" at bounding box center [604, 22] width 602 height 17
drag, startPoint x: 395, startPoint y: 24, endPoint x: 875, endPoint y: 20, distance: 480.0
click at [875, 20] on div "SF-2025-SP-11 - Improved estimates of escapement, survival, and exploitation fo…" at bounding box center [604, 23] width 615 height 24
drag, startPoint x: 875, startPoint y: 20, endPoint x: 865, endPoint y: 24, distance: 10.8
copy div "Improved estimates of escapement, survival, and exploitation for Nicomen Slough…"
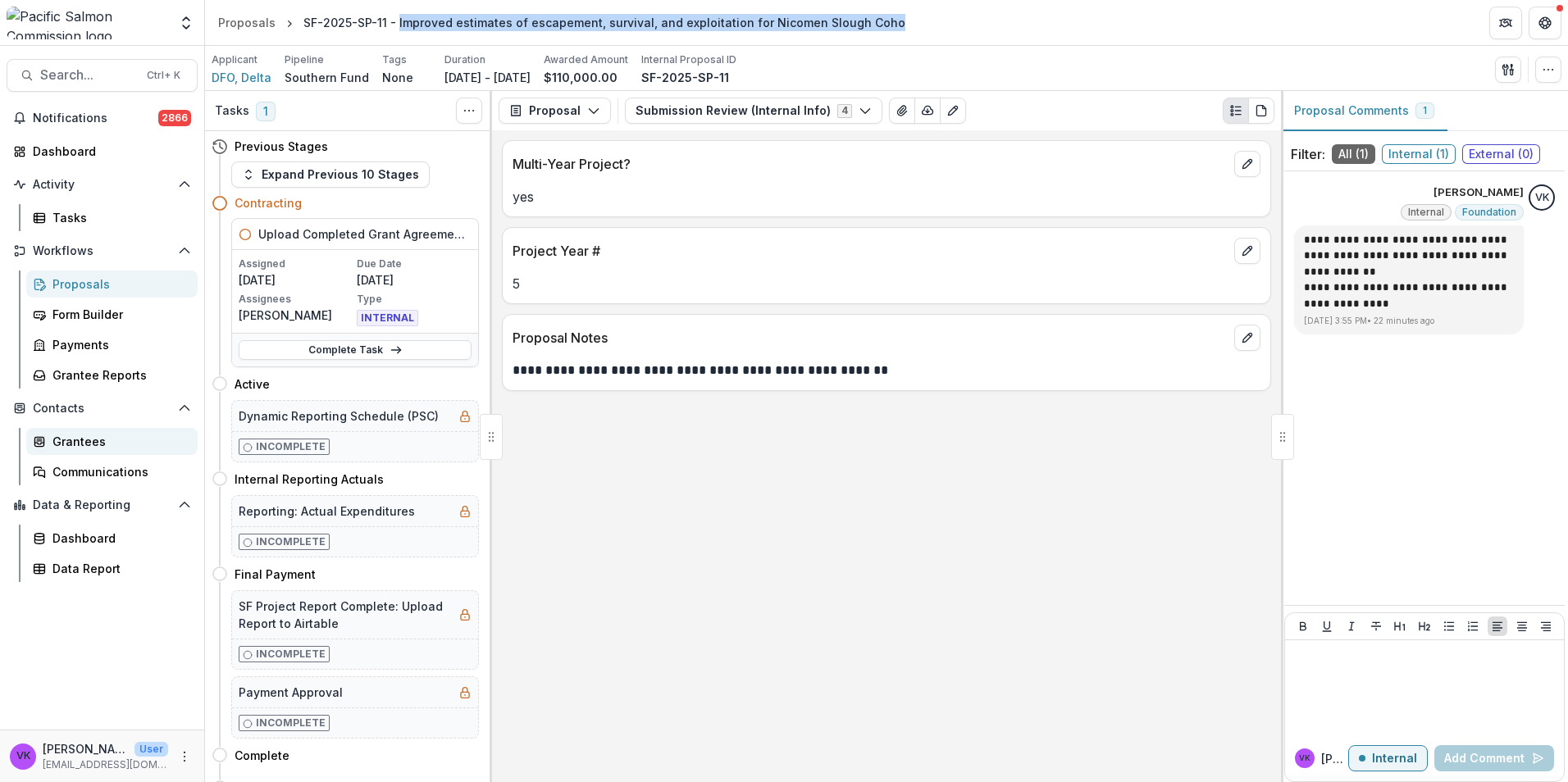
drag, startPoint x: 78, startPoint y: 445, endPoint x: 188, endPoint y: 450, distance: 110.1
click at [79, 445] on div "Grantees" at bounding box center [119, 441] width 132 height 17
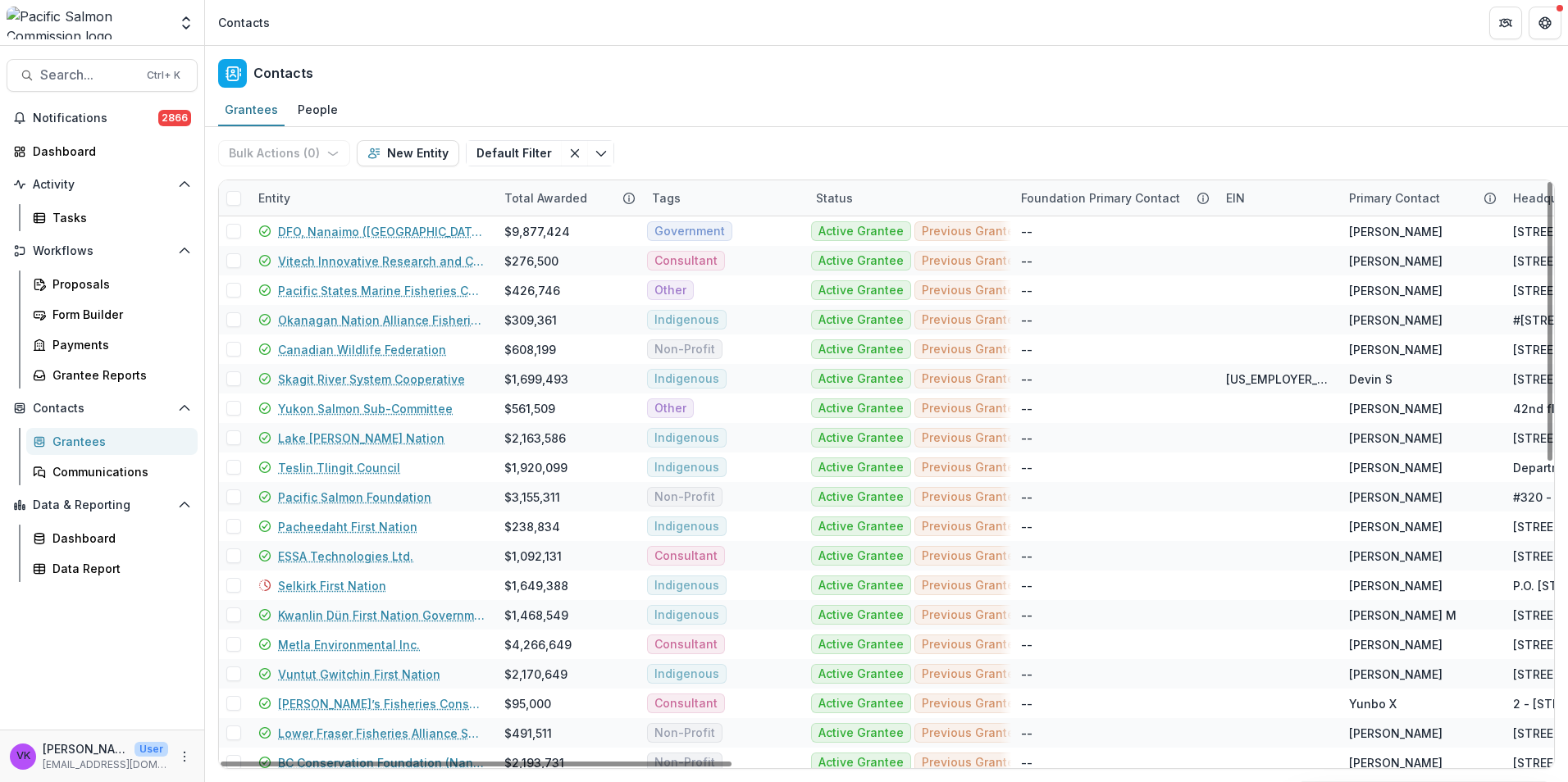
click at [366, 194] on div "Entity" at bounding box center [372, 198] width 246 height 36
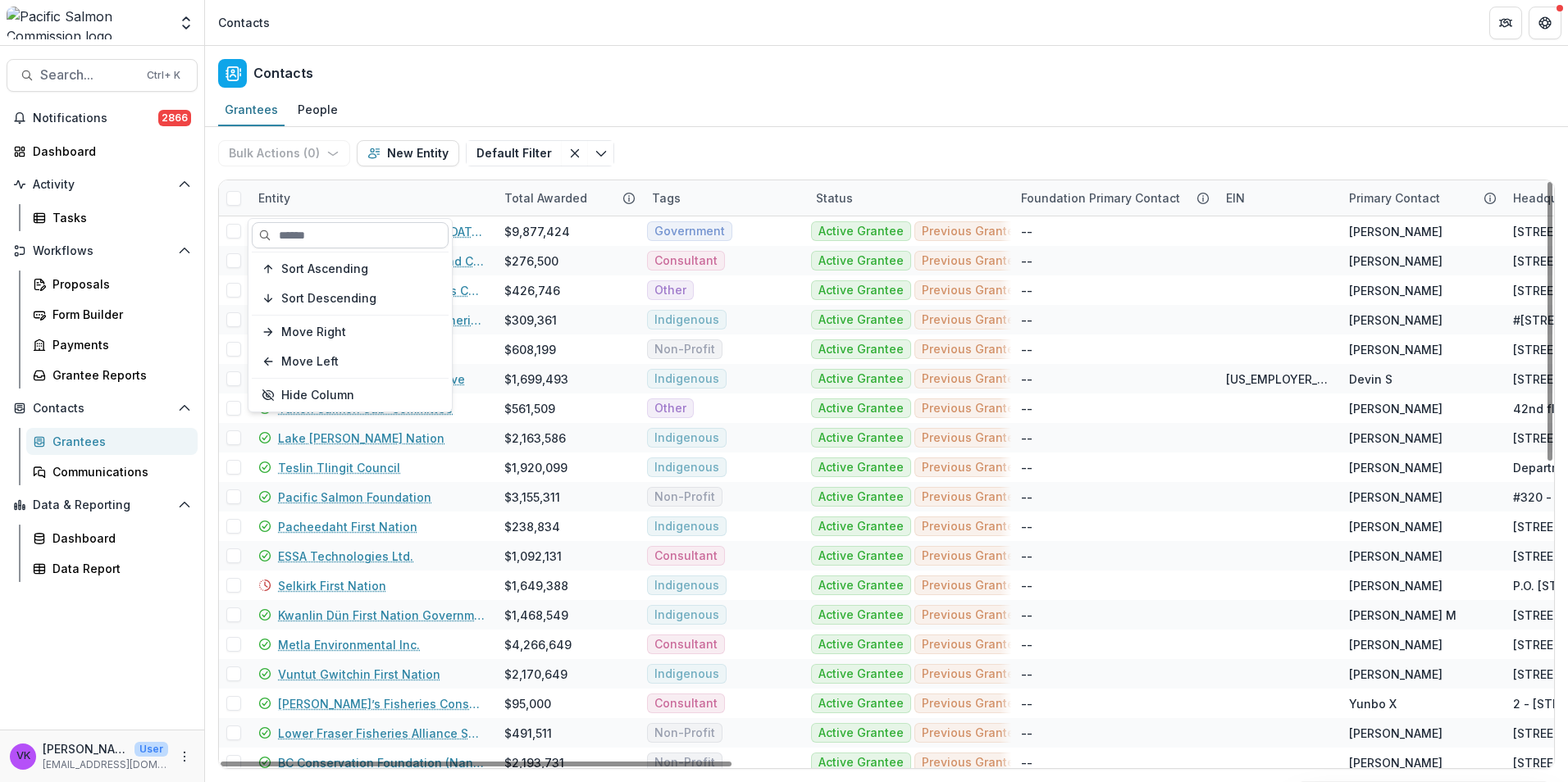
click at [339, 228] on input at bounding box center [350, 235] width 197 height 26
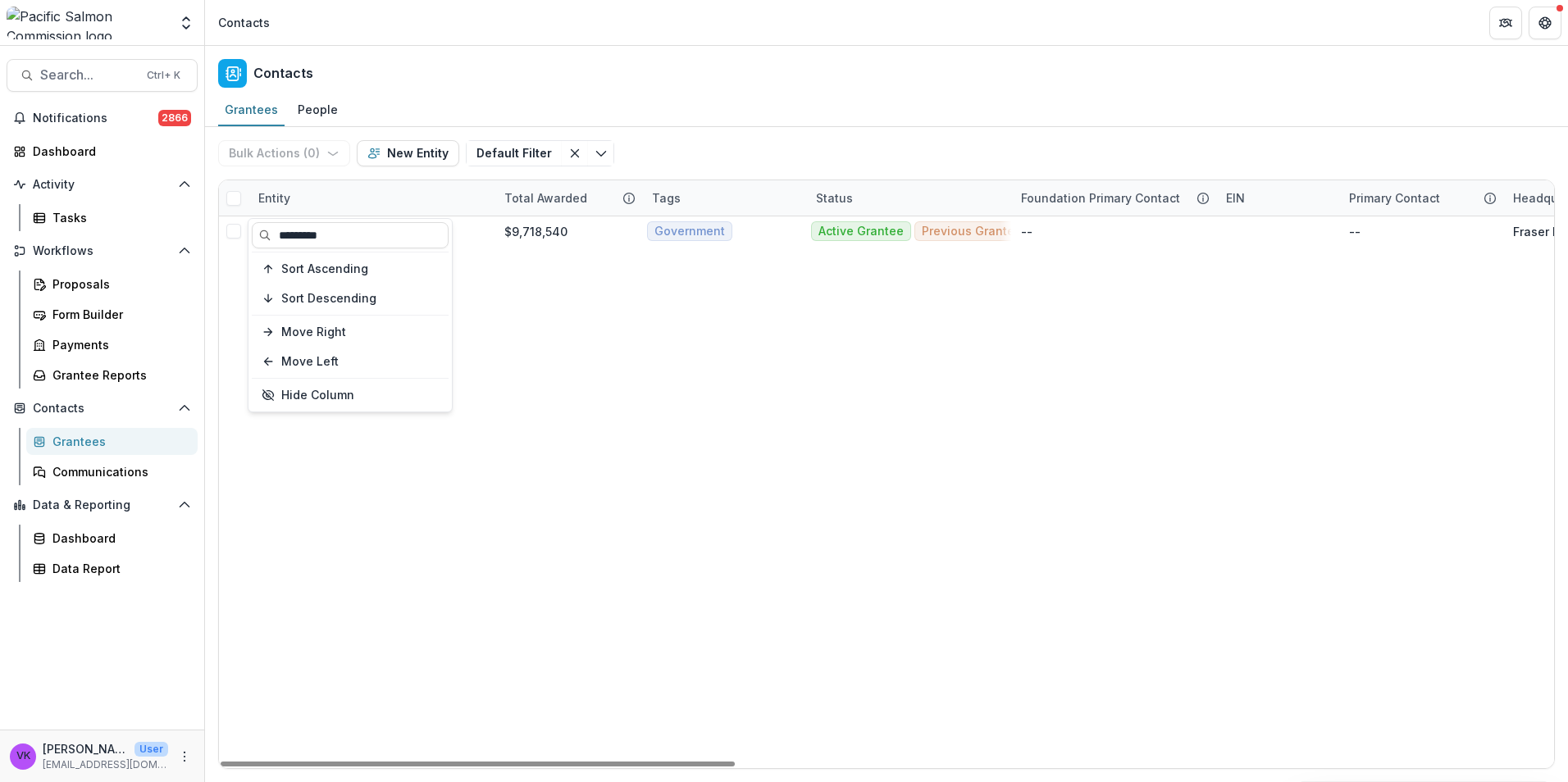
type input "*********"
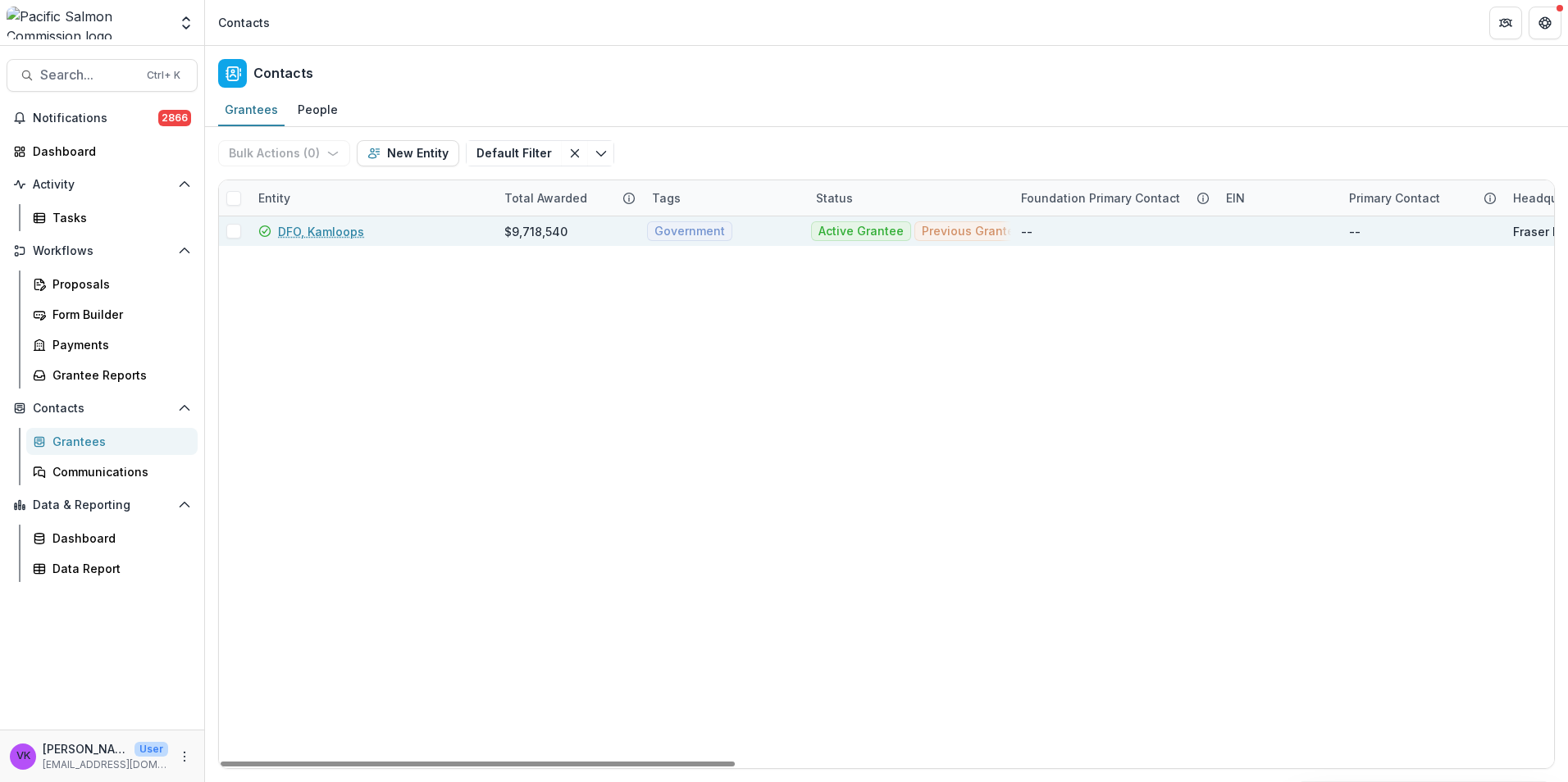
click at [311, 226] on link "DFO, Kamloops" at bounding box center [321, 232] width 86 height 17
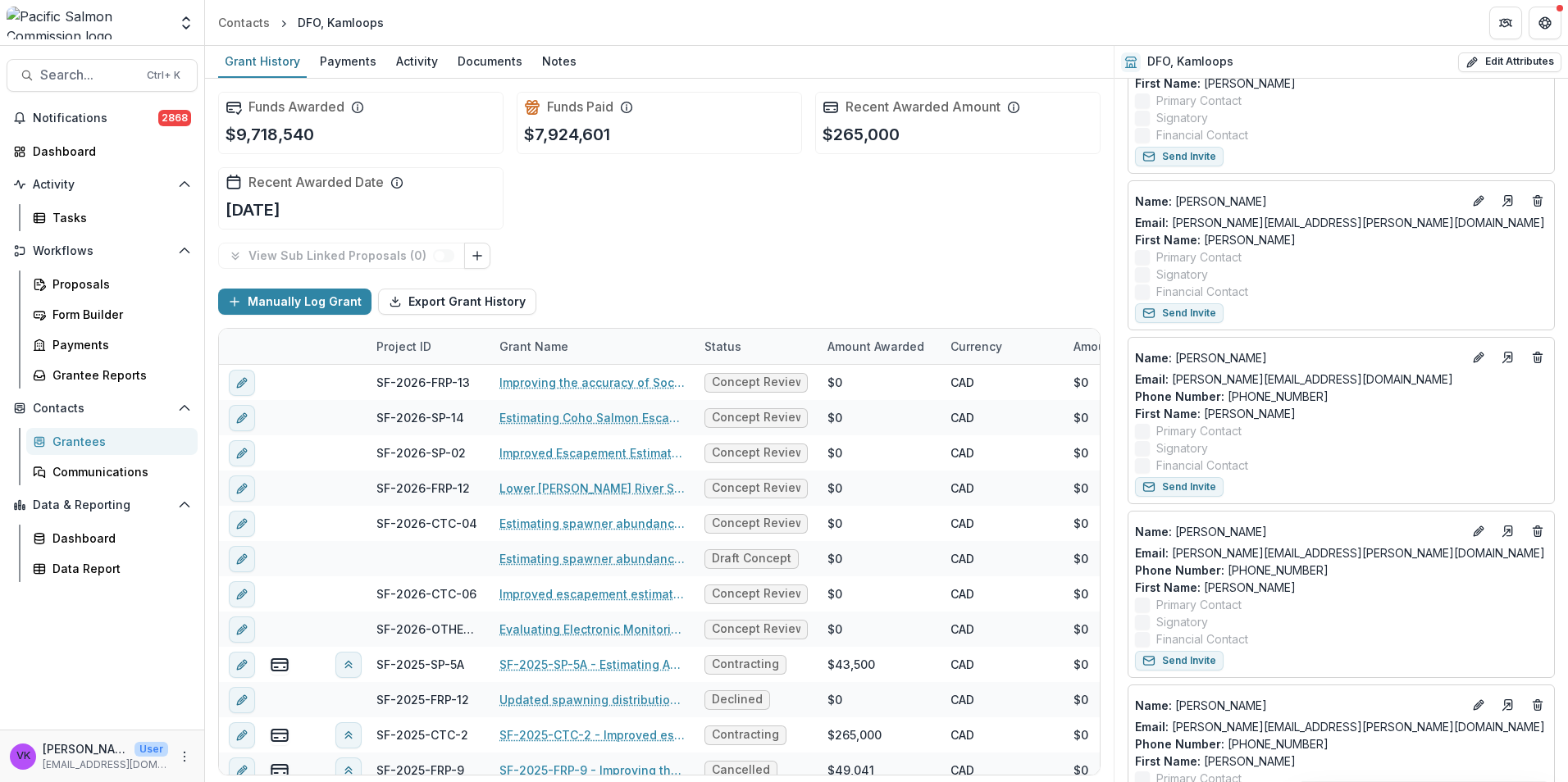
scroll to position [1557, 0]
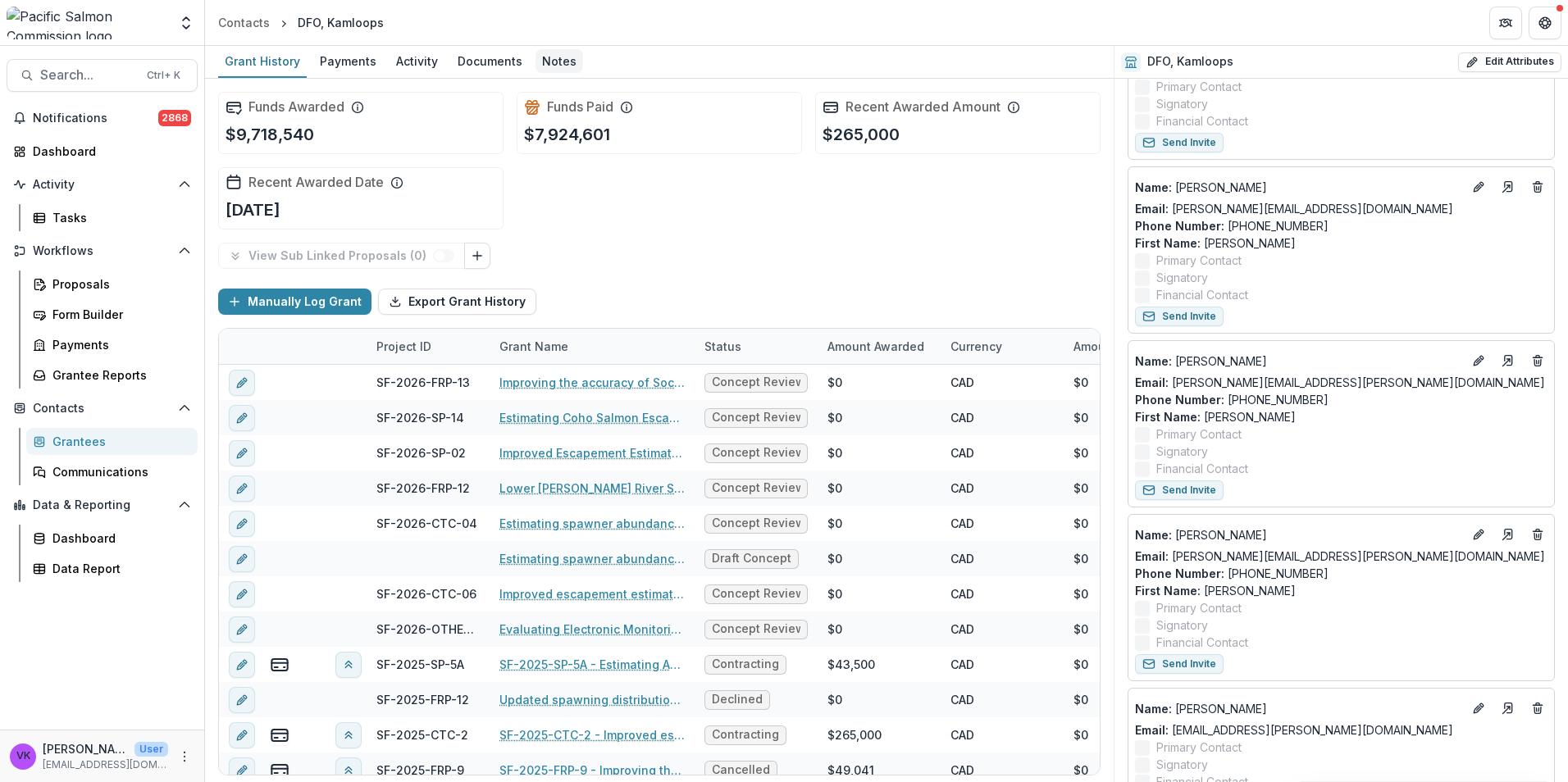
click at [557, 64] on div "Notes" at bounding box center [559, 61] width 48 height 24
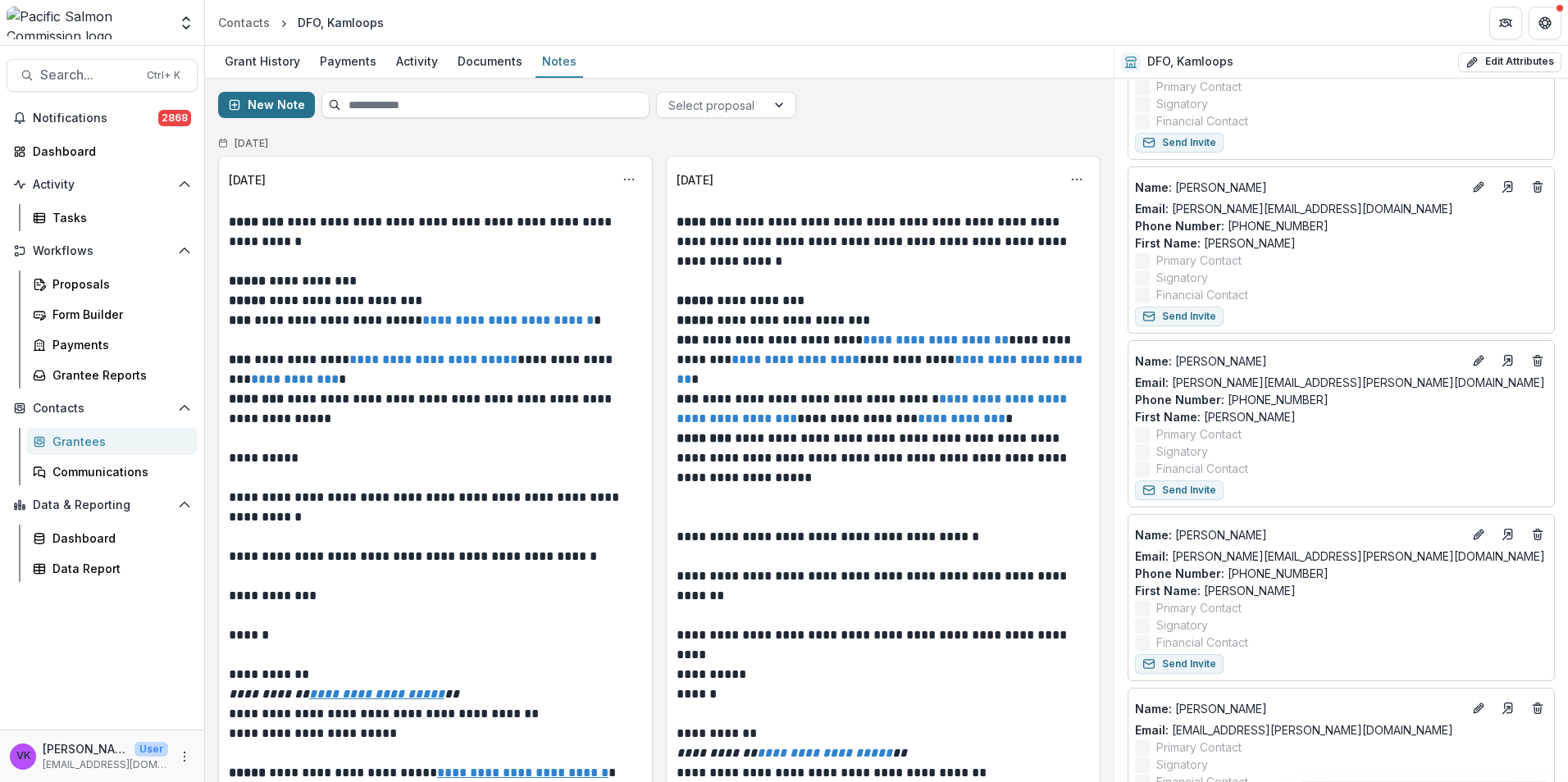
click at [272, 98] on button "New Note" at bounding box center [266, 104] width 97 height 26
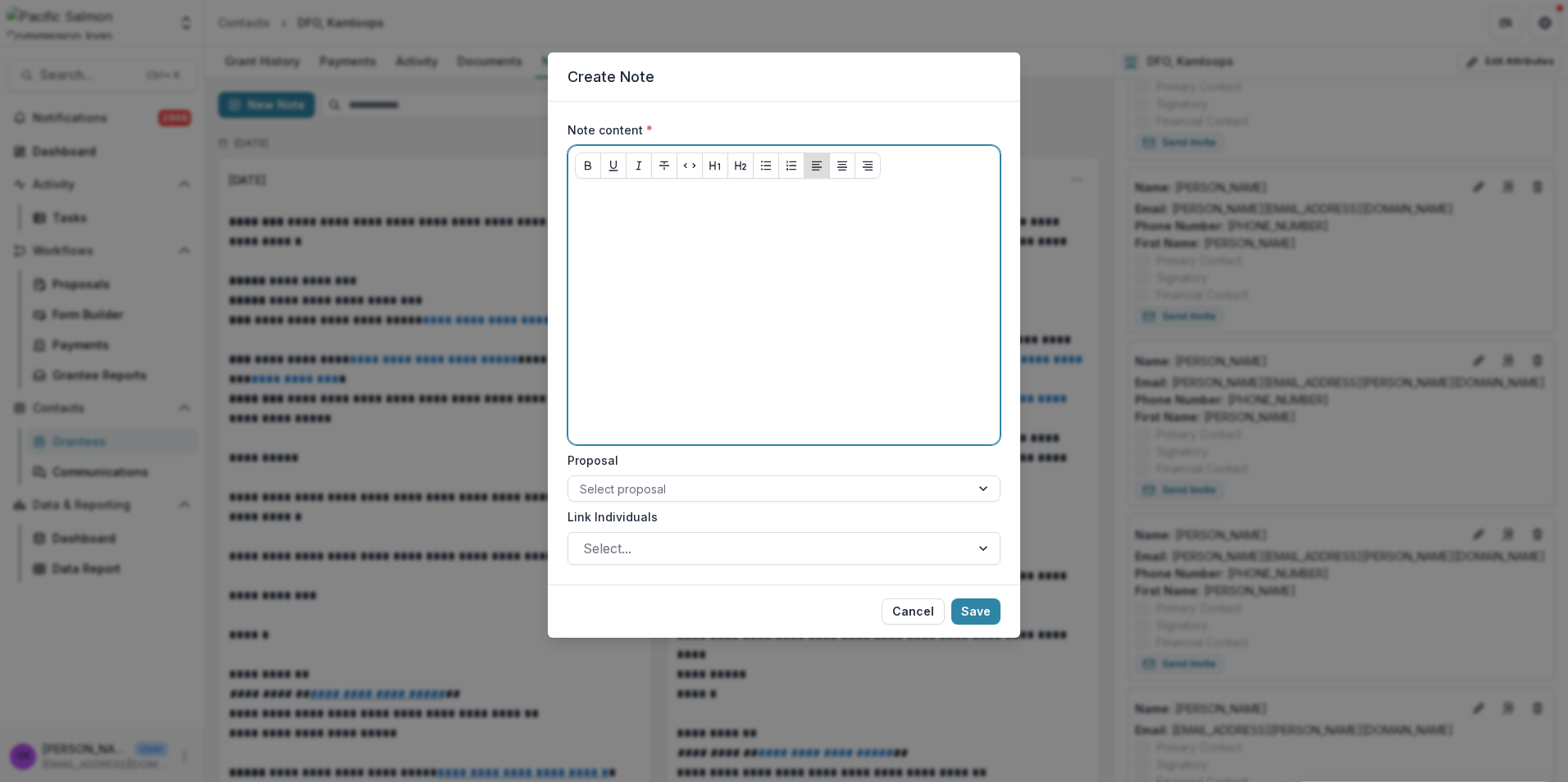
click at [621, 204] on p at bounding box center [784, 200] width 418 height 18
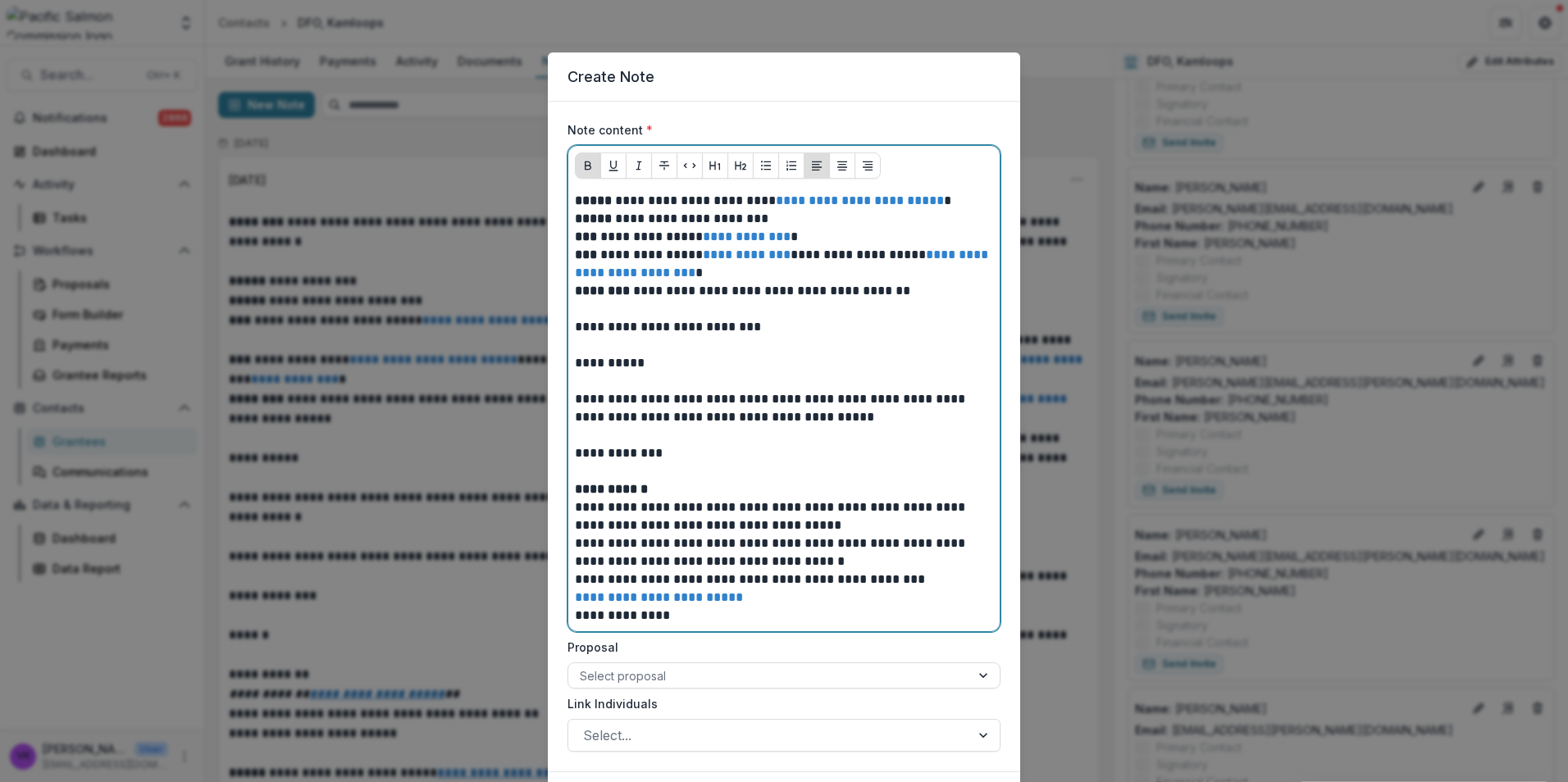
click at [575, 202] on strong "*****" at bounding box center [593, 200] width 36 height 12
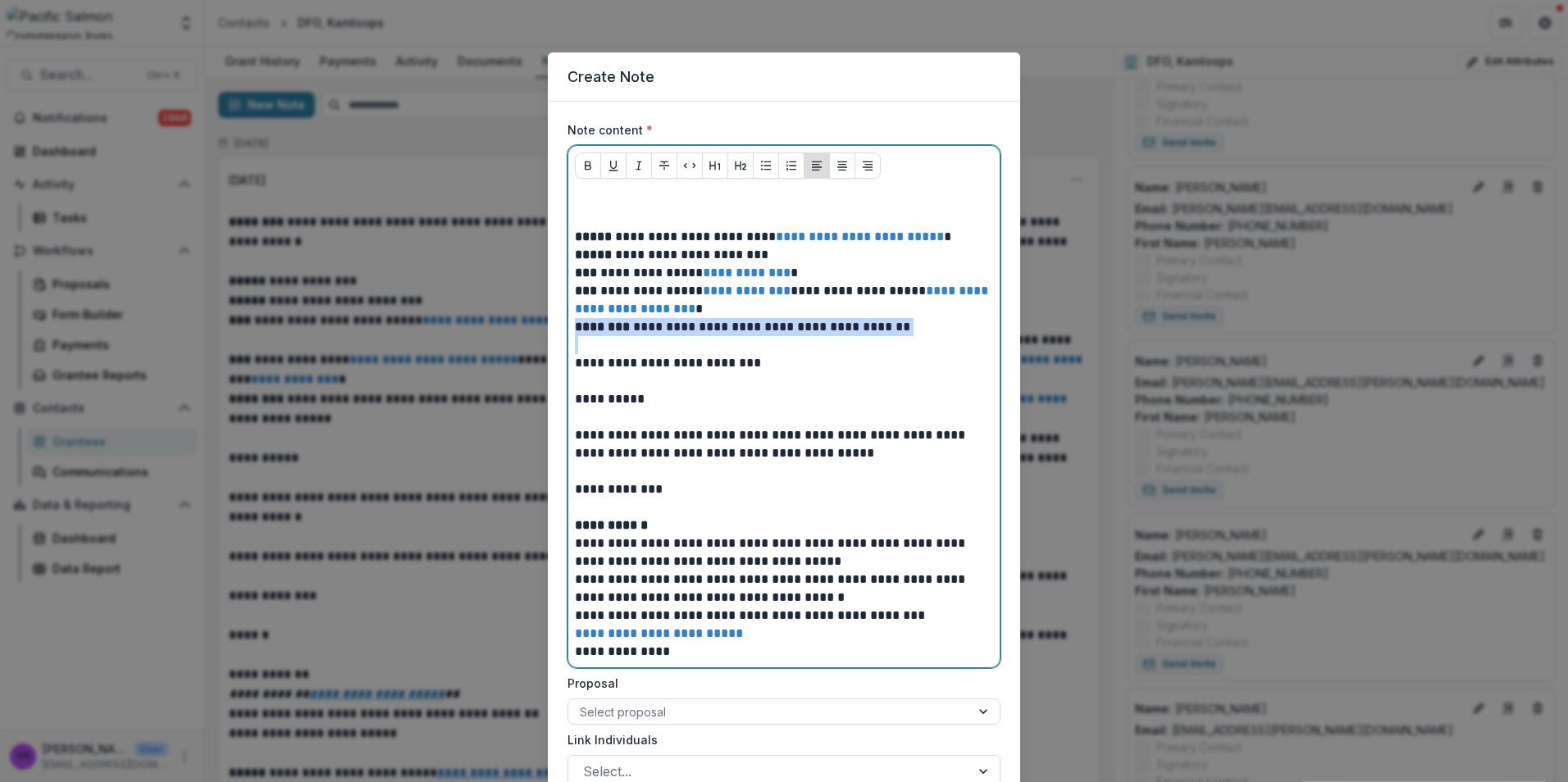
drag, startPoint x: 574, startPoint y: 329, endPoint x: 952, endPoint y: 342, distance: 378.2
click at [972, 341] on div "**********" at bounding box center [784, 426] width 418 height 469
copy div "**********"
click at [662, 193] on p at bounding box center [784, 200] width 418 height 18
paste div
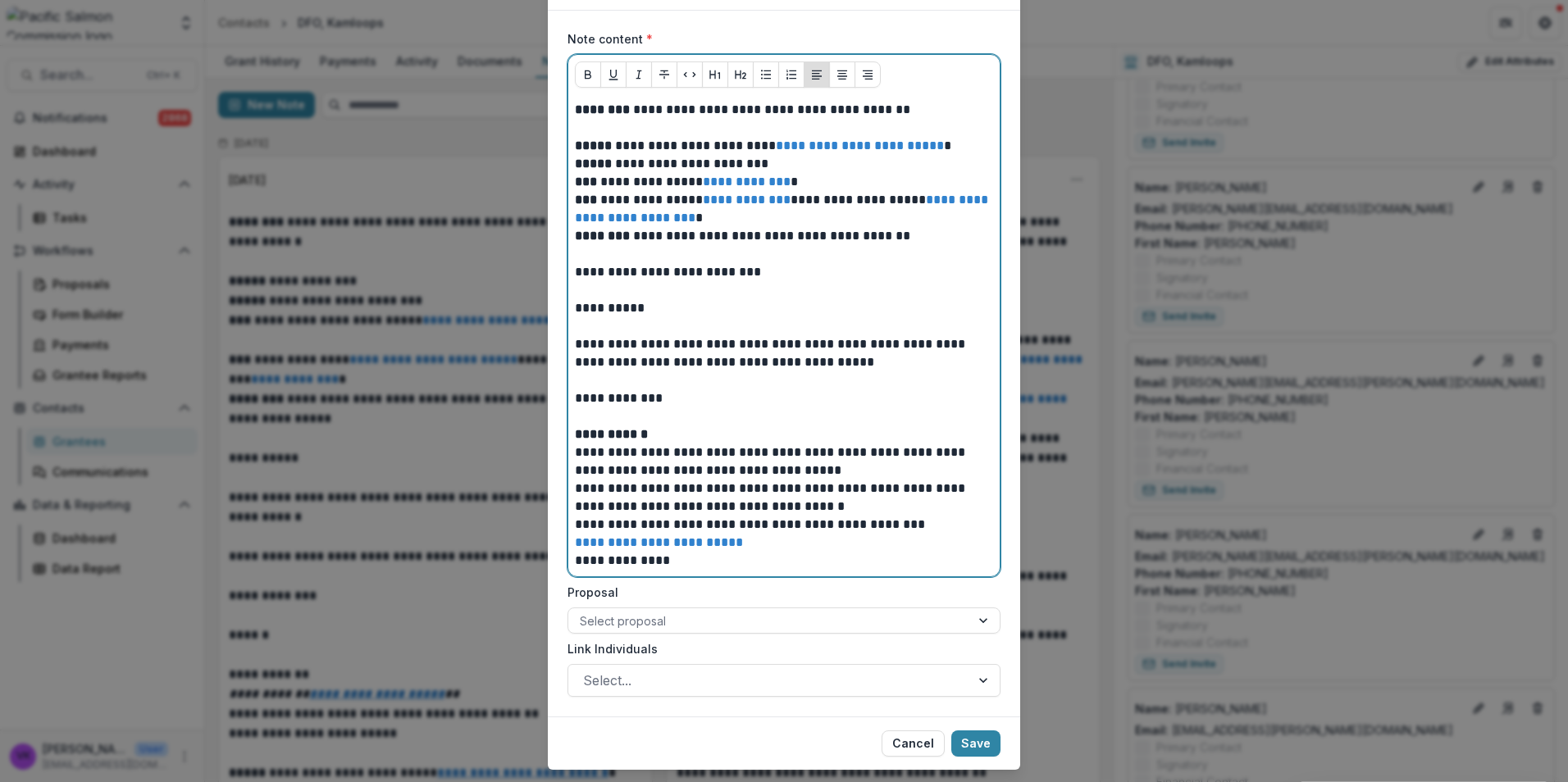
scroll to position [131, 0]
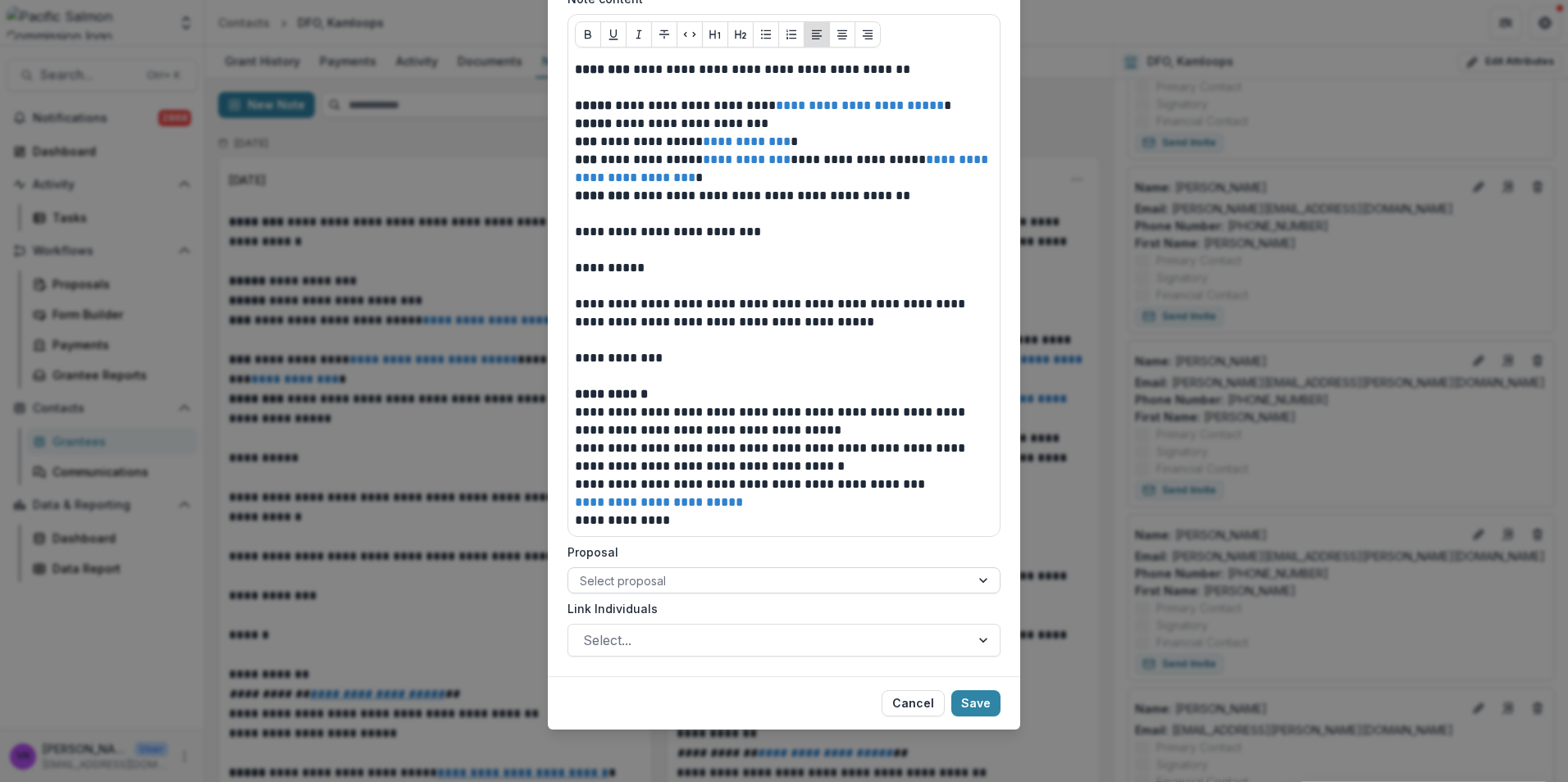
click at [964, 567] on div "Proposal Select proposal" at bounding box center [784, 568] width 433 height 50
click at [967, 575] on div "Select proposal" at bounding box center [770, 581] width 402 height 24
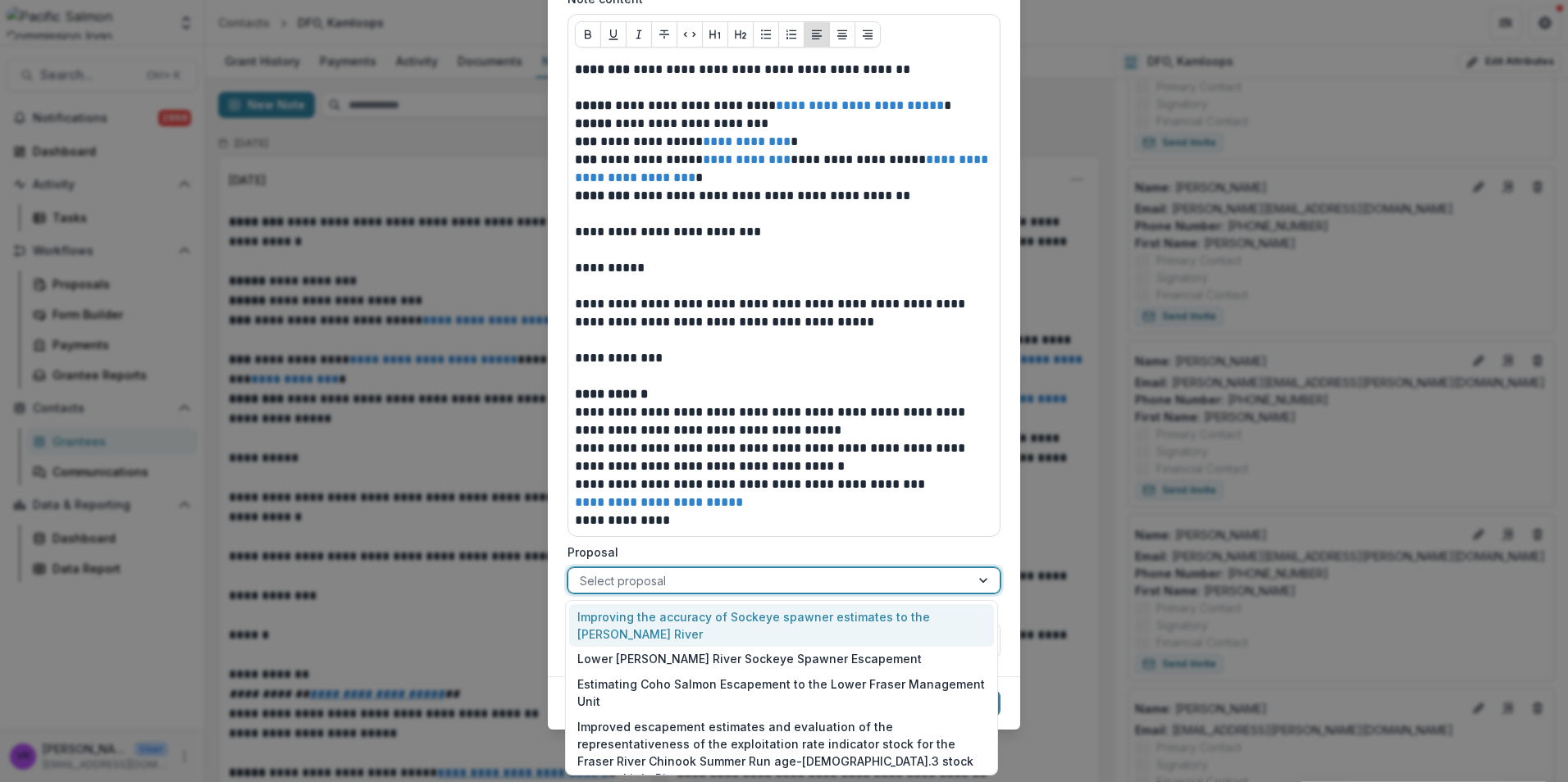
click at [953, 557] on label "Proposal" at bounding box center [779, 552] width 423 height 17
click at [583, 573] on input "Proposal" at bounding box center [581, 581] width 3 height 17
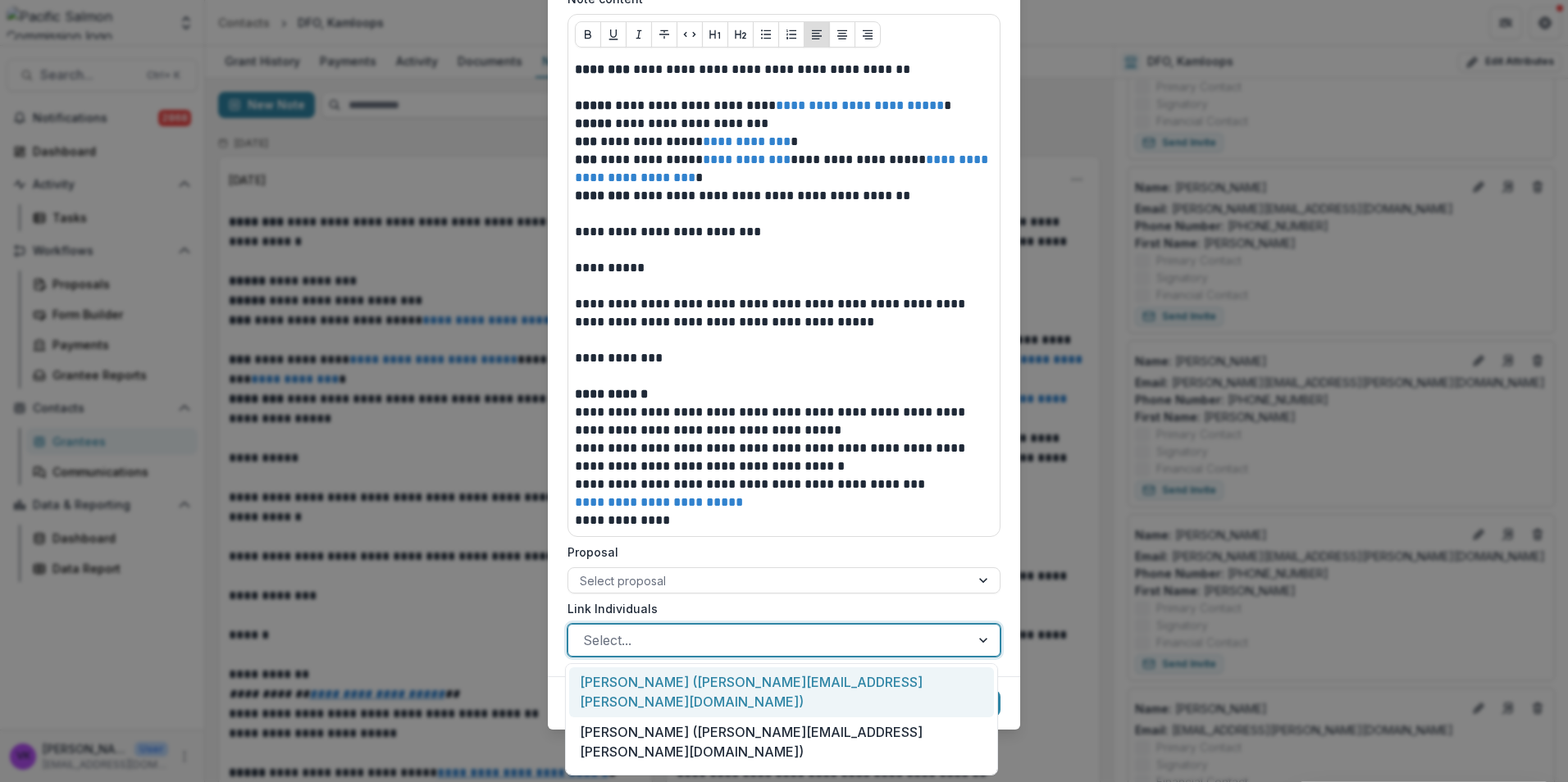
click at [977, 636] on div at bounding box center [984, 640] width 30 height 31
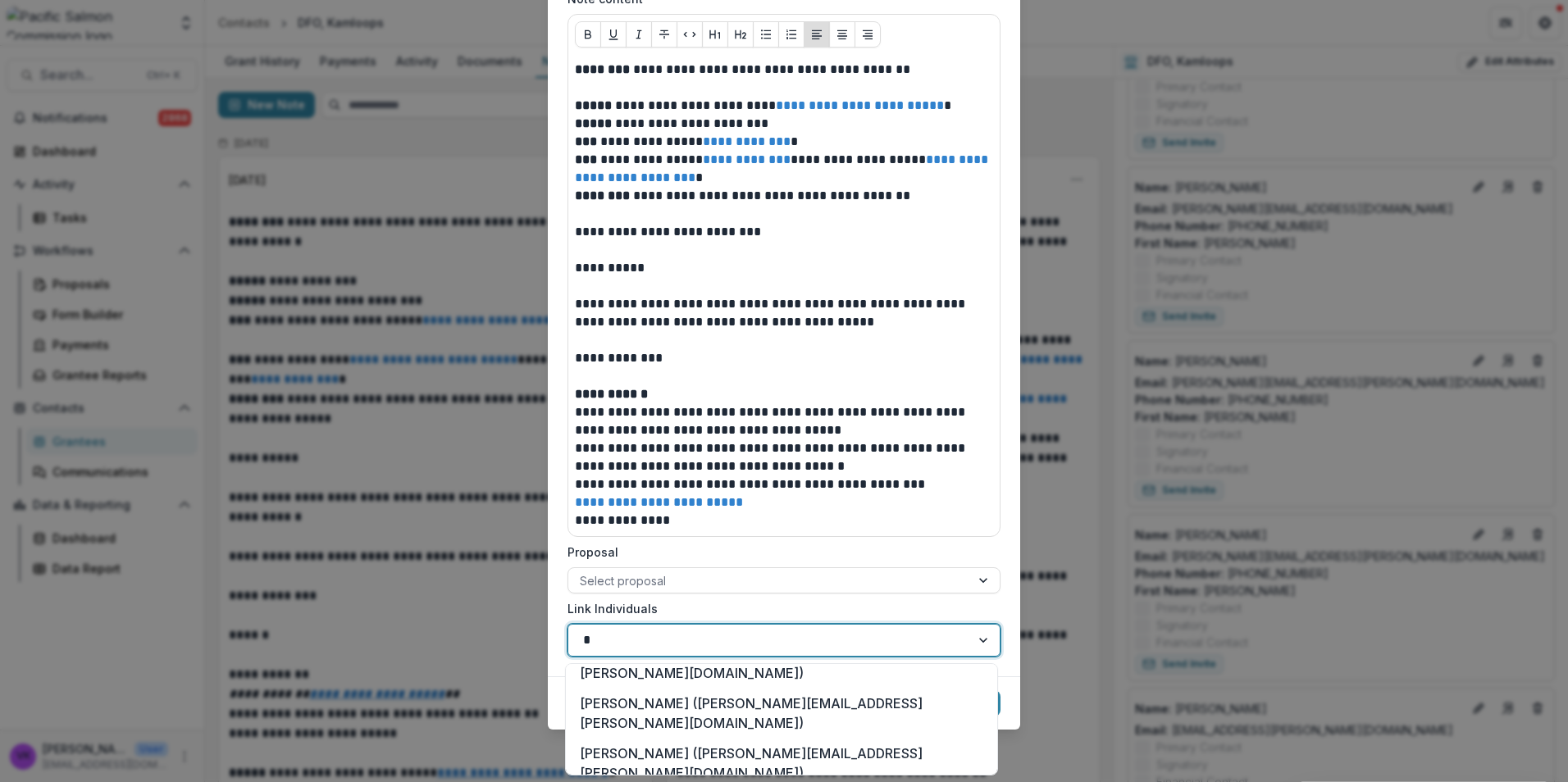
scroll to position [0, 0]
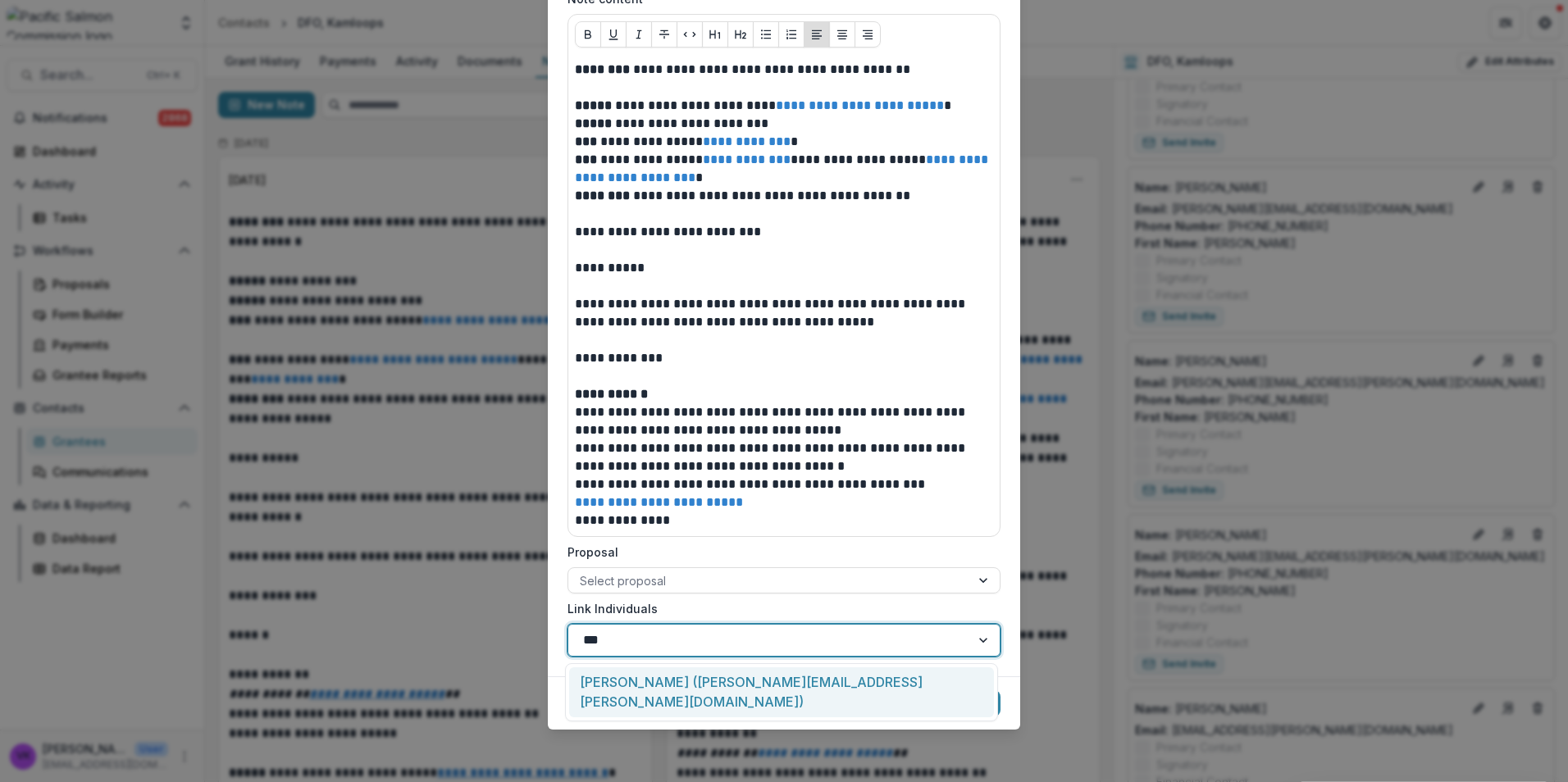
type input "****"
click at [750, 681] on div "Sara Martin (sara.martin@dfo-mpo.gc.ca)" at bounding box center [781, 692] width 425 height 50
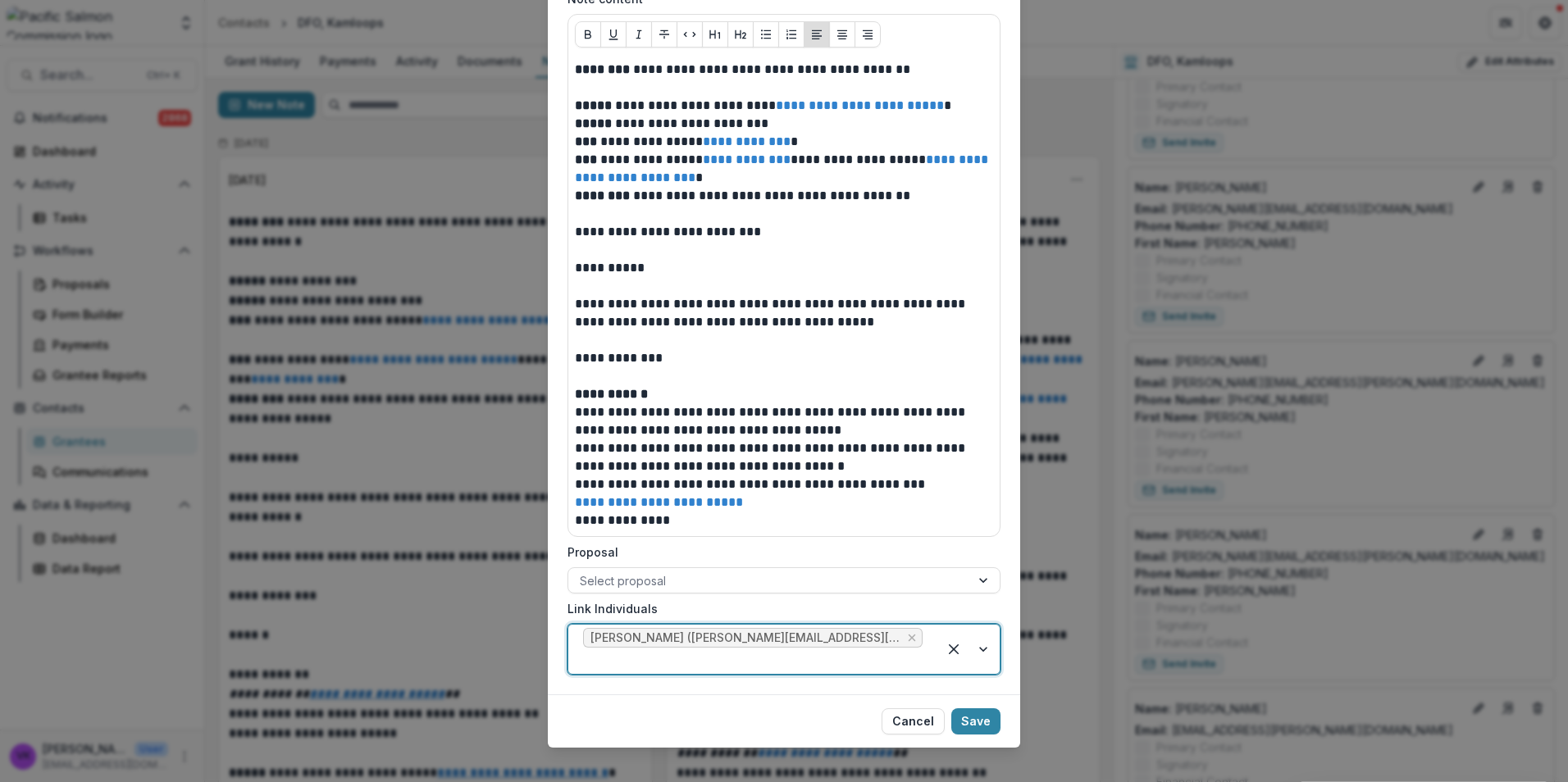
click at [980, 634] on div at bounding box center [968, 650] width 62 height 49
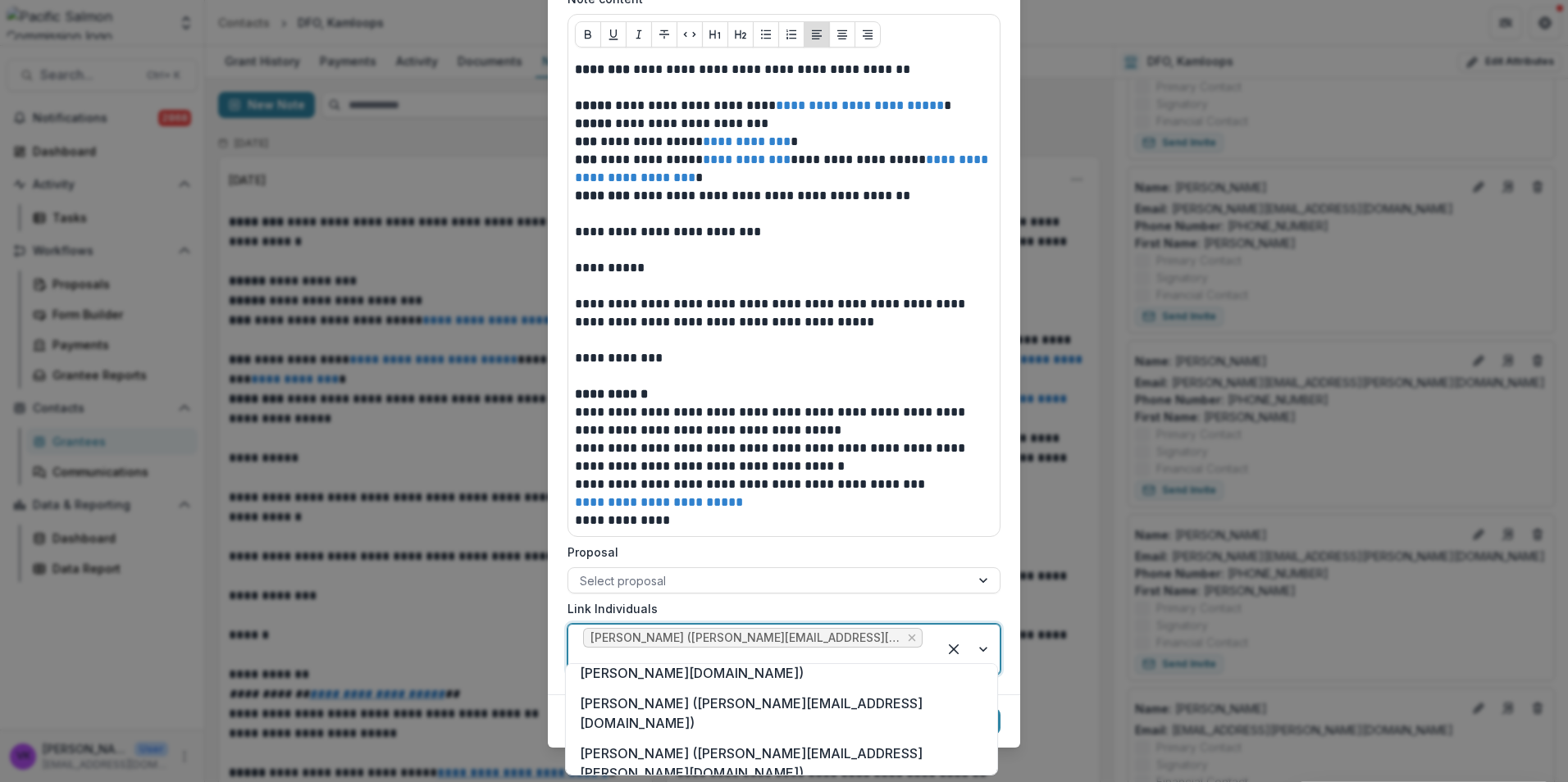
scroll to position [410, 0]
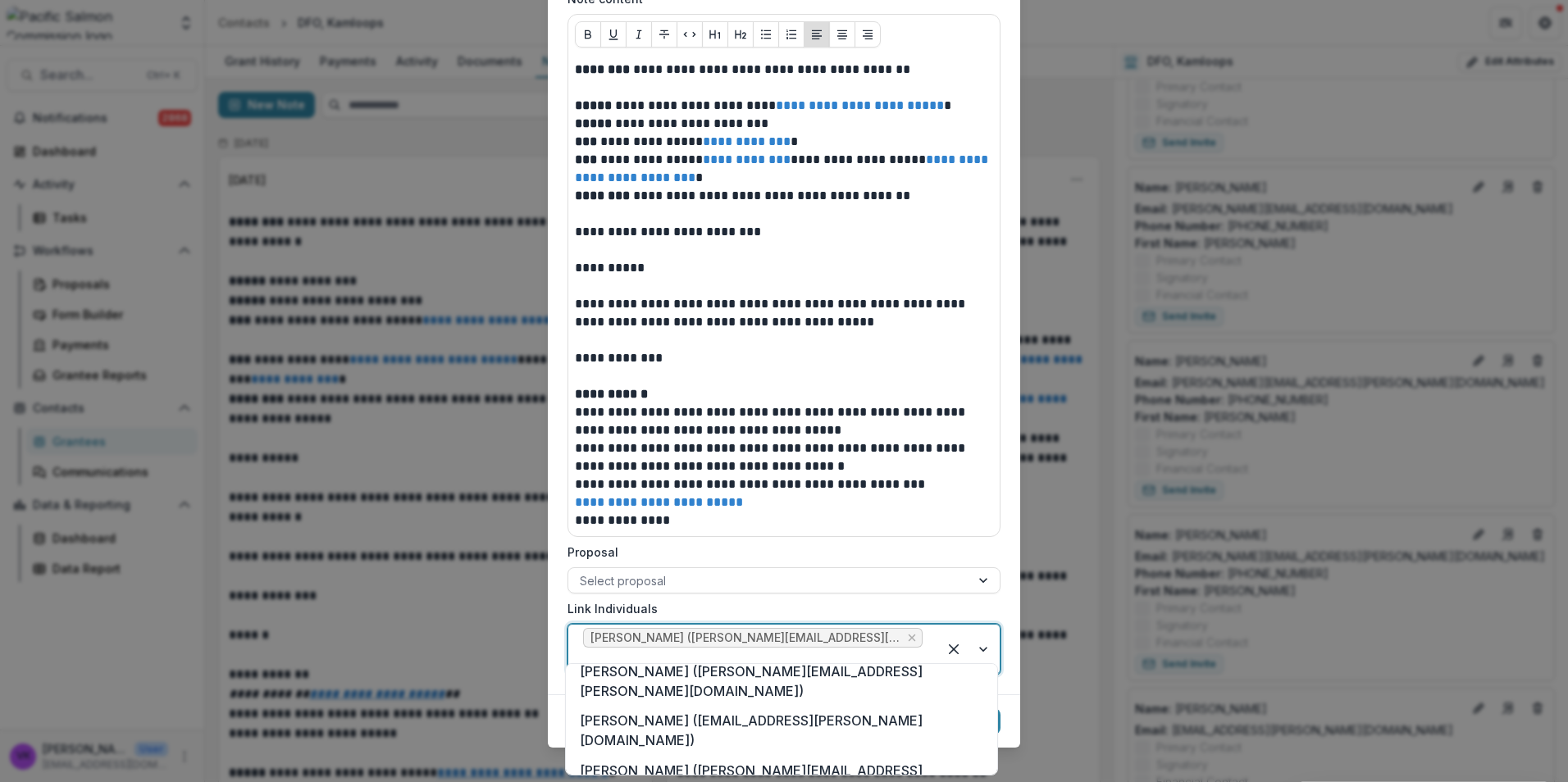
drag, startPoint x: 677, startPoint y: 728, endPoint x: 859, endPoint y: 776, distance: 188.2
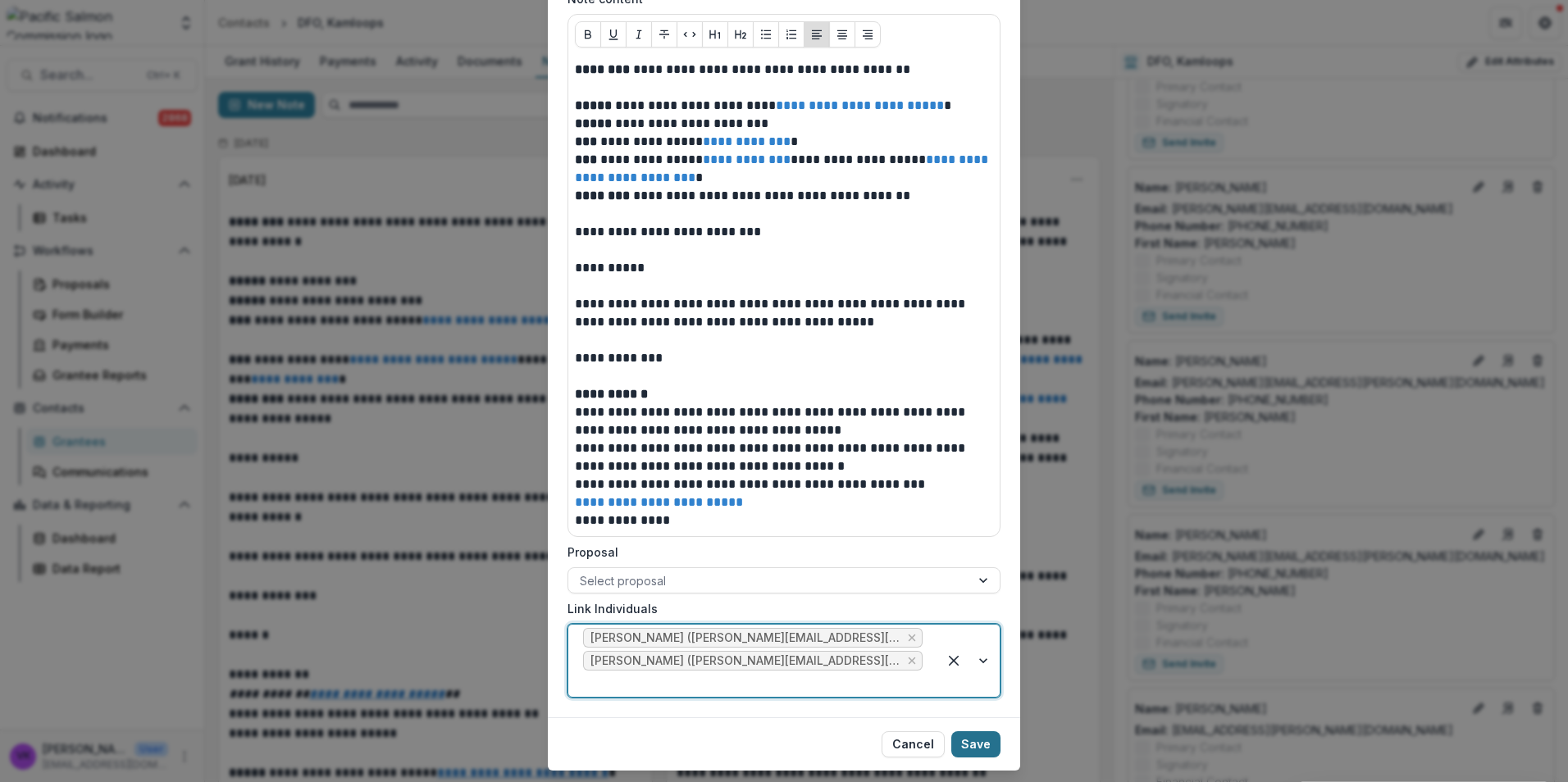
click at [972, 731] on button "Save" at bounding box center [976, 744] width 49 height 26
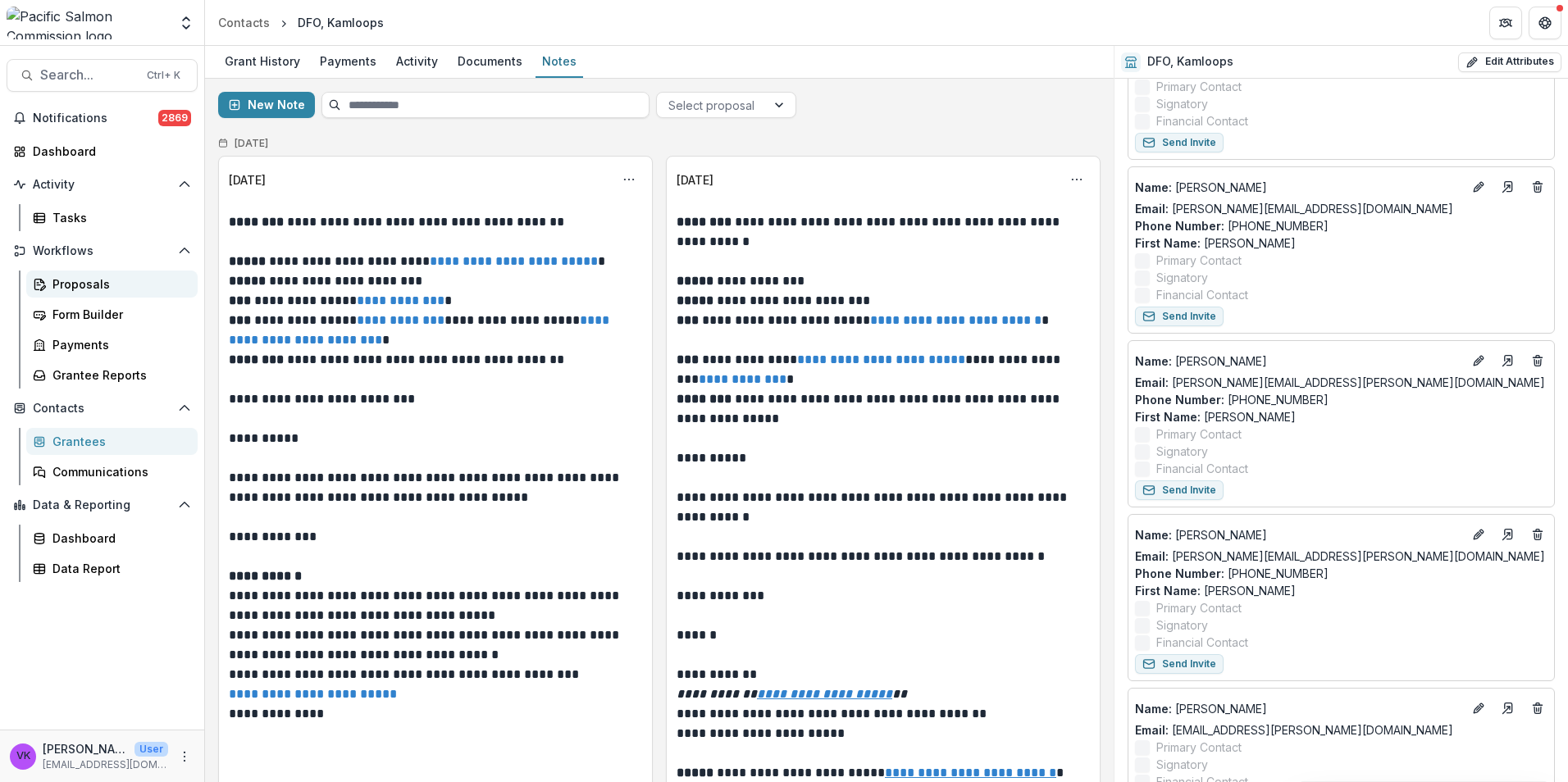
drag, startPoint x: 70, startPoint y: 284, endPoint x: 132, endPoint y: 275, distance: 62.6
click at [70, 285] on div "Proposals" at bounding box center [119, 284] width 132 height 17
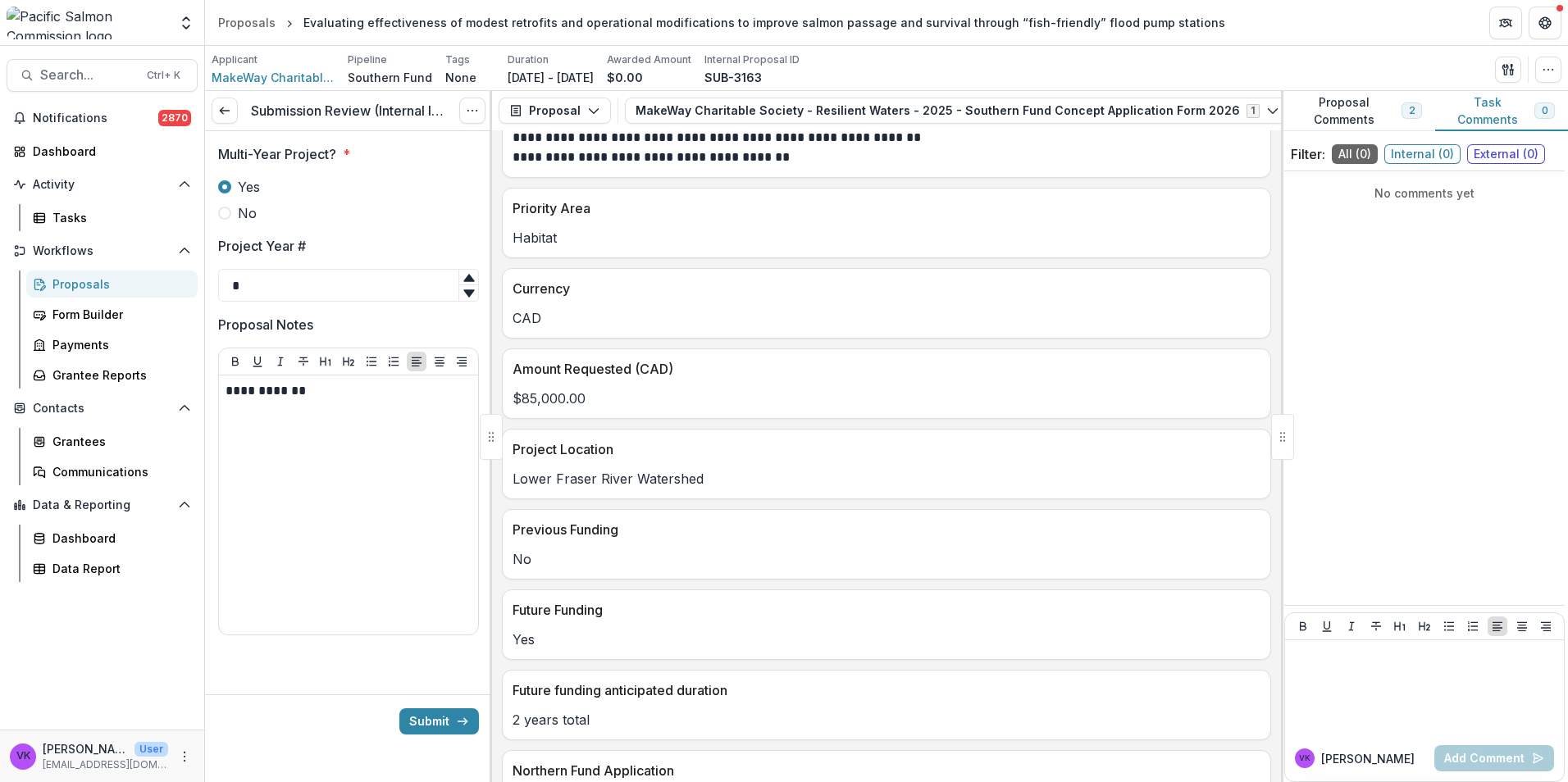
scroll to position [656, 0]
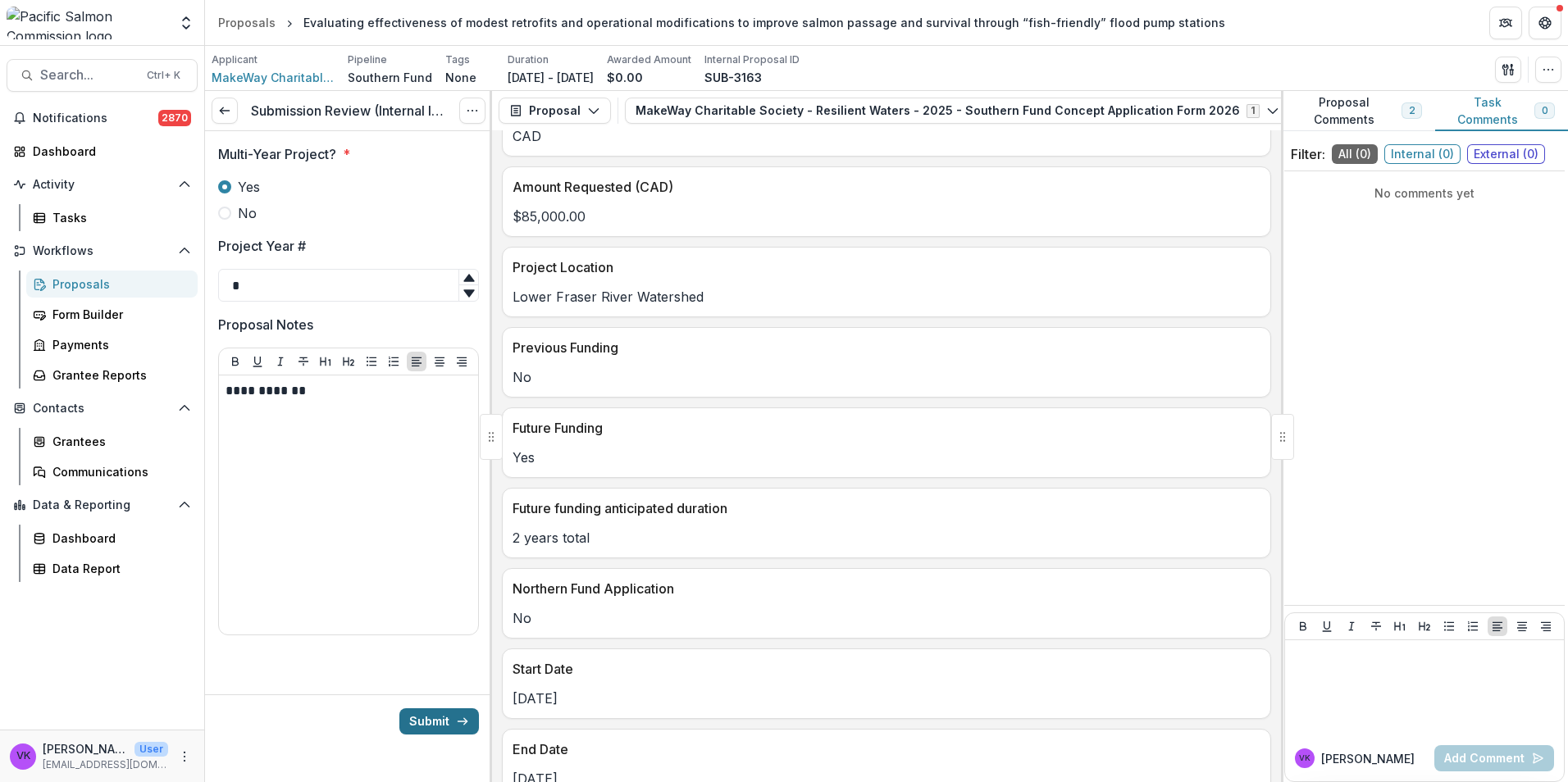
click at [445, 709] on button "Submit" at bounding box center [440, 721] width 80 height 26
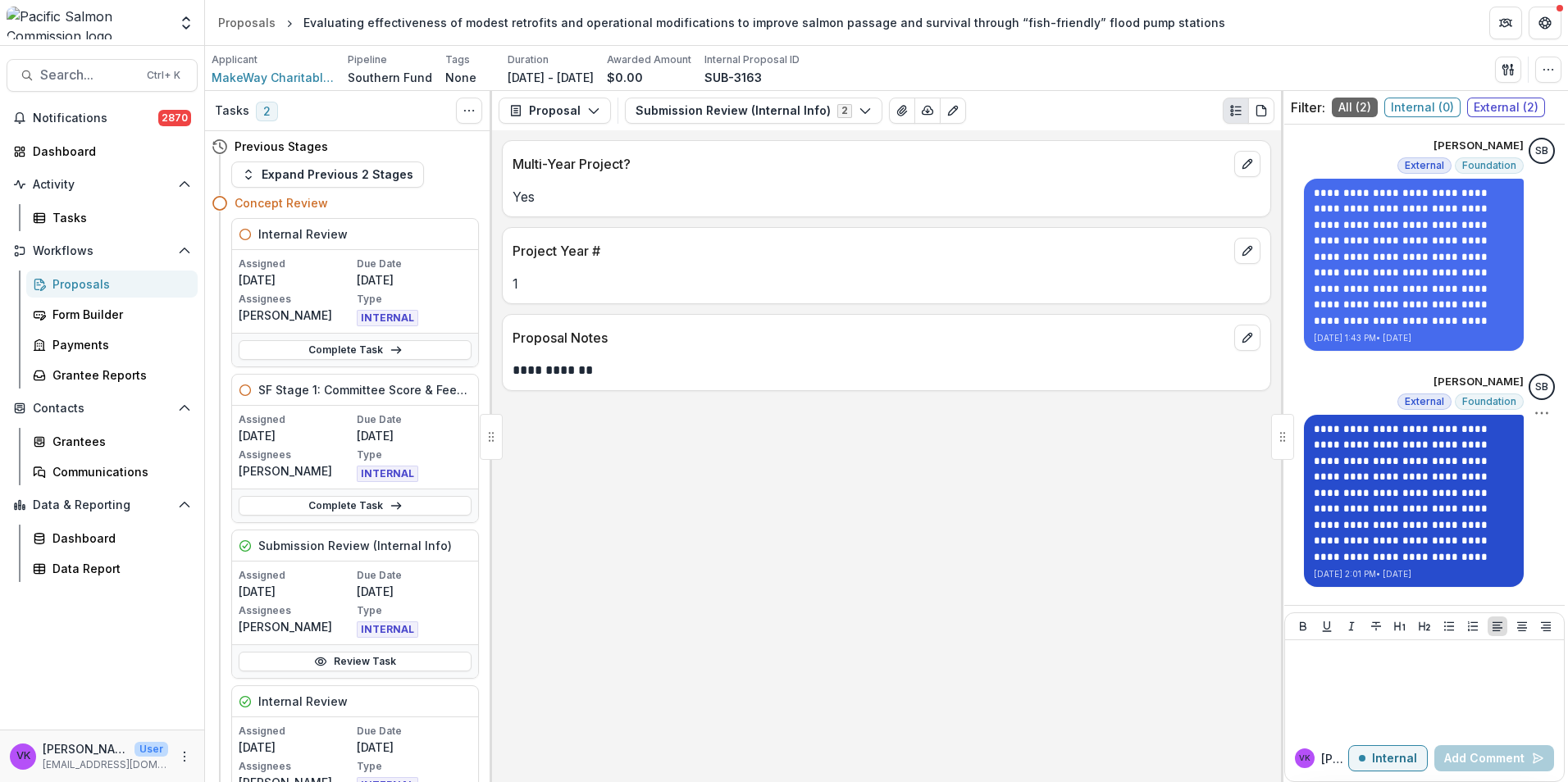
scroll to position [37, 0]
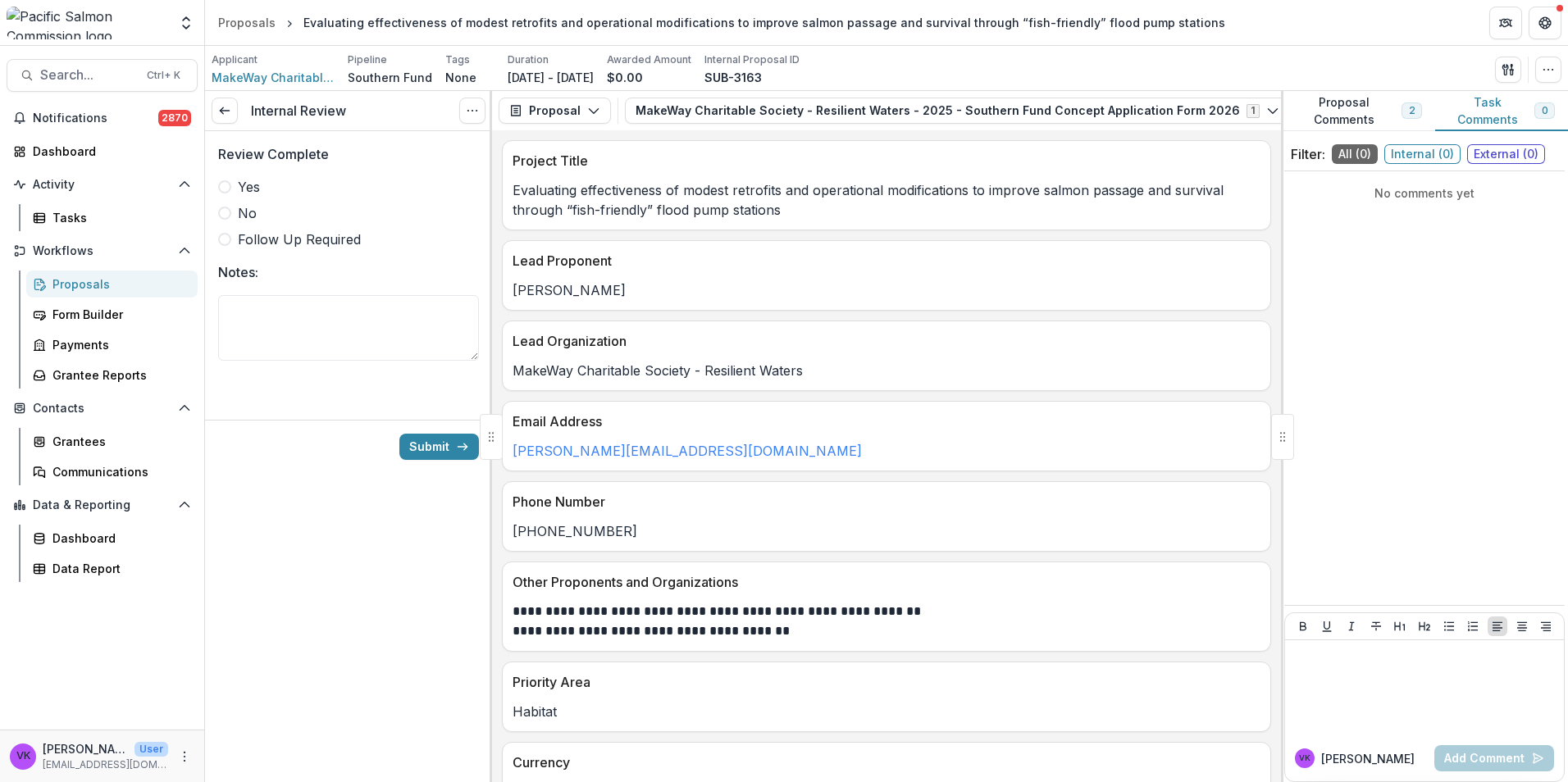
drag, startPoint x: 232, startPoint y: 182, endPoint x: 247, endPoint y: 187, distance: 15.8
click at [232, 181] on label "Yes" at bounding box center [348, 187] width 260 height 20
click at [1489, 120] on button "Task Comments 0" at bounding box center [1502, 110] width 133 height 40
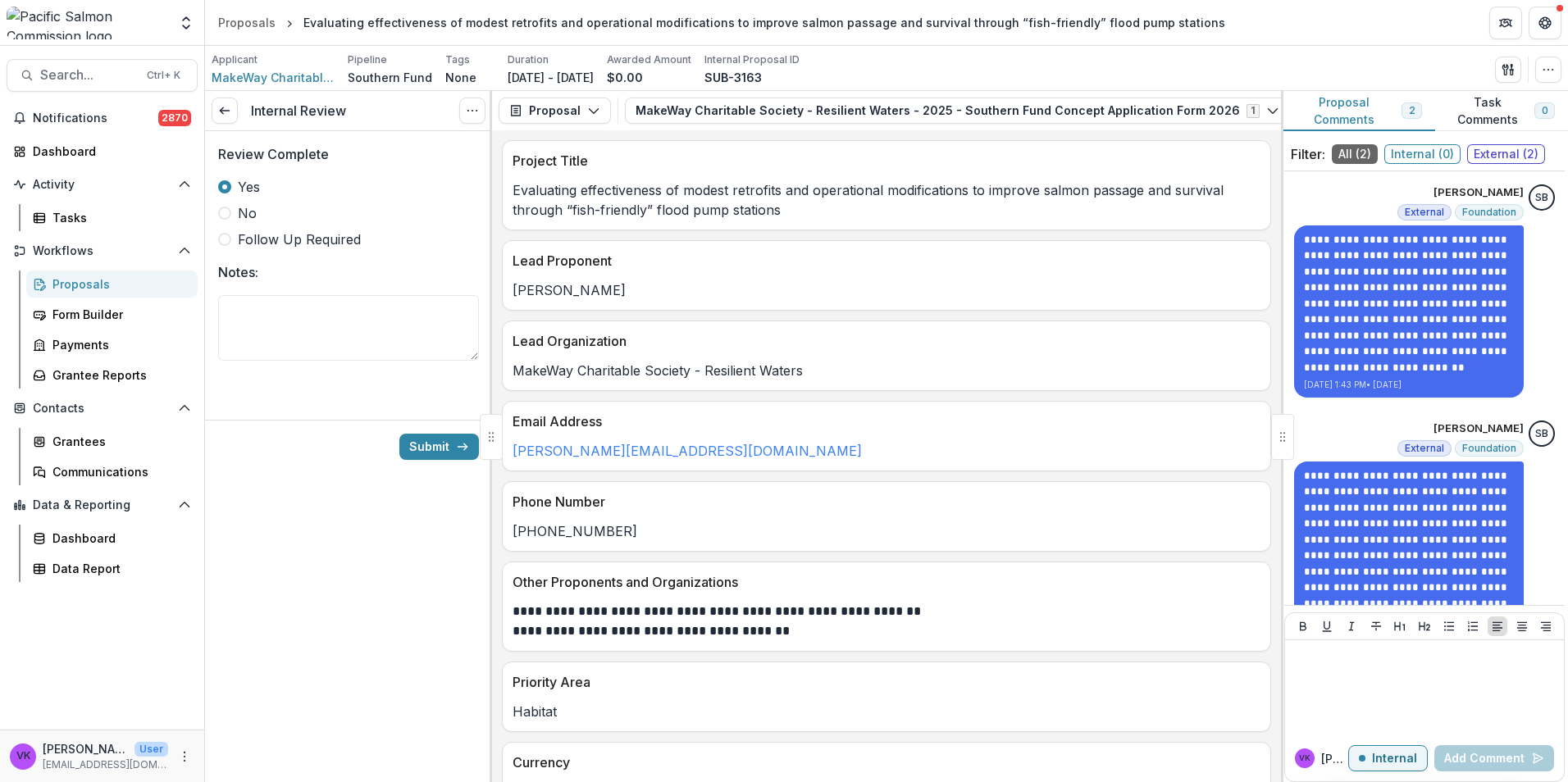
click at [1345, 106] on button "Proposal Comments 2" at bounding box center [1358, 110] width 154 height 40
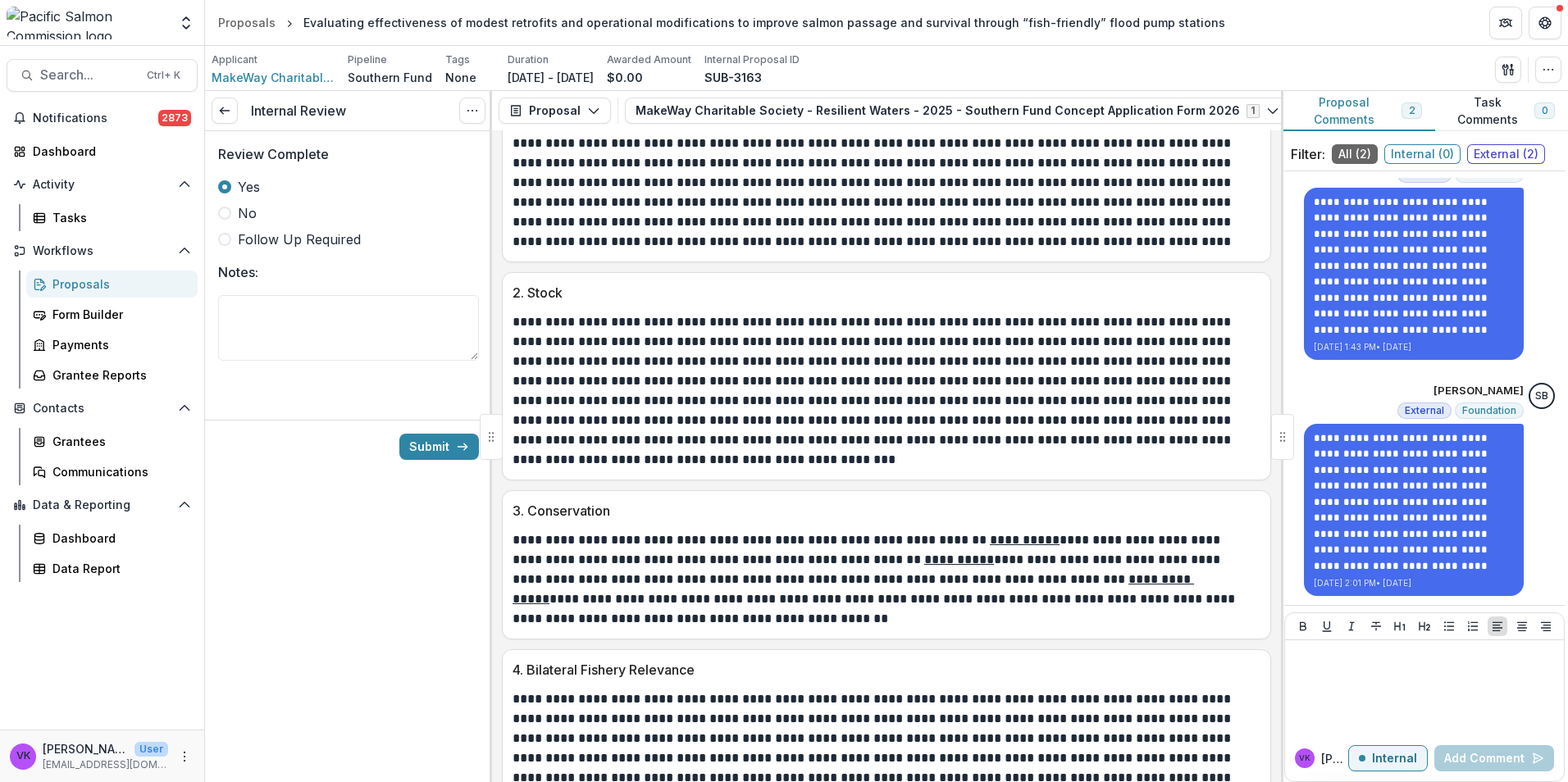
scroll to position [2295, 0]
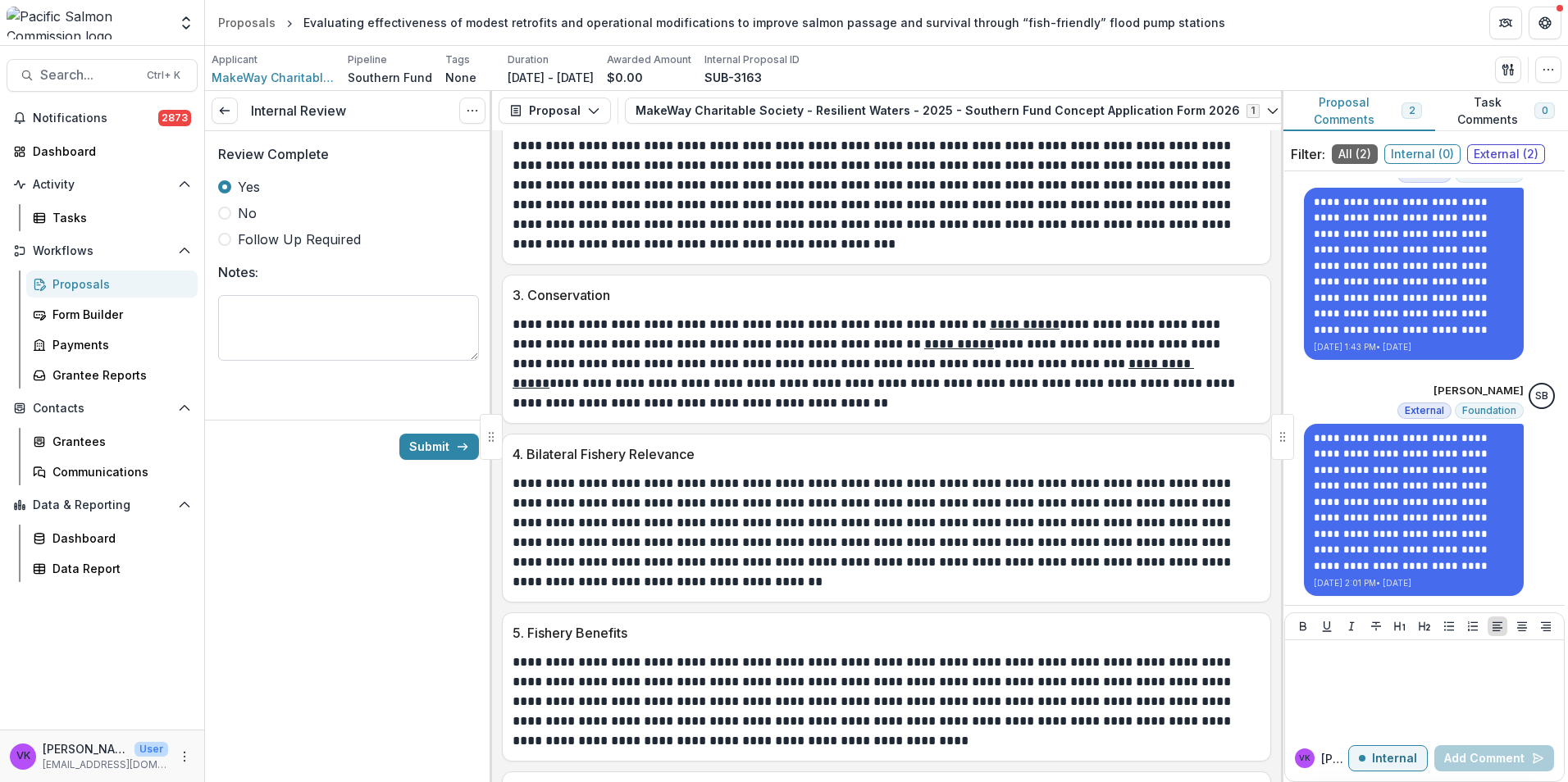
click at [269, 320] on textarea "Notes:" at bounding box center [348, 327] width 260 height 65
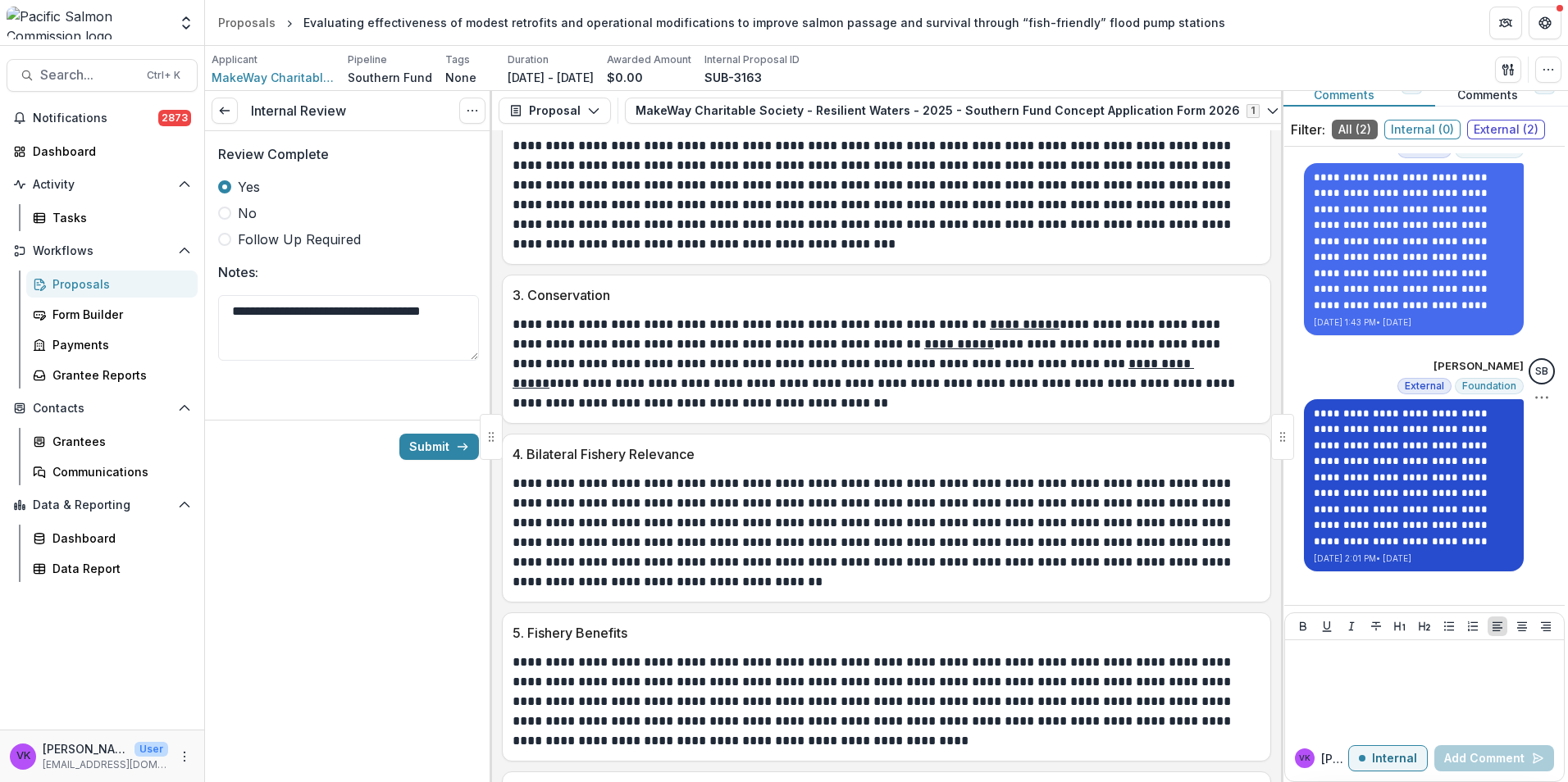
scroll to position [47, 0]
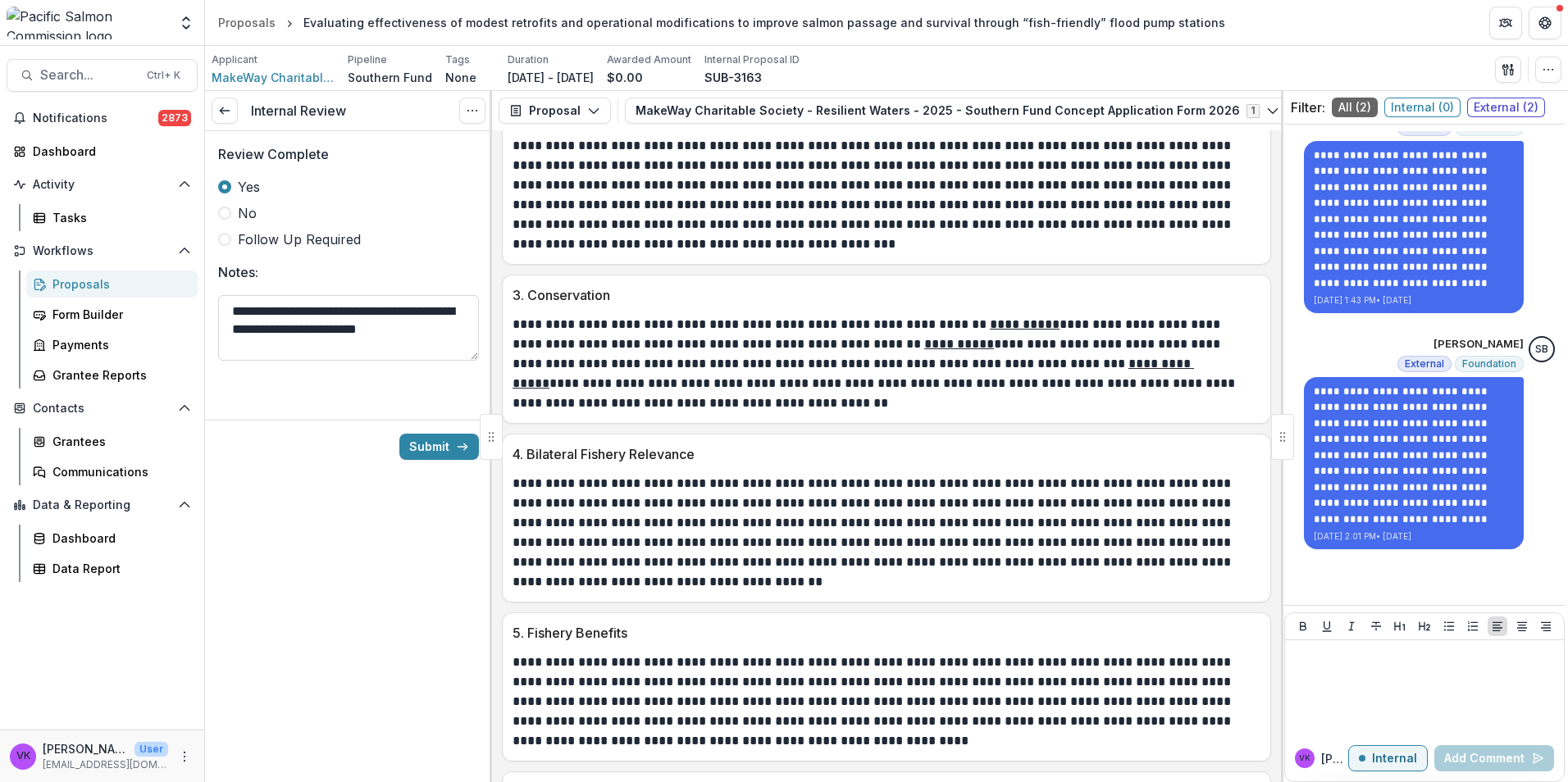
type textarea "**********"
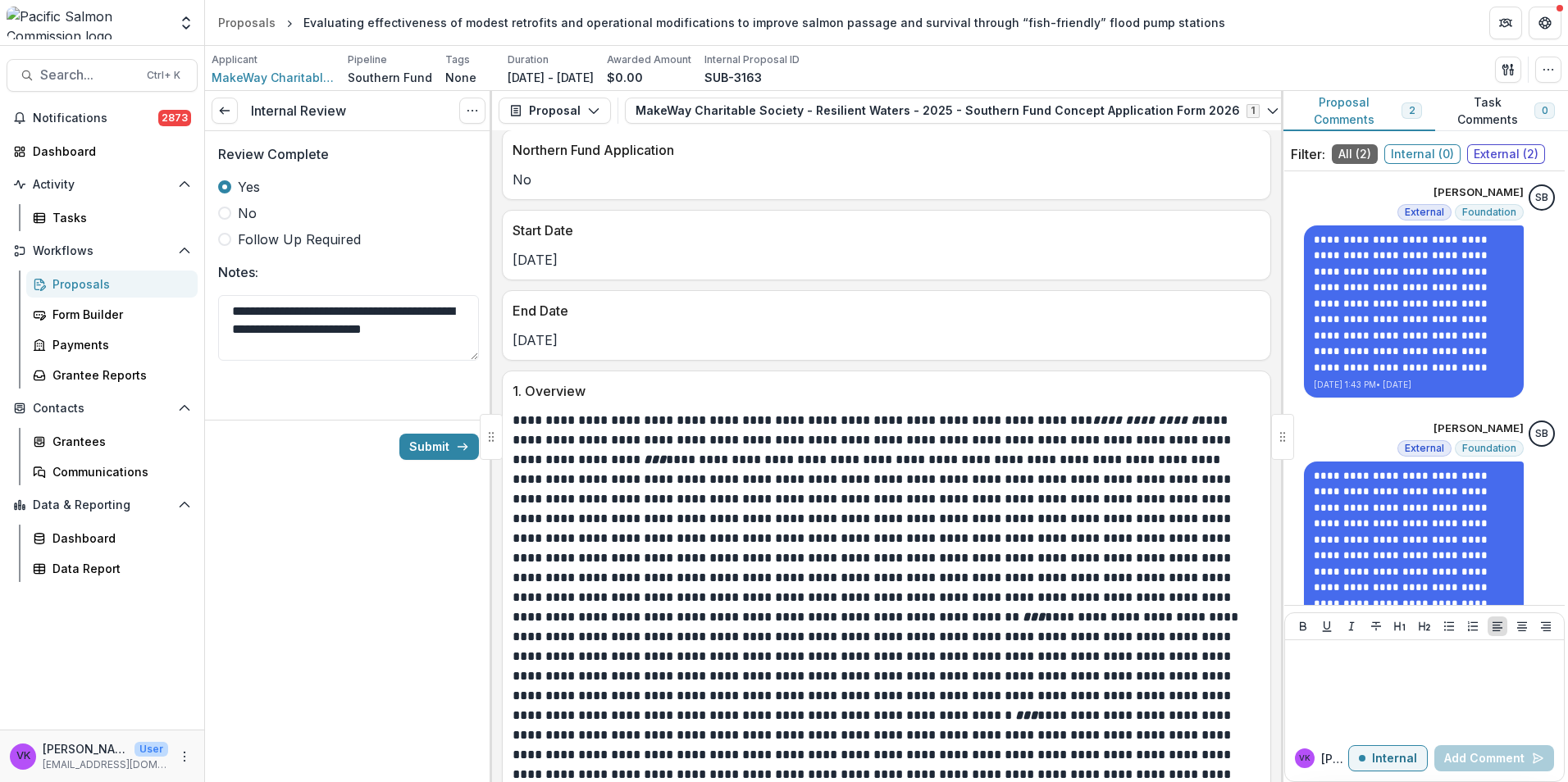
scroll to position [1066, 0]
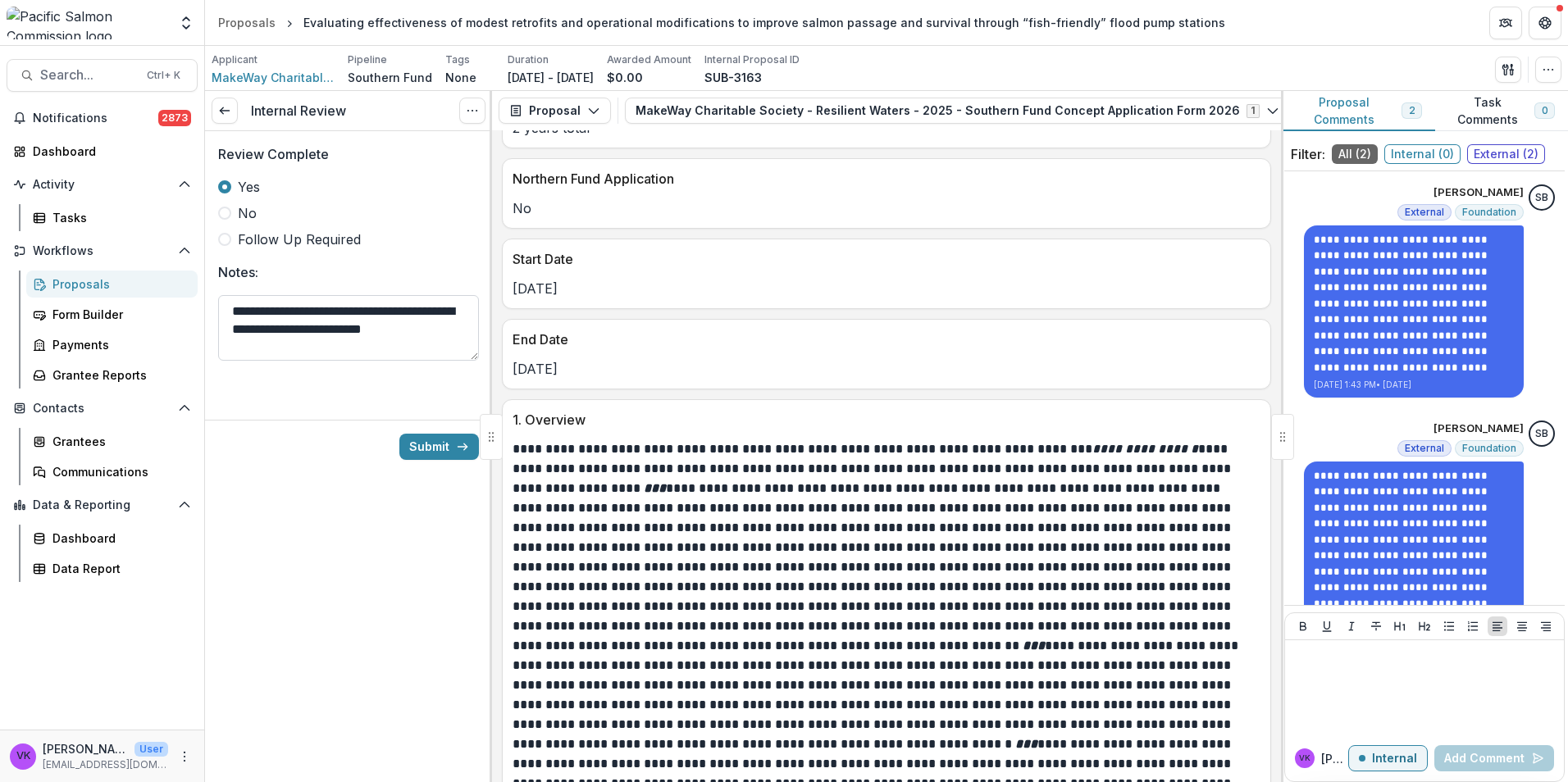
drag, startPoint x: 465, startPoint y: 313, endPoint x: 259, endPoint y: 332, distance: 206.9
click at [461, 312] on textarea "**********" at bounding box center [348, 327] width 260 height 65
drag, startPoint x: 286, startPoint y: 307, endPoint x: 523, endPoint y: 340, distance: 239.3
click at [523, 340] on div "**********" at bounding box center [887, 436] width 1363 height 691
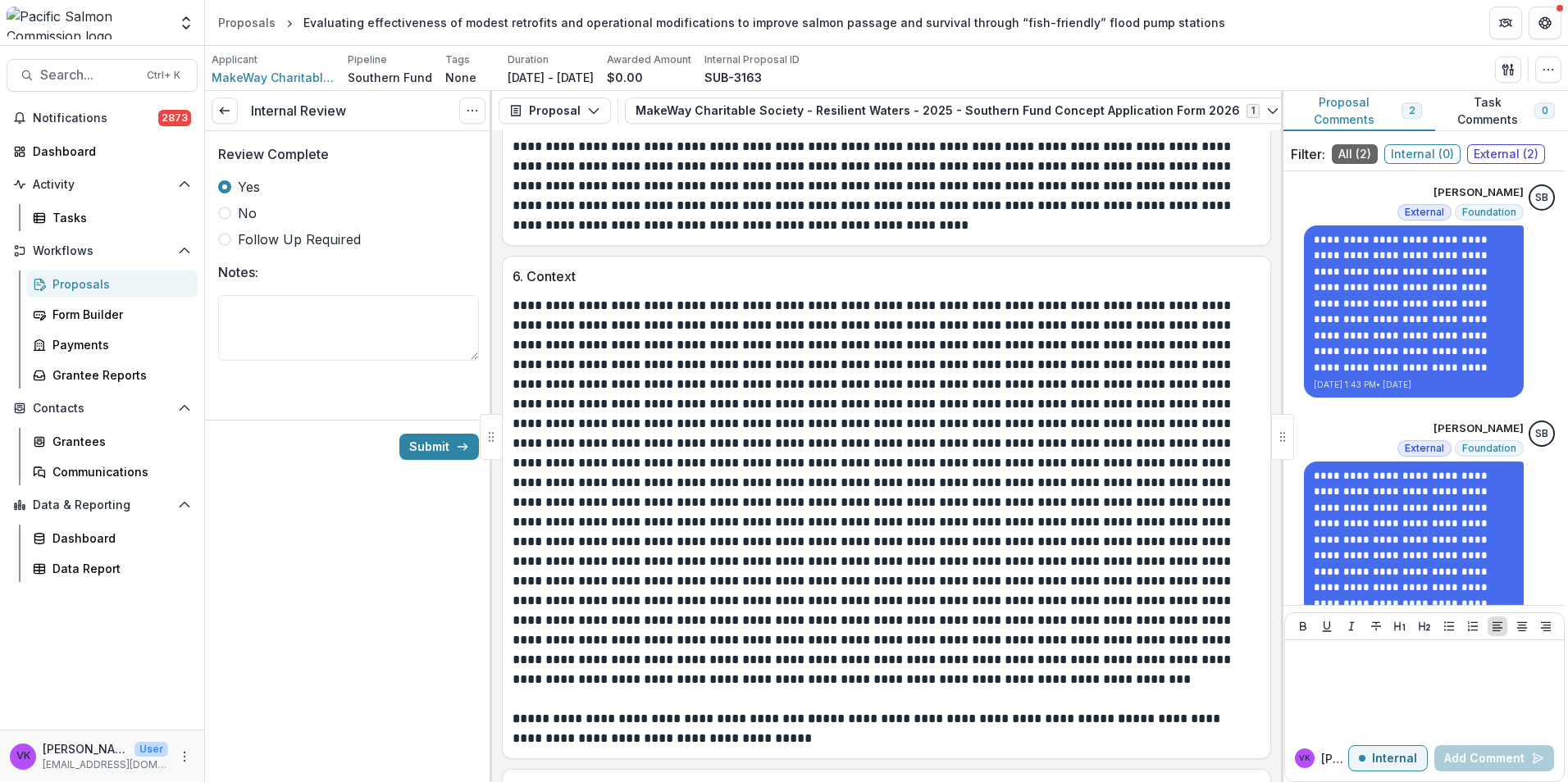
scroll to position [2891, 0]
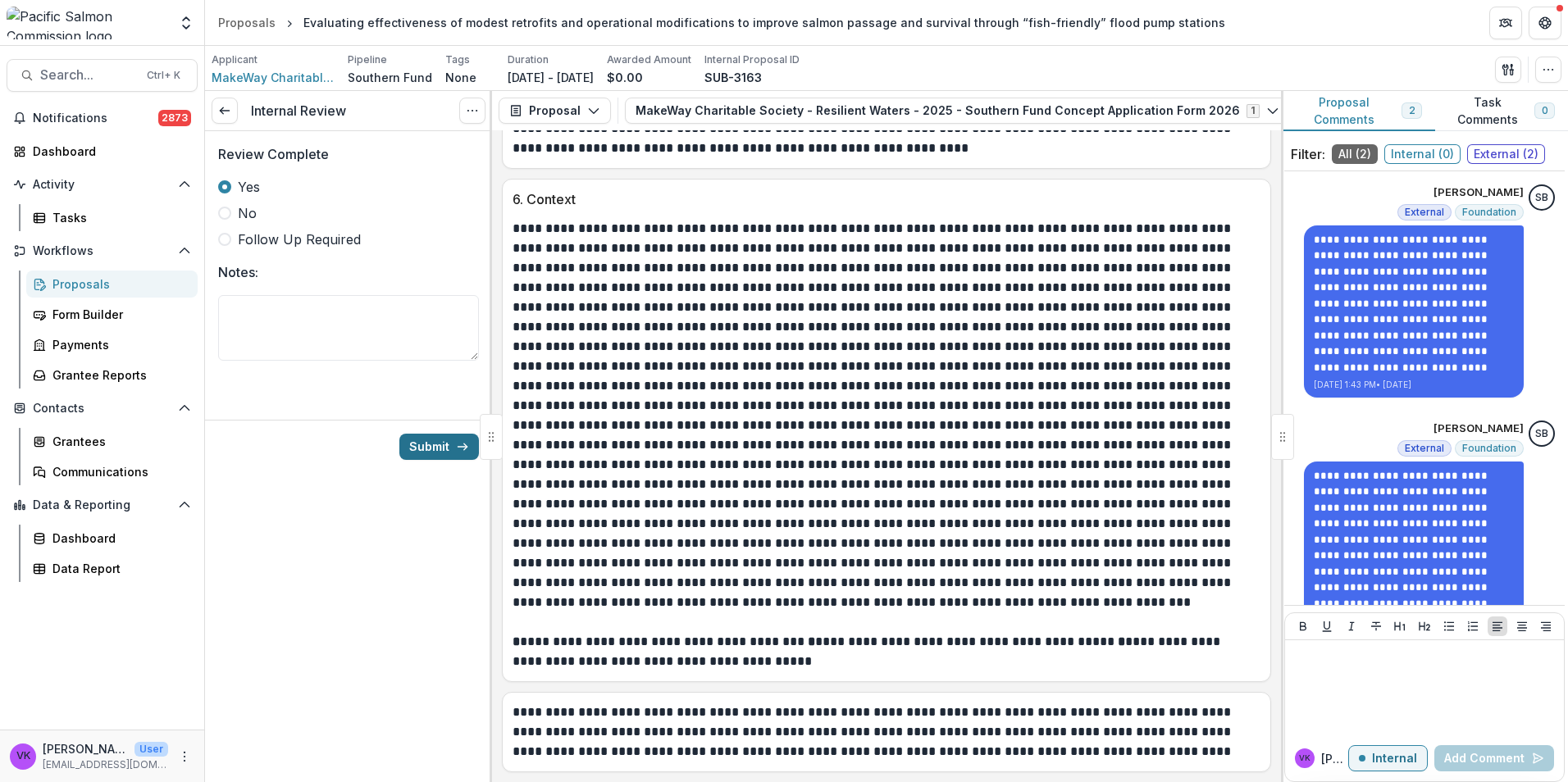
click at [423, 447] on button "Submit" at bounding box center [440, 446] width 80 height 26
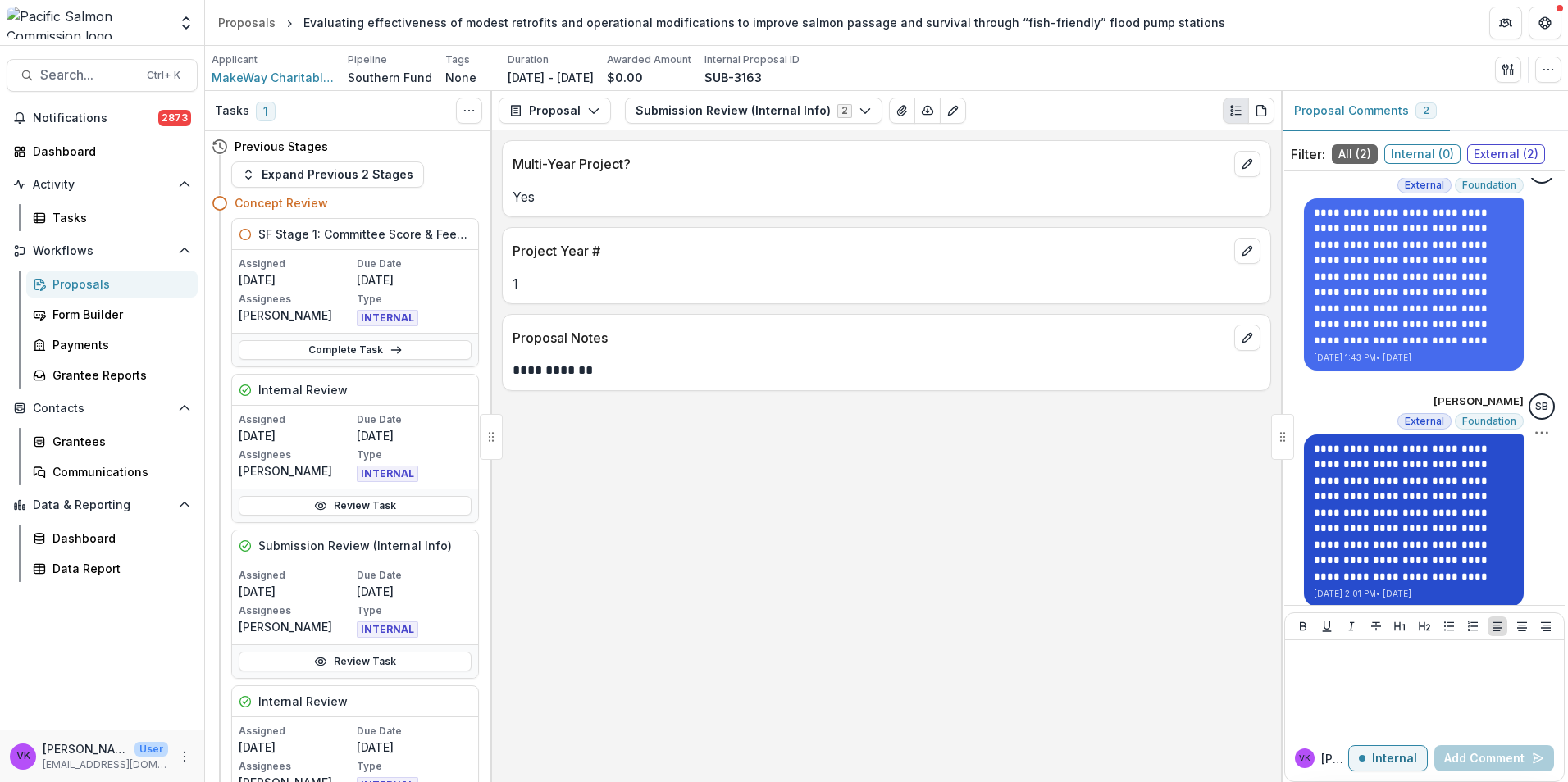
scroll to position [37, 0]
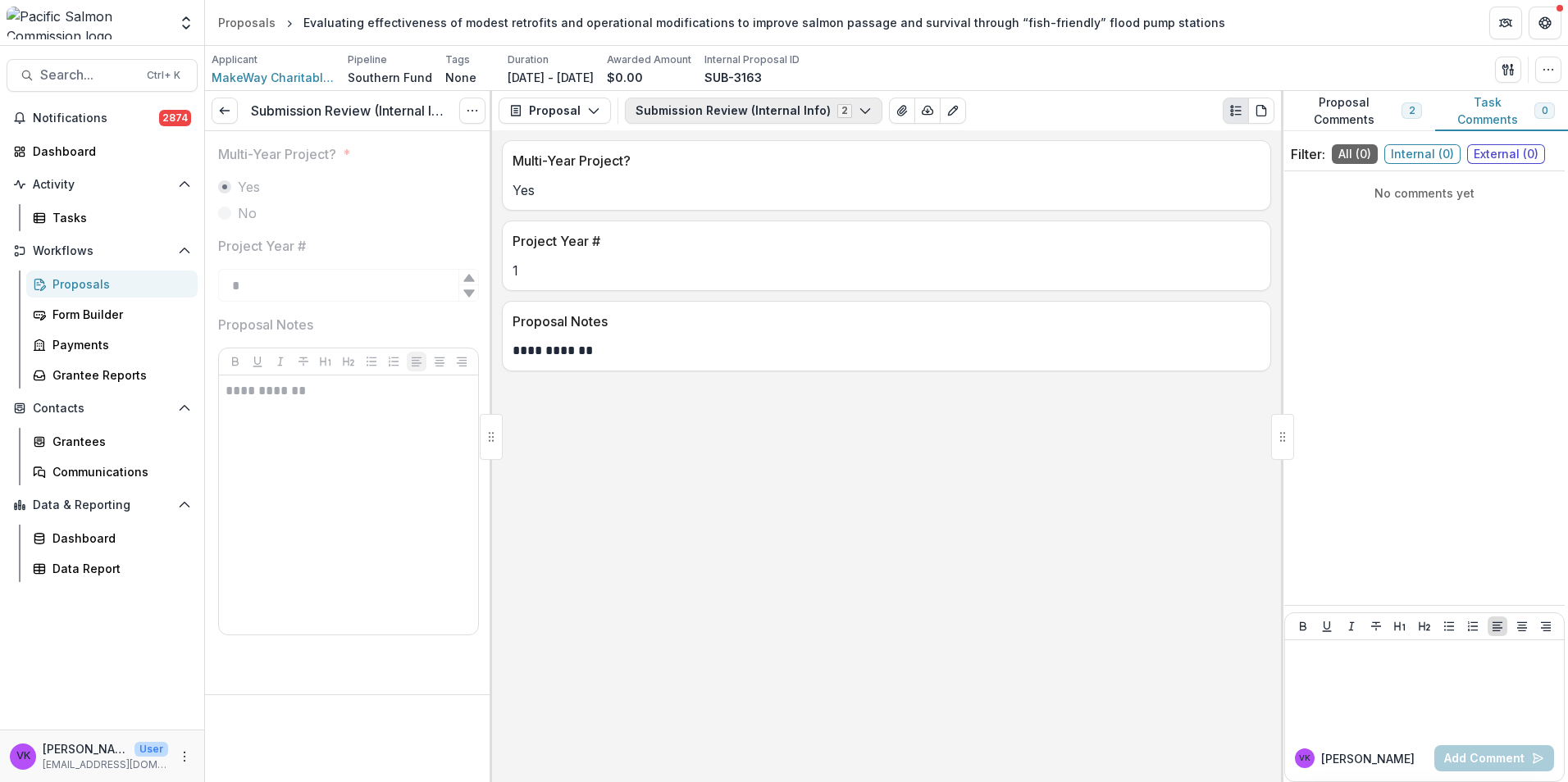
click at [859, 107] on icon "button" at bounding box center [865, 110] width 13 height 13
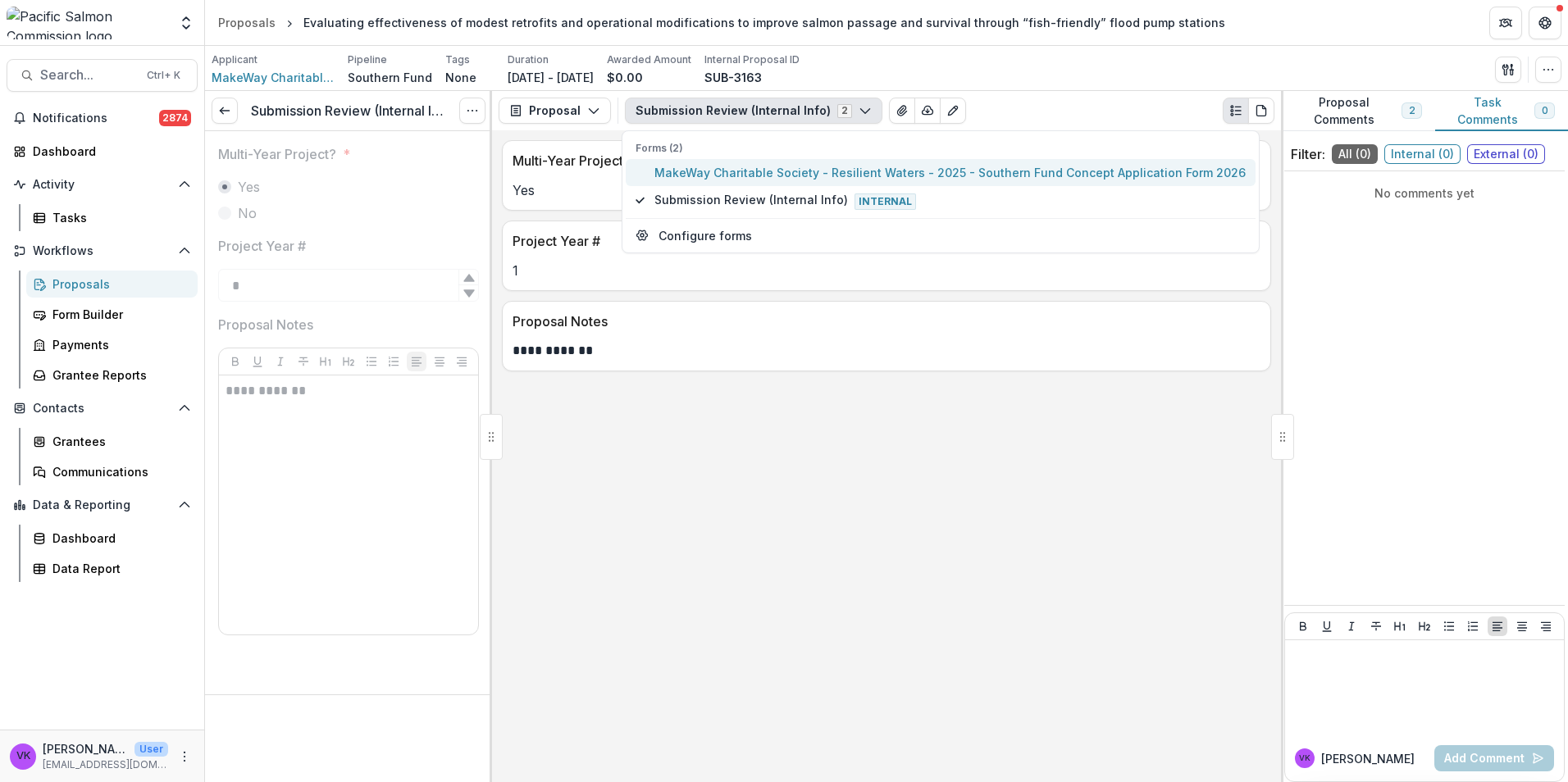
click at [736, 177] on span "MakeWay Charitable Society - Resilient Waters - 2025 - Southern Fund Concept Ap…" at bounding box center [949, 172] width 591 height 17
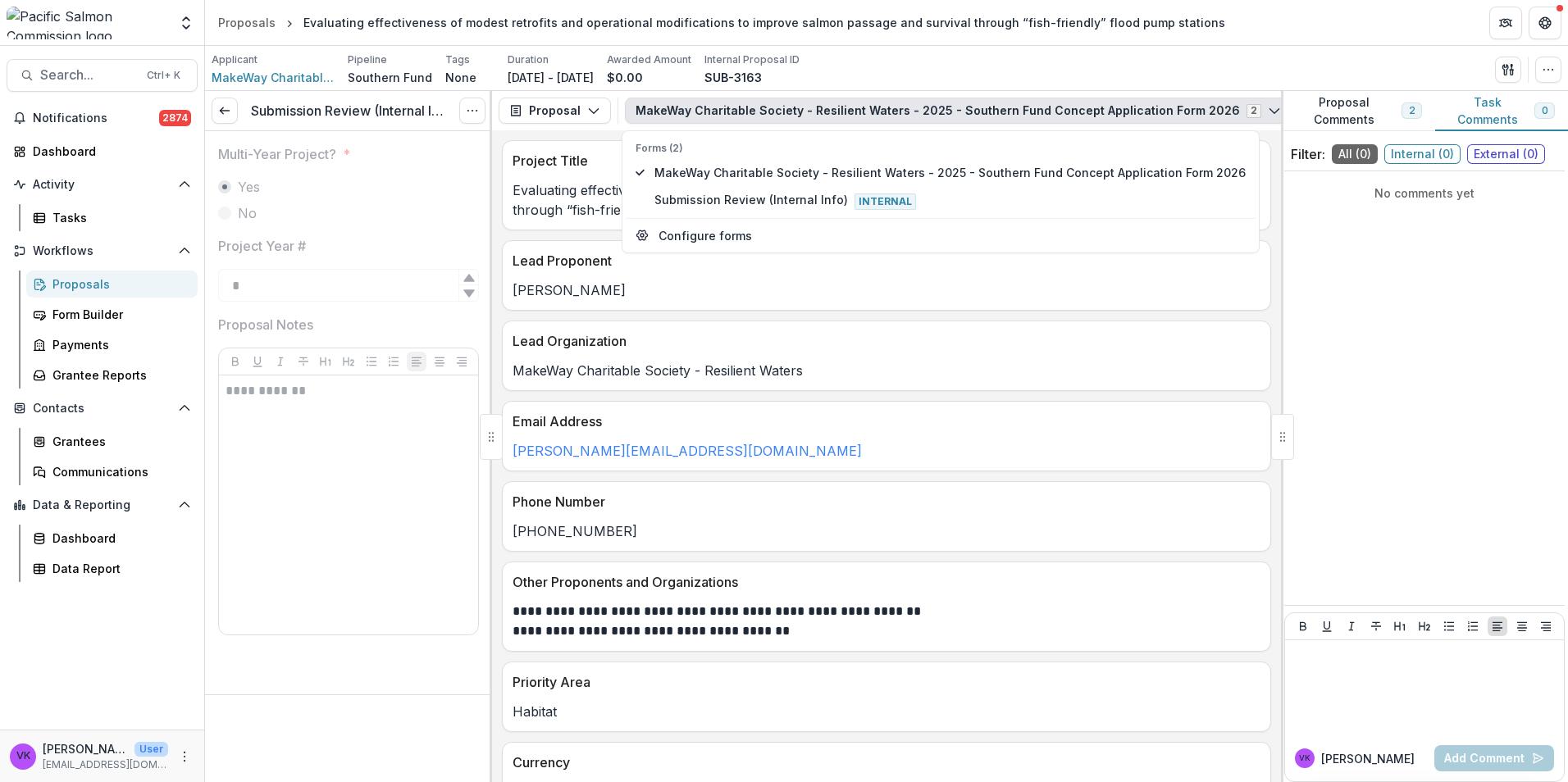
click at [919, 310] on div "Lead Proponent [PERSON_NAME]" at bounding box center [887, 275] width 770 height 70
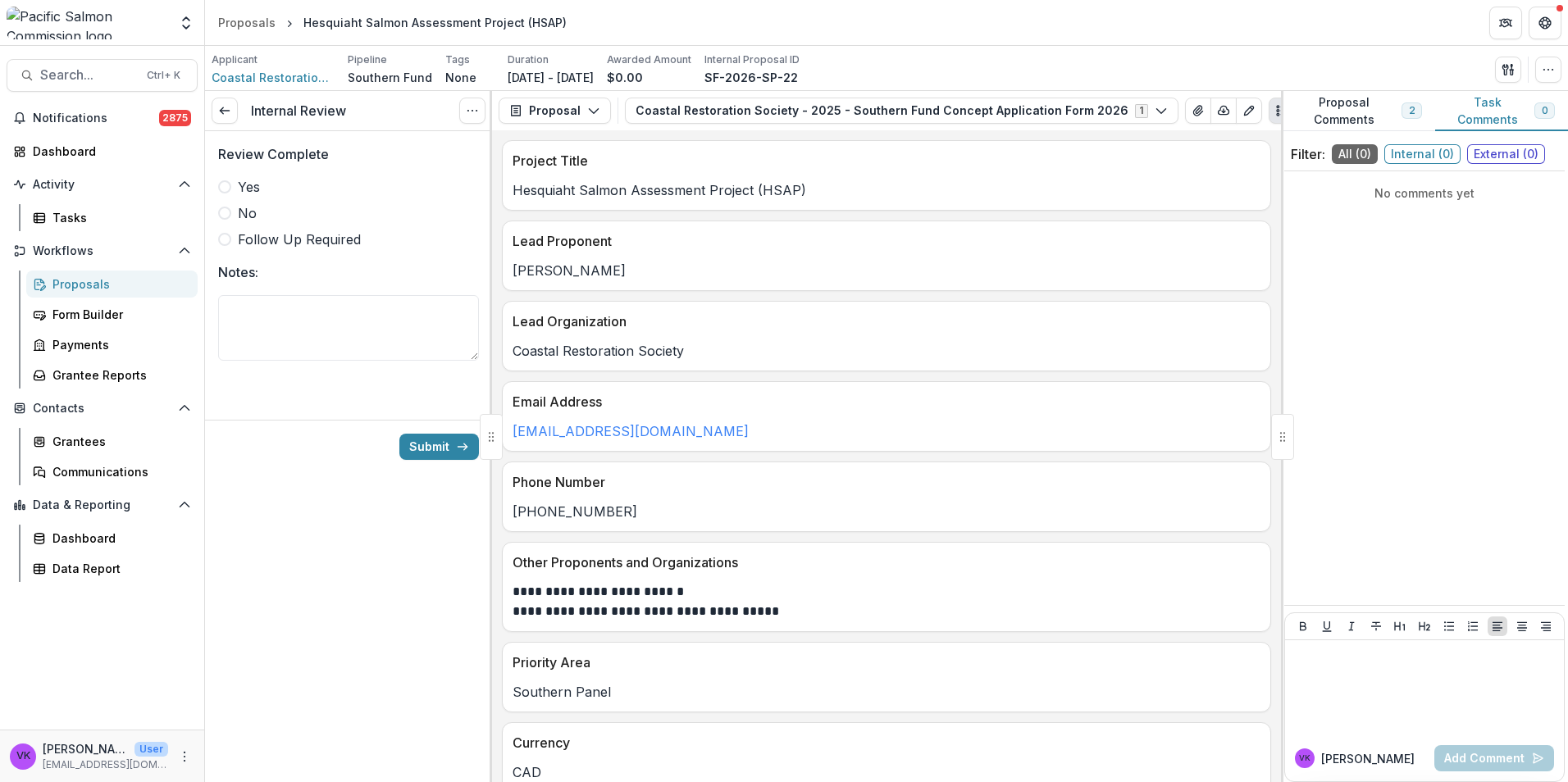
click at [227, 184] on span at bounding box center [224, 187] width 13 height 13
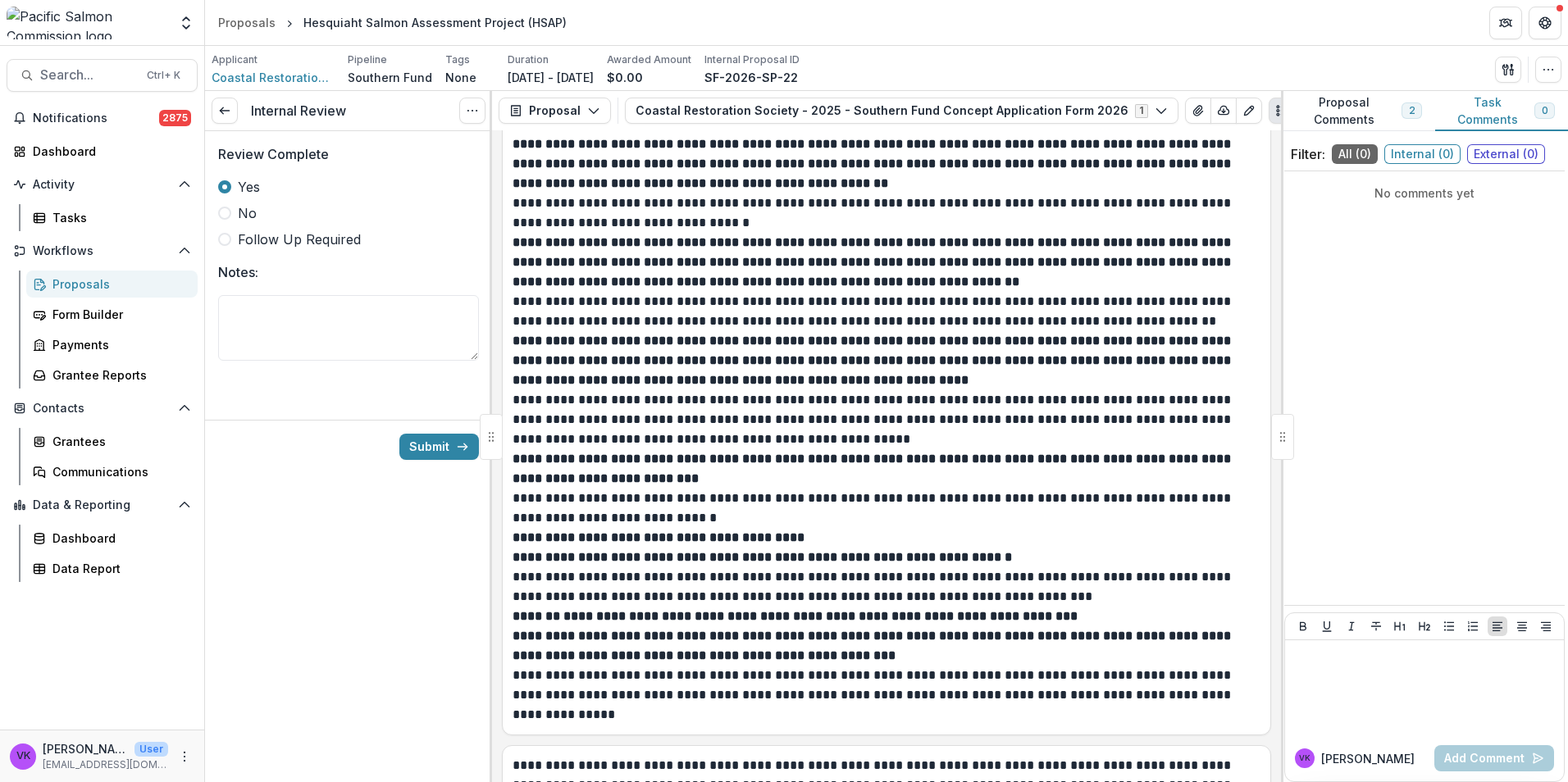
scroll to position [2628, 0]
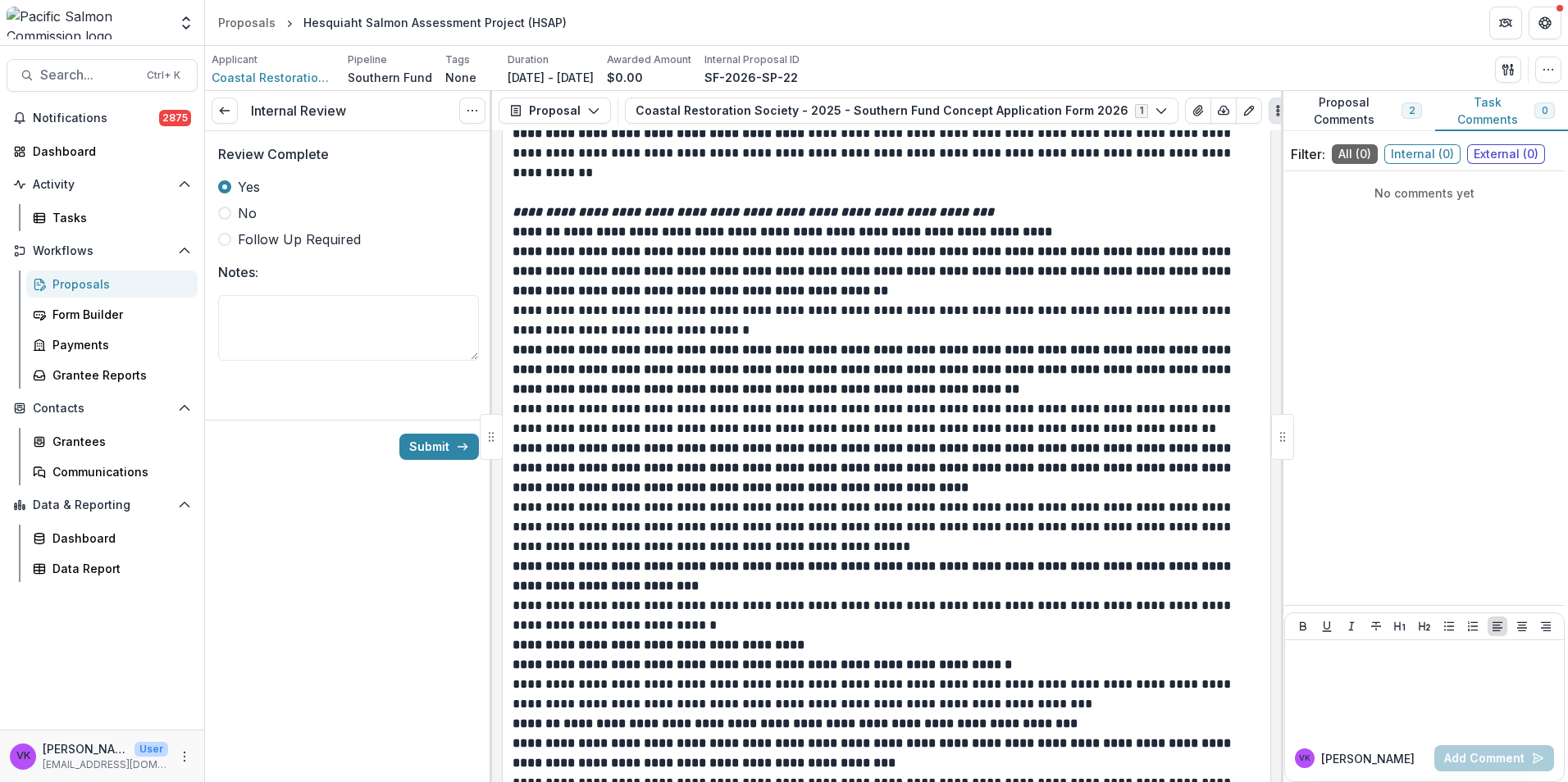
click at [1361, 117] on button "Proposal Comments 2" at bounding box center [1358, 110] width 154 height 40
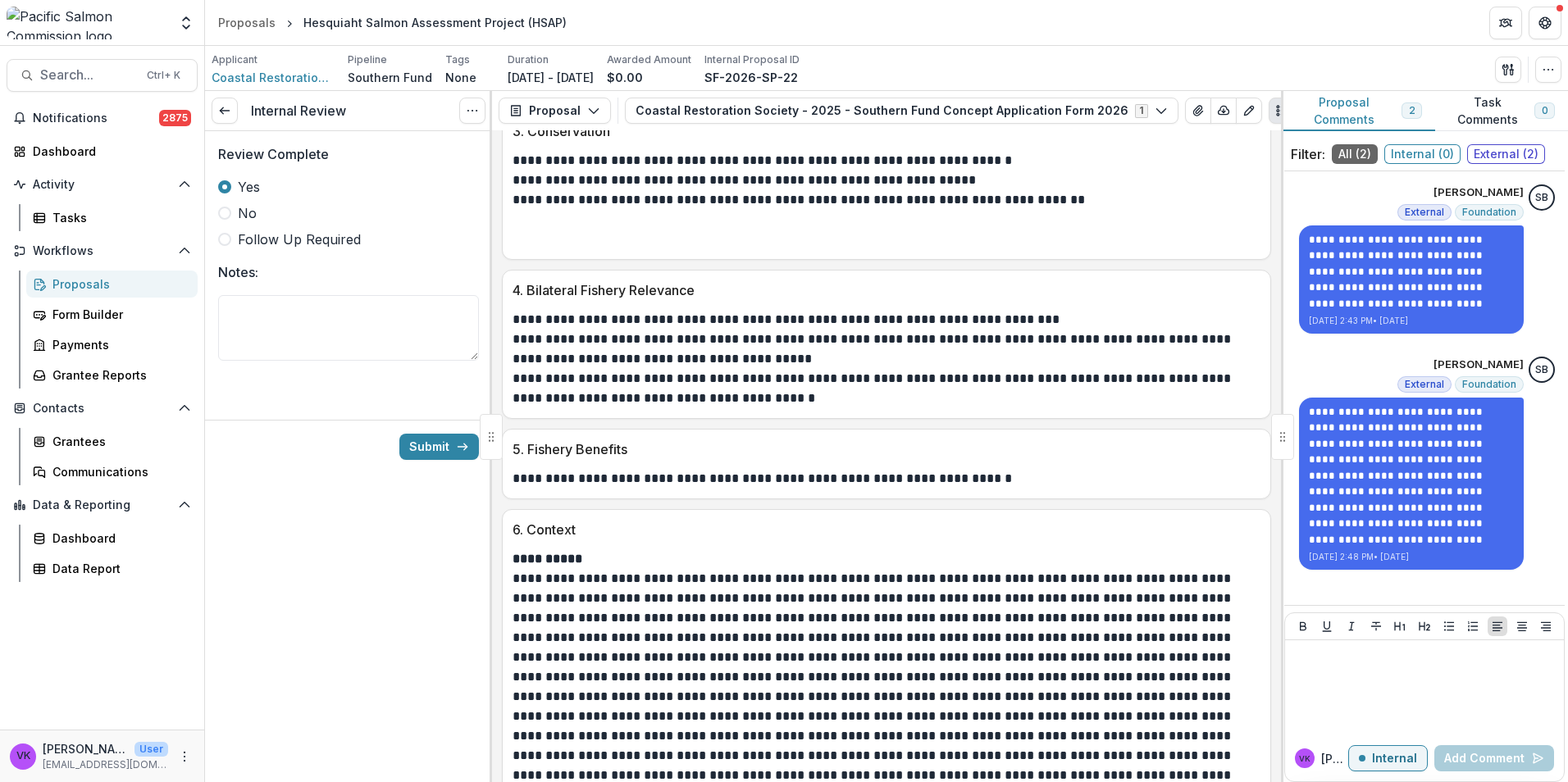
scroll to position [1726, 0]
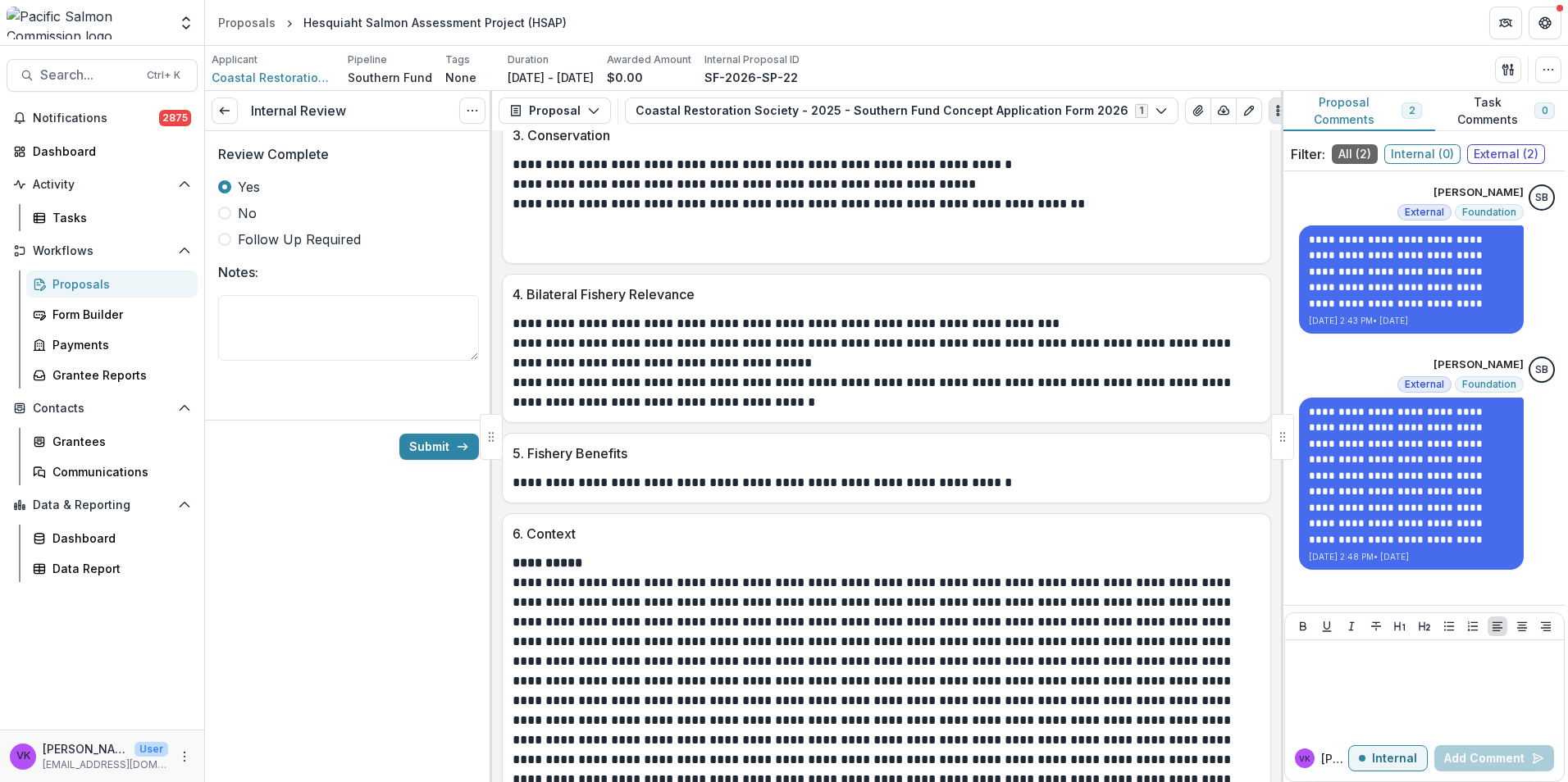
drag, startPoint x: 414, startPoint y: 440, endPoint x: 507, endPoint y: 447, distance: 93.3
click at [417, 440] on button "Submit" at bounding box center [440, 446] width 80 height 26
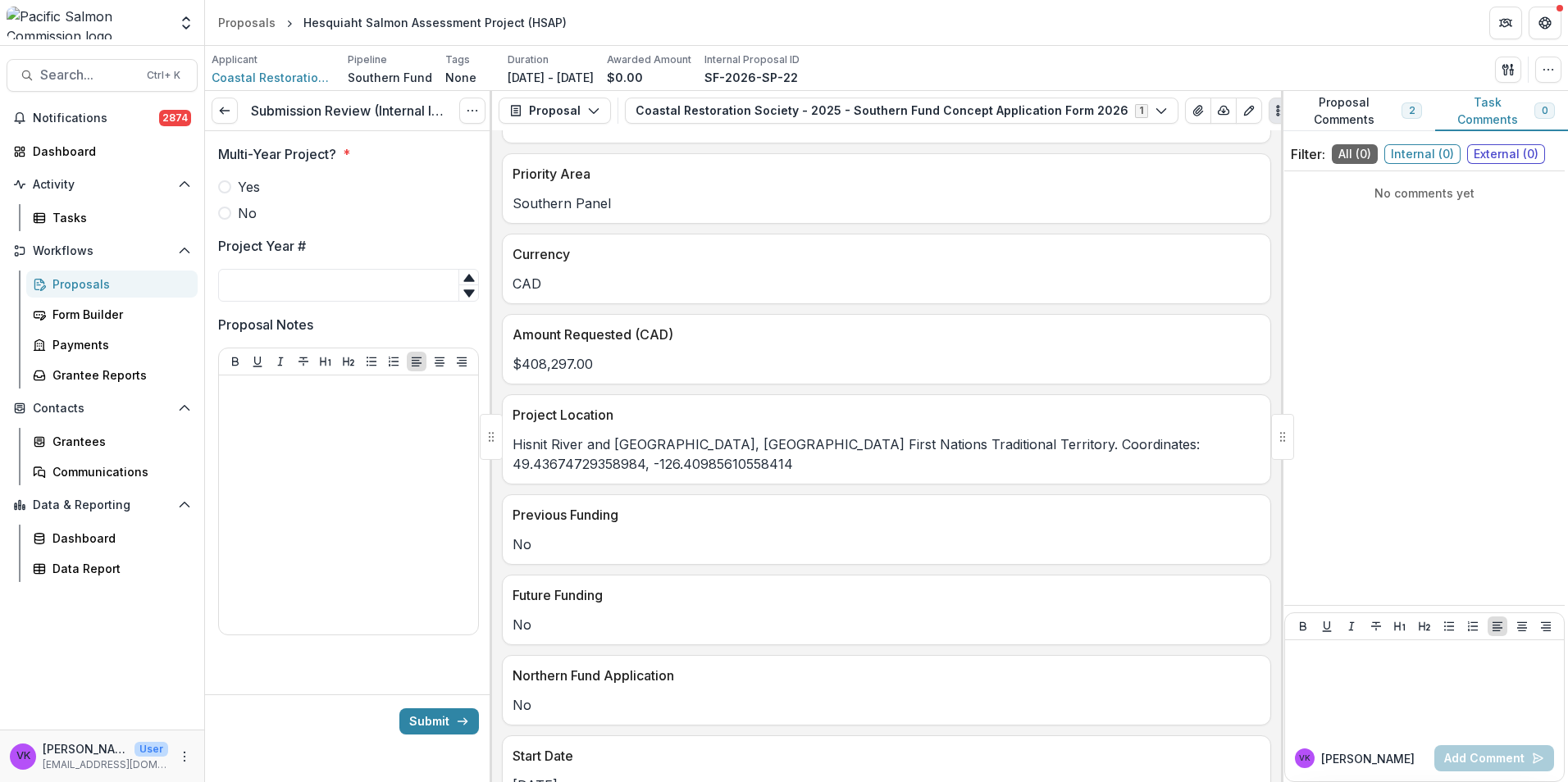
scroll to position [656, 0]
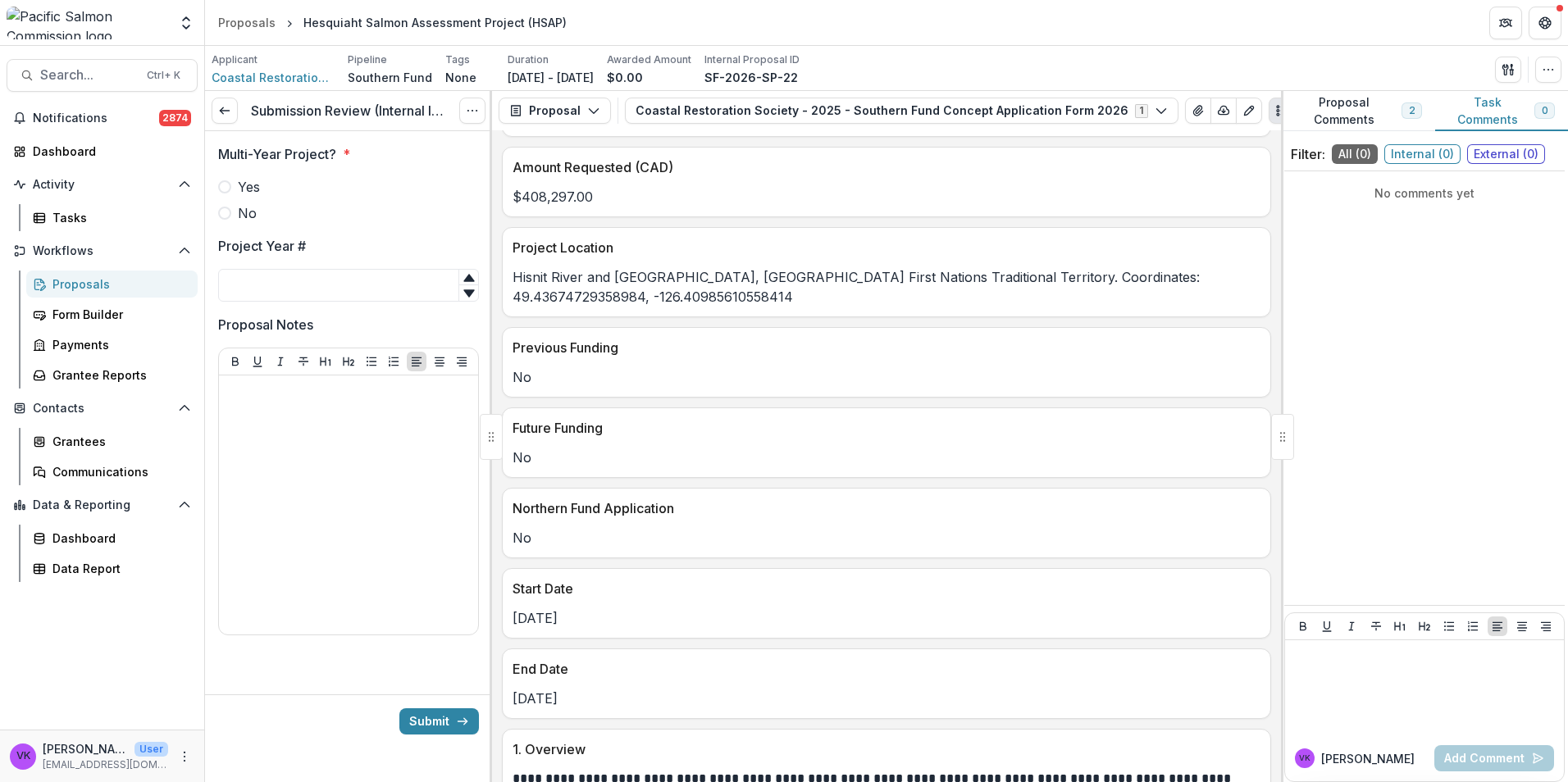
click at [228, 209] on span at bounding box center [224, 213] width 13 height 13
click at [301, 288] on input "Project Year #" at bounding box center [348, 285] width 260 height 33
type input "*"
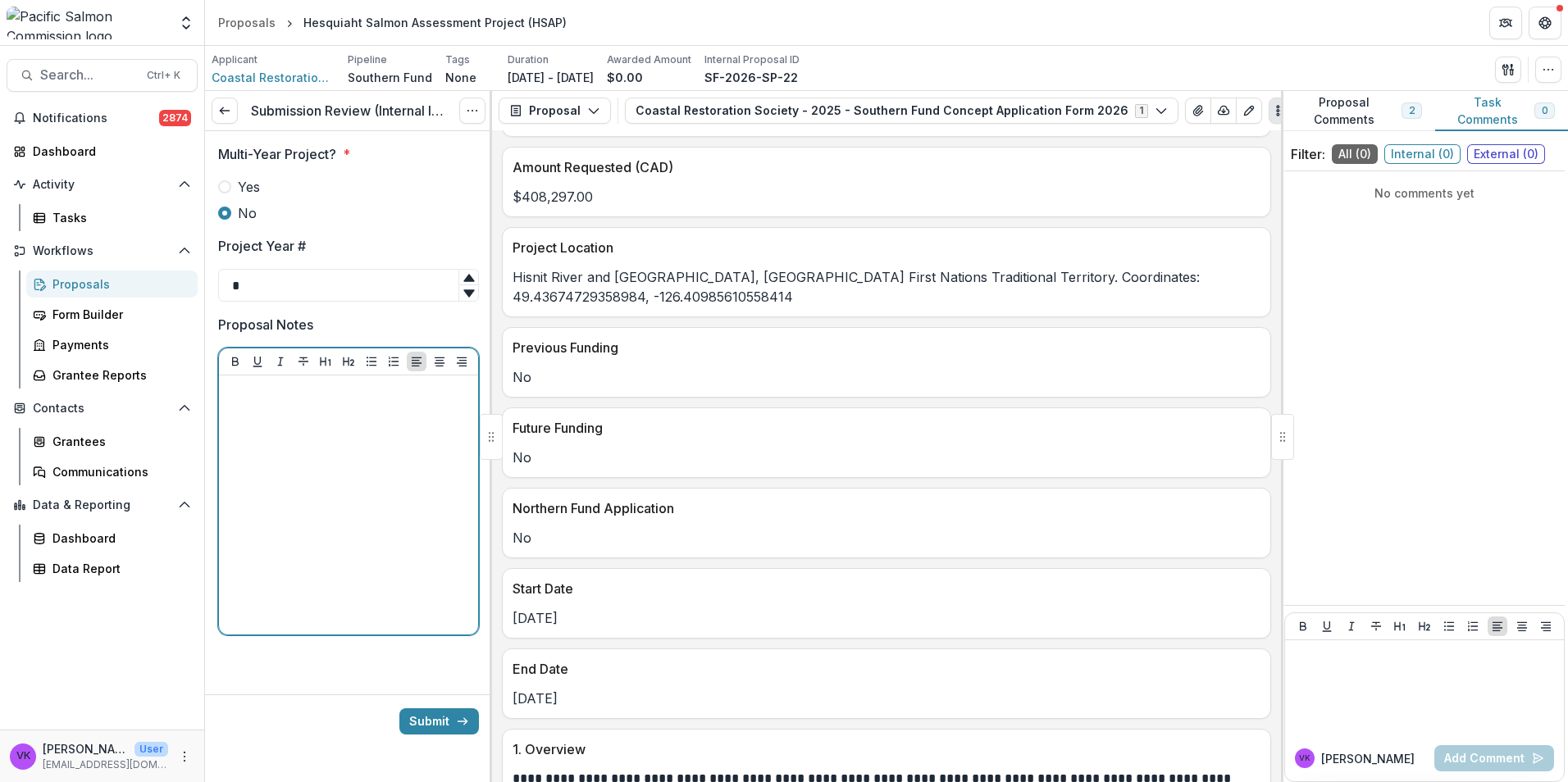
click at [425, 424] on div at bounding box center [349, 505] width 246 height 246
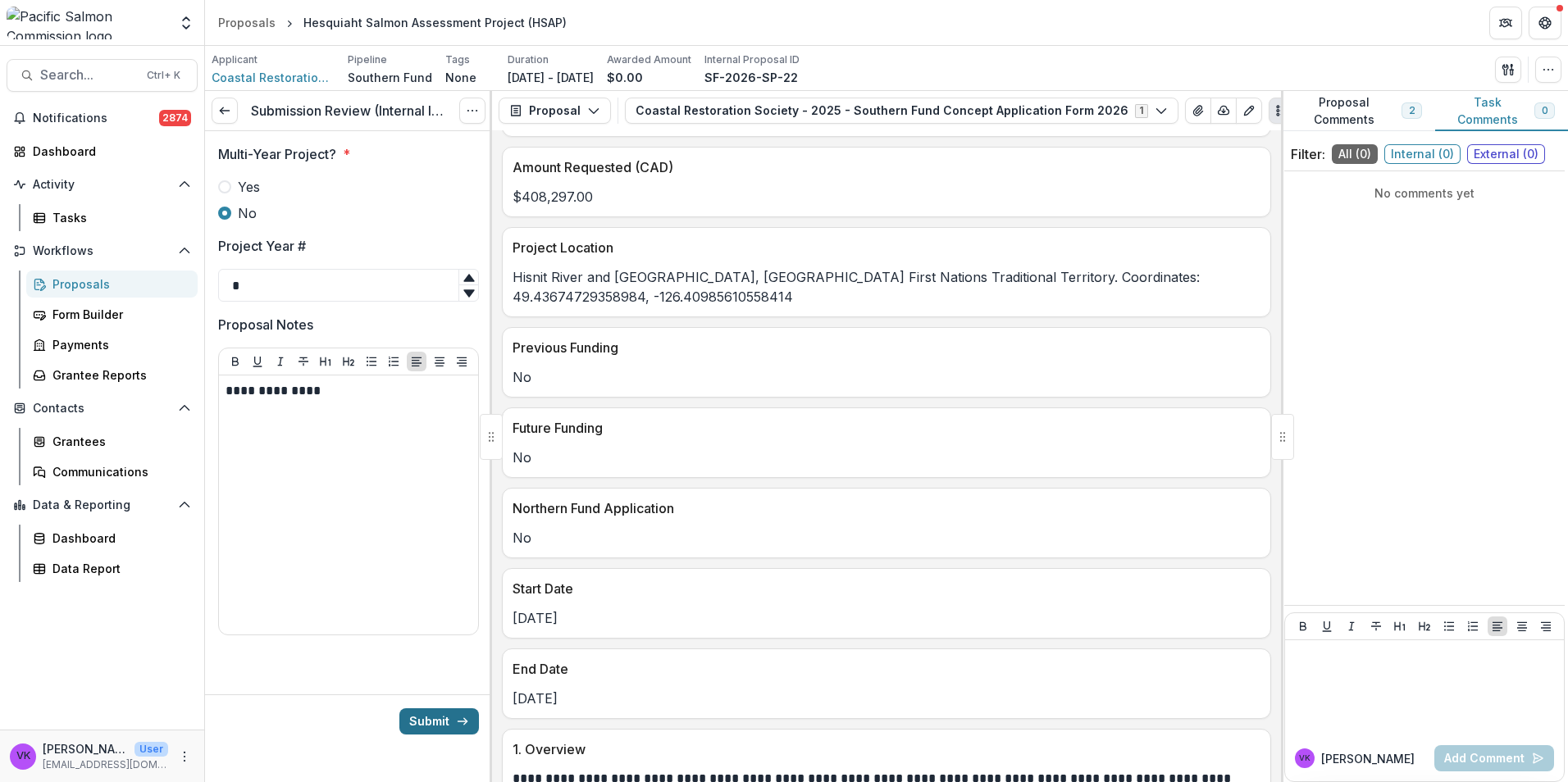
click at [447, 722] on button "Submit" at bounding box center [440, 721] width 80 height 26
